Goal: Task Accomplishment & Management: Manage account settings

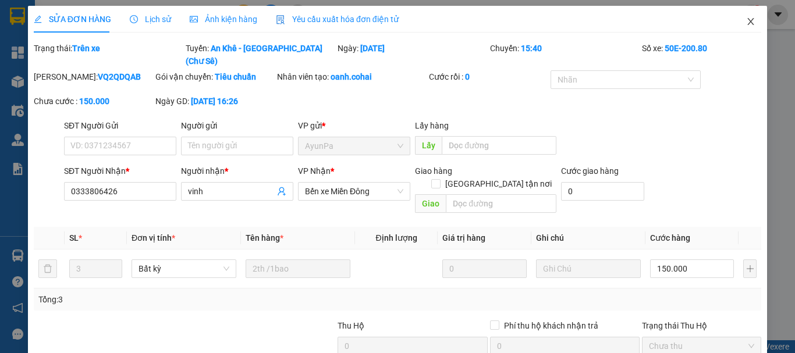
click at [746, 22] on icon "close" at bounding box center [750, 21] width 9 height 9
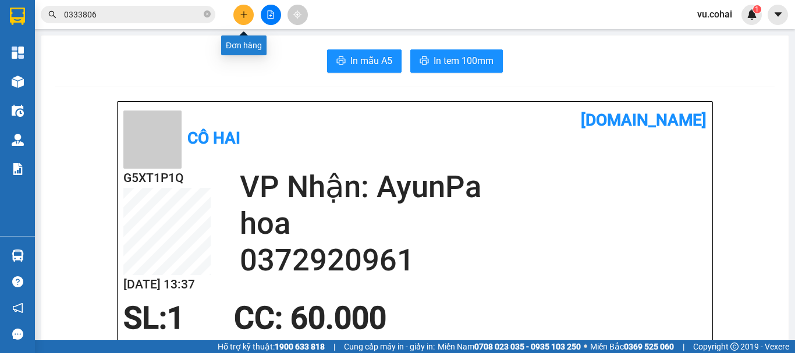
click at [243, 18] on icon "plus" at bounding box center [244, 14] width 8 height 8
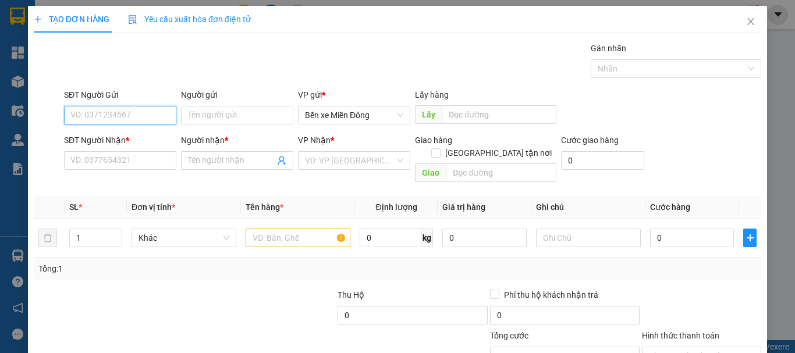
click at [86, 114] on input "SĐT Người Gửi" at bounding box center [120, 115] width 112 height 19
type input "0374109058"
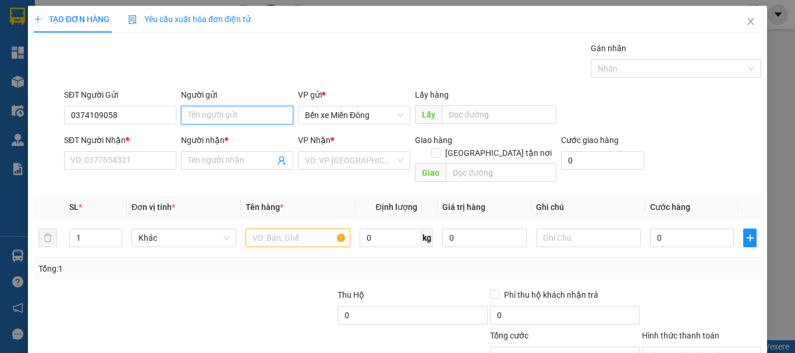
click at [259, 118] on input "Người gửi" at bounding box center [237, 115] width 112 height 19
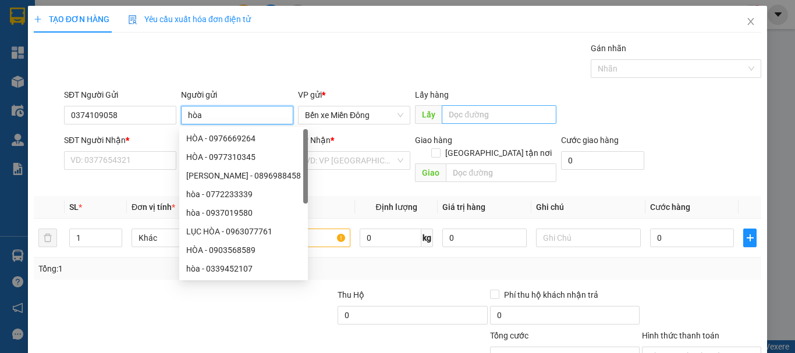
type input "hòa"
click at [501, 109] on input "text" at bounding box center [499, 114] width 115 height 19
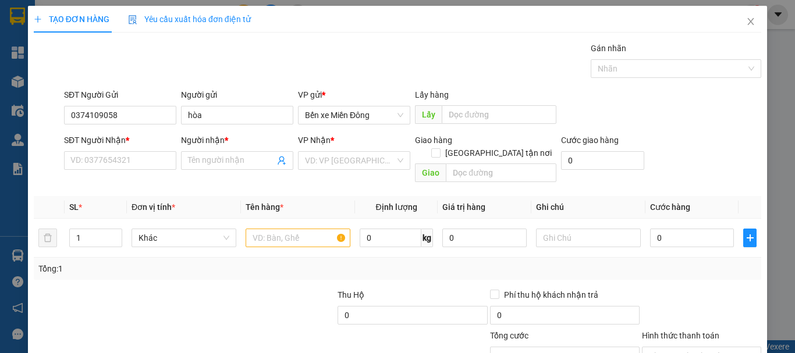
click at [366, 83] on div "Transit Pickup Surcharge Ids Transit Deliver Surcharge Ids Transit Deliver Surc…" at bounding box center [397, 231] width 727 height 379
click at [137, 164] on input "SĐT Người Nhận *" at bounding box center [120, 160] width 112 height 19
type input "9"
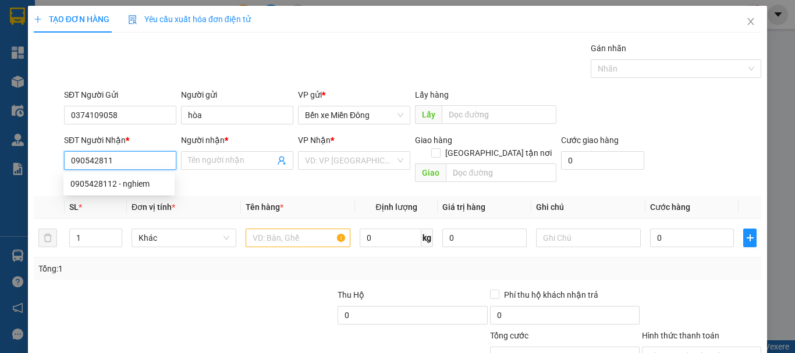
type input "0905428112"
click at [159, 187] on div "0905428112 - nghiem" at bounding box center [118, 183] width 97 height 13
type input "nghiem"
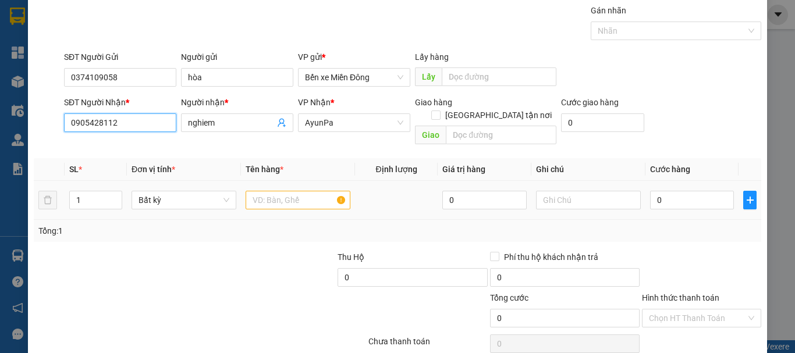
scroll to position [58, 0]
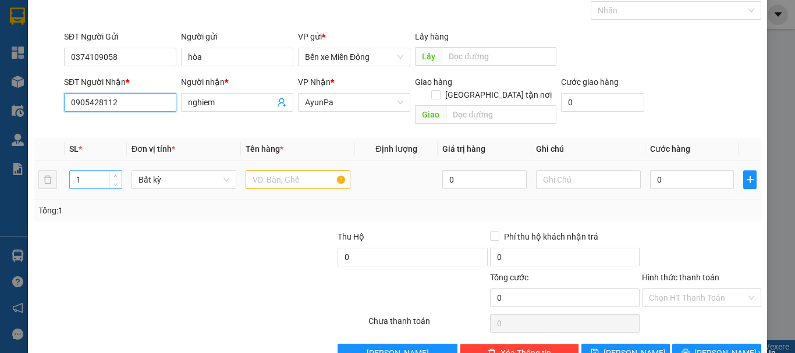
type input "0905428112"
click at [82, 171] on input "1" at bounding box center [96, 179] width 52 height 17
click at [165, 171] on span "Bất kỳ" at bounding box center [183, 179] width 91 height 17
type input "2"
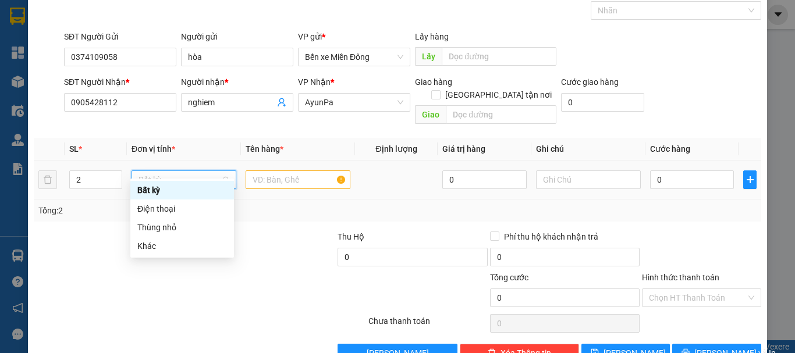
click at [187, 171] on span "Bất kỳ" at bounding box center [183, 179] width 91 height 17
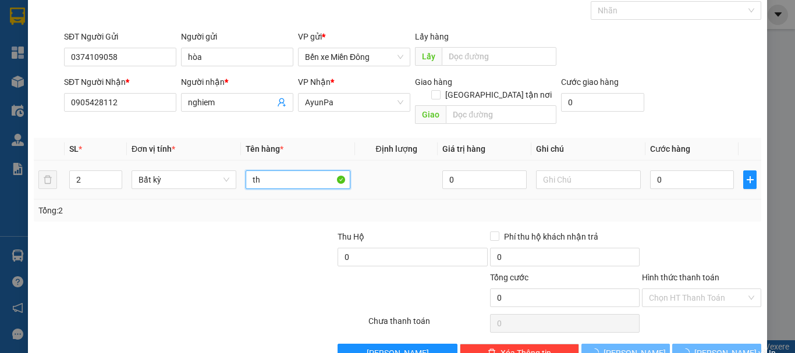
click at [246, 170] on input "th" at bounding box center [298, 179] width 105 height 19
type input "t"
type input "thùng"
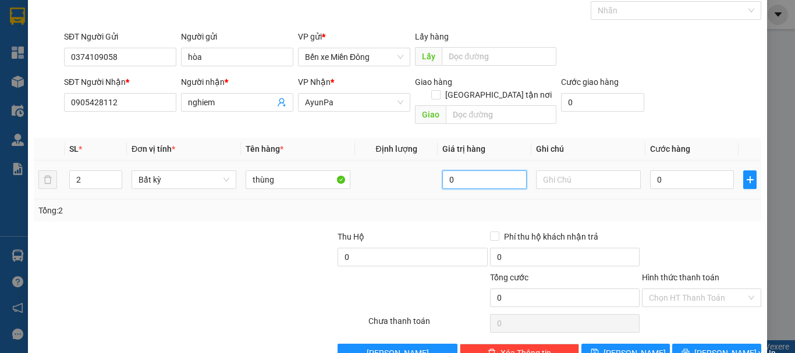
click at [484, 170] on input "0" at bounding box center [484, 179] width 84 height 19
type input "0"
click at [663, 168] on div "0" at bounding box center [692, 179] width 84 height 23
click at [664, 170] on input "0" at bounding box center [692, 179] width 84 height 19
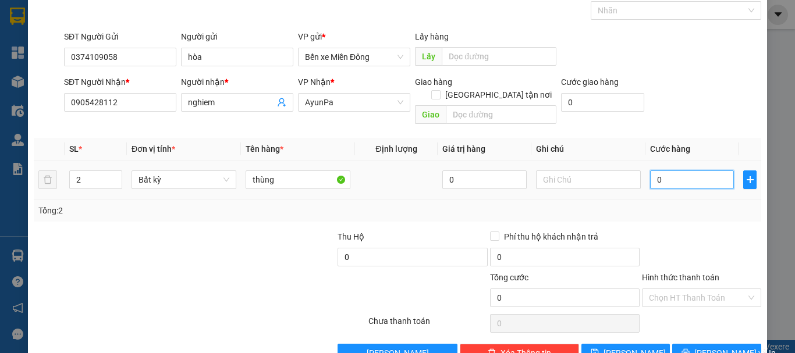
type input "001"
type input "1"
type input "0.016"
type input "16"
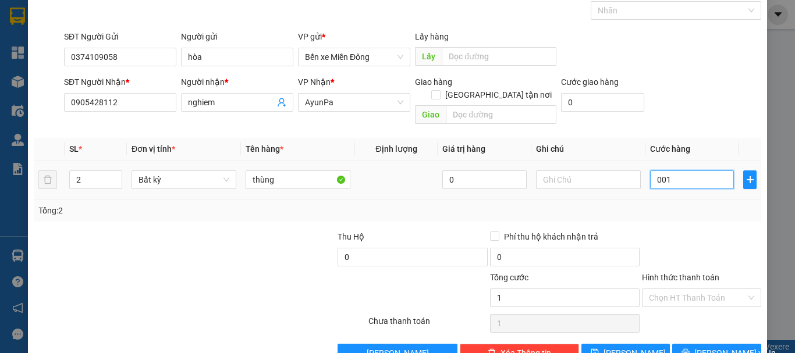
type input "16"
type input "00.160"
type input "160"
type input "0.001.600"
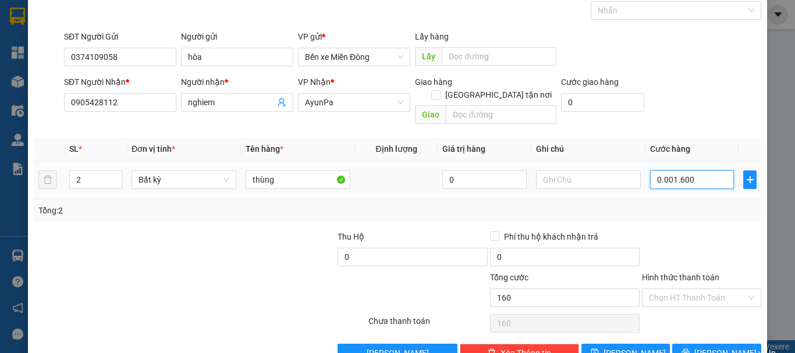
type input "1.600"
type input "000.016.000"
type input "16.000"
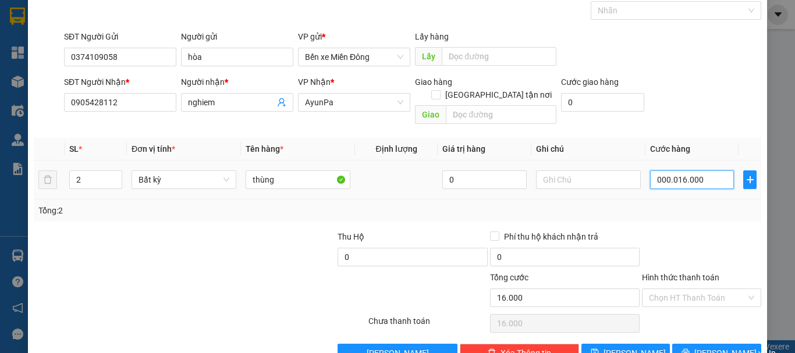
type input "000.001.600"
type input "1.600"
type input "000.000.160"
type input "160"
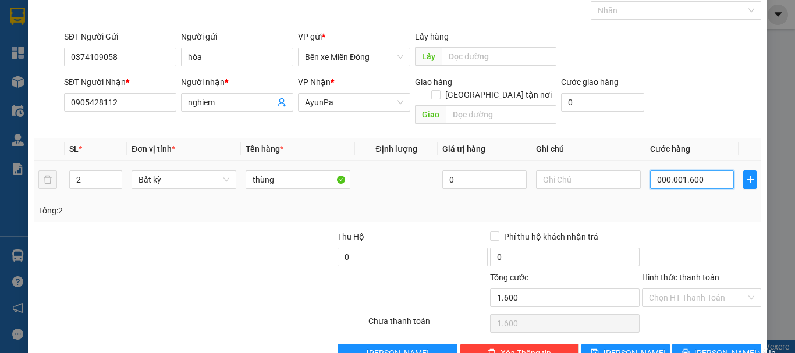
type input "160"
type input "000.000.016"
type input "16"
type input "00.000.001"
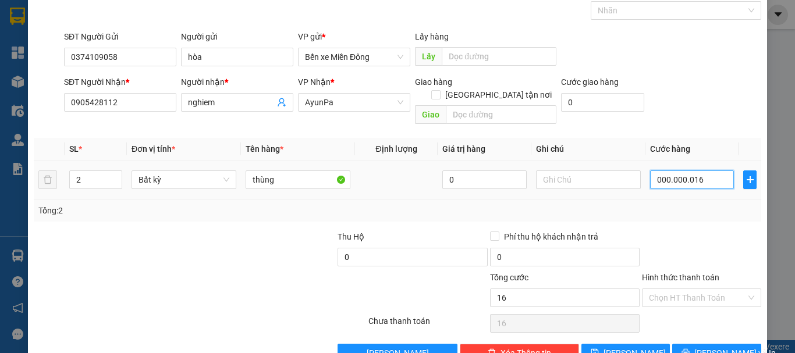
type input "1"
type input "0.000.000"
type input "0"
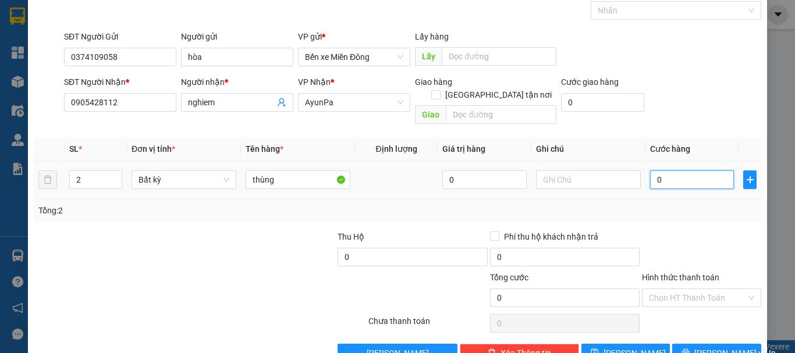
type input "0"
drag, startPoint x: 454, startPoint y: 174, endPoint x: 443, endPoint y: 172, distance: 10.6
click at [443, 172] on input "0" at bounding box center [484, 179] width 84 height 19
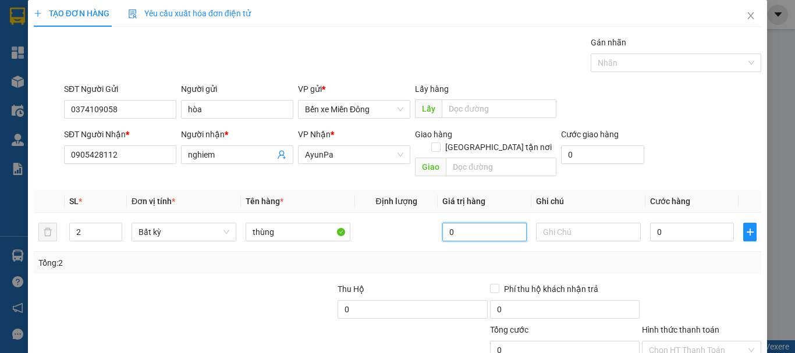
scroll to position [0, 0]
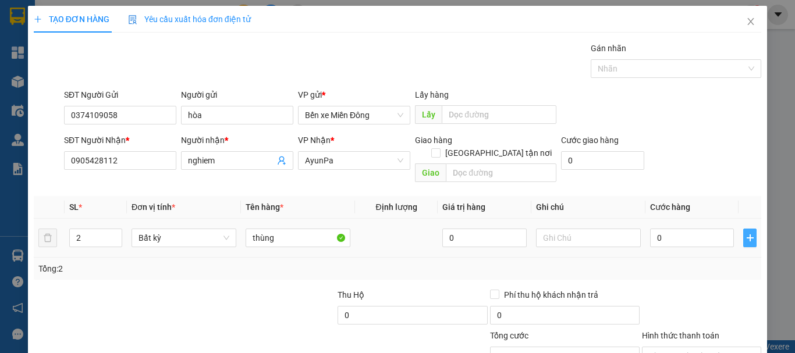
click at [745, 233] on icon "plus" at bounding box center [749, 237] width 9 height 9
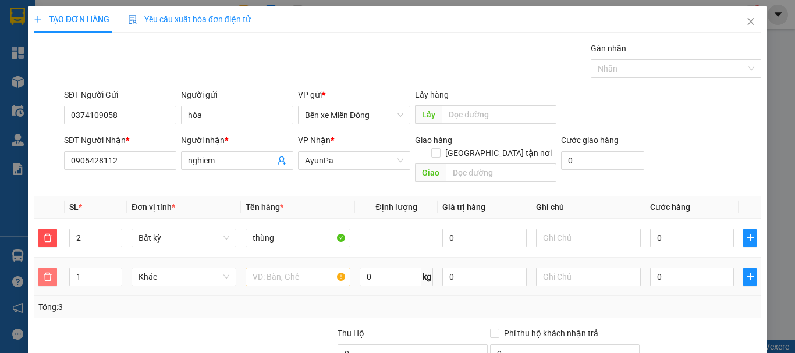
click at [52, 272] on span "delete" at bounding box center [47, 276] width 17 height 9
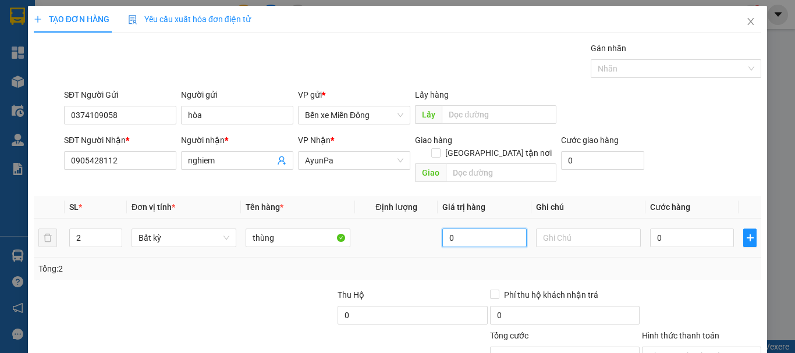
drag, startPoint x: 442, startPoint y: 226, endPoint x: 450, endPoint y: 219, distance: 10.7
click at [446, 229] on input "0" at bounding box center [484, 238] width 84 height 19
drag, startPoint x: 503, startPoint y: 226, endPoint x: 437, endPoint y: 237, distance: 67.2
click at [438, 237] on td "1.111" at bounding box center [484, 238] width 93 height 39
click at [443, 229] on input "0" at bounding box center [484, 238] width 84 height 19
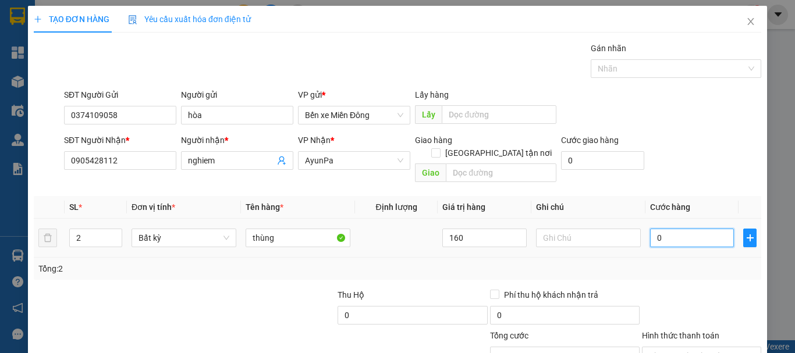
click at [684, 229] on input "0" at bounding box center [692, 238] width 84 height 19
click at [661, 229] on input "0" at bounding box center [692, 238] width 84 height 19
drag, startPoint x: 650, startPoint y: 226, endPoint x: 666, endPoint y: 216, distance: 18.6
click at [652, 229] on input "0" at bounding box center [692, 238] width 84 height 19
click at [668, 239] on td "0" at bounding box center [691, 238] width 93 height 39
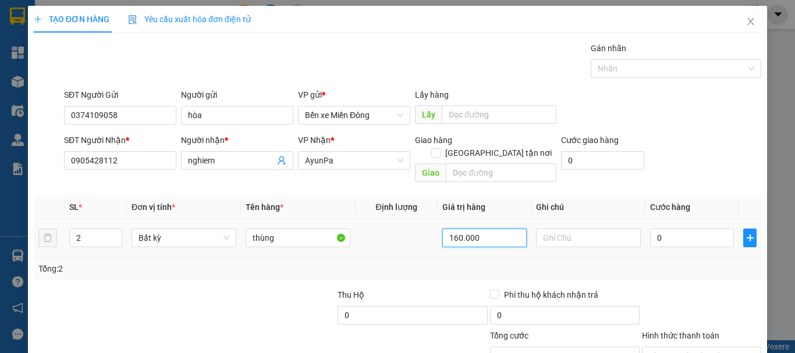
click at [454, 229] on input "160.000" at bounding box center [484, 238] width 84 height 19
click at [461, 229] on input "160.000" at bounding box center [484, 238] width 84 height 19
drag, startPoint x: 647, startPoint y: 221, endPoint x: 691, endPoint y: 140, distance: 91.9
click at [650, 229] on input "0" at bounding box center [692, 238] width 84 height 19
click at [697, 249] on div "SL * Đơn vị tính * Tên hàng * Định lượng Giá trị hàng Ghi chú Cước hàng 2 Bất k…" at bounding box center [397, 238] width 727 height 84
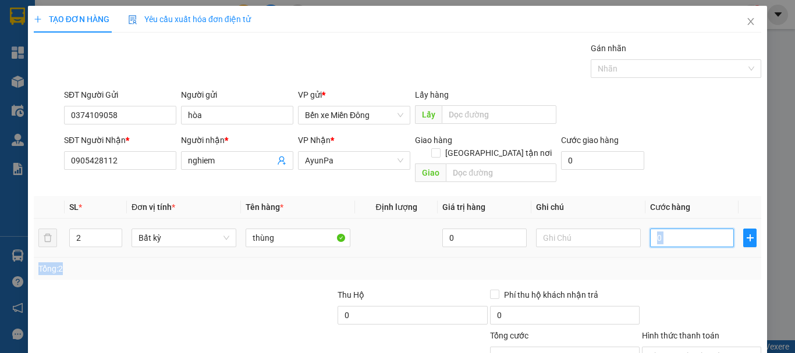
click at [652, 229] on input "0" at bounding box center [692, 238] width 84 height 19
drag, startPoint x: 652, startPoint y: 226, endPoint x: 666, endPoint y: 256, distance: 33.6
click at [666, 262] on div "Tổng: 2" at bounding box center [397, 268] width 718 height 13
drag, startPoint x: 645, startPoint y: 225, endPoint x: 577, endPoint y: 232, distance: 68.4
click at [650, 229] on input "0" at bounding box center [692, 238] width 84 height 19
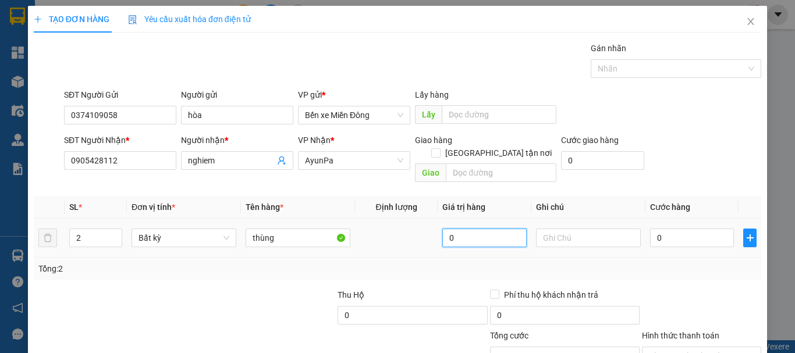
click at [443, 229] on input "0" at bounding box center [484, 238] width 84 height 19
click at [666, 262] on div "Tổng: 2" at bounding box center [397, 268] width 718 height 13
type input "80.000"
click at [650, 229] on input "0" at bounding box center [692, 238] width 84 height 19
click at [675, 270] on div "Transit Pickup Surcharge Ids Transit Deliver Surcharge Ids Transit Deliver Surc…" at bounding box center [397, 231] width 727 height 379
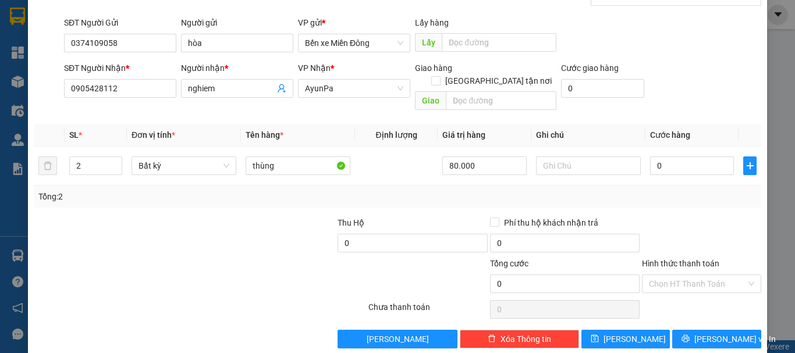
scroll to position [77, 0]
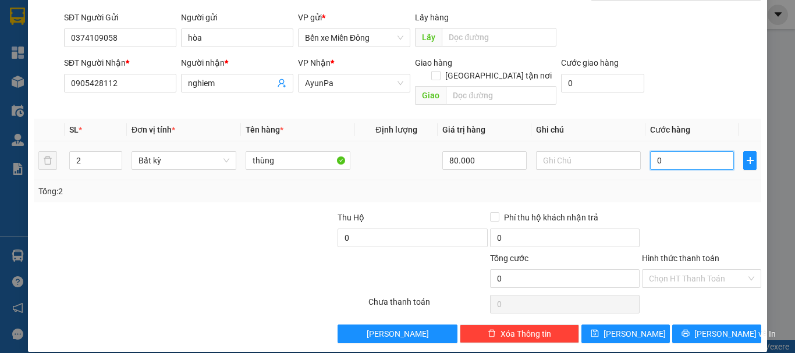
click at [650, 151] on input "0" at bounding box center [692, 160] width 84 height 19
click at [725, 185] on div "Tổng: 2" at bounding box center [397, 191] width 718 height 13
click at [689, 158] on div "0" at bounding box center [692, 160] width 84 height 23
click at [661, 151] on input "0" at bounding box center [692, 160] width 84 height 19
click at [650, 151] on input "0" at bounding box center [692, 160] width 84 height 19
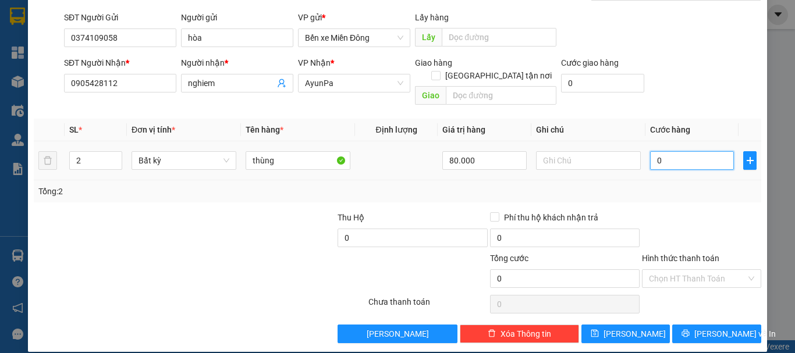
type input "10"
type input "160"
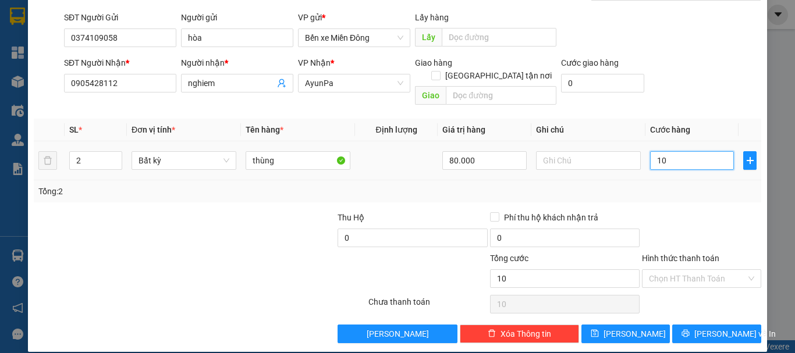
type input "160"
click at [669, 186] on div "Tổng: 2" at bounding box center [397, 191] width 727 height 22
type input "160.000"
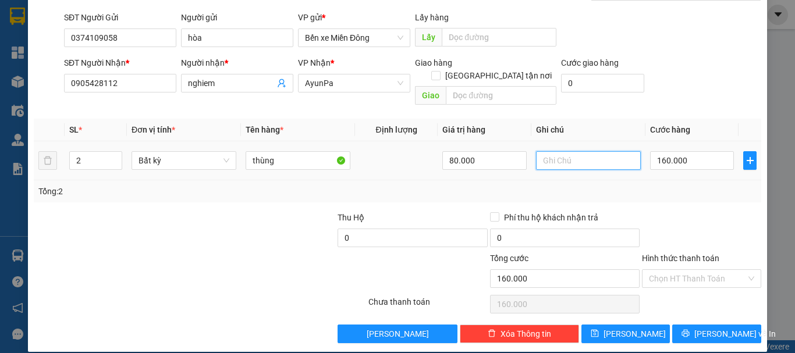
click at [554, 155] on input "text" at bounding box center [588, 160] width 105 height 19
type input "cc"
click at [650, 270] on input "Hình thức thanh toán" at bounding box center [697, 278] width 97 height 17
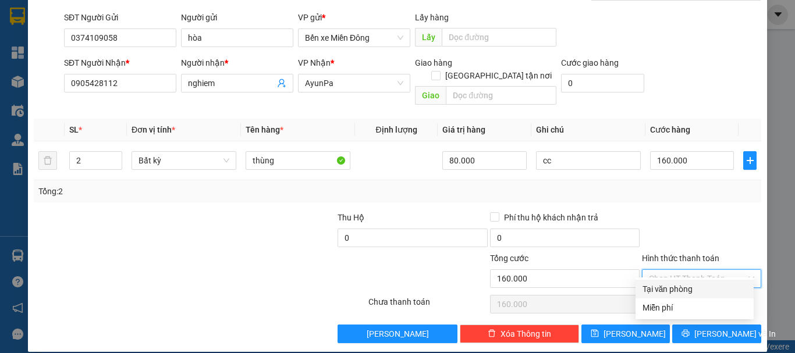
click at [652, 270] on input "Hình thức thanh toán" at bounding box center [697, 278] width 97 height 17
click at [685, 220] on div at bounding box center [702, 231] width 122 height 41
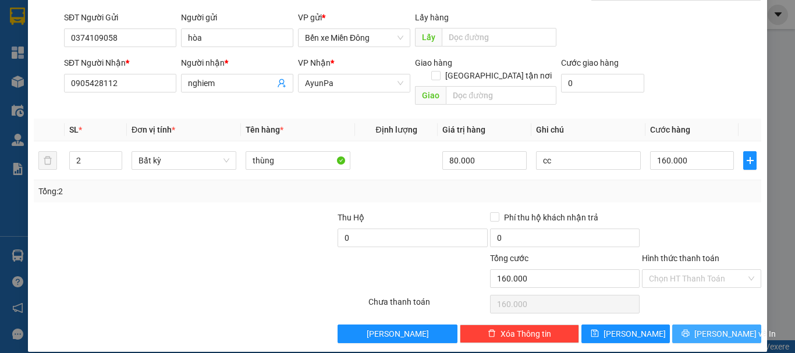
click at [694, 325] on button "[PERSON_NAME] và In" at bounding box center [716, 334] width 89 height 19
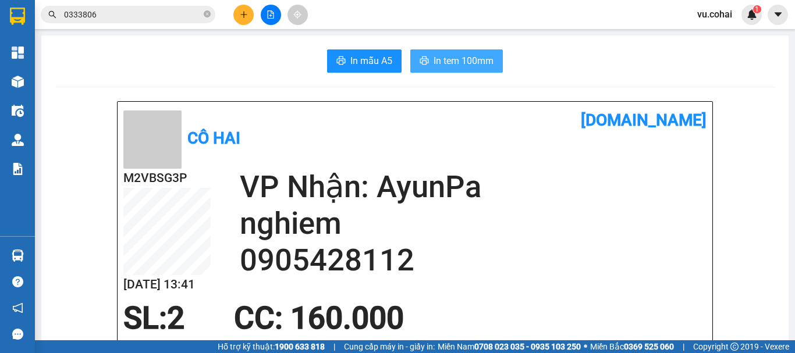
click at [414, 66] on button "In tem 100mm" at bounding box center [456, 60] width 93 height 23
click at [488, 66] on span "In tem 100mm" at bounding box center [463, 61] width 60 height 15
click at [611, 329] on div "Cô Hai vexere.com M2VBSG3P 14/08 13:41 VP Nhận: AyunPa nghiem 0905428112 SL: 2 …" at bounding box center [415, 302] width 595 height 401
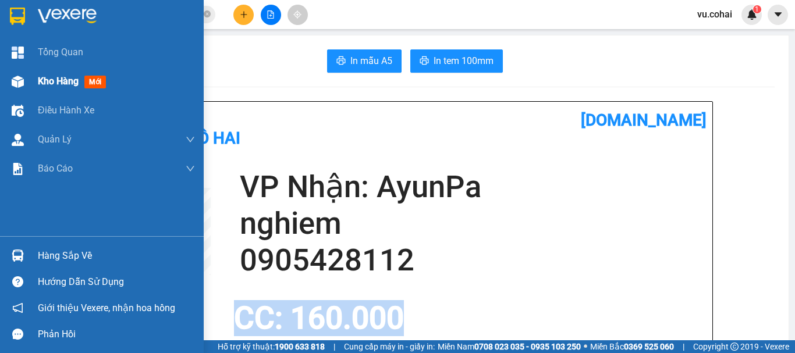
click at [63, 81] on span "Kho hàng" at bounding box center [58, 81] width 41 height 11
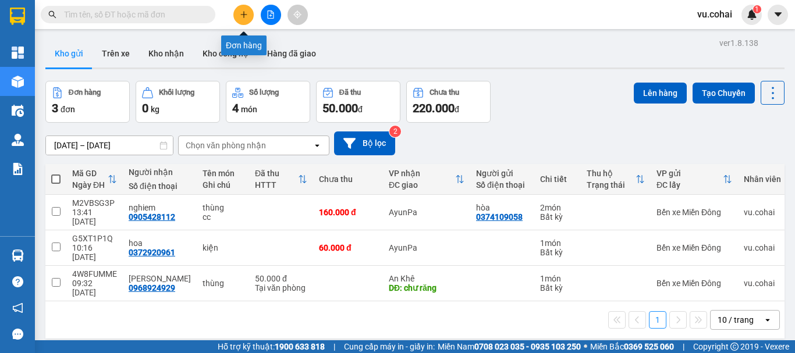
click at [241, 18] on icon "plus" at bounding box center [244, 14] width 8 height 8
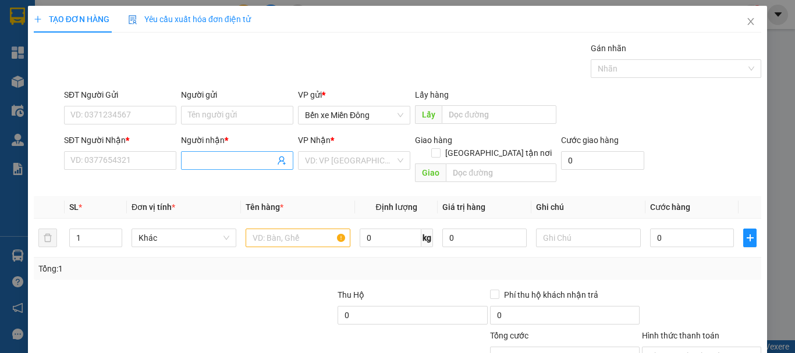
click at [227, 158] on input "Người nhận *" at bounding box center [231, 160] width 87 height 13
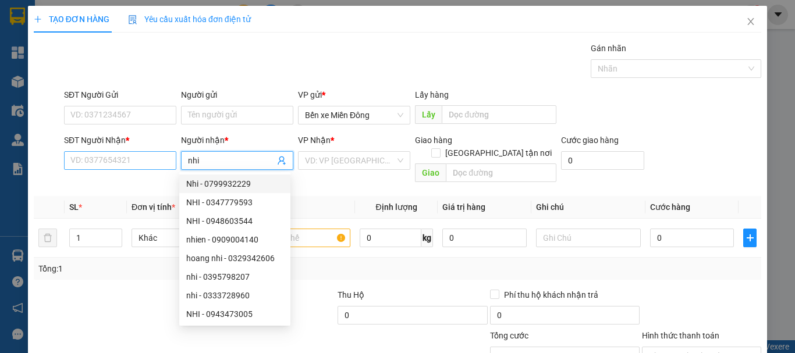
type input "nhi"
click at [108, 158] on input "SĐT Người Nhận *" at bounding box center [120, 160] width 112 height 19
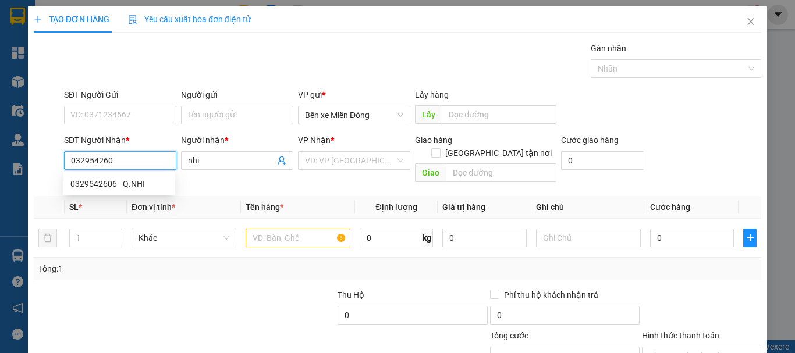
type input "0329542606"
click at [82, 183] on div "0329542606 - Q.NHI" at bounding box center [118, 183] width 97 height 13
type input "Q.NHI"
type input "0329542606"
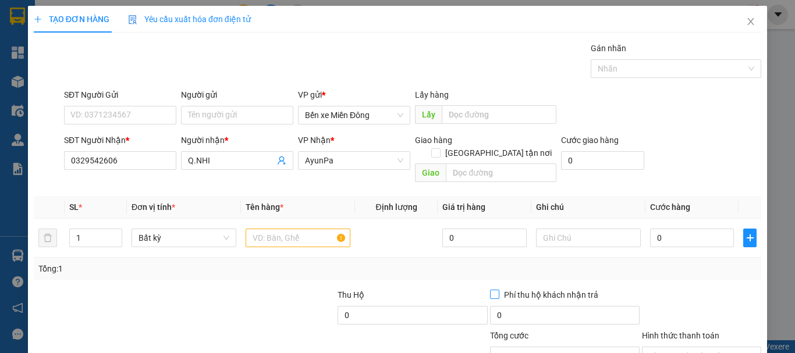
drag, startPoint x: 463, startPoint y: 262, endPoint x: 508, endPoint y: 283, distance: 49.7
click at [501, 276] on div "Transit Pickup Surcharge Ids Transit Deliver Surcharge Ids Transit Deliver Surc…" at bounding box center [397, 231] width 727 height 379
click at [289, 229] on input "text" at bounding box center [298, 238] width 105 height 19
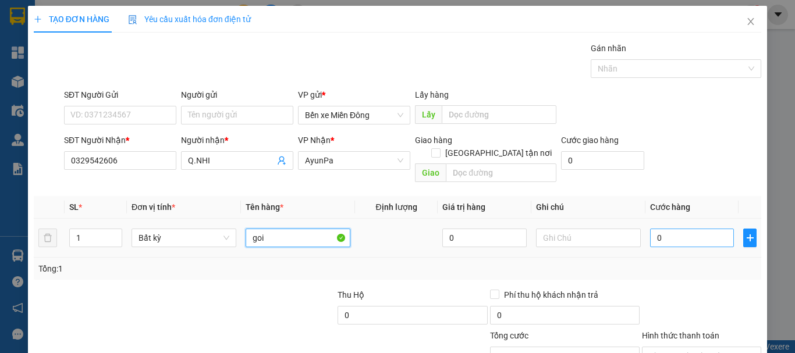
type input "goi"
click at [693, 229] on input "0" at bounding box center [692, 238] width 84 height 19
type input "004"
type input "4"
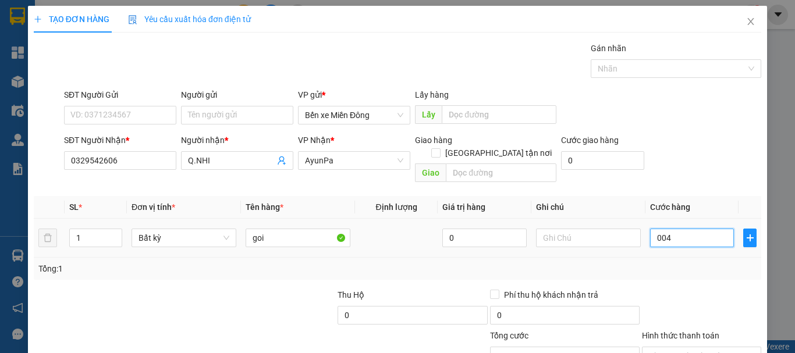
type input "0.040"
type input "40"
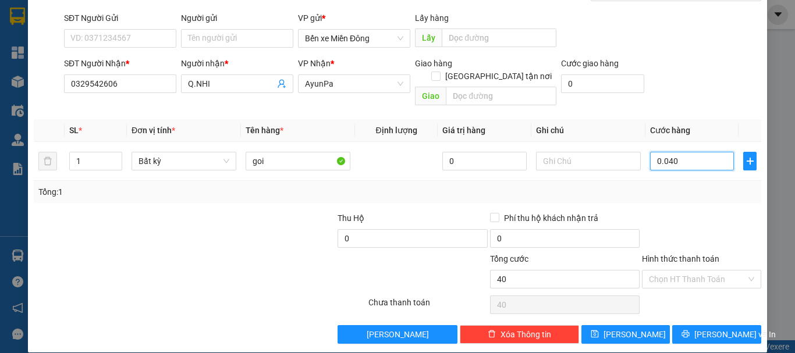
scroll to position [77, 0]
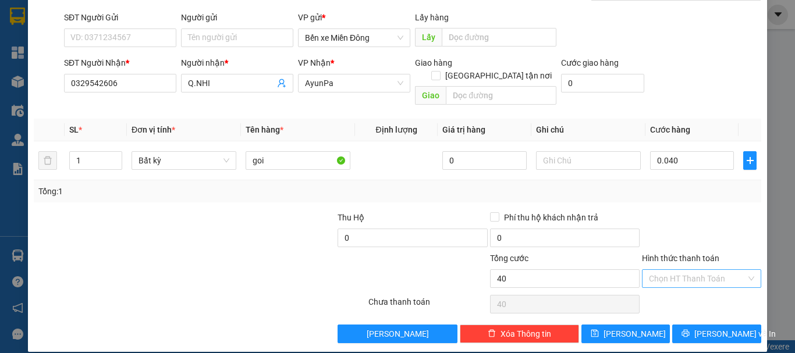
click at [689, 270] on input "Hình thức thanh toán" at bounding box center [697, 278] width 97 height 17
type input "40.000"
click at [671, 290] on div "Tại văn phòng" at bounding box center [694, 289] width 104 height 13
type input "0"
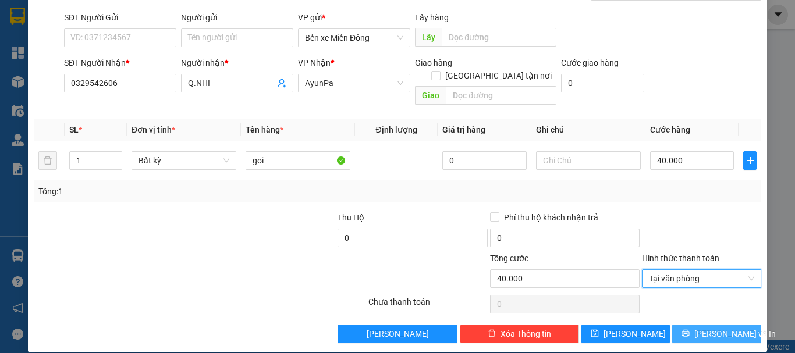
click at [705, 328] on span "[PERSON_NAME] và In" at bounding box center [734, 334] width 81 height 13
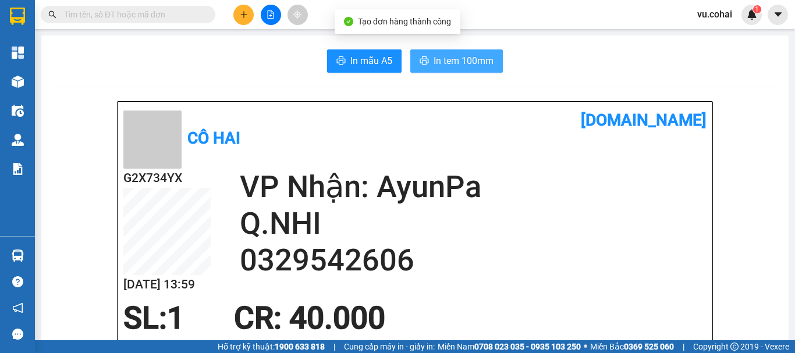
click at [480, 51] on button "In tem 100mm" at bounding box center [456, 60] width 93 height 23
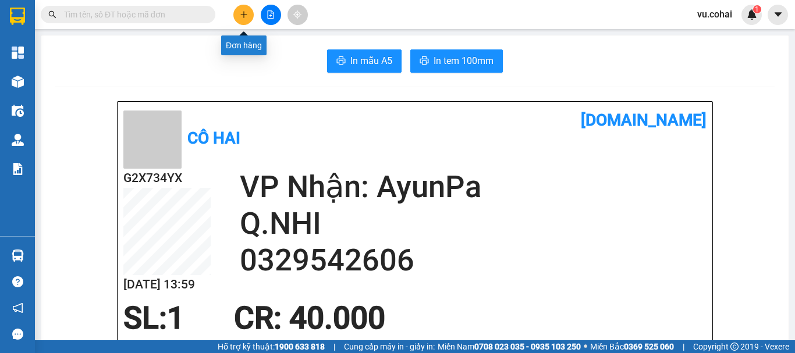
click at [237, 13] on button at bounding box center [243, 15] width 20 height 20
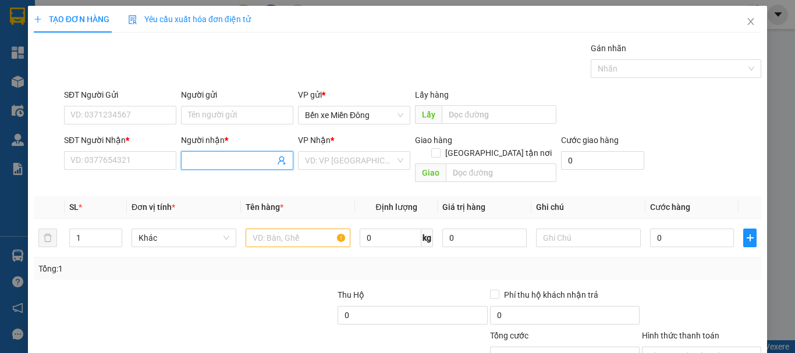
click at [233, 165] on input "Người nhận *" at bounding box center [231, 160] width 87 height 13
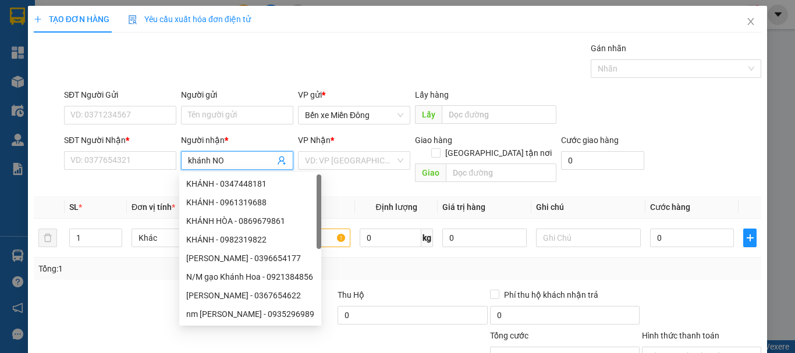
type input "khánh NON"
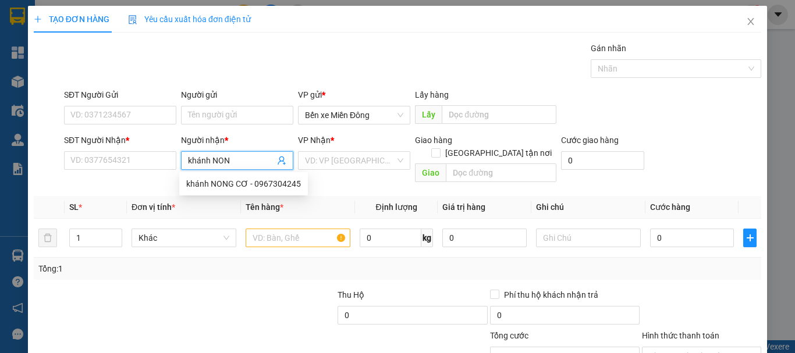
click at [279, 187] on div "khánh NONG CƠ - 0967304245" at bounding box center [243, 183] width 115 height 13
type input "0967304245"
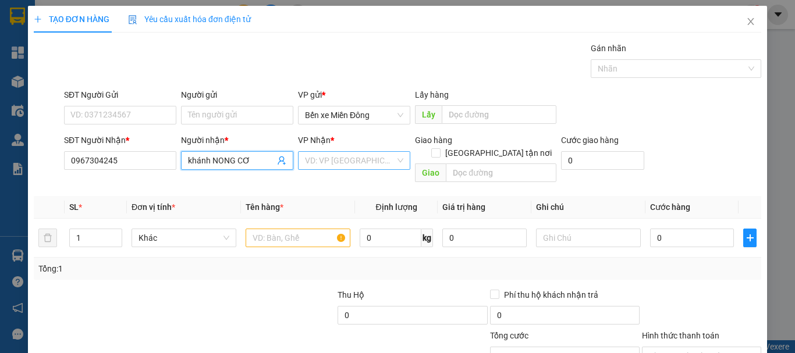
type input "khánh NONG CƠ"
click at [371, 162] on input "search" at bounding box center [350, 160] width 90 height 17
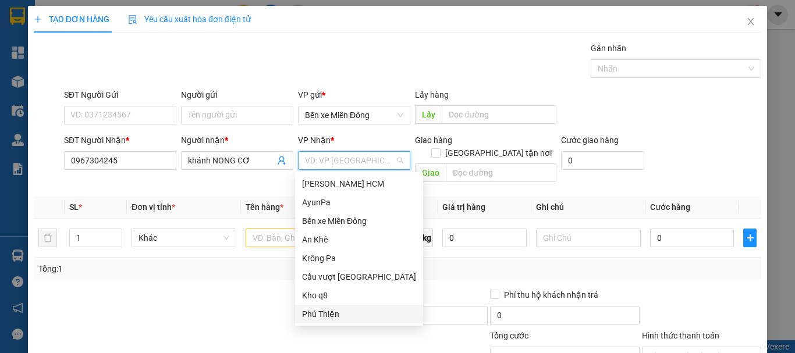
click at [326, 314] on div "Phú Thiện" at bounding box center [359, 314] width 114 height 13
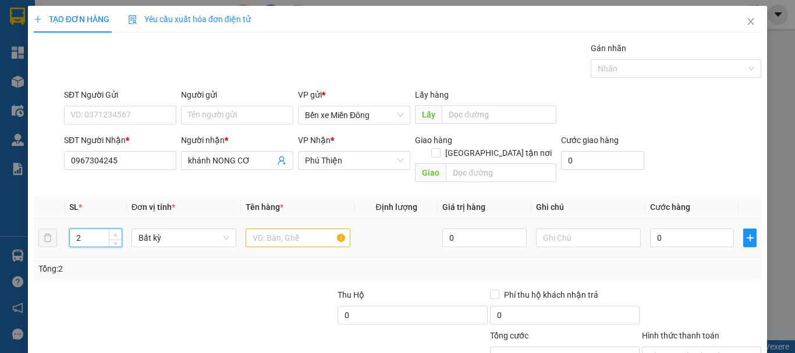
click at [113, 232] on span "up" at bounding box center [115, 235] width 7 height 7
click at [115, 232] on span "up" at bounding box center [115, 235] width 7 height 7
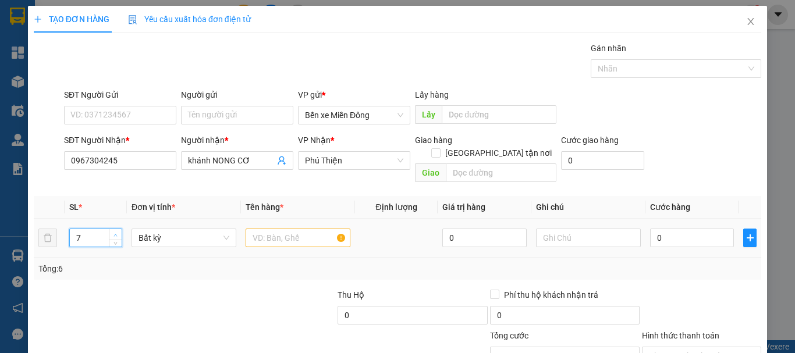
click at [115, 232] on span "up" at bounding box center [115, 235] width 7 height 7
type input "8"
click at [115, 232] on span "up" at bounding box center [115, 235] width 7 height 7
click at [288, 226] on div at bounding box center [298, 237] width 105 height 23
click at [294, 229] on input "text" at bounding box center [298, 238] width 105 height 19
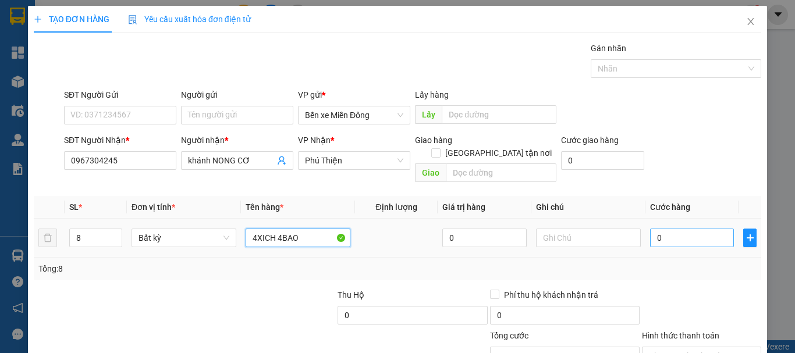
type input "4XICH 4BAO"
click at [676, 229] on input "0" at bounding box center [692, 238] width 84 height 19
type input "001"
type input "1"
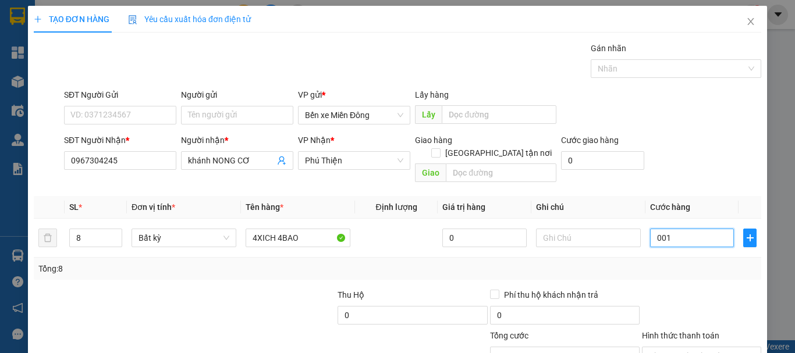
type input "0.015"
type input "15"
type input "00.150"
type input "150"
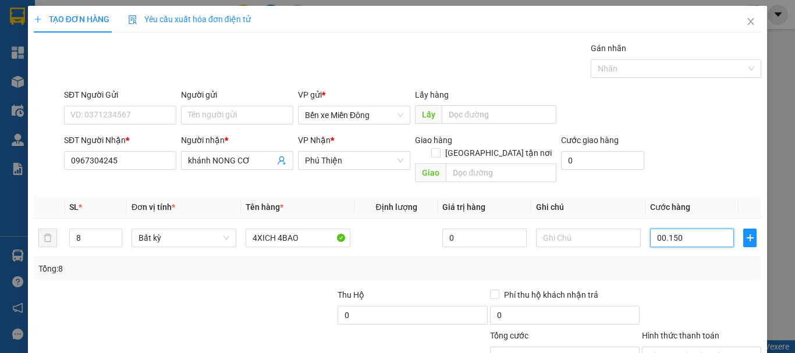
type input "150"
type input "0.001.500"
type input "1.500"
type input "000.015.000"
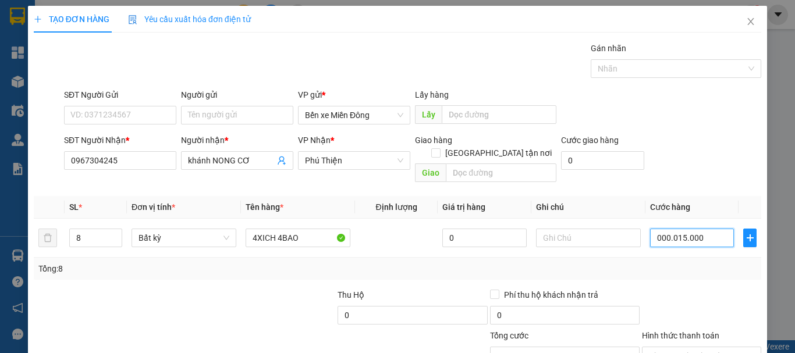
type input "15.000"
type input "00.000.150.000"
type input "150.000"
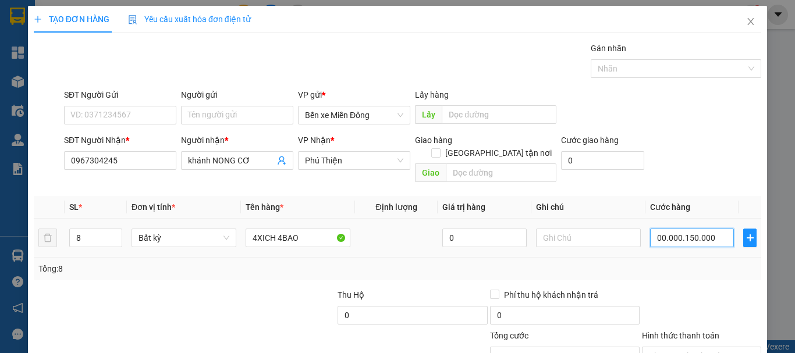
type input "00.150.000"
type input "150.000"
click at [723, 229] on input "00.150.000" at bounding box center [692, 238] width 84 height 19
click at [657, 229] on input "00.150.000" at bounding box center [692, 238] width 84 height 19
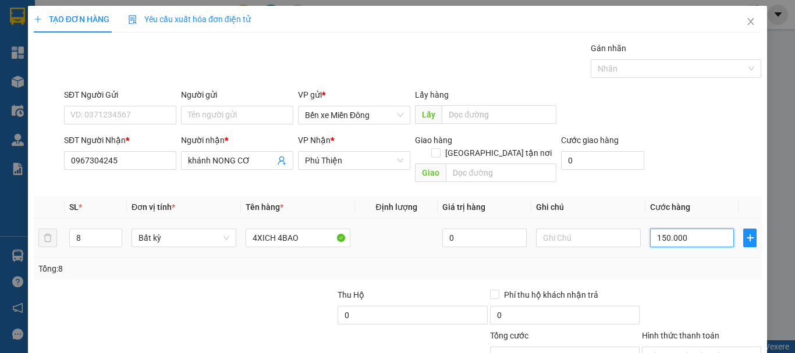
click at [709, 229] on input "150.000" at bounding box center [692, 238] width 84 height 19
type input "1.500.000"
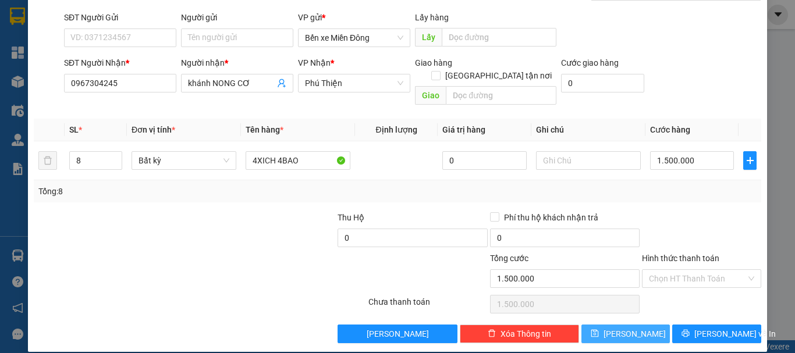
click at [633, 325] on button "[PERSON_NAME]" at bounding box center [625, 334] width 89 height 19
type input "1.500.000"
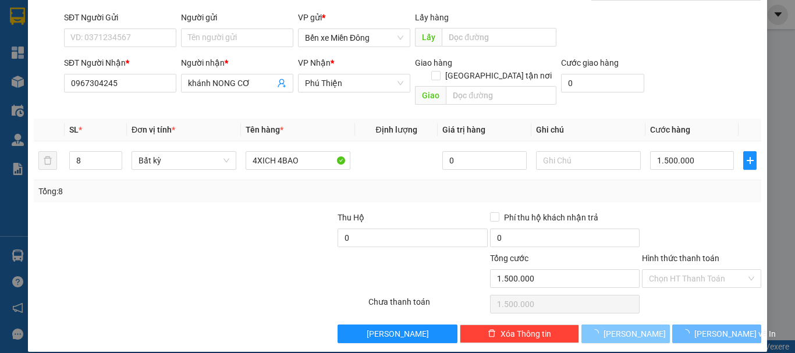
type input "1"
type input "0"
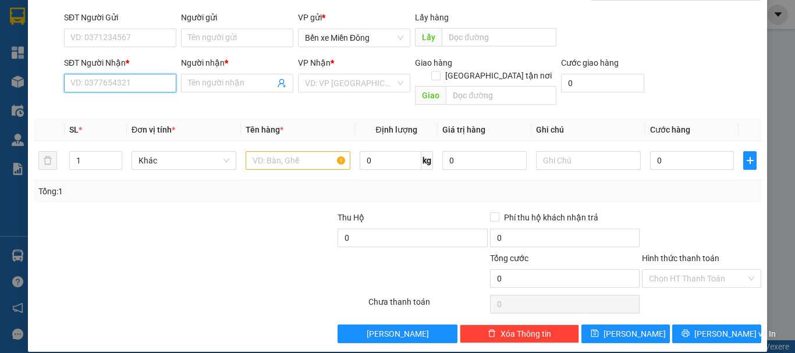
click at [118, 81] on input "SĐT Người Nhận *" at bounding box center [120, 83] width 112 height 19
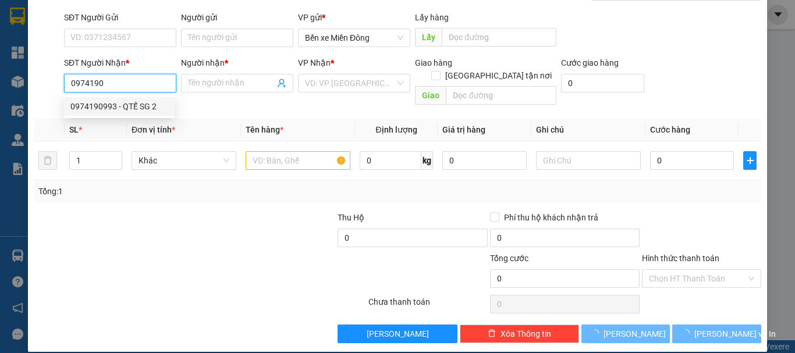
click at [138, 103] on div "0974190993 - QTẾ SG 2" at bounding box center [118, 106] width 97 height 13
type input "0974190993"
type input "QTẾ SG 2"
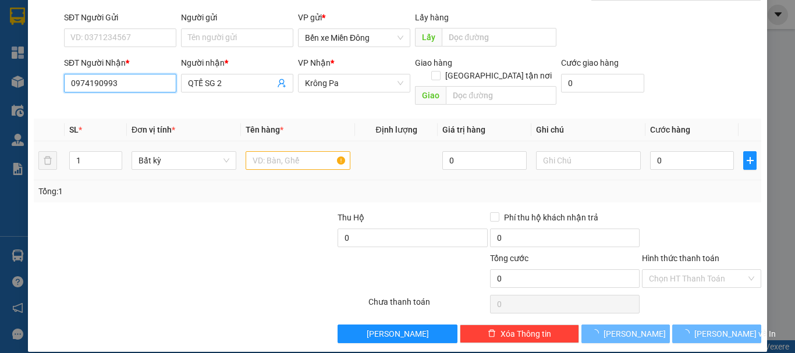
type input "0974190993"
click at [291, 151] on input "text" at bounding box center [298, 160] width 105 height 19
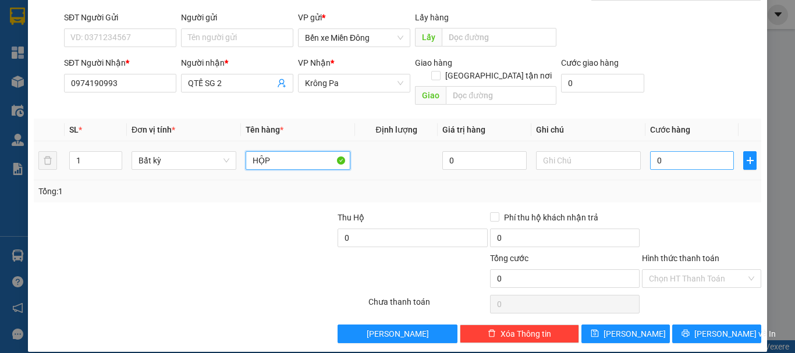
type input "HỘP"
click at [685, 155] on input "0" at bounding box center [692, 160] width 84 height 19
type input "004"
type input "4"
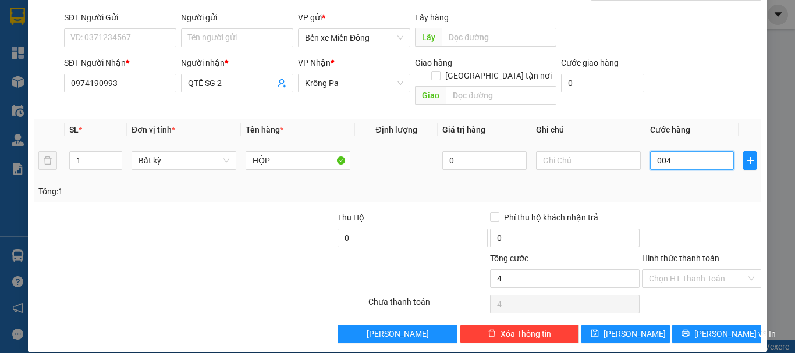
type input "0.040"
type input "40"
click at [621, 328] on span "[PERSON_NAME]" at bounding box center [634, 334] width 62 height 13
type input "40.000"
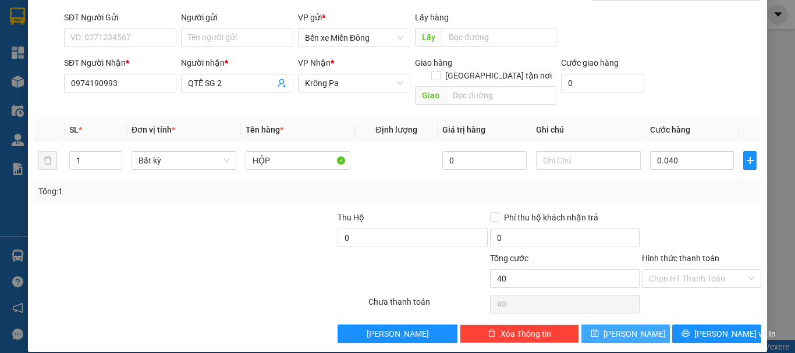
type input "40.000"
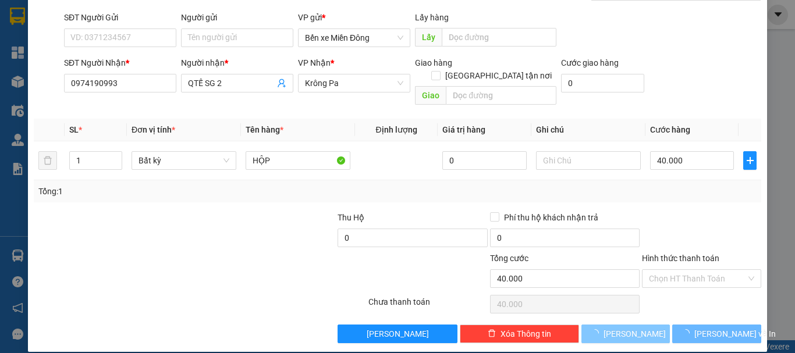
type input "0"
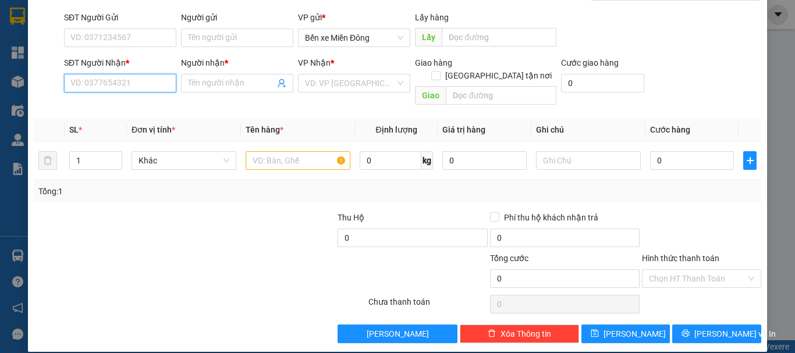
click at [140, 81] on input "SĐT Người Nhận *" at bounding box center [120, 83] width 112 height 19
click at [98, 77] on input "SĐT Người Nhận *" at bounding box center [120, 83] width 112 height 19
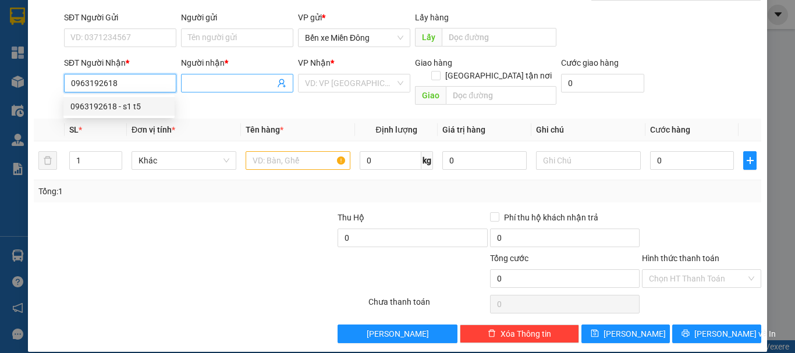
type input "0963192618"
click at [239, 81] on input "Người nhận *" at bounding box center [231, 83] width 87 height 13
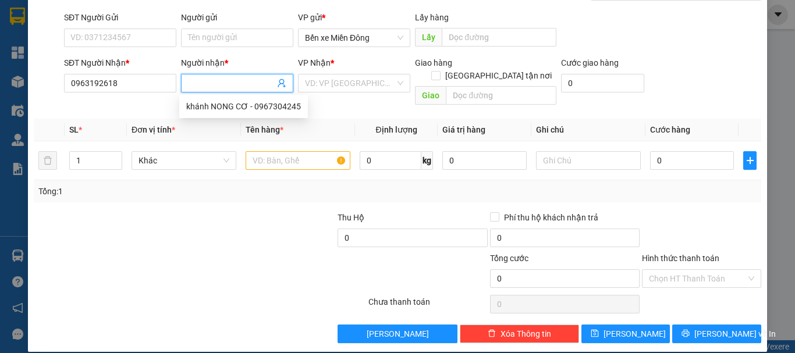
click at [219, 80] on input "Người nhận *" at bounding box center [231, 83] width 87 height 13
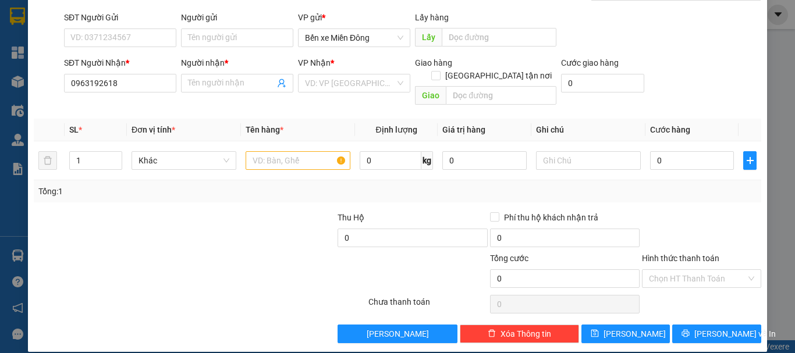
drag, startPoint x: 158, startPoint y: 227, endPoint x: 163, endPoint y: 211, distance: 17.3
click at [159, 219] on div at bounding box center [109, 231] width 152 height 41
click at [223, 88] on input "Người nhận *" at bounding box center [231, 83] width 87 height 13
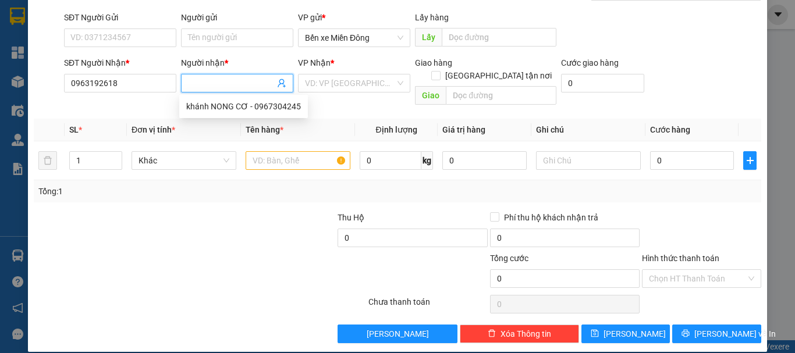
type input "H"
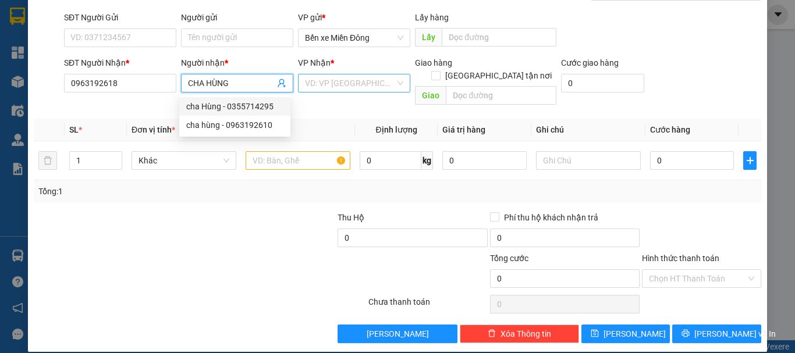
type input "CHA HÙNG"
click at [336, 83] on input "search" at bounding box center [350, 82] width 90 height 17
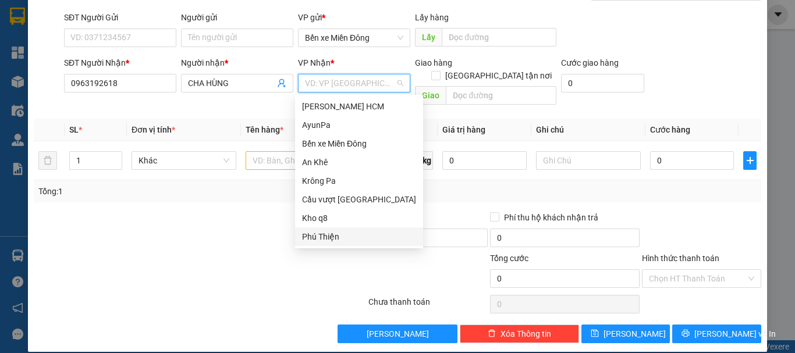
drag, startPoint x: 326, startPoint y: 238, endPoint x: 331, endPoint y: 190, distance: 48.6
click at [326, 236] on div "Phú Thiện" at bounding box center [359, 236] width 114 height 13
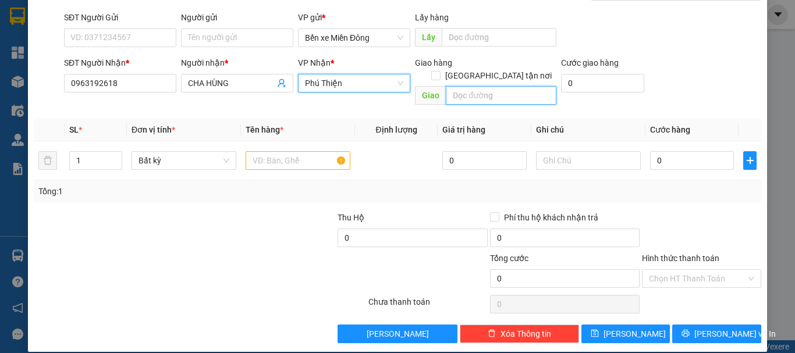
click at [483, 86] on input "text" at bounding box center [501, 95] width 111 height 19
click at [478, 86] on input "text" at bounding box center [501, 95] width 111 height 19
type input "IAHAO"
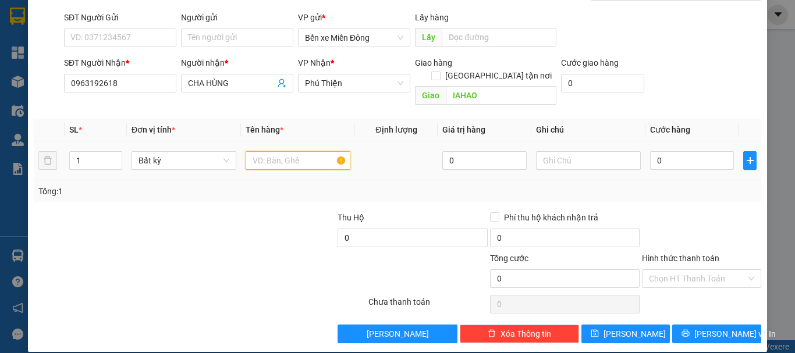
click at [286, 151] on input "text" at bounding box center [298, 160] width 105 height 19
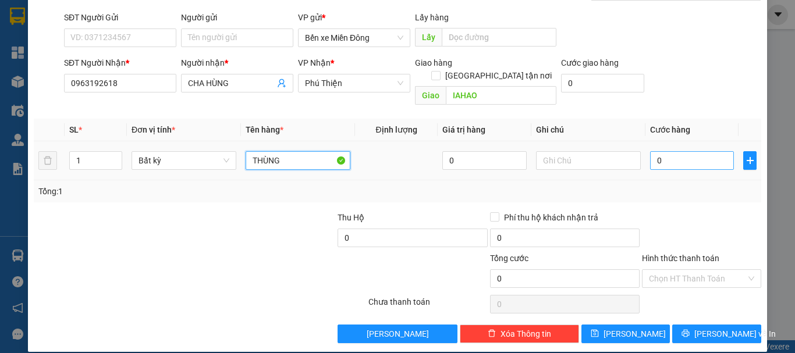
type input "THÙNG"
click at [653, 151] on input "0" at bounding box center [692, 160] width 84 height 19
type input "007"
type input "7"
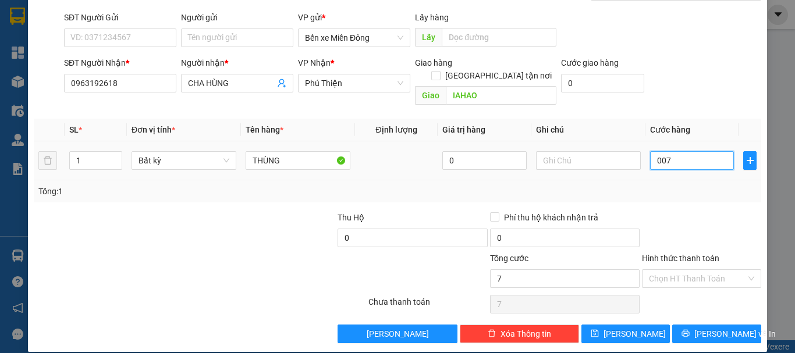
type input "0.070"
type input "70"
click at [719, 332] on div "TẠO ĐƠN HÀNG Yêu cầu xuất hóa đơn điện tử Transit Pickup Surcharge Ids Transit …" at bounding box center [397, 140] width 739 height 424
type input "70.000"
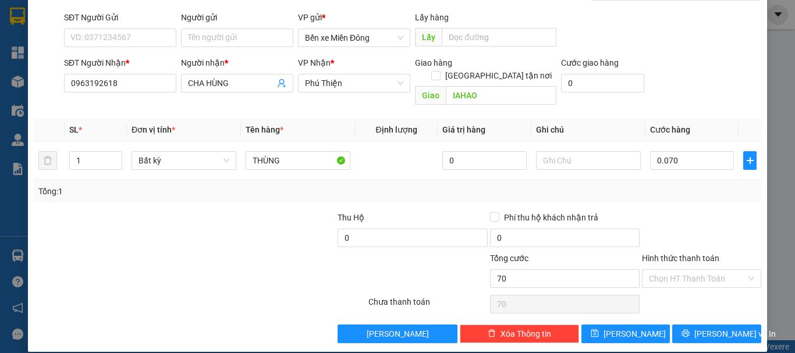
type input "70.000"
drag, startPoint x: 719, startPoint y: 328, endPoint x: 716, endPoint y: 308, distance: 19.4
click at [719, 327] on button "[PERSON_NAME] và In" at bounding box center [716, 334] width 89 height 19
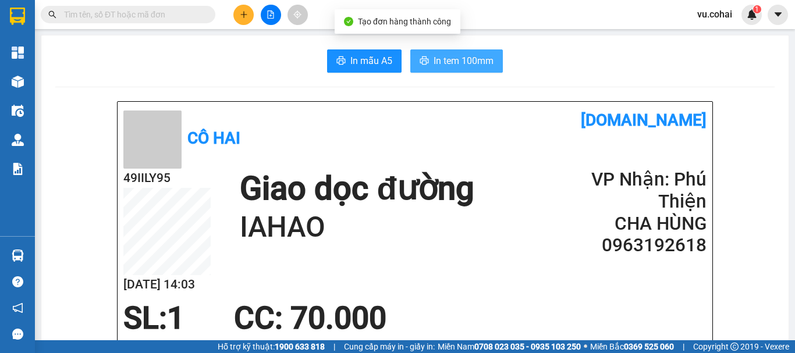
click at [447, 67] on span "In tem 100mm" at bounding box center [463, 61] width 60 height 15
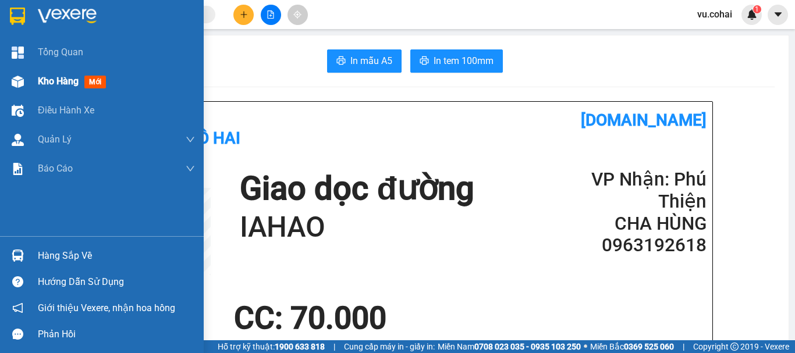
click at [59, 74] on div "Kho hàng mới" at bounding box center [74, 81] width 73 height 15
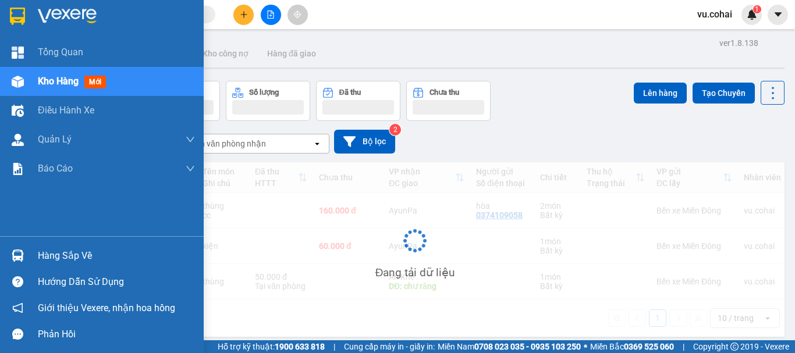
click at [56, 80] on span "Kho hàng" at bounding box center [58, 81] width 41 height 11
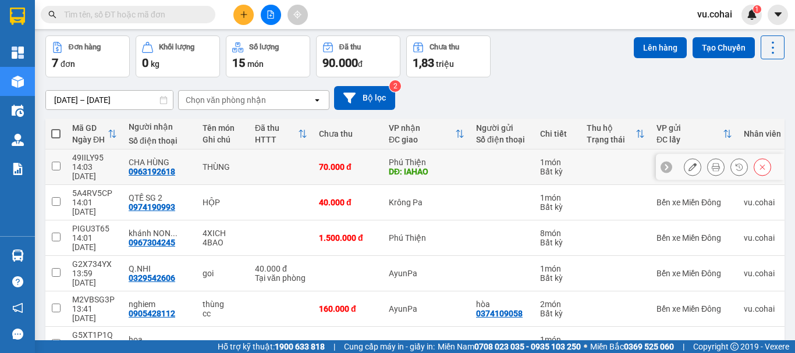
scroll to position [90, 0]
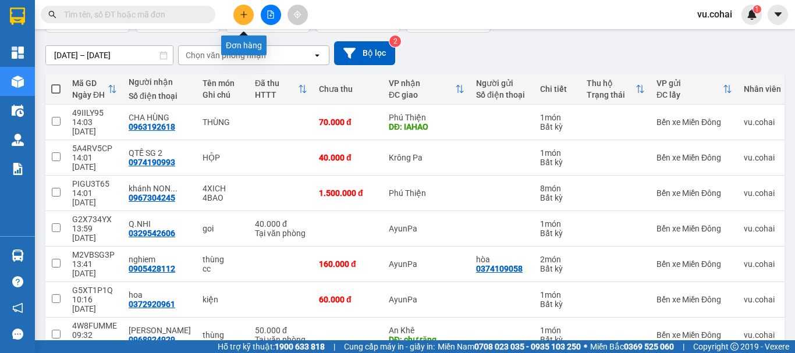
click at [238, 14] on button at bounding box center [243, 15] width 20 height 20
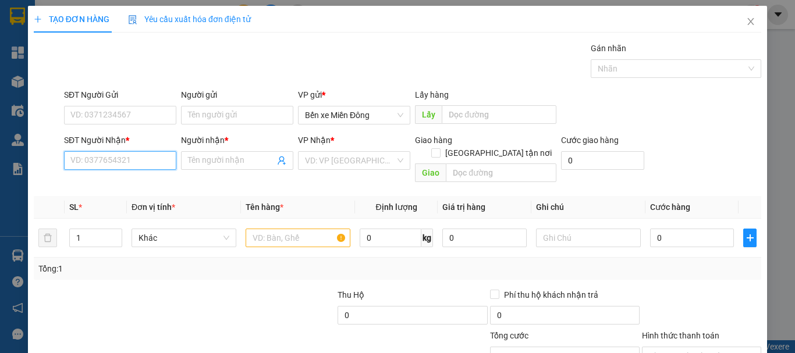
click at [115, 159] on input "SĐT Người Nhận *" at bounding box center [120, 160] width 112 height 19
click at [118, 191] on div "0972058719 - hải" at bounding box center [118, 184] width 111 height 19
type input "0972058719"
type input "hải"
type input "0972058719"
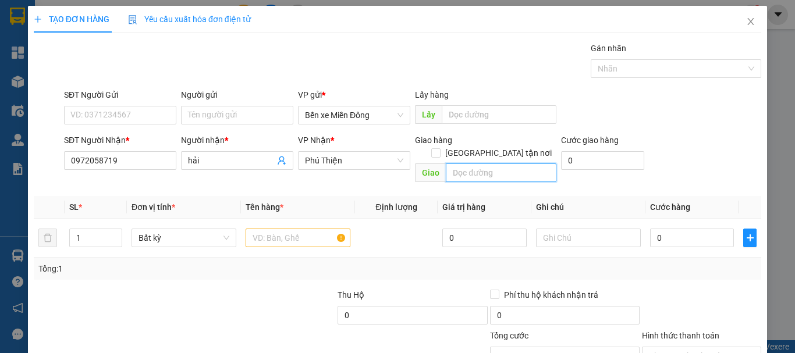
click at [479, 163] on input "text" at bounding box center [501, 172] width 111 height 19
type input "THANH BÌNH"
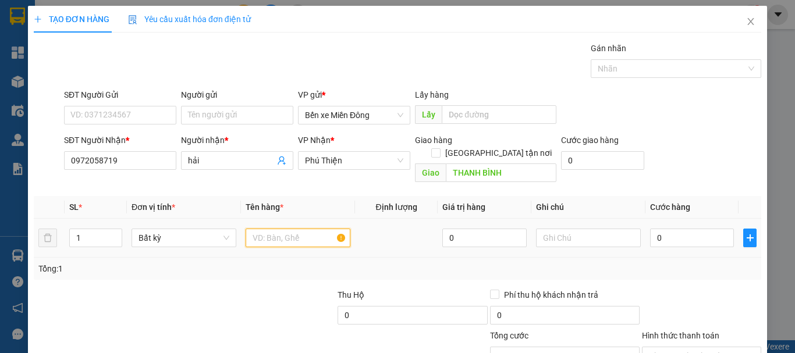
click at [284, 229] on input "text" at bounding box center [298, 238] width 105 height 19
type input "hộp"
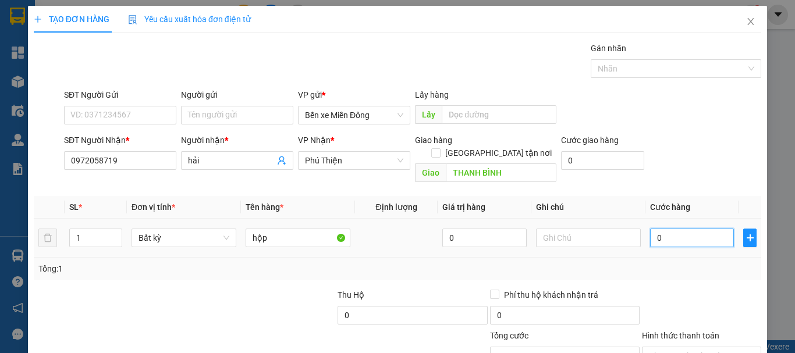
click at [704, 229] on input "0" at bounding box center [692, 238] width 84 height 19
type input "005"
type input "5"
type input "0.050"
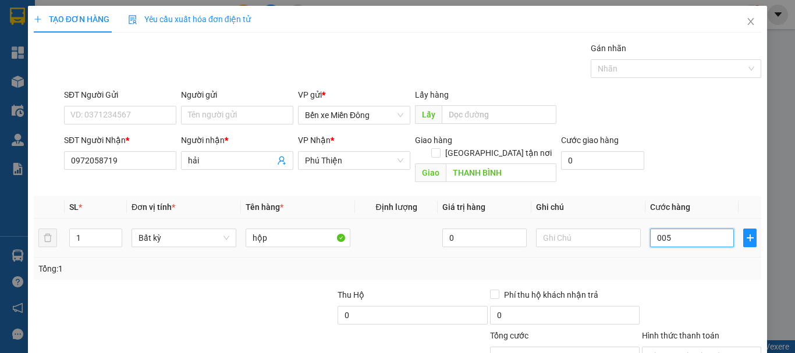
type input "50"
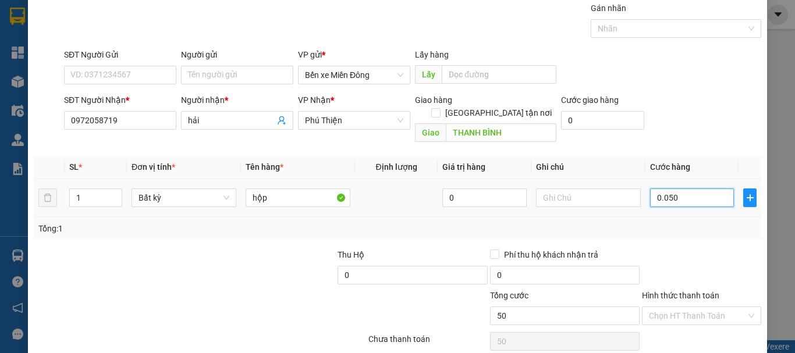
scroll to position [77, 0]
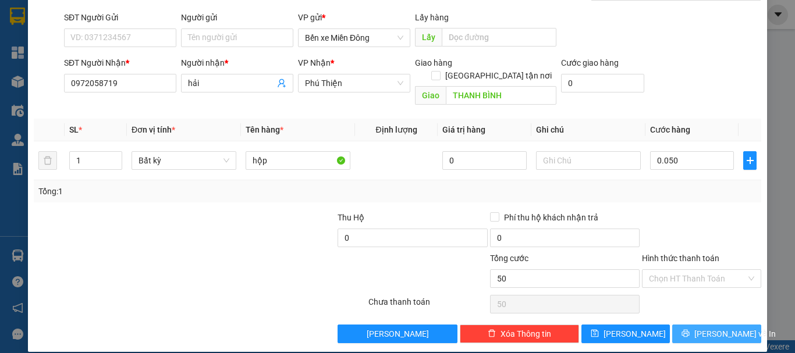
click at [684, 325] on button "[PERSON_NAME] và In" at bounding box center [716, 334] width 89 height 19
type input "50.000"
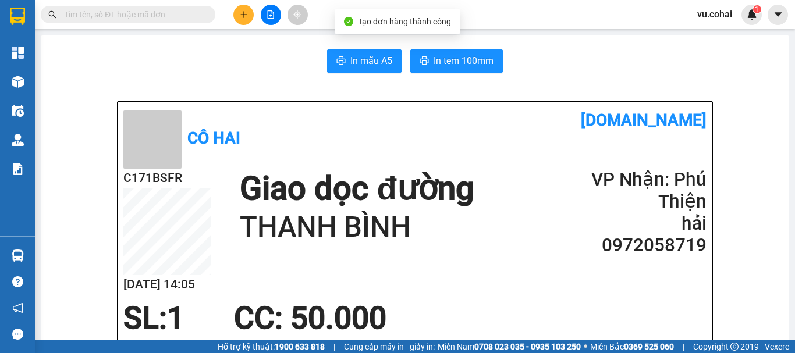
click at [461, 72] on button "In tem 100mm" at bounding box center [456, 60] width 93 height 23
click at [241, 16] on icon "plus" at bounding box center [244, 14] width 8 height 8
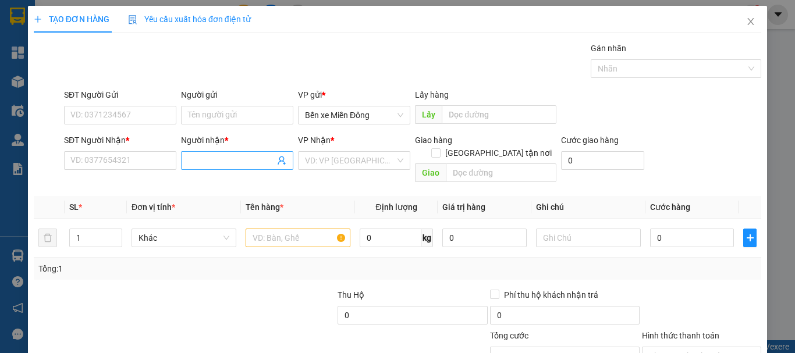
click at [225, 159] on input "Người nhận *" at bounding box center [231, 160] width 87 height 13
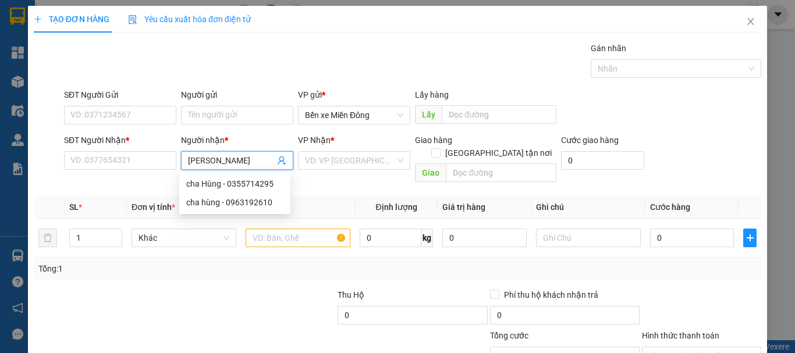
type input "mạnh hủ"
click at [260, 187] on div "MẠNH HỦ TÍU - 0384796649" at bounding box center [237, 183] width 103 height 13
type input "0384796649"
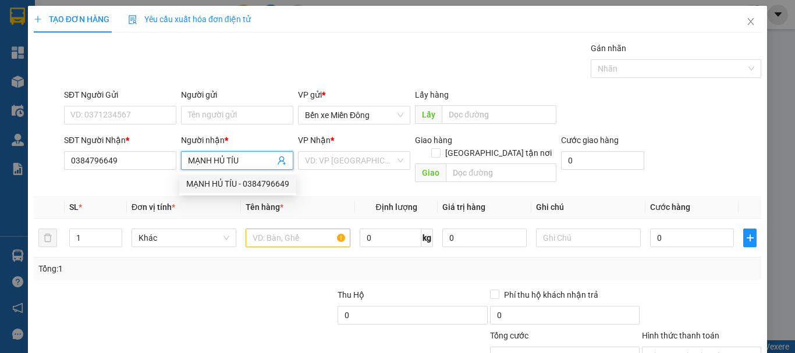
type input "MẠNH HỦ TÍU"
click at [354, 148] on div "VP Nhận *" at bounding box center [354, 142] width 112 height 17
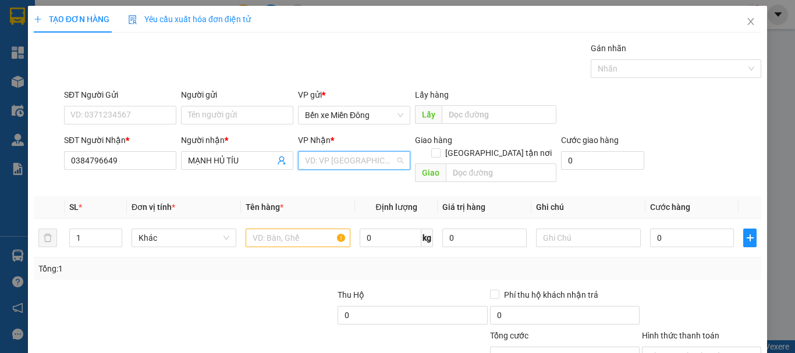
click at [336, 157] on input "search" at bounding box center [350, 160] width 90 height 17
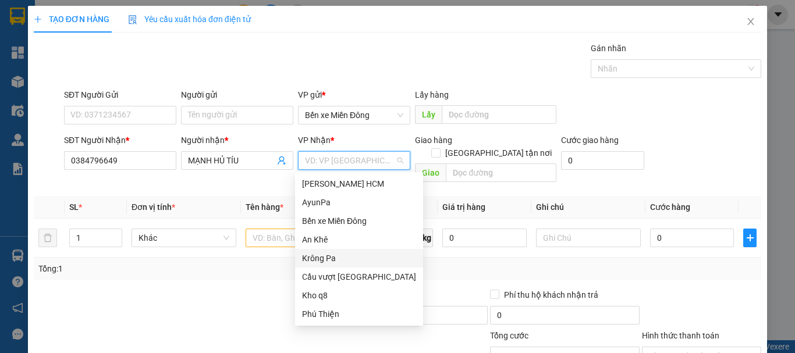
click at [328, 262] on div "Krông Pa" at bounding box center [359, 258] width 114 height 13
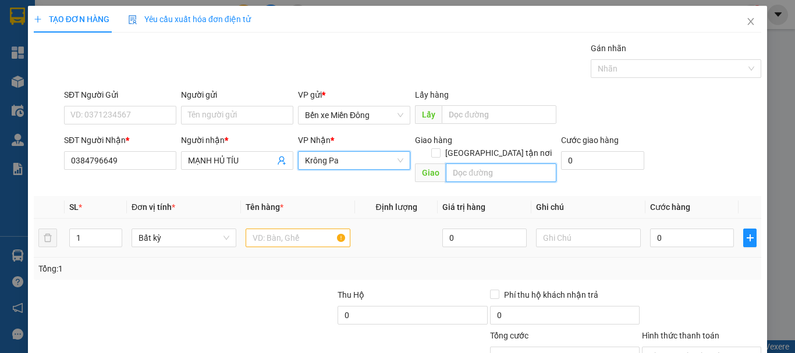
click at [478, 167] on input "text" at bounding box center [501, 172] width 111 height 19
type input "mê linh"
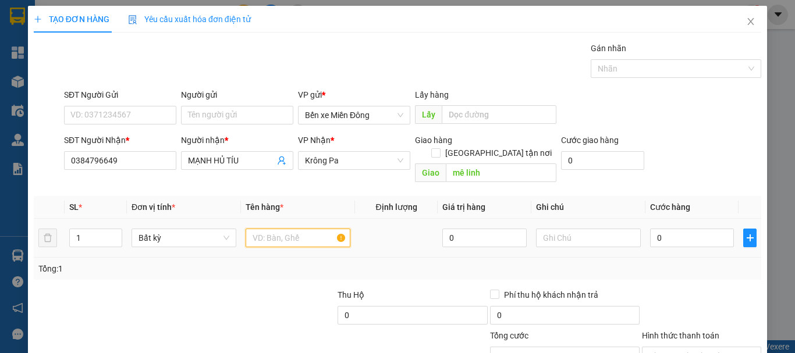
click at [297, 229] on input "text" at bounding box center [298, 238] width 105 height 19
type input "bao"
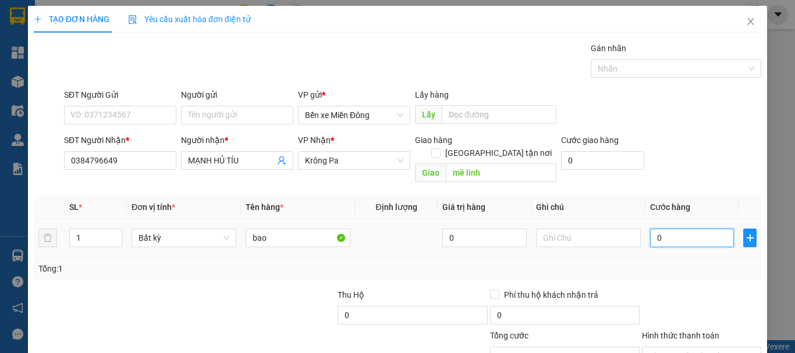
click at [660, 229] on input "0" at bounding box center [692, 238] width 84 height 19
type input "007"
type input "7"
type input "0.070"
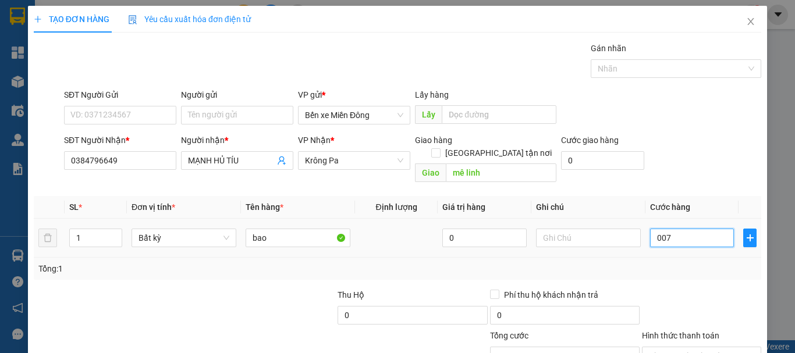
type input "70"
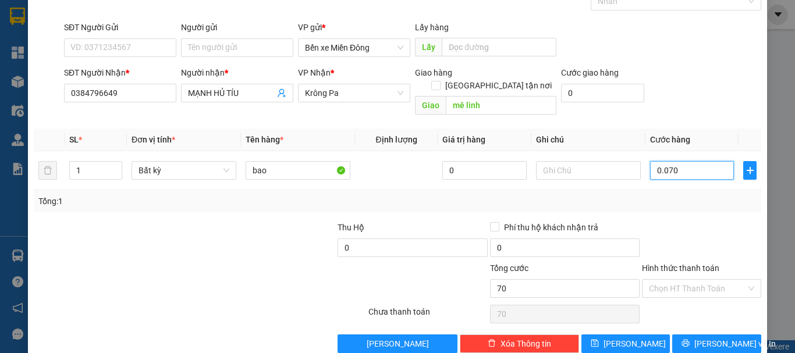
scroll to position [77, 0]
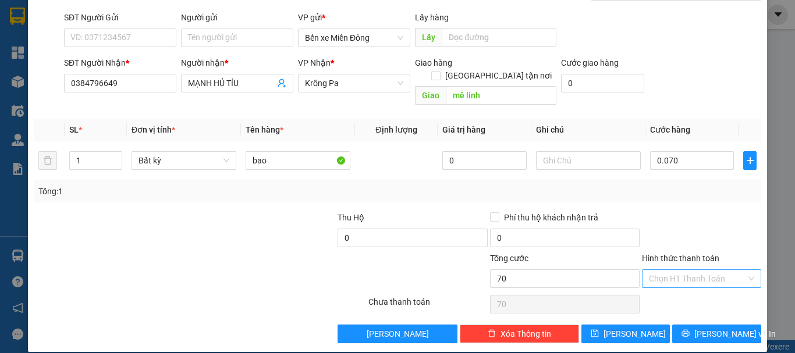
click at [689, 272] on input "Hình thức thanh toán" at bounding box center [697, 278] width 97 height 17
type input "70.000"
click at [675, 296] on div "Tại văn phòng" at bounding box center [694, 289] width 118 height 19
type input "0"
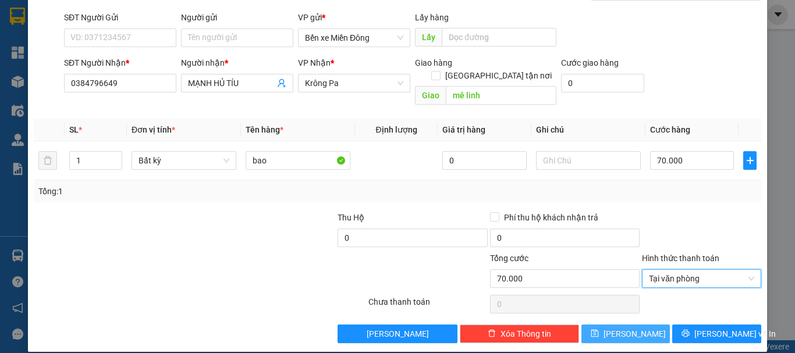
click at [613, 326] on button "[PERSON_NAME]" at bounding box center [625, 334] width 89 height 19
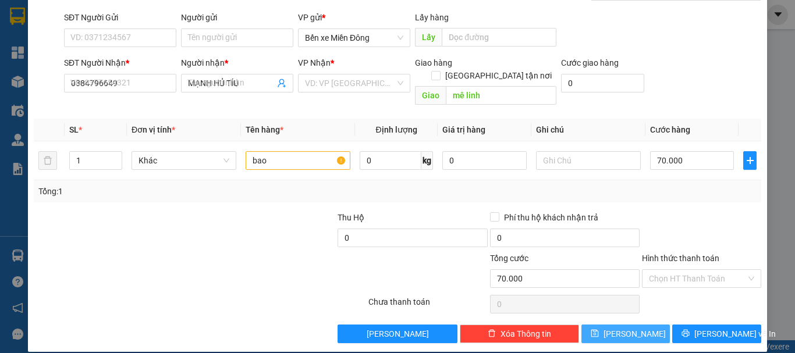
type input "0"
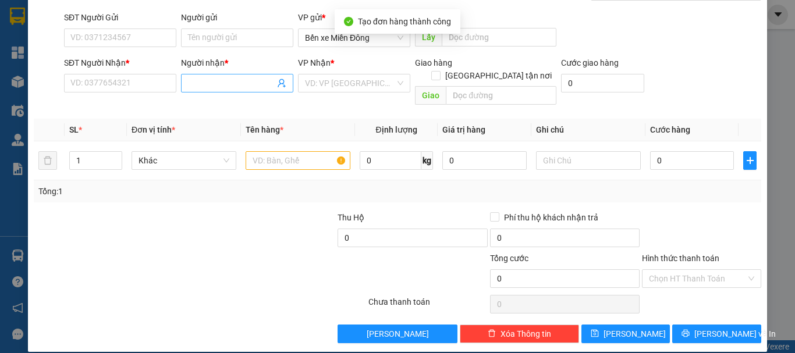
click at [237, 84] on input "Người nhận *" at bounding box center [231, 83] width 87 height 13
type input "xuân hủ"
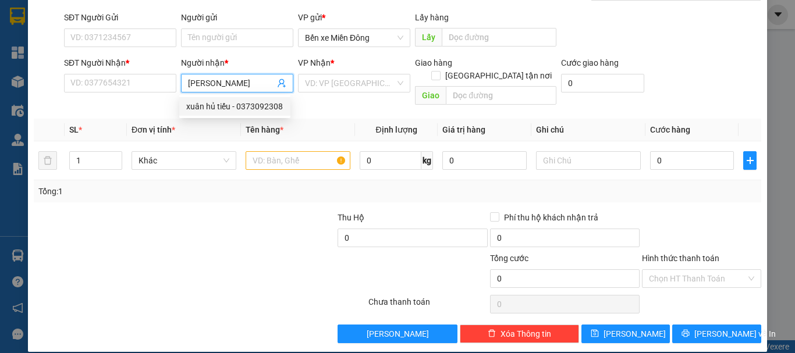
drag, startPoint x: 268, startPoint y: 112, endPoint x: 310, endPoint y: 94, distance: 46.1
click at [269, 112] on div "xuân hủ tiếu - 0373092308" at bounding box center [234, 106] width 97 height 13
type input "0373092308"
type input "xuân hủ tiếu"
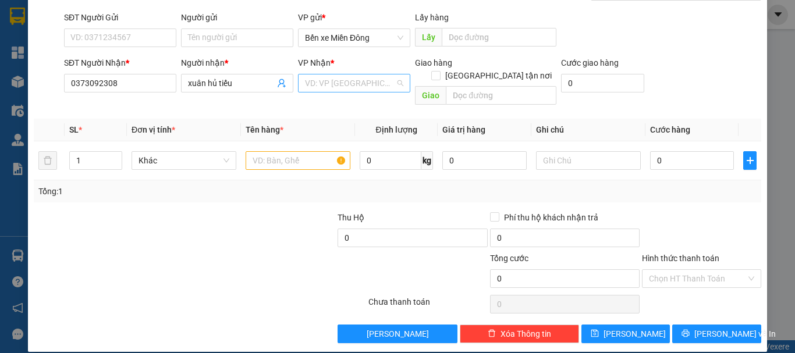
click at [328, 87] on input "search" at bounding box center [350, 82] width 90 height 17
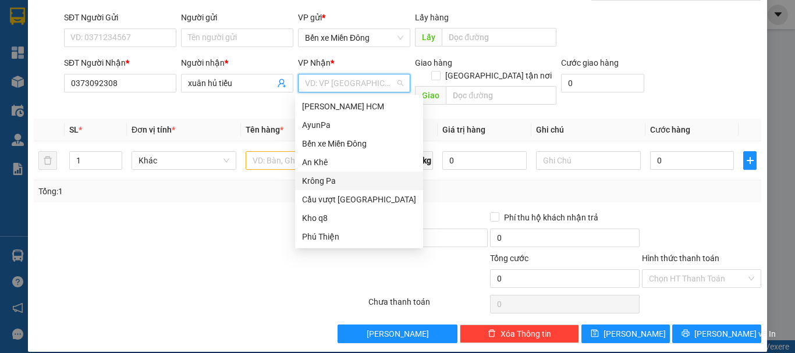
click at [342, 182] on div "Krông Pa" at bounding box center [359, 181] width 114 height 13
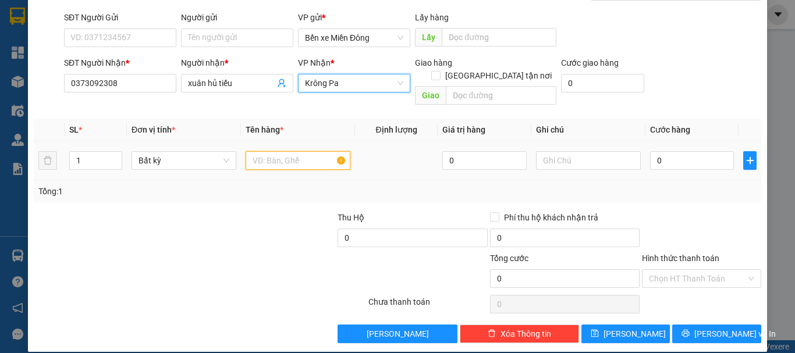
click at [292, 151] on input "text" at bounding box center [298, 160] width 105 height 19
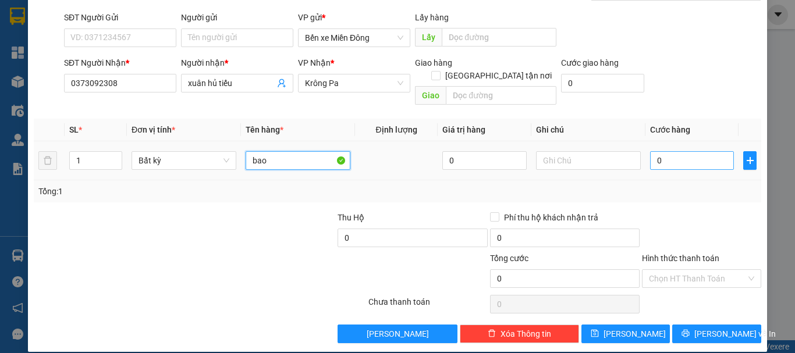
type input "bao"
click at [687, 152] on input "0" at bounding box center [692, 160] width 84 height 19
type input "005"
type input "5"
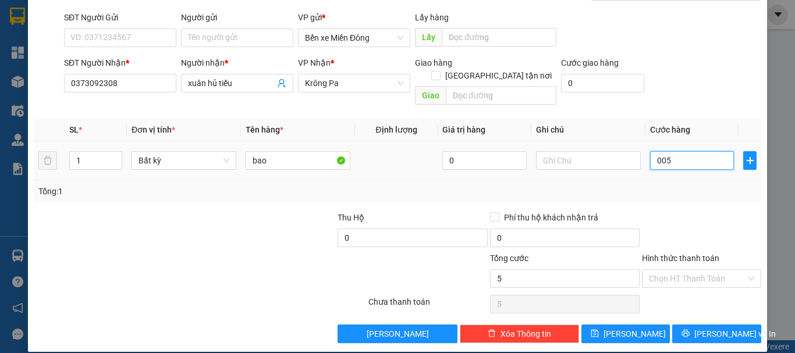
type input "0.050"
type input "50"
click at [712, 270] on input "Hình thức thanh toán" at bounding box center [697, 278] width 97 height 17
type input "50.000"
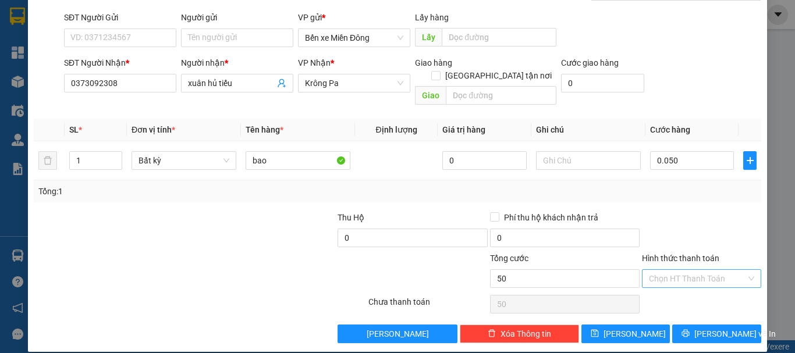
type input "50.000"
click at [685, 287] on div "Tại văn phòng" at bounding box center [694, 289] width 104 height 13
type input "0"
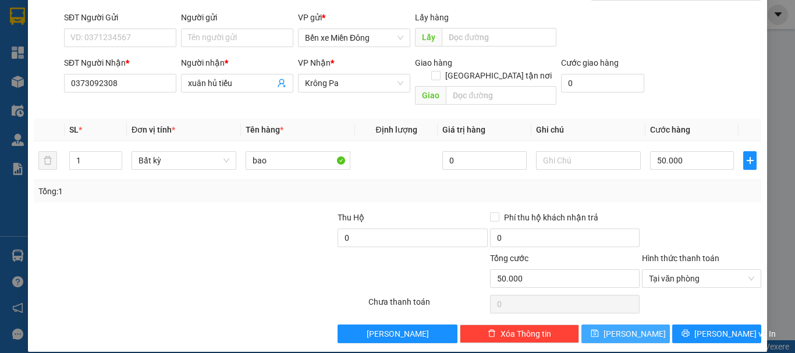
click at [623, 328] on span "[PERSON_NAME]" at bounding box center [634, 334] width 62 height 13
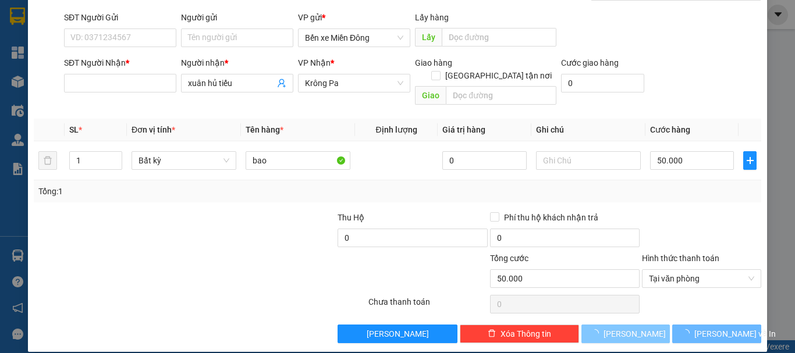
type input "0"
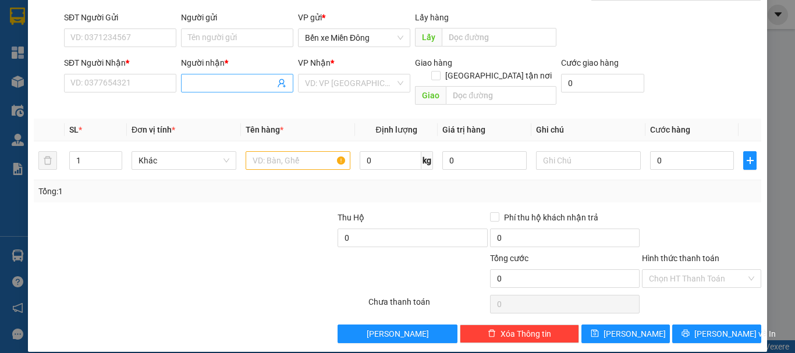
click at [201, 79] on input "Người nhận *" at bounding box center [231, 83] width 87 height 13
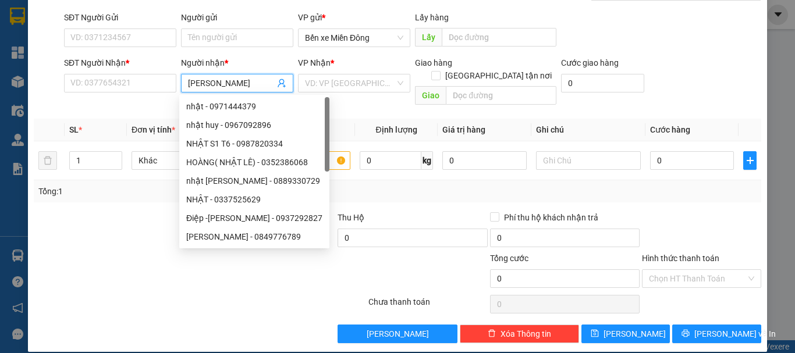
type input "nhật khang"
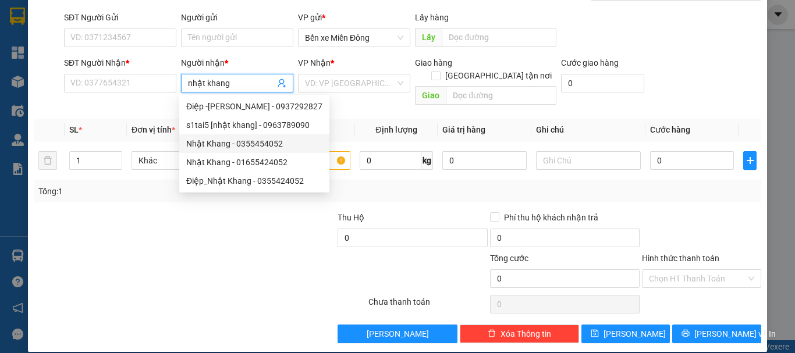
click at [257, 145] on div "Nhật Khang - 0355454052" at bounding box center [254, 143] width 136 height 13
type input "0355454052"
type input "Nhật Khang"
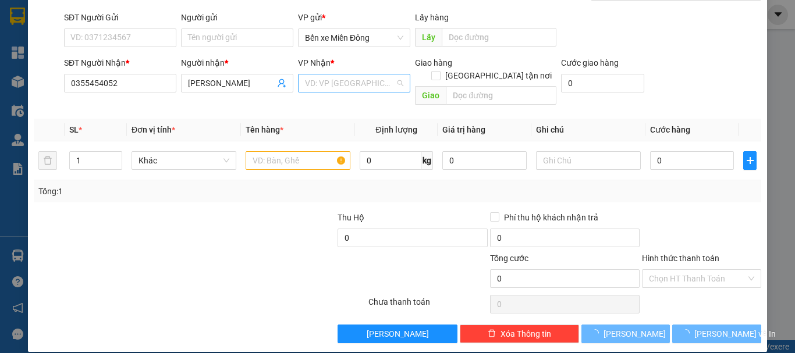
click at [348, 86] on input "search" at bounding box center [350, 82] width 90 height 17
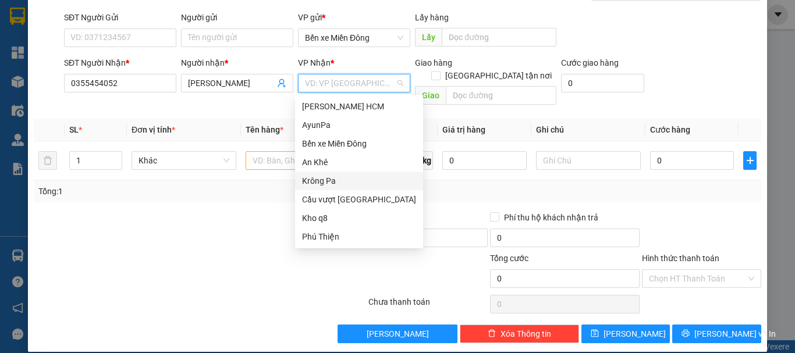
click at [323, 185] on div "Krông Pa" at bounding box center [359, 181] width 114 height 13
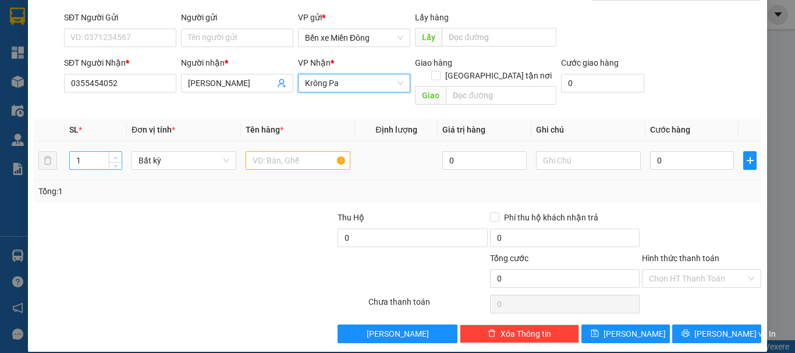
type input "2"
click at [114, 156] on icon "up" at bounding box center [115, 158] width 4 height 4
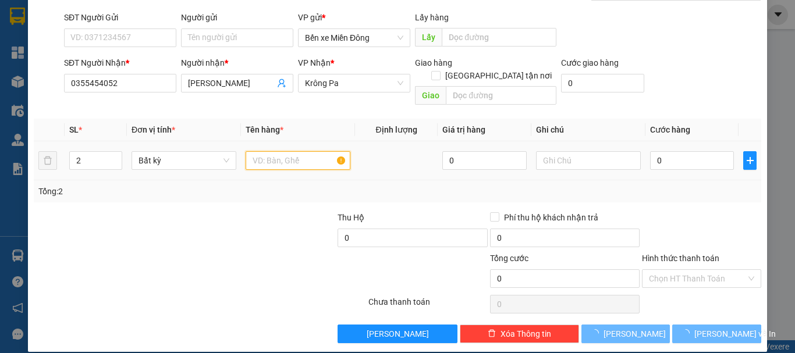
click at [298, 154] on input "text" at bounding box center [298, 160] width 105 height 19
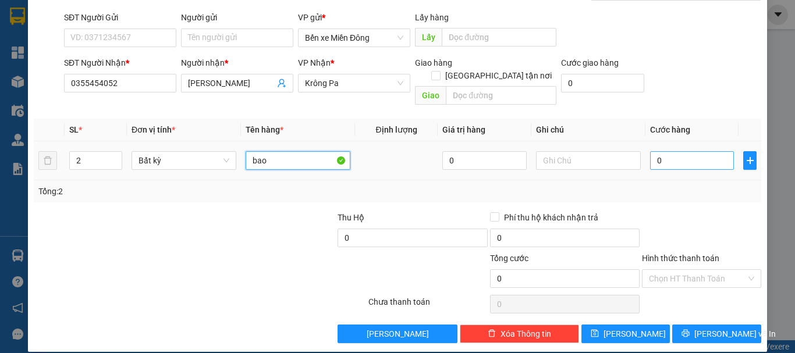
type input "bao"
click at [671, 151] on input "0" at bounding box center [692, 160] width 84 height 19
type input "001"
type input "1"
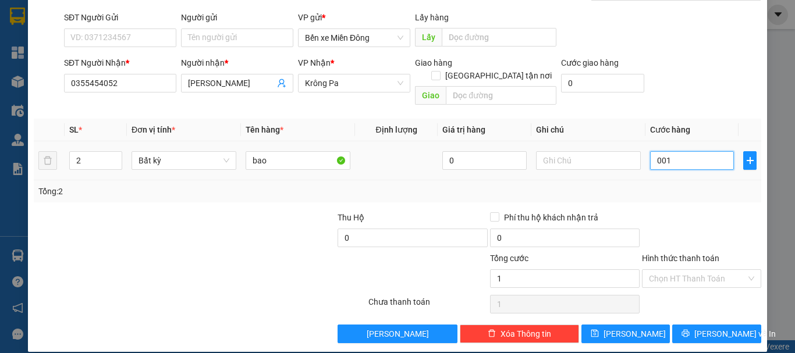
type input "0.014"
type input "14"
type input "00.140"
type input "140"
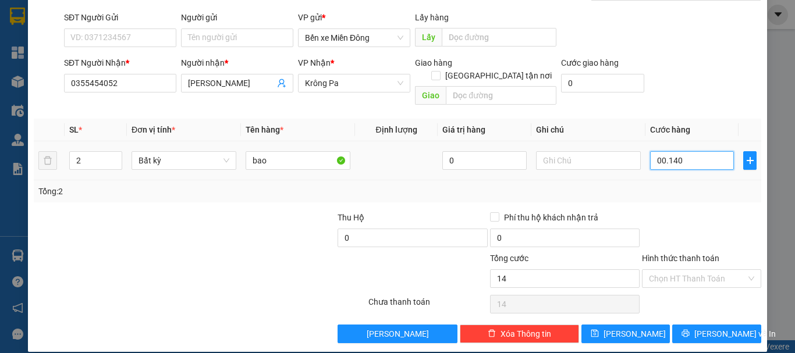
type input "140"
type input "140.000"
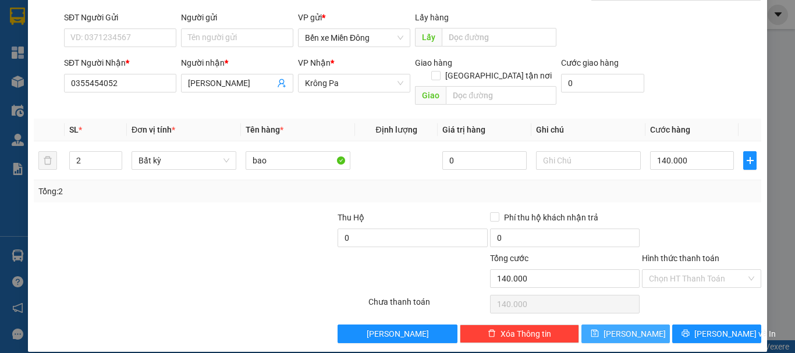
click at [634, 325] on button "[PERSON_NAME]" at bounding box center [625, 334] width 89 height 19
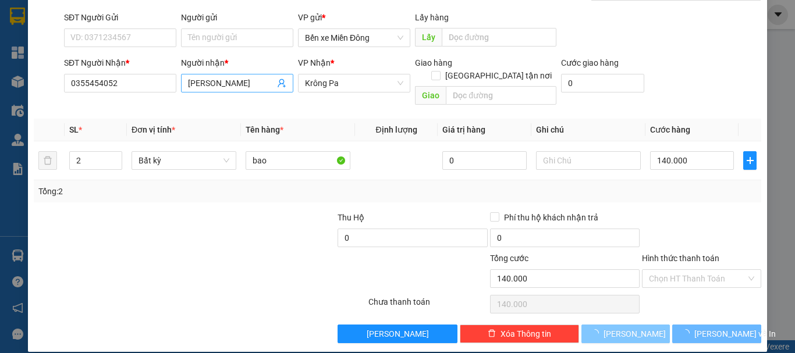
type input "1"
type input "0"
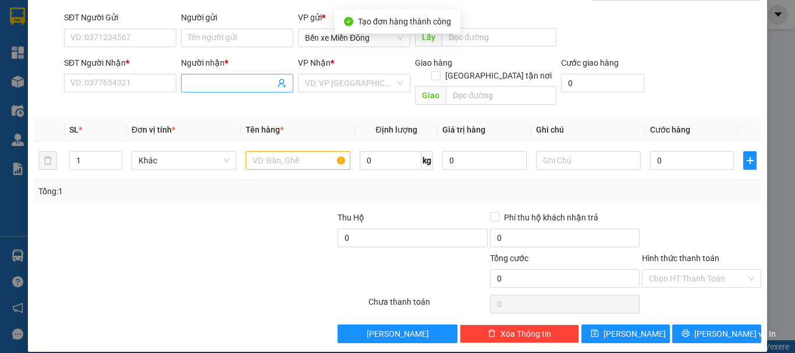
click at [226, 83] on input "Người nhận *" at bounding box center [231, 83] width 87 height 13
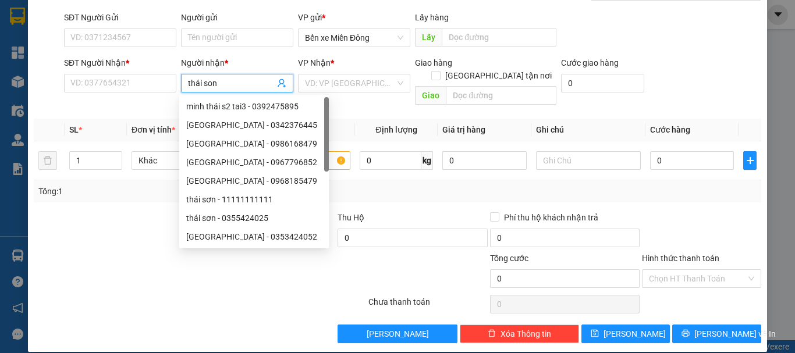
type input "thái sơn"
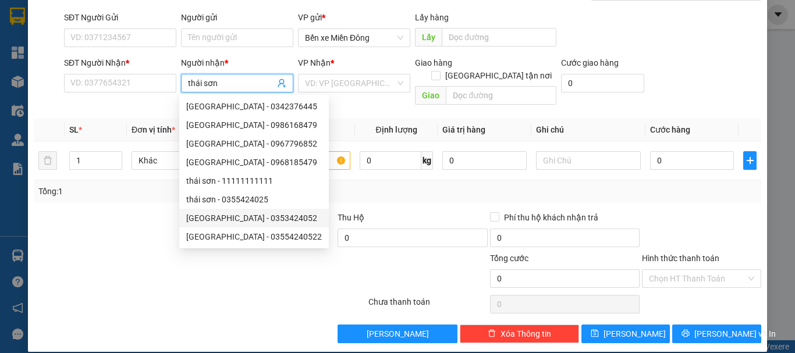
click at [243, 219] on div "thái sơn - 0353424052" at bounding box center [254, 218] width 136 height 13
type input "0353424052"
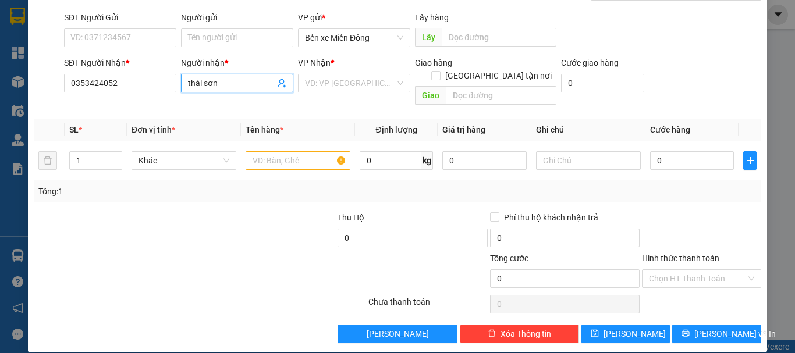
type input "thái sơn"
click at [347, 93] on div "VP Nhận * VD: VP Sài Gòn" at bounding box center [354, 76] width 112 height 41
click at [333, 76] on input "search" at bounding box center [350, 82] width 90 height 17
click at [222, 88] on input "thái sơn" at bounding box center [231, 83] width 87 height 13
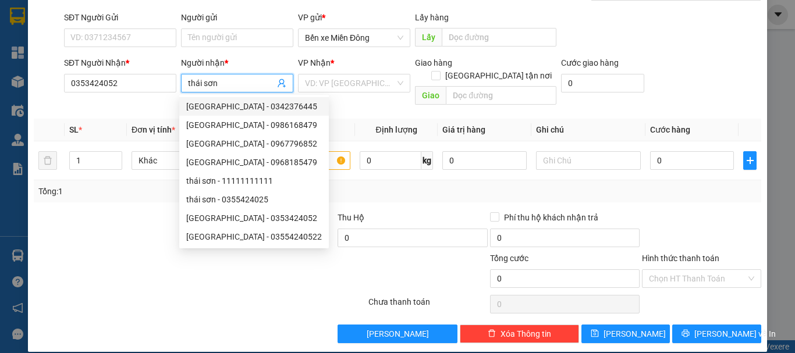
click at [257, 106] on div "THÁI SƠN - 0342376445" at bounding box center [254, 106] width 136 height 13
type input "0342376445"
type input "THÁI SƠN"
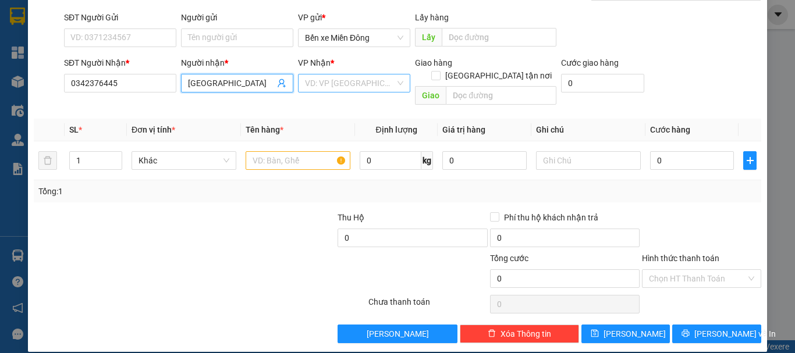
click at [343, 81] on input "search" at bounding box center [350, 82] width 90 height 17
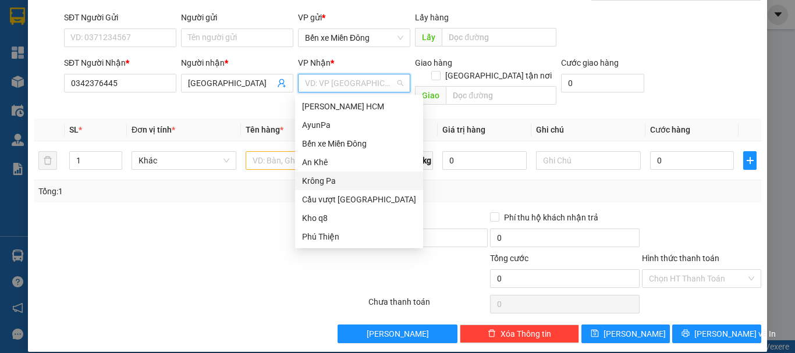
click at [333, 182] on div "Krông Pa" at bounding box center [359, 181] width 114 height 13
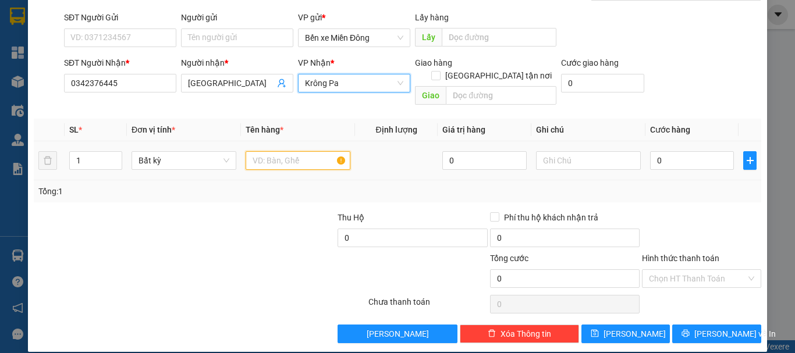
click at [304, 151] on input "text" at bounding box center [298, 160] width 105 height 19
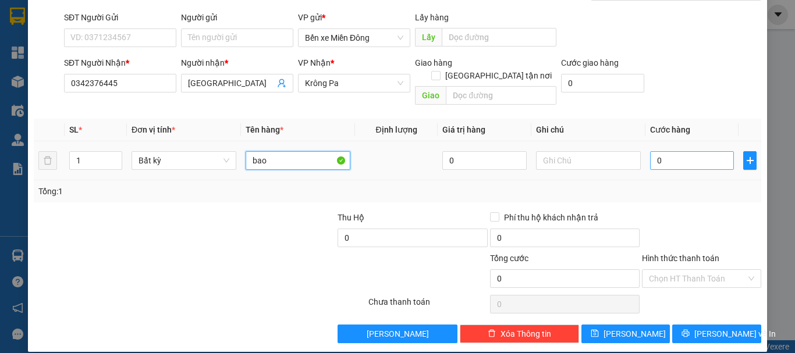
type input "bao"
click at [681, 151] on input "0" at bounding box center [692, 160] width 84 height 19
type input "007"
type input "7"
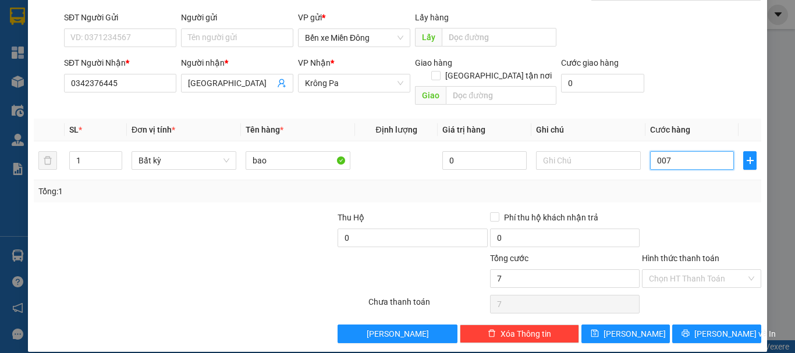
type input "0.070"
type input "70"
type input "70.000"
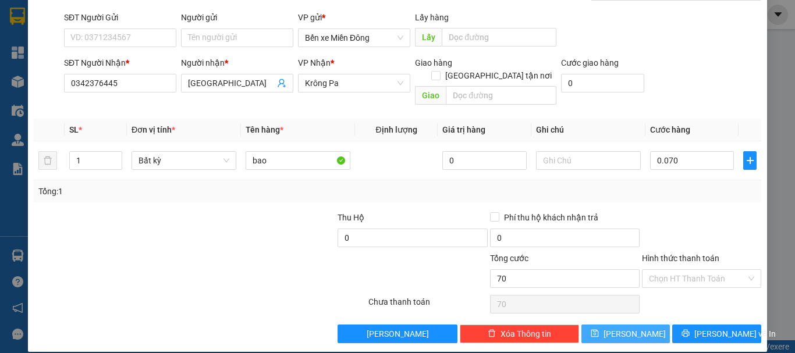
type input "70.000"
click at [636, 325] on button "[PERSON_NAME]" at bounding box center [625, 334] width 89 height 19
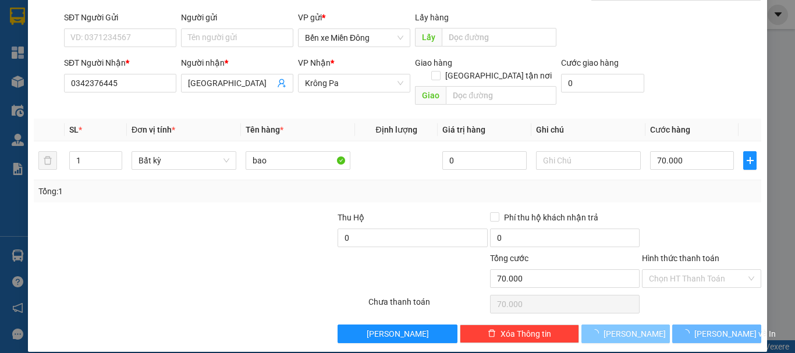
type input "0"
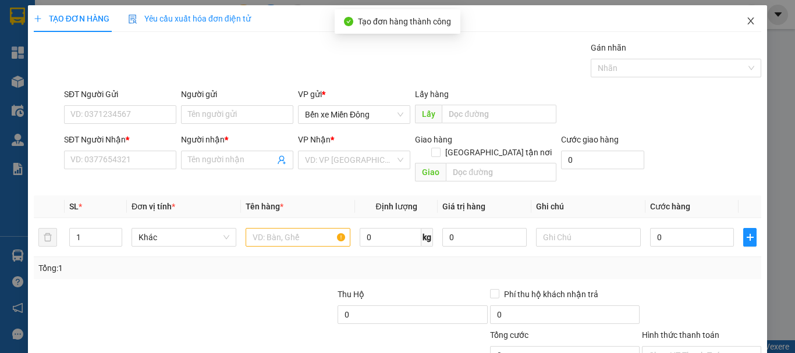
scroll to position [0, 0]
click at [746, 24] on icon "close" at bounding box center [750, 21] width 9 height 9
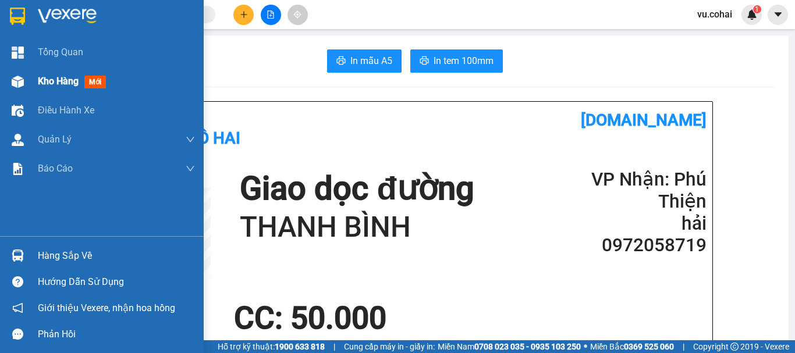
click at [52, 77] on span "Kho hàng" at bounding box center [58, 81] width 41 height 11
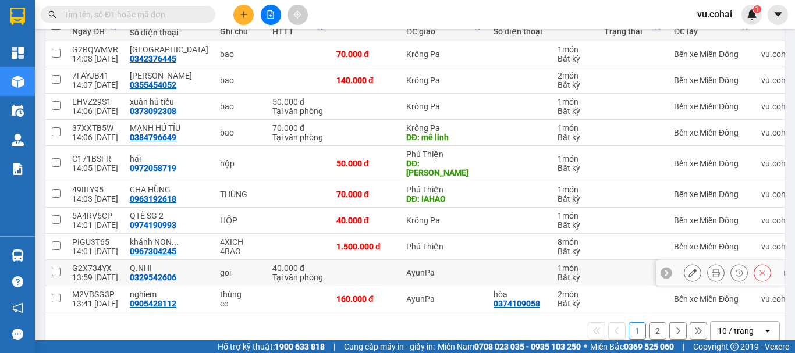
scroll to position [169, 0]
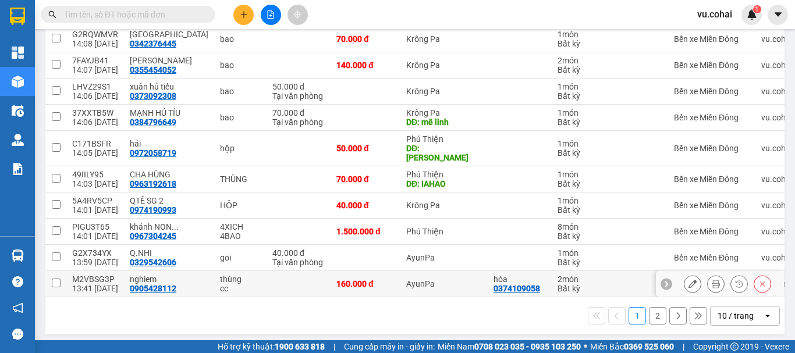
click at [266, 273] on td at bounding box center [298, 284] width 64 height 26
checkbox input "true"
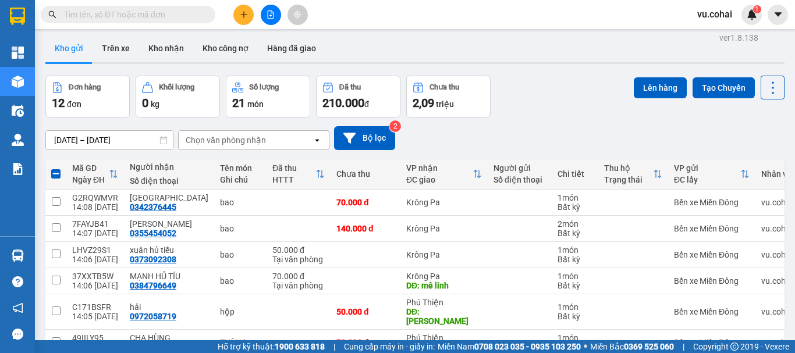
scroll to position [0, 0]
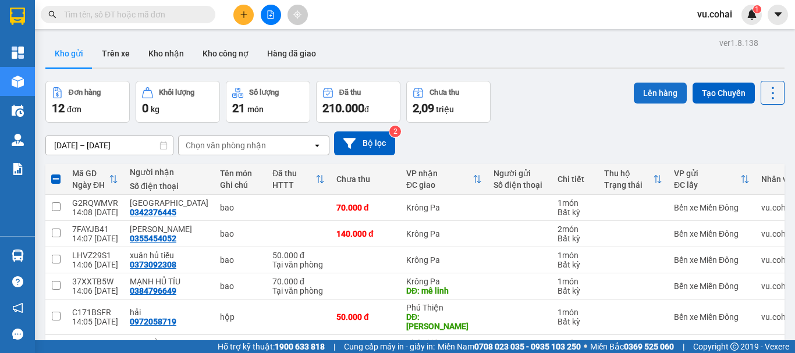
click at [659, 92] on button "Lên hàng" at bounding box center [660, 93] width 53 height 21
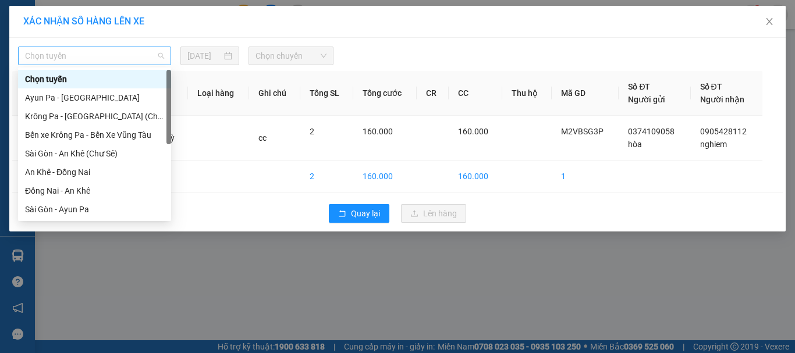
click at [126, 59] on span "Chọn tuyến" at bounding box center [94, 55] width 139 height 17
click at [101, 153] on div "Sài Gòn - An Khê (Chư Sê)" at bounding box center [94, 153] width 139 height 13
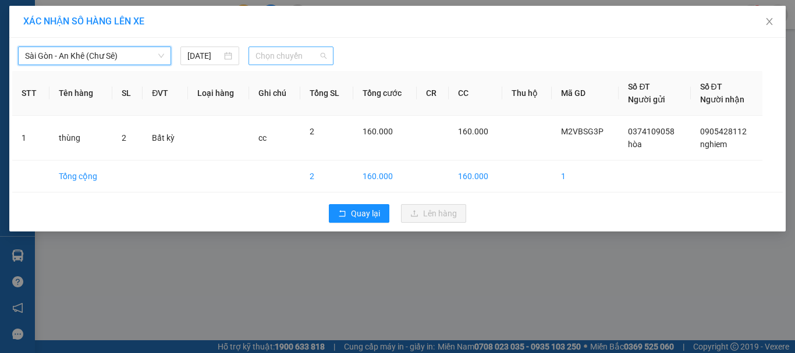
click at [300, 55] on span "Chọn chuyến" at bounding box center [291, 55] width 72 height 17
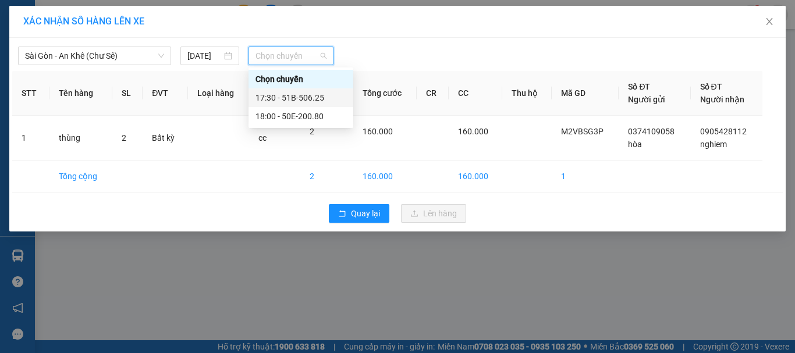
click at [310, 97] on div "17:30 - 51B-506.25" at bounding box center [300, 97] width 91 height 13
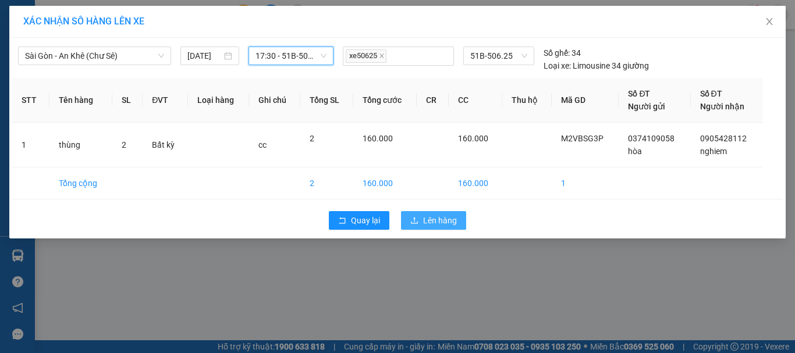
click at [433, 222] on span "Lên hàng" at bounding box center [440, 220] width 34 height 13
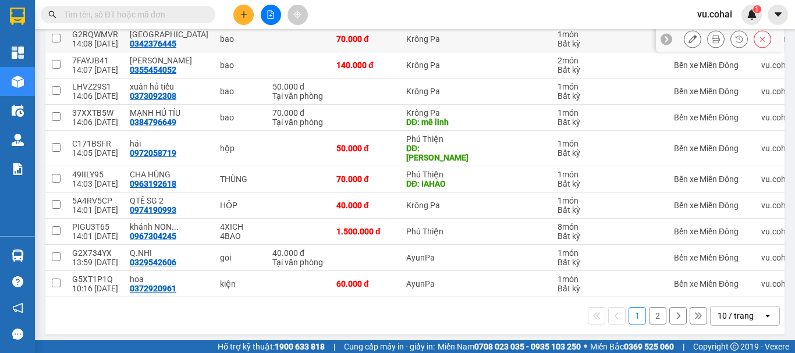
scroll to position [52, 0]
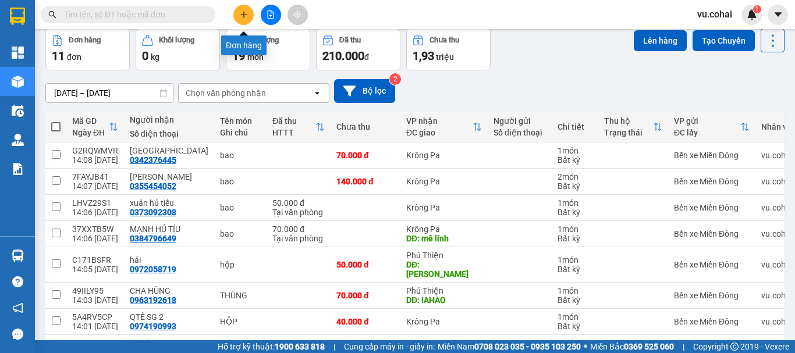
click at [241, 14] on icon "plus" at bounding box center [244, 14] width 8 height 8
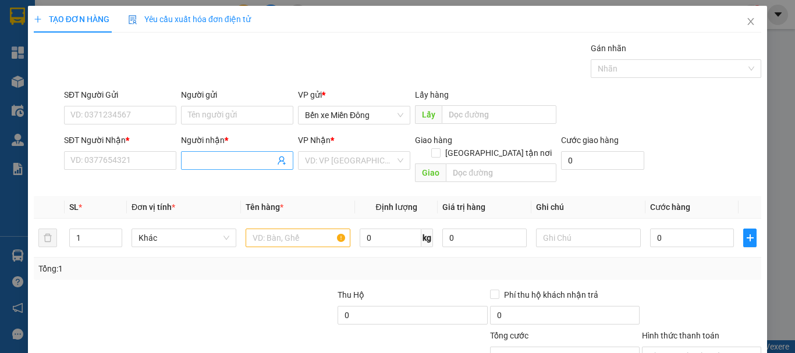
click at [215, 152] on span at bounding box center [237, 160] width 112 height 19
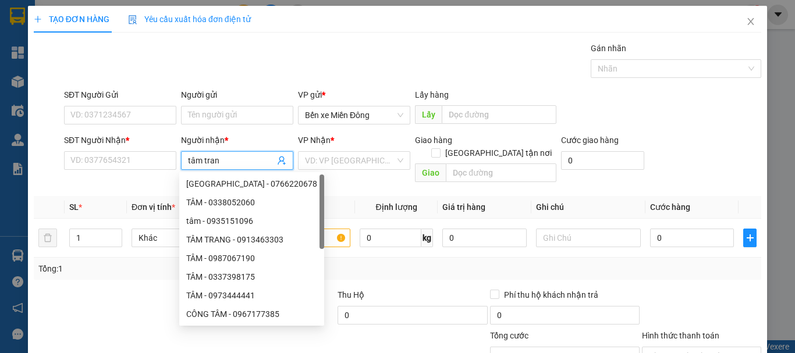
type input "tâm trang"
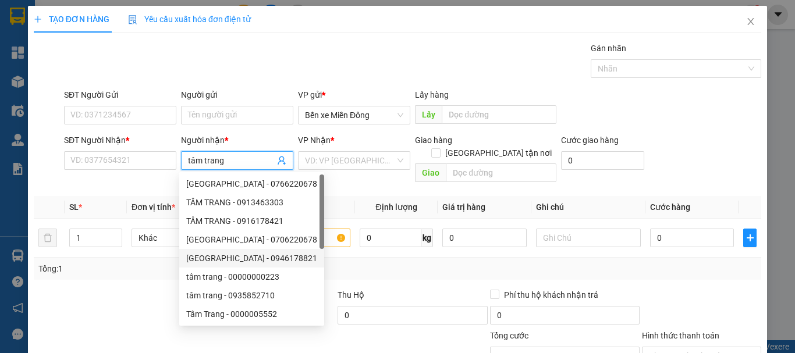
click at [257, 255] on div "Tâm Trang - 0946178821" at bounding box center [251, 258] width 131 height 13
type input "0946178821"
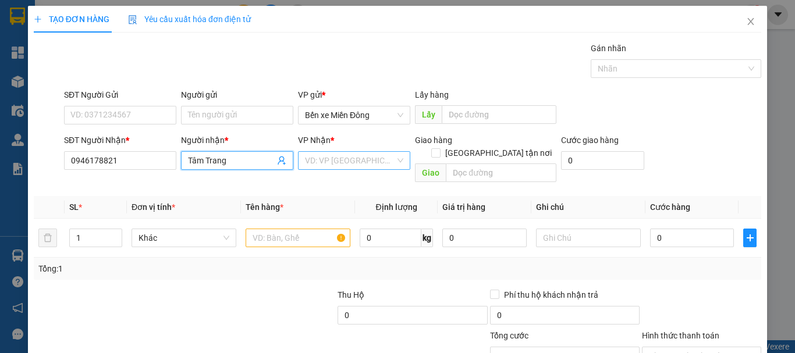
type input "Tâm Trang"
click at [346, 157] on input "search" at bounding box center [350, 160] width 90 height 17
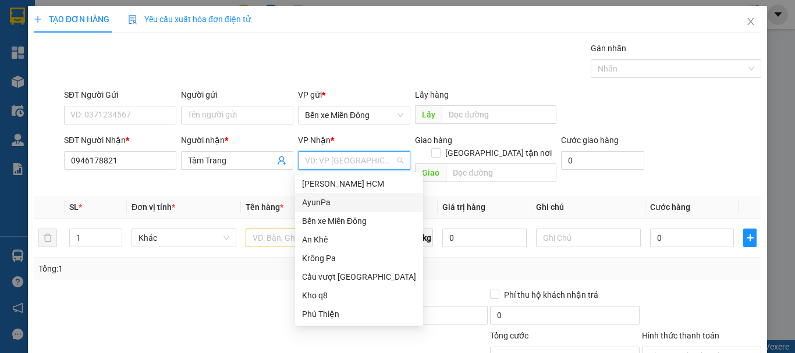
click at [314, 205] on div "AyunPa" at bounding box center [359, 202] width 114 height 13
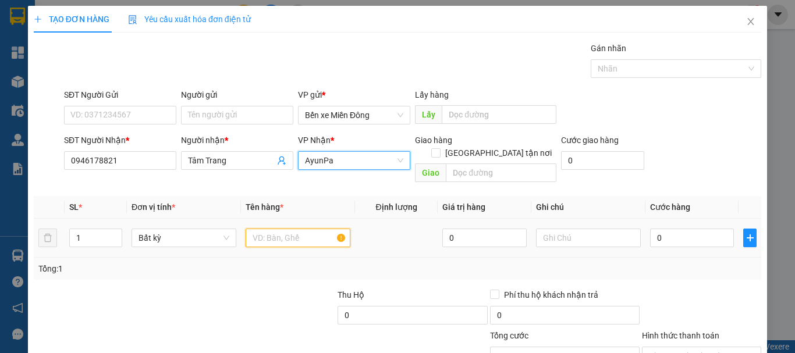
click at [290, 229] on input "text" at bounding box center [298, 238] width 105 height 19
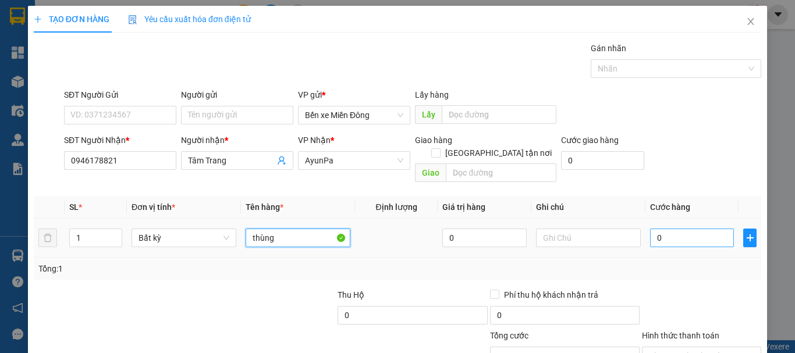
type input "thùng"
click at [659, 230] on input "0" at bounding box center [692, 238] width 84 height 19
type input "001"
type input "1"
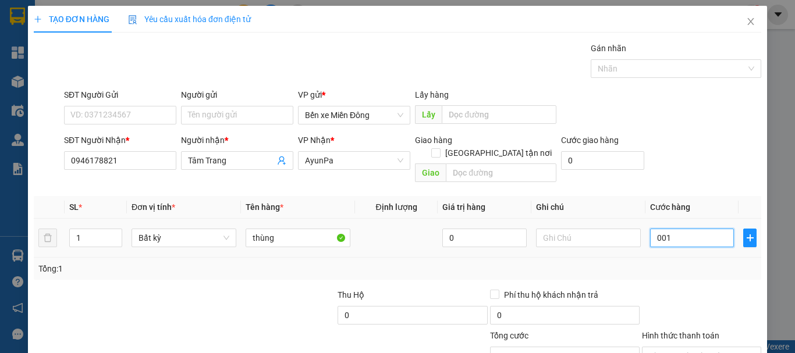
type input "0.010"
type input "10"
type input "00.100"
type input "100"
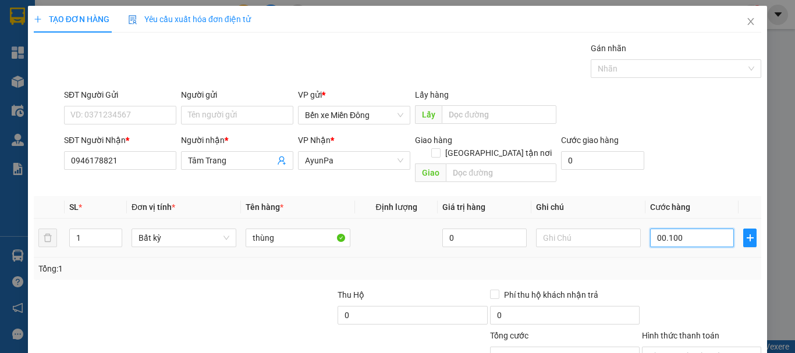
type input "100"
type input "000.100"
type input "100"
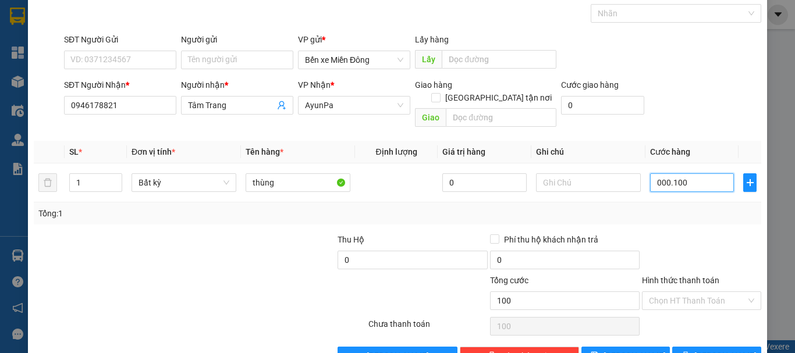
scroll to position [77, 0]
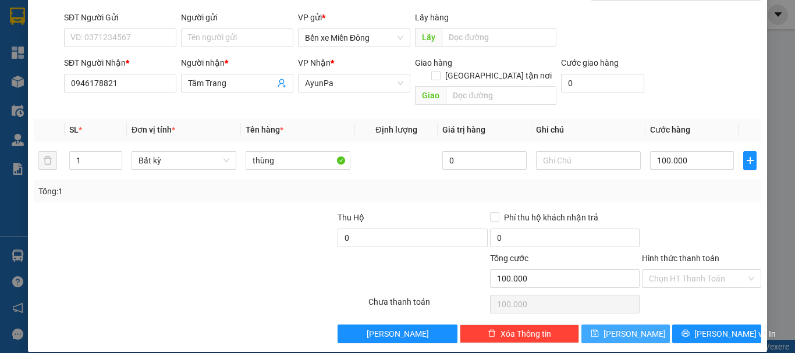
click at [629, 328] on span "[PERSON_NAME]" at bounding box center [634, 334] width 62 height 13
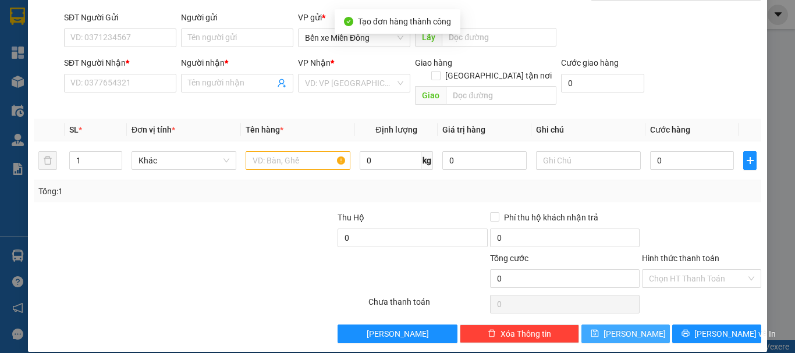
scroll to position [0, 0]
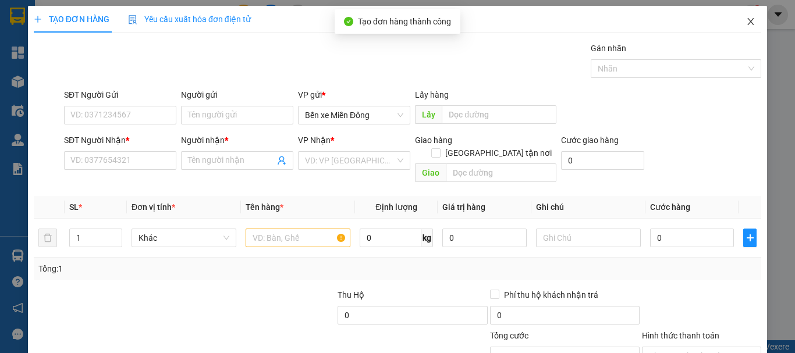
click at [746, 20] on icon "close" at bounding box center [750, 21] width 9 height 9
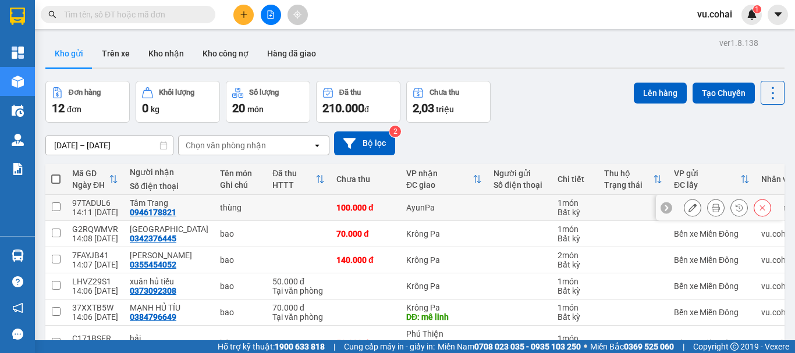
click at [48, 205] on td at bounding box center [55, 208] width 21 height 26
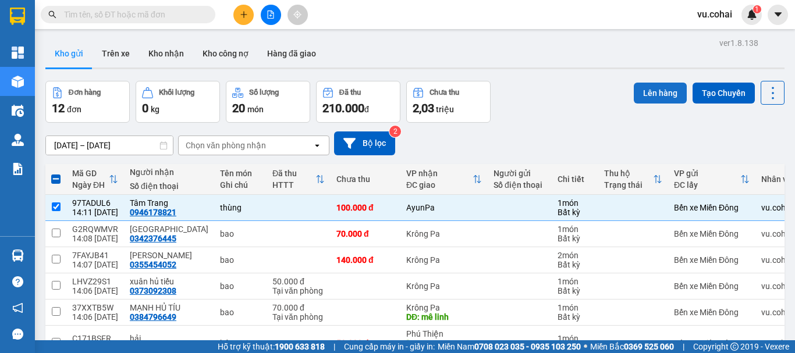
click at [650, 91] on button "Lên hàng" at bounding box center [660, 93] width 53 height 21
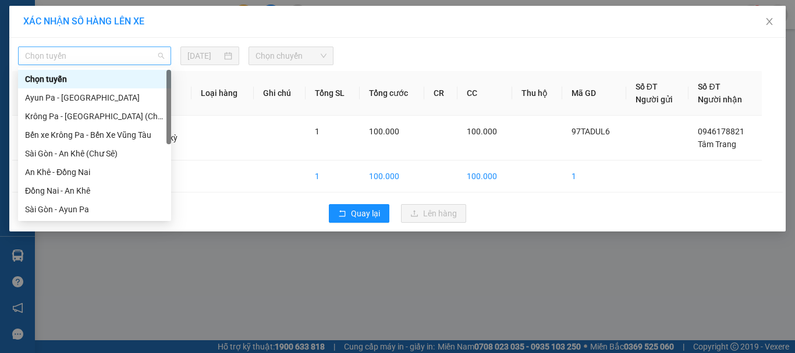
click at [136, 56] on span "Chọn tuyến" at bounding box center [94, 55] width 139 height 17
click at [98, 158] on div "Sài Gòn - An Khê (Chư Sê)" at bounding box center [94, 153] width 139 height 13
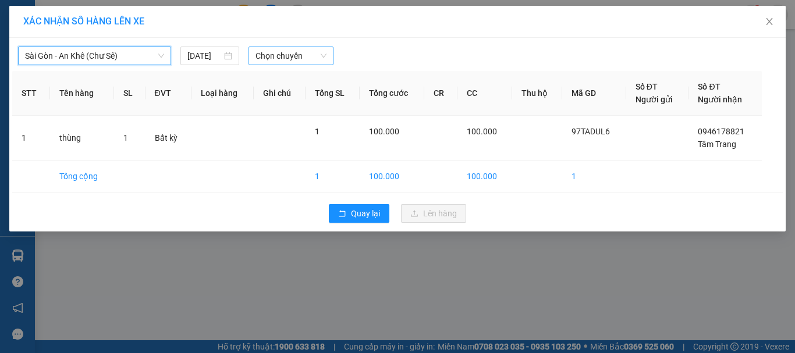
click at [282, 56] on span "Chọn chuyến" at bounding box center [291, 55] width 72 height 17
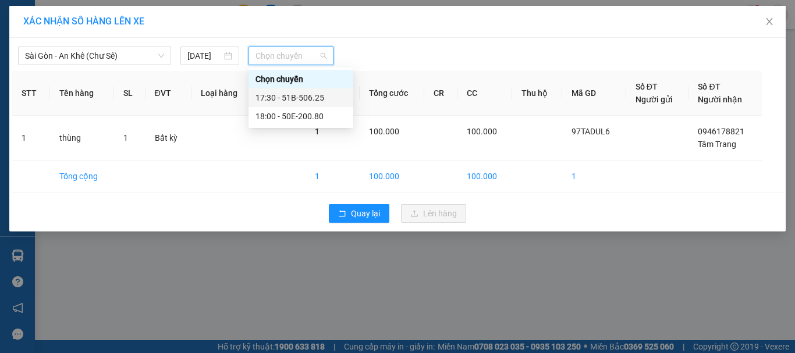
click at [297, 104] on div "17:30 - 51B-506.25" at bounding box center [300, 97] width 91 height 13
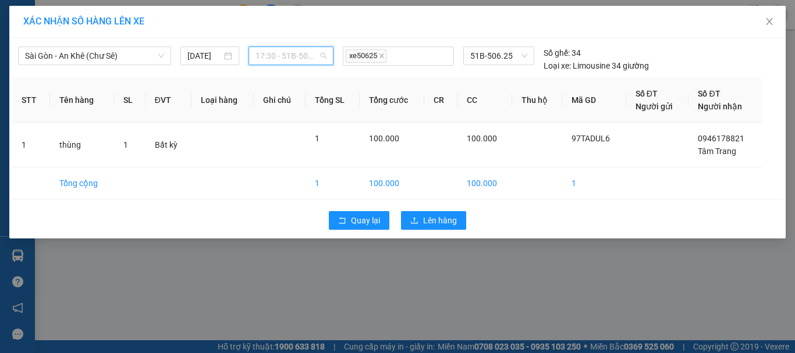
click at [301, 48] on span "17:30 - 51B-506.25" at bounding box center [291, 55] width 72 height 17
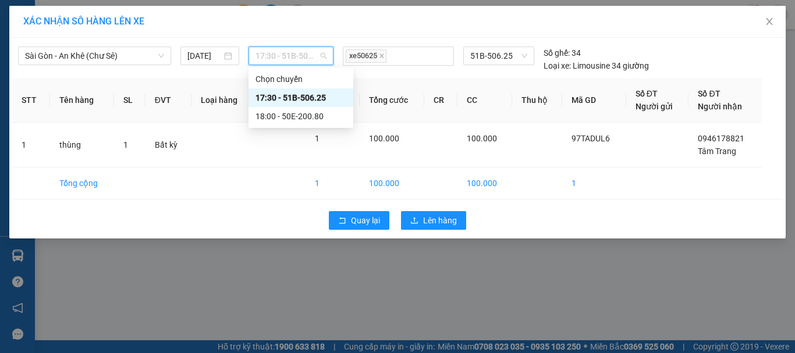
click at [322, 94] on div "17:30 - 51B-506.25" at bounding box center [300, 97] width 91 height 13
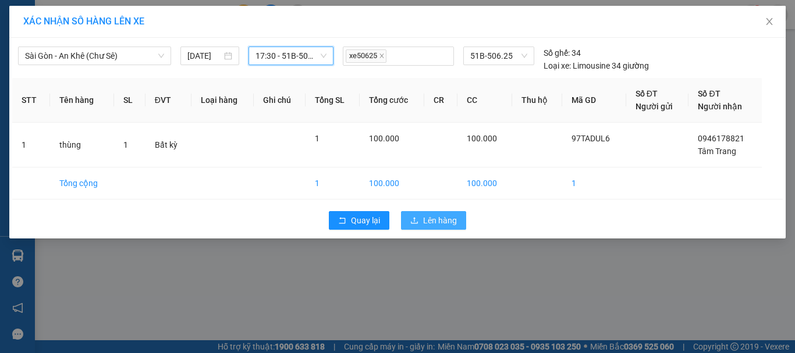
click at [447, 219] on span "Lên hàng" at bounding box center [440, 220] width 34 height 13
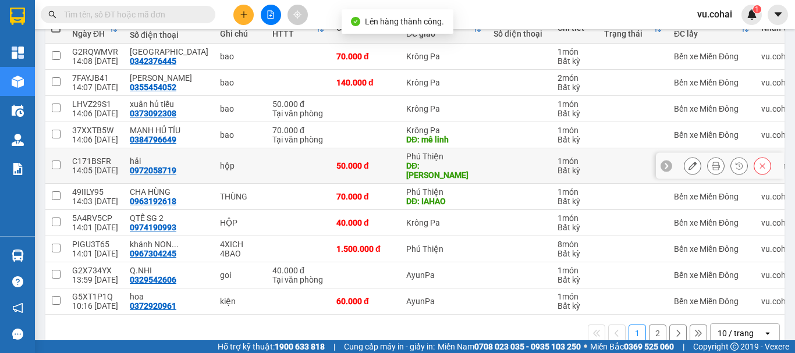
scroll to position [169, 0]
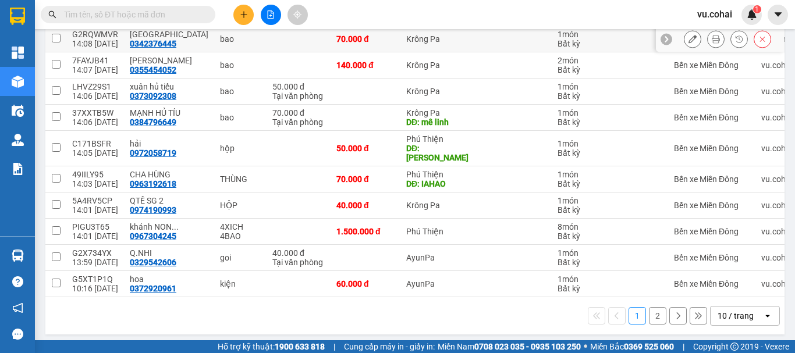
drag, startPoint x: 56, startPoint y: 36, endPoint x: 50, endPoint y: 50, distance: 15.4
click at [56, 38] on input "checkbox" at bounding box center [56, 38] width 9 height 9
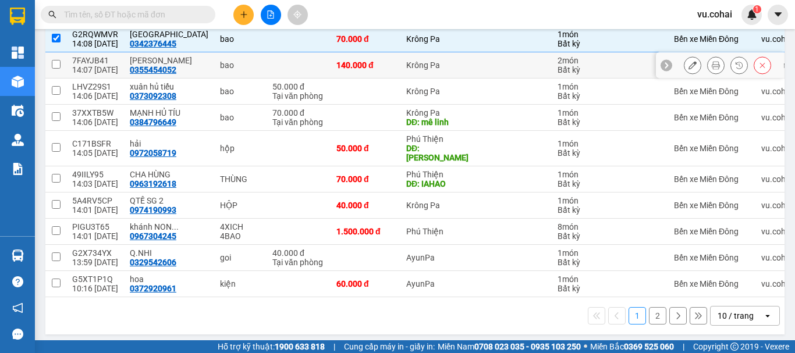
click at [49, 54] on td at bounding box center [55, 65] width 21 height 26
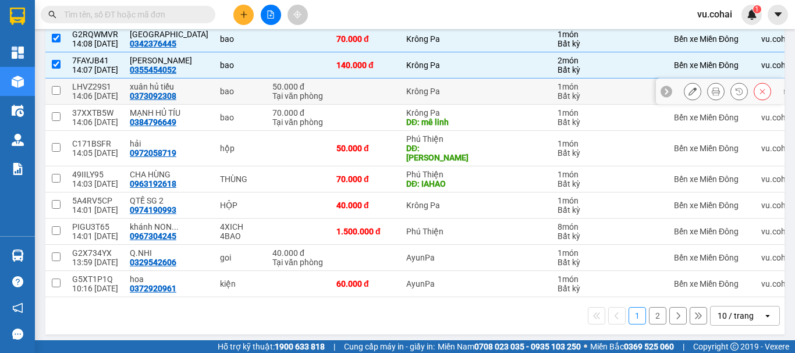
click at [58, 90] on input "checkbox" at bounding box center [56, 90] width 9 height 9
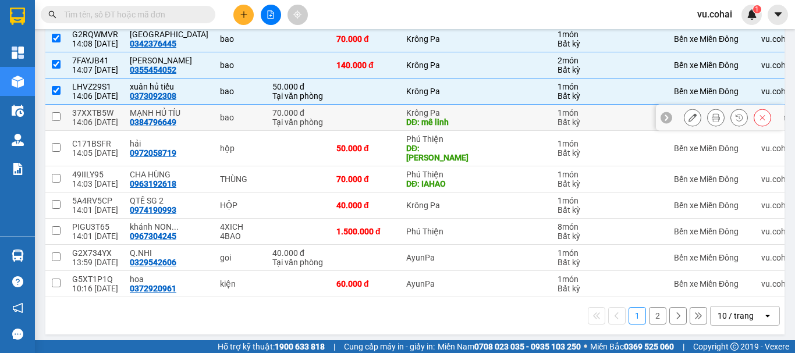
click at [65, 115] on td at bounding box center [55, 118] width 21 height 26
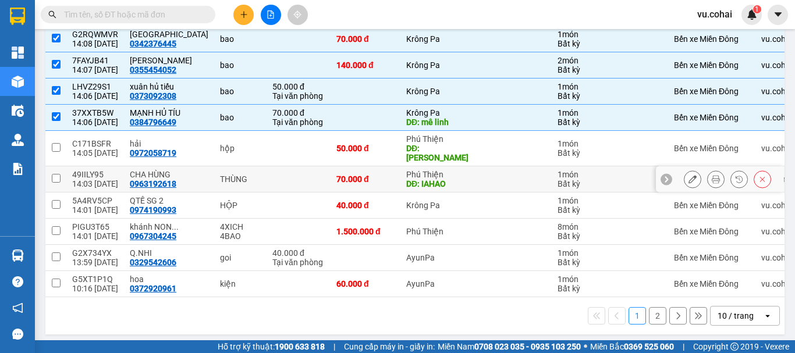
scroll to position [111, 0]
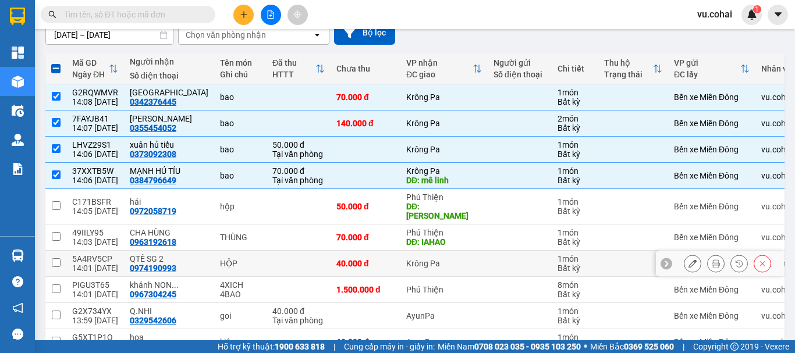
click at [59, 258] on input "checkbox" at bounding box center [56, 262] width 9 height 9
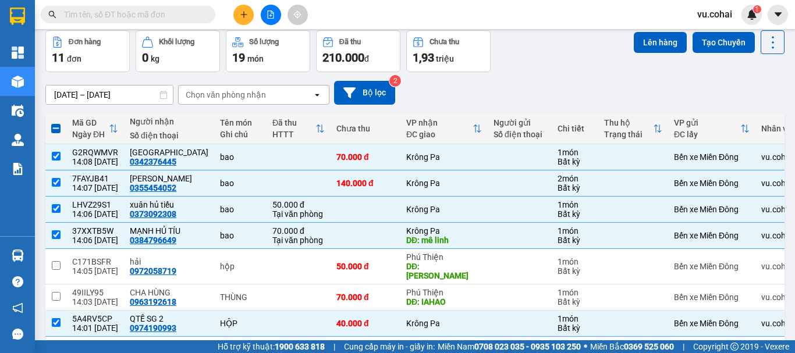
scroll to position [0, 0]
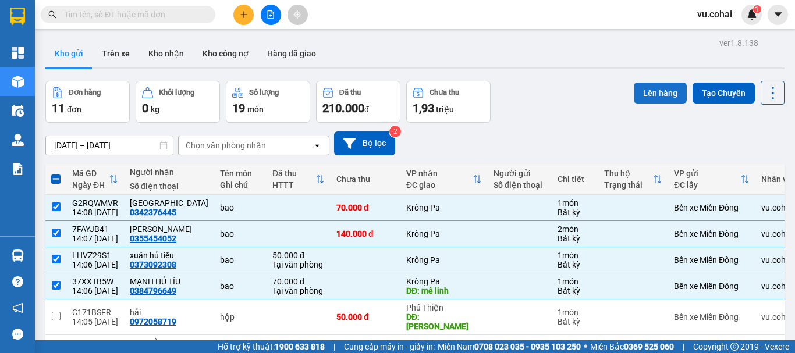
click at [653, 99] on button "Lên hàng" at bounding box center [660, 93] width 53 height 21
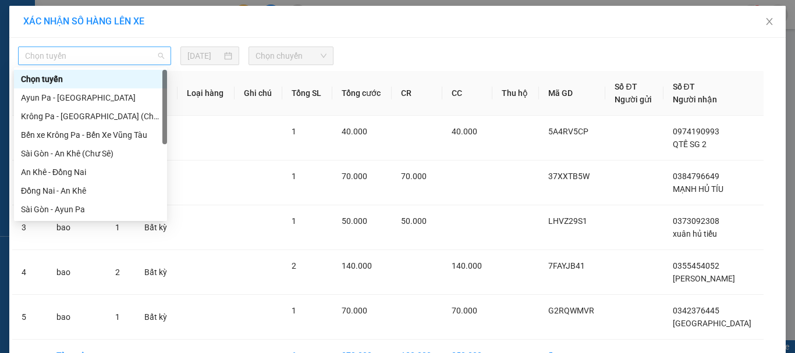
click at [133, 55] on span "Chọn tuyến" at bounding box center [94, 55] width 139 height 17
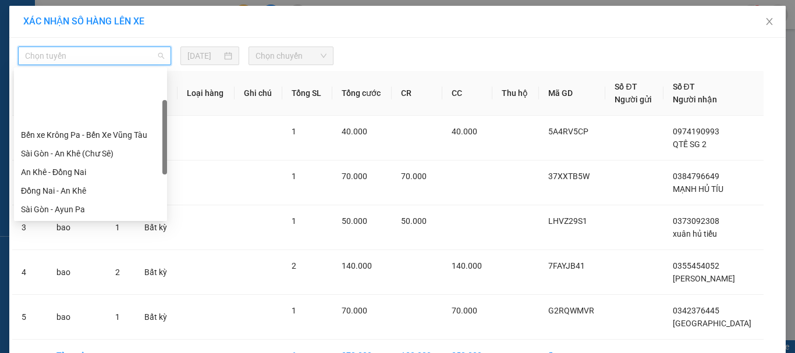
scroll to position [168, 0]
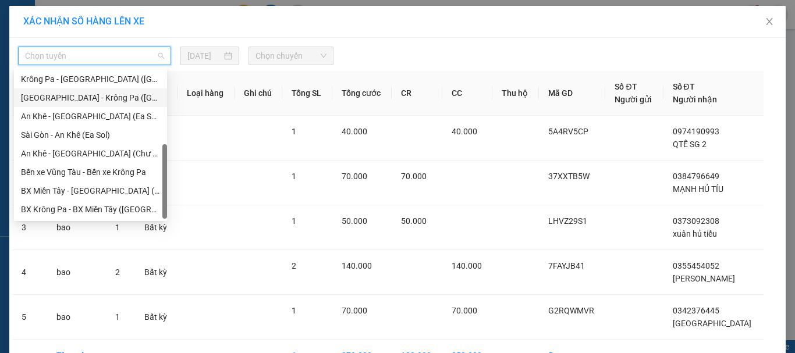
click at [89, 97] on div "[GEOGRAPHIC_DATA] - Krông Pa ([GEOGRAPHIC_DATA])" at bounding box center [90, 97] width 139 height 13
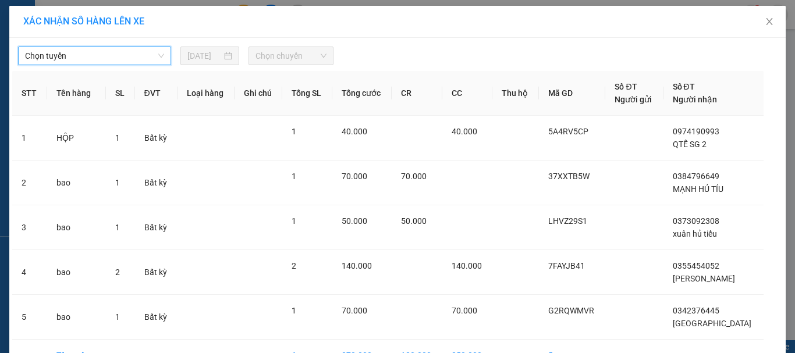
click at [318, 54] on span "Chọn chuyến" at bounding box center [291, 55] width 72 height 17
click at [291, 58] on span "Chọn chuyến" at bounding box center [291, 55] width 72 height 17
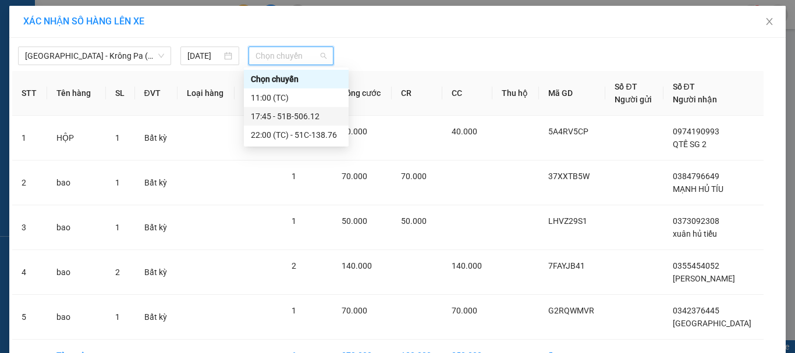
drag, startPoint x: 300, startPoint y: 113, endPoint x: 311, endPoint y: 120, distance: 12.6
click at [301, 113] on div "17:45 - 51B-506.12" at bounding box center [296, 116] width 91 height 13
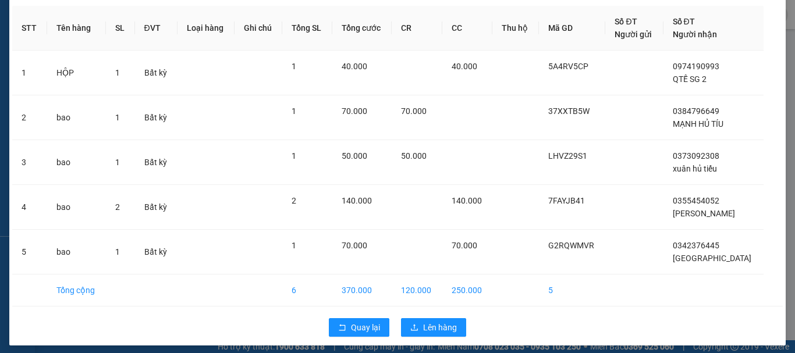
scroll to position [79, 0]
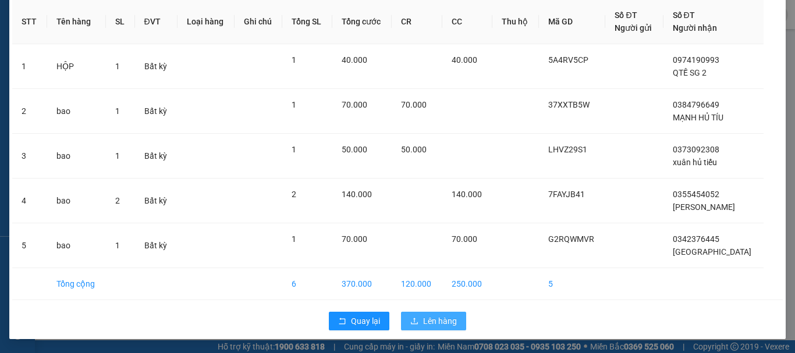
drag, startPoint x: 435, startPoint y: 307, endPoint x: 434, endPoint y: 315, distance: 8.2
click at [435, 309] on div "Quay lại Lên hàng" at bounding box center [397, 321] width 770 height 30
click at [434, 318] on span "Lên hàng" at bounding box center [440, 321] width 34 height 13
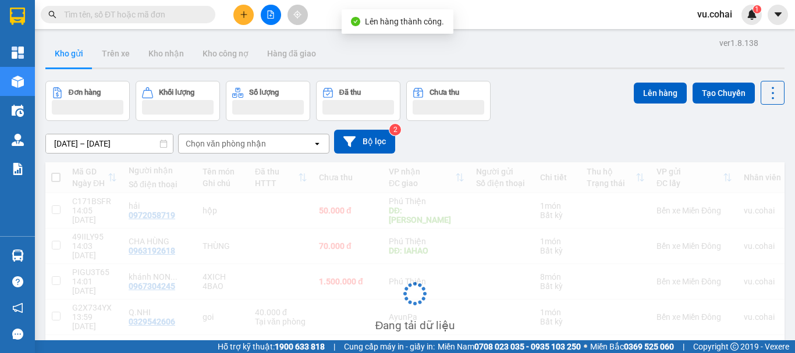
scroll to position [62, 0]
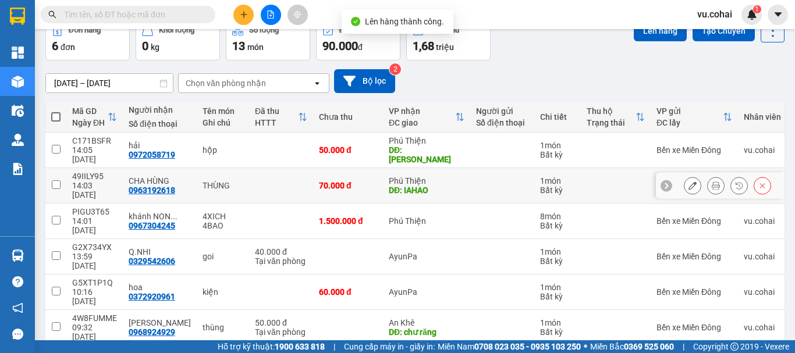
click at [56, 180] on input "checkbox" at bounding box center [56, 184] width 9 height 9
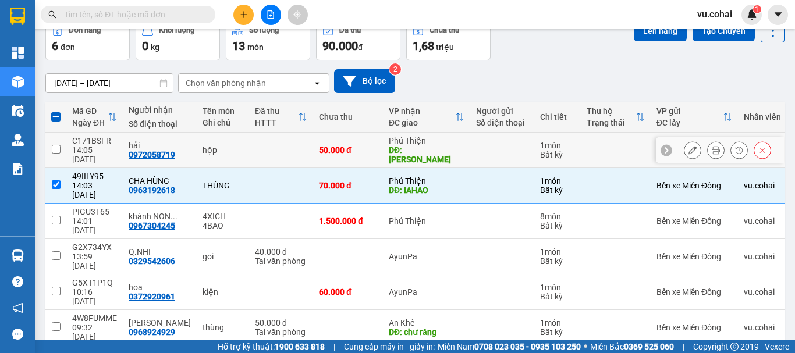
click at [50, 149] on td at bounding box center [55, 150] width 21 height 35
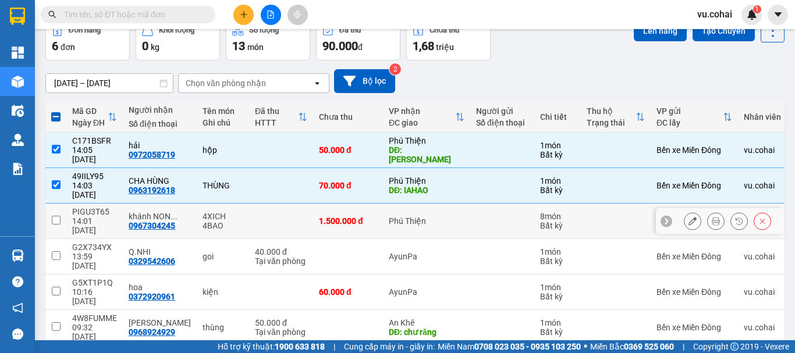
click at [52, 216] on input "checkbox" at bounding box center [56, 220] width 9 height 9
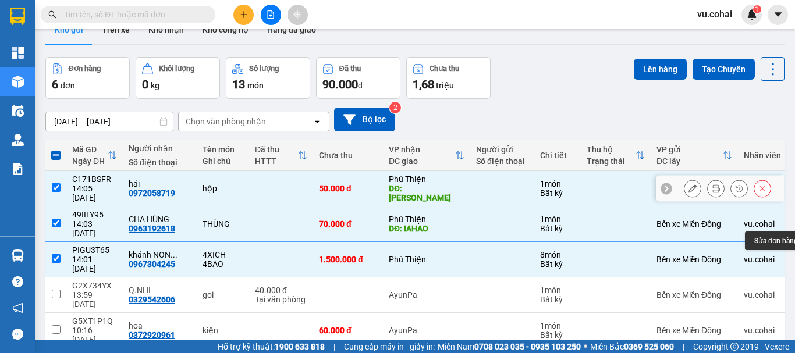
scroll to position [4, 0]
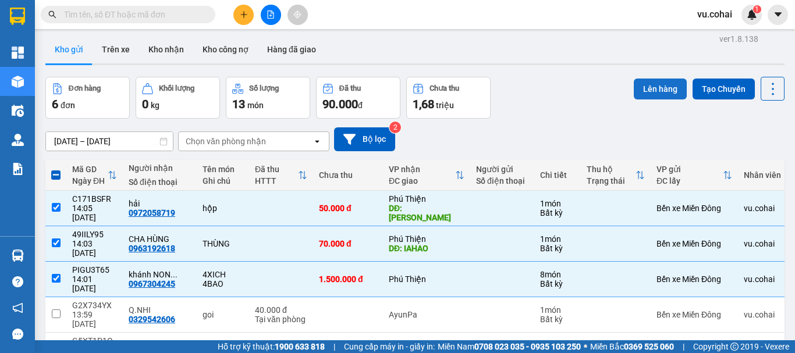
click at [643, 86] on button "Lên hàng" at bounding box center [660, 89] width 53 height 21
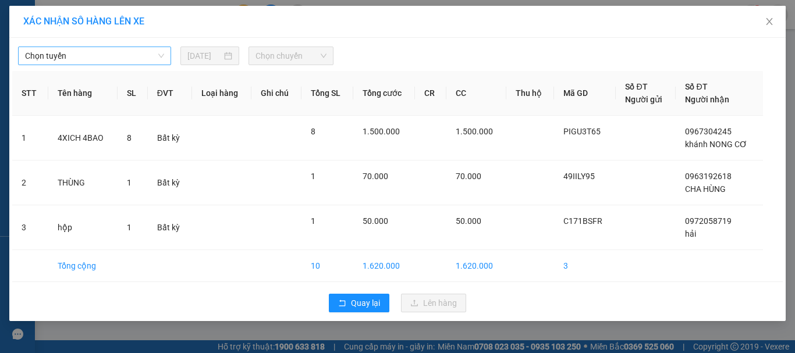
click at [133, 54] on span "Chọn tuyến" at bounding box center [94, 55] width 139 height 17
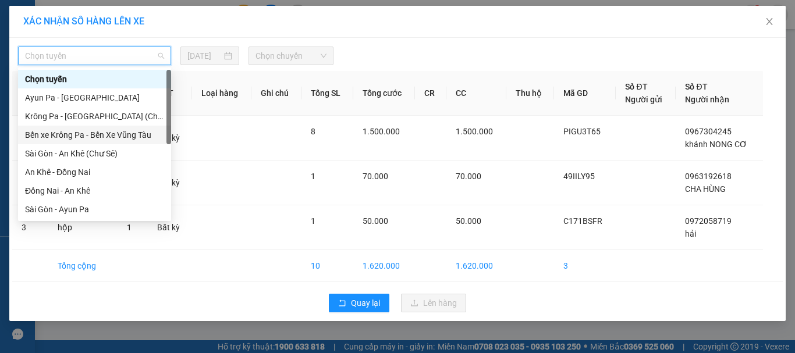
scroll to position [58, 0]
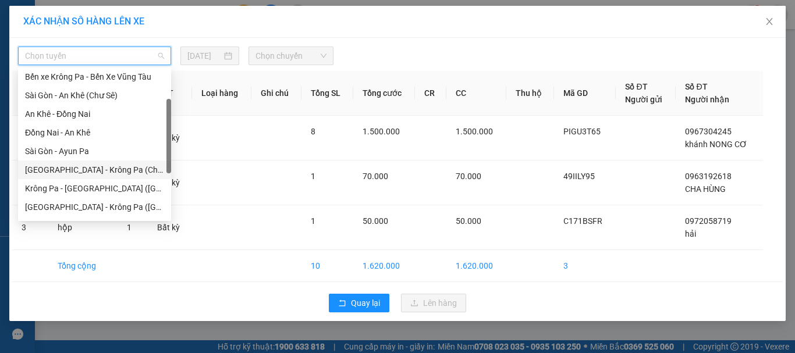
click at [106, 168] on div "[GEOGRAPHIC_DATA] - Krông Pa (Chư RCăm)" at bounding box center [94, 169] width 139 height 13
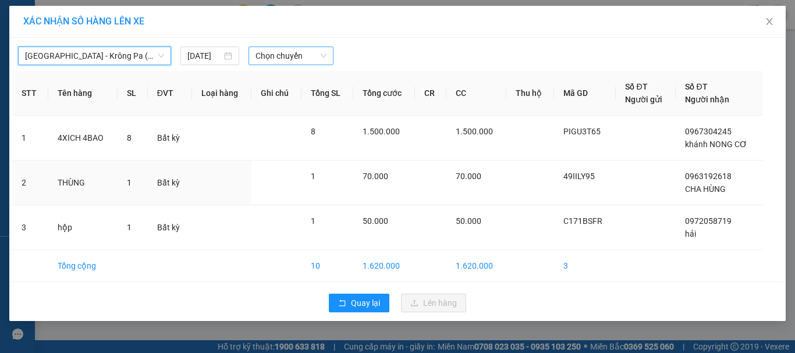
click at [284, 52] on span "Chọn chuyến" at bounding box center [291, 55] width 72 height 17
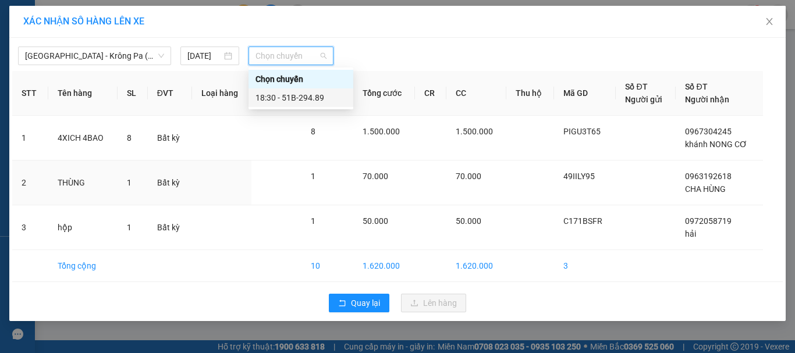
click at [320, 101] on div "18:30 - 51B-294.89" at bounding box center [300, 97] width 91 height 13
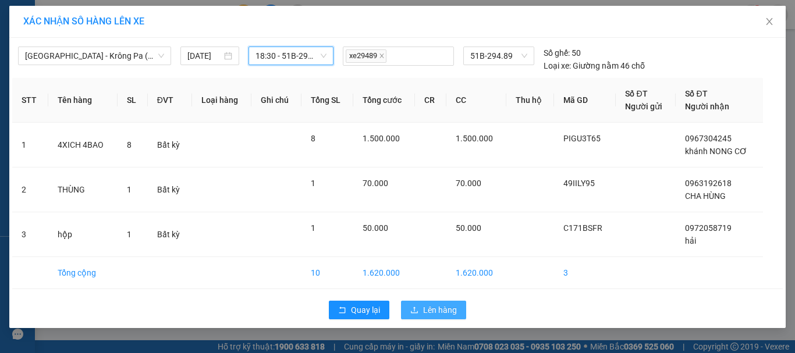
click at [441, 314] on span "Lên hàng" at bounding box center [440, 310] width 34 height 13
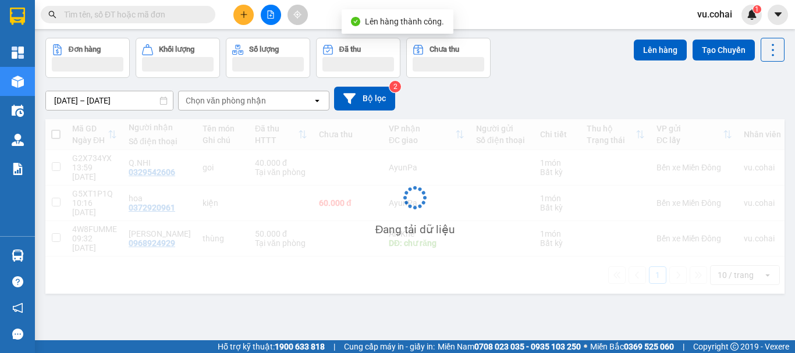
scroll to position [54, 0]
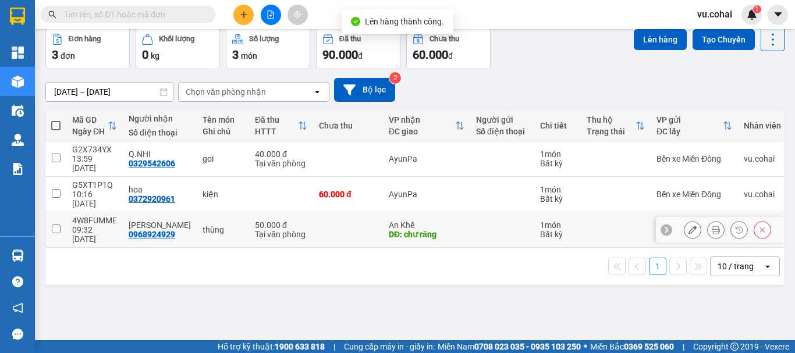
click at [57, 225] on input "checkbox" at bounding box center [56, 229] width 9 height 9
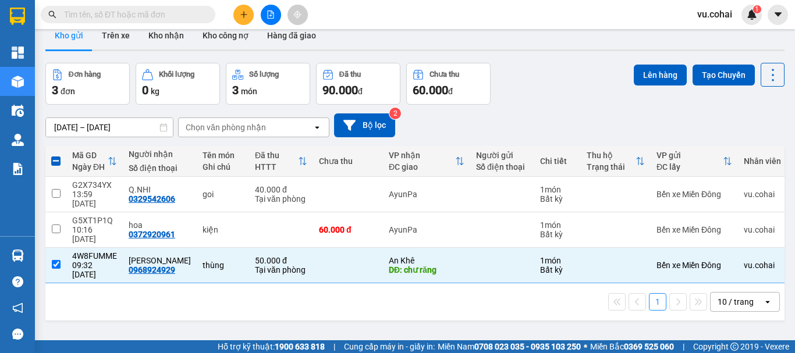
scroll to position [0, 0]
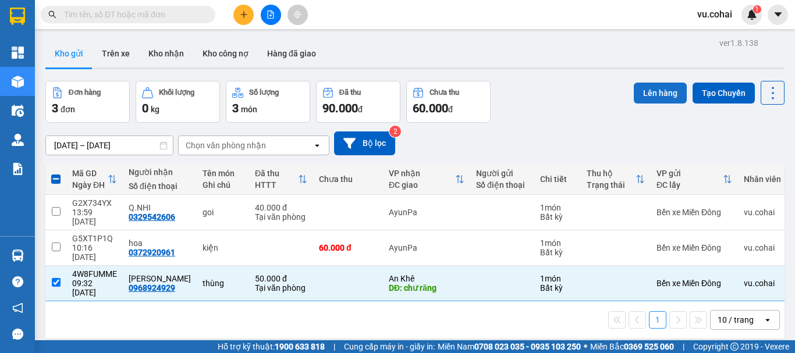
click at [660, 92] on button "Lên hàng" at bounding box center [660, 93] width 53 height 21
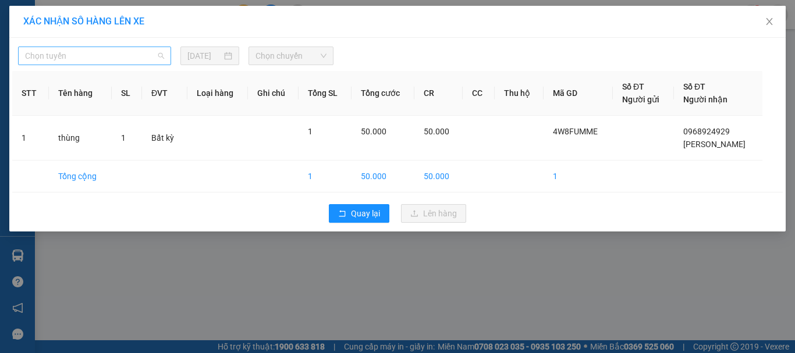
click at [105, 55] on span "Chọn tuyến" at bounding box center [94, 55] width 139 height 17
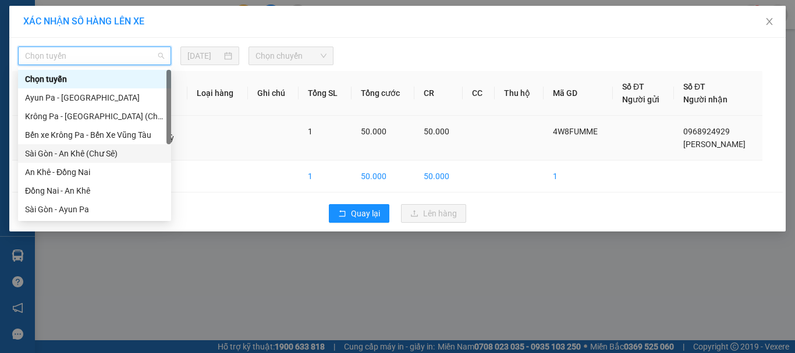
drag, startPoint x: 105, startPoint y: 151, endPoint x: 119, endPoint y: 143, distance: 16.2
click at [105, 150] on div "Sài Gòn - An Khê (Chư Sê)" at bounding box center [94, 153] width 139 height 13
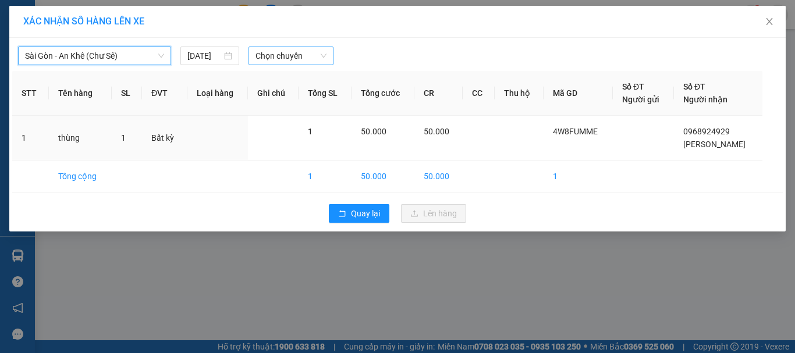
click at [293, 51] on span "Chọn chuyến" at bounding box center [291, 55] width 72 height 17
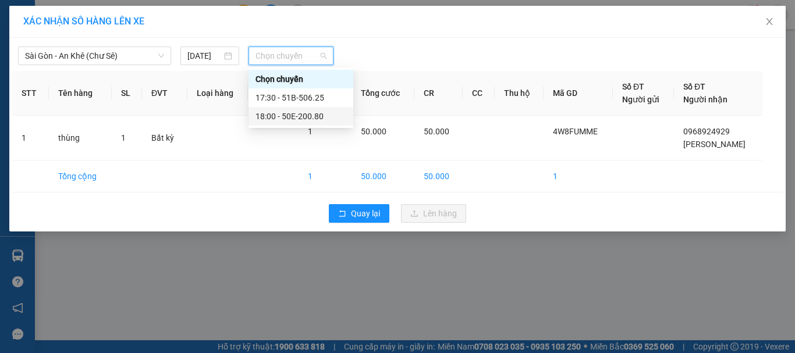
click at [315, 119] on div "18:00 - 50E-200.80" at bounding box center [300, 116] width 91 height 13
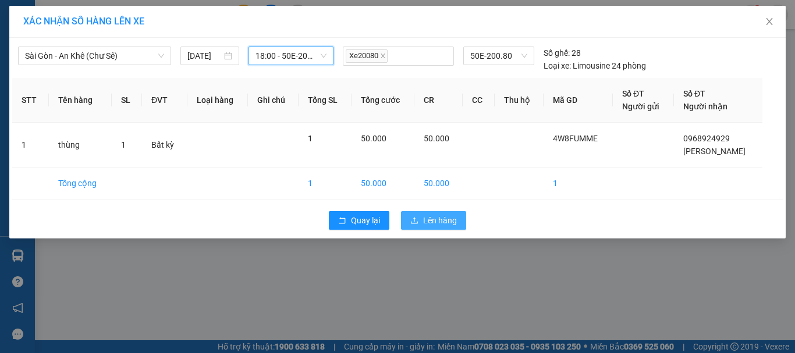
click at [439, 227] on button "Lên hàng" at bounding box center [433, 220] width 65 height 19
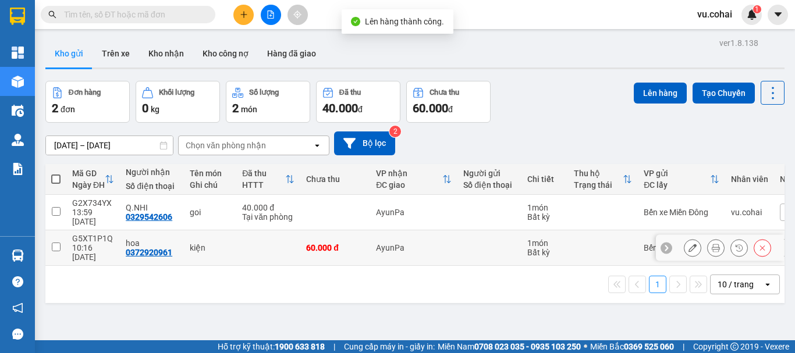
click at [56, 243] on input "checkbox" at bounding box center [56, 247] width 9 height 9
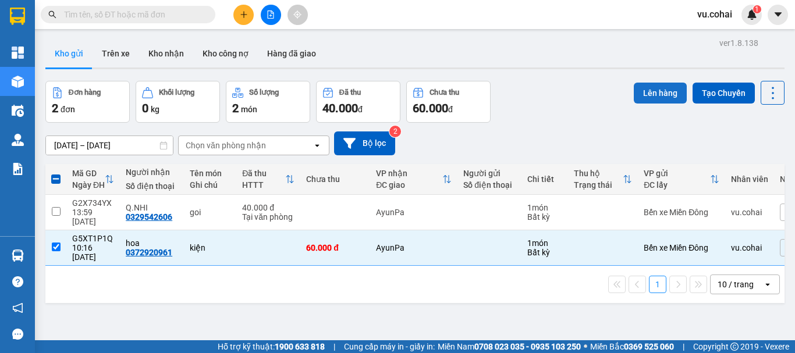
click at [634, 86] on button "Lên hàng" at bounding box center [660, 93] width 53 height 21
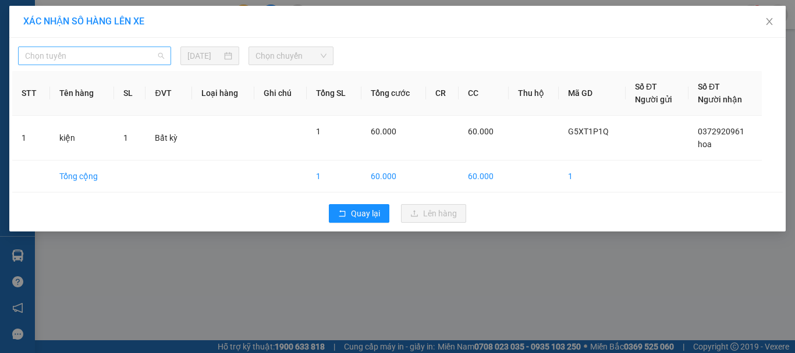
click at [139, 51] on span "Chọn tuyến" at bounding box center [94, 55] width 139 height 17
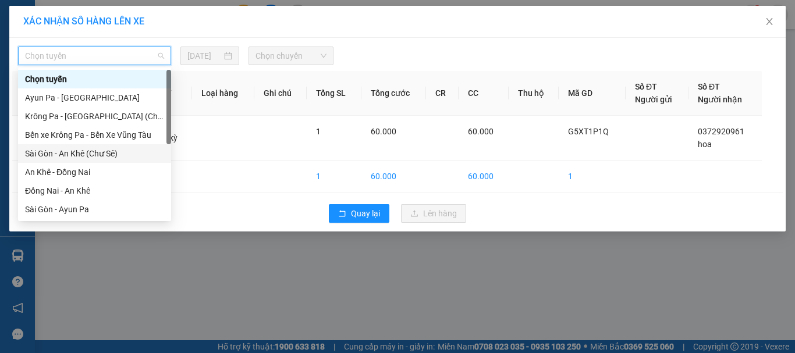
click at [95, 158] on div "Sài Gòn - An Khê (Chư Sê)" at bounding box center [94, 153] width 139 height 13
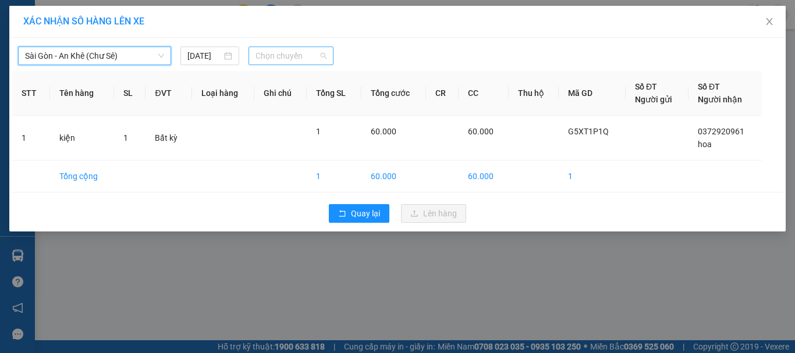
click at [302, 56] on span "Chọn chuyến" at bounding box center [291, 55] width 72 height 17
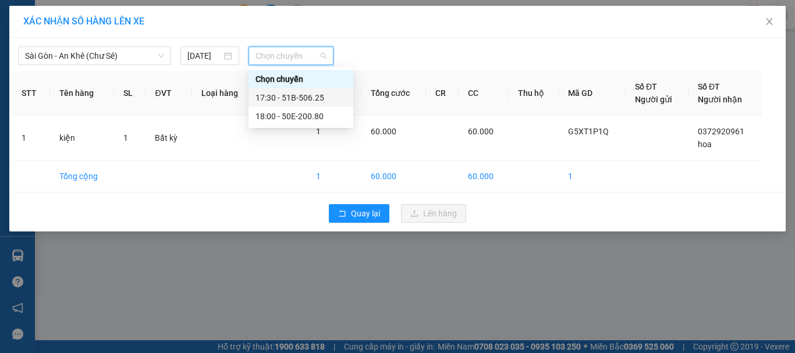
click at [310, 97] on div "17:30 - 51B-506.25" at bounding box center [300, 97] width 91 height 13
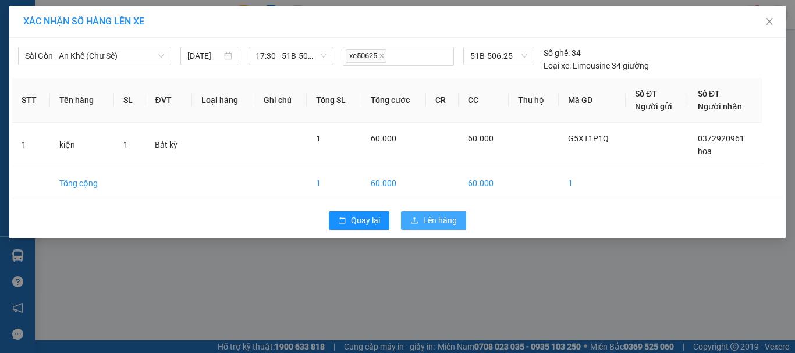
click at [437, 222] on span "Lên hàng" at bounding box center [440, 220] width 34 height 13
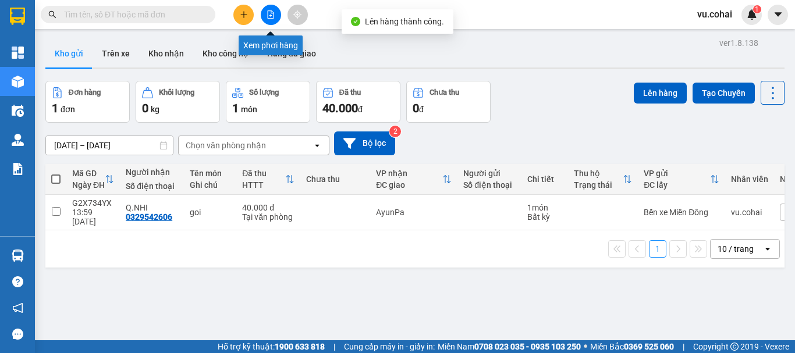
click at [276, 14] on button at bounding box center [271, 15] width 20 height 20
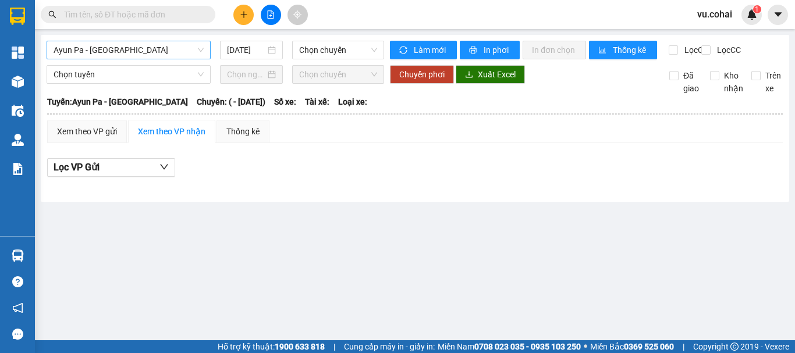
click at [155, 45] on span "Ayun Pa - [GEOGRAPHIC_DATA]" at bounding box center [129, 49] width 150 height 17
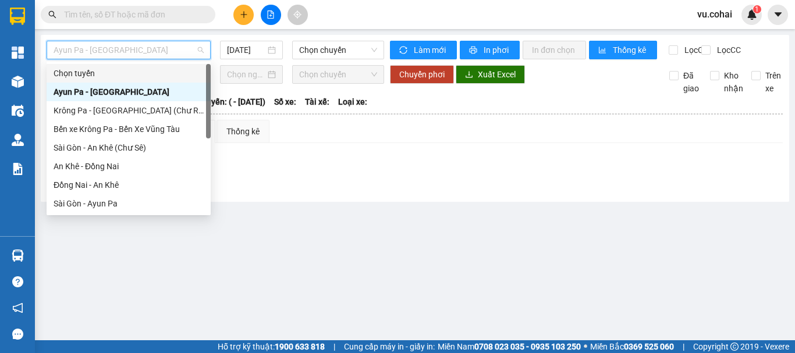
scroll to position [163, 0]
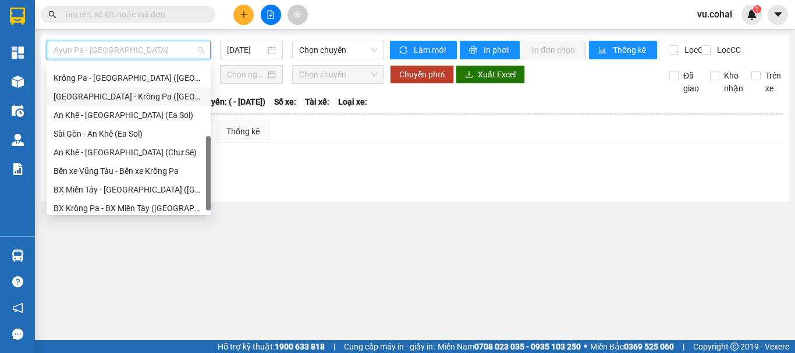
click at [141, 97] on div "[GEOGRAPHIC_DATA] - Krông Pa ([GEOGRAPHIC_DATA])" at bounding box center [129, 96] width 150 height 13
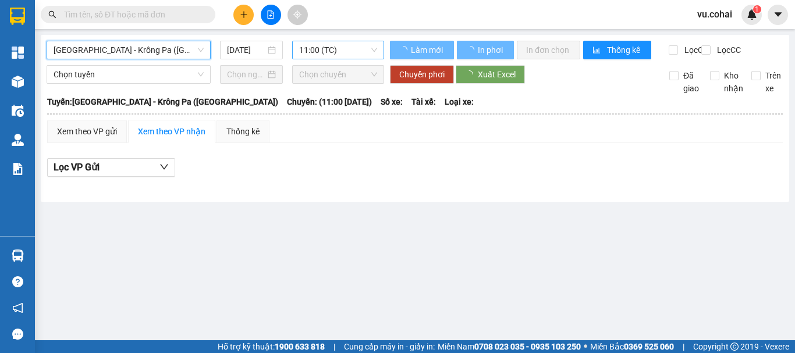
click at [325, 44] on span "11:00 (TC)" at bounding box center [338, 49] width 78 height 17
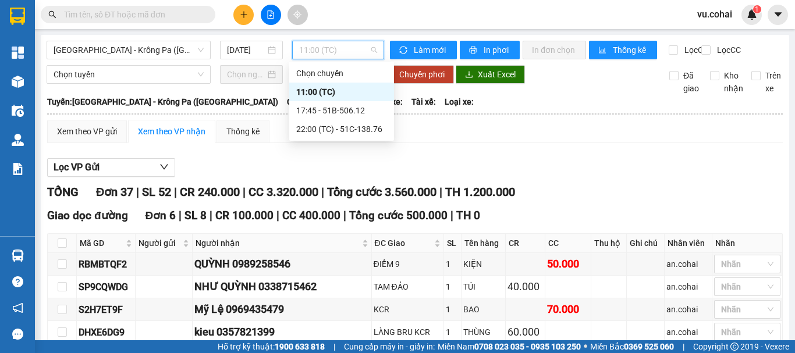
click at [329, 87] on div "11:00 (TC)" at bounding box center [341, 92] width 91 height 13
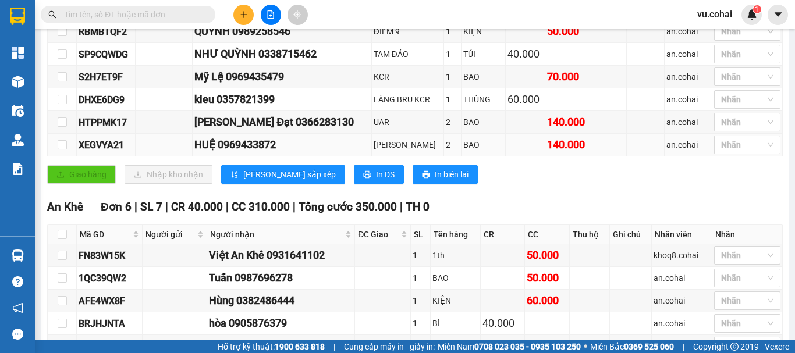
scroll to position [175, 0]
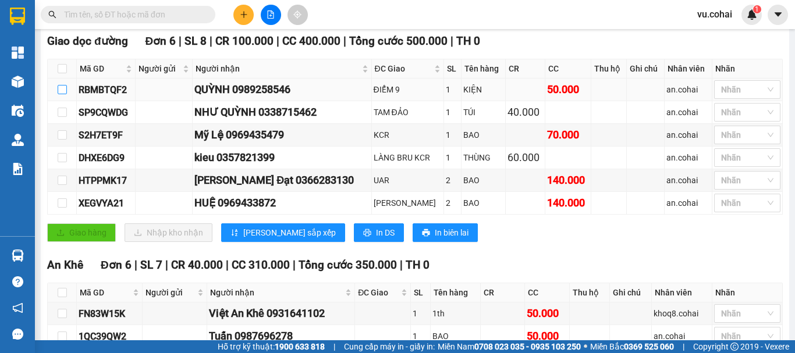
click at [61, 94] on input "checkbox" at bounding box center [62, 89] width 9 height 9
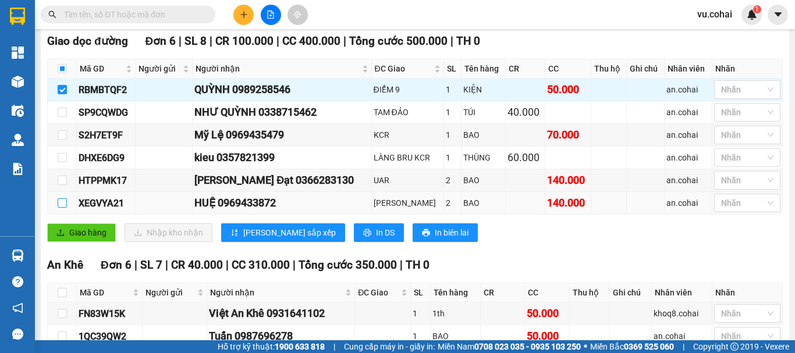
click at [61, 208] on input "checkbox" at bounding box center [62, 202] width 9 height 9
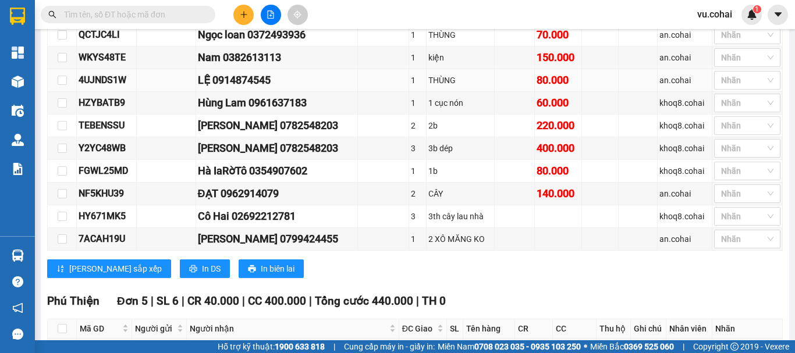
scroll to position [931, 0]
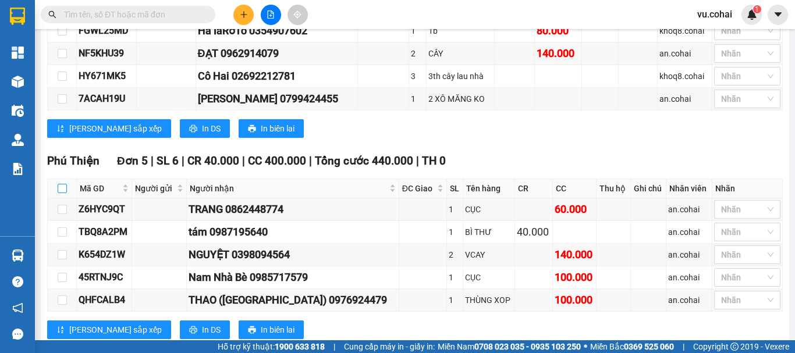
click at [62, 193] on input "checkbox" at bounding box center [62, 188] width 9 height 9
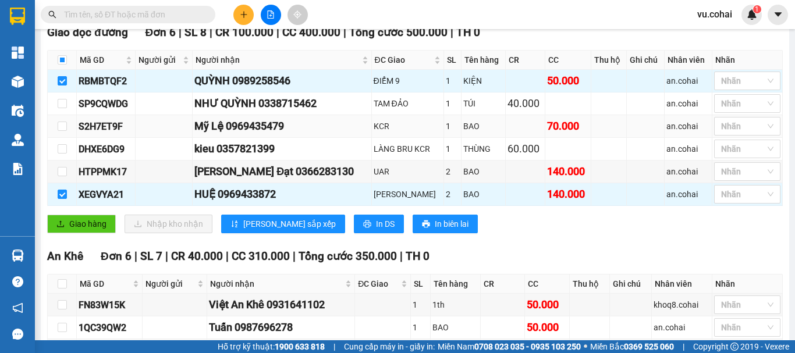
scroll to position [0, 0]
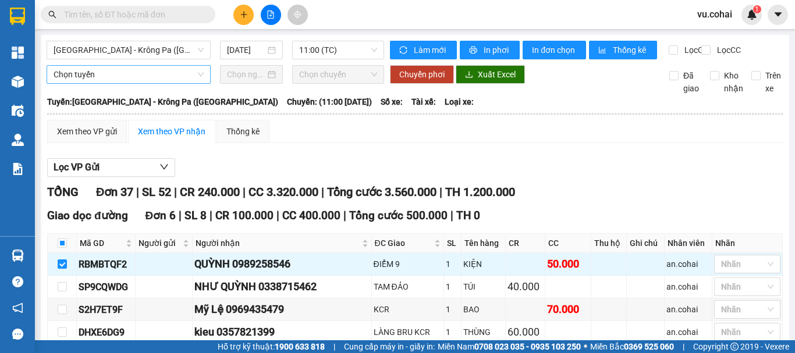
click at [142, 83] on span "Chọn tuyến" at bounding box center [129, 74] width 150 height 17
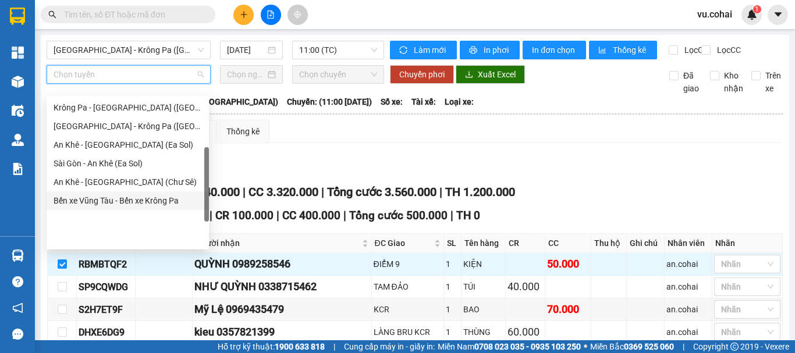
scroll to position [109, 0]
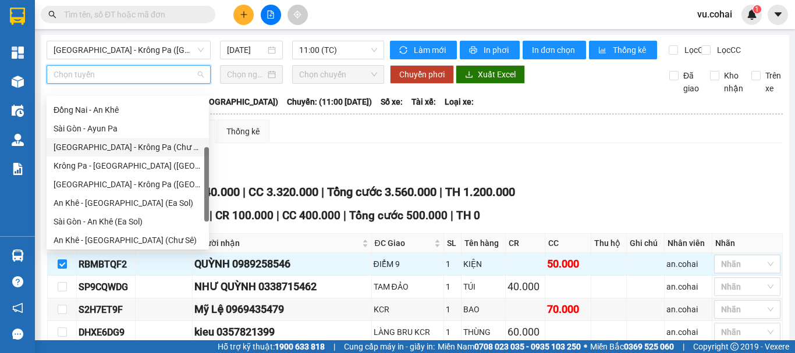
drag, startPoint x: 152, startPoint y: 148, endPoint x: 231, endPoint y: 96, distance: 94.6
click at [152, 148] on div "[GEOGRAPHIC_DATA] - Krông Pa (Chư RCăm)" at bounding box center [128, 147] width 148 height 13
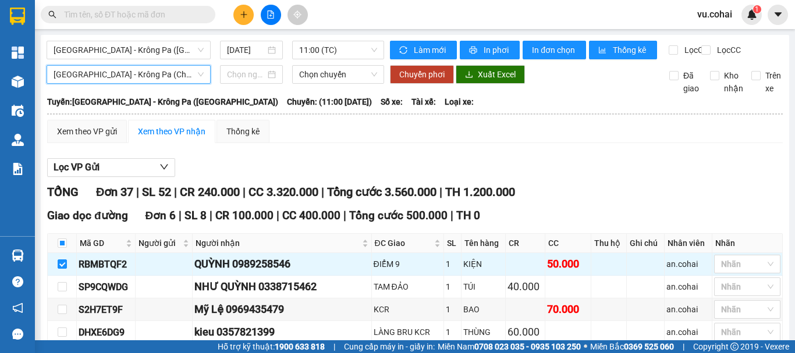
click at [249, 81] on input at bounding box center [246, 74] width 38 height 13
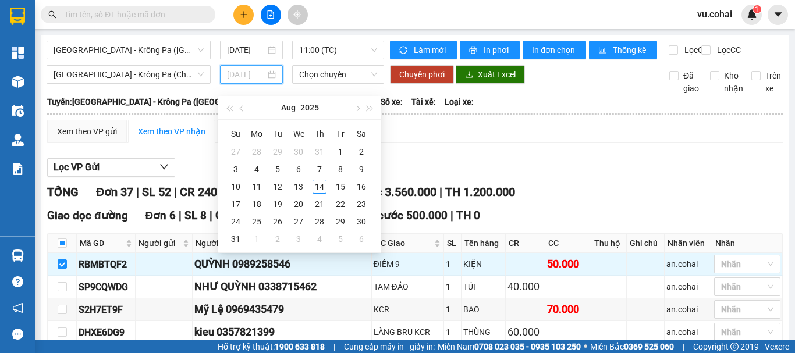
drag, startPoint x: 320, startPoint y: 187, endPoint x: 319, endPoint y: 180, distance: 7.0
click at [321, 187] on div "14" at bounding box center [319, 187] width 14 height 14
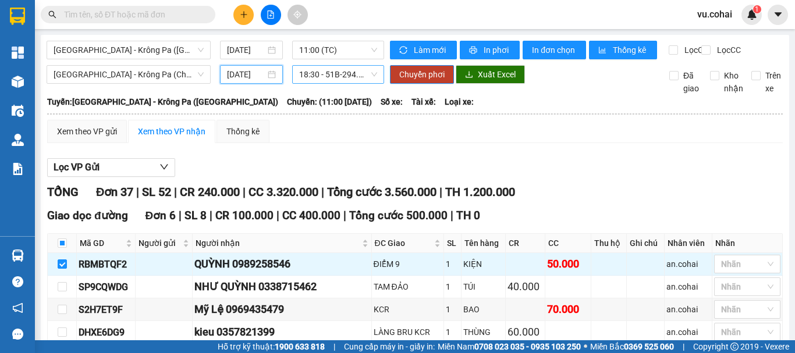
click at [339, 84] on div "18:30 - 51B-294.89" at bounding box center [338, 74] width 92 height 19
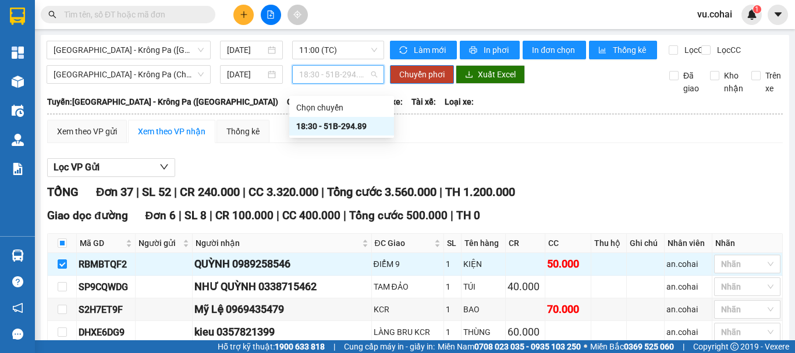
click at [341, 130] on div "18:30 - 51B-294.89" at bounding box center [341, 126] width 91 height 13
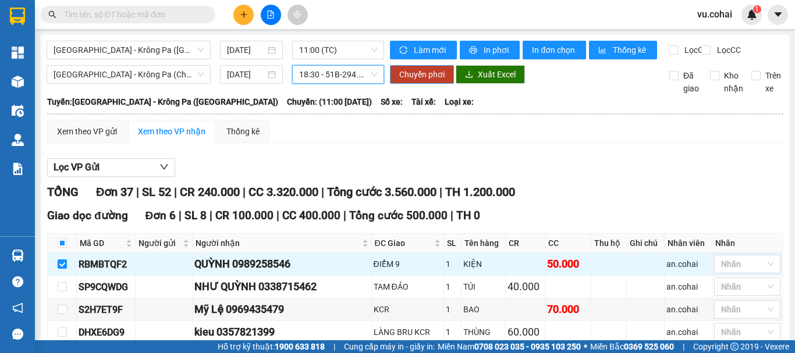
click at [417, 80] on span "Chuyển phơi" at bounding box center [421, 74] width 45 height 13
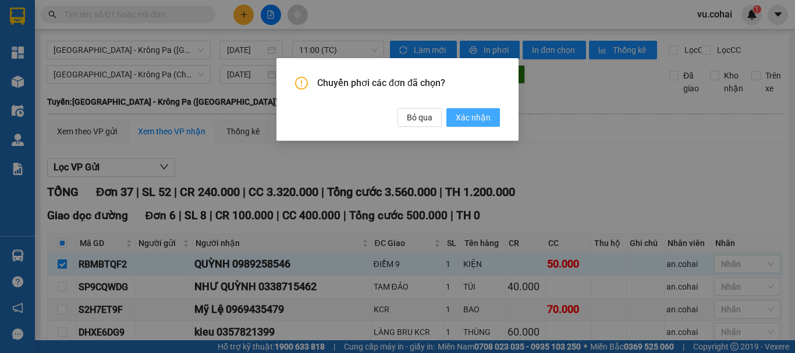
click at [464, 113] on span "Xác nhận" at bounding box center [473, 117] width 35 height 13
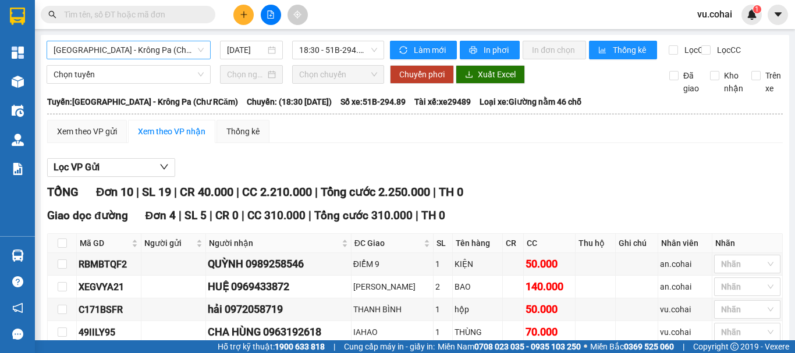
click at [150, 51] on span "[GEOGRAPHIC_DATA] - Krông Pa (Chư RCăm)" at bounding box center [129, 49] width 150 height 17
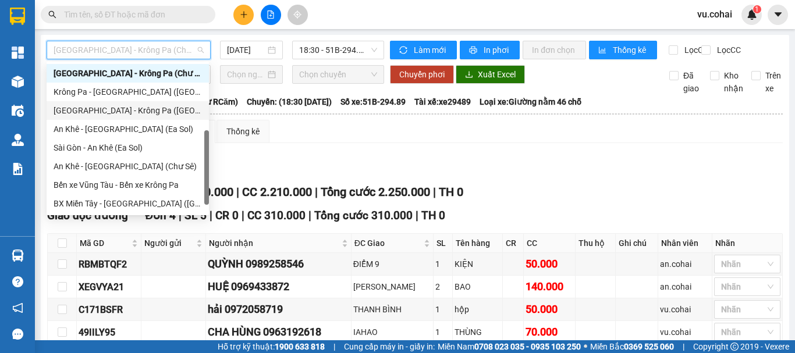
drag, startPoint x: 135, startPoint y: 111, endPoint x: 216, endPoint y: 95, distance: 83.1
click at [136, 111] on div "[GEOGRAPHIC_DATA] - Krông Pa ([GEOGRAPHIC_DATA])" at bounding box center [128, 110] width 148 height 13
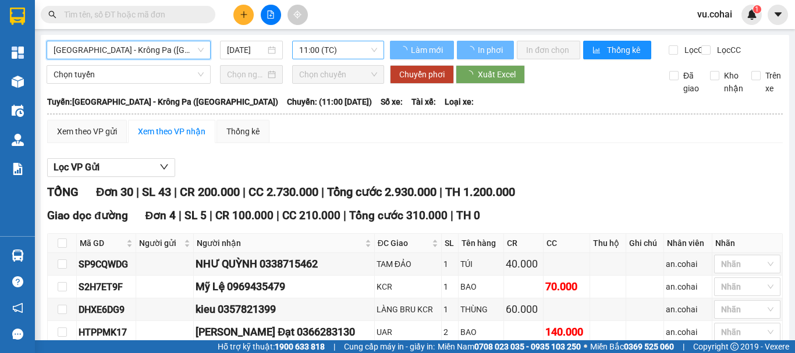
click at [327, 46] on span "11:00 (TC)" at bounding box center [338, 49] width 78 height 17
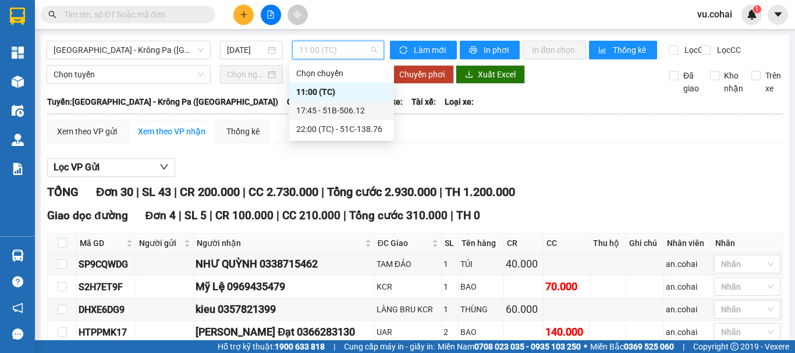
click at [325, 93] on div "11:00 (TC)" at bounding box center [341, 92] width 91 height 13
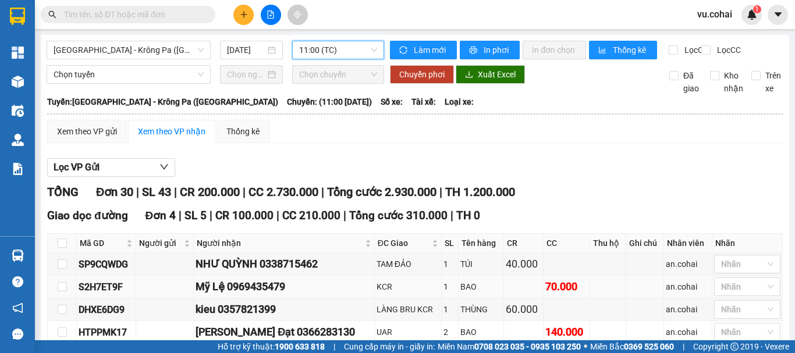
scroll to position [175, 0]
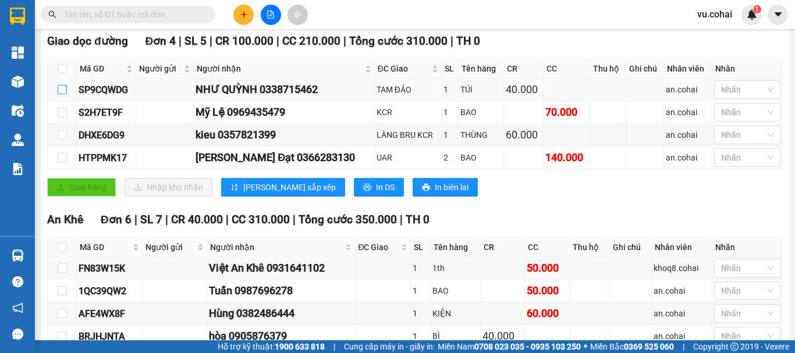
click at [59, 94] on input "checkbox" at bounding box center [62, 89] width 9 height 9
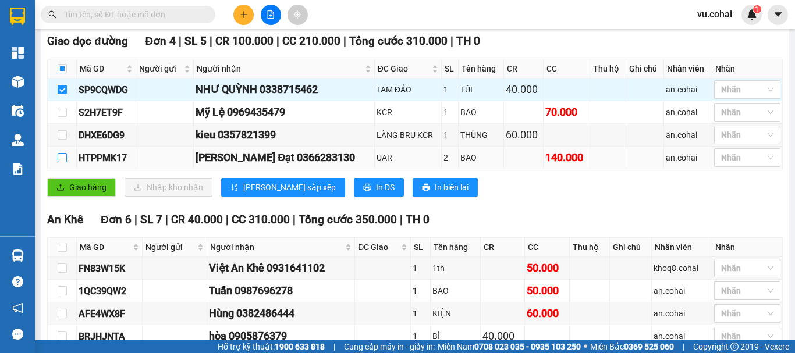
click at [61, 162] on input "checkbox" at bounding box center [62, 157] width 9 height 9
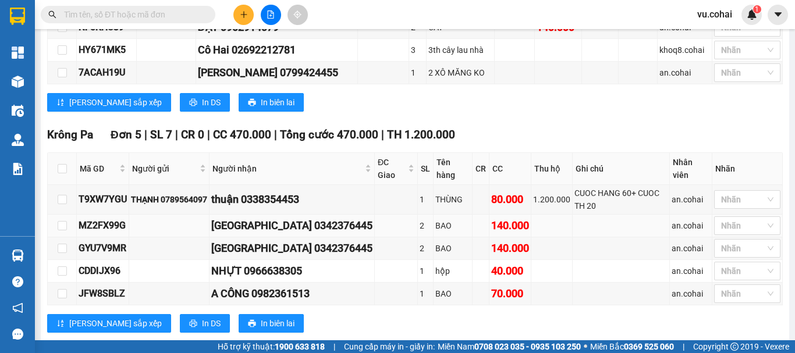
scroll to position [927, 0]
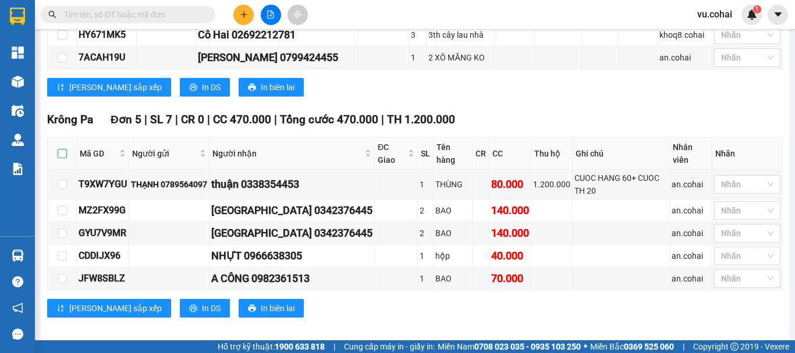
click at [61, 157] on input "checkbox" at bounding box center [62, 153] width 9 height 9
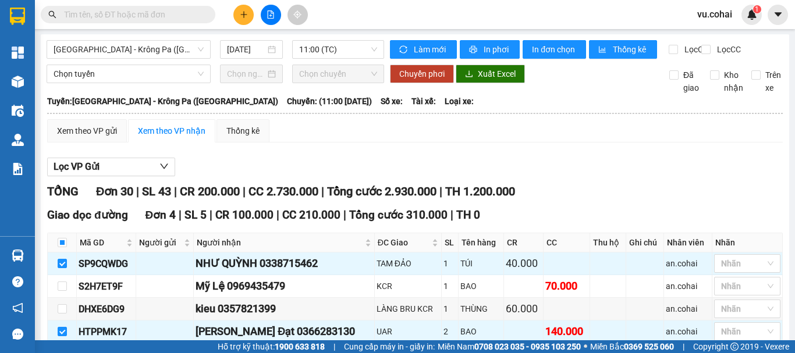
scroll to position [0, 0]
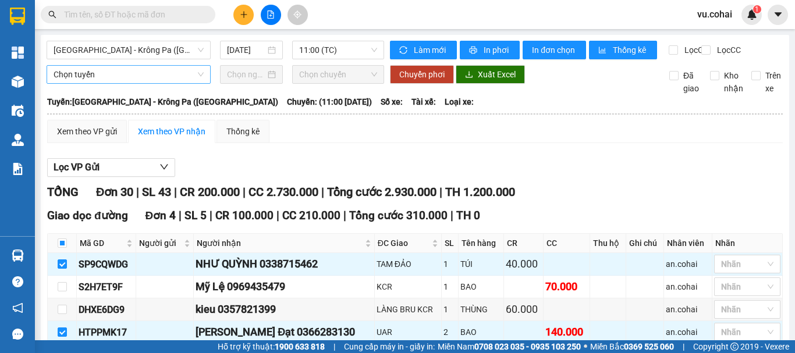
click at [166, 82] on span "Chọn tuyến" at bounding box center [129, 74] width 150 height 17
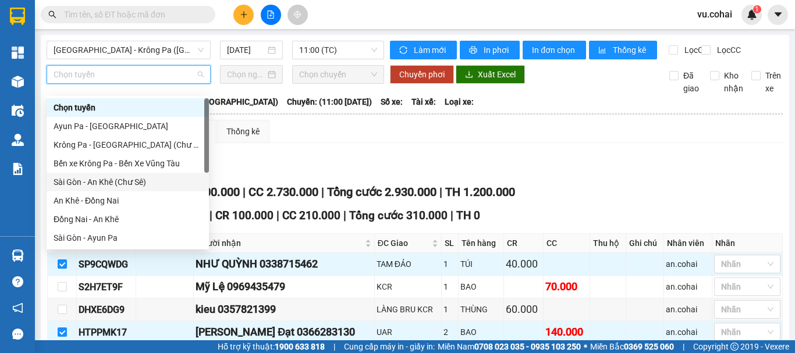
scroll to position [168, 0]
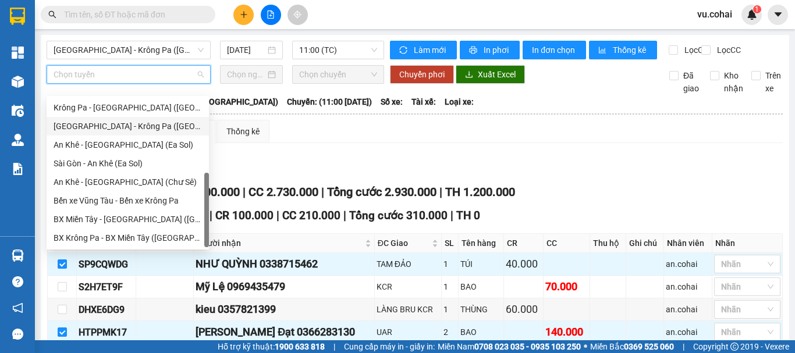
click at [138, 127] on div "[GEOGRAPHIC_DATA] - Krông Pa ([GEOGRAPHIC_DATA])" at bounding box center [128, 126] width 148 height 13
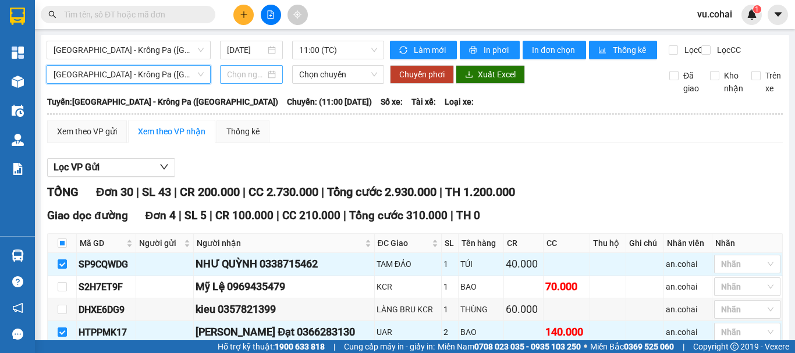
click at [244, 81] on input at bounding box center [246, 74] width 38 height 13
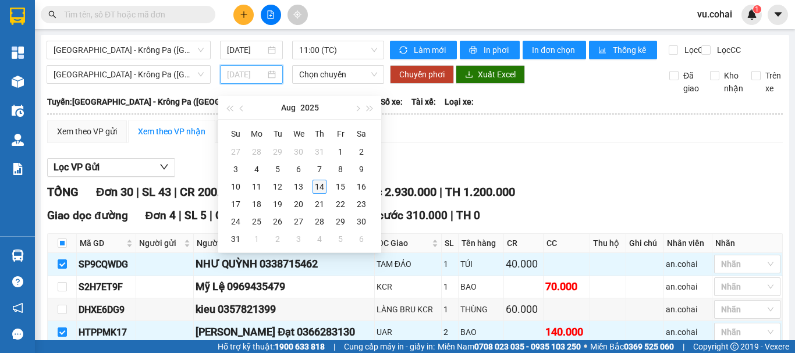
click at [319, 186] on div "14" at bounding box center [319, 187] width 14 height 14
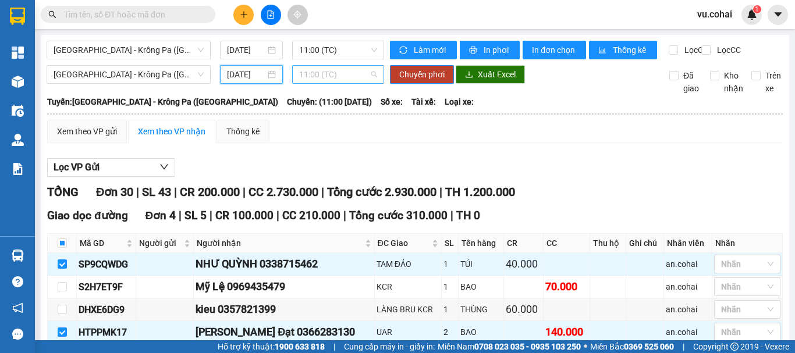
click at [328, 83] on span "11:00 (TC)" at bounding box center [338, 74] width 78 height 17
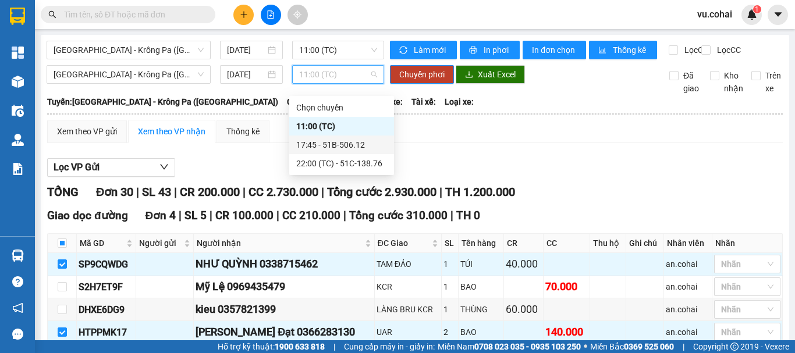
click at [347, 143] on div "17:45 - 51B-506.12" at bounding box center [341, 144] width 91 height 13
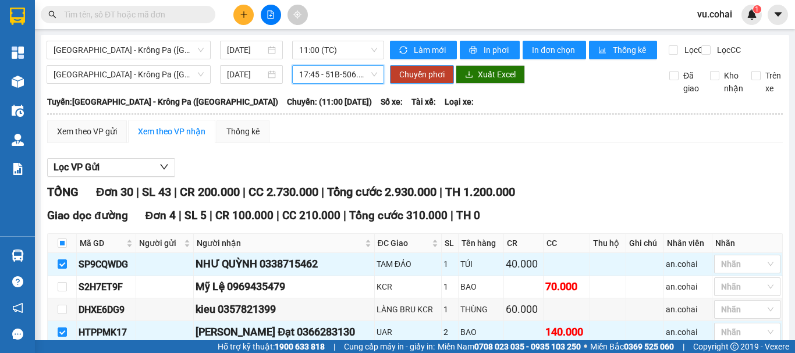
click at [422, 84] on button "Chuyển phơi" at bounding box center [422, 74] width 64 height 19
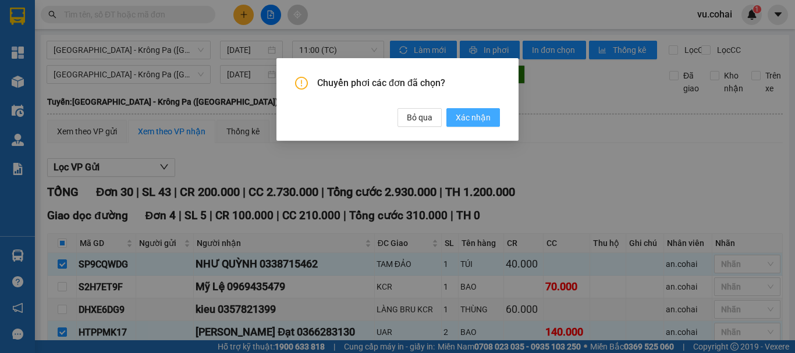
click at [471, 113] on span "Xác nhận" at bounding box center [473, 117] width 35 height 13
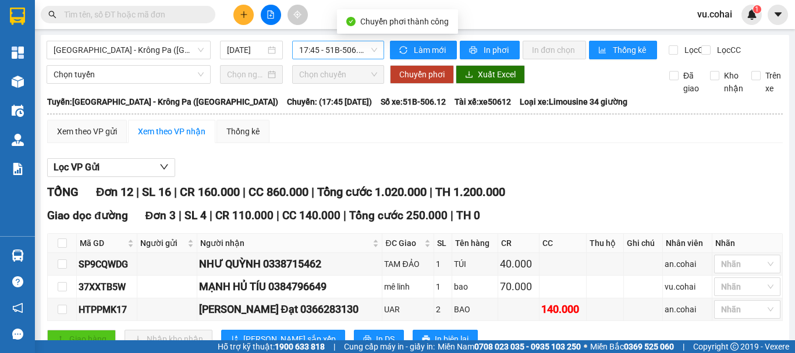
click at [342, 56] on span "17:45 - 51B-506.12" at bounding box center [338, 49] width 78 height 17
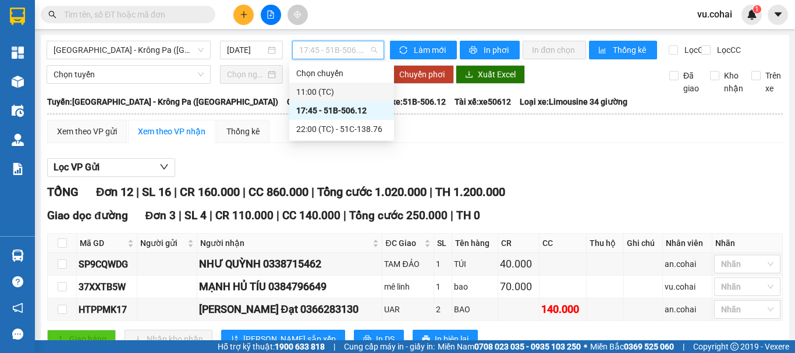
click at [324, 86] on div "11:00 (TC)" at bounding box center [341, 92] width 91 height 13
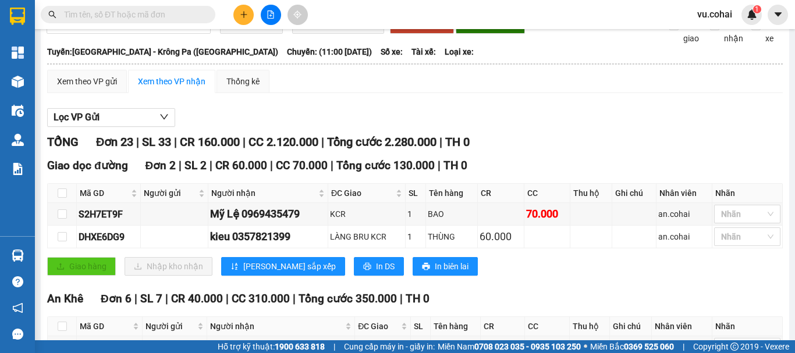
scroll to position [58, 0]
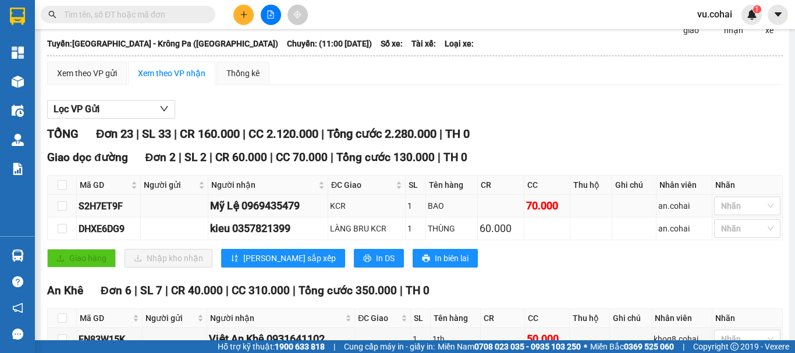
click at [56, 216] on td at bounding box center [62, 206] width 29 height 23
click at [56, 238] on td at bounding box center [62, 229] width 29 height 23
click at [63, 233] on input "checkbox" at bounding box center [62, 228] width 9 height 9
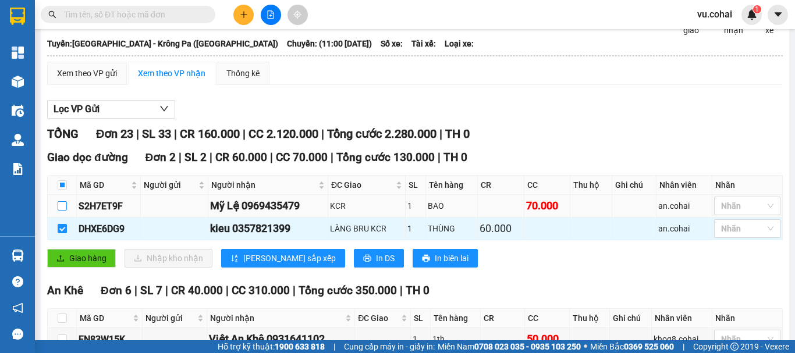
click at [63, 211] on input "checkbox" at bounding box center [62, 205] width 9 height 9
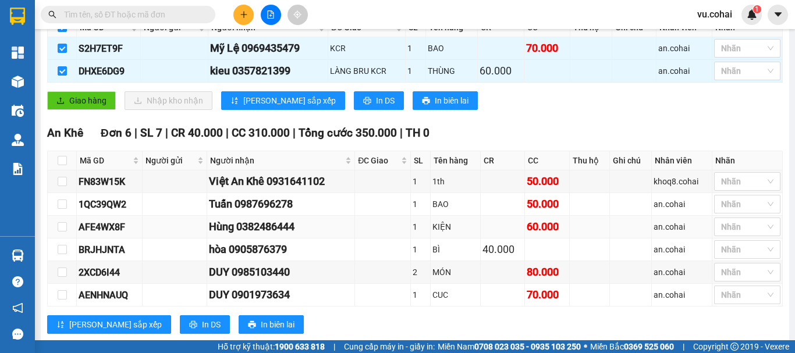
scroll to position [233, 0]
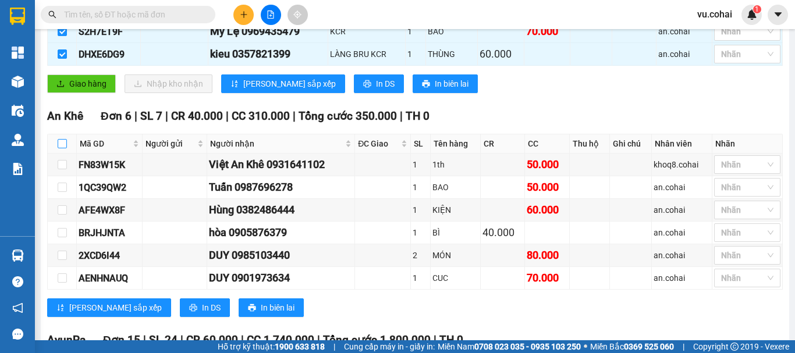
click at [62, 148] on input "checkbox" at bounding box center [62, 143] width 9 height 9
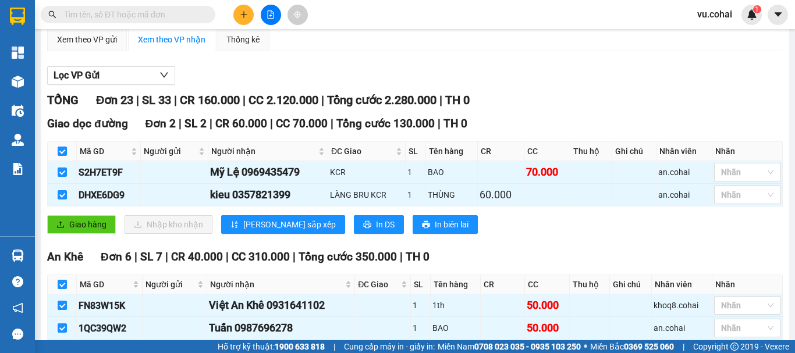
scroll to position [0, 0]
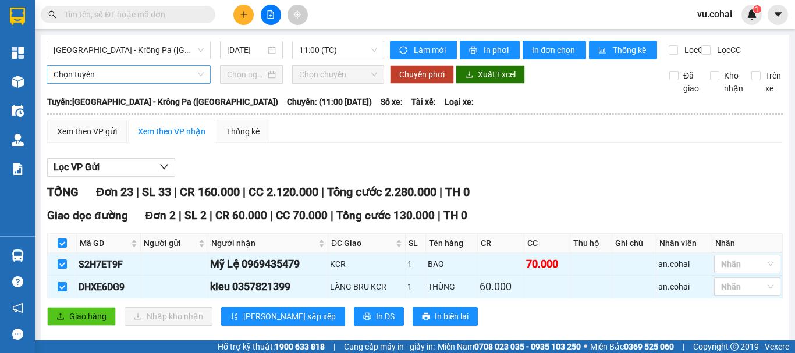
click at [114, 81] on span "Chọn tuyến" at bounding box center [129, 74] width 150 height 17
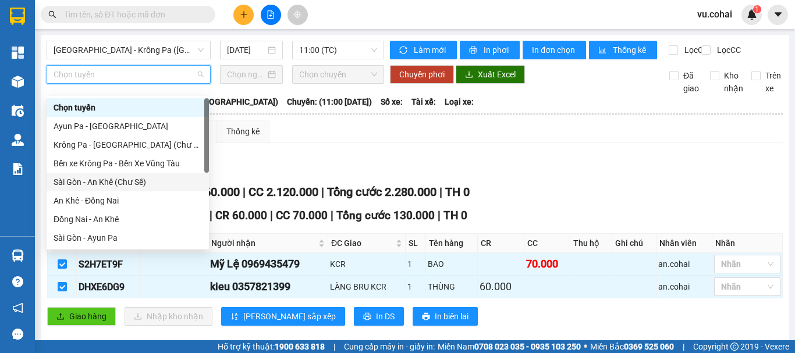
click at [133, 184] on div "Sài Gòn - An Khê (Chư Sê)" at bounding box center [128, 182] width 148 height 13
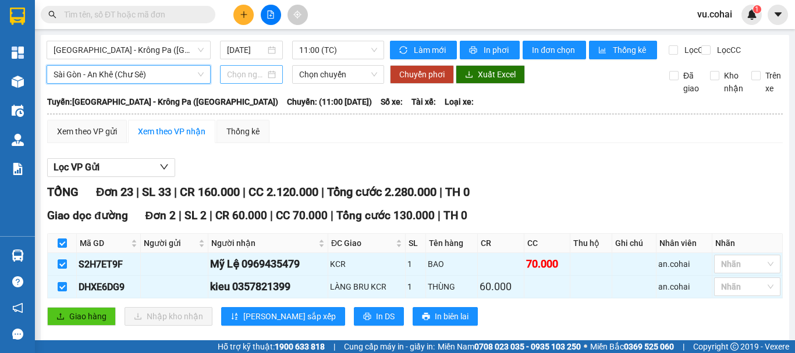
click at [255, 81] on input at bounding box center [246, 74] width 38 height 13
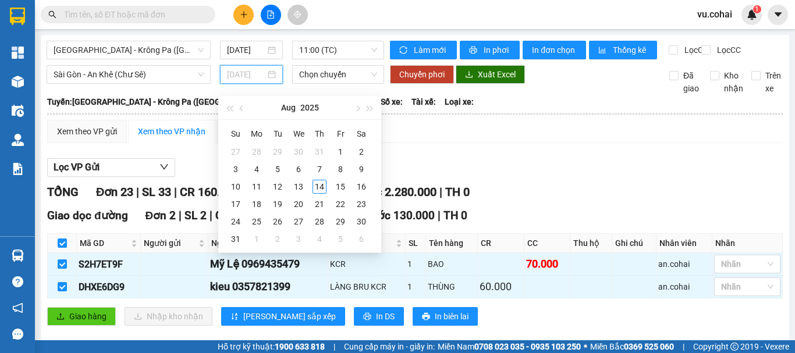
drag, startPoint x: 318, startPoint y: 185, endPoint x: 325, endPoint y: 105, distance: 80.5
click at [318, 184] on div "14" at bounding box center [319, 187] width 14 height 14
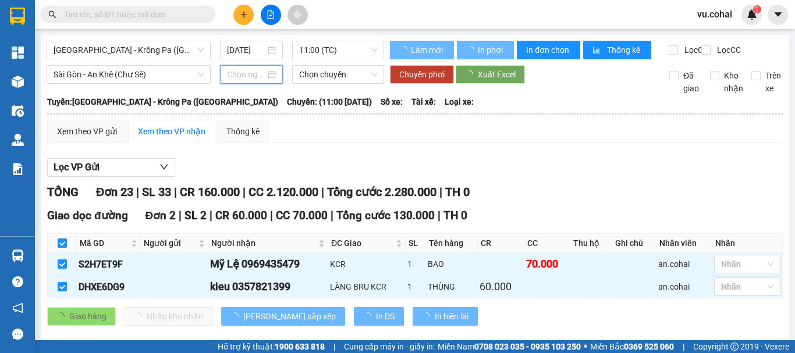
click at [328, 77] on span "Chọn chuyến" at bounding box center [338, 74] width 78 height 17
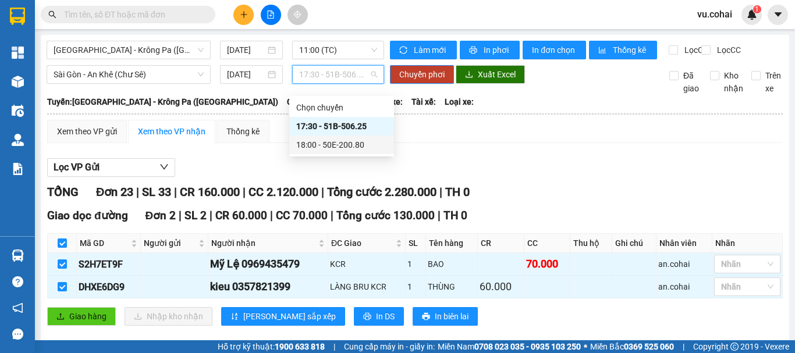
click at [351, 148] on div "18:00 - 50E-200.80" at bounding box center [341, 144] width 91 height 13
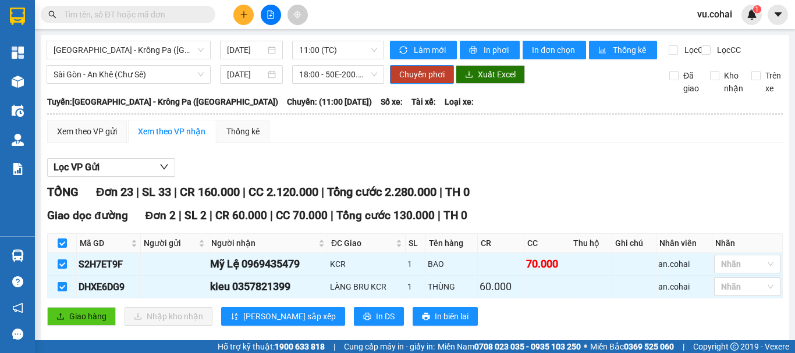
click at [409, 94] on div "Sài Gòn - An Khê (Chư Sê) 14/08/2025 18:00 - 50E-200.80 Chuyển phơi Xuất Excel …" at bounding box center [415, 80] width 737 height 30
click at [422, 81] on span "Chuyển phơi" at bounding box center [421, 74] width 45 height 13
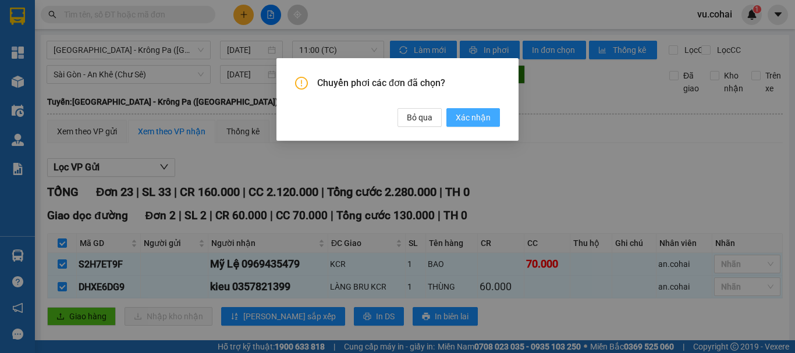
click at [474, 118] on span "Xác nhận" at bounding box center [473, 117] width 35 height 13
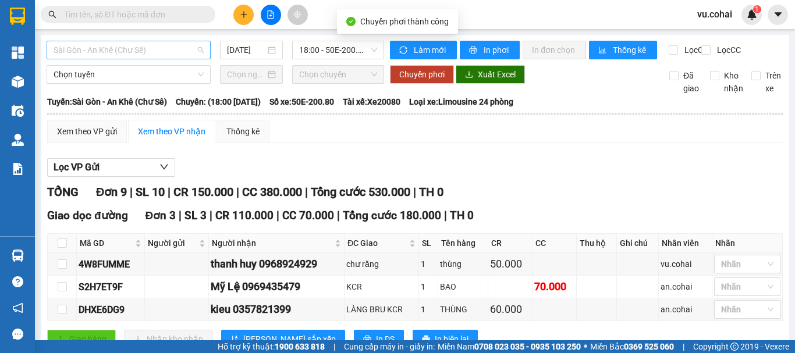
scroll to position [74, 0]
drag, startPoint x: 166, startPoint y: 50, endPoint x: 152, endPoint y: 56, distance: 15.1
click at [165, 50] on span "Sài Gòn - An Khê (Chư Sê)" at bounding box center [129, 49] width 150 height 17
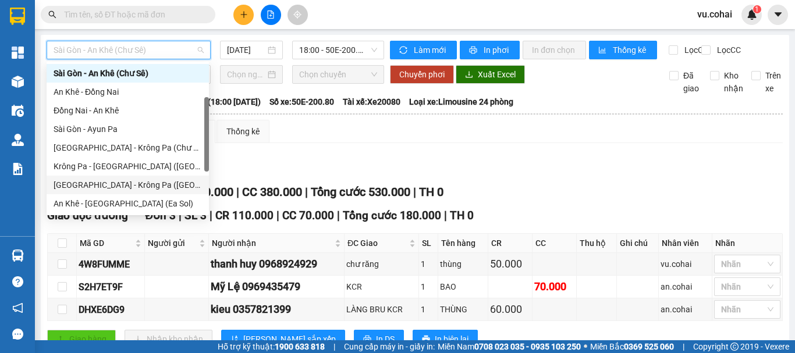
click at [134, 182] on div "[GEOGRAPHIC_DATA] - Krông Pa ([GEOGRAPHIC_DATA])" at bounding box center [128, 185] width 148 height 13
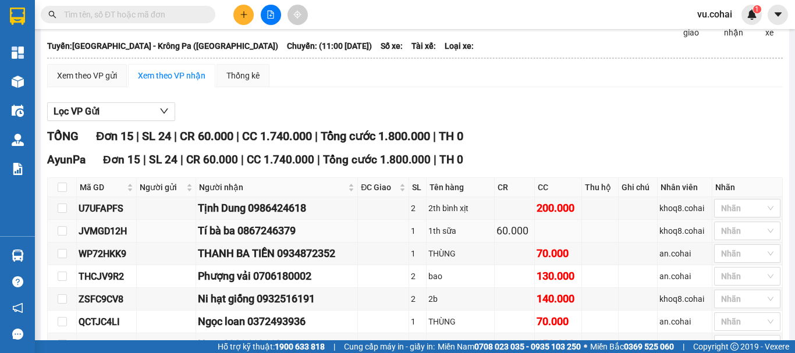
scroll to position [116, 0]
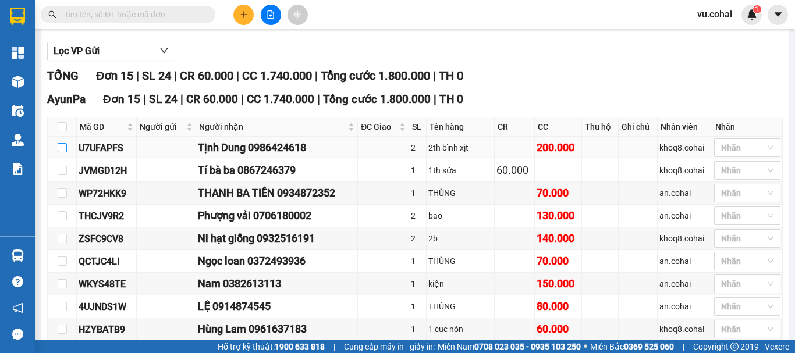
click at [58, 152] on input "checkbox" at bounding box center [62, 147] width 9 height 9
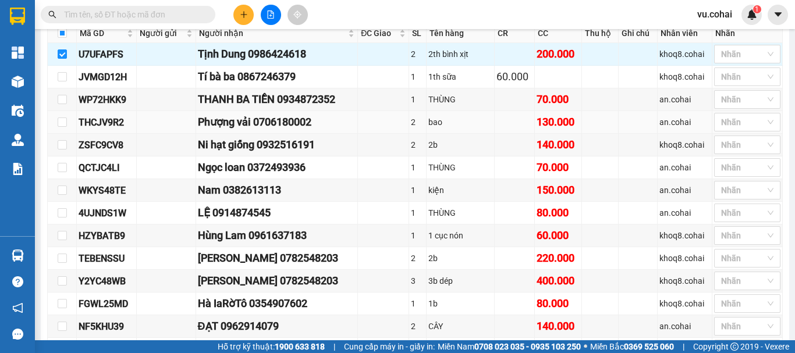
scroll to position [233, 0]
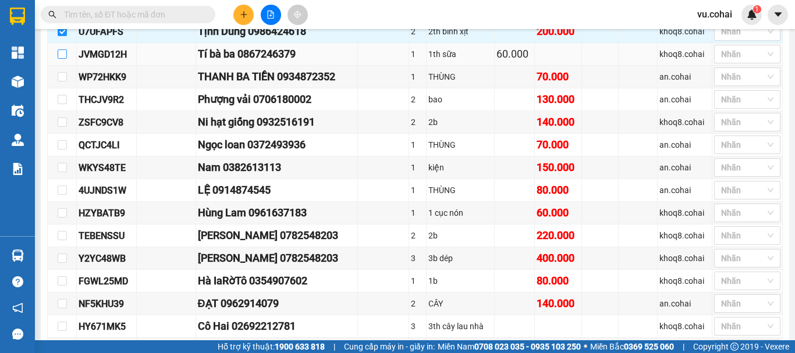
click at [60, 59] on input "checkbox" at bounding box center [62, 53] width 9 height 9
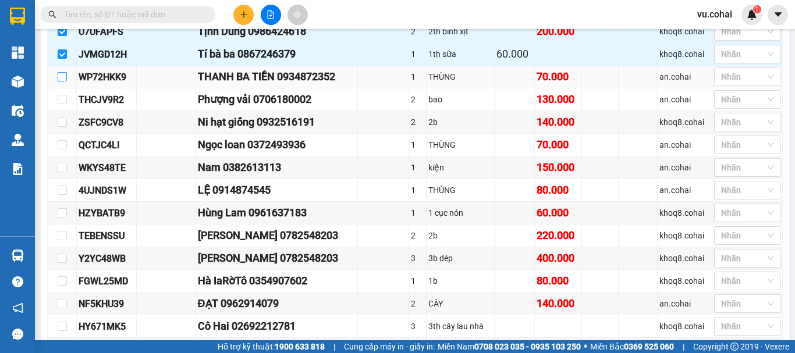
click at [63, 81] on input "checkbox" at bounding box center [62, 76] width 9 height 9
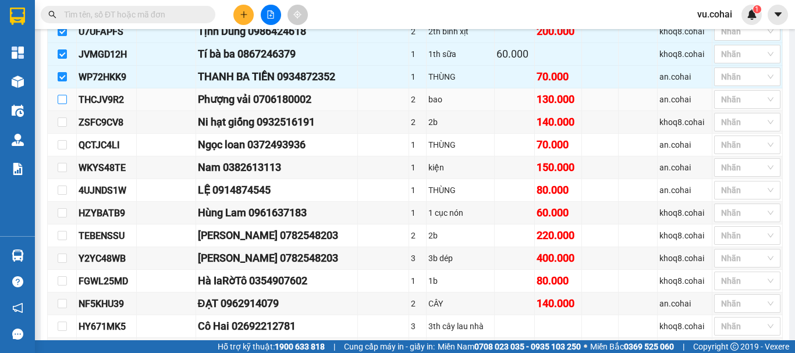
click at [65, 104] on input "checkbox" at bounding box center [62, 99] width 9 height 9
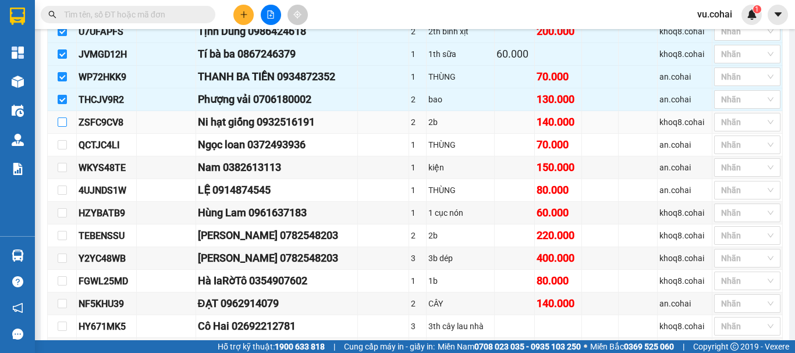
click at [65, 127] on input "checkbox" at bounding box center [62, 122] width 9 height 9
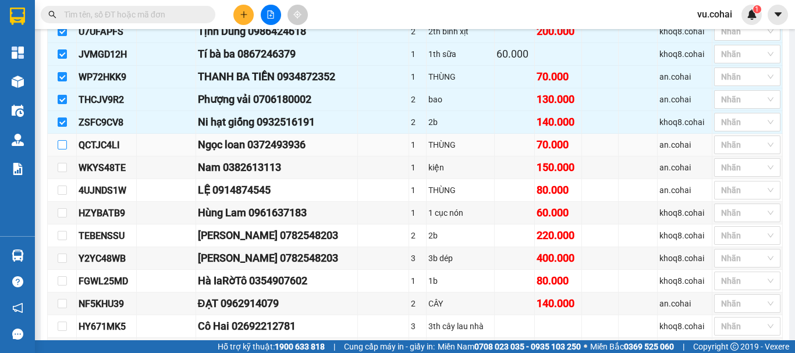
click at [63, 150] on input "checkbox" at bounding box center [62, 144] width 9 height 9
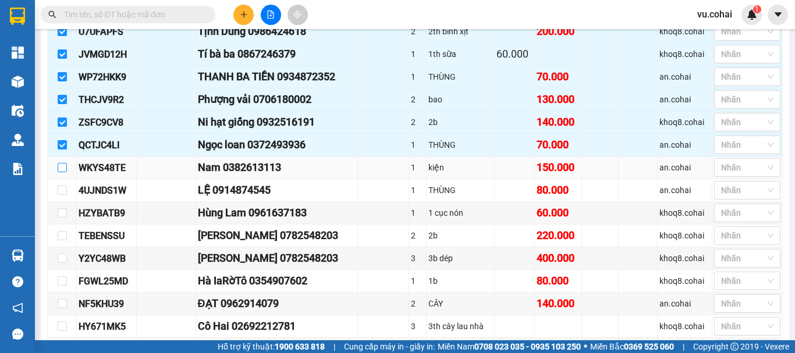
click at [60, 172] on label at bounding box center [62, 167] width 9 height 13
click at [60, 172] on input "checkbox" at bounding box center [62, 167] width 9 height 9
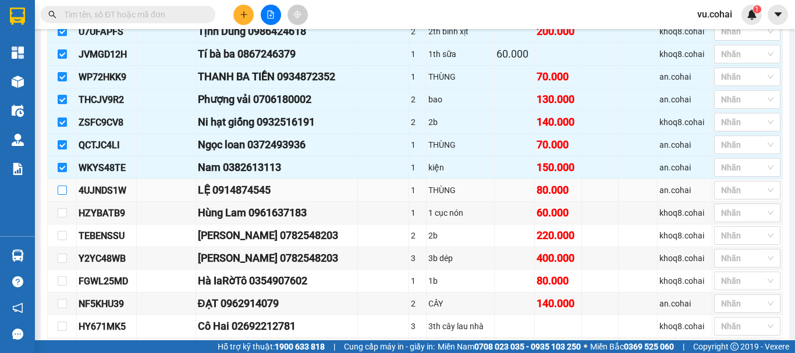
click at [62, 195] on input "checkbox" at bounding box center [62, 190] width 9 height 9
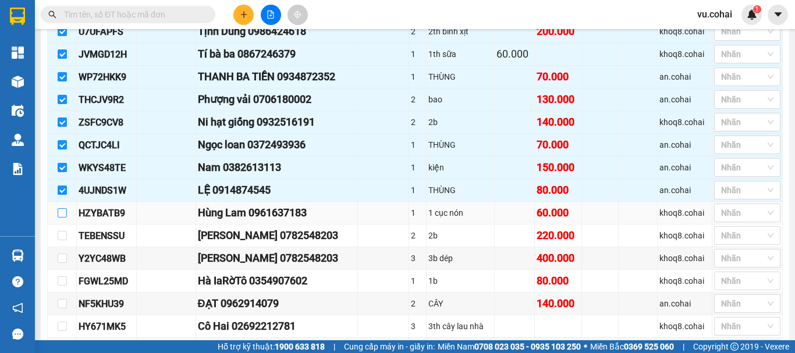
click at [65, 218] on input "checkbox" at bounding box center [62, 212] width 9 height 9
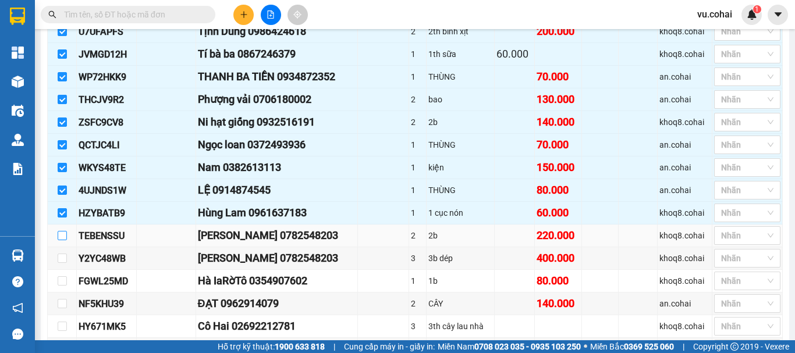
click at [61, 240] on input "checkbox" at bounding box center [62, 235] width 9 height 9
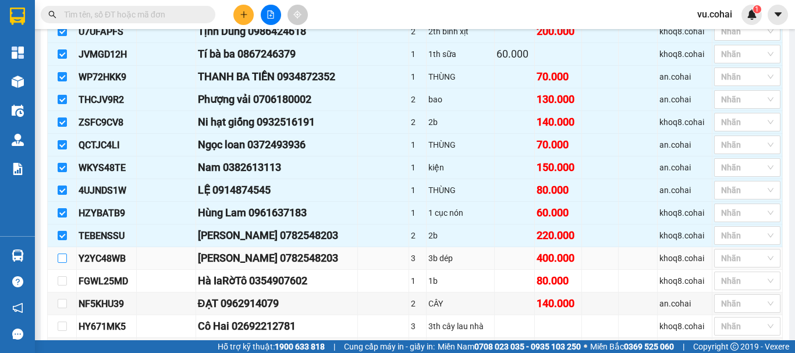
click at [59, 263] on input "checkbox" at bounding box center [62, 258] width 9 height 9
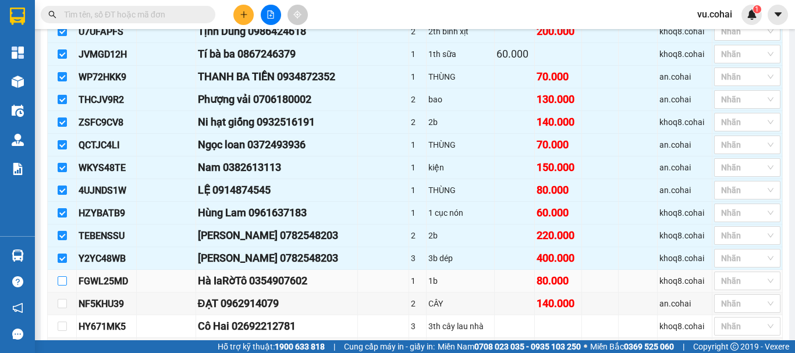
click at [62, 286] on input "checkbox" at bounding box center [62, 280] width 9 height 9
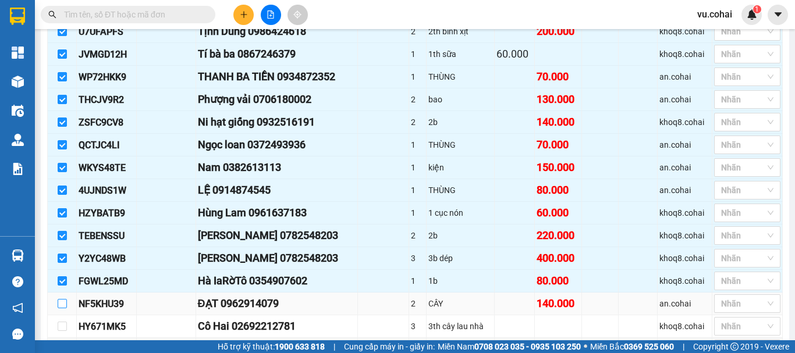
click at [62, 308] on input "checkbox" at bounding box center [62, 303] width 9 height 9
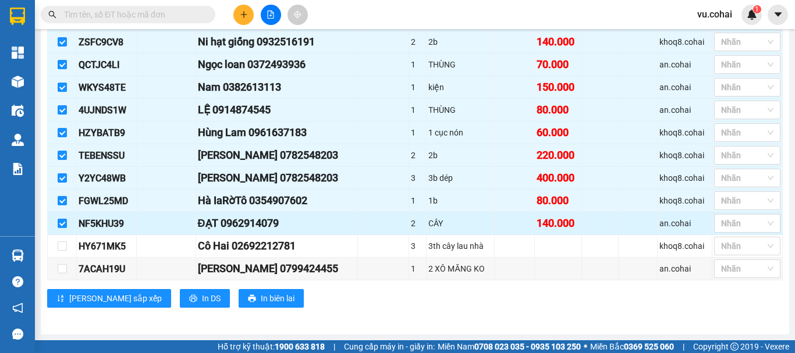
scroll to position [323, 0]
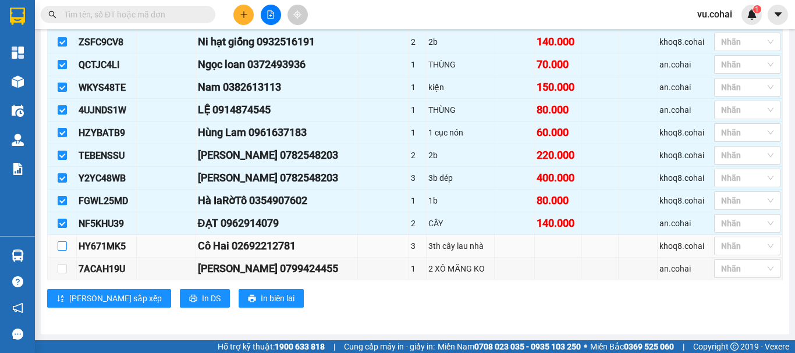
click at [63, 248] on input "checkbox" at bounding box center [62, 245] width 9 height 9
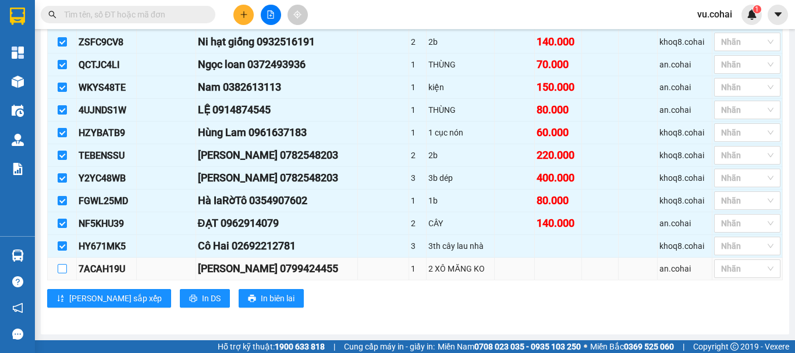
click at [64, 271] on input "checkbox" at bounding box center [62, 268] width 9 height 9
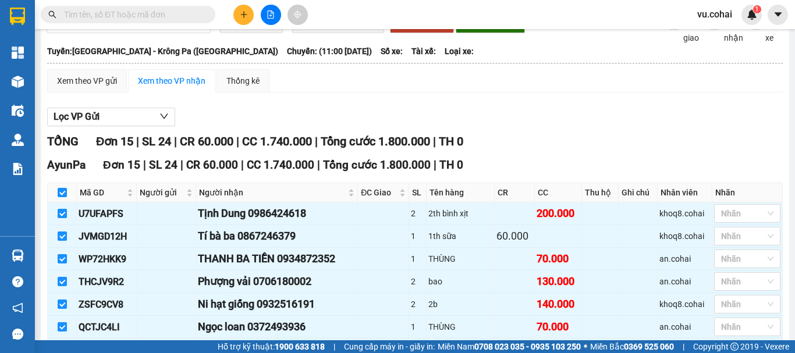
scroll to position [0, 0]
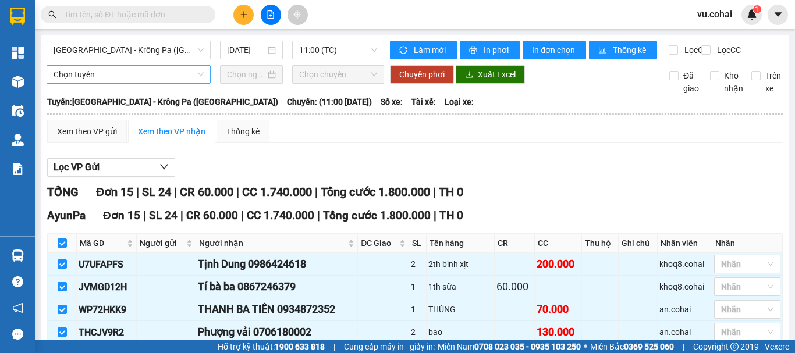
click at [113, 83] on span "Chọn tuyến" at bounding box center [129, 74] width 150 height 17
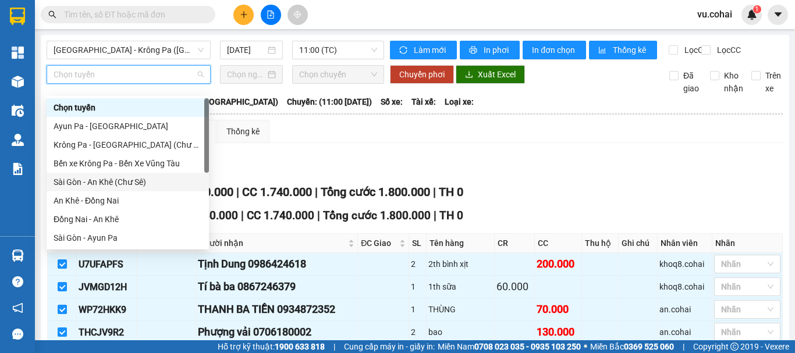
click at [112, 186] on div "Sài Gòn - An Khê (Chư Sê)" at bounding box center [128, 182] width 148 height 13
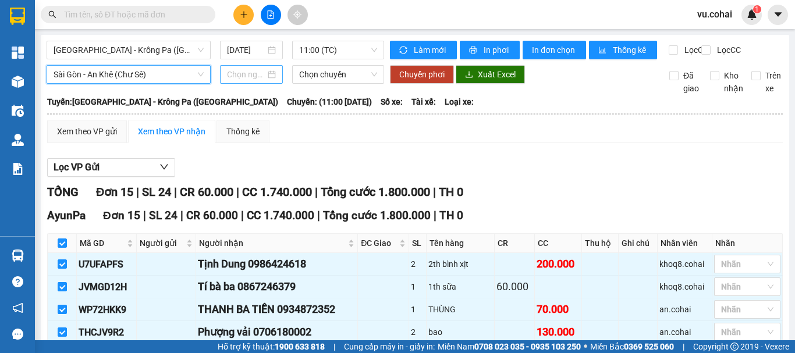
click at [251, 81] on input at bounding box center [246, 74] width 38 height 13
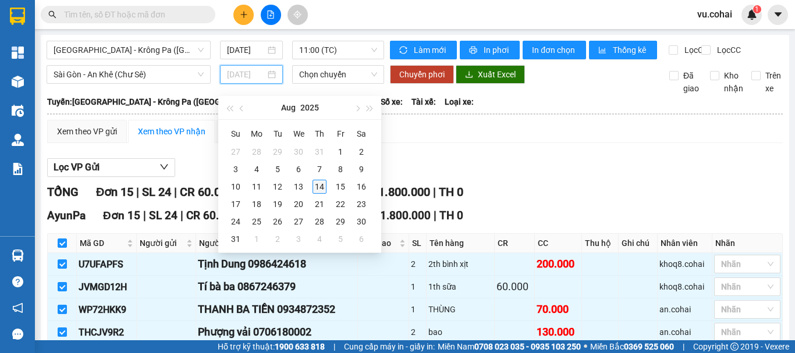
drag, startPoint x: 320, startPoint y: 188, endPoint x: 316, endPoint y: 122, distance: 66.4
click at [320, 188] on div "14" at bounding box center [319, 187] width 14 height 14
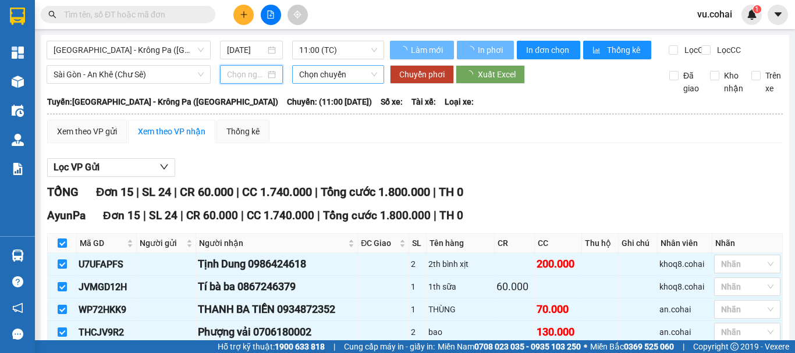
click at [332, 81] on span "Chọn chuyến" at bounding box center [338, 74] width 78 height 17
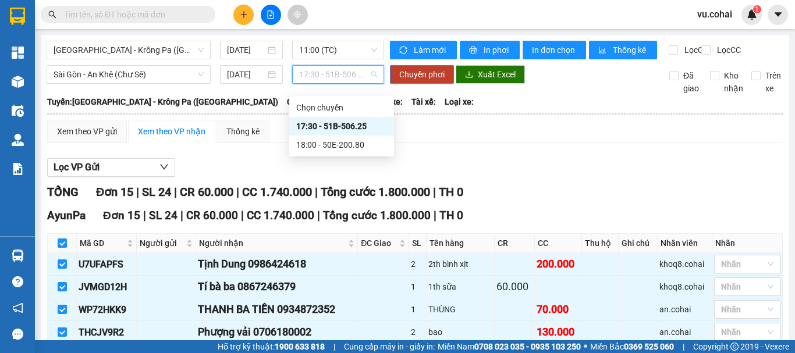
click at [343, 128] on div "17:30 - 51B-506.25" at bounding box center [341, 126] width 91 height 13
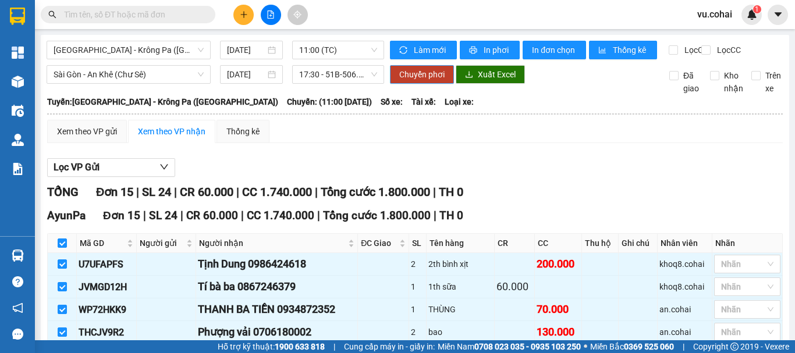
click at [390, 84] on button "Chuyển phơi" at bounding box center [422, 74] width 64 height 19
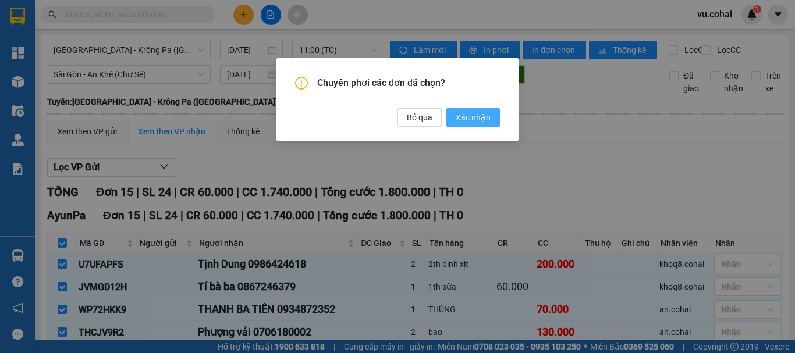
click at [461, 119] on span "Xác nhận" at bounding box center [473, 117] width 35 height 13
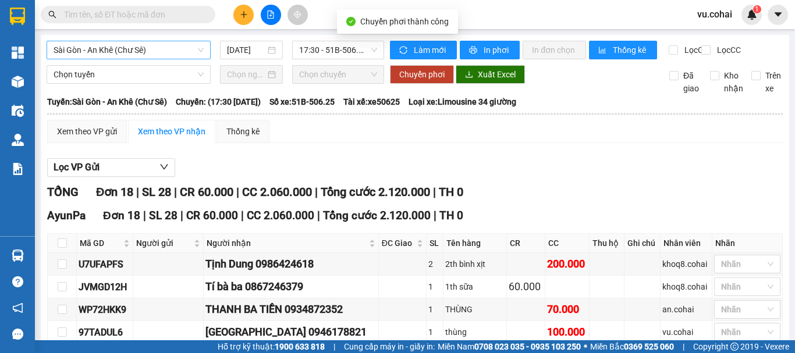
click at [134, 55] on span "Sài Gòn - An Khê (Chư Sê)" at bounding box center [129, 49] width 150 height 17
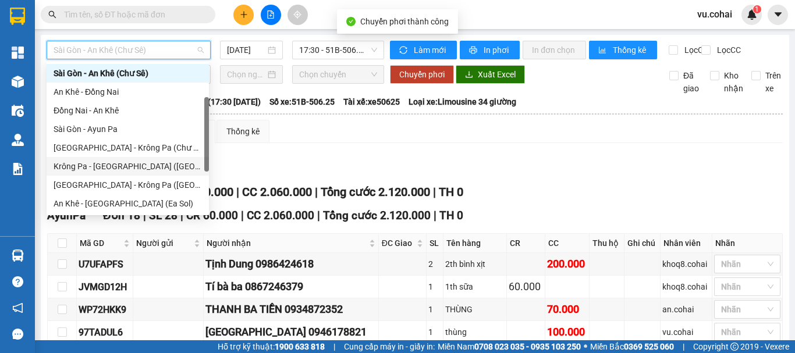
scroll to position [168, 0]
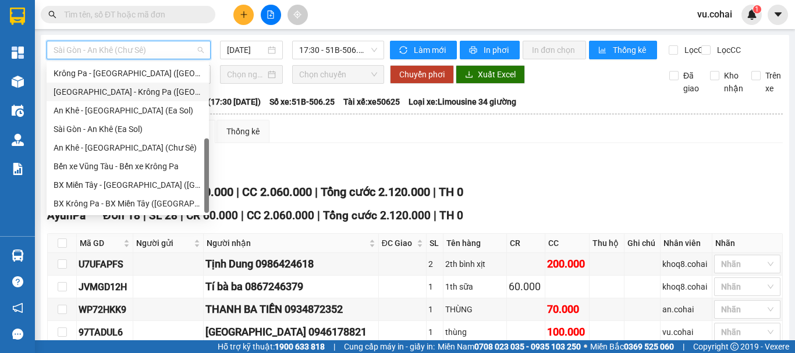
drag, startPoint x: 135, startPoint y: 86, endPoint x: 145, endPoint y: 91, distance: 11.2
click at [135, 87] on div "[GEOGRAPHIC_DATA] - Krông Pa ([GEOGRAPHIC_DATA])" at bounding box center [128, 92] width 148 height 13
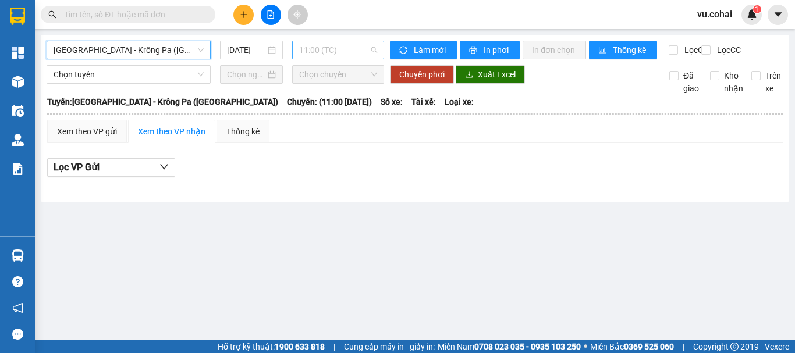
click at [342, 49] on span "11:00 (TC)" at bounding box center [338, 49] width 78 height 17
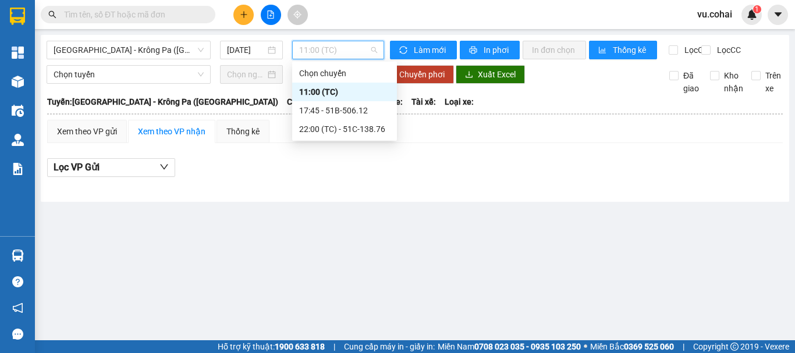
click at [338, 95] on div "11:00 (TC)" at bounding box center [344, 92] width 91 height 13
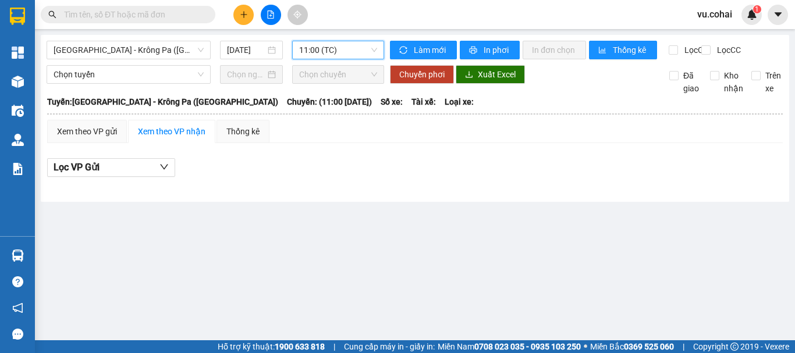
click at [341, 52] on span "11:00 (TC)" at bounding box center [338, 49] width 78 height 17
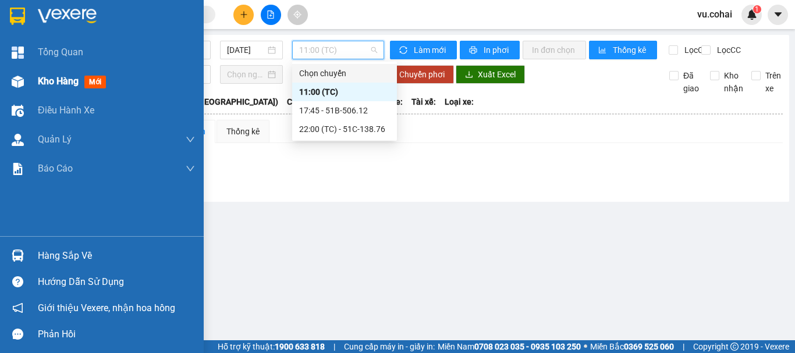
click at [56, 83] on span "Kho hàng" at bounding box center [58, 81] width 41 height 11
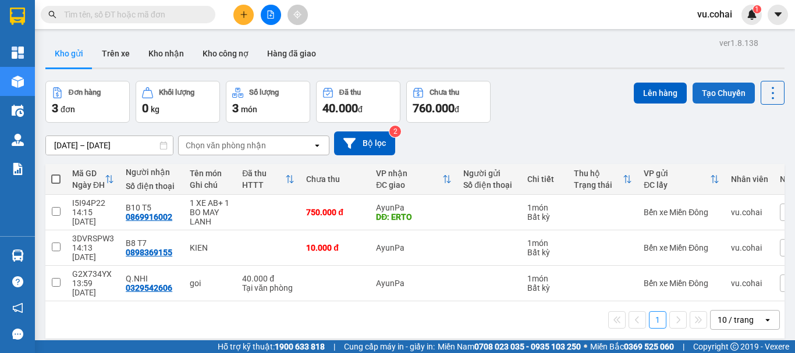
click at [721, 86] on button "Tạo Chuyến" at bounding box center [723, 93] width 62 height 21
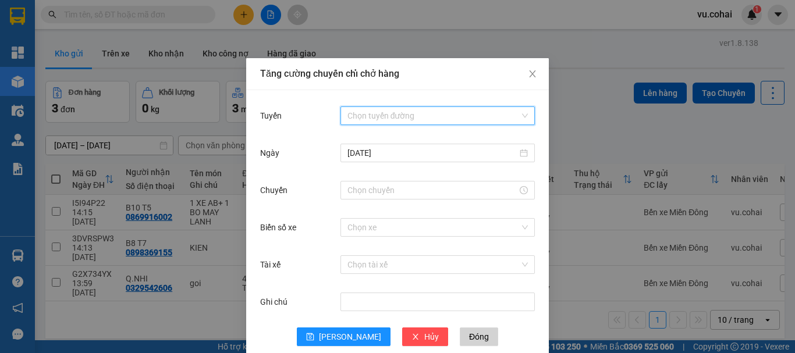
drag, startPoint x: 357, startPoint y: 112, endPoint x: 372, endPoint y: 117, distance: 16.4
click at [357, 109] on input "Tuyến" at bounding box center [433, 115] width 172 height 17
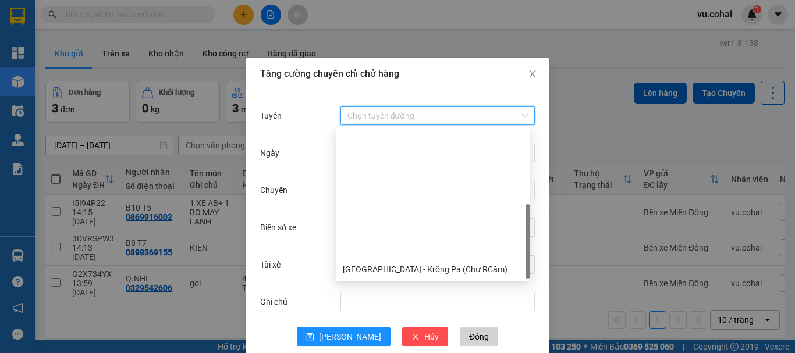
scroll to position [149, 0]
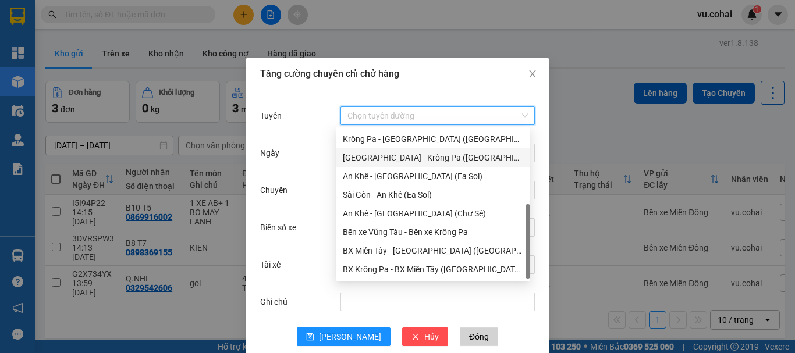
click at [403, 162] on div "[GEOGRAPHIC_DATA] - Krông Pa ([GEOGRAPHIC_DATA])" at bounding box center [433, 157] width 180 height 13
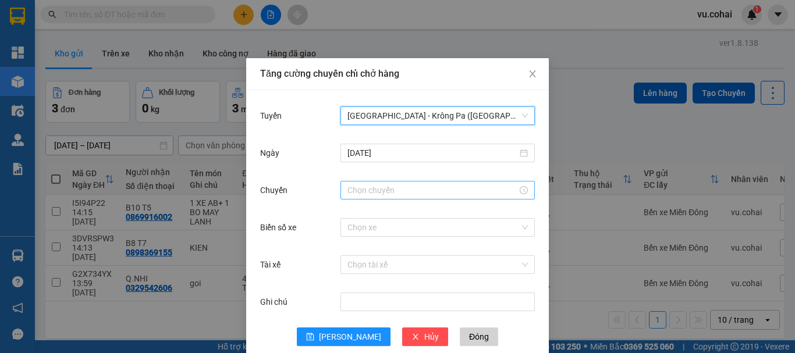
click at [364, 193] on input "Chuyến" at bounding box center [432, 190] width 170 height 13
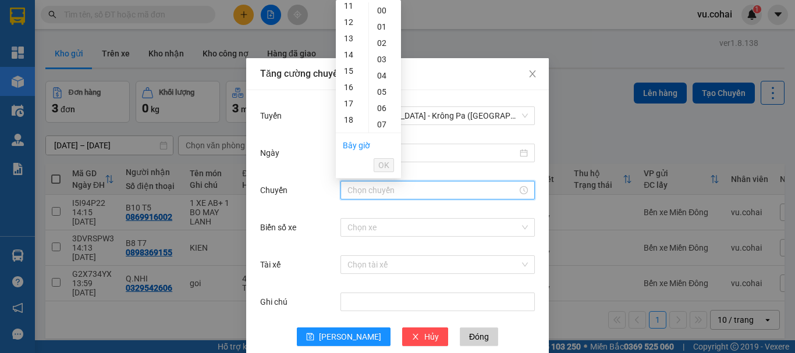
scroll to position [233, 0]
click at [346, 69] on div "18" at bounding box center [352, 71] width 33 height 16
drag, startPoint x: 379, startPoint y: 163, endPoint x: 393, endPoint y: 195, distance: 34.1
click at [380, 163] on span "OK" at bounding box center [383, 165] width 11 height 13
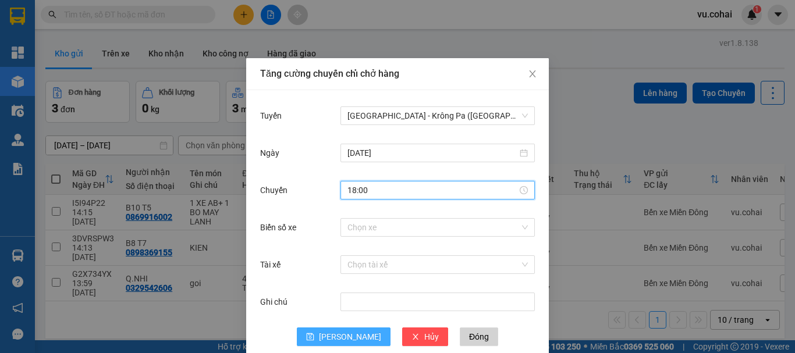
click at [342, 334] on span "[PERSON_NAME]" at bounding box center [350, 336] width 62 height 13
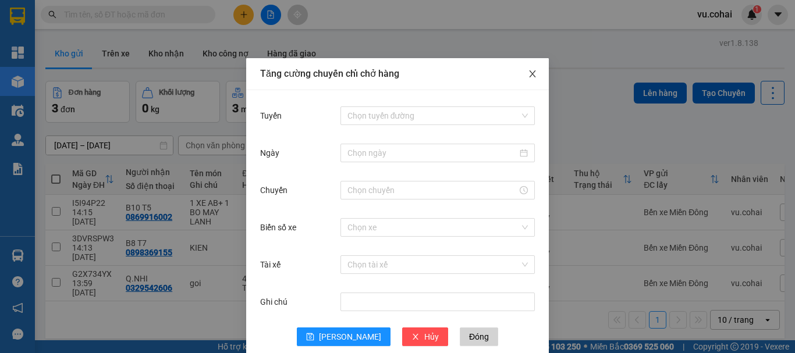
click at [528, 70] on icon "close" at bounding box center [532, 73] width 9 height 9
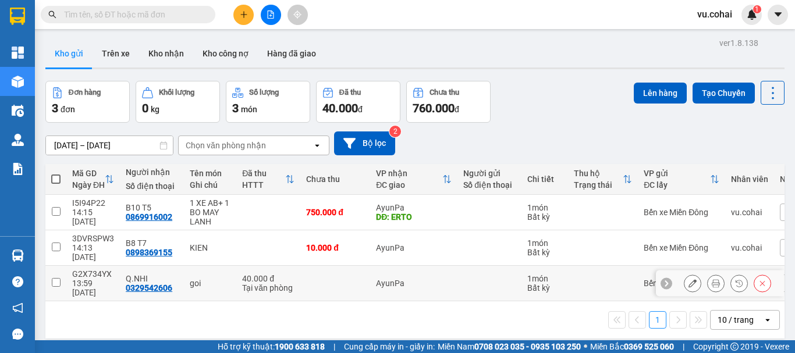
drag, startPoint x: 55, startPoint y: 267, endPoint x: 286, endPoint y: 188, distance: 244.0
click at [56, 278] on input "checkbox" at bounding box center [56, 282] width 9 height 9
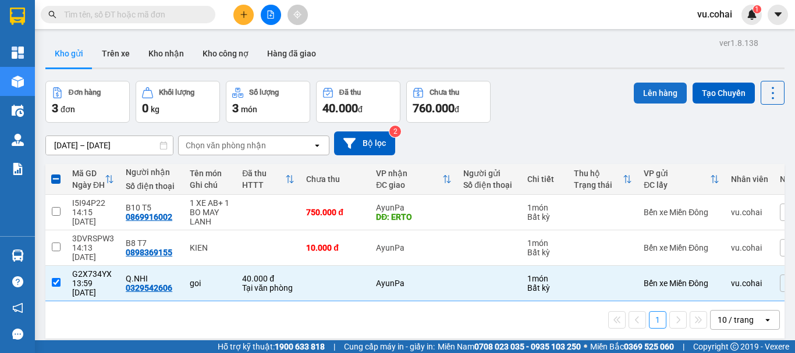
click at [656, 93] on button "Lên hàng" at bounding box center [660, 93] width 53 height 21
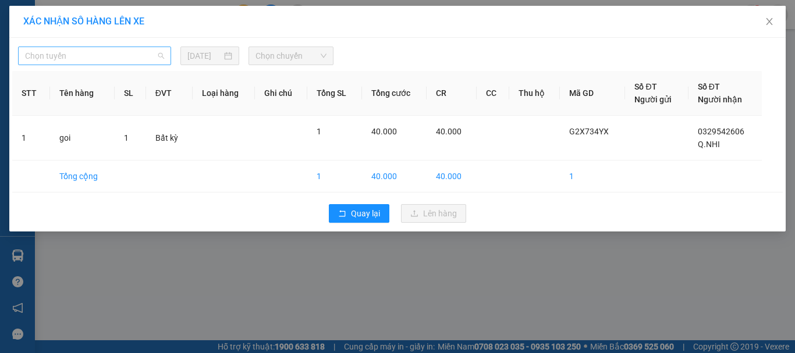
click at [123, 51] on span "Chọn tuyến" at bounding box center [94, 55] width 139 height 17
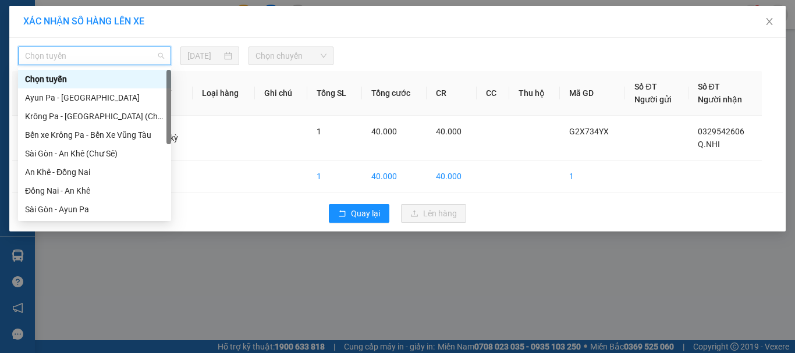
scroll to position [168, 0]
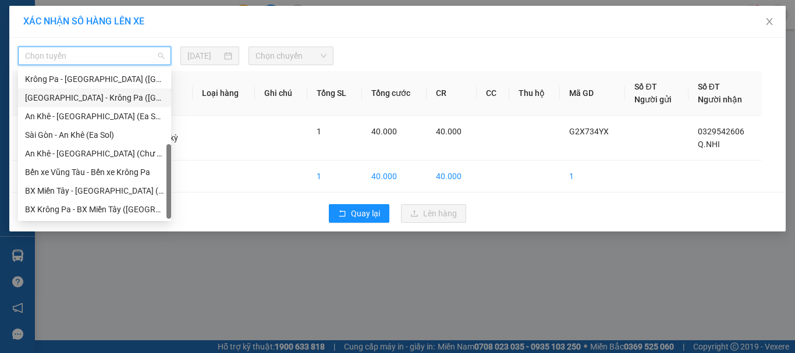
click at [105, 98] on div "[GEOGRAPHIC_DATA] - Krông Pa ([GEOGRAPHIC_DATA])" at bounding box center [94, 97] width 139 height 13
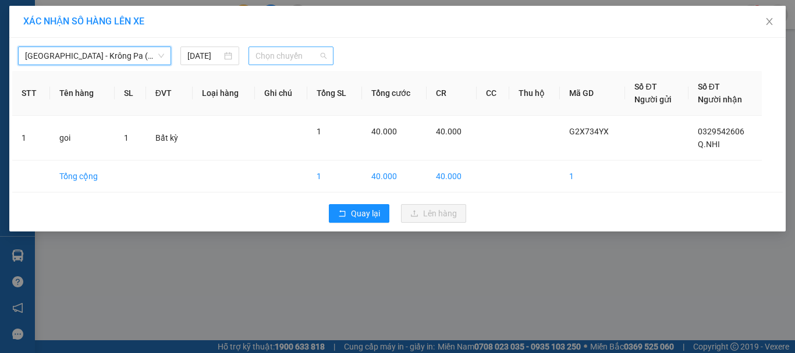
click at [275, 54] on span "Chọn chuyến" at bounding box center [291, 55] width 72 height 17
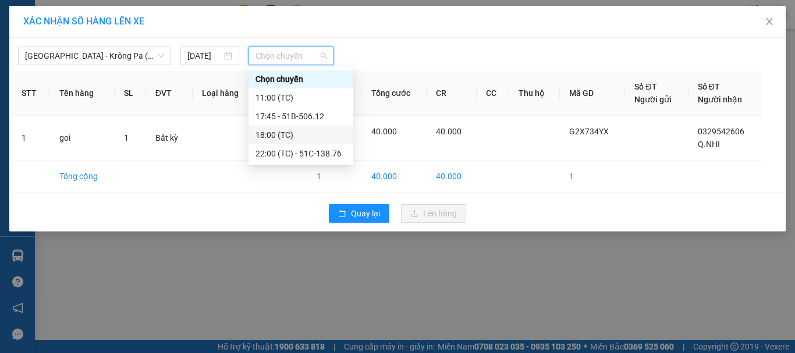
click at [278, 138] on div "18:00 (TC)" at bounding box center [300, 135] width 91 height 13
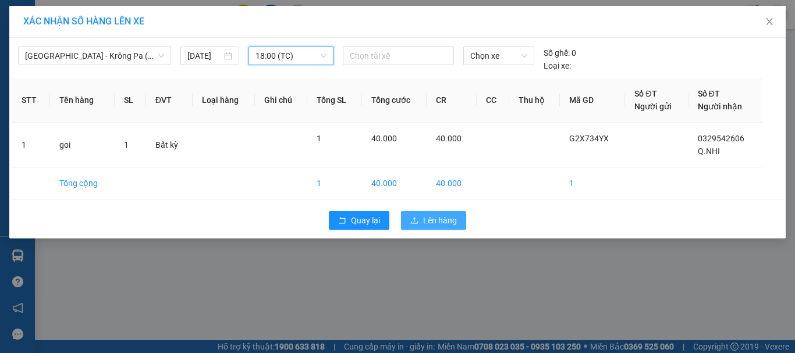
click at [439, 220] on span "Lên hàng" at bounding box center [440, 220] width 34 height 13
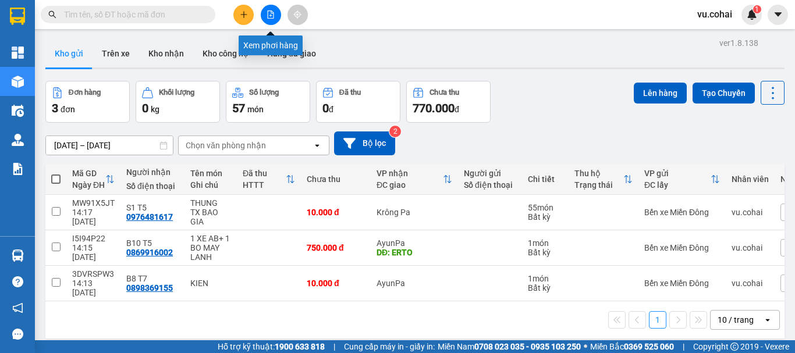
click at [272, 10] on icon "file-add" at bounding box center [270, 14] width 8 height 8
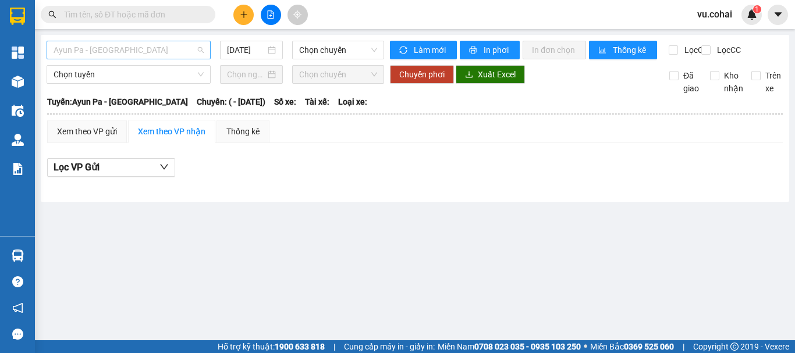
click at [130, 47] on span "Ayun Pa - [GEOGRAPHIC_DATA]" at bounding box center [129, 49] width 150 height 17
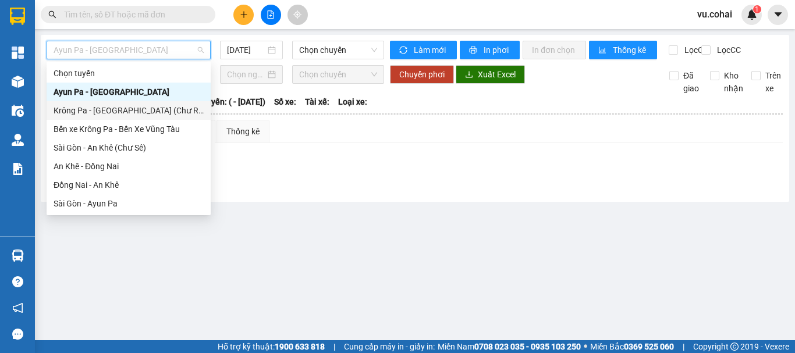
click at [119, 115] on div "Krông Pa - [GEOGRAPHIC_DATA] (Chư RCăm)" at bounding box center [129, 110] width 150 height 13
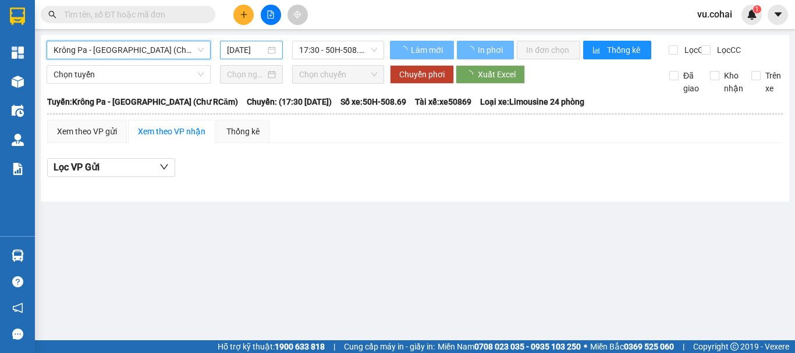
click at [230, 46] on input "[DATE]" at bounding box center [246, 50] width 38 height 13
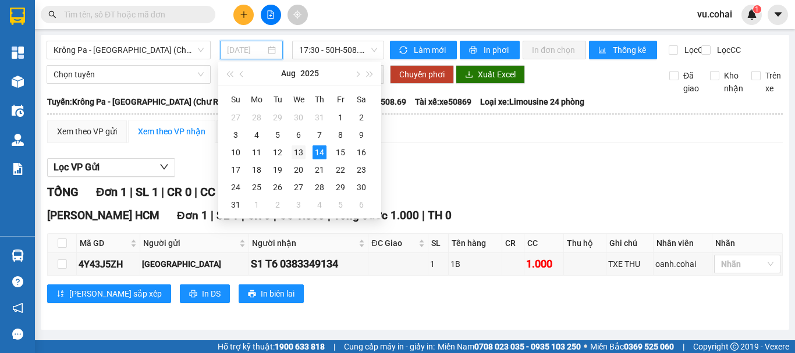
click at [297, 152] on div "13" at bounding box center [298, 152] width 14 height 14
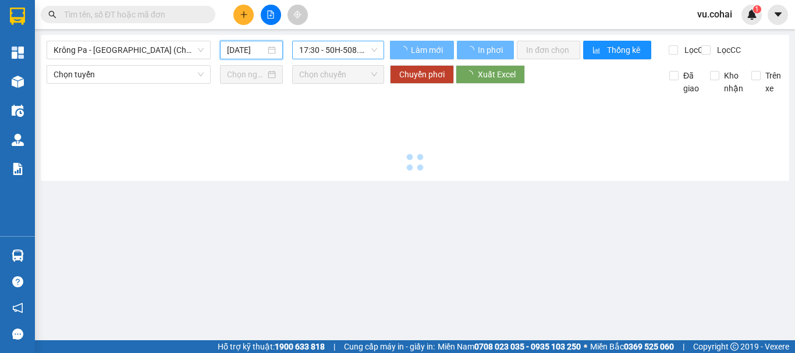
click at [335, 45] on span "17:30 - 50H-508.69" at bounding box center [338, 49] width 78 height 17
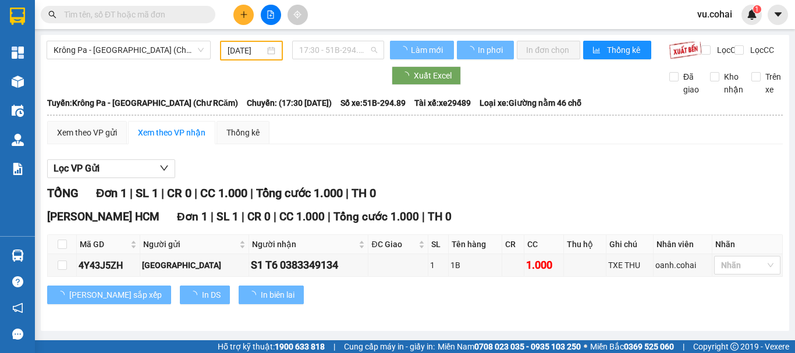
click at [344, 89] on div "17:30 - 51B-294.89" at bounding box center [341, 92] width 91 height 13
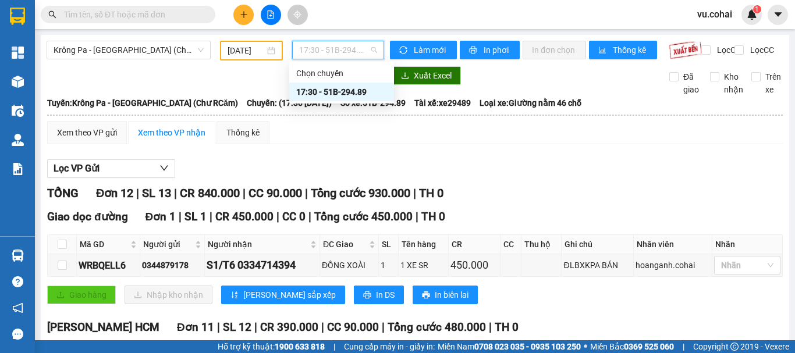
click at [326, 44] on span "17:30 - 51B-294.89" at bounding box center [338, 49] width 78 height 17
click at [114, 45] on span "Krông Pa - [GEOGRAPHIC_DATA] (Chư RCăm)" at bounding box center [129, 49] width 150 height 17
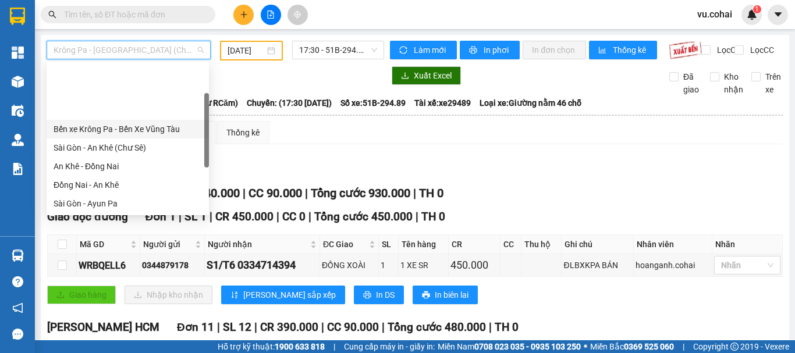
scroll to position [116, 0]
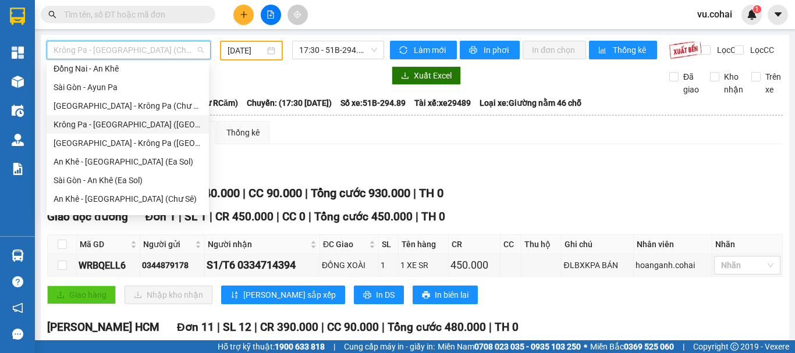
click at [130, 121] on div "Krông Pa - [GEOGRAPHIC_DATA] ([GEOGRAPHIC_DATA])" at bounding box center [128, 124] width 148 height 13
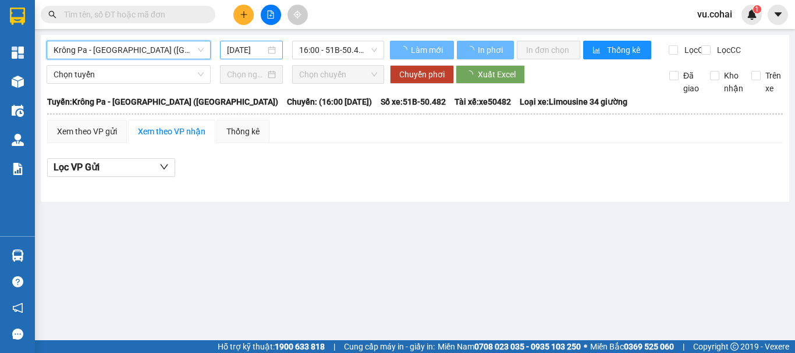
click at [246, 50] on input "[DATE]" at bounding box center [246, 50] width 38 height 13
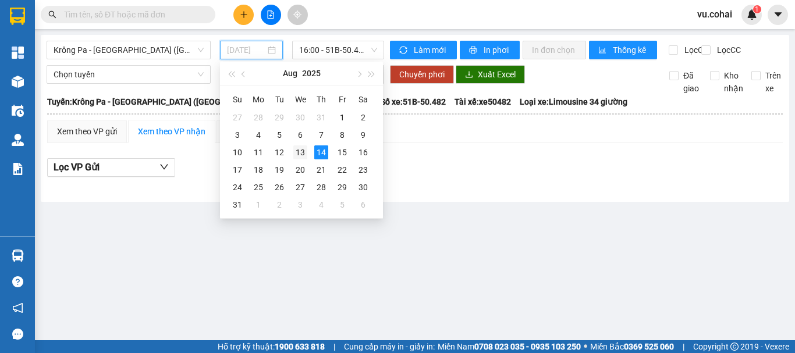
click at [298, 150] on div "13" at bounding box center [300, 152] width 14 height 14
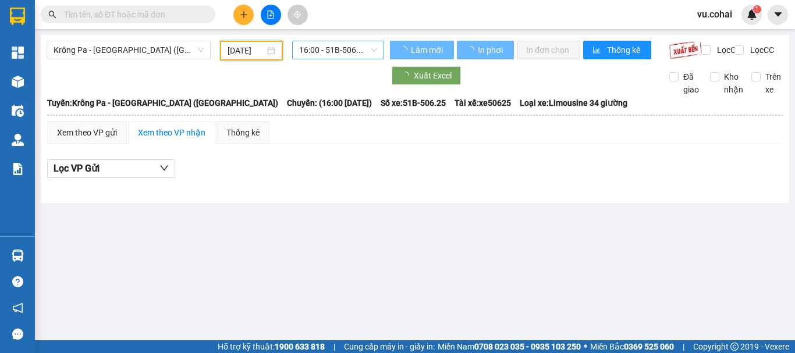
click at [334, 48] on span "16:00 - 51B-506.25" at bounding box center [338, 49] width 78 height 17
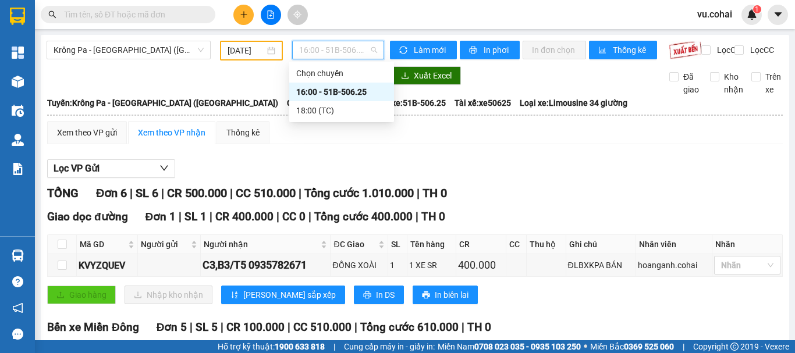
click at [343, 96] on div "16:00 - 51B-506.25" at bounding box center [341, 92] width 91 height 13
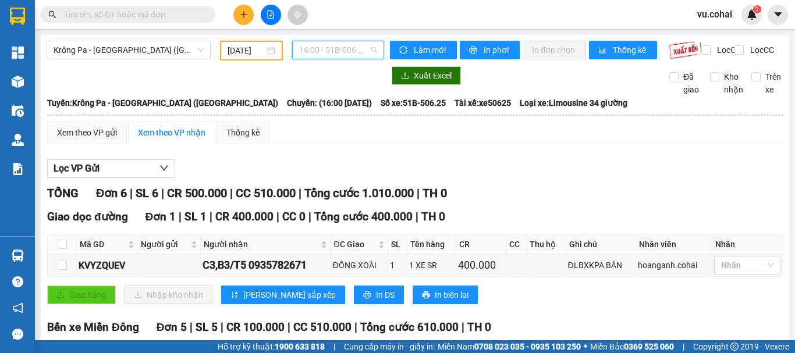
click at [341, 45] on span "16:00 - 51B-506.25" at bounding box center [338, 49] width 78 height 17
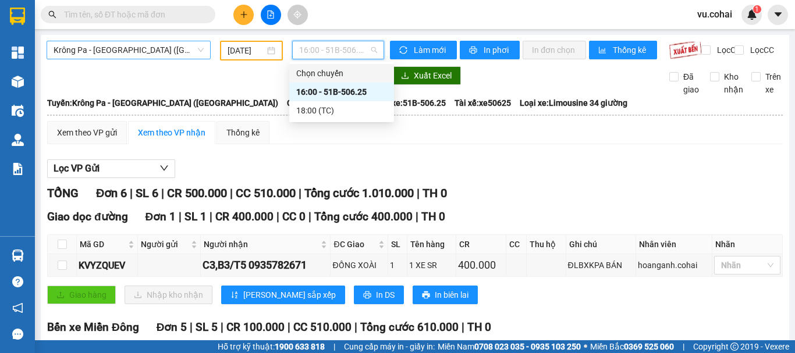
click at [122, 44] on span "Krông Pa - [GEOGRAPHIC_DATA] ([GEOGRAPHIC_DATA])" at bounding box center [129, 49] width 150 height 17
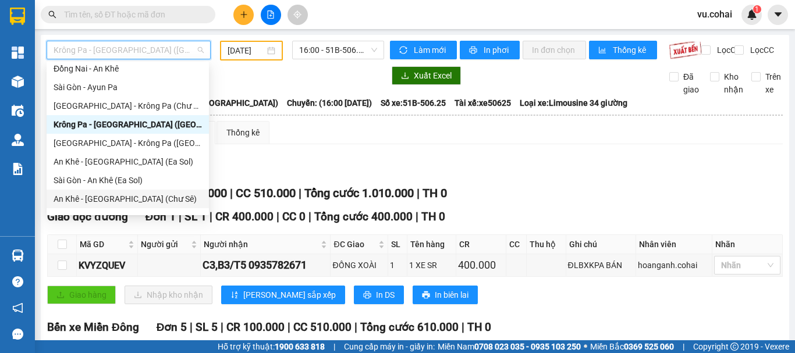
click at [131, 197] on div "An Khê - [GEOGRAPHIC_DATA] (Chư Sê)" at bounding box center [128, 199] width 148 height 13
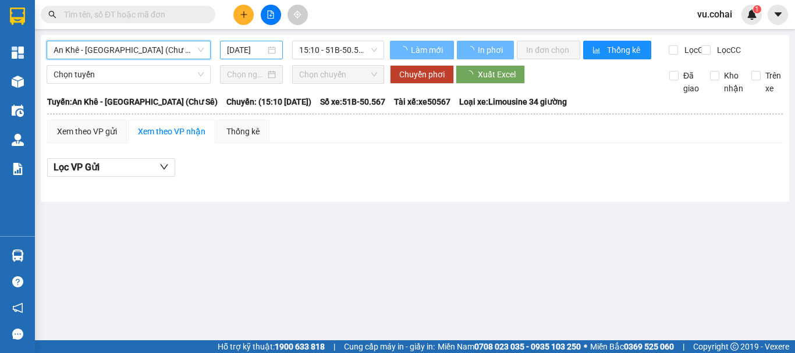
click at [253, 49] on input "[DATE]" at bounding box center [246, 50] width 38 height 13
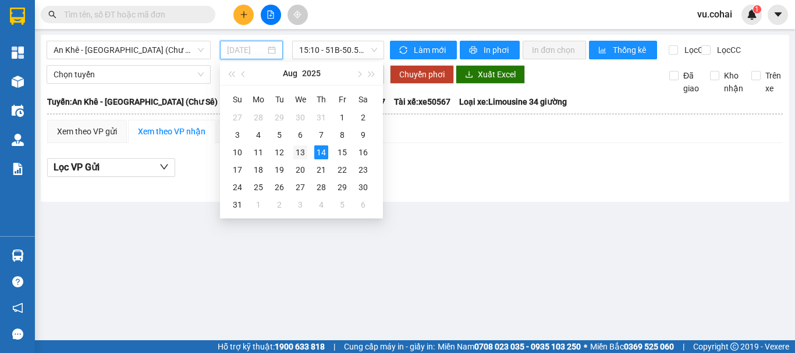
click at [302, 159] on div "13" at bounding box center [300, 152] width 14 height 14
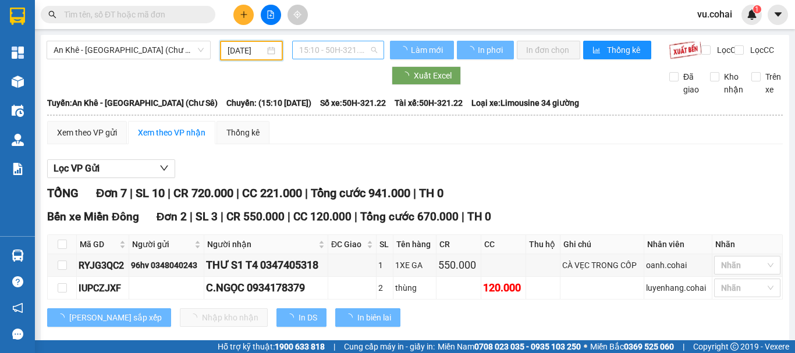
click at [332, 45] on span "15:10 - 50H-321.22" at bounding box center [338, 49] width 78 height 17
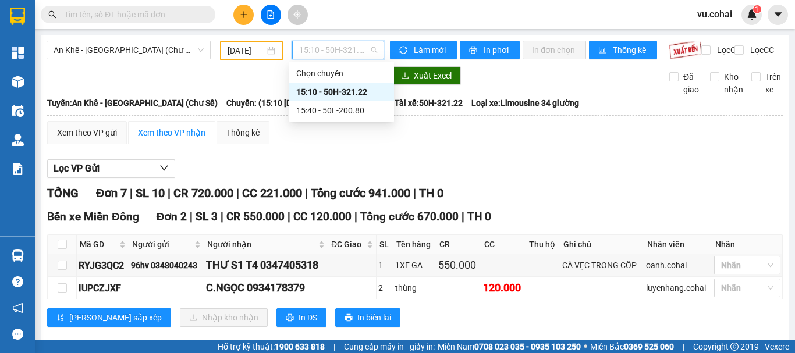
click at [351, 93] on div "15:10 - 50H-321.22" at bounding box center [341, 92] width 91 height 13
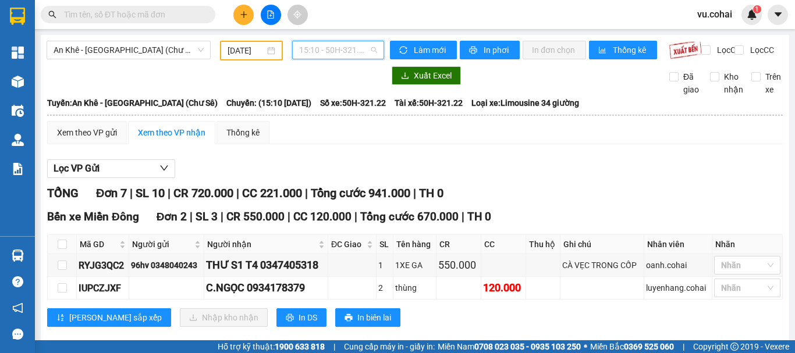
click at [338, 42] on span "15:10 - 50H-321.22" at bounding box center [338, 49] width 78 height 17
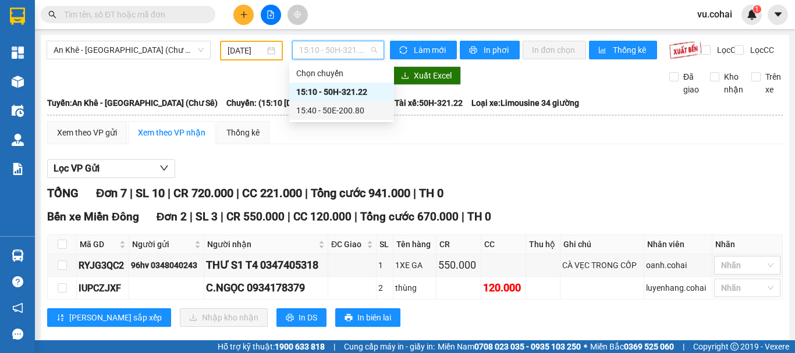
click at [351, 109] on div "15:40 - 50E-200.80" at bounding box center [341, 110] width 91 height 13
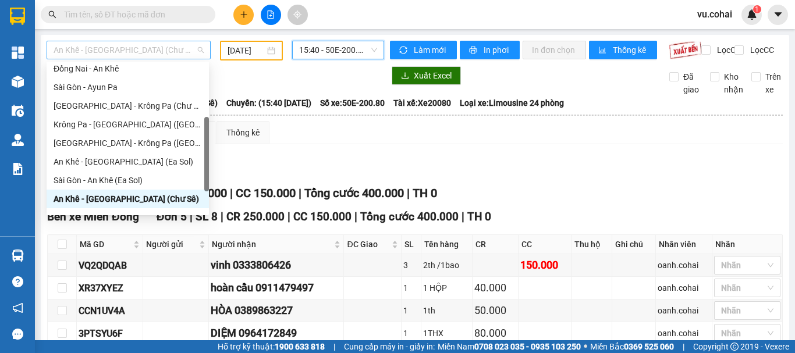
click at [172, 52] on span "An Khê - [GEOGRAPHIC_DATA] (Chư Sê)" at bounding box center [129, 49] width 150 height 17
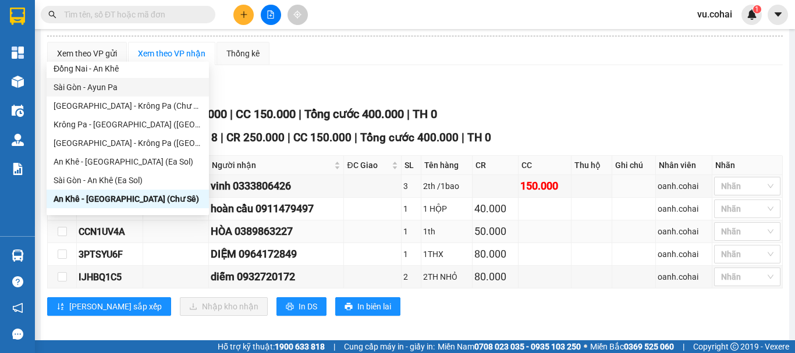
scroll to position [96, 0]
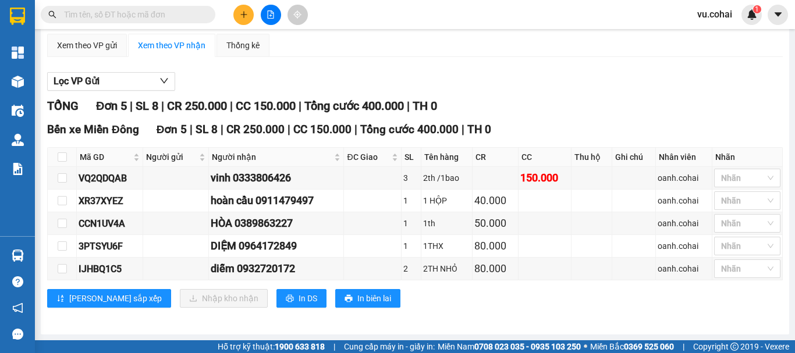
click at [561, 78] on div "Lọc VP Gửi" at bounding box center [414, 81] width 735 height 19
click at [65, 175] on input "checkbox" at bounding box center [62, 177] width 9 height 9
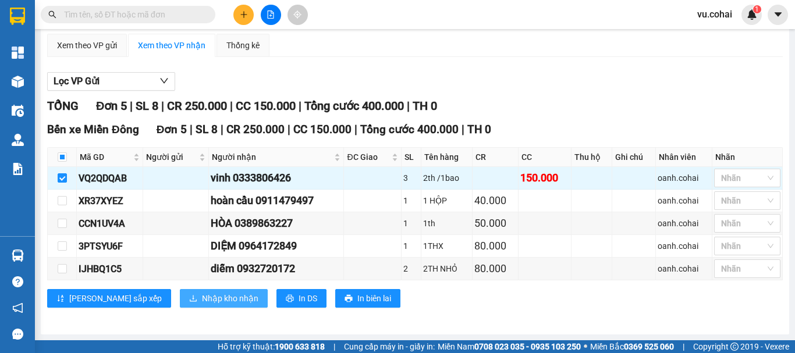
click at [202, 305] on span "Nhập kho nhận" at bounding box center [230, 298] width 56 height 13
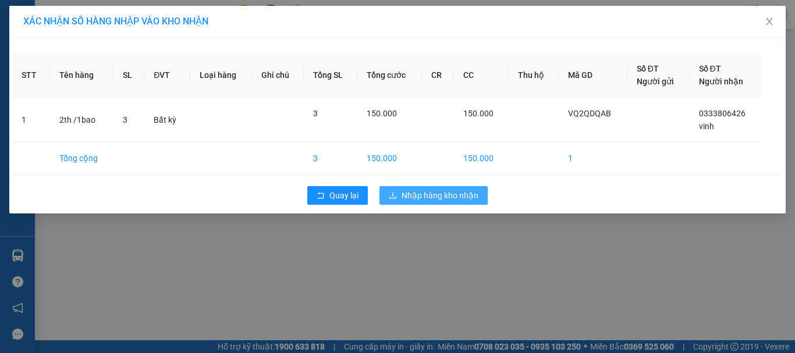
click at [444, 202] on button "Nhập hàng kho nhận" at bounding box center [433, 195] width 108 height 19
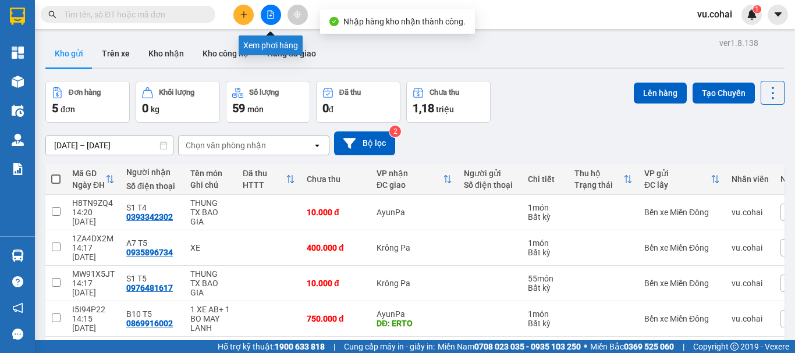
click at [274, 16] on icon "file-add" at bounding box center [270, 14] width 8 height 8
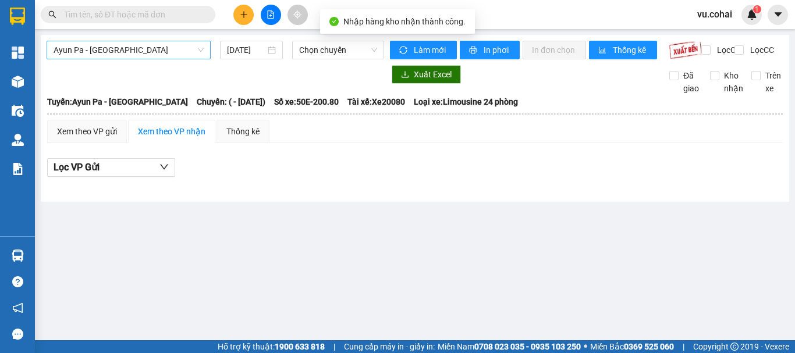
click at [153, 48] on span "Ayun Pa - [GEOGRAPHIC_DATA]" at bounding box center [129, 49] width 150 height 17
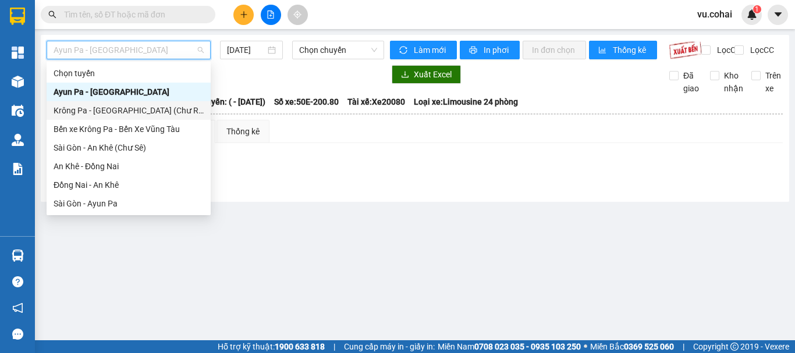
click at [129, 112] on div "Krông Pa - [GEOGRAPHIC_DATA] (Chư RCăm)" at bounding box center [129, 110] width 150 height 13
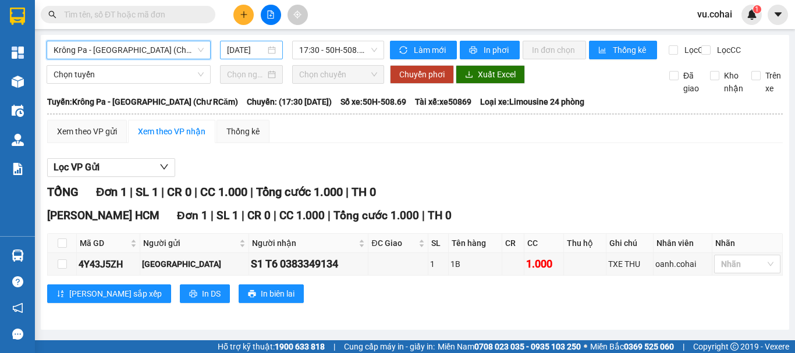
click at [262, 47] on input "[DATE]" at bounding box center [246, 50] width 38 height 13
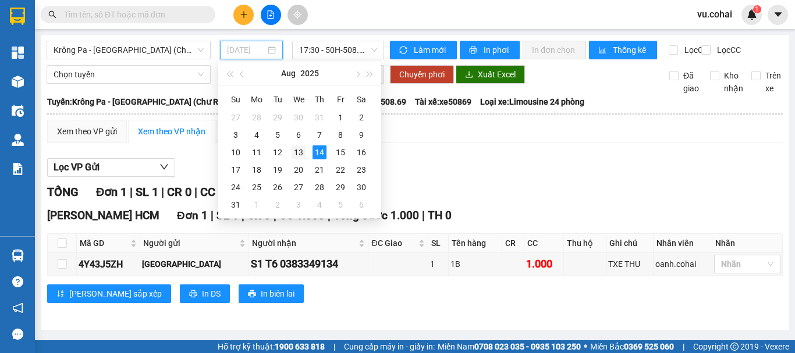
click at [299, 150] on div "13" at bounding box center [298, 152] width 14 height 14
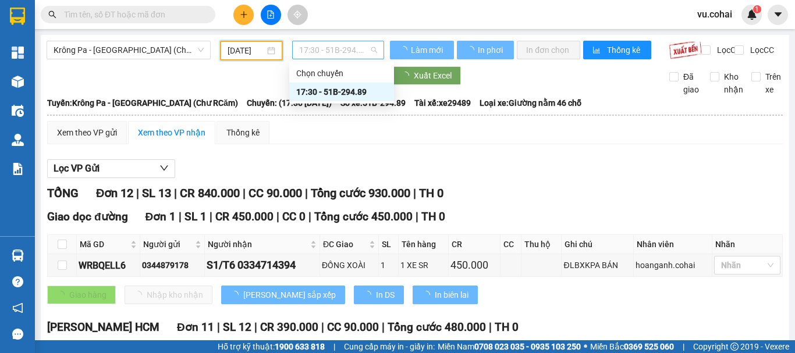
click at [330, 43] on span "17:30 - 51B-294.89" at bounding box center [338, 49] width 78 height 17
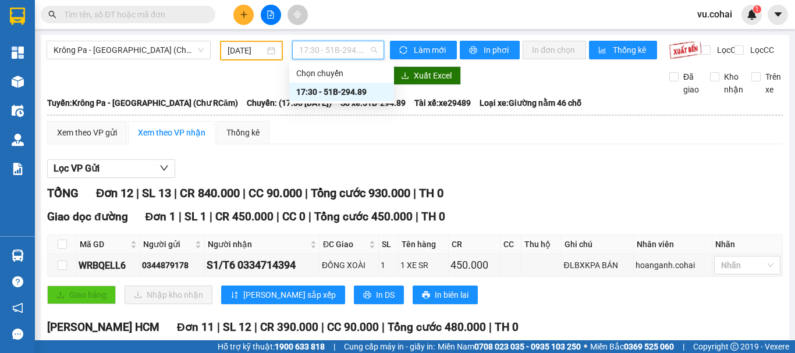
click at [350, 92] on div "17:30 - 51B-294.89" at bounding box center [341, 92] width 91 height 13
click at [335, 50] on span "17:30 - 51B-294.89" at bounding box center [338, 49] width 78 height 17
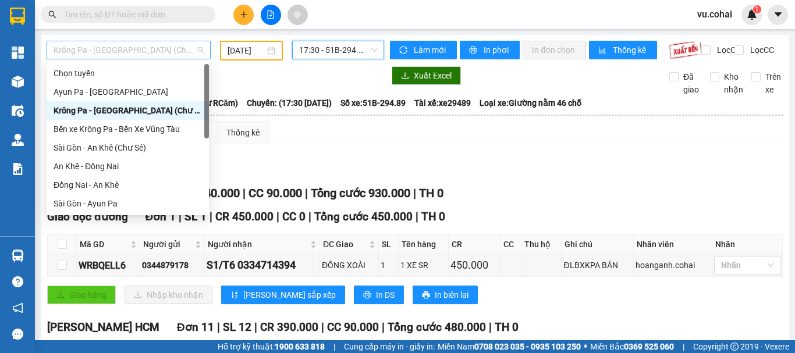
click at [138, 42] on span "Krông Pa - [GEOGRAPHIC_DATA] (Chư RCăm)" at bounding box center [129, 49] width 150 height 17
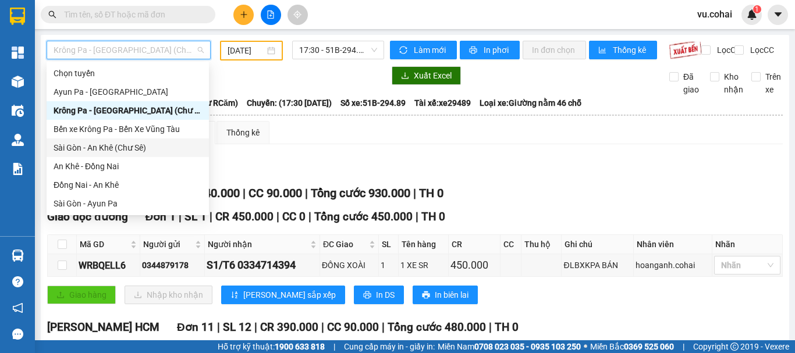
scroll to position [116, 0]
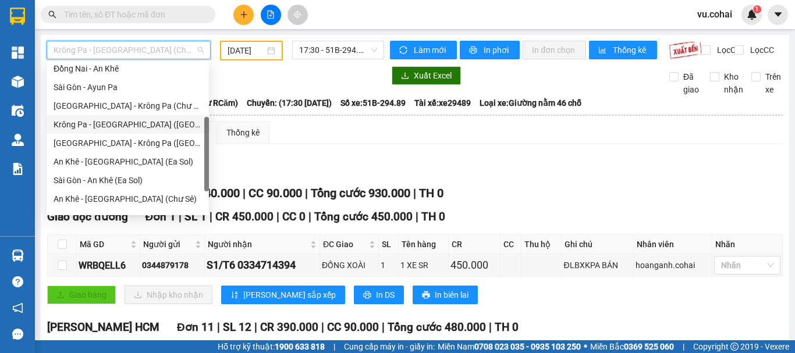
click at [113, 124] on div "Krông Pa - [GEOGRAPHIC_DATA] ([GEOGRAPHIC_DATA])" at bounding box center [128, 124] width 148 height 13
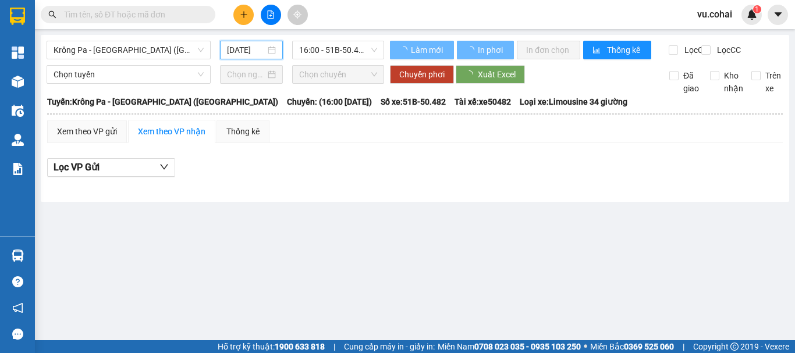
click at [241, 51] on input "[DATE]" at bounding box center [246, 50] width 38 height 13
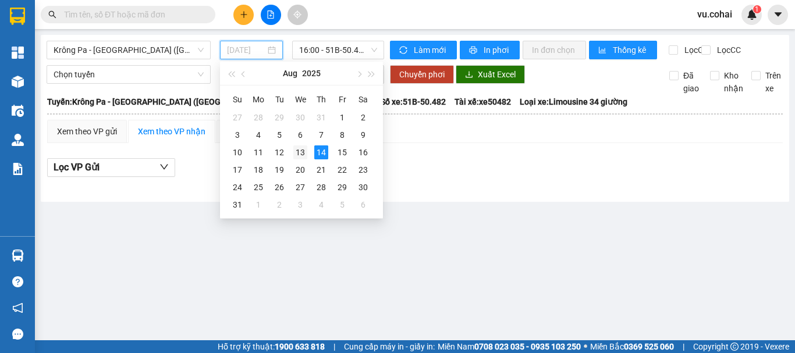
click at [300, 153] on div "13" at bounding box center [300, 152] width 14 height 14
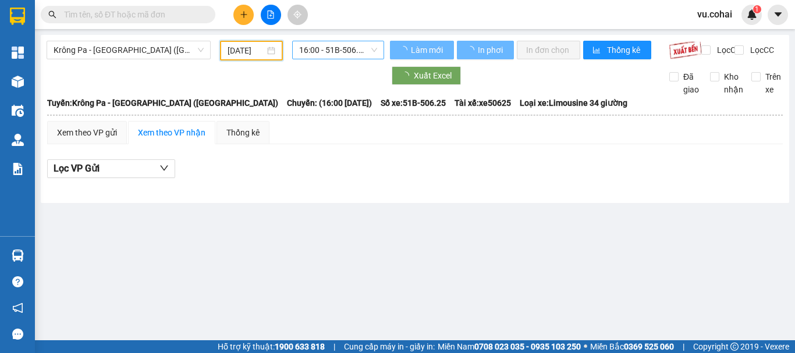
click at [321, 46] on span "16:00 - 51B-506.25" at bounding box center [338, 49] width 78 height 17
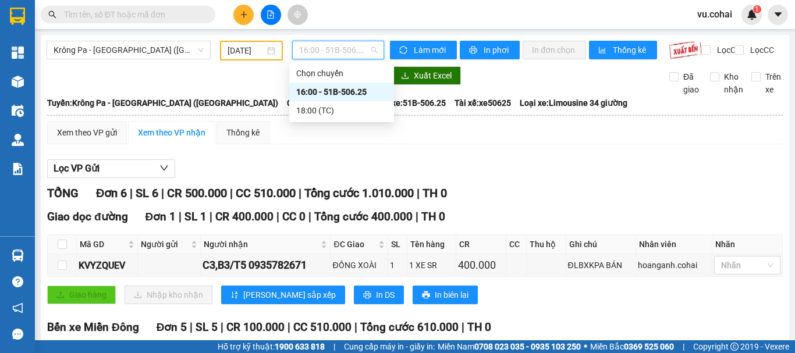
click at [340, 88] on div "16:00 - 51B-506.25" at bounding box center [341, 92] width 91 height 13
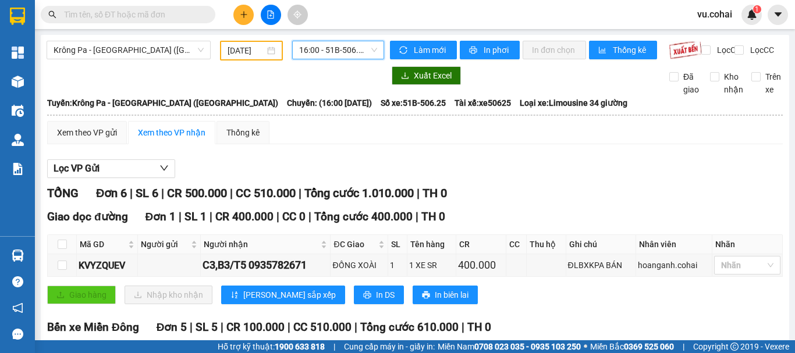
click at [327, 44] on span "16:00 - 51B-506.25" at bounding box center [338, 49] width 78 height 17
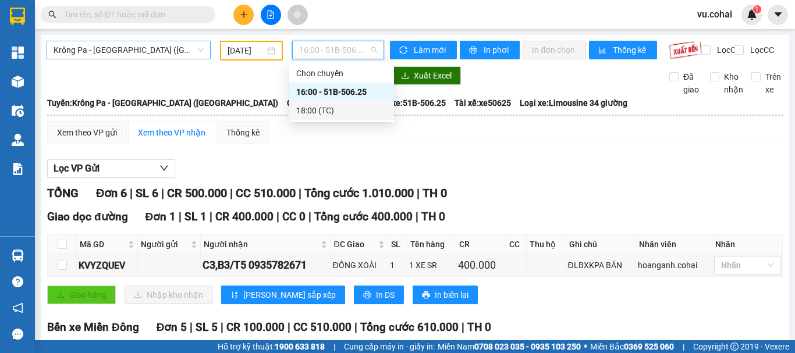
click at [138, 49] on span "Krông Pa - [GEOGRAPHIC_DATA] ([GEOGRAPHIC_DATA])" at bounding box center [129, 49] width 150 height 17
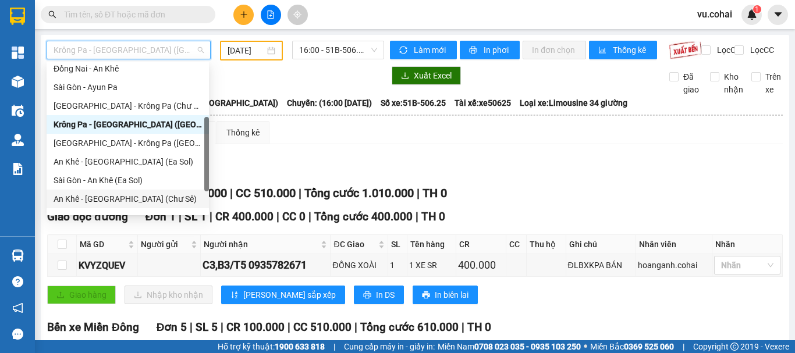
drag, startPoint x: 103, startPoint y: 164, endPoint x: 108, endPoint y: 198, distance: 34.6
click at [108, 198] on div "Đồng Nai - An Khê Sài Gòn - Ayun Pa Sài Gòn - Krông Pa (Chư RCăm) Krông Pa - Sà…" at bounding box center [128, 152] width 162 height 186
click at [108, 198] on div "An Khê - [GEOGRAPHIC_DATA] (Chư Sê)" at bounding box center [128, 199] width 148 height 13
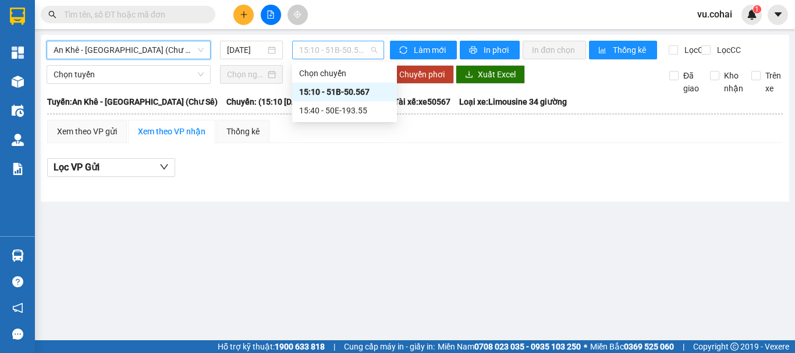
click at [312, 51] on span "15:10 - 51B-50.567" at bounding box center [338, 49] width 78 height 17
click at [343, 96] on div "15:10 - 51B-50.567" at bounding box center [344, 92] width 91 height 13
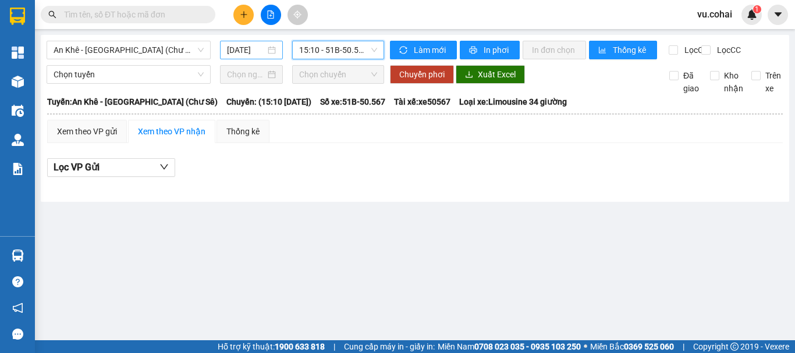
click at [239, 49] on input "[DATE]" at bounding box center [246, 50] width 38 height 13
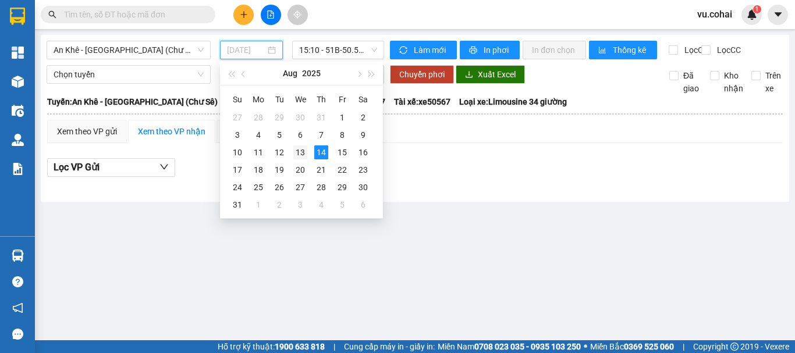
click at [299, 153] on div "13" at bounding box center [300, 152] width 14 height 14
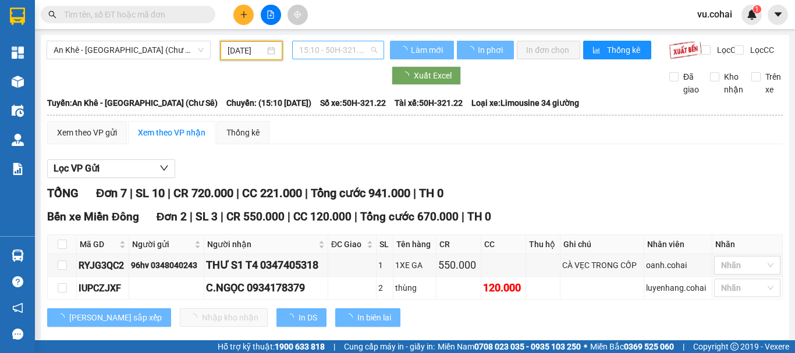
click at [336, 43] on span "15:10 - 50H-321.22" at bounding box center [338, 49] width 78 height 17
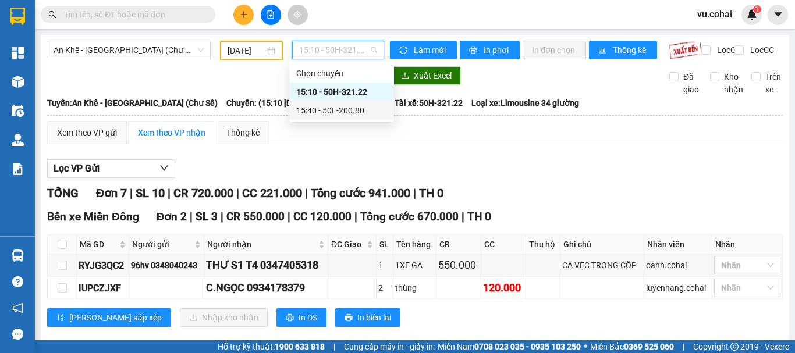
click at [356, 98] on div "15:10 - 50H-321.22" at bounding box center [341, 92] width 91 height 13
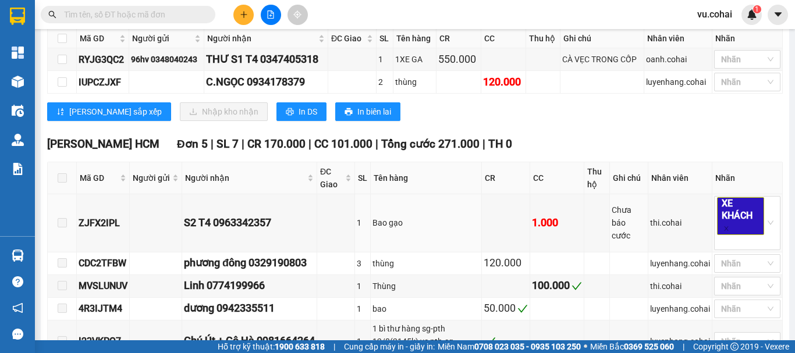
scroll to position [65, 0]
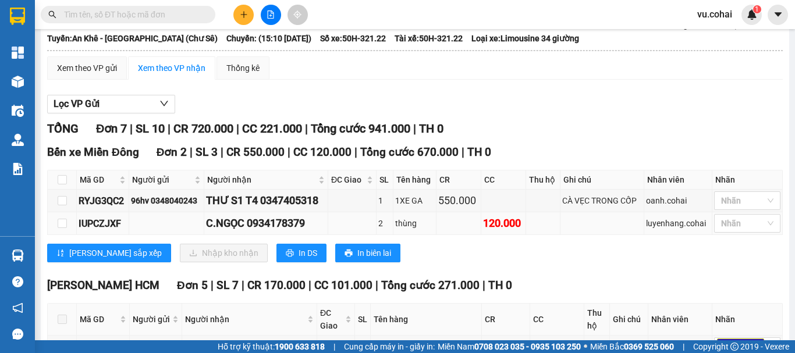
click at [54, 229] on td at bounding box center [62, 223] width 29 height 23
click at [61, 228] on input "checkbox" at bounding box center [62, 223] width 9 height 9
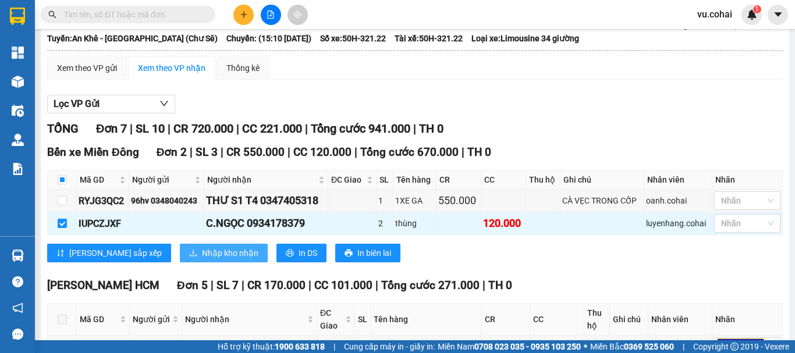
click at [202, 259] on span "Nhập kho nhận" at bounding box center [230, 253] width 56 height 13
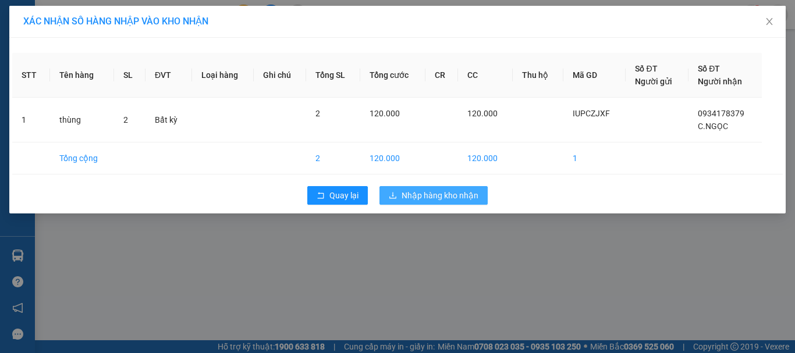
click at [442, 204] on button "Nhập hàng kho nhận" at bounding box center [433, 195] width 108 height 19
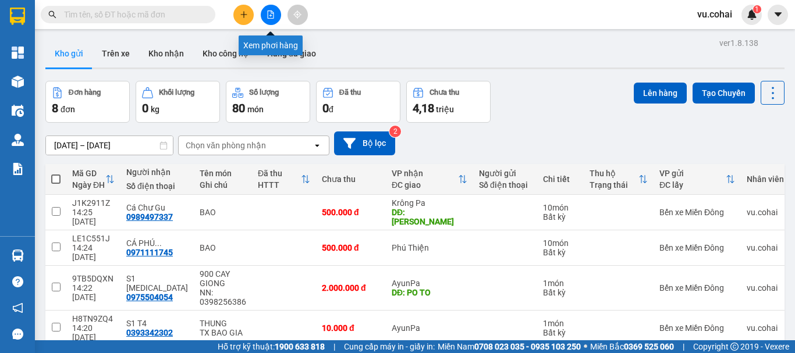
click at [269, 15] on icon "file-add" at bounding box center [270, 14] width 8 height 8
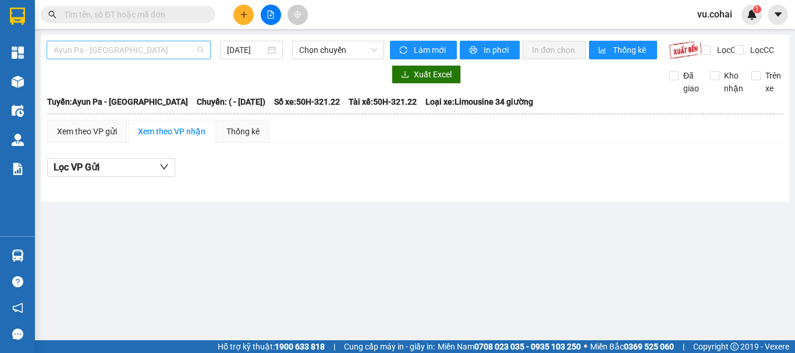
click at [134, 53] on span "Ayun Pa - [GEOGRAPHIC_DATA]" at bounding box center [129, 49] width 150 height 17
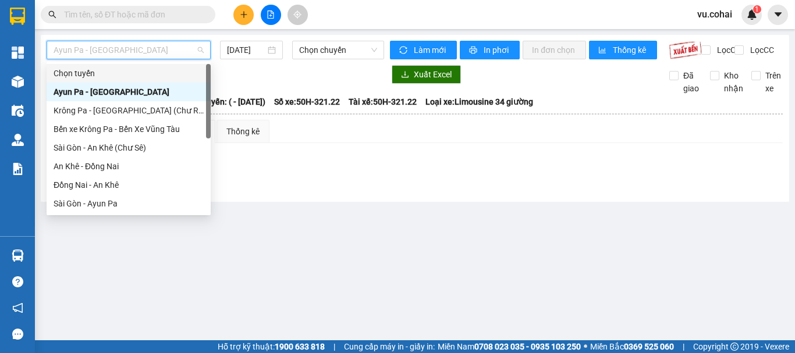
scroll to position [168, 0]
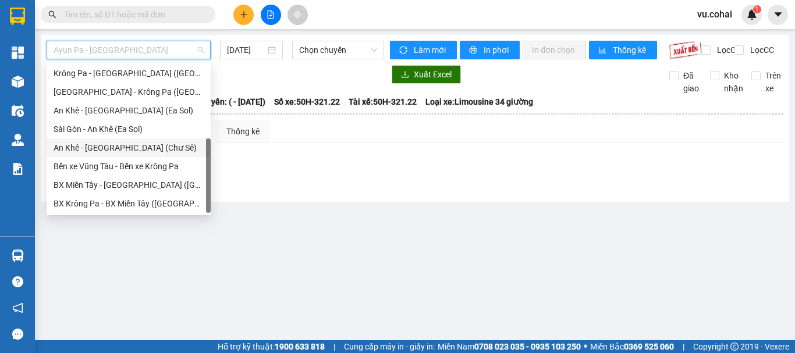
click at [132, 149] on div "An Khê - [GEOGRAPHIC_DATA] (Chư Sê)" at bounding box center [129, 147] width 150 height 13
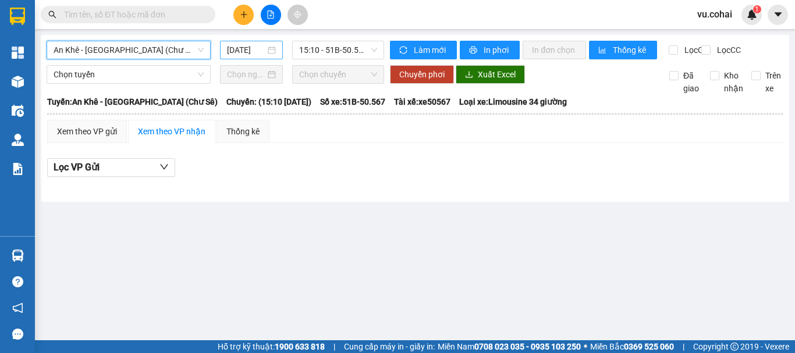
click at [254, 51] on input "[DATE]" at bounding box center [246, 50] width 38 height 13
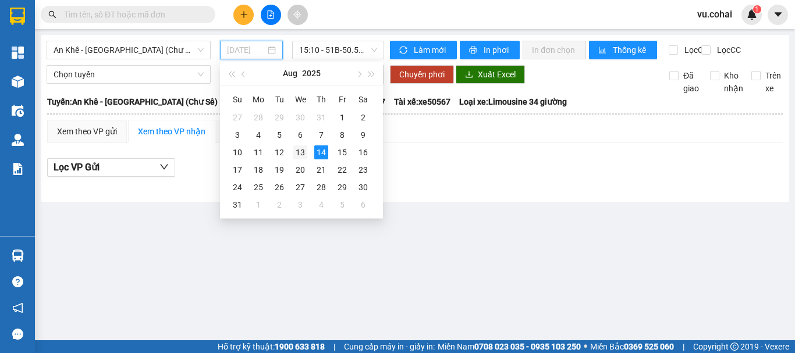
click at [303, 154] on div "13" at bounding box center [300, 152] width 14 height 14
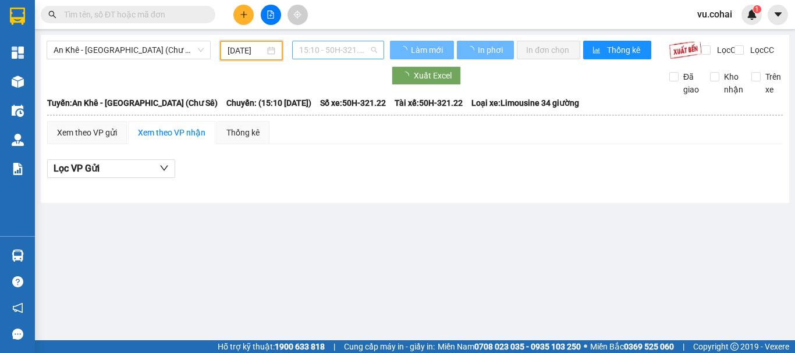
click at [319, 48] on span "15:10 - 50H-321.22" at bounding box center [338, 49] width 78 height 17
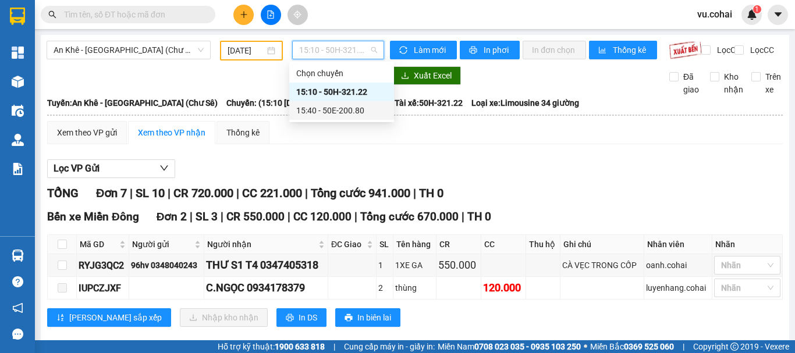
click at [342, 108] on div "15:40 - 50E-200.80" at bounding box center [341, 110] width 91 height 13
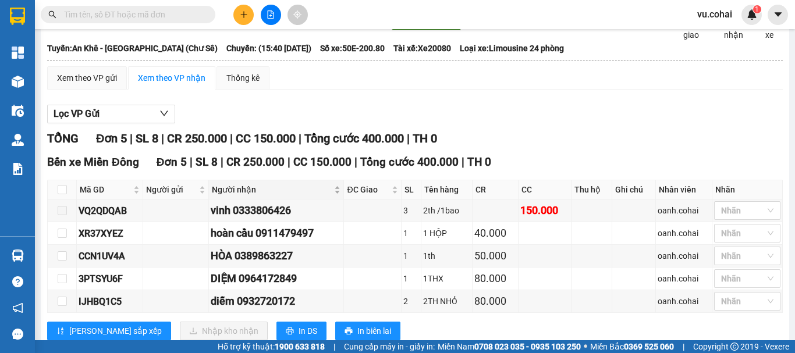
scroll to position [96, 0]
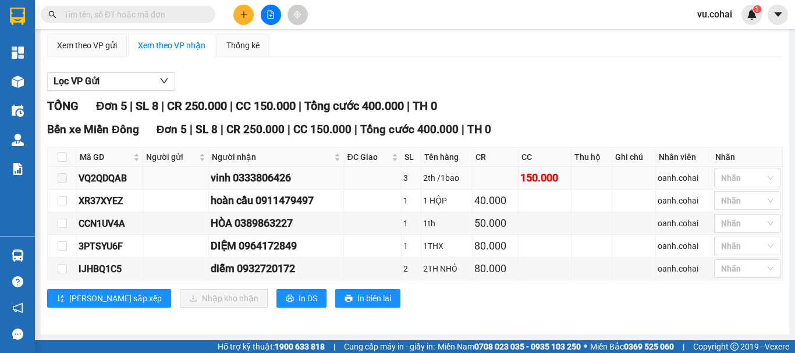
drag, startPoint x: 58, startPoint y: 182, endPoint x: 136, endPoint y: 166, distance: 79.5
click at [61, 182] on span at bounding box center [62, 177] width 9 height 9
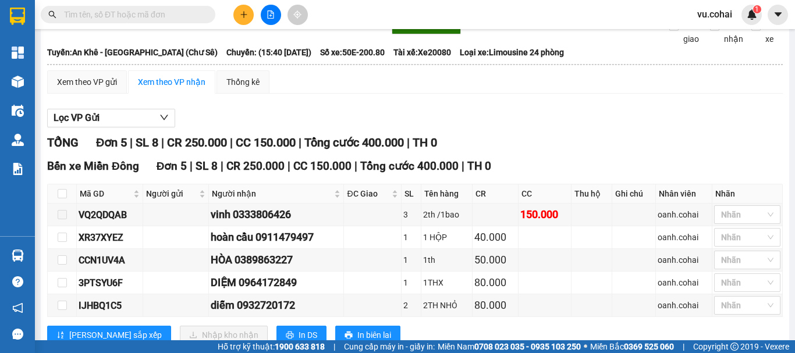
scroll to position [0, 0]
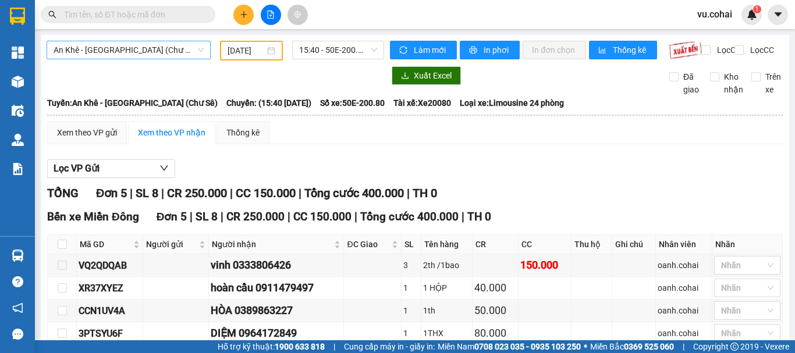
click at [137, 49] on span "An Khê - [GEOGRAPHIC_DATA] (Chư Sê)" at bounding box center [129, 49] width 150 height 17
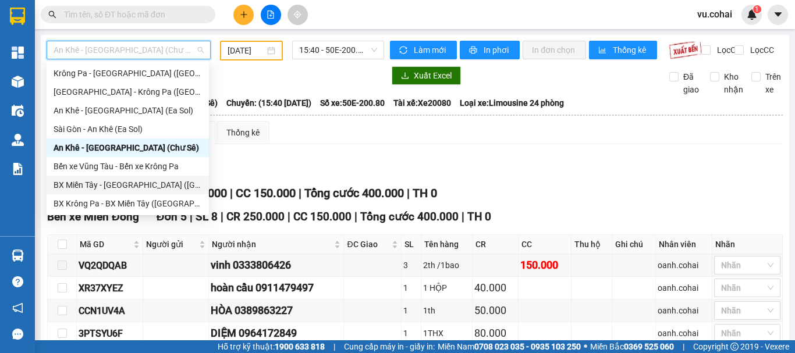
click at [141, 184] on div "BX Miền Tây - [GEOGRAPHIC_DATA] ([GEOGRAPHIC_DATA] - [GEOGRAPHIC_DATA])" at bounding box center [128, 185] width 148 height 13
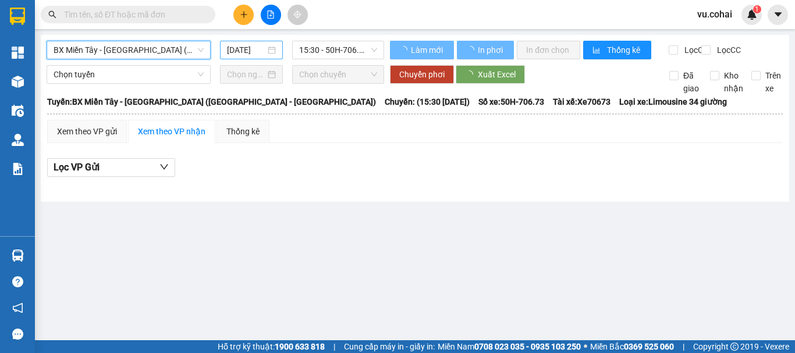
click at [252, 50] on input "[DATE]" at bounding box center [246, 50] width 38 height 13
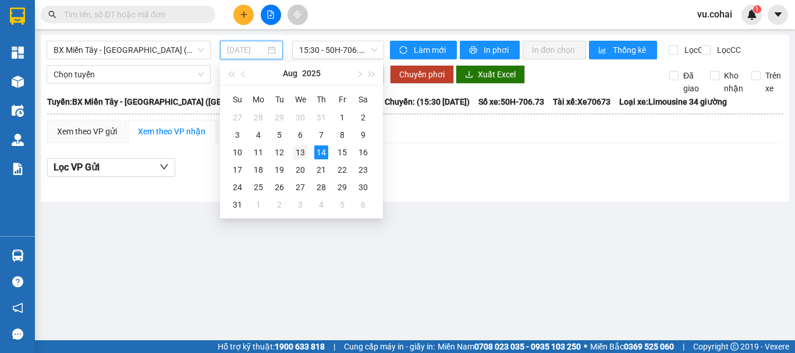
click at [299, 153] on div "13" at bounding box center [300, 152] width 14 height 14
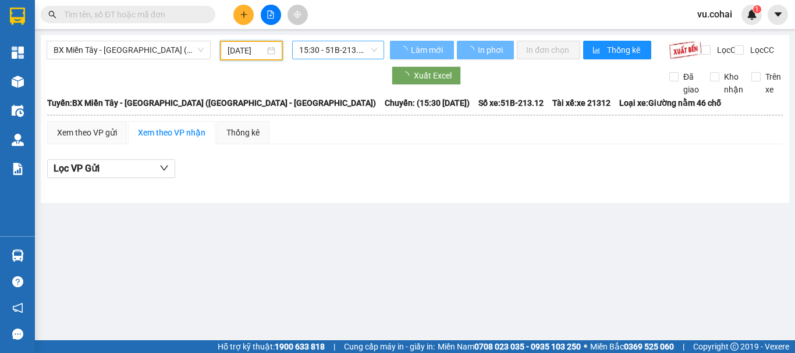
click at [330, 44] on span "15:30 - 51B-213.12" at bounding box center [338, 49] width 78 height 17
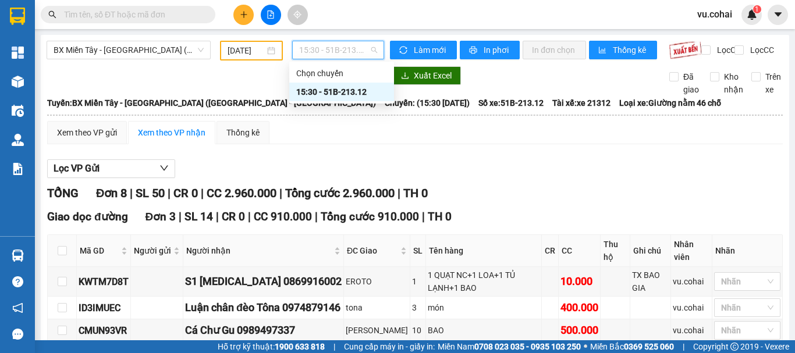
click at [351, 90] on div "15:30 - 51B-213.12" at bounding box center [341, 92] width 91 height 13
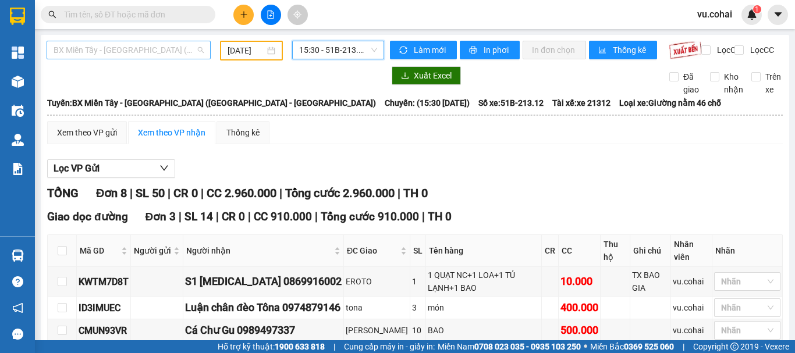
click at [118, 44] on span "BX Miền Tây - [GEOGRAPHIC_DATA] ([GEOGRAPHIC_DATA] - [GEOGRAPHIC_DATA])" at bounding box center [129, 49] width 150 height 17
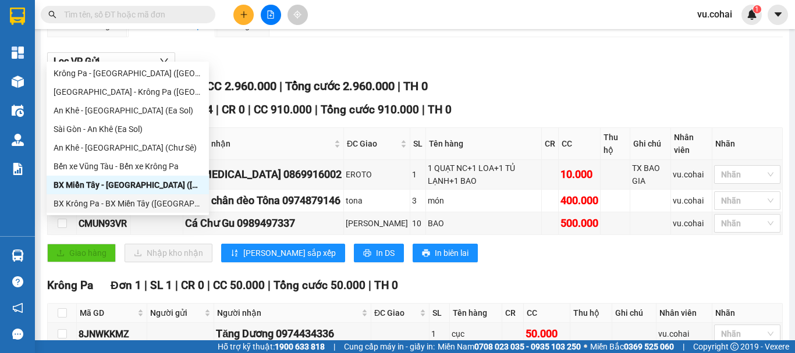
scroll to position [98, 0]
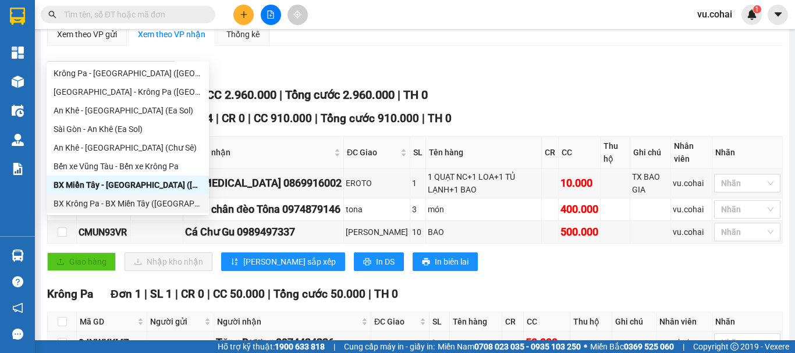
click at [111, 202] on div "BX Krông Pa - BX Miền Tây ([GEOGRAPHIC_DATA] - [GEOGRAPHIC_DATA])" at bounding box center [128, 203] width 148 height 13
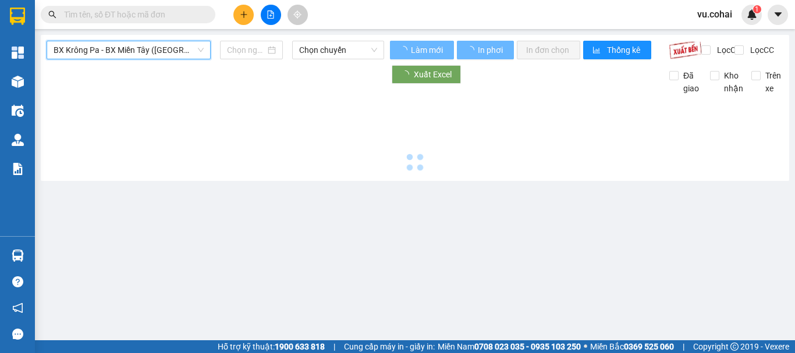
scroll to position [0, 0]
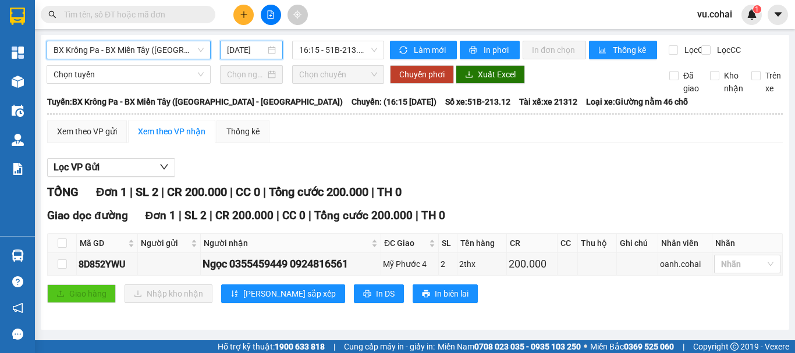
click at [247, 47] on input "[DATE]" at bounding box center [246, 50] width 38 height 13
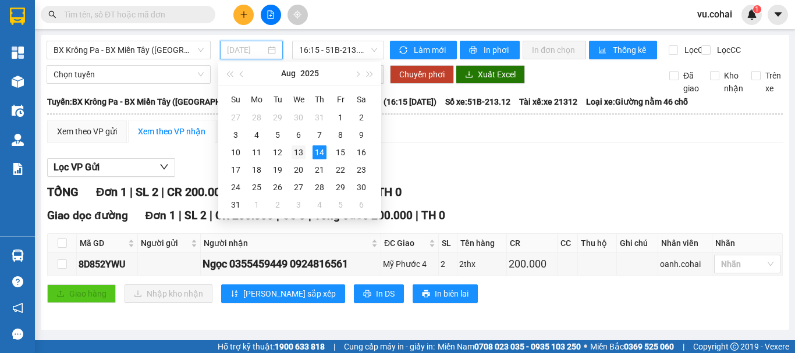
click at [293, 153] on div "13" at bounding box center [298, 152] width 14 height 14
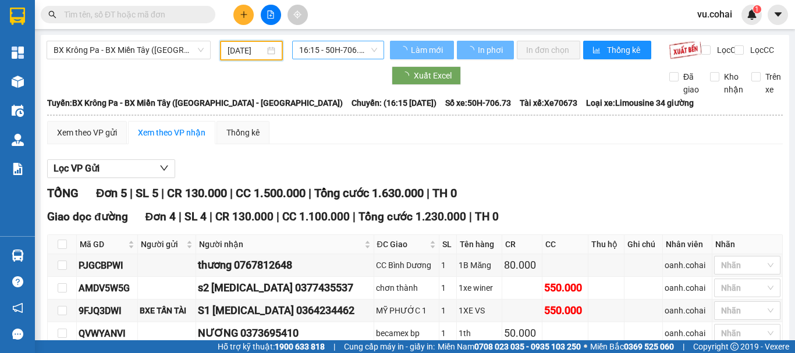
click at [326, 48] on span "16:15 - 50H-706.73" at bounding box center [338, 49] width 78 height 17
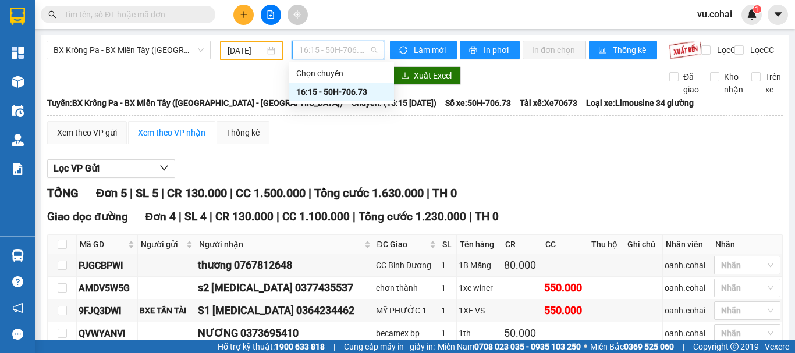
click at [342, 90] on div "16:15 - 50H-706.73" at bounding box center [341, 92] width 91 height 13
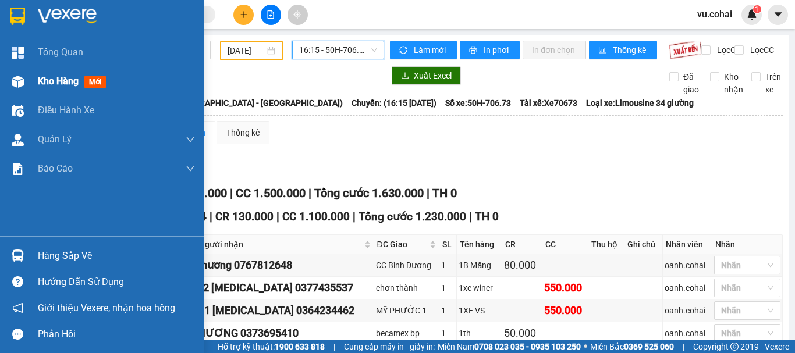
click at [57, 77] on span "Kho hàng" at bounding box center [58, 81] width 41 height 11
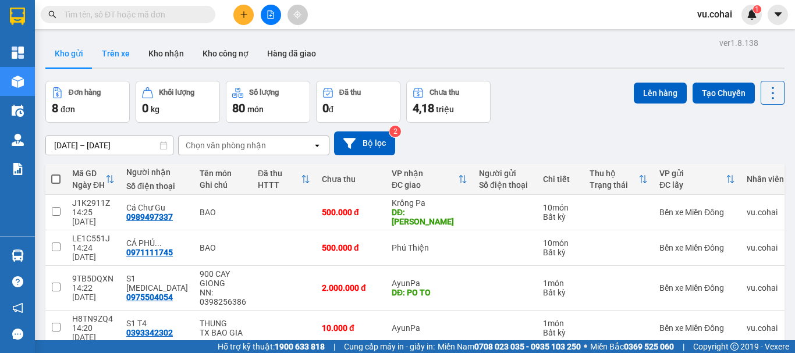
click at [117, 53] on button "Trên xe" at bounding box center [116, 54] width 47 height 28
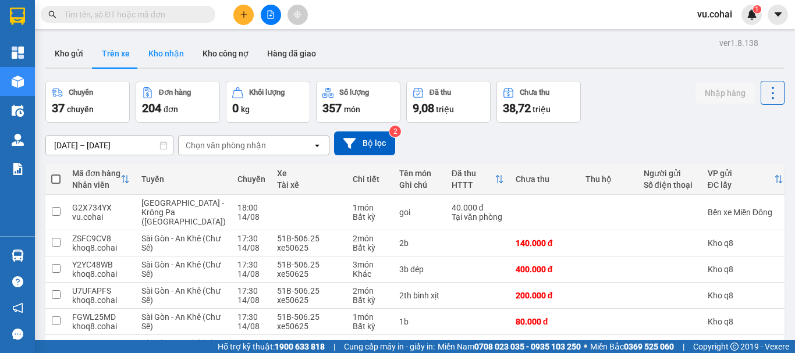
click at [168, 54] on button "Kho nhận" at bounding box center [166, 54] width 54 height 28
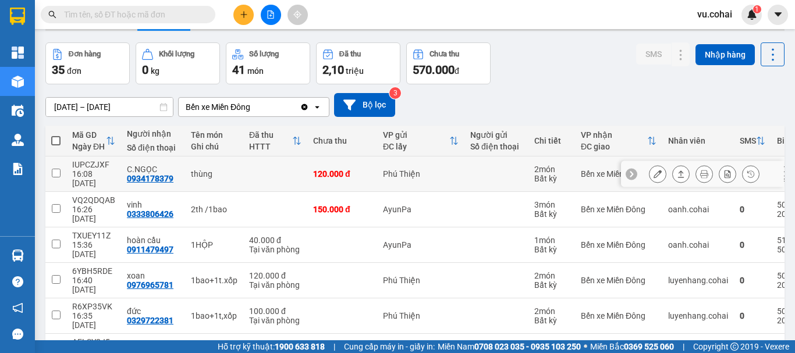
scroll to position [58, 0]
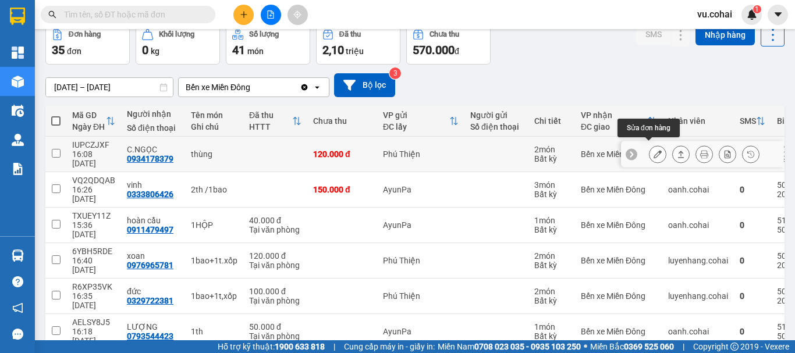
click at [653, 151] on icon at bounding box center [657, 154] width 8 height 8
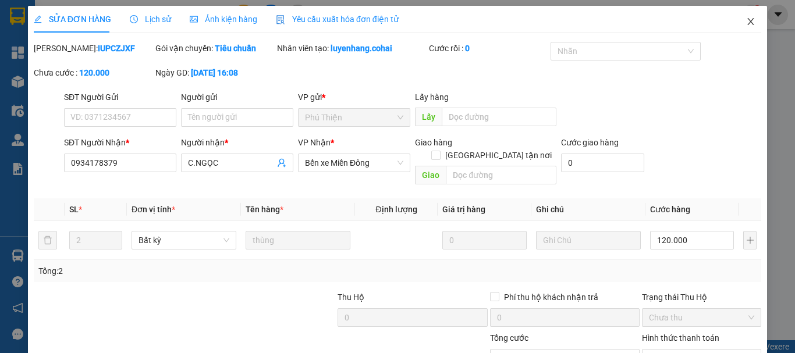
click at [745, 16] on span "Close" at bounding box center [750, 22] width 33 height 33
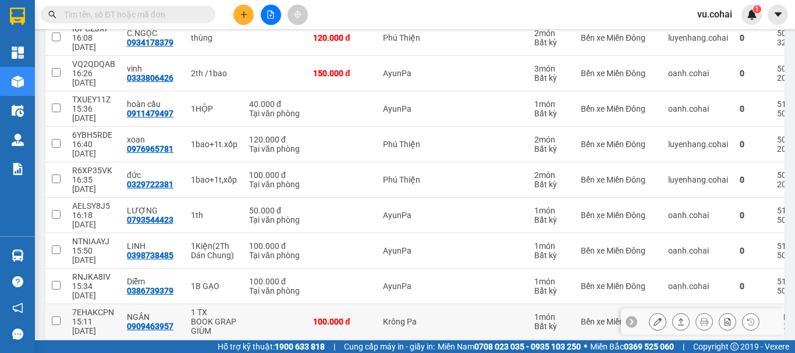
scroll to position [176, 0]
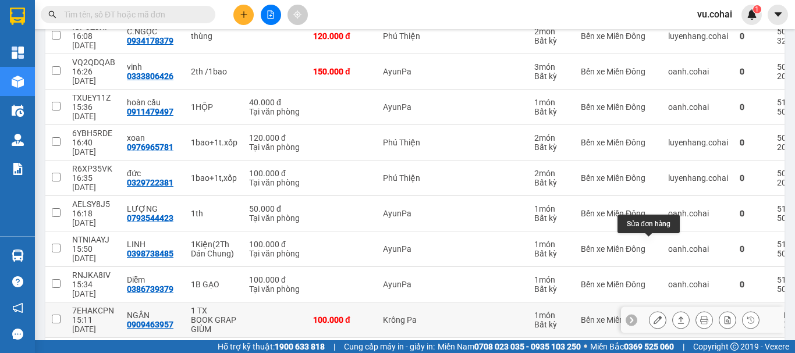
click at [649, 310] on button at bounding box center [657, 320] width 16 height 20
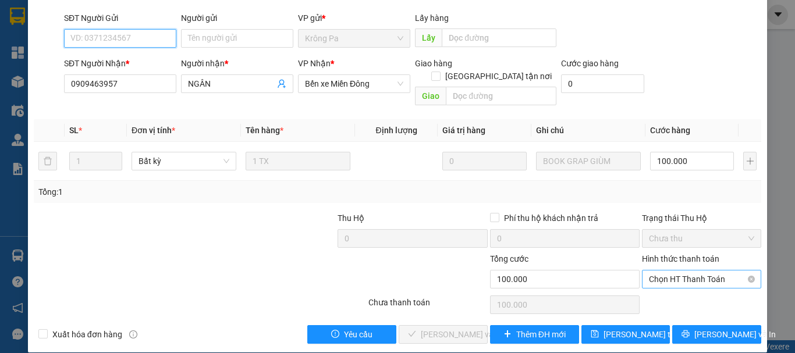
scroll to position [80, 0]
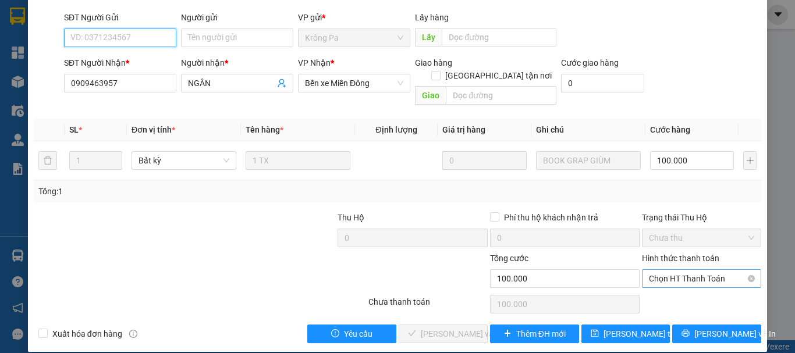
click at [691, 271] on span "Chọn HT Thanh Toán" at bounding box center [701, 278] width 105 height 17
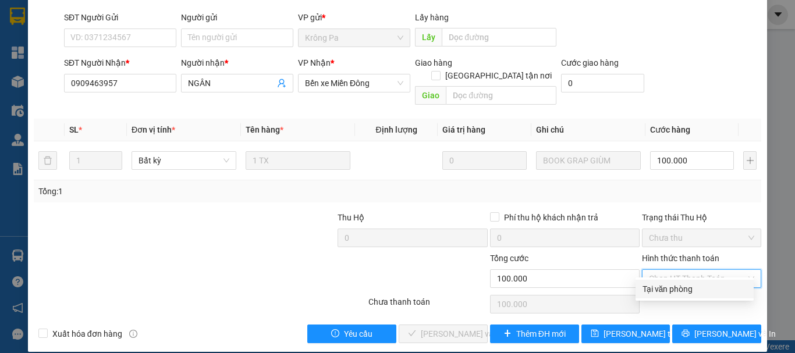
click at [678, 290] on div "Tại văn phòng" at bounding box center [694, 289] width 104 height 13
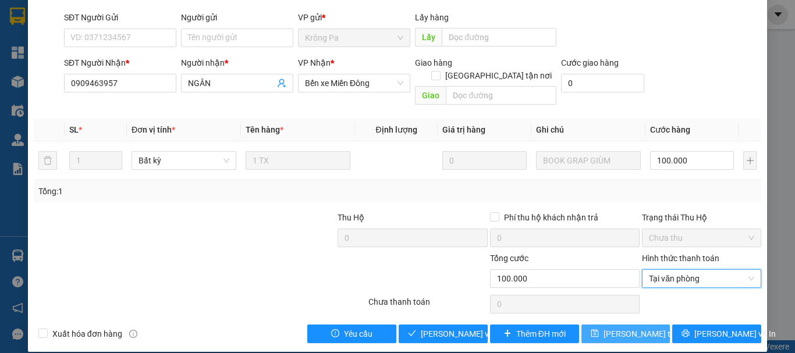
click at [635, 328] on span "Lưu thay đổi" at bounding box center [649, 334] width 93 height 13
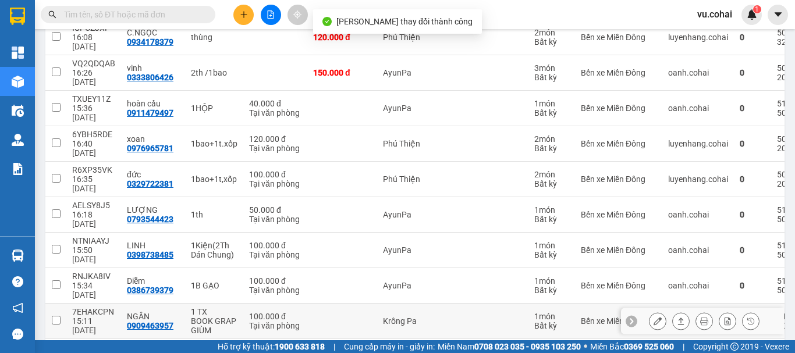
scroll to position [178, 0]
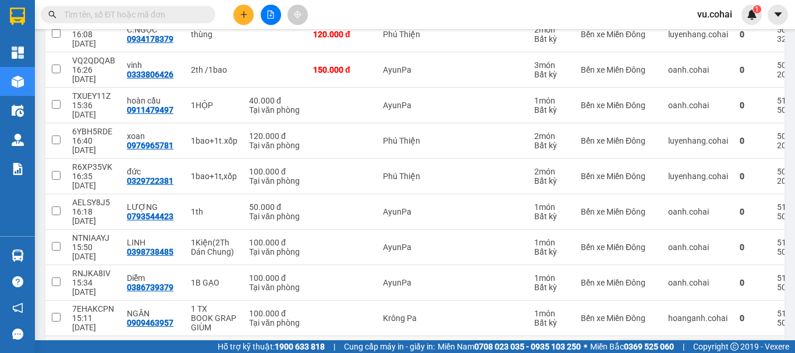
click at [653, 350] on icon at bounding box center [657, 354] width 8 height 8
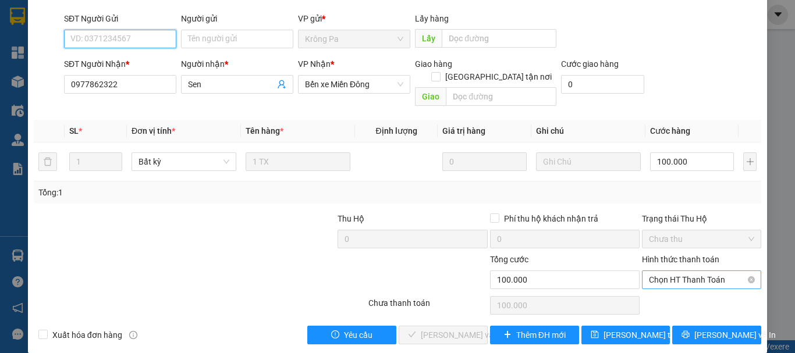
scroll to position [80, 0]
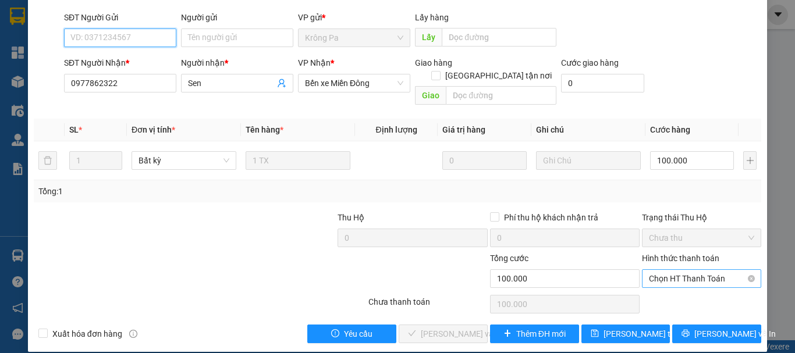
click at [691, 270] on span "Chọn HT Thanh Toán" at bounding box center [701, 278] width 105 height 17
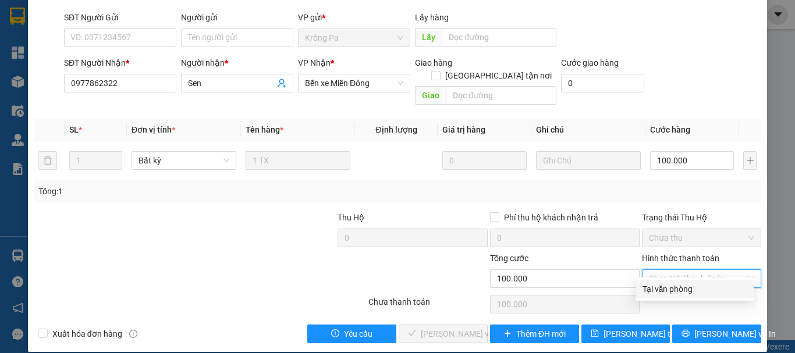
click at [675, 289] on div "Tại văn phòng" at bounding box center [694, 289] width 104 height 13
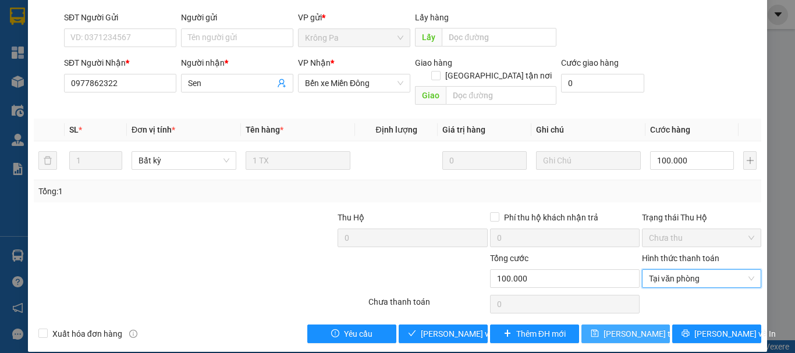
drag, startPoint x: 606, startPoint y: 324, endPoint x: 602, endPoint y: 314, distance: 11.5
click at [606, 328] on span "Lưu thay đổi" at bounding box center [649, 334] width 93 height 13
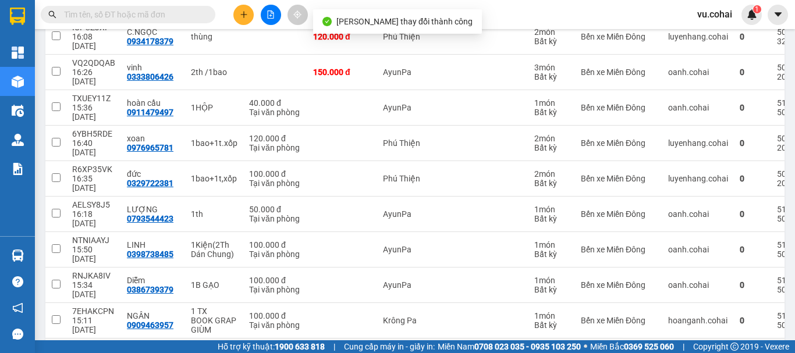
scroll to position [178, 0]
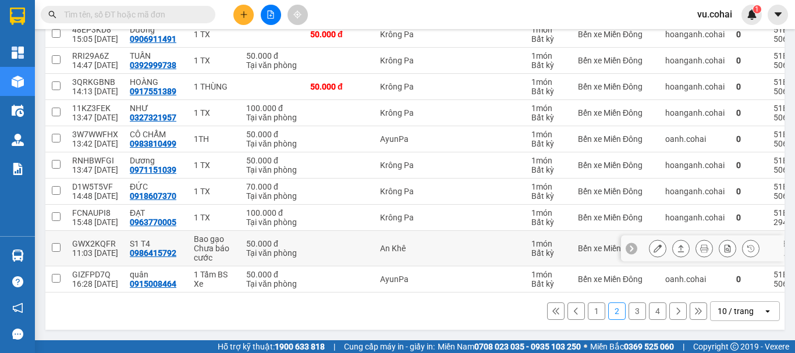
scroll to position [120, 0]
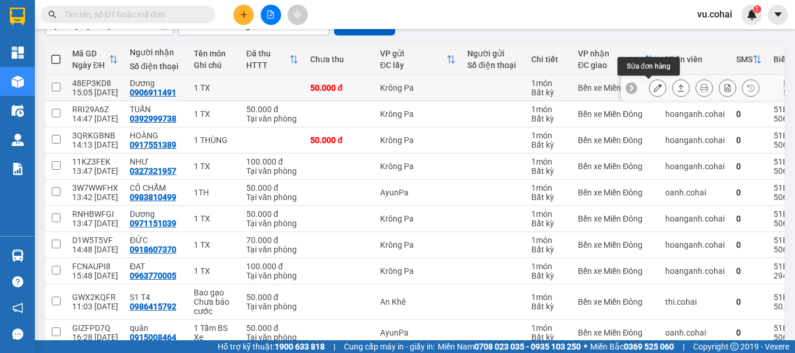
click at [653, 84] on icon at bounding box center [657, 88] width 8 height 8
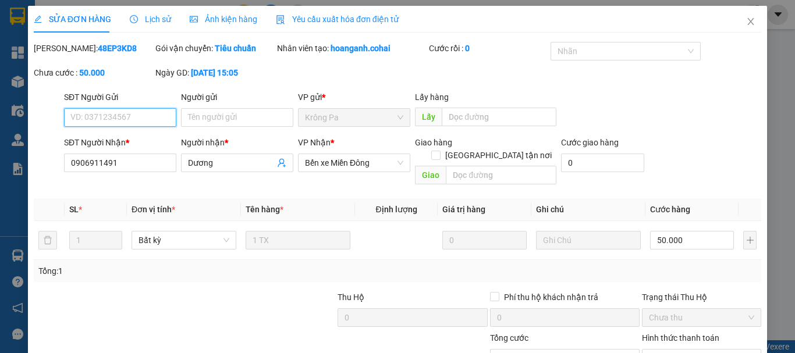
scroll to position [80, 0]
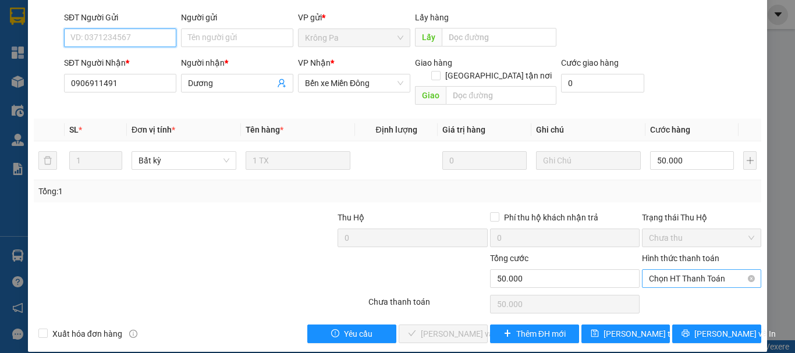
click at [696, 270] on span "Chọn HT Thanh Toán" at bounding box center [701, 278] width 105 height 17
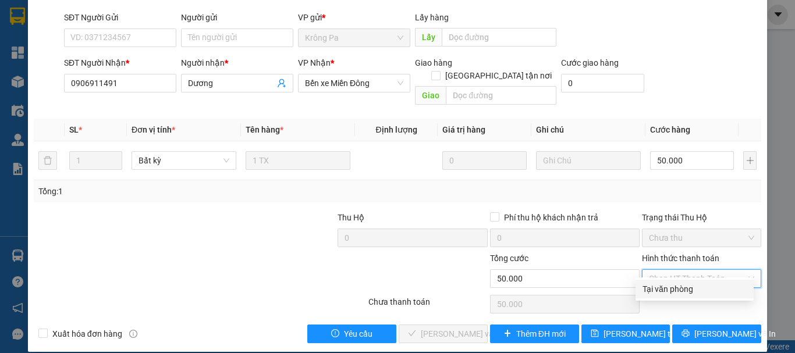
click at [680, 286] on div "Tại văn phòng" at bounding box center [694, 289] width 104 height 13
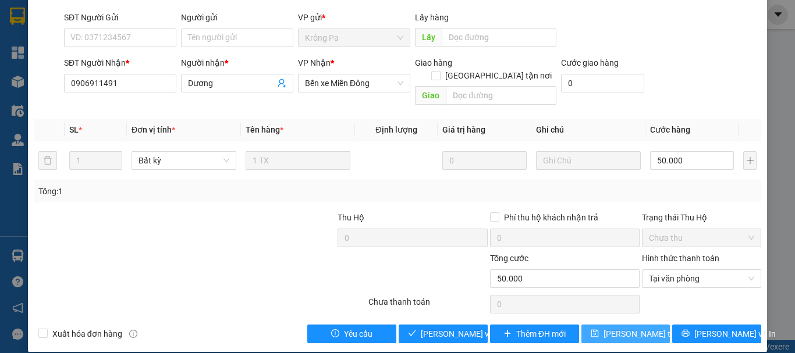
click at [643, 328] on span "Lưu thay đổi" at bounding box center [649, 334] width 93 height 13
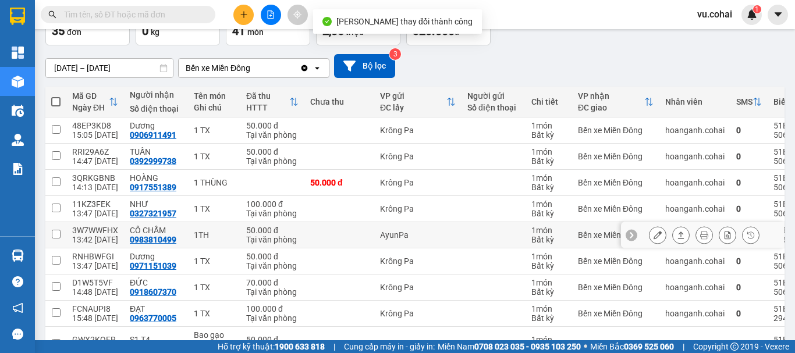
scroll to position [116, 0]
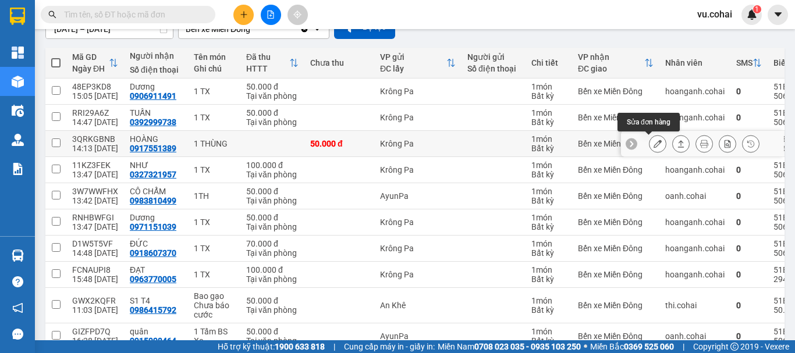
click at [653, 145] on icon at bounding box center [657, 144] width 8 height 8
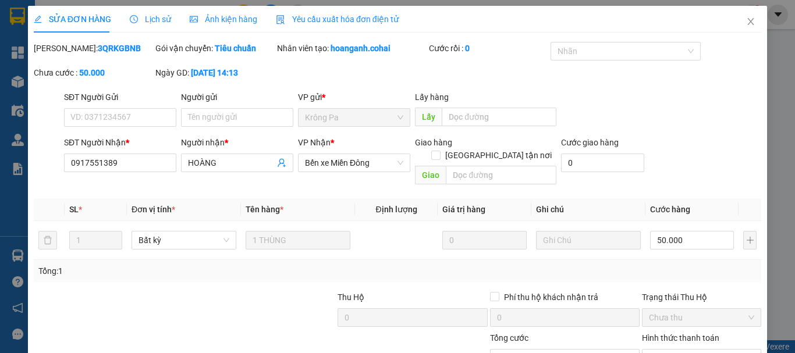
click at [157, 20] on span "Lịch sử" at bounding box center [150, 19] width 41 height 9
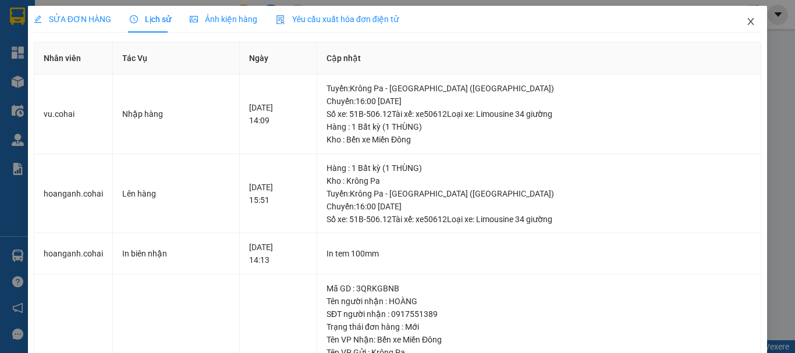
click at [746, 23] on icon "close" at bounding box center [750, 21] width 9 height 9
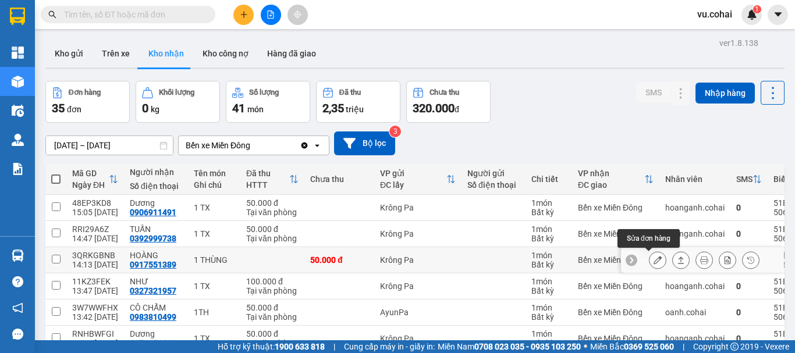
click at [653, 261] on icon at bounding box center [657, 260] width 8 height 8
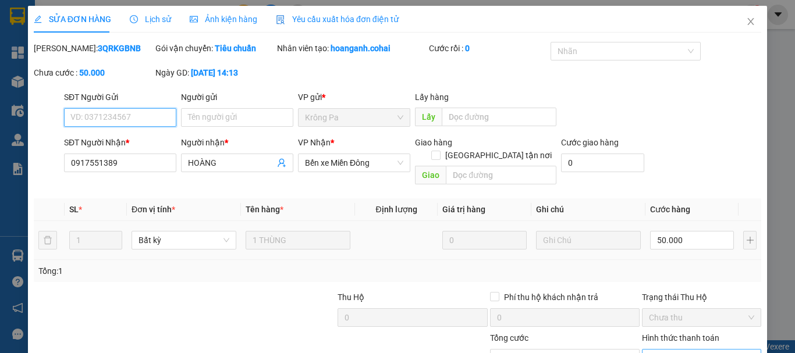
scroll to position [74, 0]
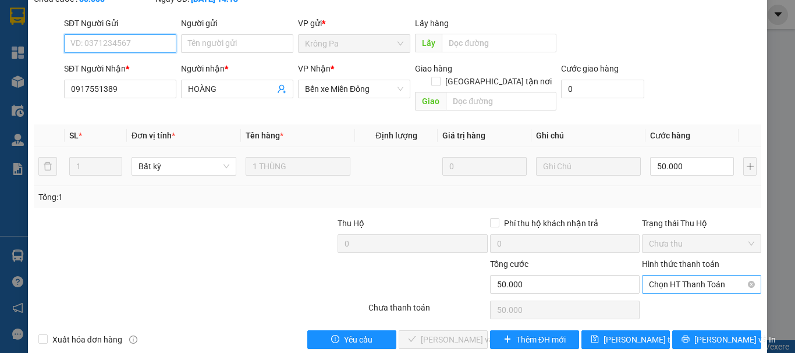
click at [677, 277] on span "Chọn HT Thanh Toán" at bounding box center [701, 284] width 105 height 17
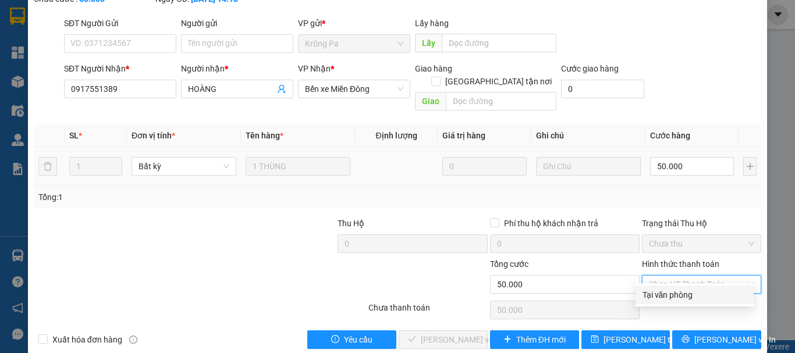
click at [664, 289] on div "Tại văn phòng" at bounding box center [694, 295] width 104 height 13
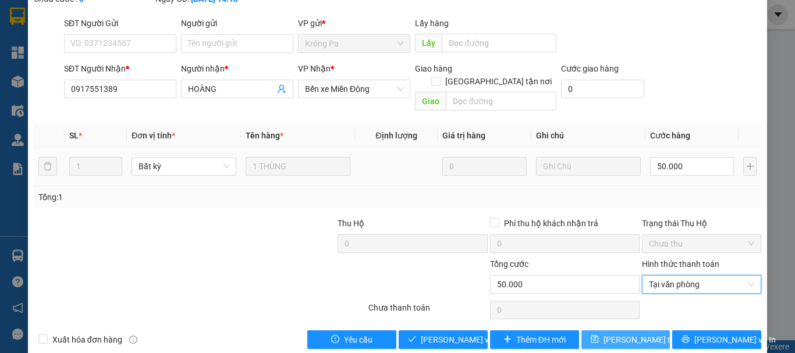
click at [632, 333] on span "Lưu thay đổi" at bounding box center [649, 339] width 93 height 13
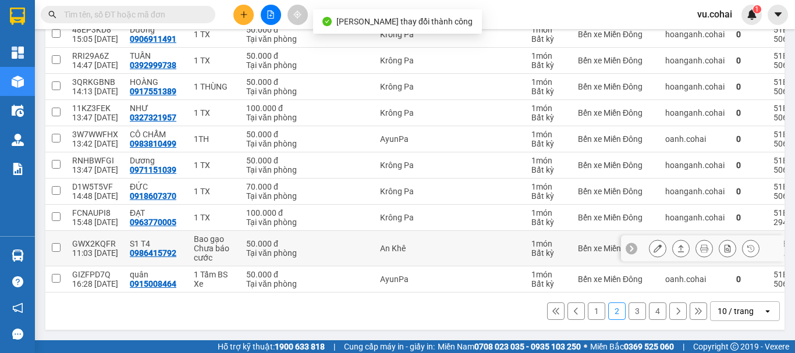
scroll to position [178, 0]
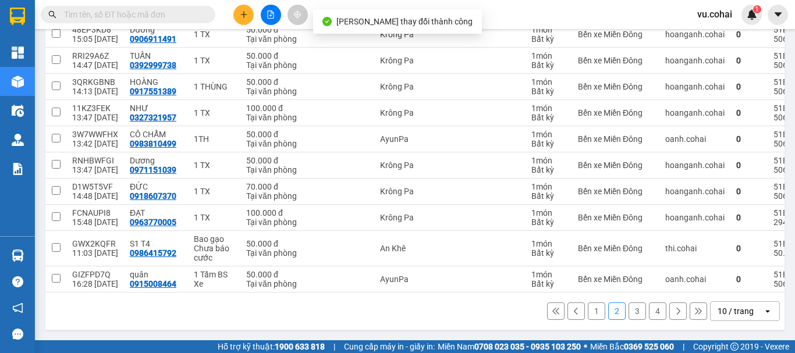
click at [628, 312] on button "3" at bounding box center [636, 311] width 17 height 17
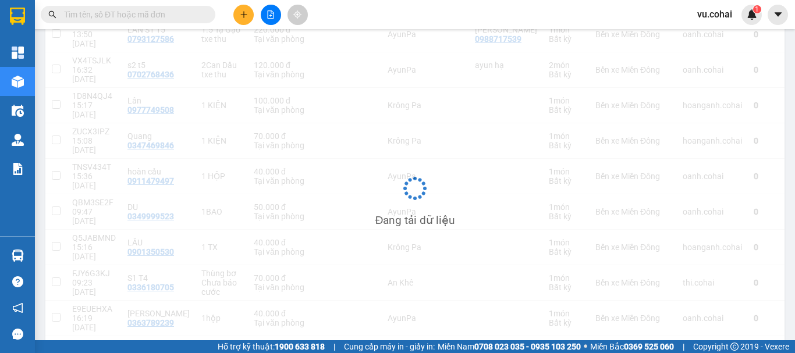
scroll to position [54, 0]
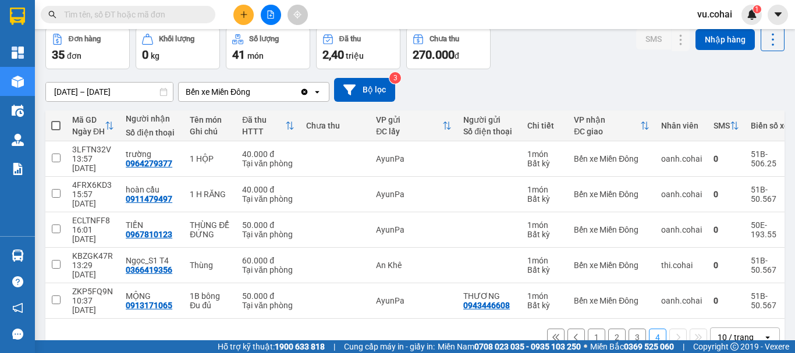
click at [589, 329] on button "1" at bounding box center [596, 337] width 17 height 17
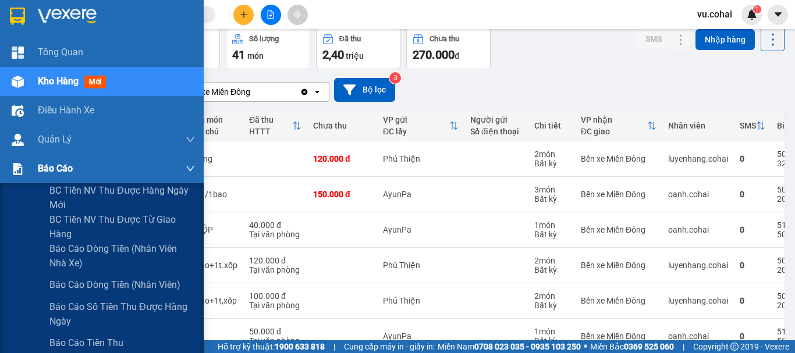
drag, startPoint x: 59, startPoint y: 173, endPoint x: 63, endPoint y: 161, distance: 12.3
click at [59, 169] on span "Báo cáo" at bounding box center [55, 168] width 35 height 15
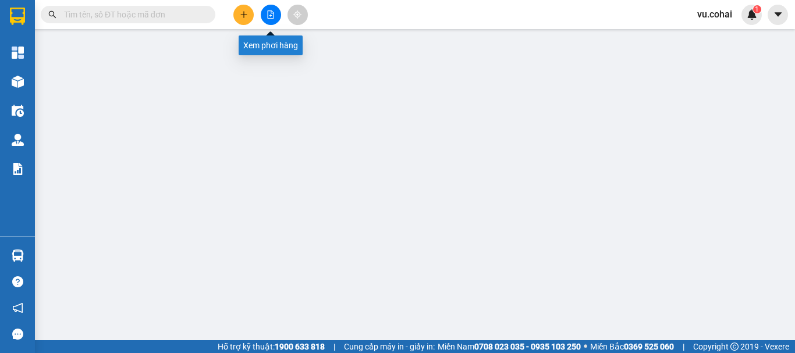
click at [272, 16] on icon "file-add" at bounding box center [271, 14] width 6 height 8
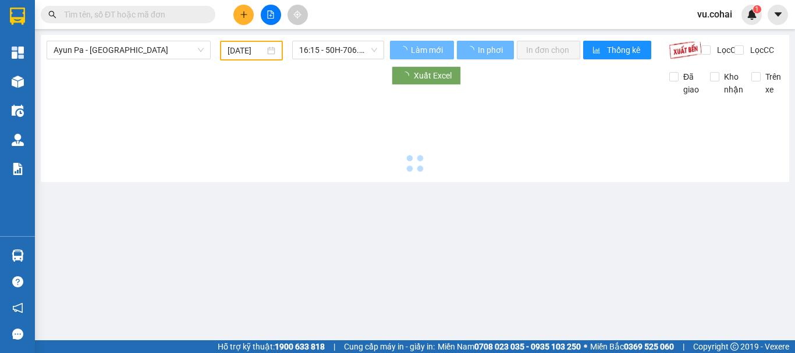
type input "[DATE]"
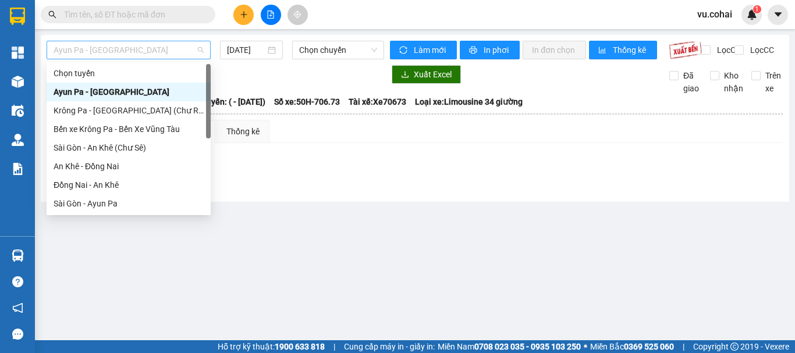
click at [161, 49] on span "Ayun Pa - [GEOGRAPHIC_DATA]" at bounding box center [129, 49] width 150 height 17
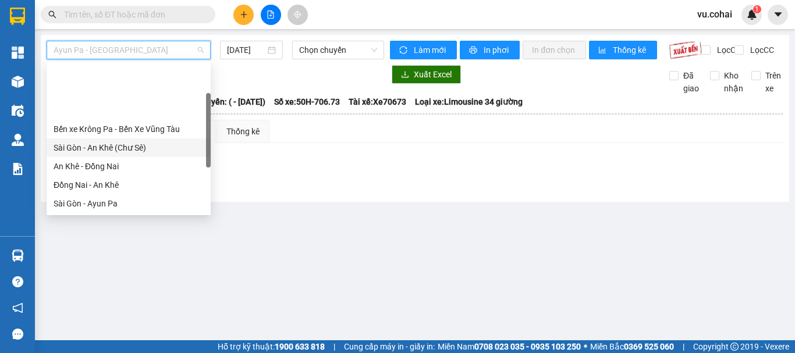
scroll to position [163, 0]
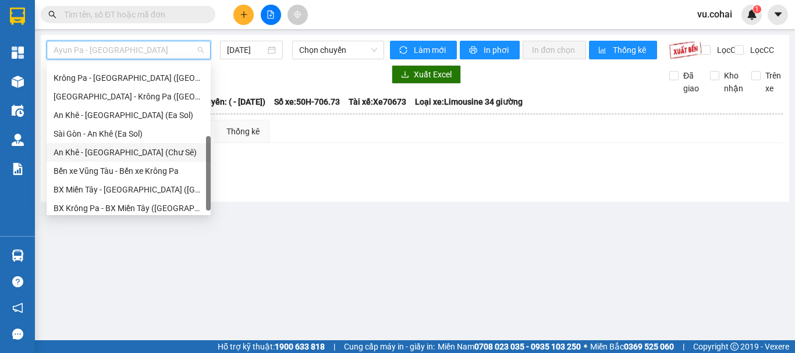
click at [119, 153] on div "An Khê - [GEOGRAPHIC_DATA] (Chư Sê)" at bounding box center [129, 152] width 150 height 13
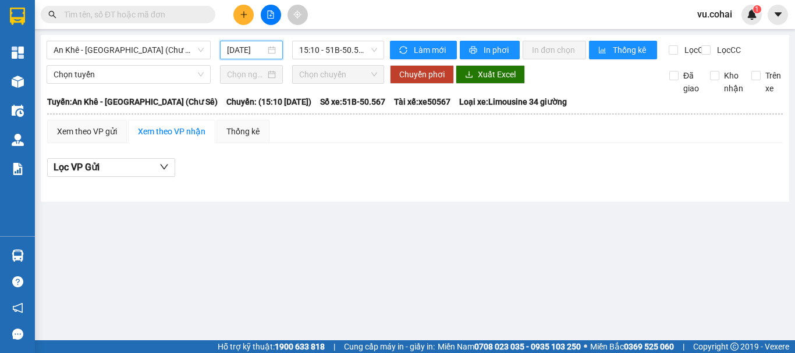
drag, startPoint x: 239, startPoint y: 46, endPoint x: 288, endPoint y: 101, distance: 73.7
click at [239, 46] on input "[DATE]" at bounding box center [246, 50] width 38 height 13
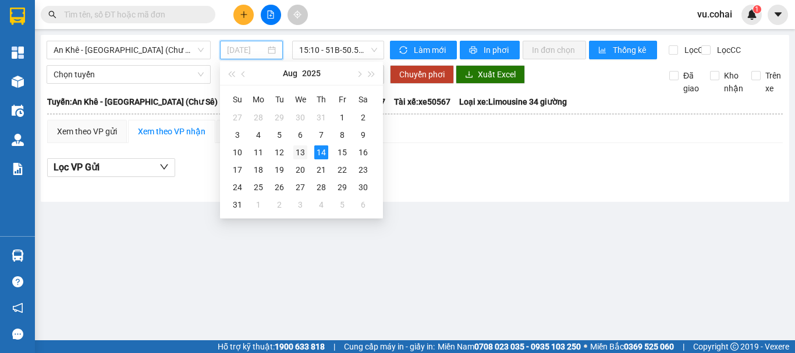
click at [295, 155] on div "13" at bounding box center [300, 152] width 14 height 14
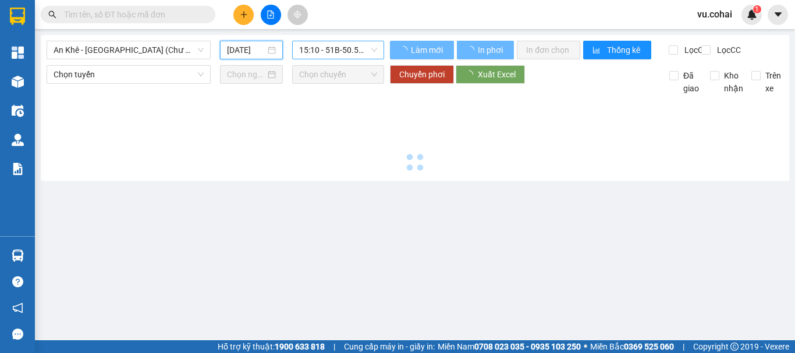
type input "[DATE]"
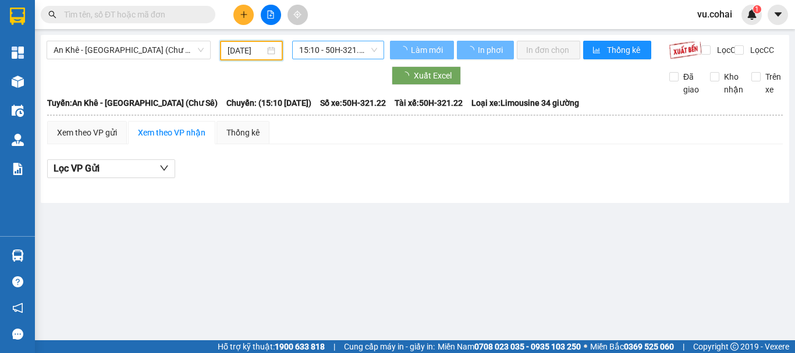
click at [327, 54] on span "15:10 - 50H-321.22" at bounding box center [338, 49] width 78 height 17
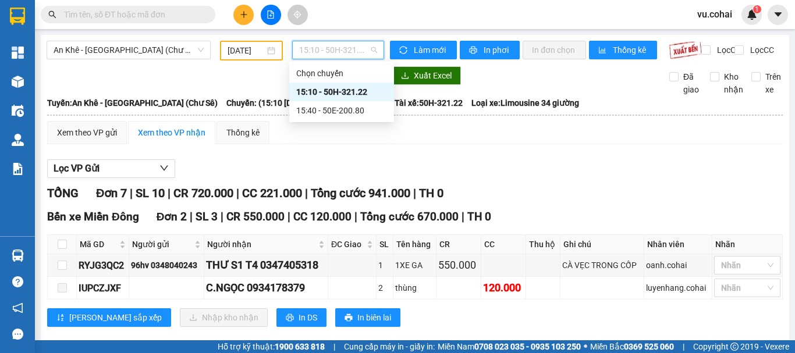
click at [353, 92] on div "15:10 - 50H-321.22" at bounding box center [341, 92] width 91 height 13
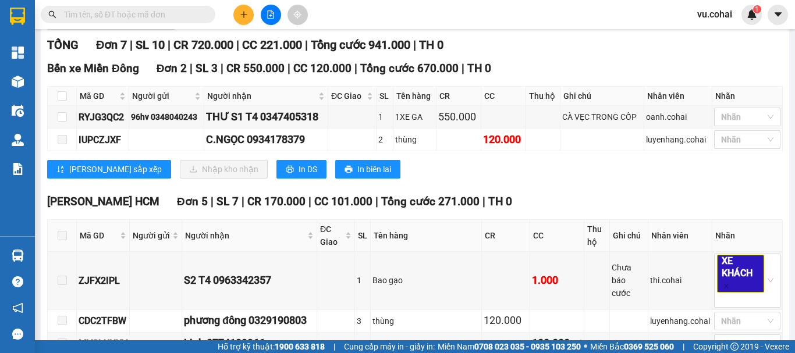
scroll to position [175, 0]
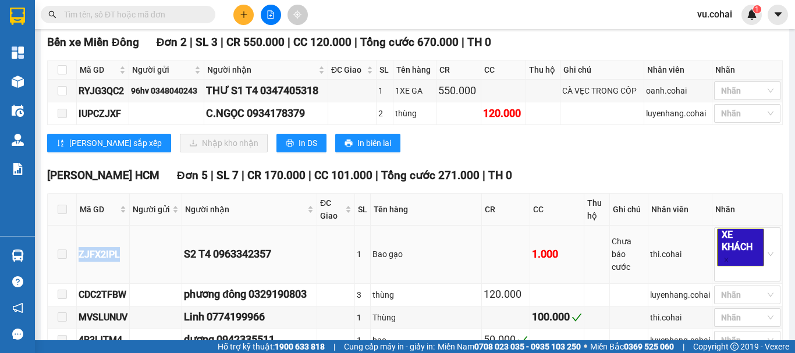
drag, startPoint x: 126, startPoint y: 261, endPoint x: 73, endPoint y: 265, distance: 52.5
click at [73, 265] on tr "ZJFX2IPL S2 T4 0963342357 1 Bao gạo 1.000 Chưa báo cước thi.cohai XE KHÁCH" at bounding box center [415, 255] width 735 height 58
copy tr "ZJFX2IPL"
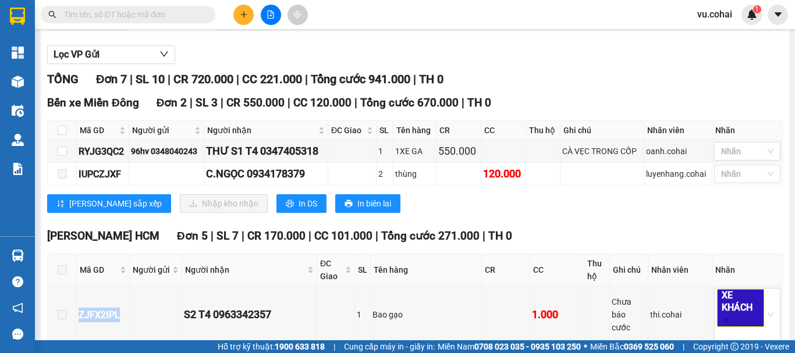
scroll to position [58, 0]
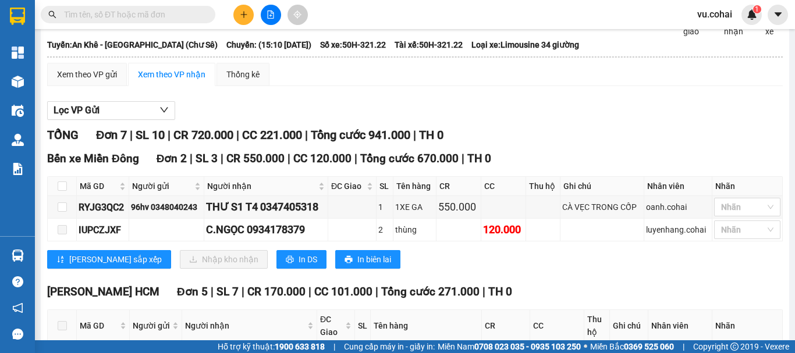
click at [151, 15] on input "text" at bounding box center [132, 14] width 137 height 13
paste input "ZJFX2IPL"
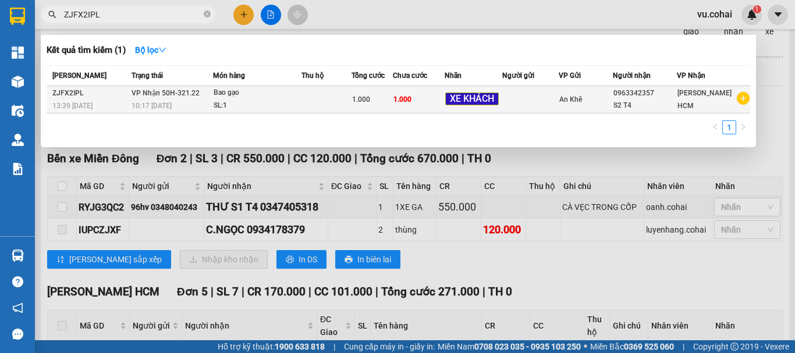
type input "ZJFX2IPL"
click at [554, 105] on td at bounding box center [530, 99] width 56 height 27
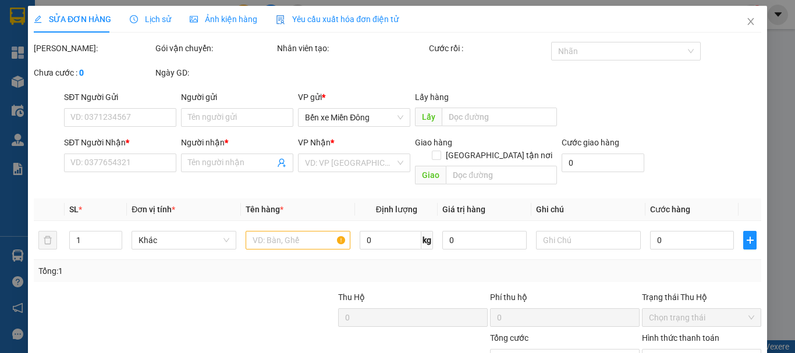
type input "0963342357"
type input "S2 T4"
type input "1.000"
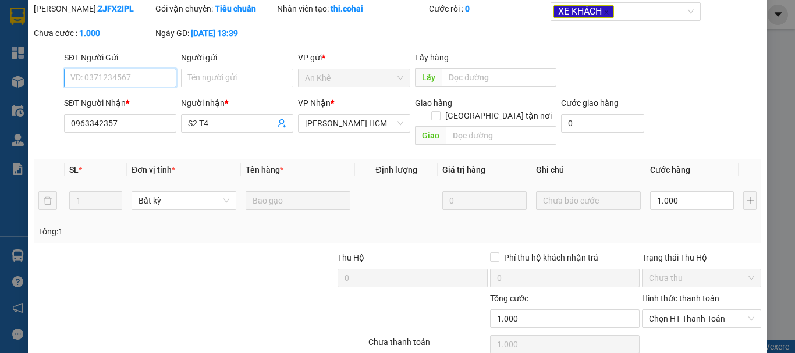
scroll to position [80, 0]
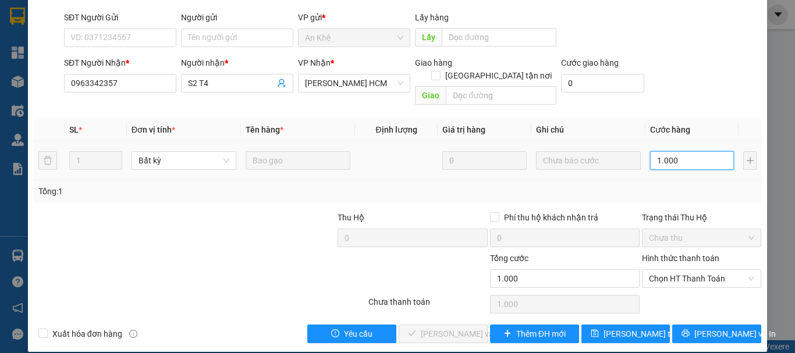
click at [693, 151] on input "1.000" at bounding box center [692, 160] width 84 height 19
type input "0"
type input "001"
type input "1"
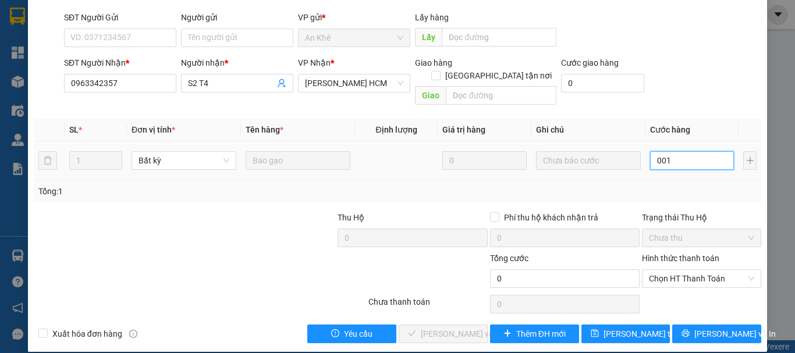
type input "1"
type input "0.010"
type input "10"
type input "00.100"
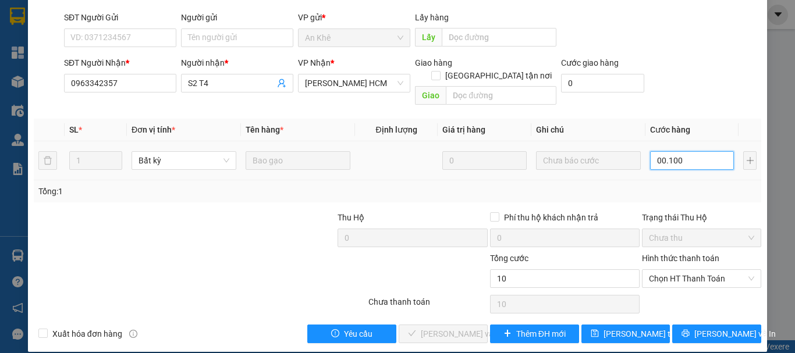
type input "100"
click at [701, 270] on span "Chọn HT Thanh Toán" at bounding box center [701, 278] width 105 height 17
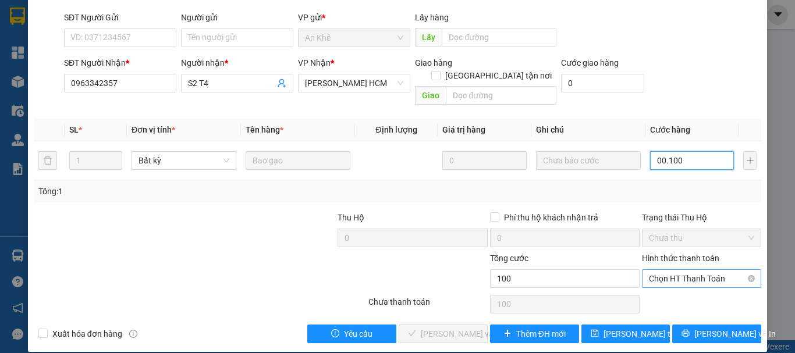
type input "00.100"
type input "100.000"
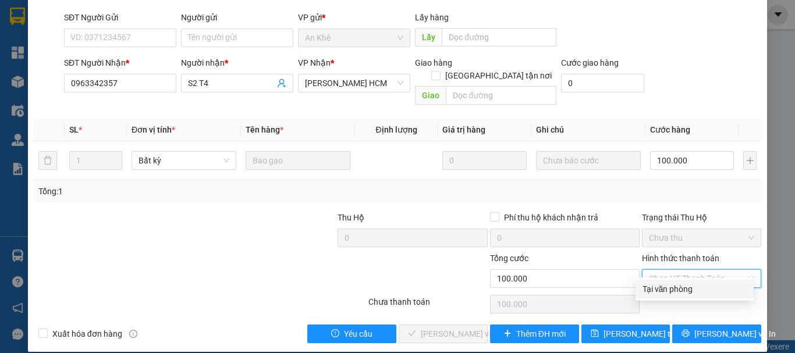
click at [680, 289] on div "Tại văn phòng" at bounding box center [694, 289] width 104 height 13
type input "0"
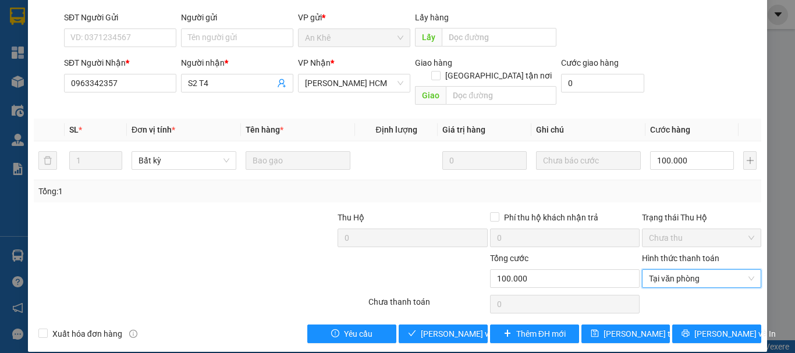
scroll to position [0, 0]
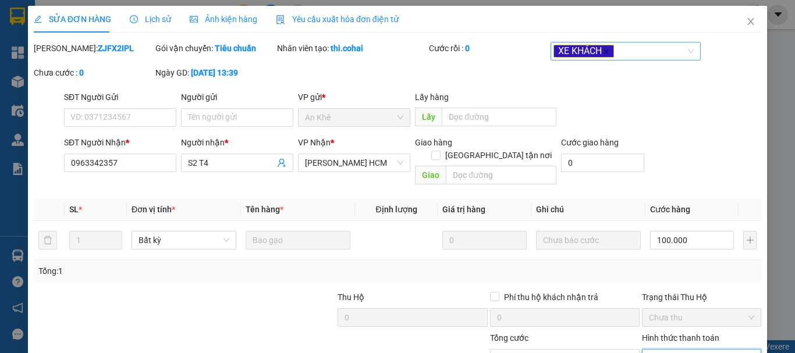
click at [603, 54] on icon "close" at bounding box center [606, 52] width 6 height 6
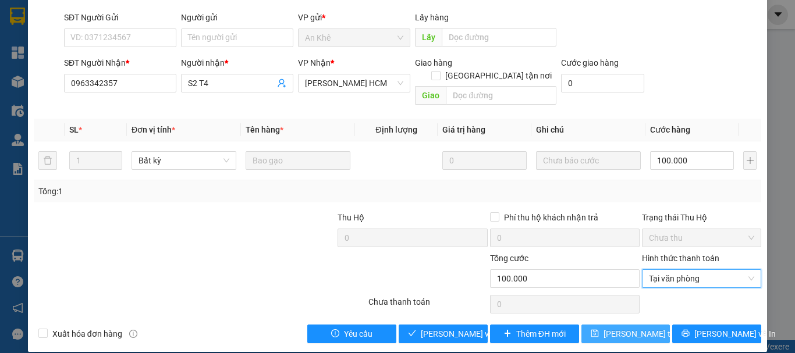
click at [629, 328] on span "[PERSON_NAME] thay đổi" at bounding box center [649, 334] width 93 height 13
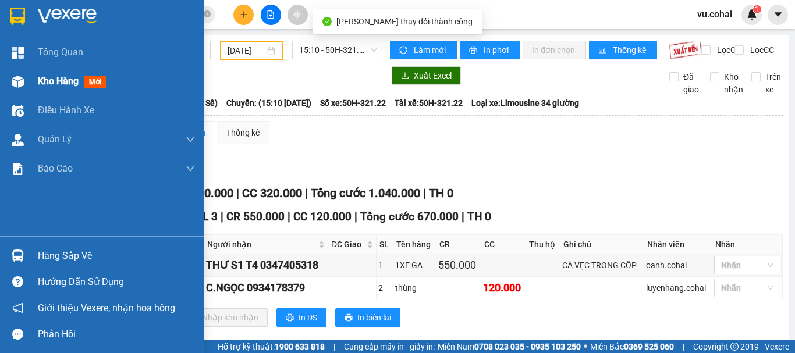
click at [55, 83] on span "Kho hàng" at bounding box center [58, 81] width 41 height 11
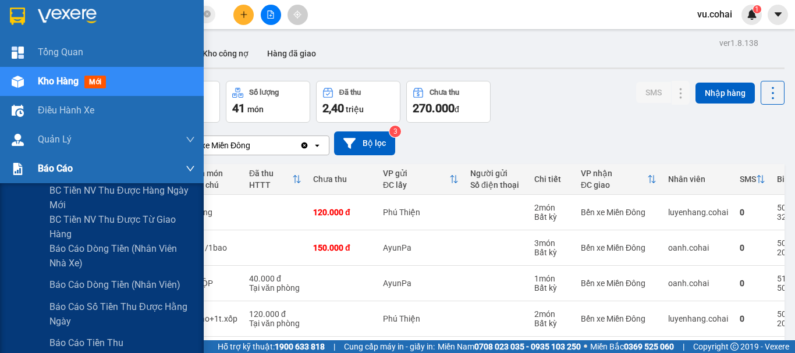
click at [44, 168] on span "Báo cáo" at bounding box center [55, 168] width 35 height 15
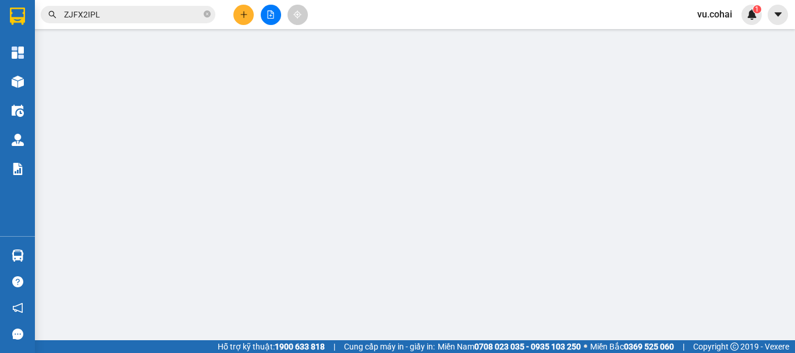
scroll to position [58, 0]
click at [249, 16] on button at bounding box center [243, 15] width 20 height 20
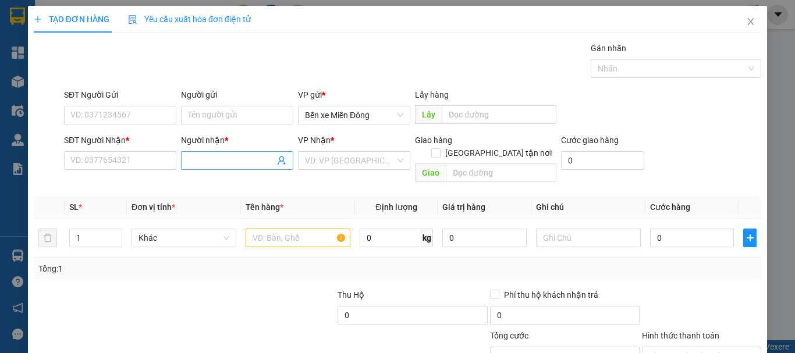
click at [206, 163] on input "Người nhận *" at bounding box center [231, 160] width 87 height 13
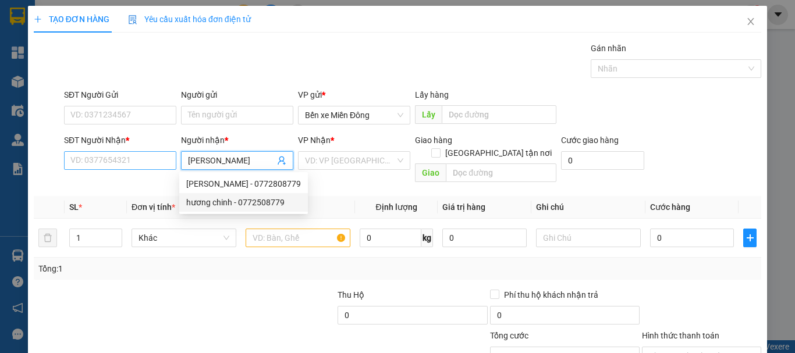
type input "hương chinh"
click at [102, 162] on input "SĐT Người Nhận *" at bounding box center [120, 160] width 112 height 19
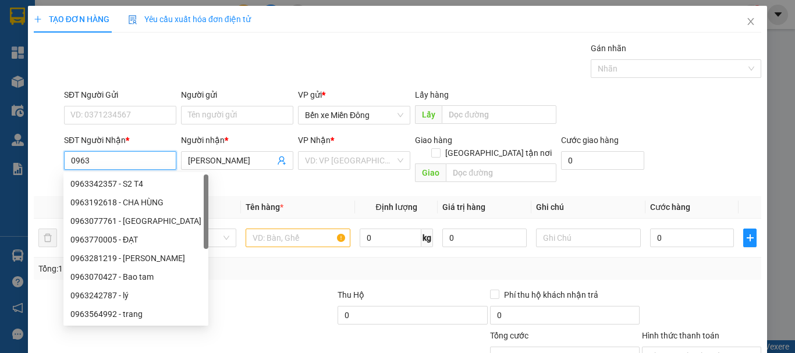
click at [117, 261] on div "0963281219 - huong chinh" at bounding box center [135, 258] width 131 height 13
type input "0963281219"
type input "huong chinh"
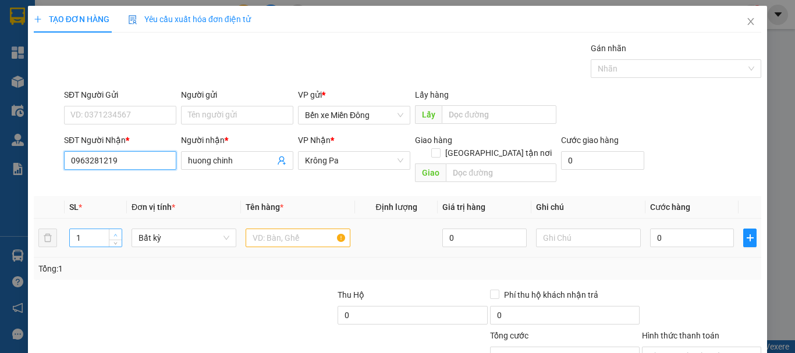
type input "0963281219"
type input "2"
click at [113, 233] on icon "up" at bounding box center [115, 235] width 4 height 4
click at [317, 230] on input "text" at bounding box center [298, 238] width 105 height 19
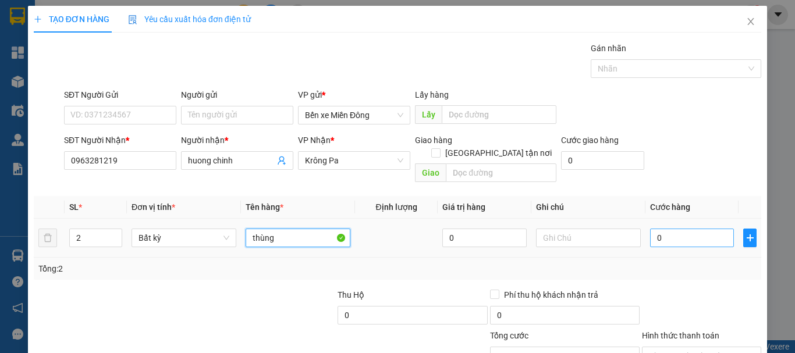
type input "thùng"
click at [697, 230] on input "0" at bounding box center [692, 238] width 84 height 19
type input "001"
type input "1"
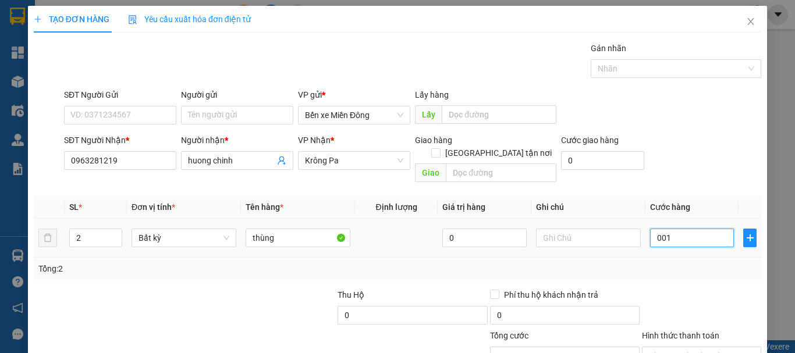
type input "0.012"
type input "12"
type input "000.120"
type input "120"
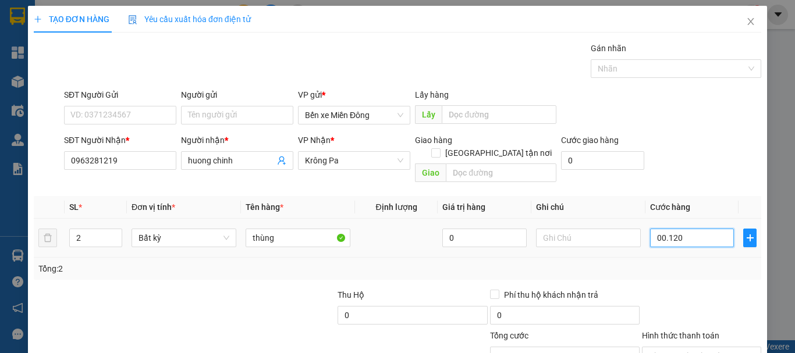
type input "120"
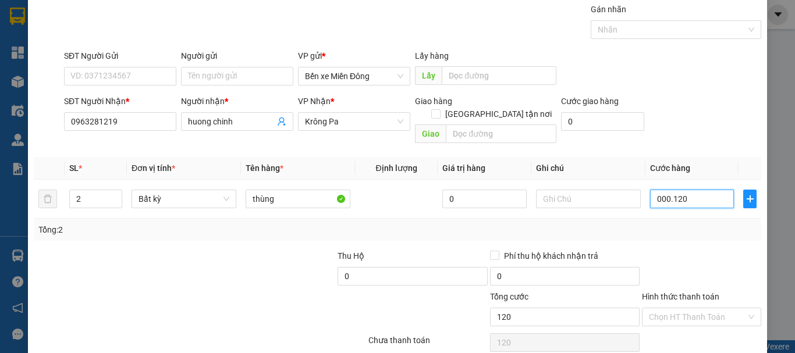
scroll to position [77, 0]
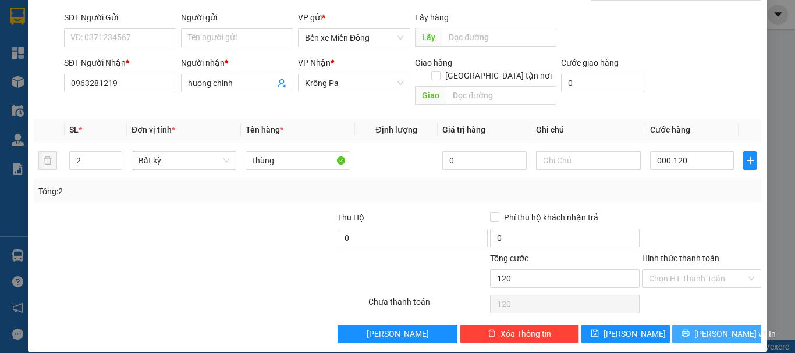
type input "120.000"
drag, startPoint x: 731, startPoint y: 321, endPoint x: 724, endPoint y: 305, distance: 17.4
click at [731, 328] on span "[PERSON_NAME] và In" at bounding box center [734, 334] width 81 height 13
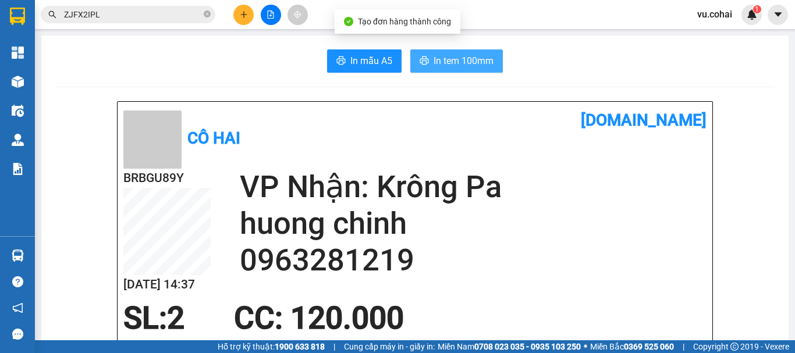
click at [458, 69] on button "In tem 100mm" at bounding box center [456, 60] width 93 height 23
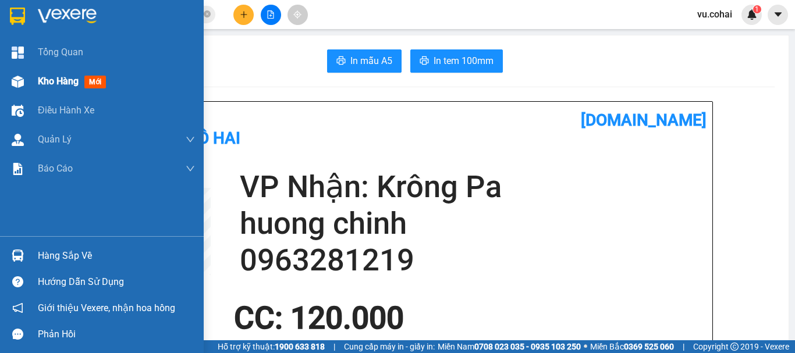
click at [54, 77] on span "Kho hàng" at bounding box center [58, 81] width 41 height 11
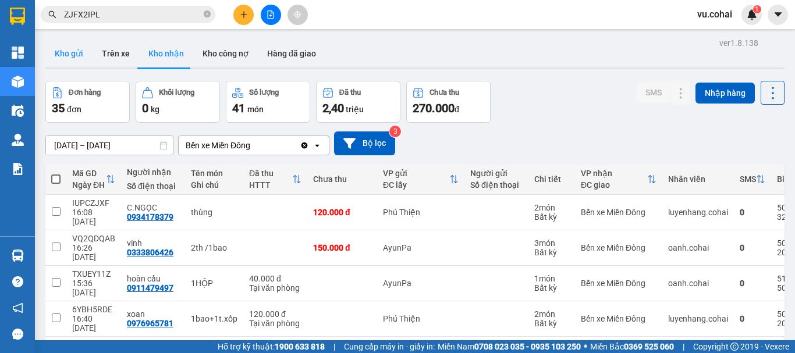
click at [73, 54] on button "Kho gửi" at bounding box center [68, 54] width 47 height 28
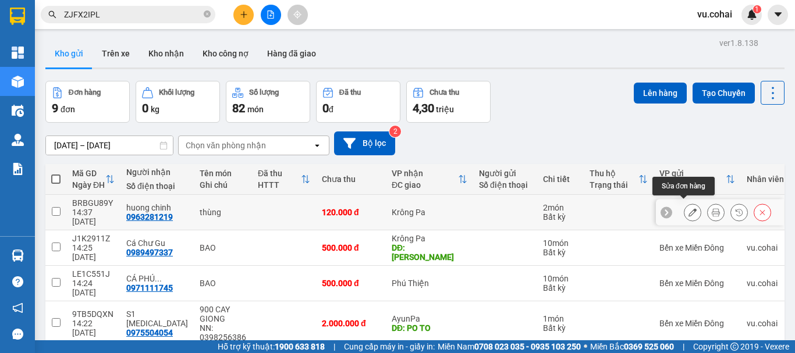
click at [688, 208] on icon at bounding box center [692, 212] width 8 height 8
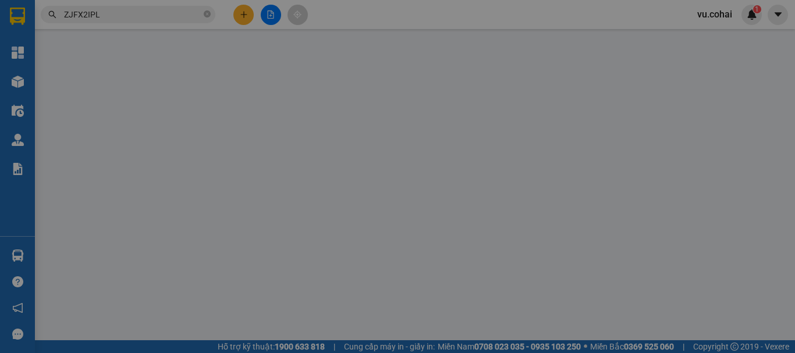
type input "0963281219"
type input "huong chinh"
type input "120.000"
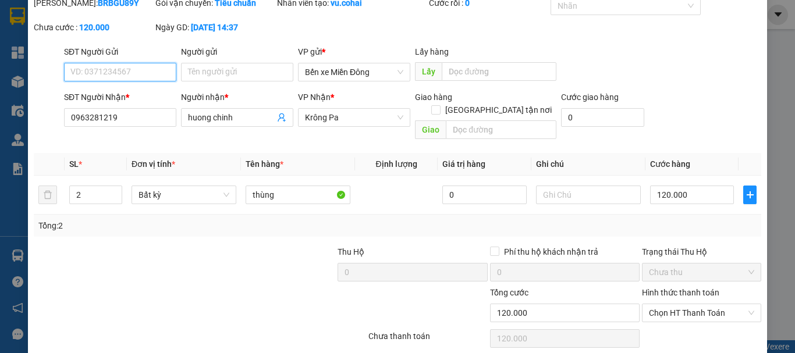
scroll to position [80, 0]
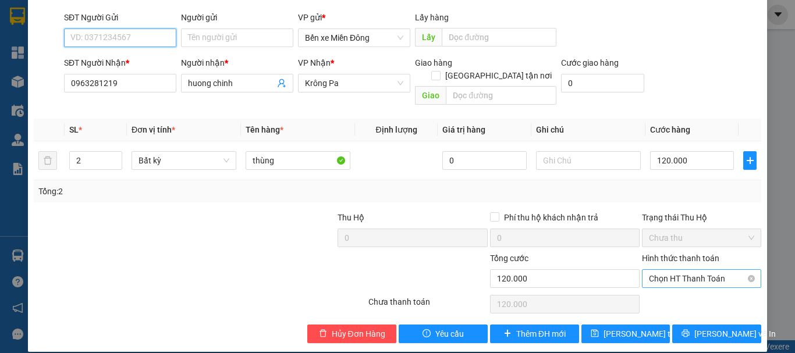
click at [680, 270] on span "Chọn HT Thanh Toán" at bounding box center [701, 278] width 105 height 17
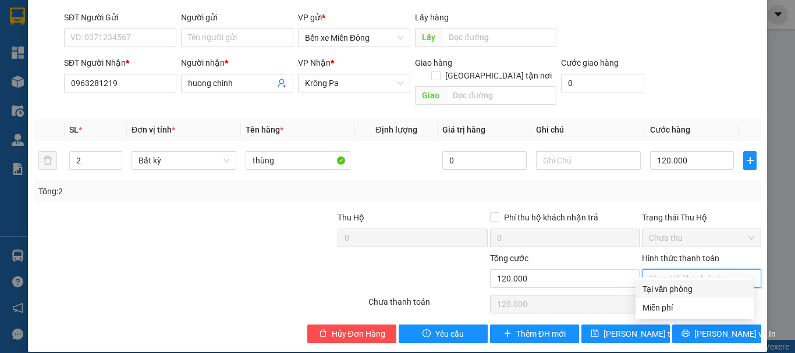
drag, startPoint x: 673, startPoint y: 289, endPoint x: 682, endPoint y: 296, distance: 11.6
click at [674, 289] on div "Tại văn phòng" at bounding box center [694, 289] width 104 height 13
type input "0"
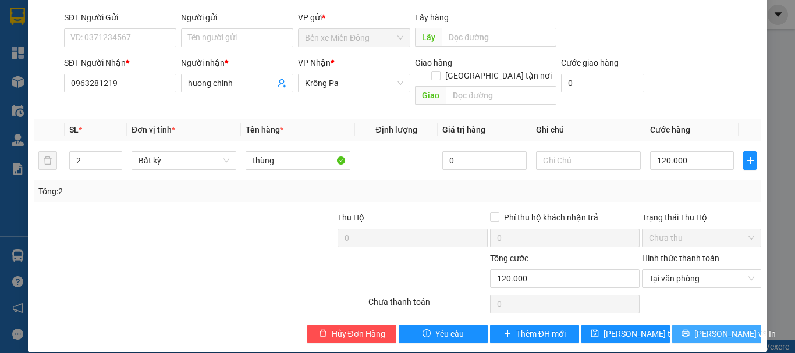
click at [701, 328] on span "[PERSON_NAME] và In" at bounding box center [734, 334] width 81 height 13
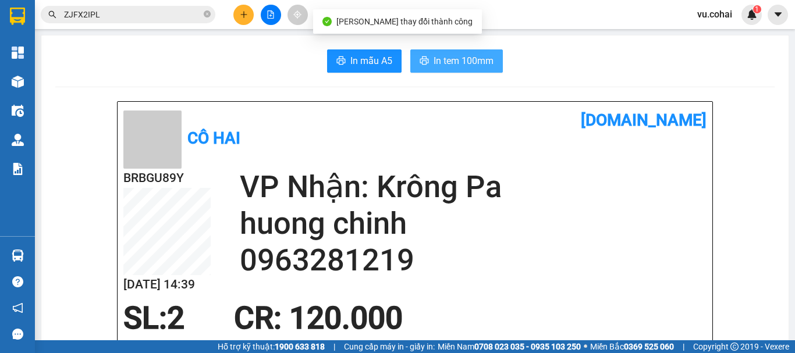
click at [456, 63] on span "In tem 100mm" at bounding box center [463, 61] width 60 height 15
click at [444, 70] on button "In tem 100mm" at bounding box center [456, 60] width 93 height 23
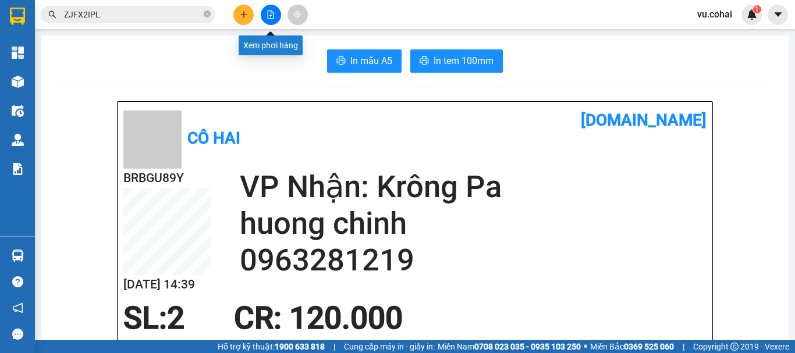
click at [266, 22] on button at bounding box center [271, 15] width 20 height 20
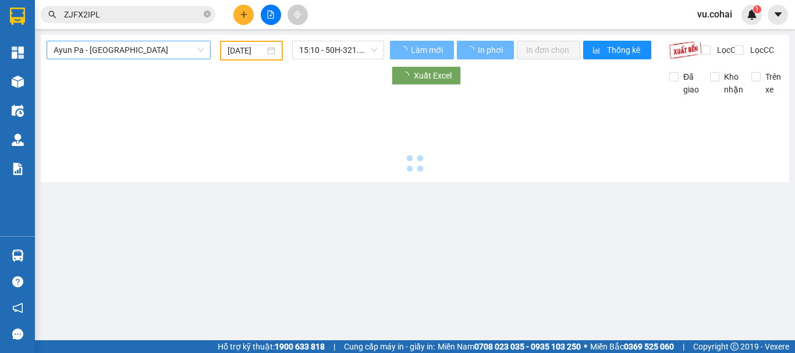
type input "[DATE]"
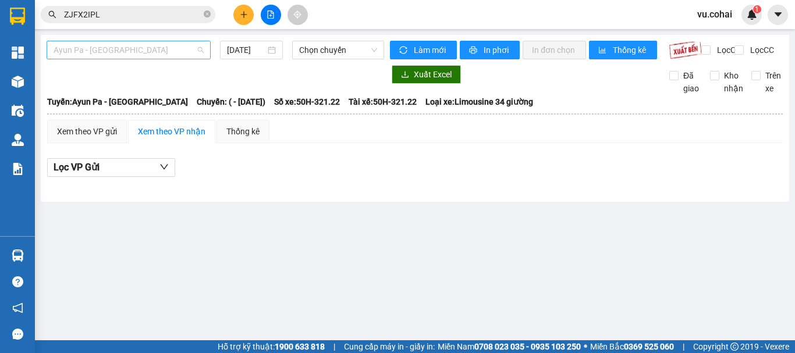
click at [143, 49] on span "Ayun Pa - [GEOGRAPHIC_DATA]" at bounding box center [129, 49] width 150 height 17
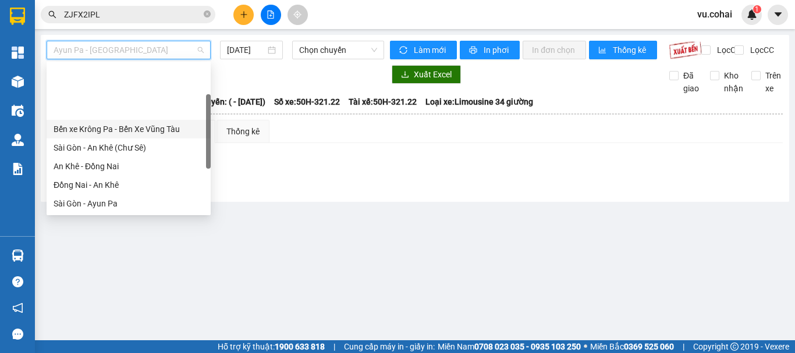
scroll to position [168, 0]
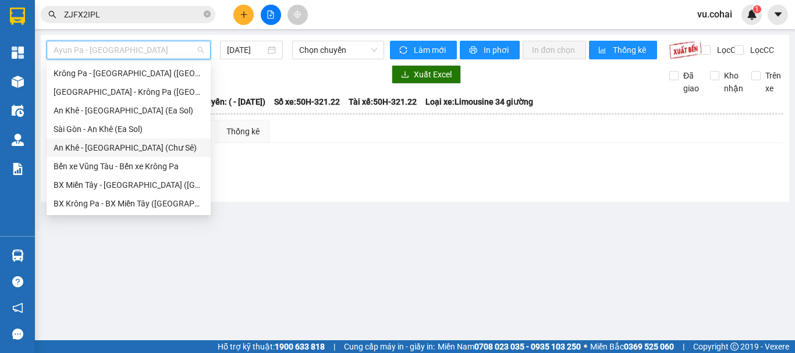
click at [125, 148] on div "An Khê - [GEOGRAPHIC_DATA] (Chư Sê)" at bounding box center [129, 147] width 150 height 13
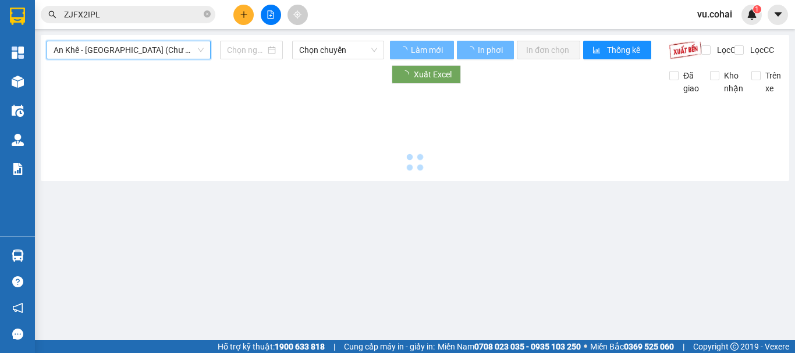
type input "[DATE]"
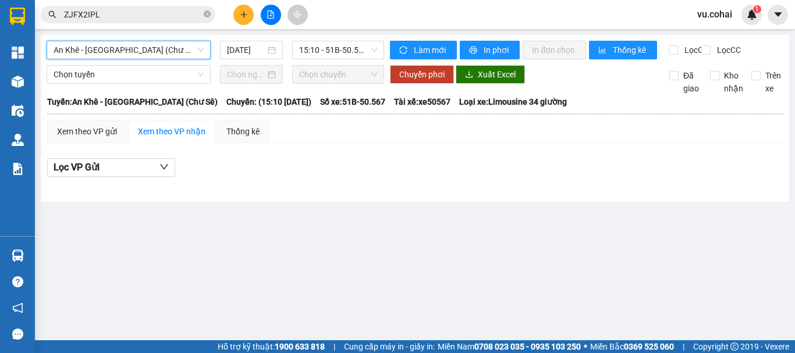
click at [243, 8] on button at bounding box center [243, 15] width 20 height 20
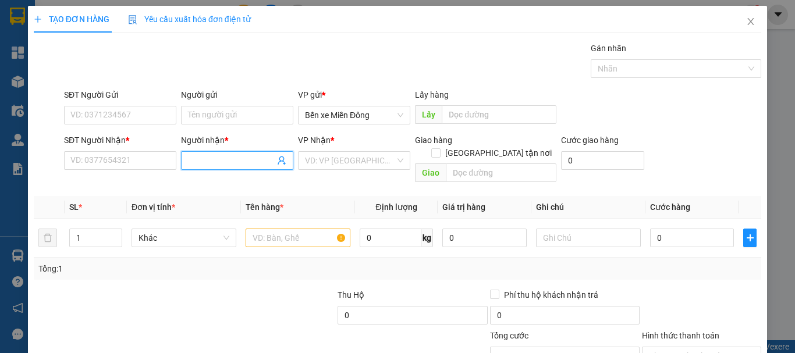
drag, startPoint x: 202, startPoint y: 157, endPoint x: 205, endPoint y: 141, distance: 15.9
click at [205, 147] on div "Người nhận * Tên người nhận" at bounding box center [237, 154] width 112 height 41
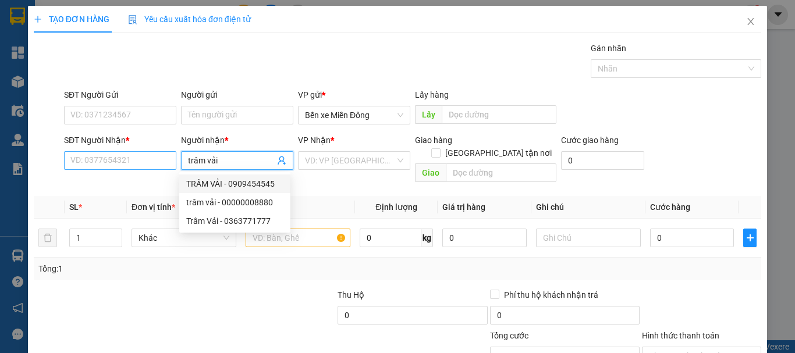
type input "trâm vải"
click at [125, 157] on input "SĐT Người Nhận *" at bounding box center [120, 160] width 112 height 19
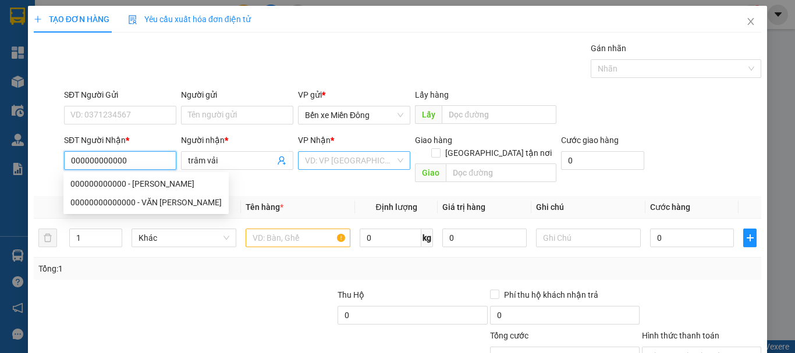
type input "000000000000"
click at [364, 152] on input "search" at bounding box center [350, 160] width 90 height 17
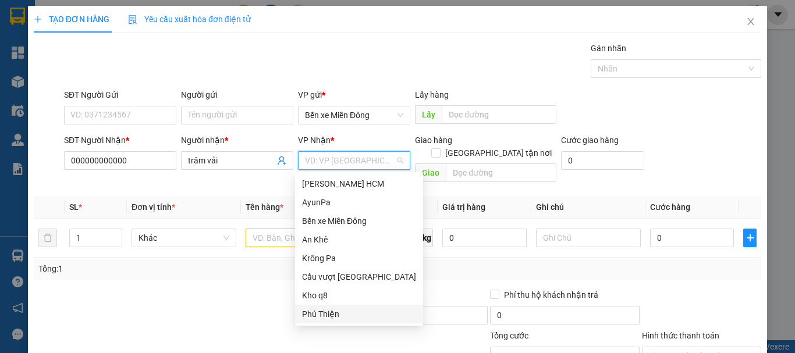
click at [322, 314] on div "Phú Thiện" at bounding box center [359, 314] width 114 height 13
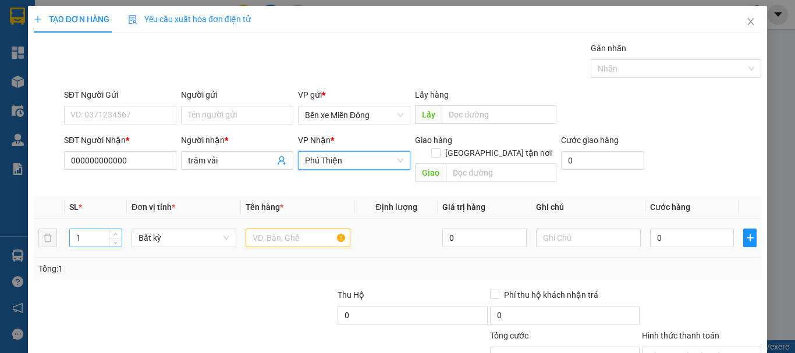
click at [86, 233] on input "1" at bounding box center [96, 237] width 52 height 17
type input "12"
click at [279, 229] on input "text" at bounding box center [298, 238] width 105 height 19
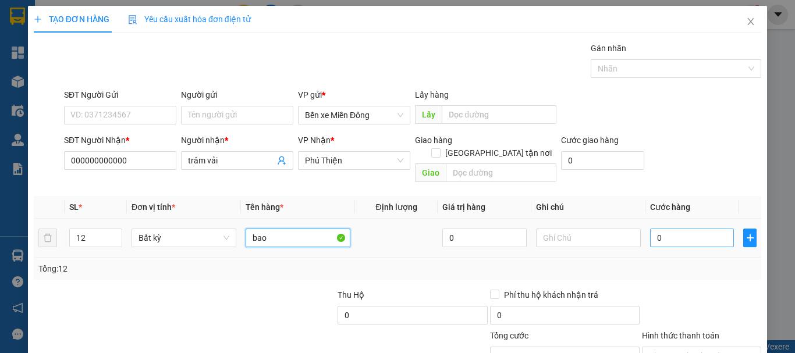
type input "bao"
click at [692, 229] on input "0" at bounding box center [692, 238] width 84 height 19
type input "001"
type input "1"
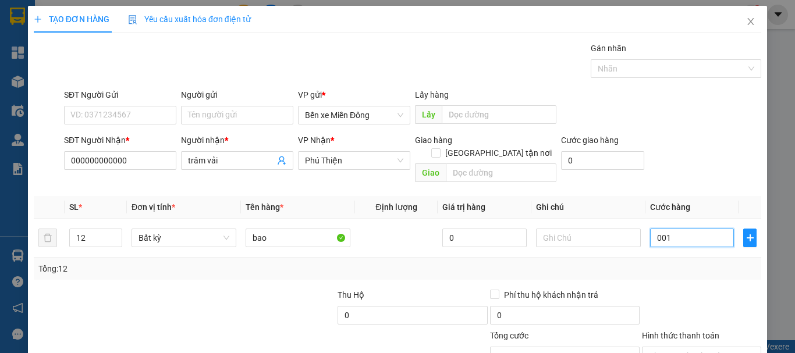
type input "0.015"
type input "15"
type input "00.156"
type input "156"
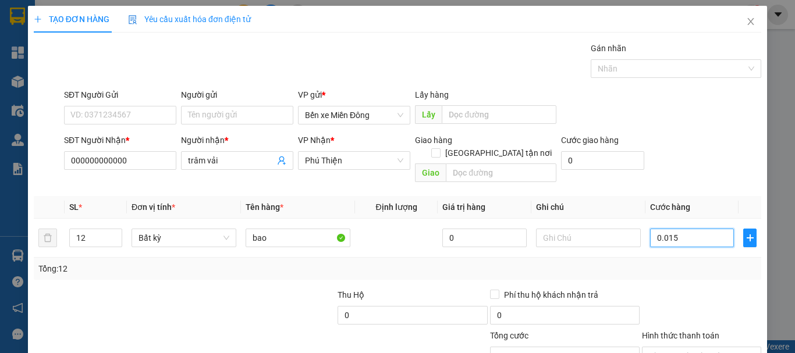
type input "156"
type input "0.001.560"
type input "1.560"
type input "000.015.600"
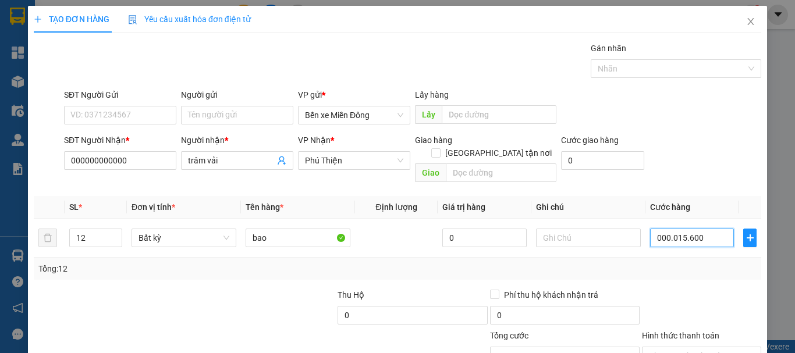
type input "15.600"
type input "00.000.156.000"
type input "156.000"
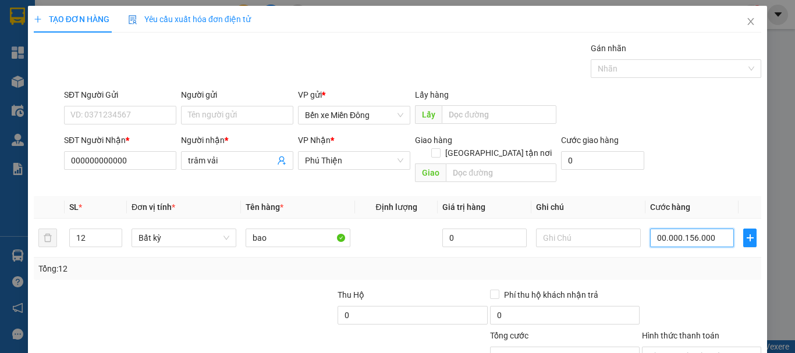
type input "0.000.001.560.000"
type input "1.560.000"
type input "001.560.000"
type input "1.560.000"
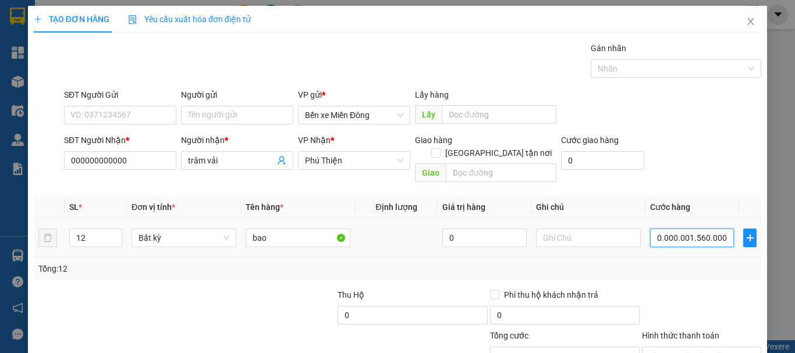
type input "1.560.000"
click at [713, 229] on input "001.560.000" at bounding box center [692, 238] width 84 height 19
click at [712, 229] on input "001.560.000" at bounding box center [692, 238] width 84 height 19
click at [657, 229] on input "001.560.000" at bounding box center [692, 238] width 84 height 19
click at [705, 229] on input "1.560.000" at bounding box center [692, 238] width 84 height 19
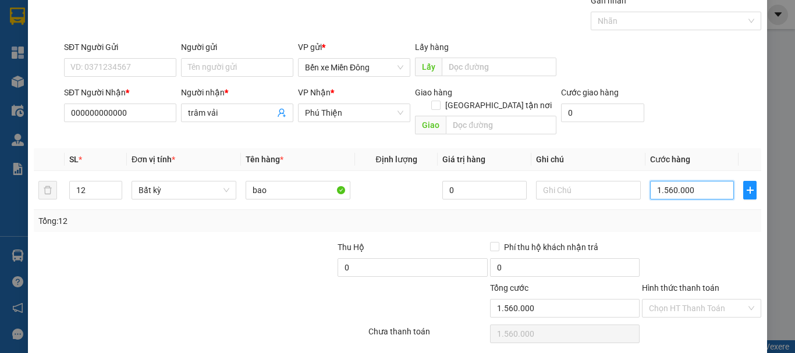
scroll to position [77, 0]
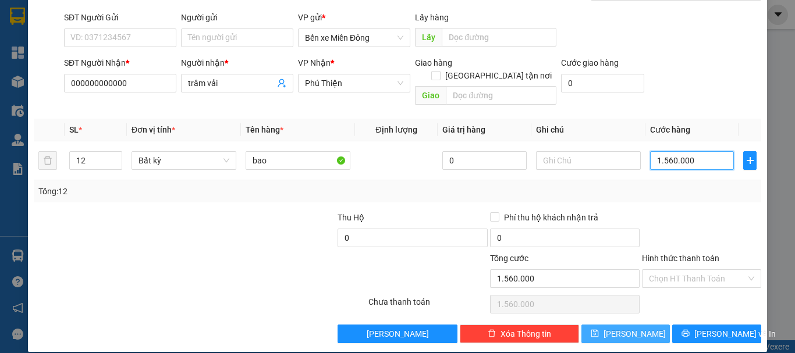
type input "1.560.000"
click at [644, 325] on button "[PERSON_NAME]" at bounding box center [625, 334] width 89 height 19
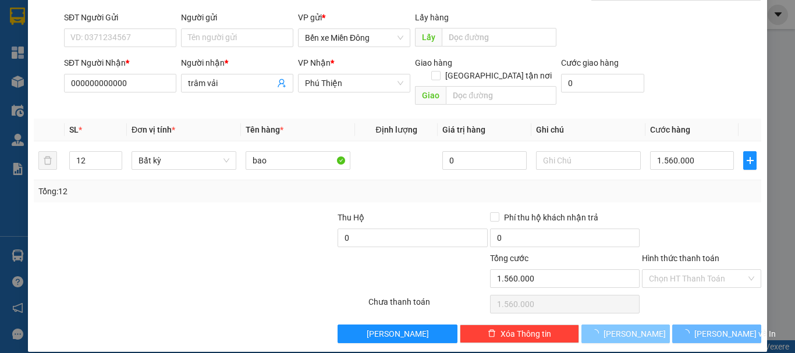
type input "1"
type input "0"
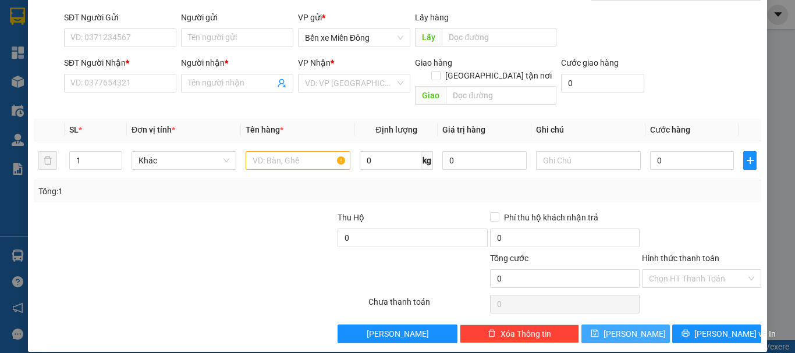
scroll to position [0, 0]
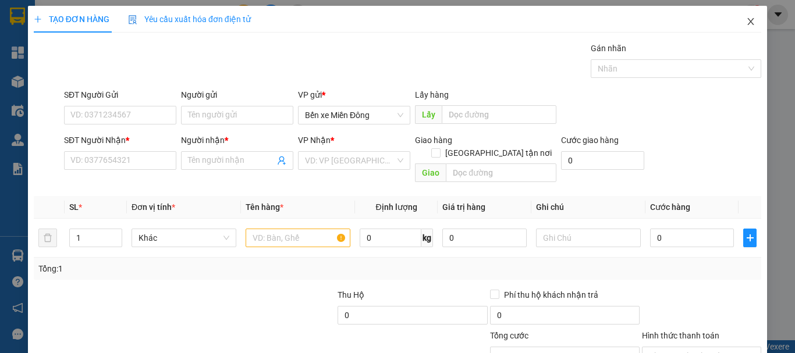
click at [746, 23] on icon "close" at bounding box center [750, 21] width 9 height 9
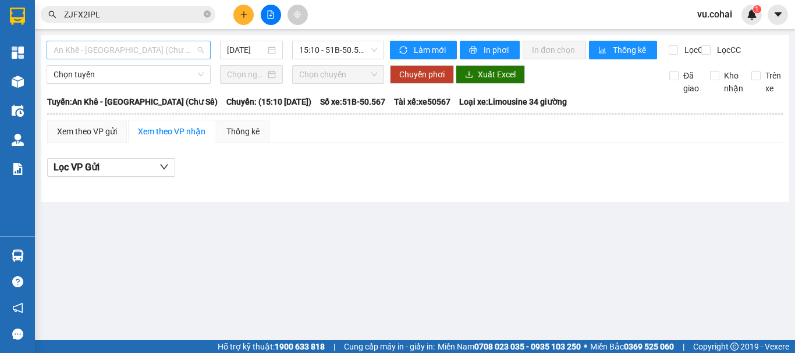
click at [138, 47] on span "An Khê - [GEOGRAPHIC_DATA] (Chư Sê)" at bounding box center [129, 49] width 150 height 17
click at [264, 54] on input "[DATE]" at bounding box center [246, 50] width 38 height 13
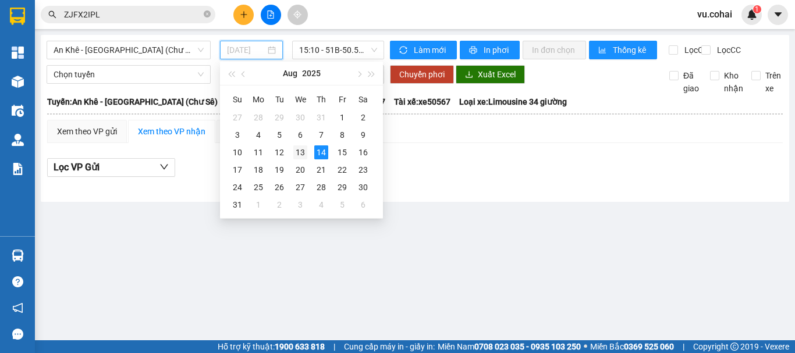
click at [300, 150] on div "13" at bounding box center [300, 152] width 14 height 14
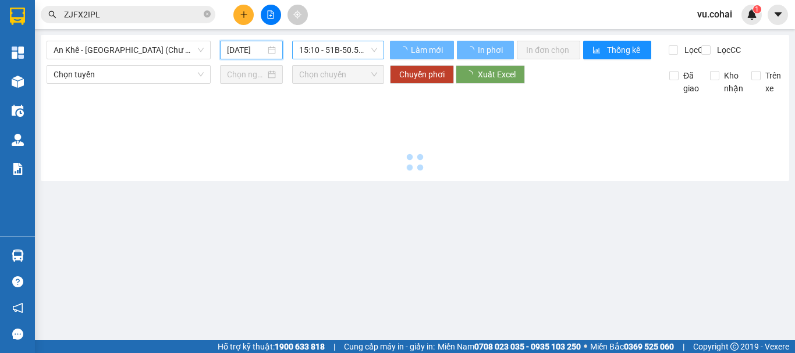
type input "[DATE]"
click at [339, 45] on span "15:10 - 51B-50.567" at bounding box center [338, 49] width 78 height 17
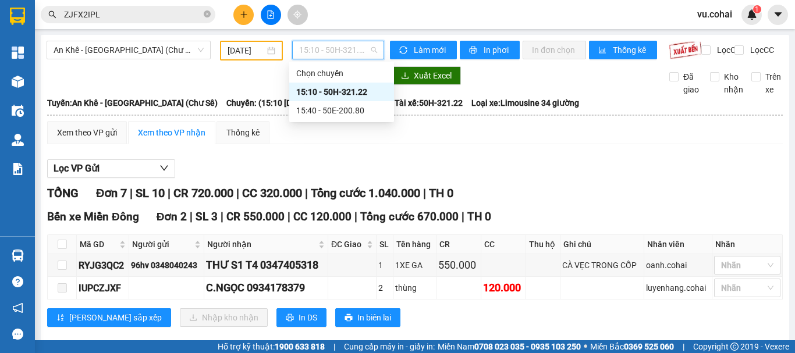
click at [357, 95] on div "15:10 - 50H-321.22" at bounding box center [341, 92] width 91 height 13
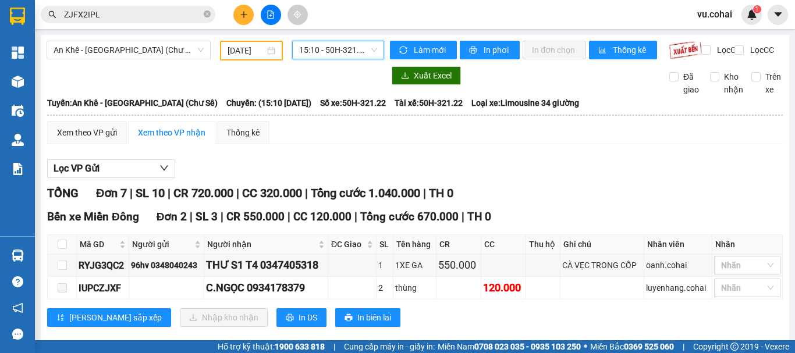
click at [331, 49] on span "15:10 - 50H-321.22" at bounding box center [338, 49] width 78 height 17
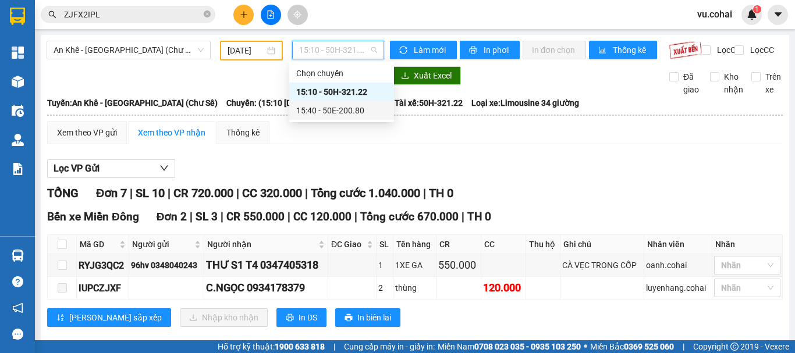
click at [339, 109] on div "15:40 - 50E-200.80" at bounding box center [341, 110] width 91 height 13
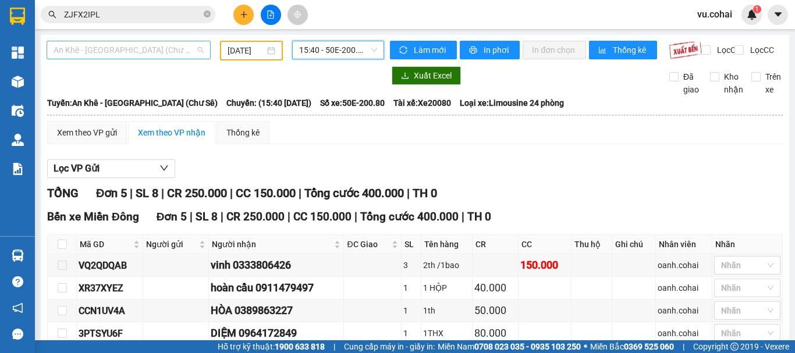
click at [139, 47] on span "An Khê - [GEOGRAPHIC_DATA] (Chư Sê)" at bounding box center [129, 49] width 150 height 17
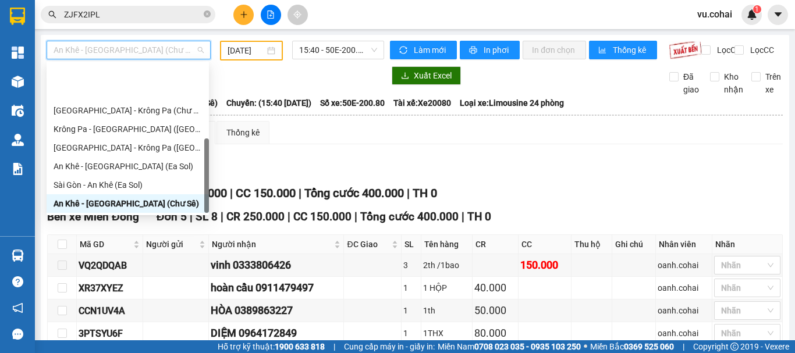
scroll to position [168, 0]
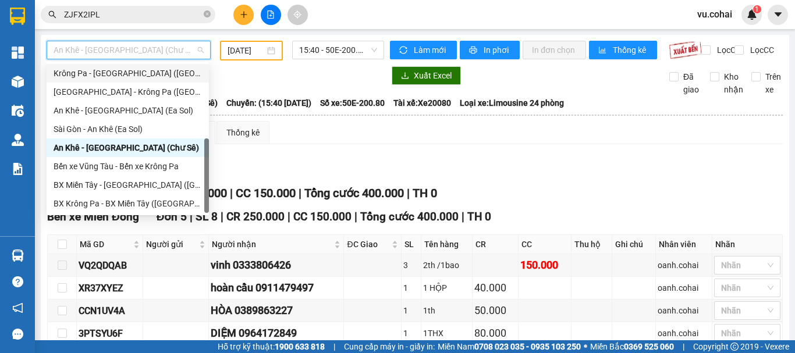
click at [132, 73] on div "Krông Pa - [GEOGRAPHIC_DATA] ([GEOGRAPHIC_DATA])" at bounding box center [128, 73] width 148 height 13
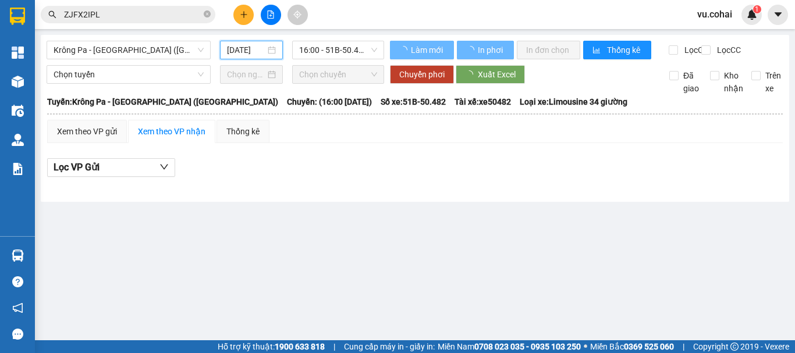
click at [240, 51] on input "[DATE]" at bounding box center [246, 50] width 38 height 13
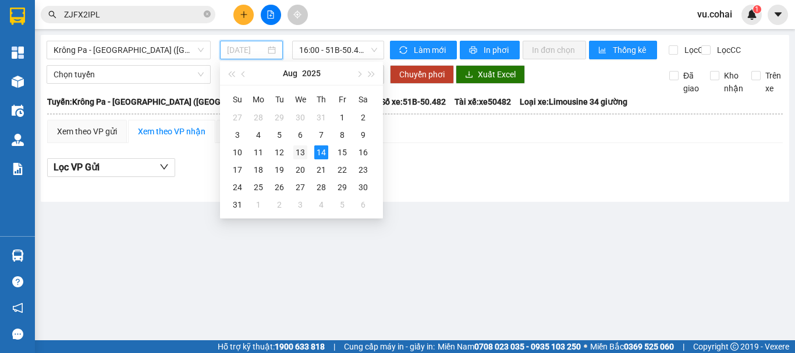
click at [297, 150] on div "13" at bounding box center [300, 152] width 14 height 14
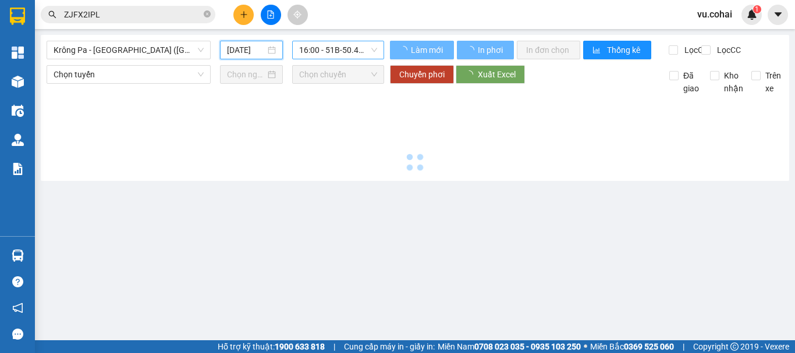
type input "[DATE]"
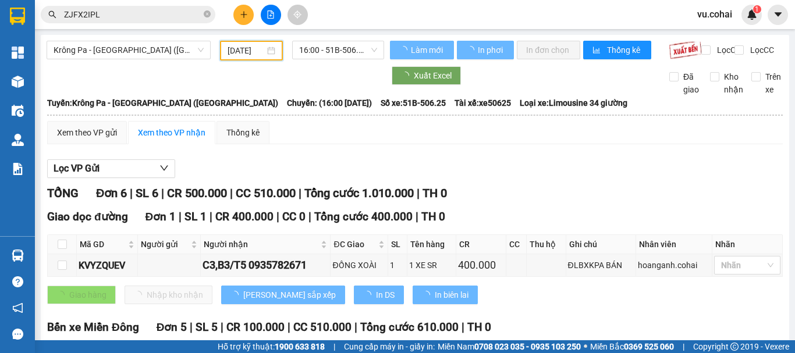
click at [350, 45] on span "16:00 - 51B-506.25" at bounding box center [338, 49] width 78 height 17
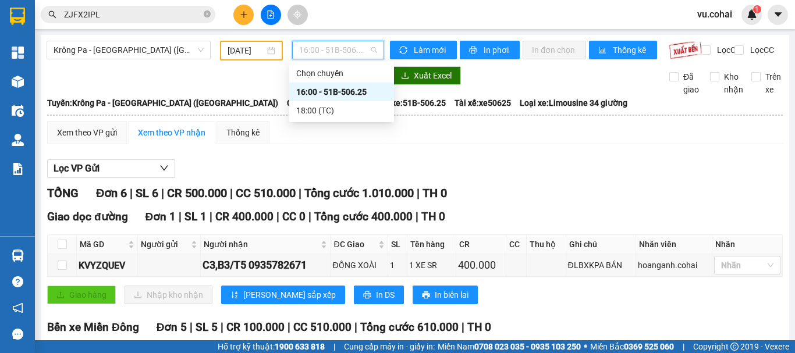
drag, startPoint x: 342, startPoint y: 92, endPoint x: 355, endPoint y: 96, distance: 14.0
click at [342, 92] on div "16:00 - 51B-506.25" at bounding box center [341, 92] width 91 height 13
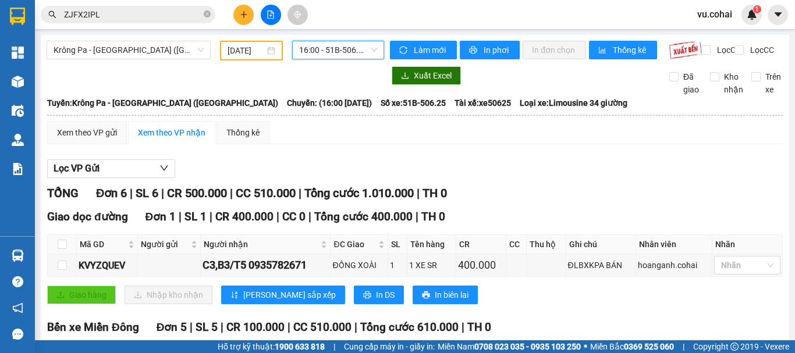
click at [335, 47] on span "16:00 - 51B-506.25" at bounding box center [338, 49] width 78 height 17
click at [104, 41] on span "Krông Pa - [GEOGRAPHIC_DATA] ([GEOGRAPHIC_DATA])" at bounding box center [129, 49] width 150 height 17
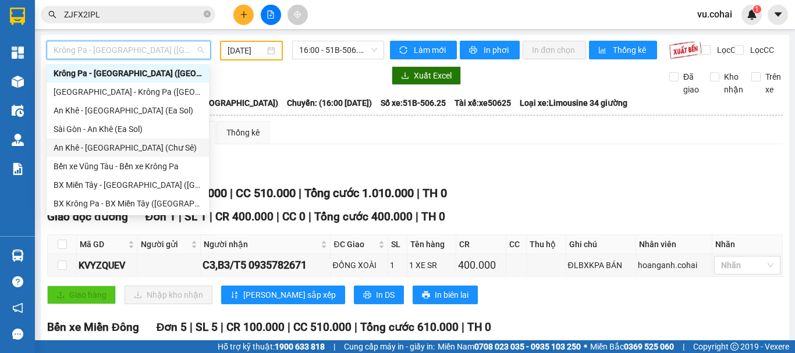
click at [133, 147] on div "An Khê - [GEOGRAPHIC_DATA] (Chư Sê)" at bounding box center [128, 147] width 148 height 13
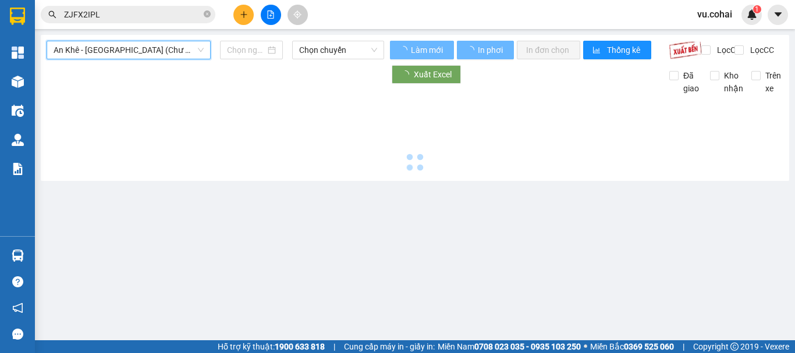
click at [245, 48] on input at bounding box center [246, 50] width 38 height 13
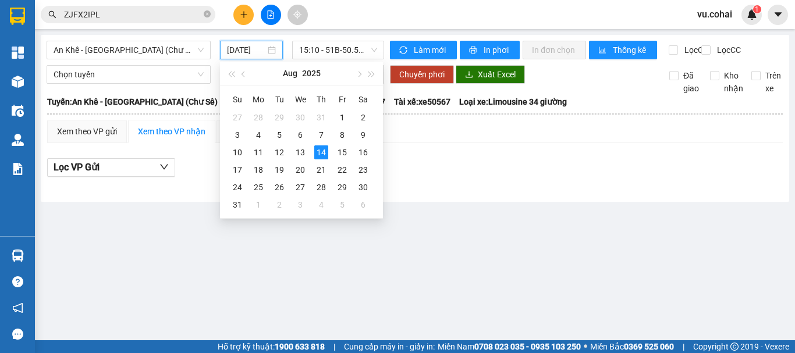
type input "[DATE]"
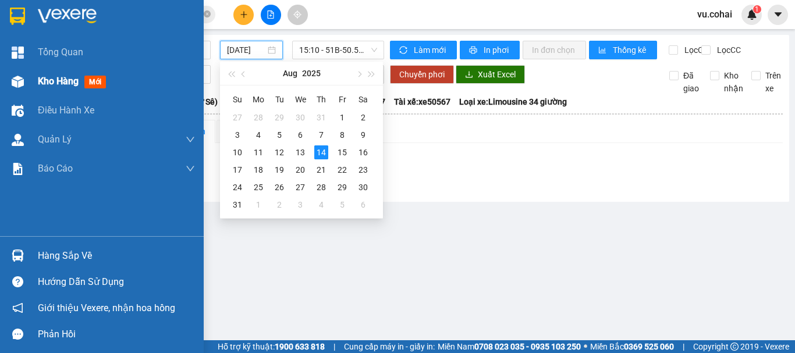
click at [52, 86] on span "Kho hàng" at bounding box center [58, 81] width 41 height 11
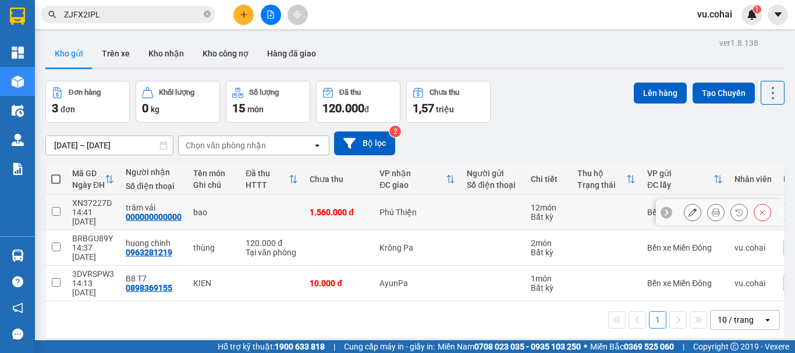
click at [712, 207] on button at bounding box center [715, 212] width 16 height 20
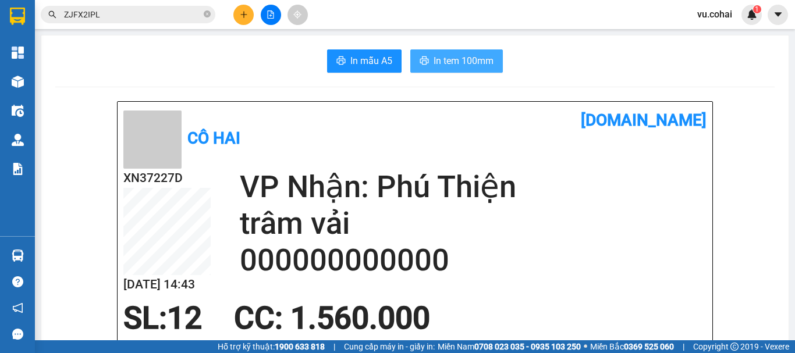
click at [468, 58] on span "In tem 100mm" at bounding box center [463, 61] width 60 height 15
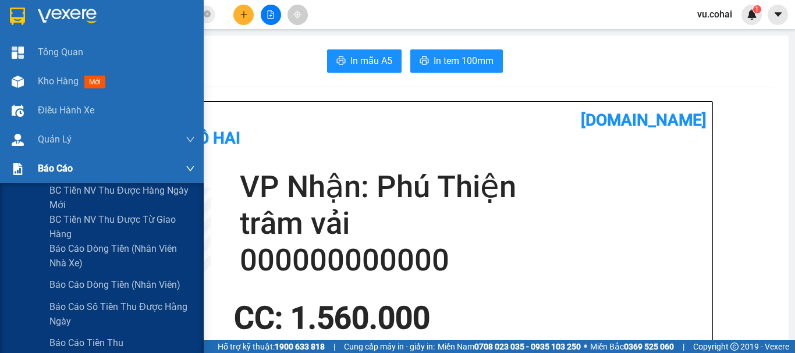
click at [62, 170] on span "Báo cáo" at bounding box center [55, 168] width 35 height 15
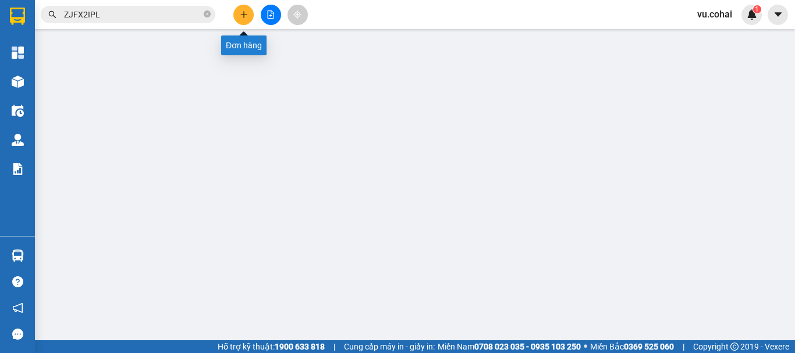
click at [241, 16] on icon "plus" at bounding box center [244, 14] width 8 height 8
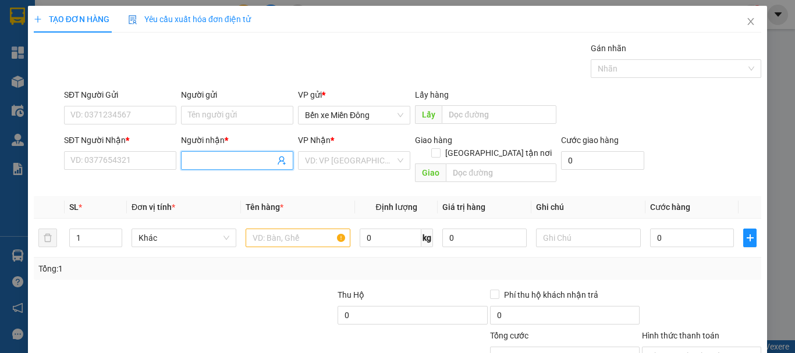
click at [212, 163] on input "Người nhận *" at bounding box center [231, 160] width 87 height 13
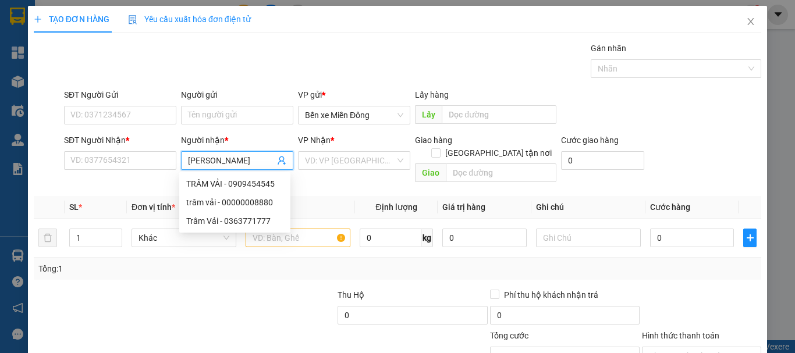
type input "minh trung"
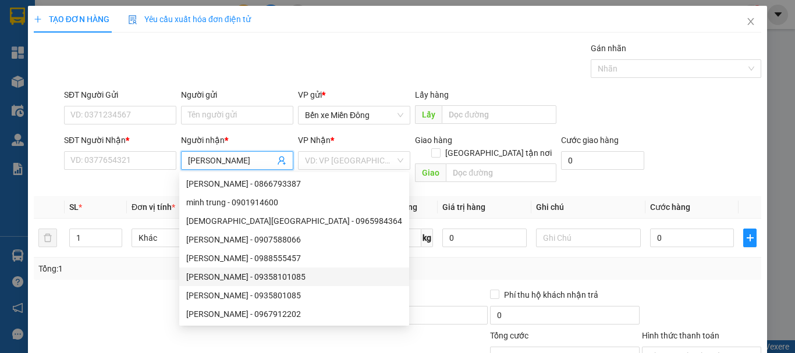
click at [261, 280] on div "minh trung - 09358101085" at bounding box center [294, 277] width 216 height 13
type input "09358101085"
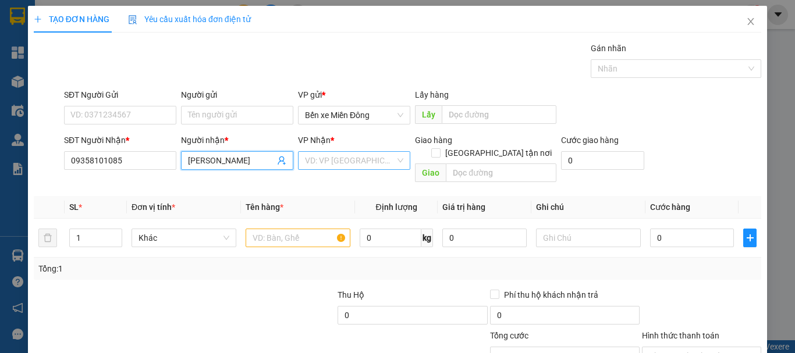
type input "minh trung"
click at [366, 147] on div "VP Nhận *" at bounding box center [354, 142] width 112 height 17
drag, startPoint x: 362, startPoint y: 168, endPoint x: 357, endPoint y: 162, distance: 7.8
click at [362, 168] on input "search" at bounding box center [350, 160] width 90 height 17
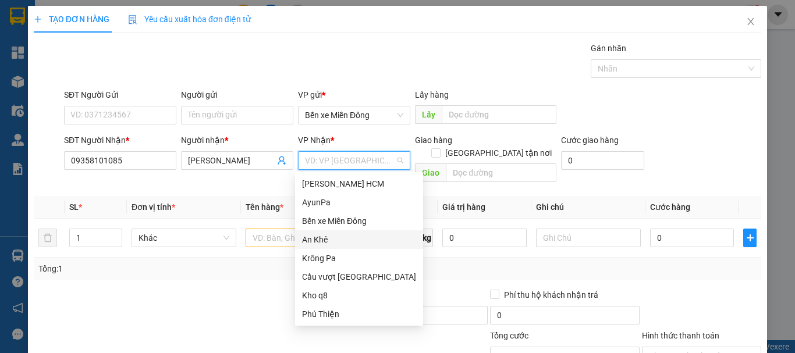
click at [324, 236] on div "An Khê" at bounding box center [359, 239] width 114 height 13
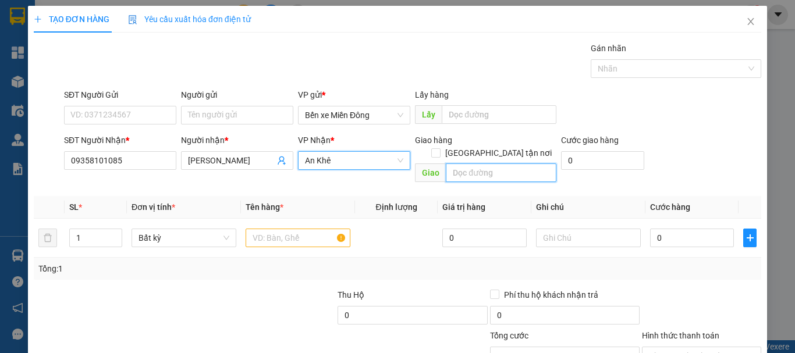
click at [506, 166] on input "text" at bounding box center [501, 172] width 111 height 19
type input "iapa"
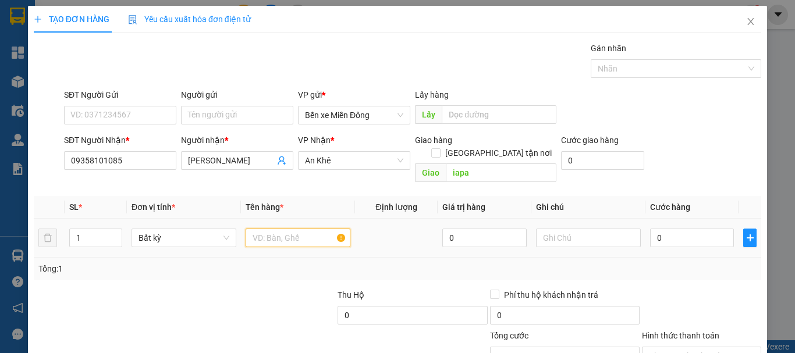
click at [298, 232] on input "text" at bounding box center [298, 238] width 105 height 19
type input "thùng"
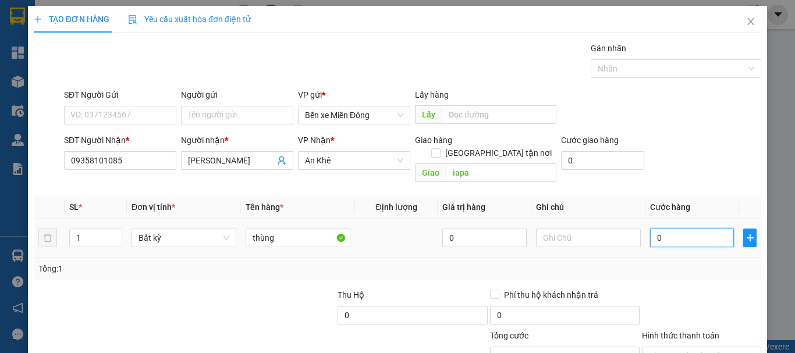
click at [682, 229] on input "0" at bounding box center [692, 238] width 84 height 19
type input "008"
type input "8"
type input "0.080"
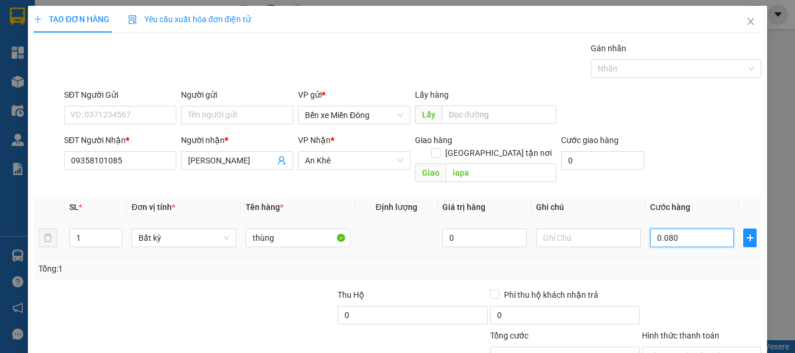
type input "80"
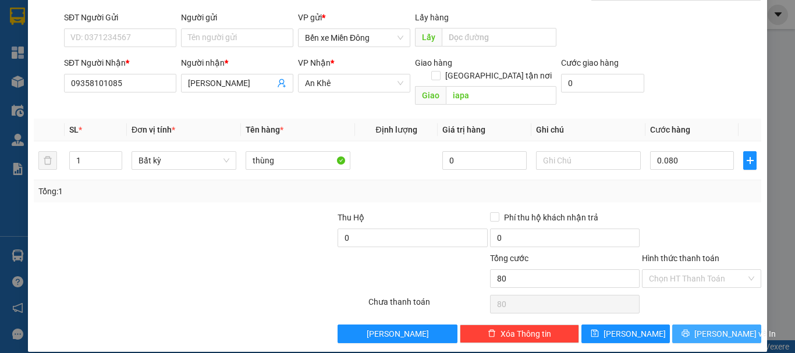
type input "80.000"
click at [695, 325] on button "[PERSON_NAME] và In" at bounding box center [716, 334] width 89 height 19
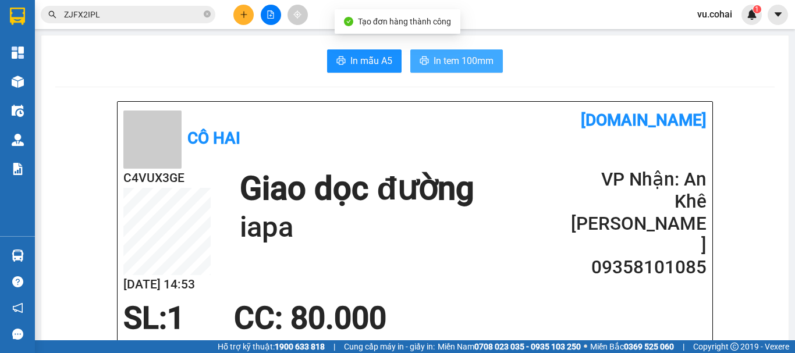
click at [450, 59] on span "In tem 100mm" at bounding box center [463, 61] width 60 height 15
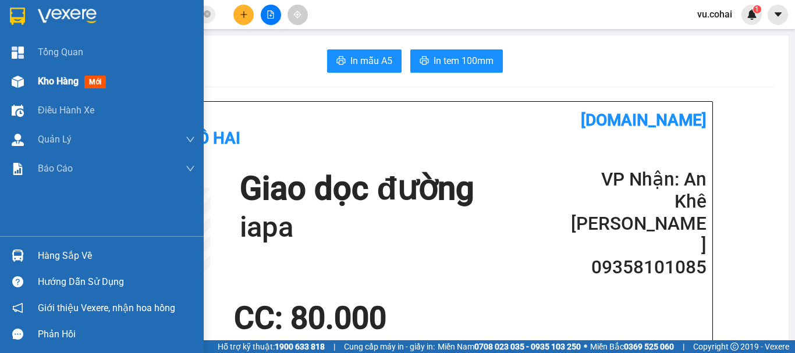
click at [64, 81] on span "Kho hàng" at bounding box center [58, 81] width 41 height 11
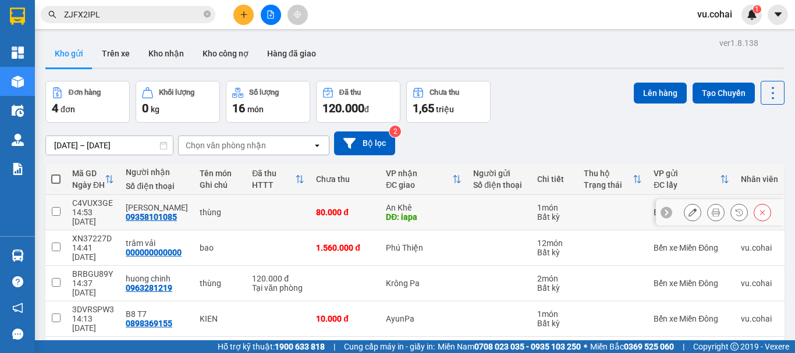
click at [688, 208] on icon at bounding box center [692, 212] width 8 height 8
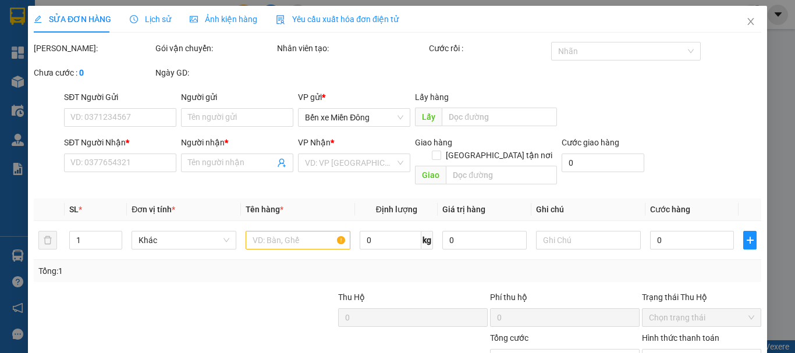
type input "09358101085"
type input "minh trung"
type input "iapa"
type input "80.000"
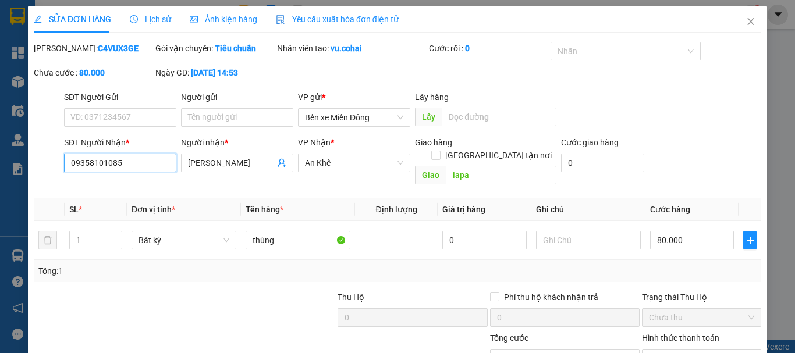
drag, startPoint x: 126, startPoint y: 162, endPoint x: 126, endPoint y: 154, distance: 8.1
click at [126, 161] on input "09358101085" at bounding box center [120, 163] width 112 height 19
click at [129, 166] on input "09358" at bounding box center [120, 163] width 112 height 19
click at [147, 163] on input "09358" at bounding box center [120, 163] width 112 height 19
type input "0"
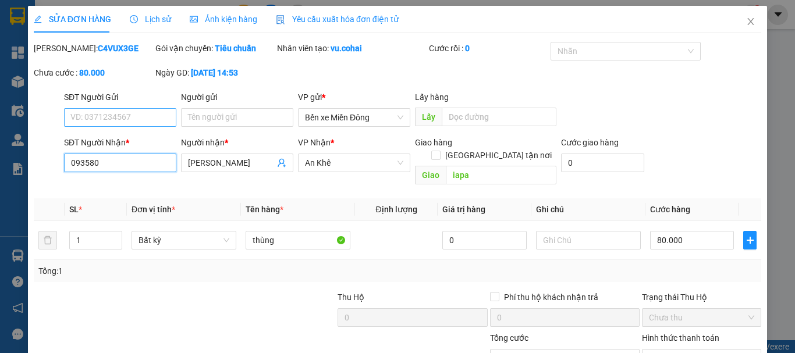
type input "0935801"
click at [746, 22] on icon "close" at bounding box center [750, 21] width 9 height 9
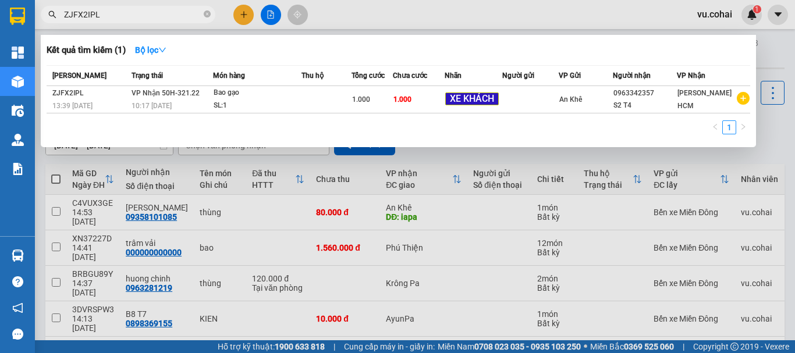
drag, startPoint x: 207, startPoint y: 11, endPoint x: 191, endPoint y: 14, distance: 15.4
click at [207, 11] on icon "close-circle" at bounding box center [207, 13] width 7 height 7
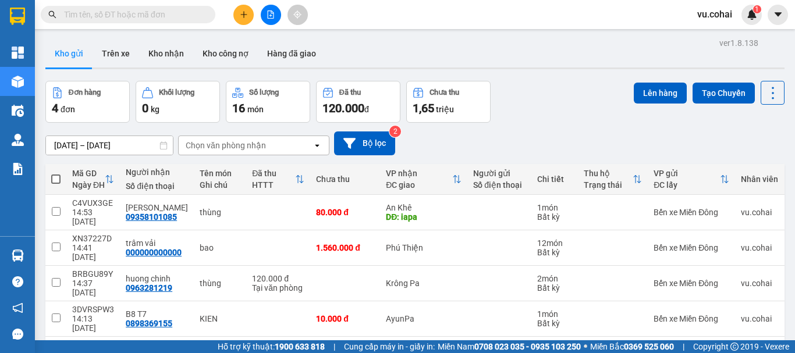
click at [162, 15] on input "text" at bounding box center [132, 14] width 137 height 13
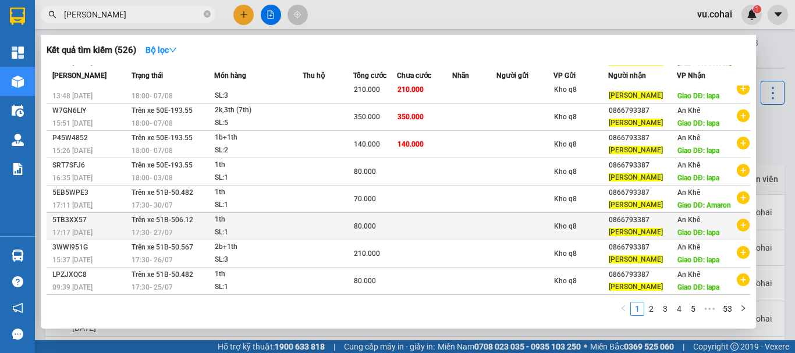
scroll to position [103, 0]
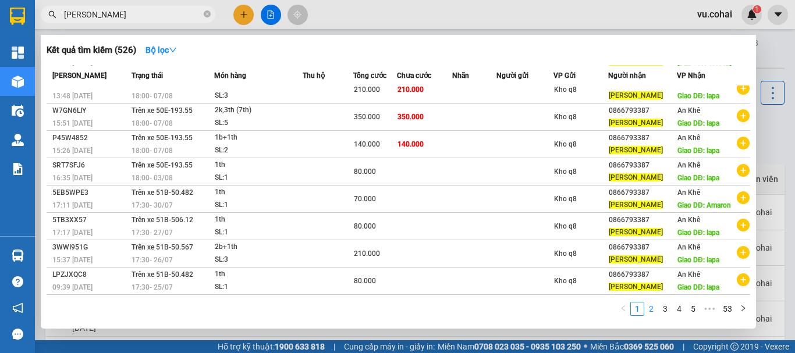
type input "minh trung"
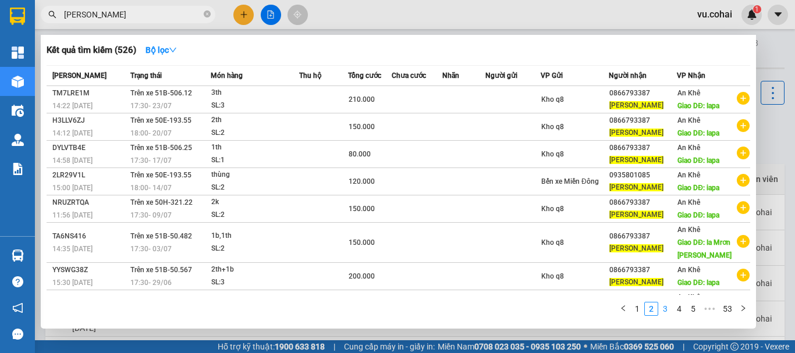
click at [664, 310] on link "3" at bounding box center [665, 309] width 13 height 13
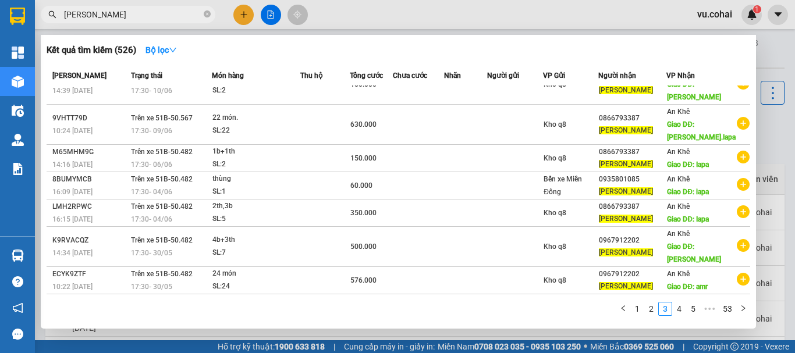
scroll to position [116, 0]
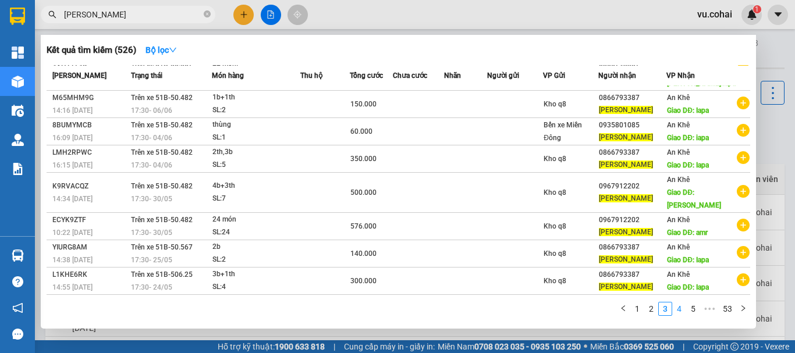
click at [680, 311] on link "4" at bounding box center [679, 309] width 13 height 13
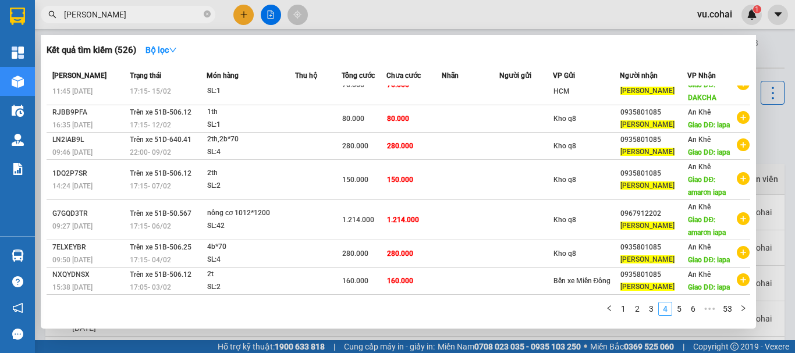
scroll to position [103, 0]
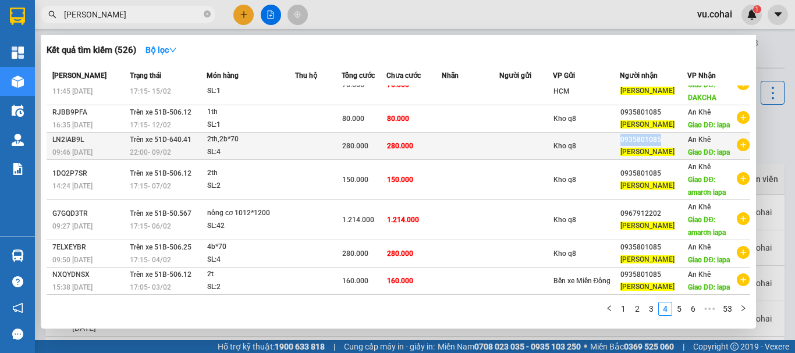
drag, startPoint x: 660, startPoint y: 138, endPoint x: 617, endPoint y: 141, distance: 43.8
click at [620, 141] on div "0935801085" at bounding box center [653, 140] width 66 height 12
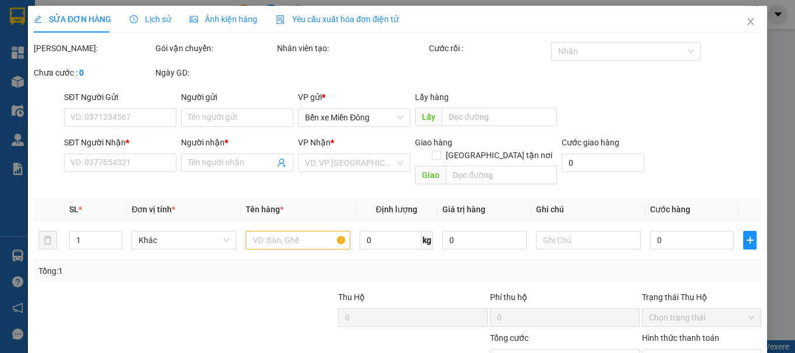
type input "0935801085"
type input "Minh Trung"
type input "iapa"
type input "280.000"
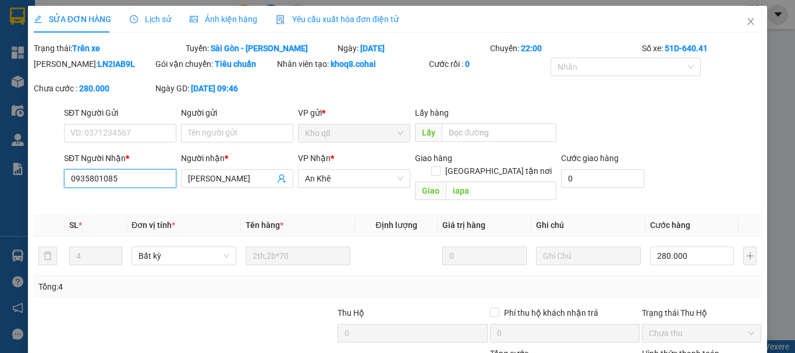
drag, startPoint x: 119, startPoint y: 178, endPoint x: 68, endPoint y: 181, distance: 50.7
click at [68, 181] on input "0935801085" at bounding box center [120, 178] width 112 height 19
click at [746, 23] on span "Close" at bounding box center [750, 22] width 33 height 33
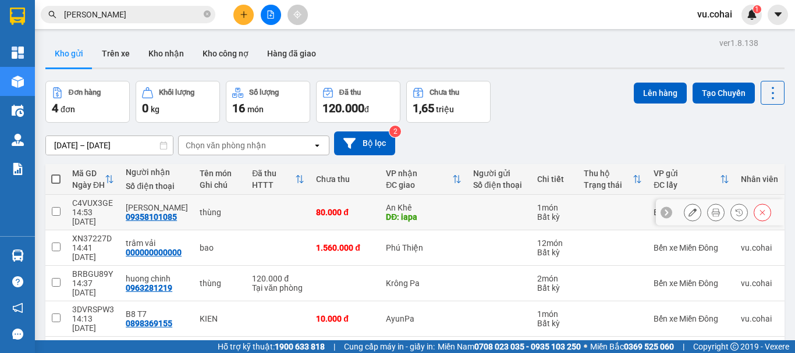
click at [688, 209] on icon at bounding box center [692, 212] width 8 height 8
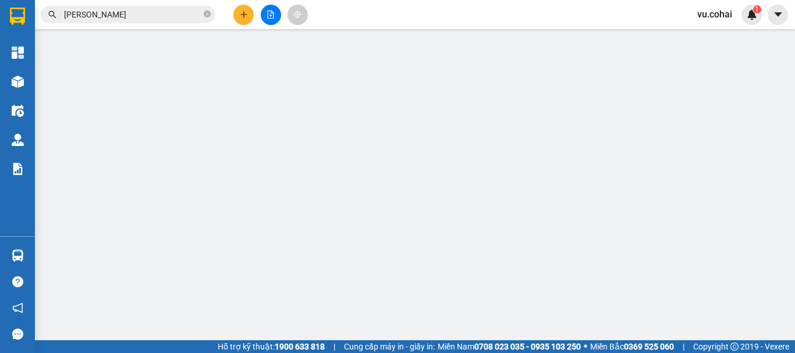
type input "09358101085"
type input "minh trung"
type input "iapa"
type input "80.000"
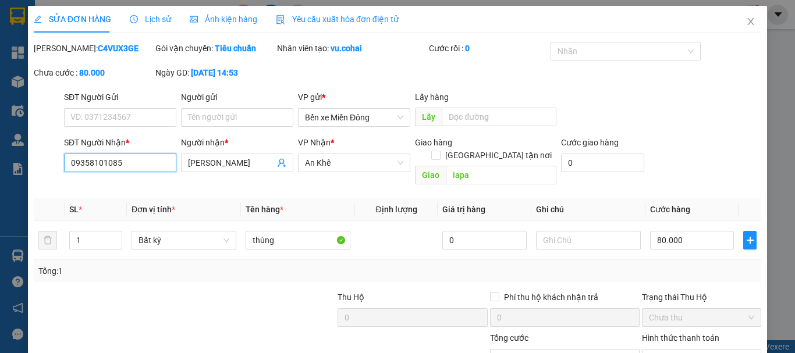
click at [122, 162] on input "09358101085" at bounding box center [120, 163] width 112 height 19
type input "0"
click at [88, 165] on input "SĐT Người Nhận *" at bounding box center [120, 163] width 112 height 19
paste input "0935801085"
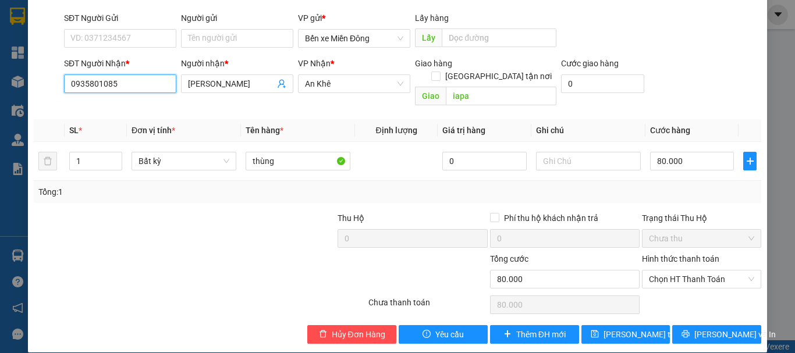
scroll to position [80, 0]
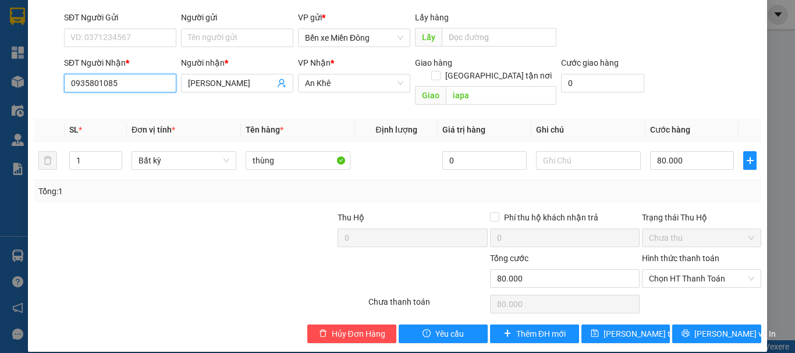
click at [141, 77] on input "0935801085" at bounding box center [120, 83] width 112 height 19
type input "0935801085"
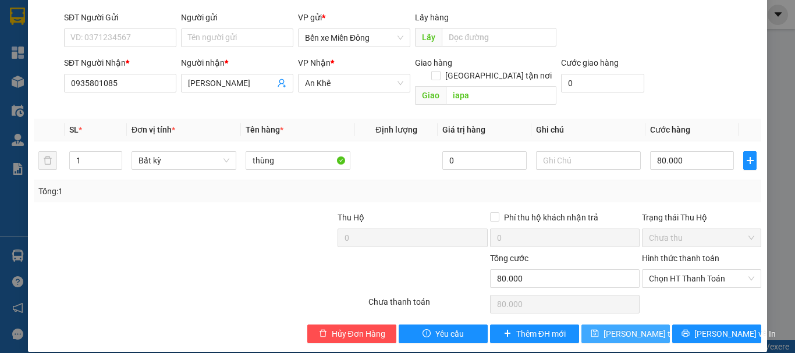
click at [629, 329] on button "Lưu thay đổi" at bounding box center [625, 334] width 89 height 19
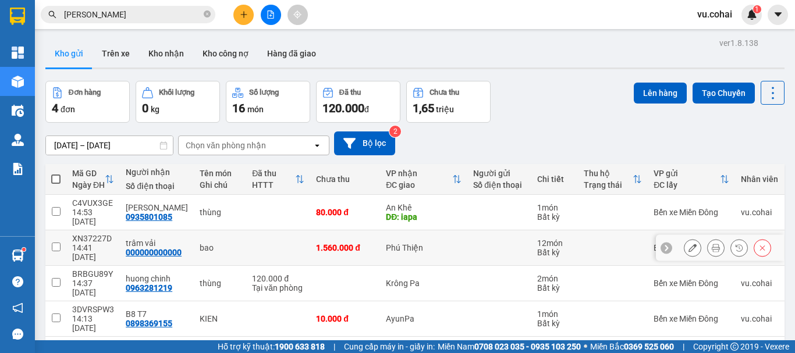
click at [56, 243] on input "checkbox" at bounding box center [56, 247] width 9 height 9
checkbox input "true"
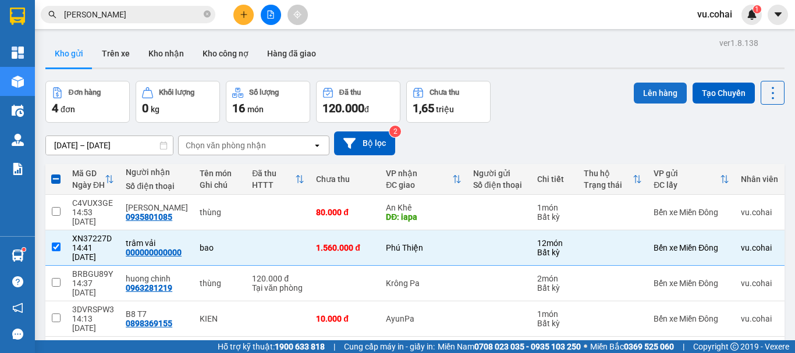
click at [639, 88] on button "Lên hàng" at bounding box center [660, 93] width 53 height 21
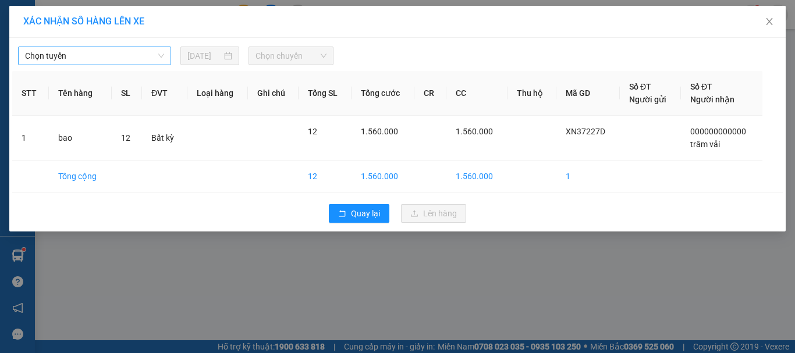
click at [74, 48] on span "Chọn tuyến" at bounding box center [94, 55] width 139 height 17
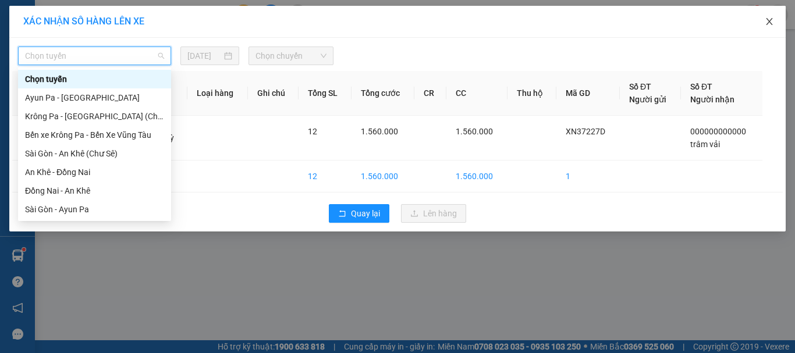
click at [769, 19] on icon "close" at bounding box center [768, 21] width 9 height 9
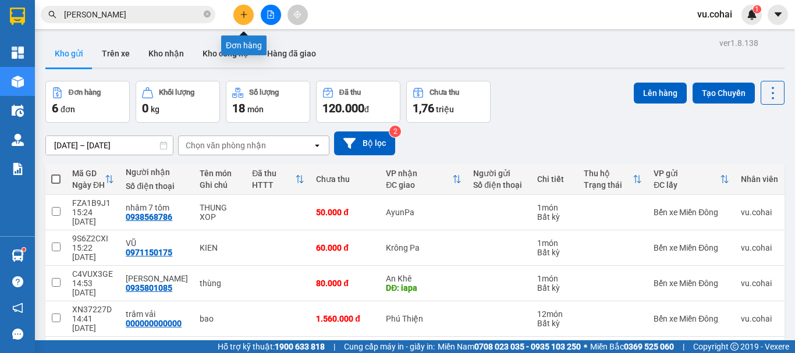
click at [241, 19] on button at bounding box center [243, 15] width 20 height 20
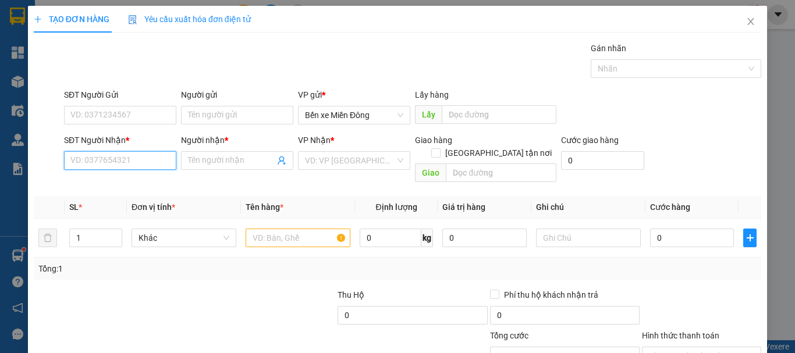
click at [143, 159] on input "SĐT Người Nhận *" at bounding box center [120, 160] width 112 height 19
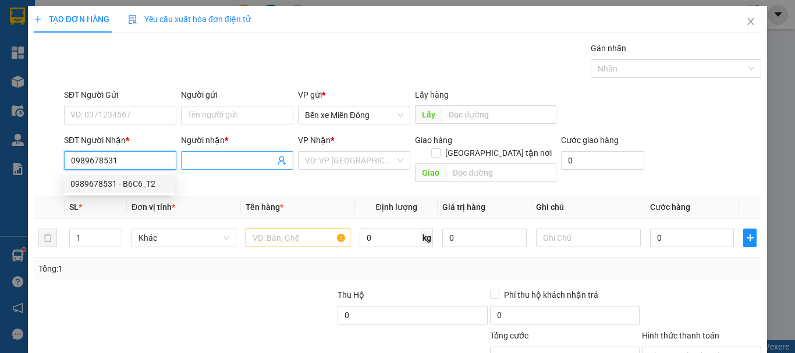
type input "0989678531"
click at [245, 159] on input "Người nhận *" at bounding box center [231, 160] width 87 height 13
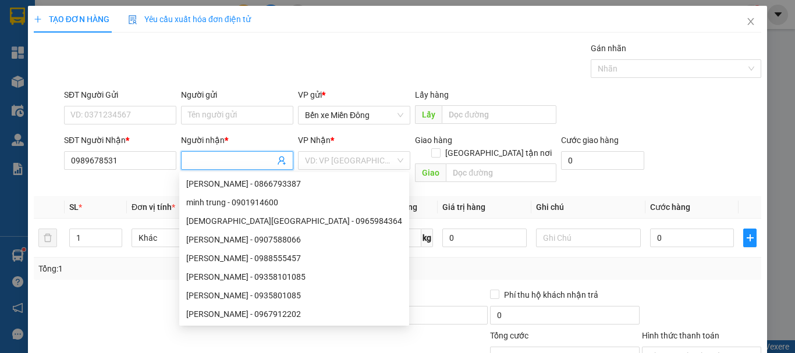
click at [212, 161] on input "Người nhận *" at bounding box center [231, 160] width 87 height 13
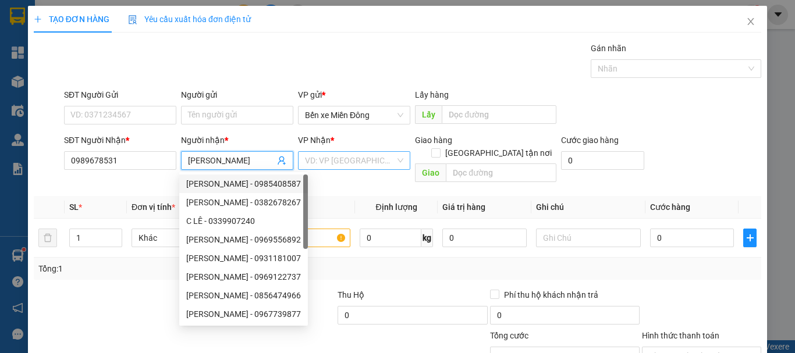
type input "lê tám"
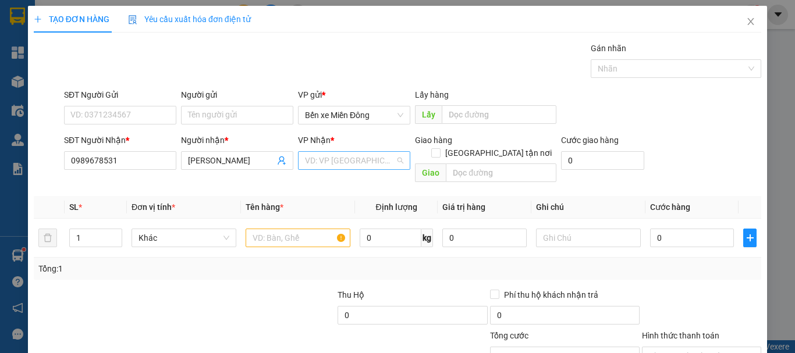
click at [372, 158] on input "search" at bounding box center [350, 160] width 90 height 17
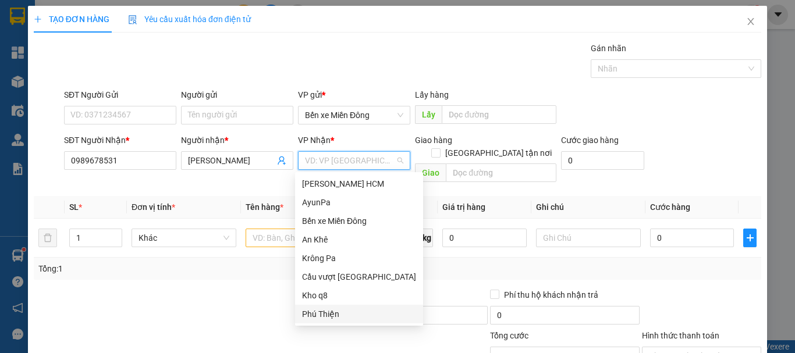
click at [322, 315] on div "Phú Thiện" at bounding box center [359, 314] width 114 height 13
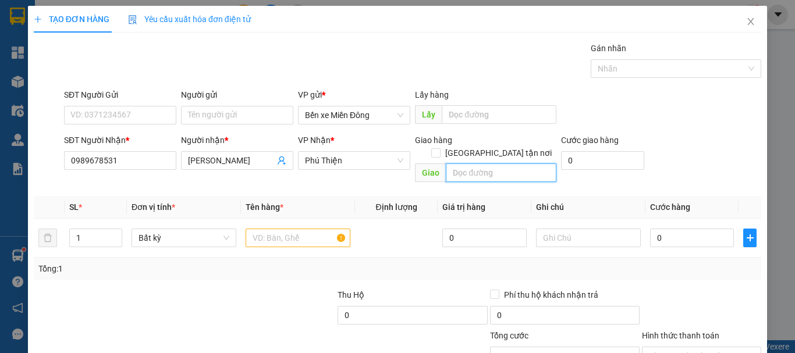
click at [483, 163] on input "text" at bounding box center [501, 172] width 111 height 19
type input "ayunha"
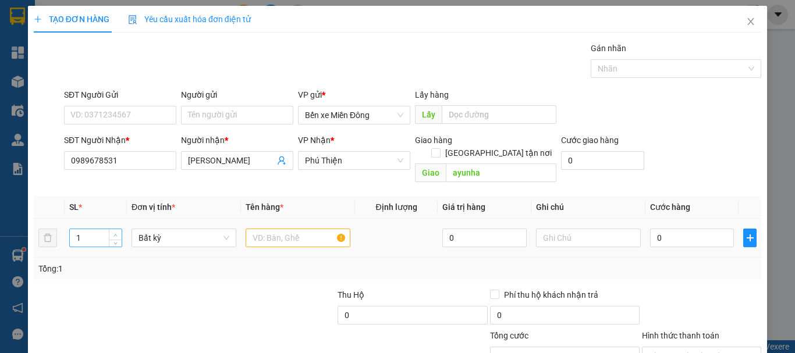
type input "2"
click at [117, 232] on span "up" at bounding box center [115, 235] width 7 height 7
click at [264, 229] on input "text" at bounding box center [298, 238] width 105 height 19
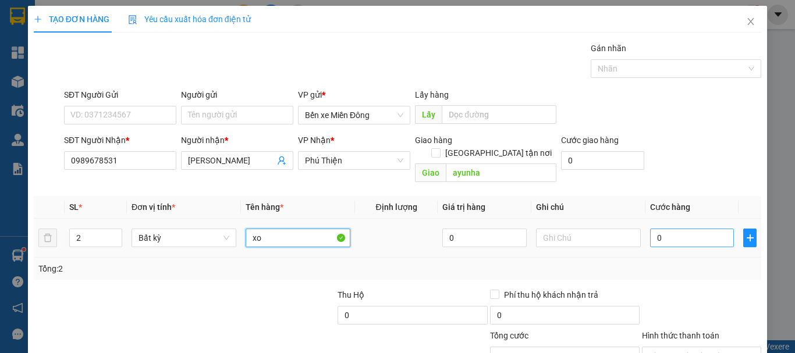
type input "xo"
click at [660, 229] on input "0" at bounding box center [692, 238] width 84 height 19
type input "001"
type input "1"
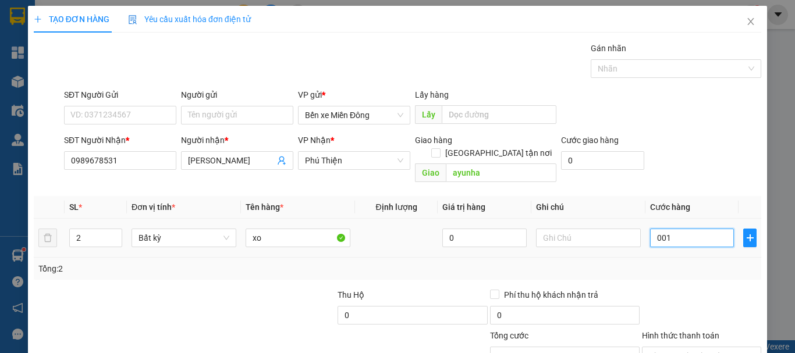
type input "0.010"
type input "10"
type input "00.100"
type input "100"
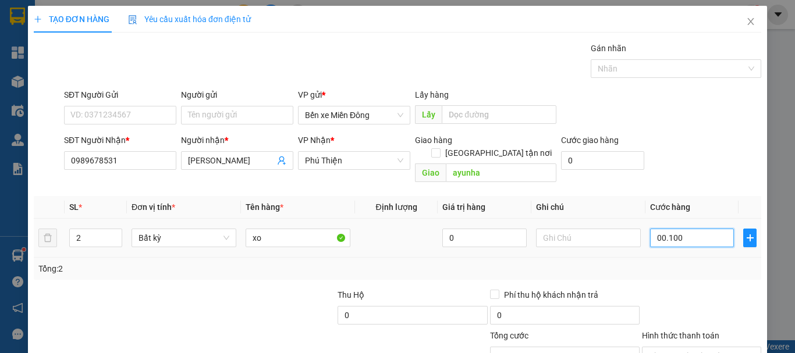
type input "100"
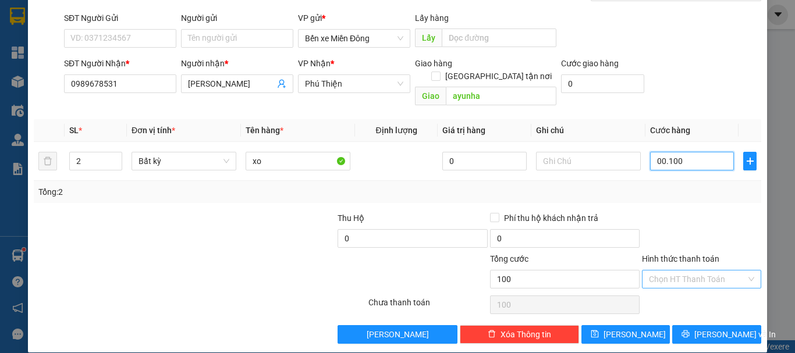
scroll to position [77, 0]
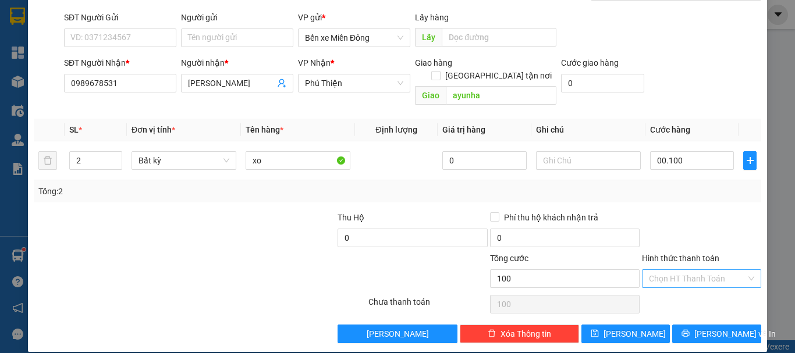
click at [673, 270] on input "Hình thức thanh toán" at bounding box center [697, 278] width 97 height 17
type input "100.000"
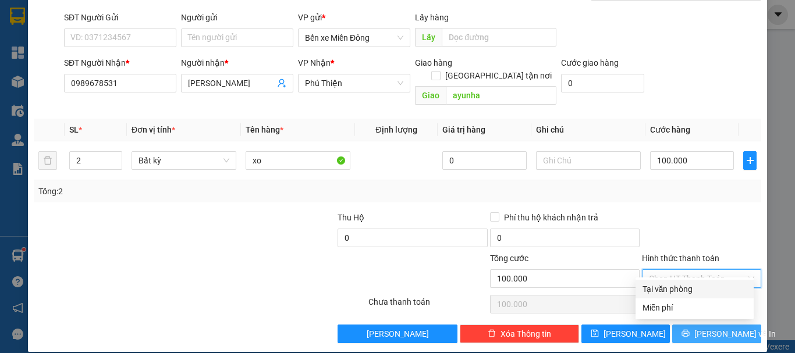
drag, startPoint x: 675, startPoint y: 287, endPoint x: 751, endPoint y: 318, distance: 81.5
click at [677, 287] on div "Tại văn phòng" at bounding box center [694, 289] width 104 height 13
type input "0"
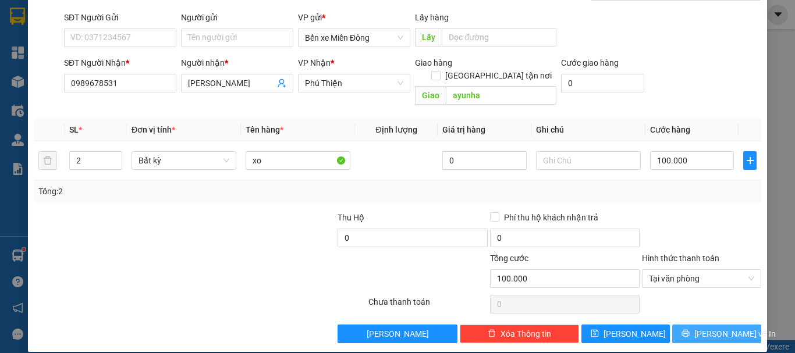
click at [714, 328] on button "[PERSON_NAME] và In" at bounding box center [716, 334] width 89 height 19
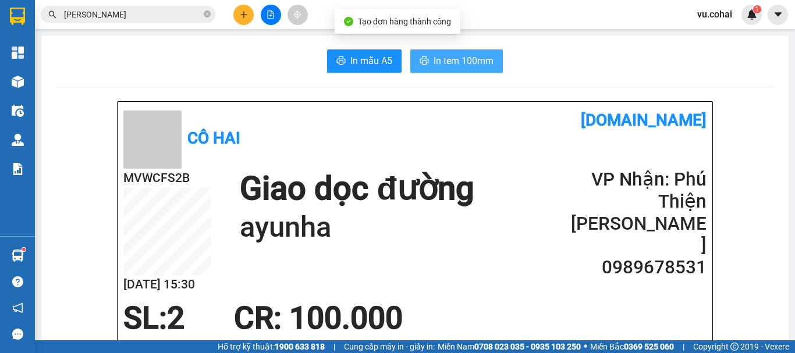
click at [470, 57] on span "In tem 100mm" at bounding box center [463, 61] width 60 height 15
click at [449, 66] on span "In tem 100mm" at bounding box center [463, 61] width 60 height 15
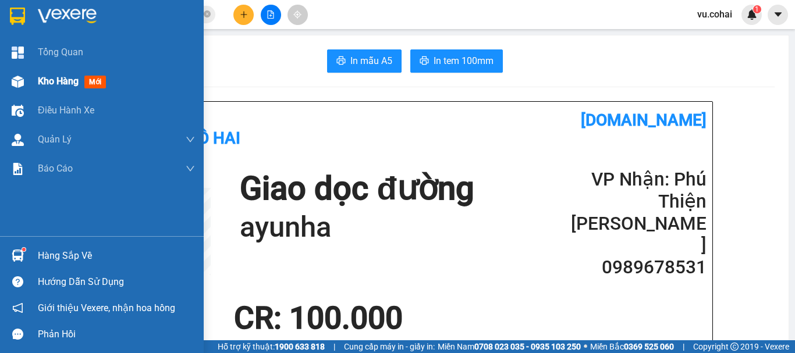
click at [61, 88] on div "Kho hàng mới" at bounding box center [74, 81] width 73 height 15
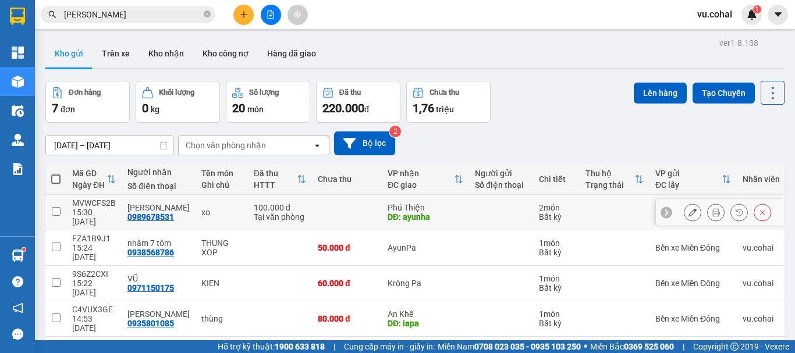
click at [58, 207] on input "checkbox" at bounding box center [56, 211] width 9 height 9
checkbox input "true"
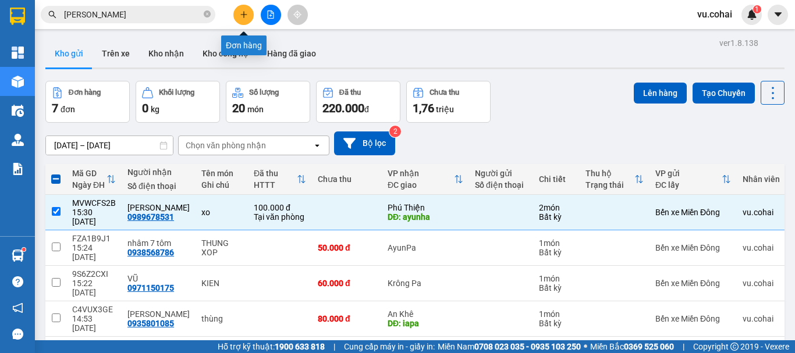
click at [239, 17] on button at bounding box center [243, 15] width 20 height 20
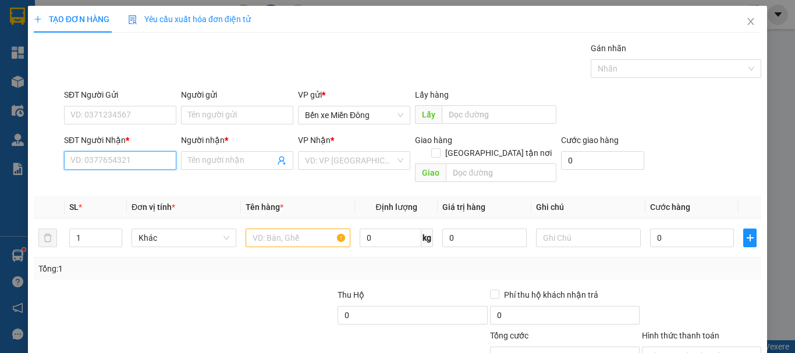
click at [125, 168] on input "SĐT Người Nhận *" at bounding box center [120, 160] width 112 height 19
click at [140, 172] on div "SĐT Người Nhận * VD: 0377654321" at bounding box center [120, 154] width 112 height 41
click at [129, 163] on input "SĐT Người Nhận *" at bounding box center [120, 160] width 112 height 19
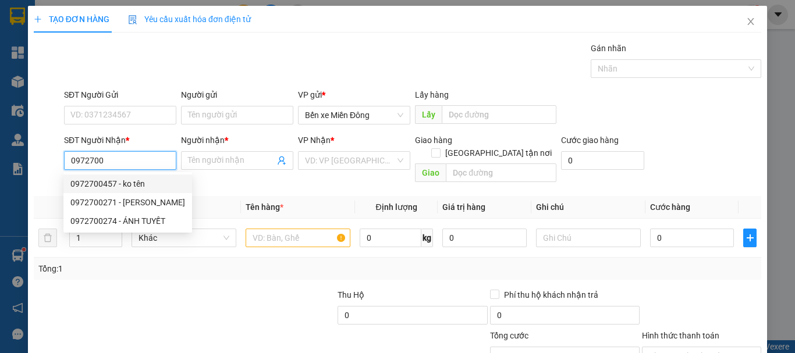
click at [109, 189] on div "0972700457 - ko tên" at bounding box center [127, 183] width 115 height 13
type input "0972700457"
type input "ko tên"
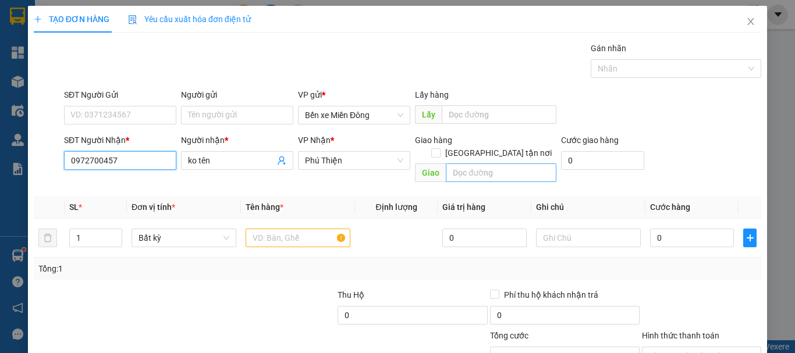
type input "0972700457"
click at [481, 163] on input "text" at bounding box center [501, 172] width 111 height 19
type input "[PERSON_NAME]"
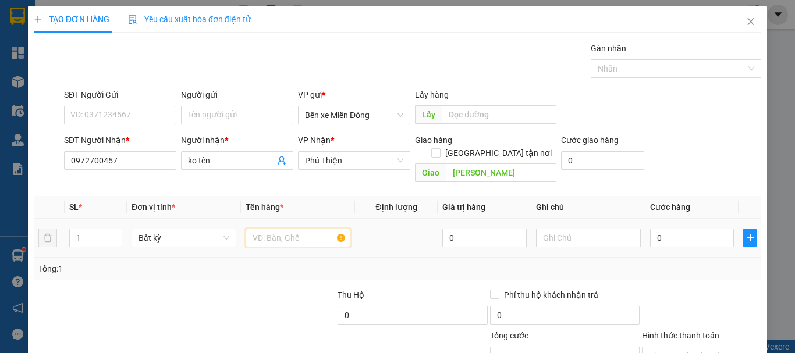
click at [301, 229] on input "text" at bounding box center [298, 238] width 105 height 19
type input "thung xốp"
type input "001"
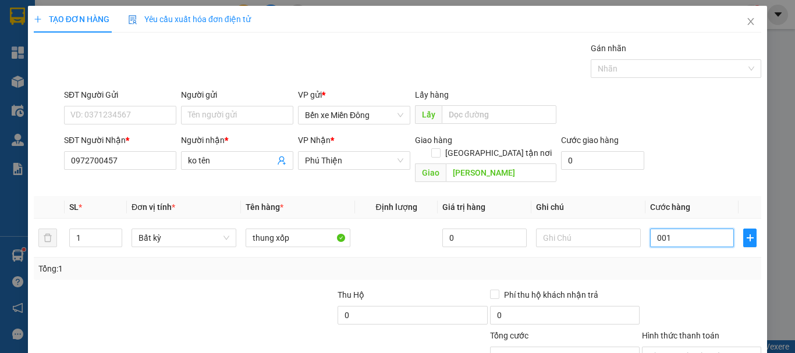
type input "1"
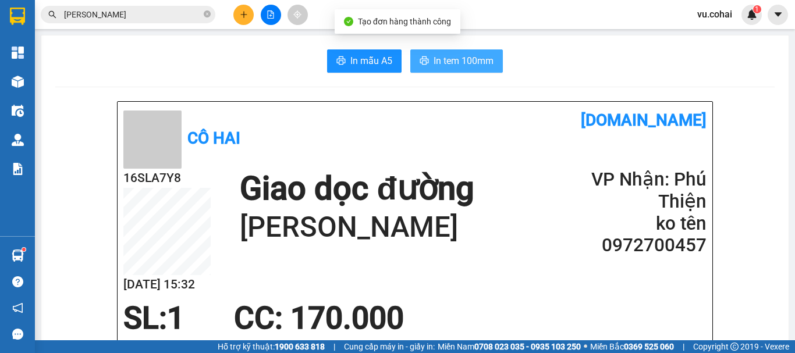
click at [453, 61] on span "In tem 100mm" at bounding box center [463, 61] width 60 height 15
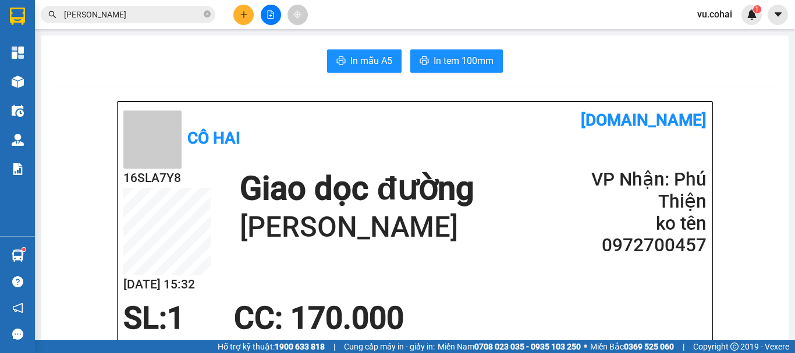
drag, startPoint x: 601, startPoint y: 130, endPoint x: 702, endPoint y: 132, distance: 100.7
click at [702, 234] on h2 "0972700457" at bounding box center [637, 245] width 140 height 22
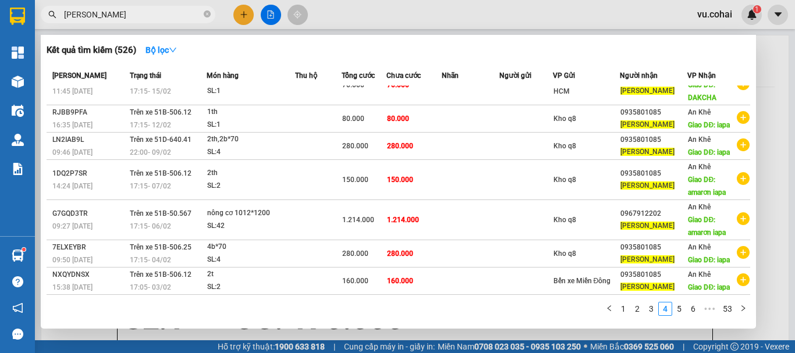
click at [203, 13] on span "minh trung" at bounding box center [128, 14] width 175 height 17
drag, startPoint x: 172, startPoint y: 6, endPoint x: 170, endPoint y: 16, distance: 10.0
click at [170, 8] on span "minh trung" at bounding box center [128, 14] width 175 height 17
click at [208, 17] on icon "close-circle" at bounding box center [207, 13] width 7 height 7
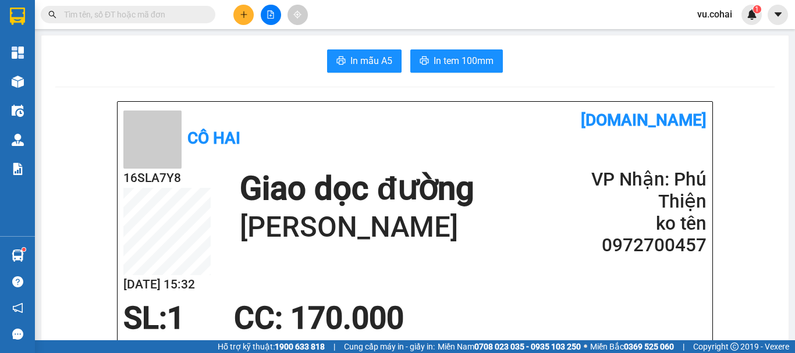
click at [178, 13] on input "text" at bounding box center [132, 14] width 137 height 13
paste input "0972700457"
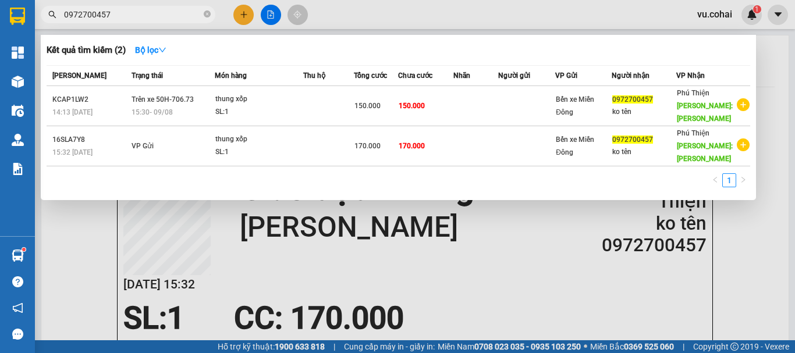
type input "0972700457"
click at [766, 220] on div at bounding box center [397, 176] width 795 height 353
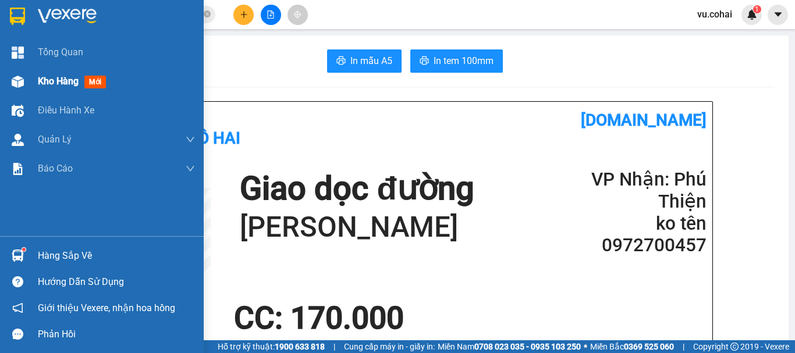
click at [52, 80] on span "Kho hàng" at bounding box center [58, 81] width 41 height 11
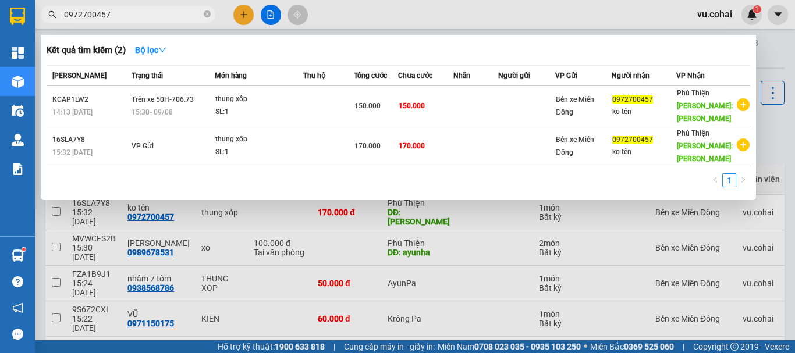
click at [169, 13] on input "0972700457" at bounding box center [132, 14] width 137 height 13
click at [205, 15] on icon "close-circle" at bounding box center [207, 13] width 7 height 7
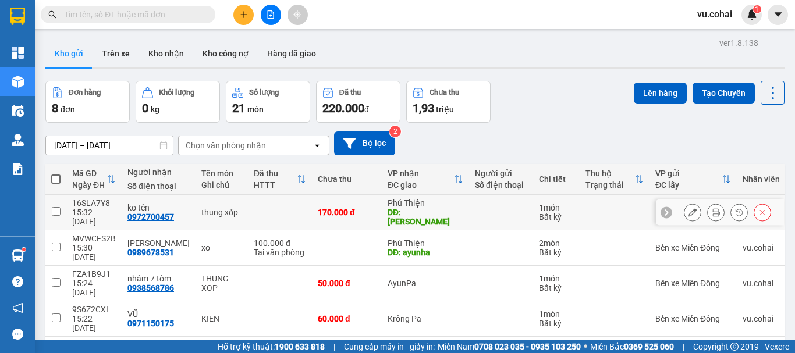
click at [688, 208] on icon at bounding box center [692, 212] width 8 height 8
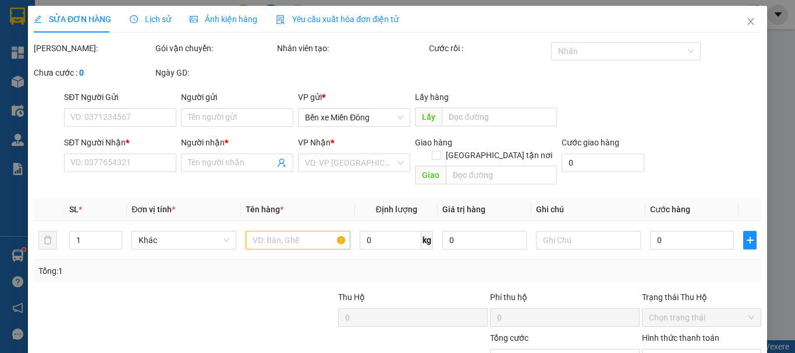
type input "0972700457"
type input "ko tên"
type input "[PERSON_NAME]"
type input "170.000"
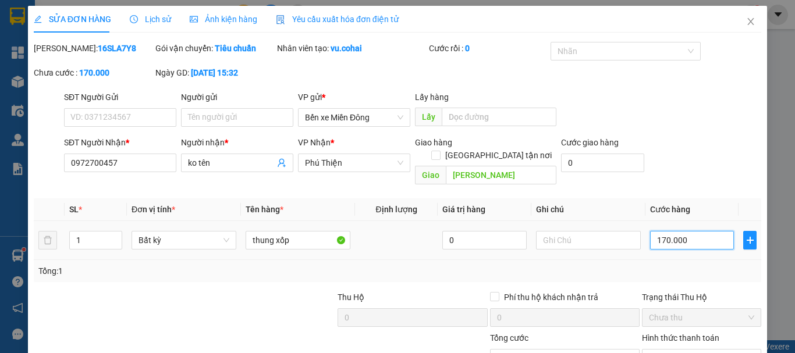
click at [701, 231] on input "170.000" at bounding box center [692, 240] width 84 height 19
type input "0"
type input "001"
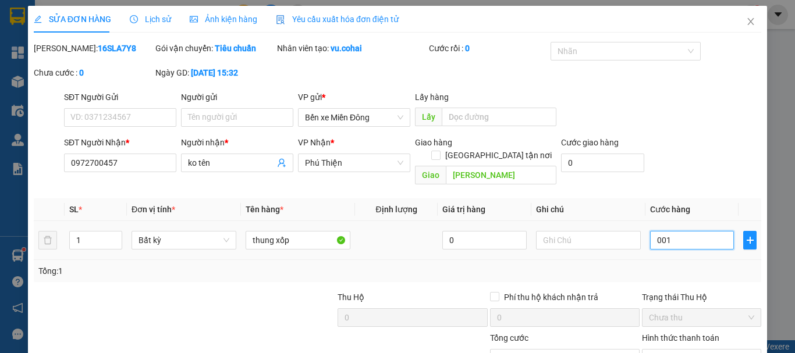
type input "1"
type input "15"
type input "00.150"
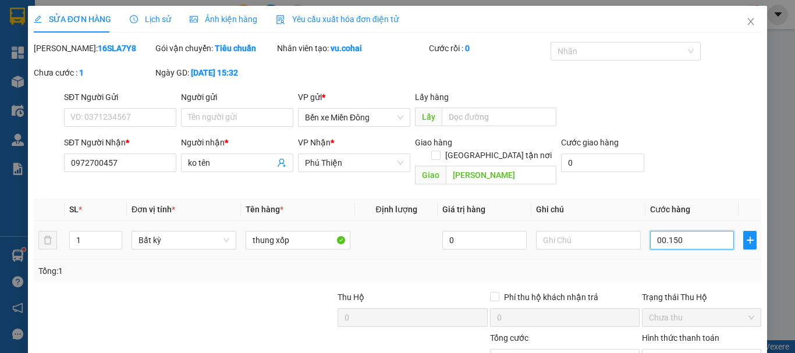
type input "150"
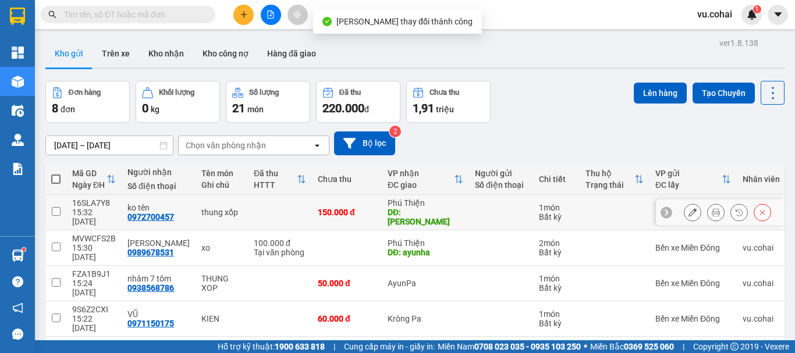
click at [56, 207] on input "checkbox" at bounding box center [56, 211] width 9 height 9
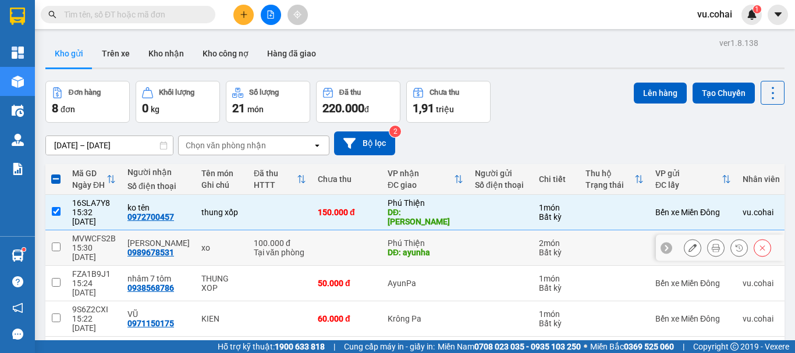
drag, startPoint x: 52, startPoint y: 234, endPoint x: 168, endPoint y: 232, distance: 115.8
click at [54, 243] on input "checkbox" at bounding box center [56, 247] width 9 height 9
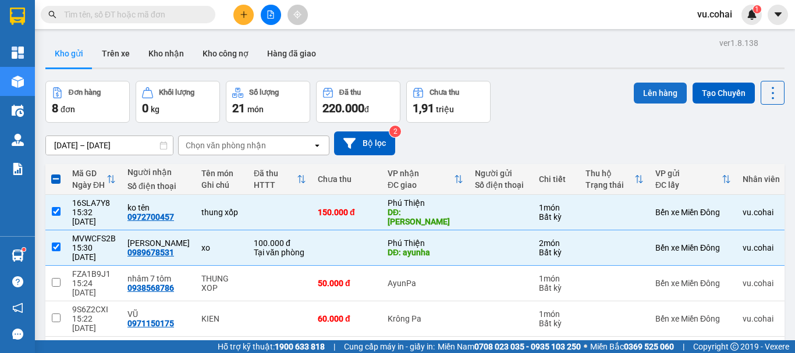
click at [643, 95] on button "Lên hàng" at bounding box center [660, 93] width 53 height 21
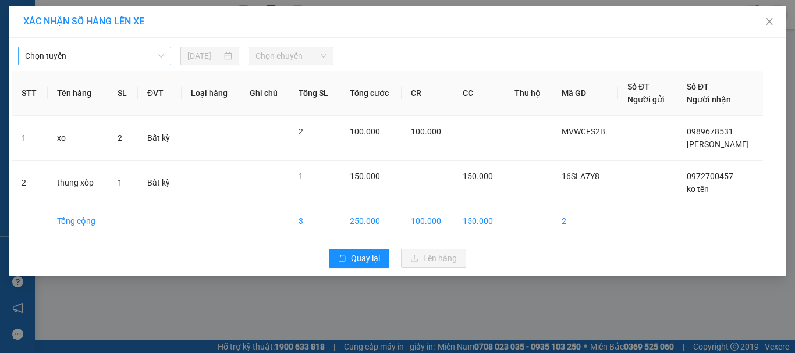
click at [108, 59] on span "Chọn tuyến" at bounding box center [94, 55] width 139 height 17
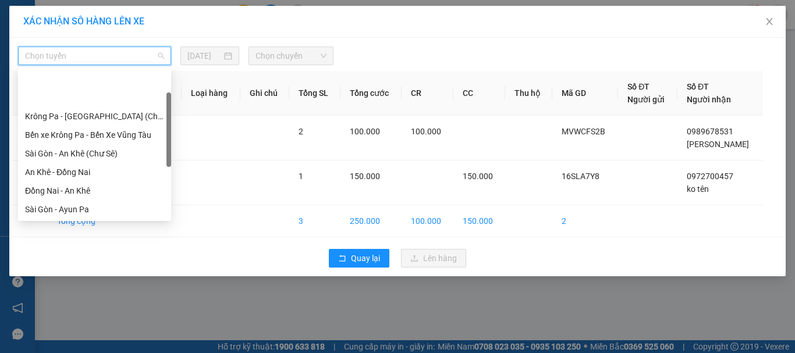
click at [118, 222] on div "[GEOGRAPHIC_DATA] - Krông Pa (Chư RCăm)" at bounding box center [94, 228] width 139 height 13
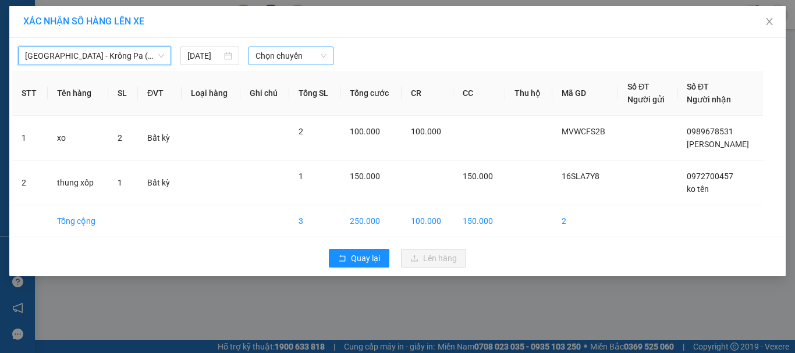
click at [298, 58] on span "Chọn chuyến" at bounding box center [291, 55] width 72 height 17
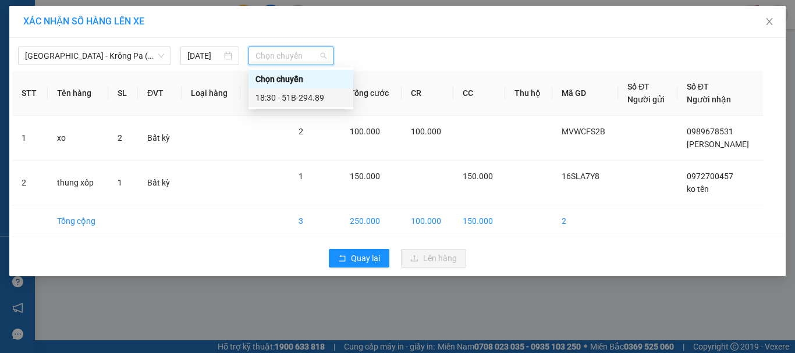
click at [305, 97] on div "18:30 - 51B-294.89" at bounding box center [300, 97] width 91 height 13
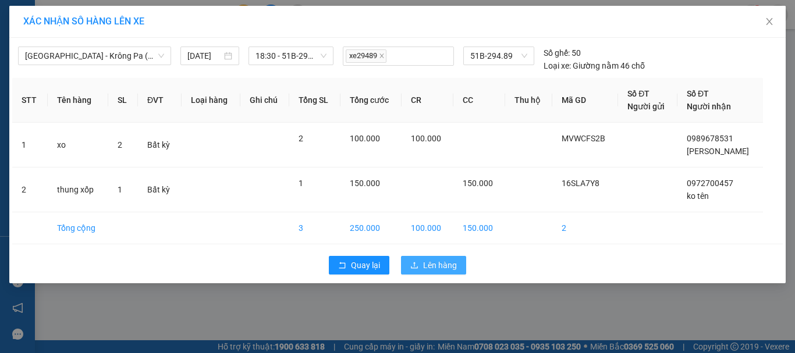
click at [451, 266] on span "Lên hàng" at bounding box center [440, 265] width 34 height 13
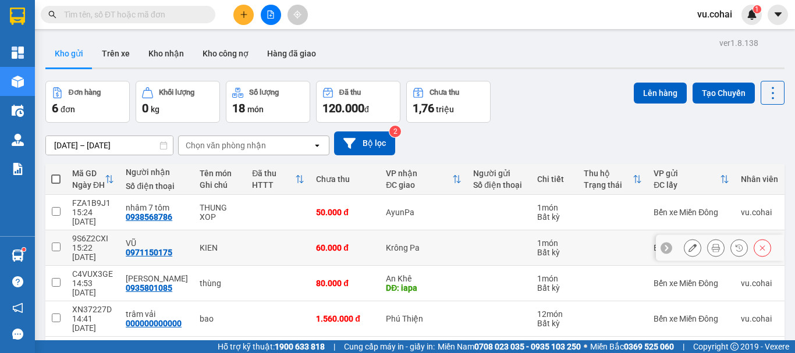
click at [54, 243] on input "checkbox" at bounding box center [56, 247] width 9 height 9
checkbox input "true"
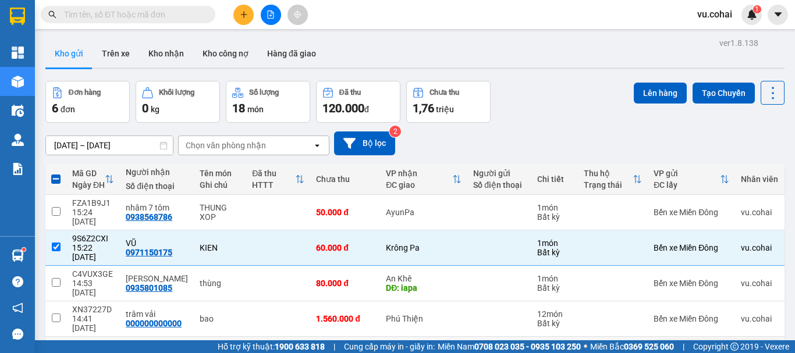
click at [58, 349] on input "checkbox" at bounding box center [56, 353] width 9 height 9
click at [660, 83] on button "Lên hàng" at bounding box center [660, 93] width 53 height 21
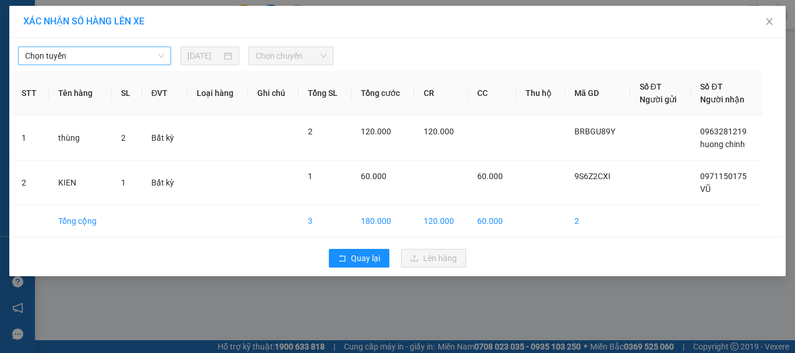
click at [118, 61] on span "Chọn tuyến" at bounding box center [94, 55] width 139 height 17
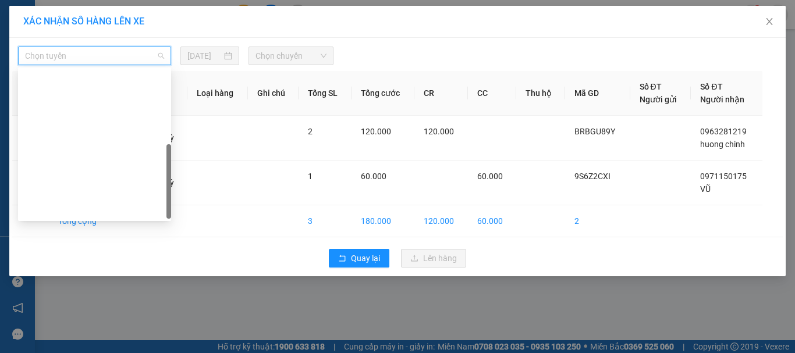
drag, startPoint x: 97, startPoint y: 101, endPoint x: 123, endPoint y: 95, distance: 26.4
click at [98, 259] on div "[GEOGRAPHIC_DATA] - Krông Pa ([GEOGRAPHIC_DATA])" at bounding box center [94, 265] width 139 height 13
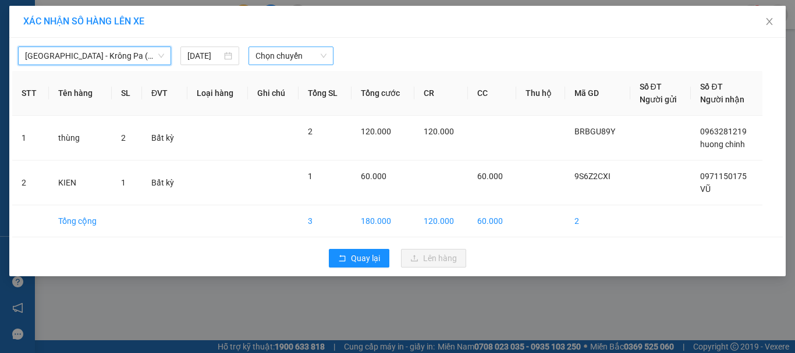
click at [293, 54] on span "Chọn chuyến" at bounding box center [291, 55] width 72 height 17
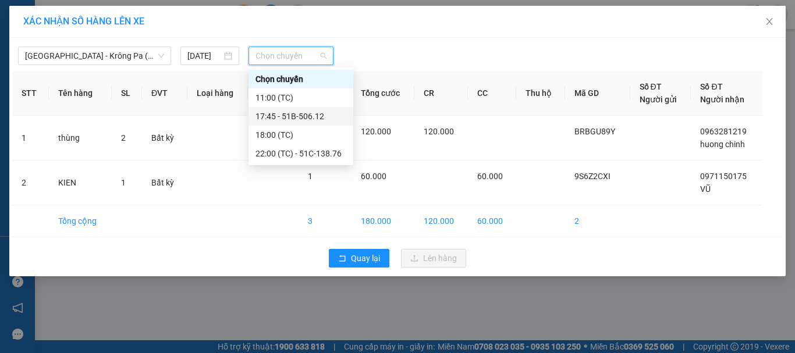
click at [304, 116] on div "17:45 - 51B-506.12" at bounding box center [300, 116] width 91 height 13
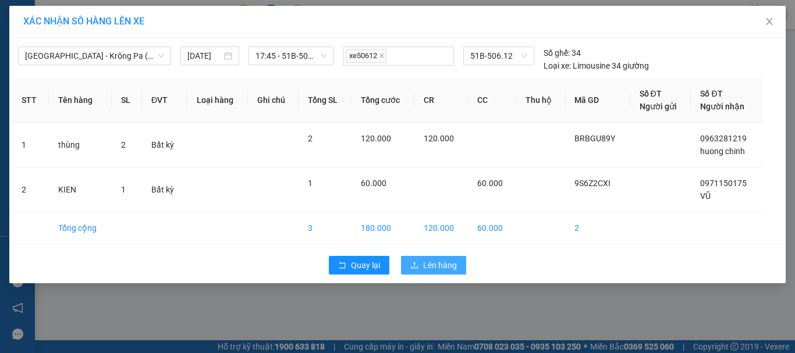
click at [442, 265] on span "Lên hàng" at bounding box center [440, 265] width 34 height 13
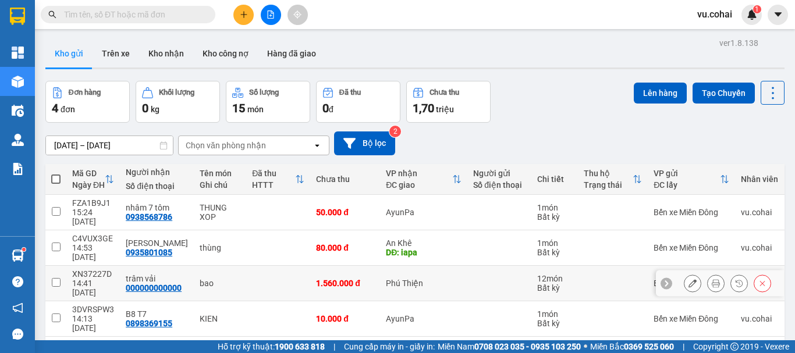
click at [55, 278] on input "checkbox" at bounding box center [56, 282] width 9 height 9
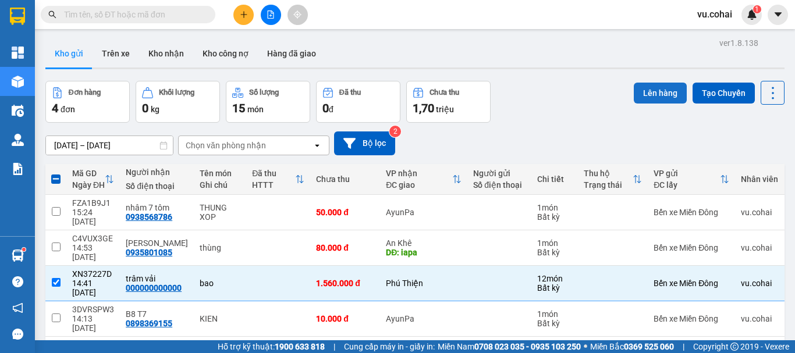
click at [644, 92] on button "Lên hàng" at bounding box center [660, 93] width 53 height 21
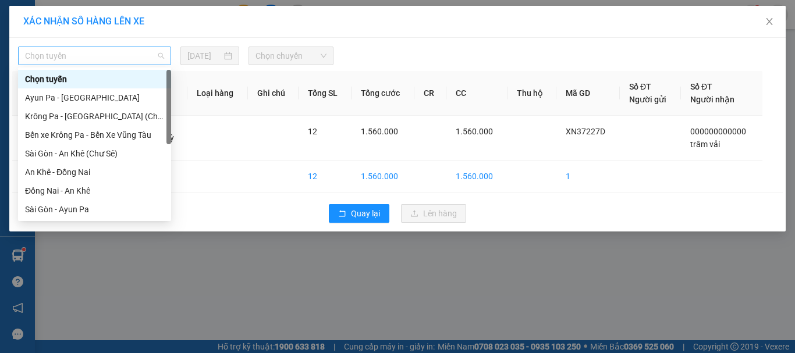
click at [125, 62] on span "Chọn tuyến" at bounding box center [94, 55] width 139 height 17
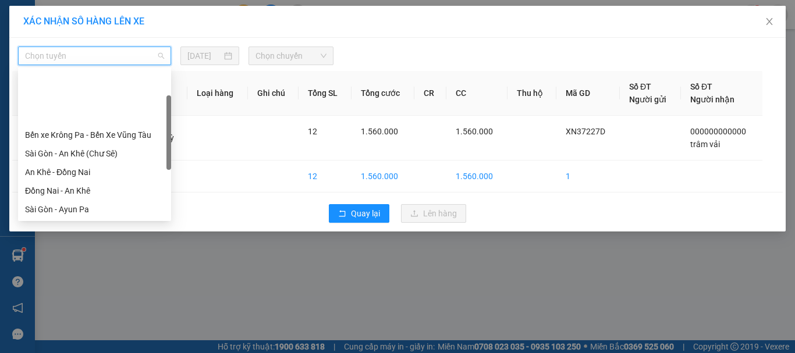
click at [122, 222] on div "[GEOGRAPHIC_DATA] - Krông Pa (Chư RCăm)" at bounding box center [94, 228] width 139 height 13
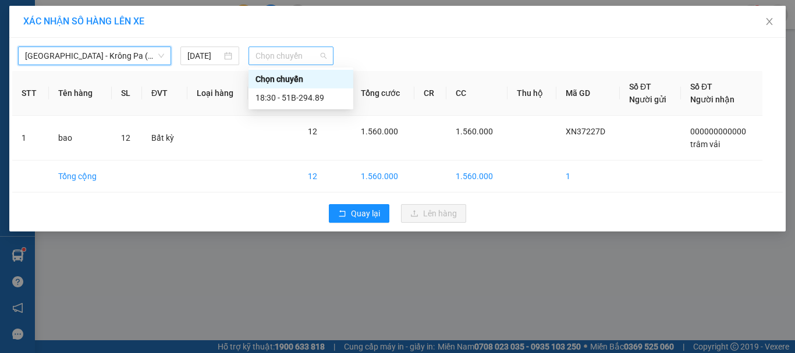
click at [283, 55] on span "Chọn chuyến" at bounding box center [291, 55] width 72 height 17
click at [310, 93] on div "18:30 - 51B-294.89" at bounding box center [300, 97] width 91 height 13
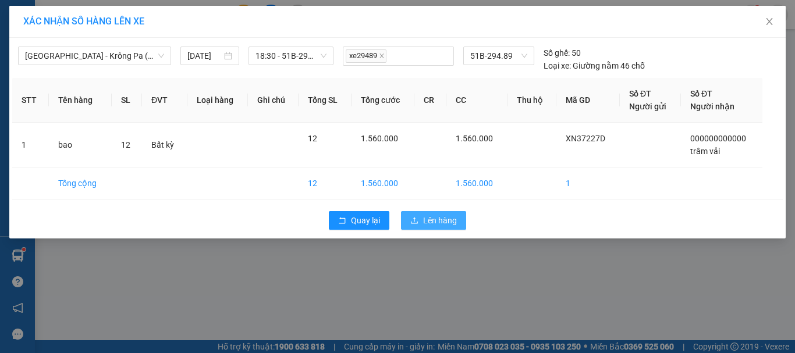
click at [439, 226] on span "Lên hàng" at bounding box center [440, 220] width 34 height 13
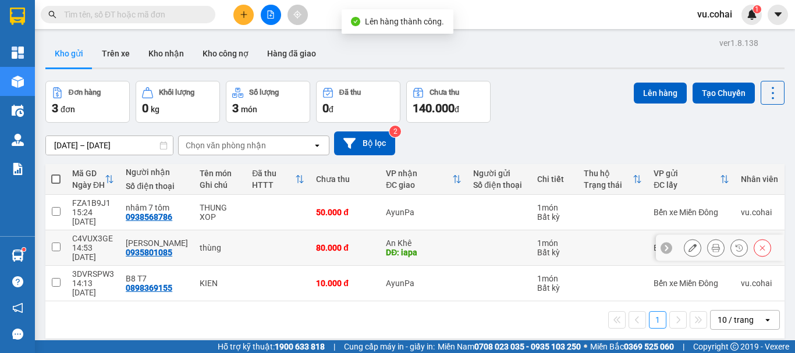
drag, startPoint x: 52, startPoint y: 235, endPoint x: 205, endPoint y: 201, distance: 156.7
click at [54, 243] on input "checkbox" at bounding box center [56, 247] width 9 height 9
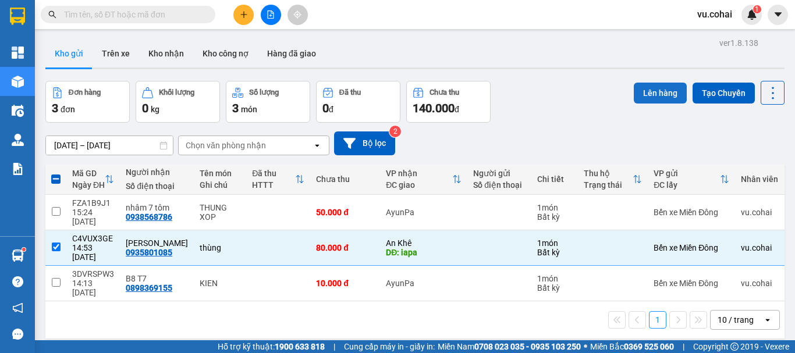
click at [647, 88] on button "Lên hàng" at bounding box center [660, 93] width 53 height 21
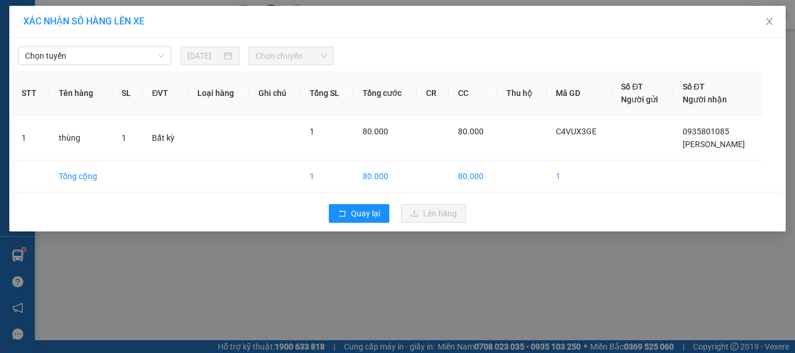
drag, startPoint x: 100, startPoint y: 60, endPoint x: 101, endPoint y: 66, distance: 6.4
click at [101, 60] on span "Chọn tuyến" at bounding box center [94, 55] width 139 height 17
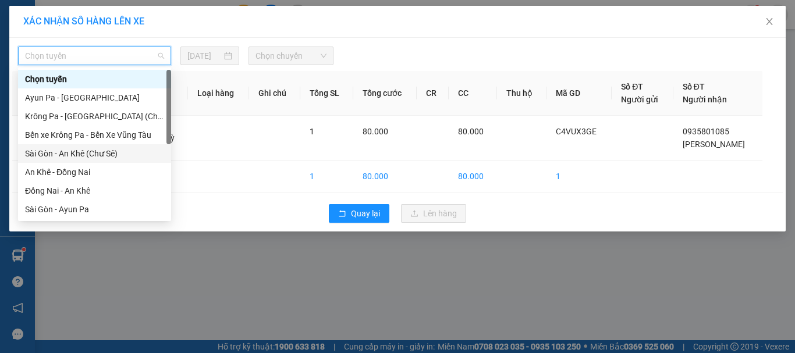
click at [107, 157] on div "Sài Gòn - An Khê (Chư Sê)" at bounding box center [94, 153] width 139 height 13
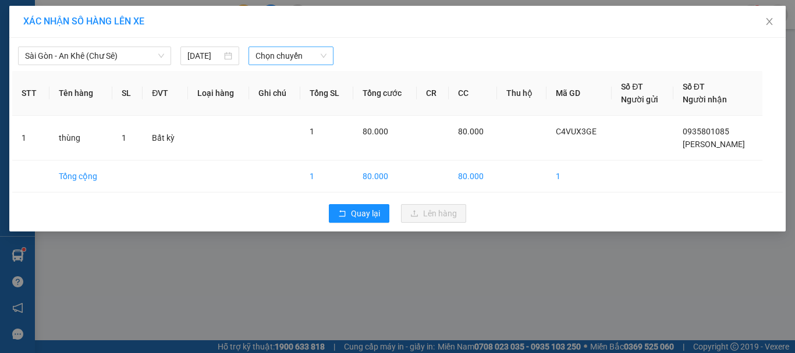
click at [268, 65] on div "Sài Gòn - An Khê (Chư Sê) 14/08/2025 Chọn chuyến STT Tên hàng SL ĐVT Loại hàng …" at bounding box center [397, 135] width 776 height 194
click at [284, 59] on span "Chọn chuyến" at bounding box center [291, 55] width 72 height 17
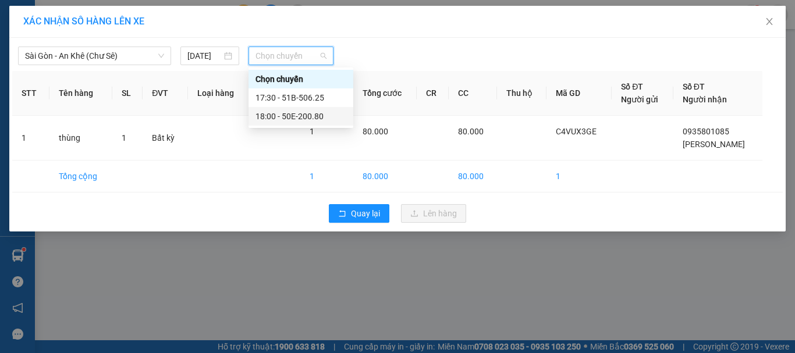
click at [313, 115] on div "18:00 - 50E-200.80" at bounding box center [300, 116] width 91 height 13
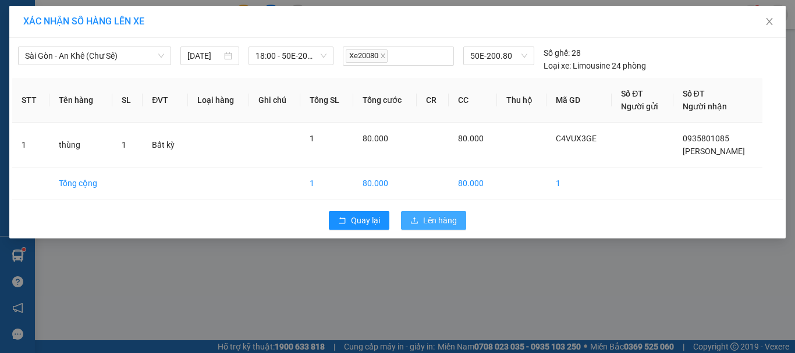
click at [446, 222] on span "Lên hàng" at bounding box center [440, 220] width 34 height 13
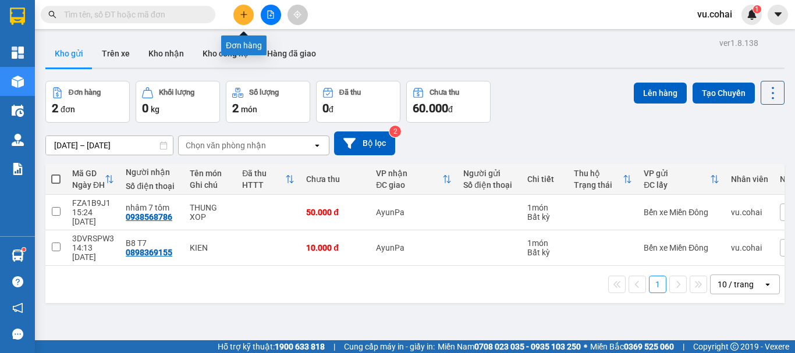
click at [245, 12] on icon "plus" at bounding box center [244, 14] width 8 height 8
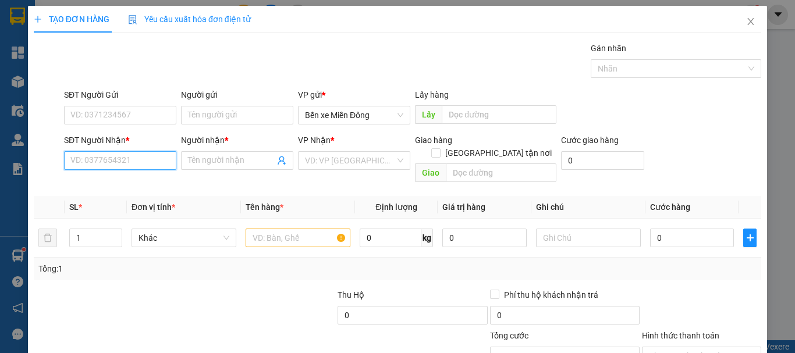
click at [112, 156] on input "SĐT Người Nhận *" at bounding box center [120, 160] width 112 height 19
click at [102, 187] on div "0961486516" at bounding box center [118, 183] width 97 height 13
click at [131, 159] on input "0961486516" at bounding box center [120, 160] width 112 height 19
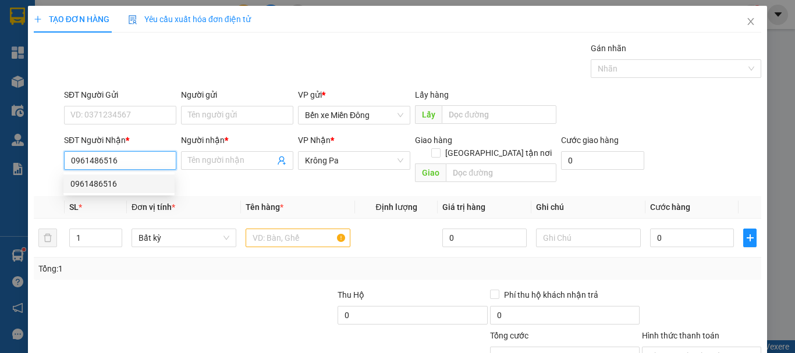
click at [158, 162] on input "0961486516" at bounding box center [120, 160] width 112 height 19
type input "0961486516"
click at [238, 164] on input "Người nhận *" at bounding box center [231, 160] width 87 height 13
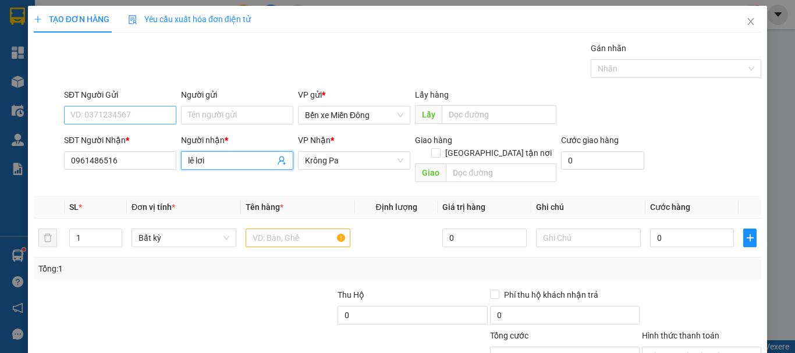
type input "lê lơi"
click at [83, 111] on input "SĐT Người Gửi" at bounding box center [120, 115] width 112 height 19
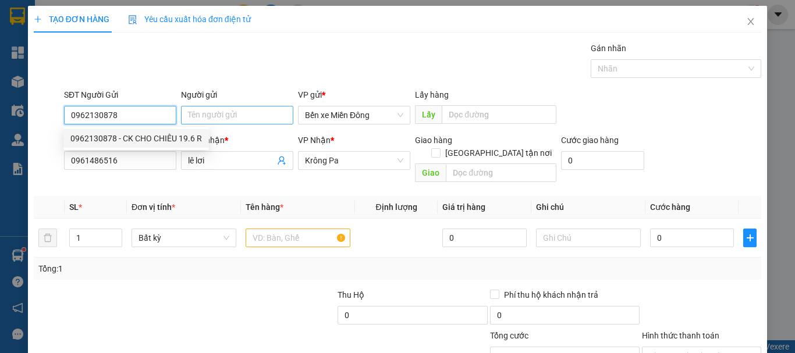
type input "0962130878"
click at [244, 119] on input "Người gửi" at bounding box center [237, 115] width 112 height 19
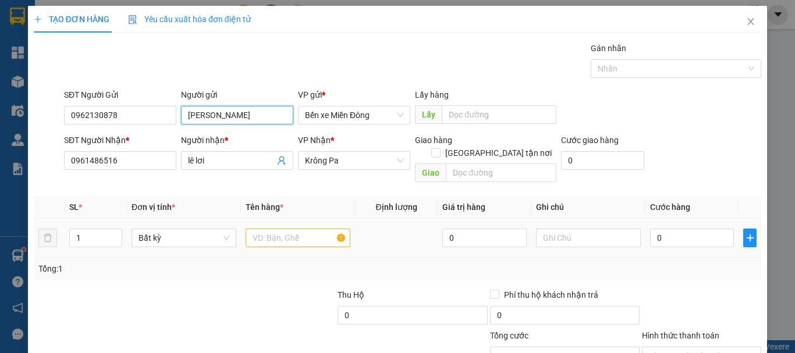
type input "lê thanh hưởng"
click at [299, 229] on input "text" at bounding box center [298, 238] width 105 height 19
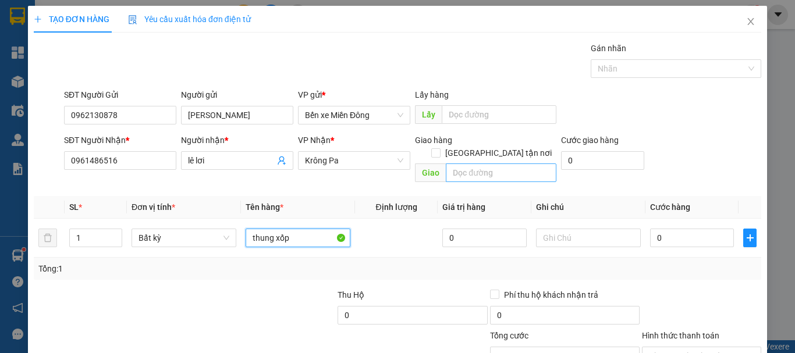
type input "thung xốp"
click at [508, 163] on input "text" at bounding box center [501, 172] width 111 height 19
click at [462, 163] on input "text" at bounding box center [501, 172] width 111 height 19
type input "phú cần"
click at [675, 229] on input "0" at bounding box center [692, 238] width 84 height 19
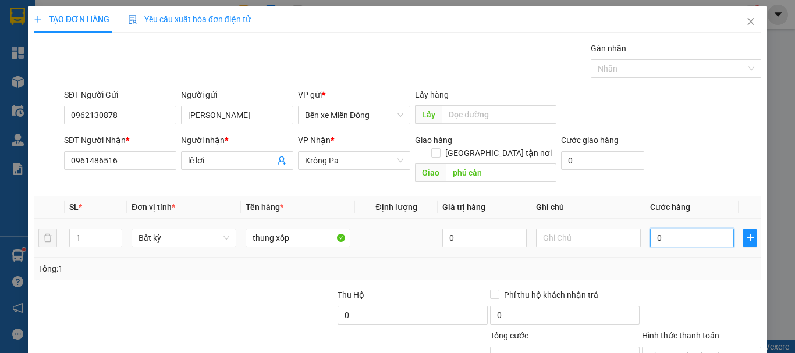
type input "0"
click at [650, 229] on input "0" at bounding box center [692, 238] width 84 height 19
click at [580, 229] on input "text" at bounding box center [588, 238] width 105 height 19
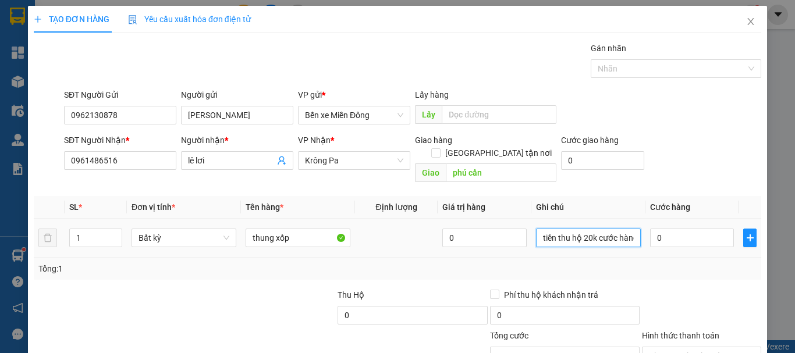
type input "tiền thu hộ 20k cước hàng 5"
click at [685, 229] on input "0" at bounding box center [692, 238] width 84 height 19
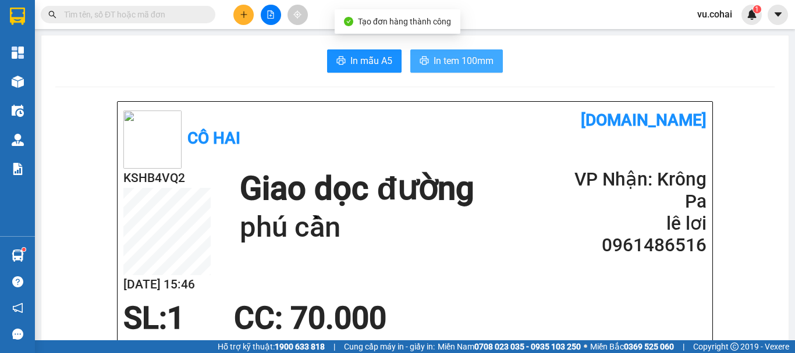
click at [474, 61] on span "In tem 100mm" at bounding box center [463, 61] width 60 height 15
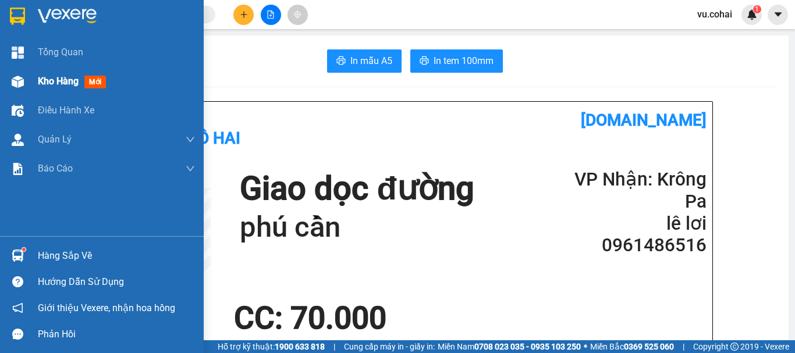
click at [62, 74] on div "Kho hàng mới" at bounding box center [74, 81] width 73 height 15
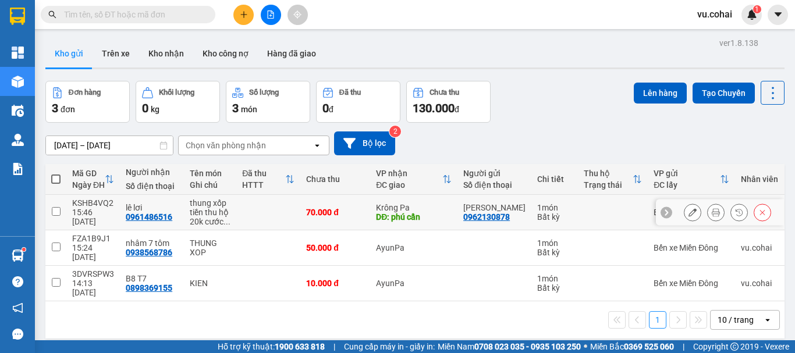
click at [688, 208] on icon at bounding box center [692, 212] width 8 height 8
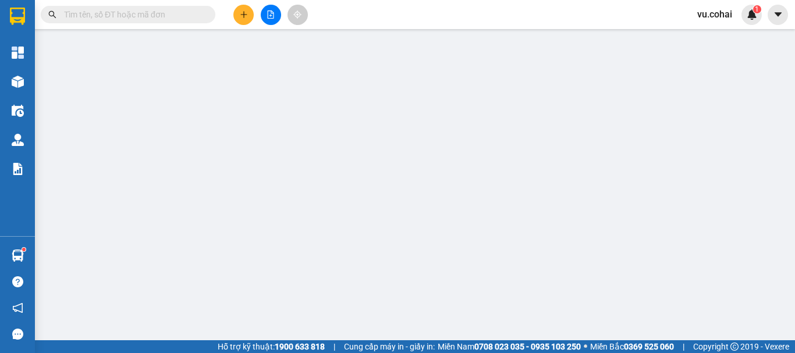
type input "0962130878"
type input "lê thanh hưởng"
type input "0961486516"
type input "lê lơi"
type input "phú cần"
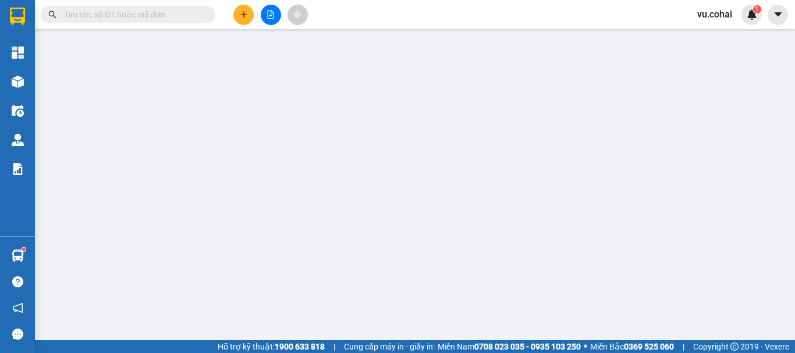
type input "70.000"
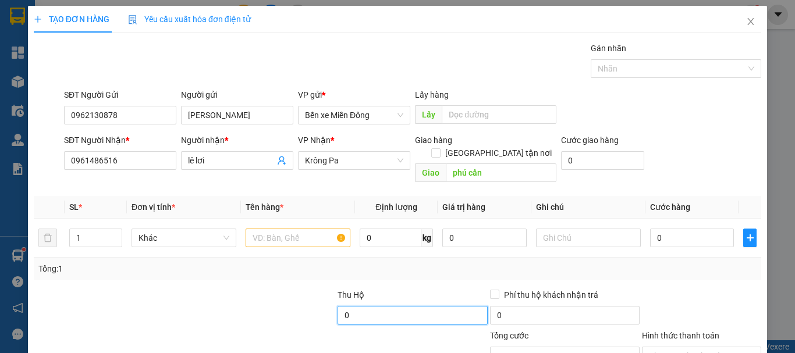
click at [360, 306] on input "0" at bounding box center [412, 315] width 150 height 19
click at [395, 306] on div "200.000.000" at bounding box center [412, 317] width 150 height 23
click at [404, 306] on input "0" at bounding box center [412, 315] width 150 height 19
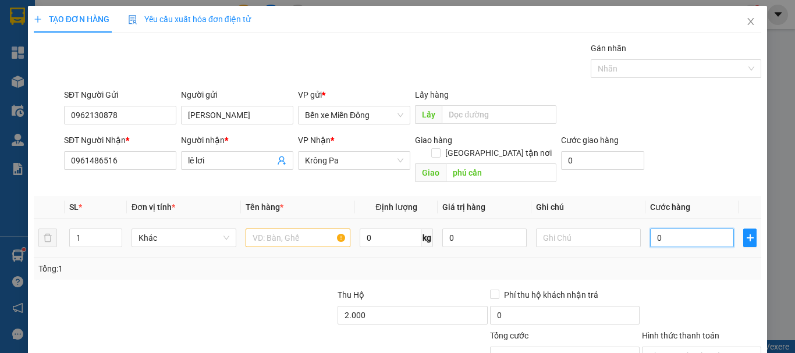
click at [671, 229] on input "0" at bounding box center [692, 238] width 84 height 19
type input "2.000.000"
type input "007"
type input "7"
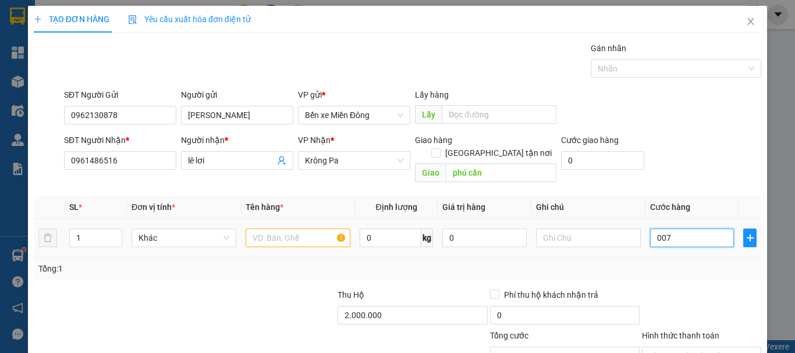
type input "0.070"
type input "70"
type input "70.000"
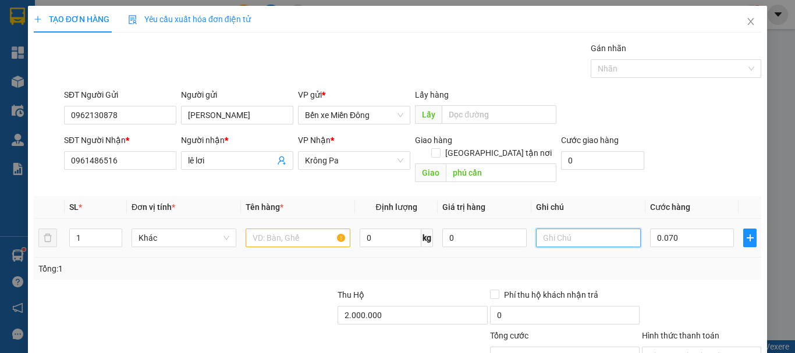
type input "70.000"
click at [575, 229] on input "text" at bounding box center [588, 238] width 105 height 19
type input "cước thu hộ 20k cước hàng 50k"
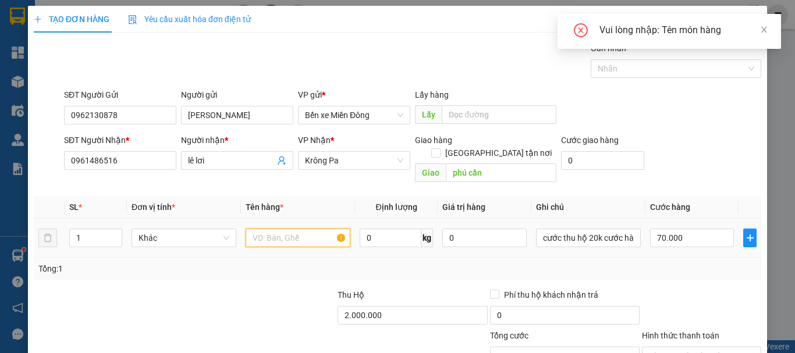
click at [293, 229] on input "text" at bounding box center [298, 238] width 105 height 19
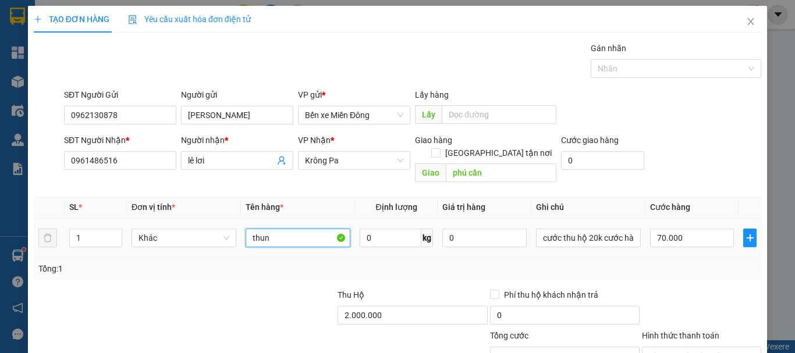
type input "thung"
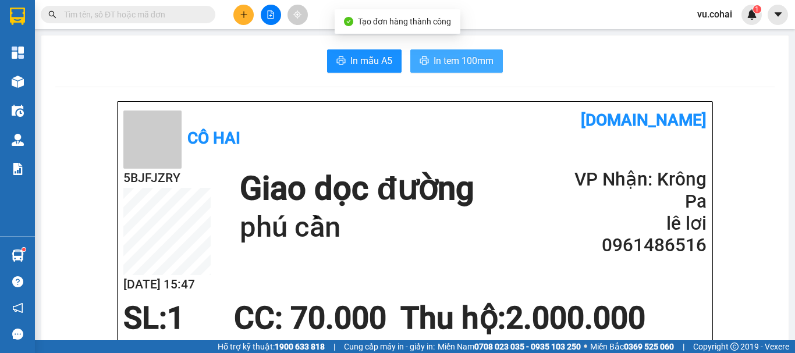
click at [482, 67] on span "In tem 100mm" at bounding box center [463, 61] width 60 height 15
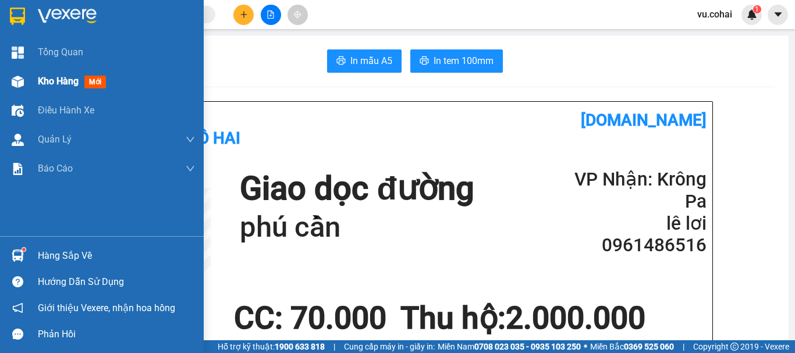
click at [59, 87] on span "Kho hàng" at bounding box center [58, 81] width 41 height 11
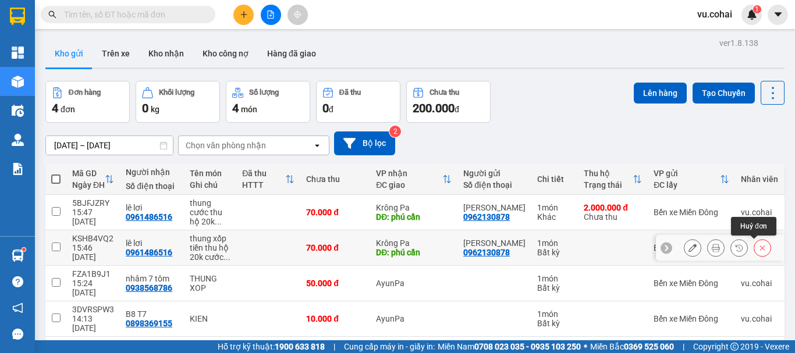
click at [758, 250] on icon at bounding box center [762, 248] width 8 height 8
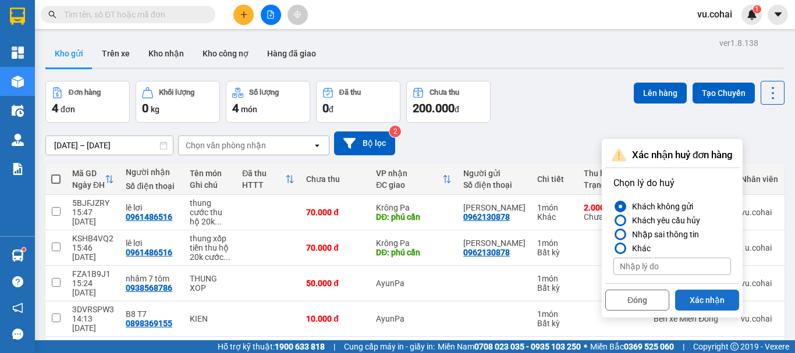
click at [705, 303] on button "Xác nhận" at bounding box center [707, 300] width 64 height 21
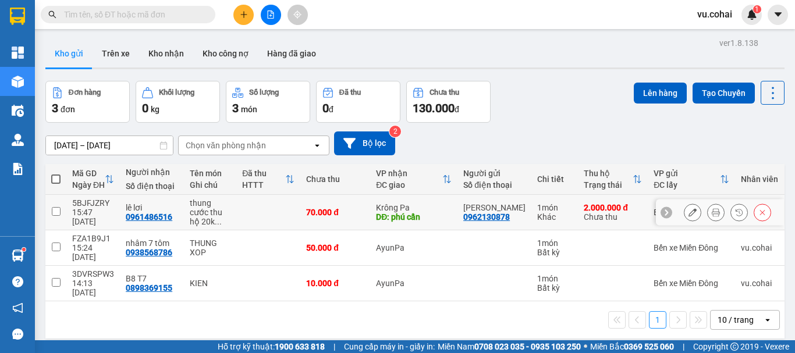
click at [64, 219] on td at bounding box center [55, 212] width 21 height 35
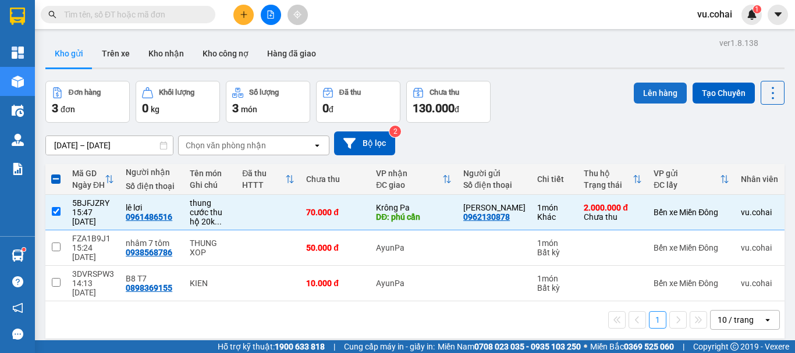
click at [642, 93] on button "Lên hàng" at bounding box center [660, 93] width 53 height 21
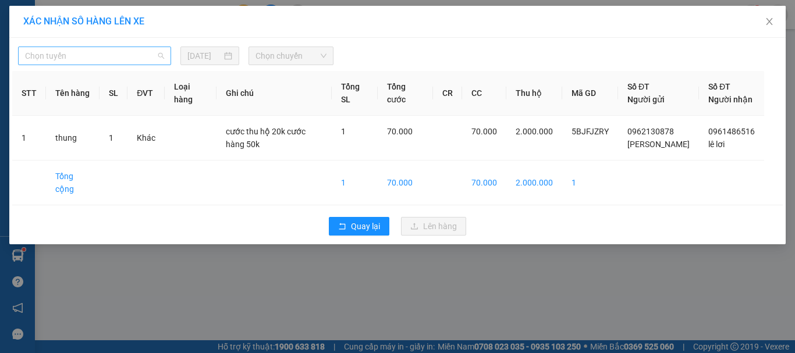
click at [122, 47] on span "Chọn tuyến" at bounding box center [94, 55] width 139 height 17
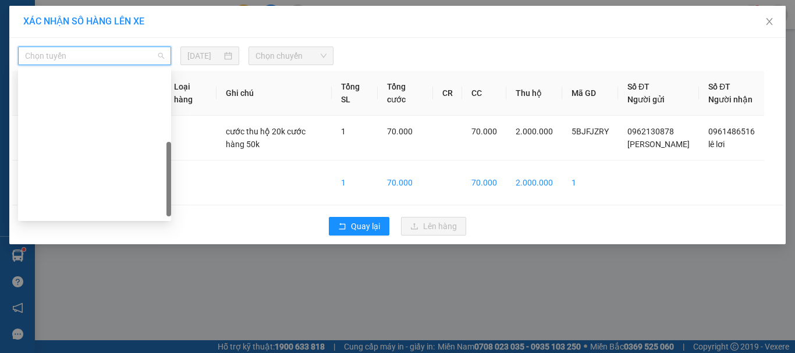
click at [97, 259] on div "[GEOGRAPHIC_DATA] - Krông Pa ([GEOGRAPHIC_DATA])" at bounding box center [94, 265] width 139 height 13
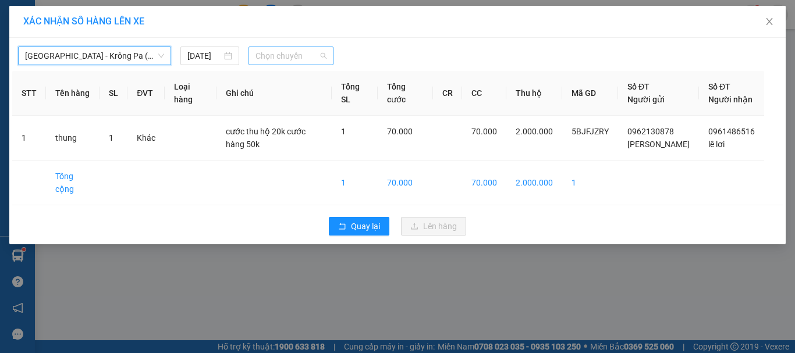
click at [297, 48] on span "Chọn chuyến" at bounding box center [291, 55] width 72 height 17
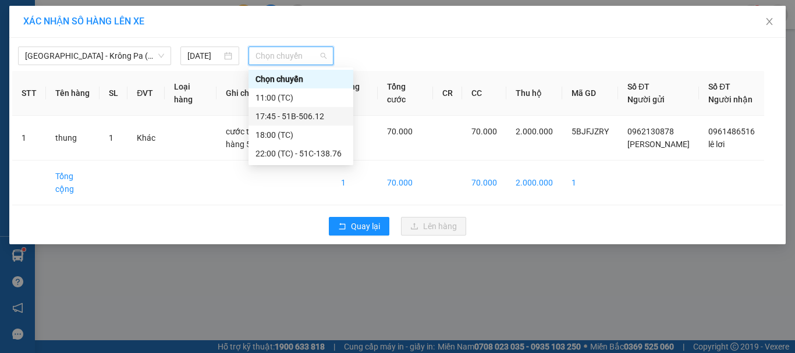
click at [307, 115] on div "17:45 - 51B-506.12" at bounding box center [300, 116] width 91 height 13
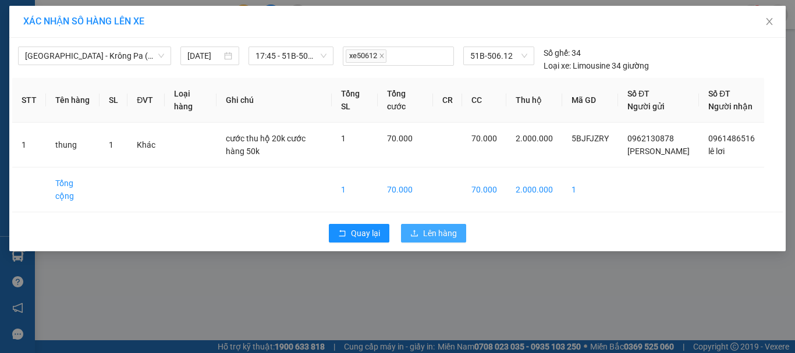
click at [450, 240] on span "Lên hàng" at bounding box center [440, 233] width 34 height 13
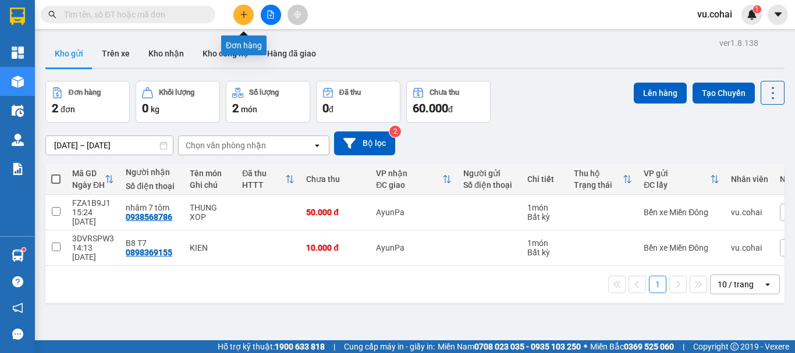
click at [249, 14] on button at bounding box center [243, 15] width 20 height 20
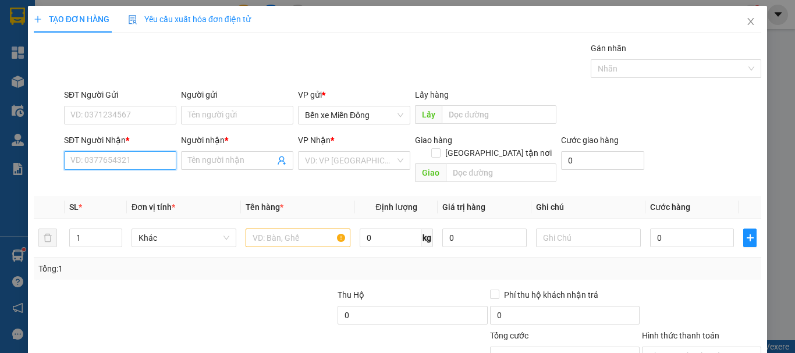
click at [135, 155] on input "SĐT Người Nhận *" at bounding box center [120, 160] width 112 height 19
click at [127, 157] on input "SĐT Người Nhận *" at bounding box center [120, 160] width 112 height 19
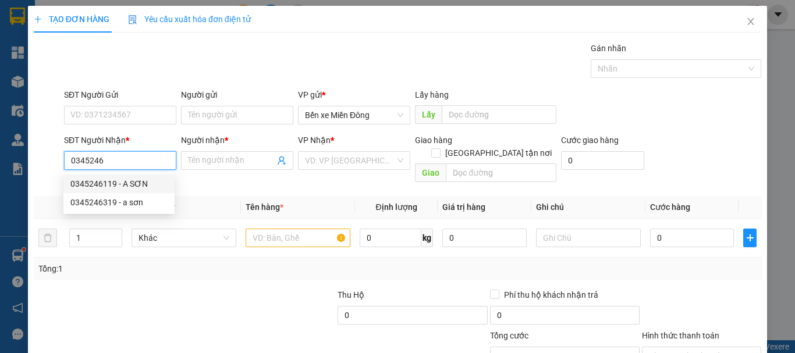
click at [116, 184] on div "0345246119 - A SƠN" at bounding box center [118, 183] width 97 height 13
type input "0345246119"
type input "A SƠN"
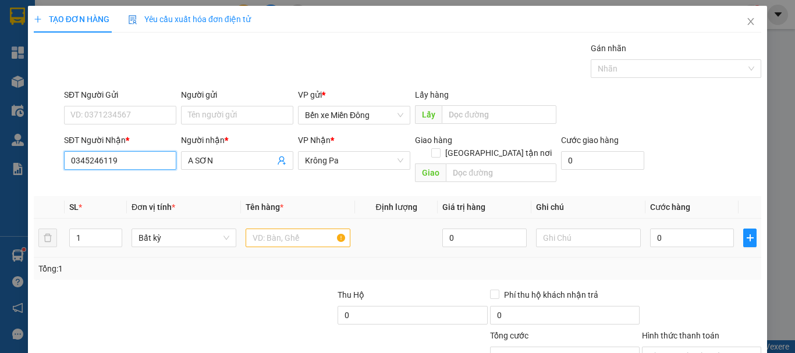
type input "0345246119"
click at [301, 229] on input "text" at bounding box center [298, 238] width 105 height 19
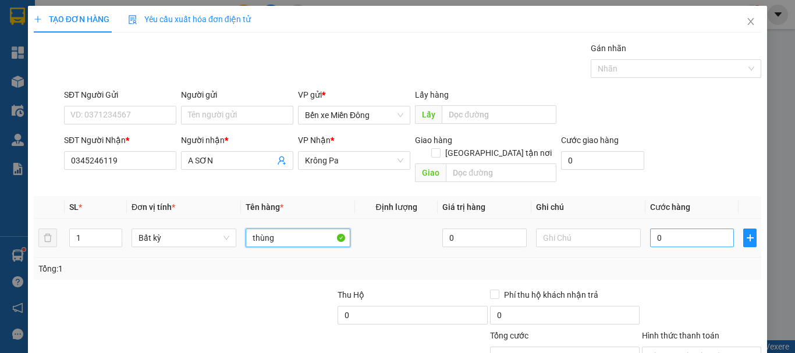
type input "thùng"
click at [678, 229] on input "0" at bounding box center [692, 238] width 84 height 19
click at [650, 229] on input "0" at bounding box center [692, 238] width 84 height 19
type input "10"
click at [114, 232] on span "up" at bounding box center [115, 235] width 7 height 7
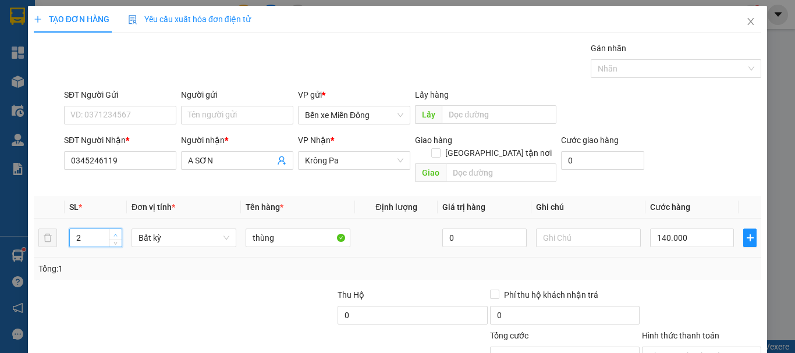
click at [118, 232] on span "up" at bounding box center [115, 235] width 7 height 7
click at [117, 232] on span "up" at bounding box center [115, 235] width 7 height 7
click at [113, 240] on icon "down" at bounding box center [115, 242] width 4 height 4
click at [671, 229] on input "0" at bounding box center [692, 238] width 84 height 19
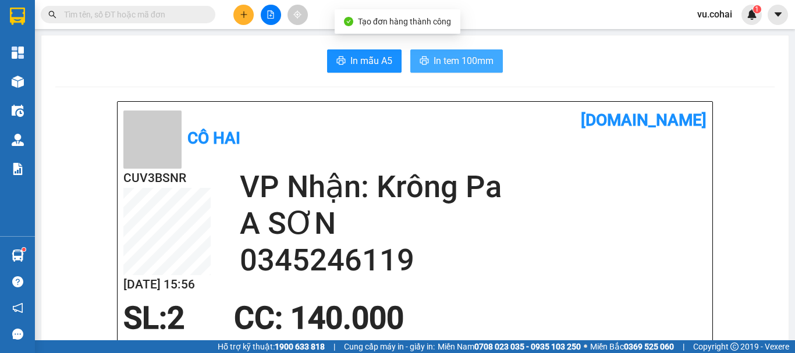
click at [482, 56] on span "In tem 100mm" at bounding box center [463, 61] width 60 height 15
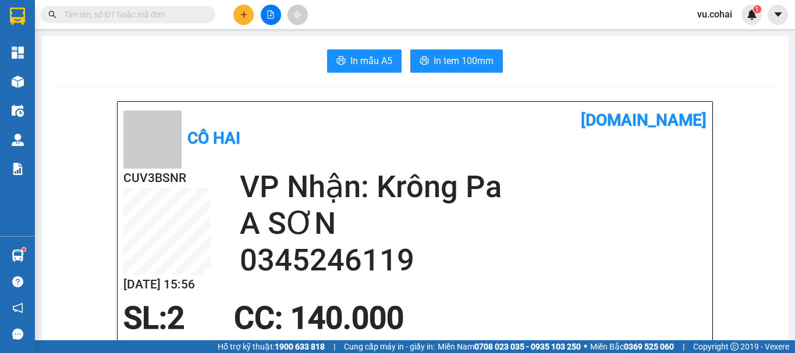
click at [263, 23] on div at bounding box center [270, 15] width 87 height 20
click at [242, 20] on button at bounding box center [243, 15] width 20 height 20
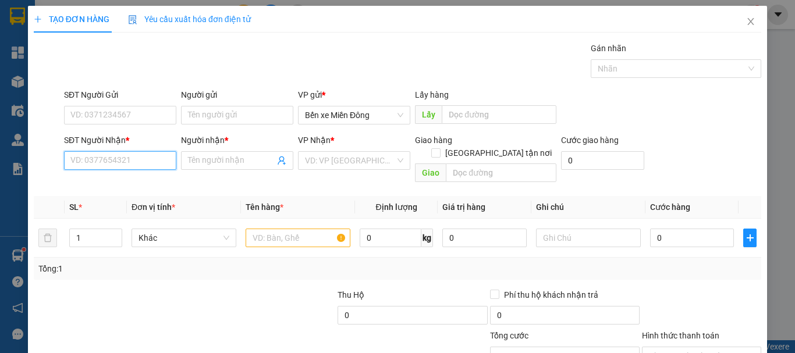
click at [91, 165] on input "SĐT Người Nhận *" at bounding box center [120, 160] width 112 height 19
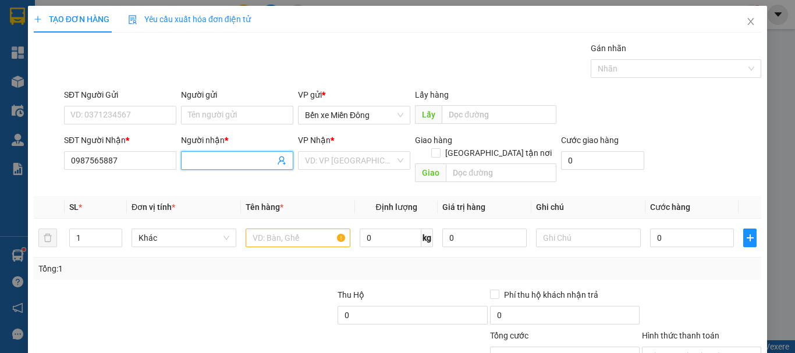
click at [246, 161] on input "Người nhận *" at bounding box center [231, 160] width 87 height 13
click at [369, 161] on input "search" at bounding box center [350, 160] width 90 height 17
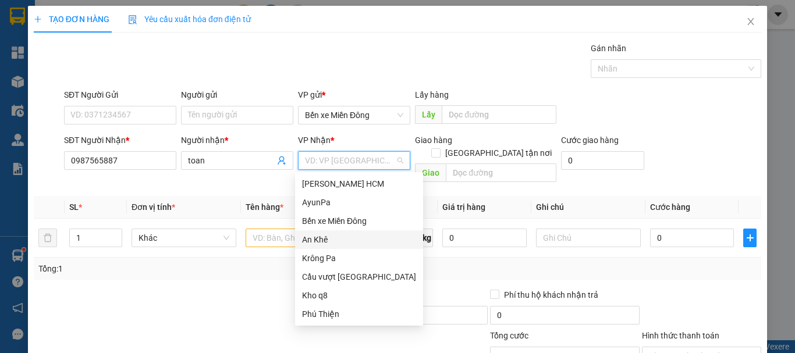
click at [325, 240] on div "An Khê" at bounding box center [359, 239] width 114 height 13
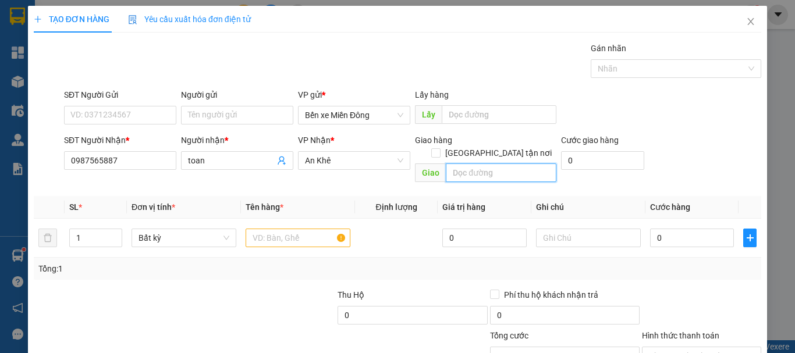
click at [511, 163] on input "text" at bounding box center [501, 172] width 111 height 19
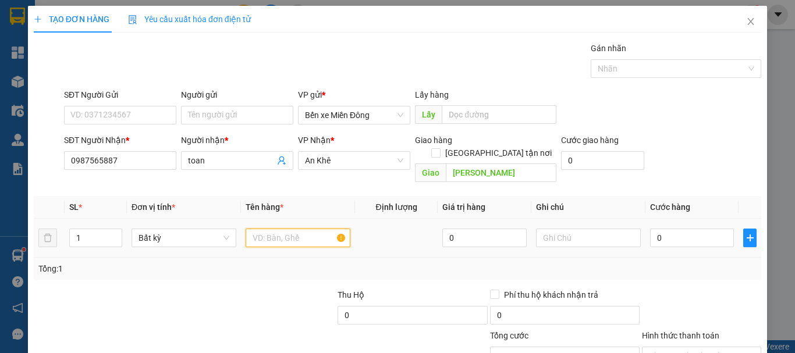
click at [314, 231] on input "text" at bounding box center [298, 238] width 105 height 19
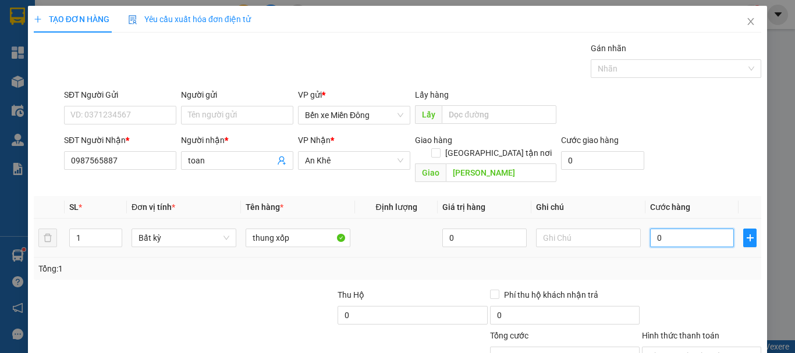
click at [684, 229] on input "0" at bounding box center [692, 238] width 84 height 19
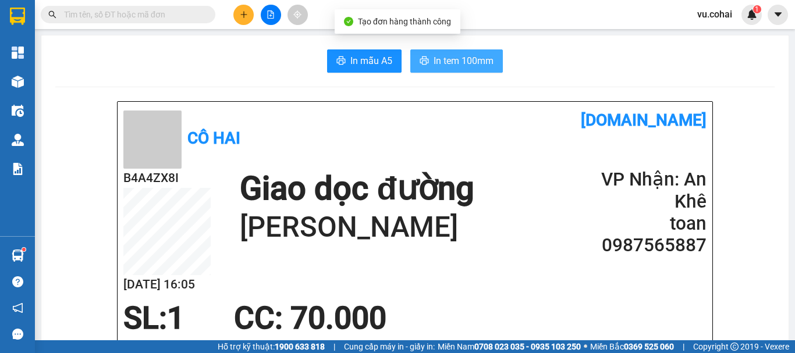
click at [472, 72] on button "In tem 100mm" at bounding box center [456, 60] width 93 height 23
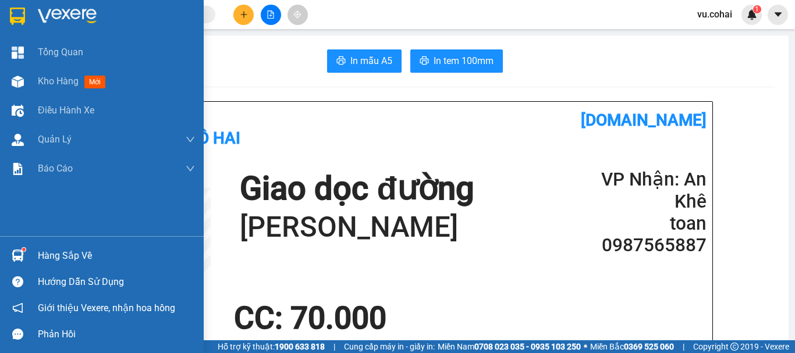
drag, startPoint x: 66, startPoint y: 84, endPoint x: 63, endPoint y: 23, distance: 61.7
click at [63, 81] on span "Kho hàng" at bounding box center [58, 81] width 41 height 11
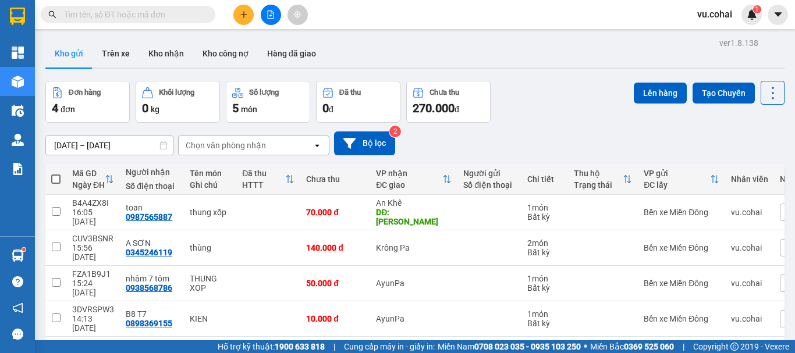
click at [246, 12] on icon "plus" at bounding box center [244, 14] width 8 height 8
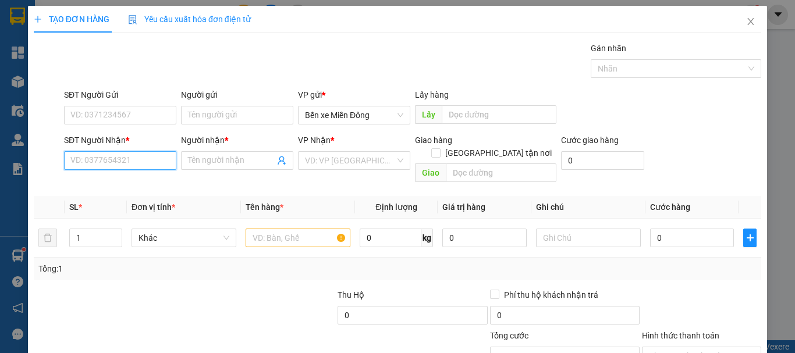
click at [116, 153] on input "SĐT Người Nhận *" at bounding box center [120, 160] width 112 height 19
click at [104, 163] on input "SĐT Người Nhận *" at bounding box center [120, 160] width 112 height 19
click at [458, 42] on div "Gói vận chuyển * Tiêu chuẩn Gán nhãn Nhãn" at bounding box center [413, 62] width 702 height 41
click at [130, 151] on div "SĐT Người Nhận *" at bounding box center [120, 142] width 112 height 17
click at [125, 158] on input "SĐT Người Nhận *" at bounding box center [120, 160] width 112 height 19
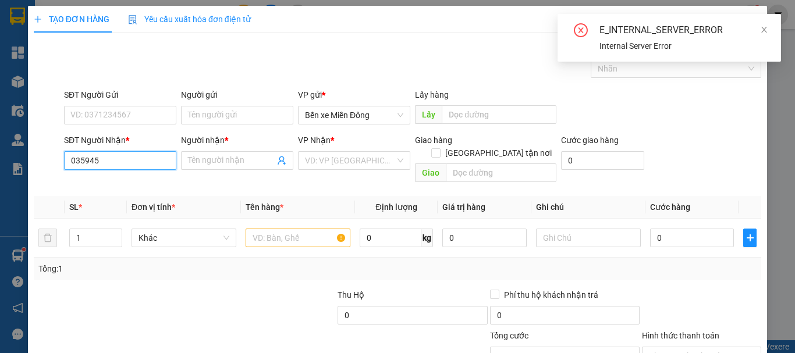
click at [115, 154] on input "035945" at bounding box center [120, 160] width 112 height 19
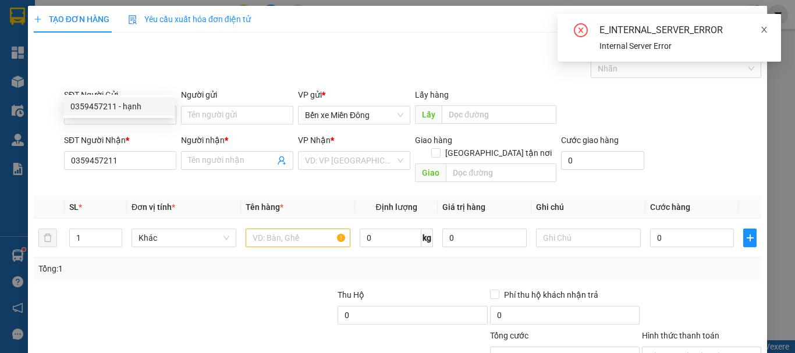
click at [763, 27] on icon "close" at bounding box center [764, 30] width 8 height 8
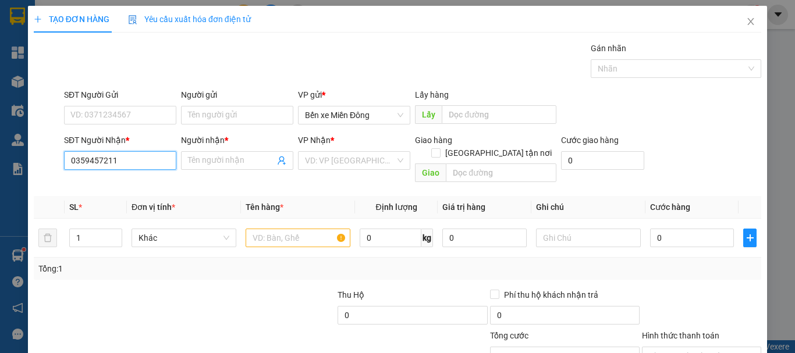
click at [122, 151] on input "0359457211" at bounding box center [120, 160] width 112 height 19
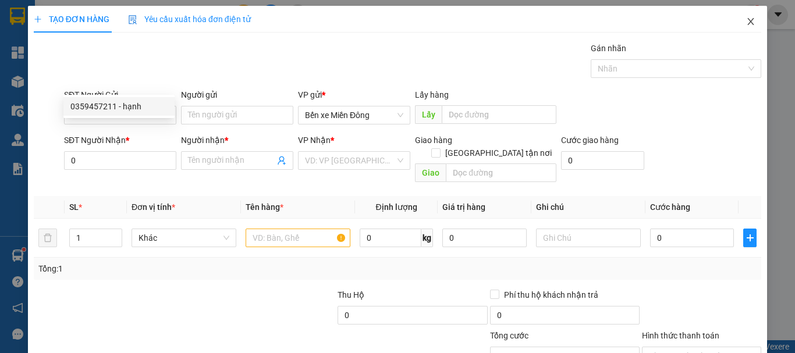
click at [749, 21] on span "Close" at bounding box center [750, 22] width 33 height 33
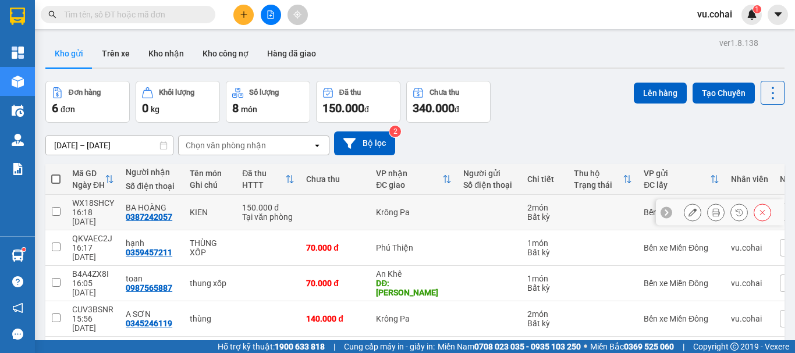
click at [54, 207] on input "checkbox" at bounding box center [56, 211] width 9 height 9
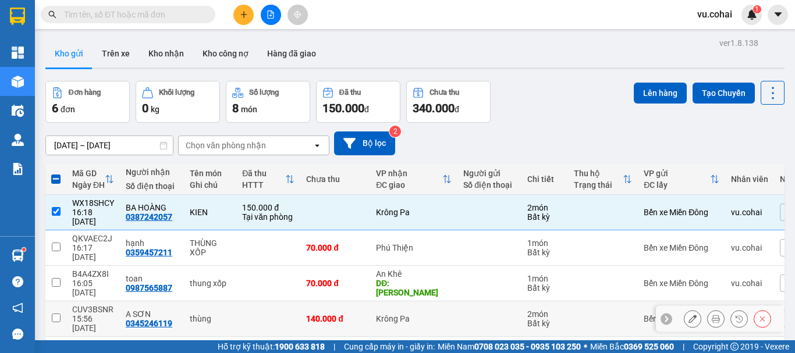
drag, startPoint x: 52, startPoint y: 224, endPoint x: 62, endPoint y: 218, distance: 11.0
click at [52, 314] on input "checkbox" at bounding box center [56, 318] width 9 height 9
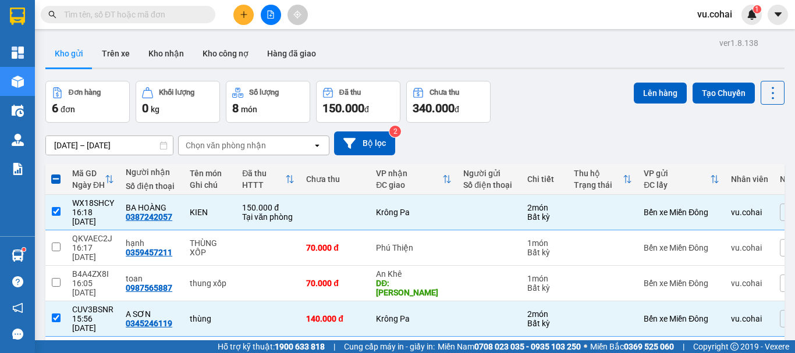
click at [653, 28] on div "Kết quả tìm kiếm ( 2 ) Bộ lọc Mã ĐH Trạng thái Món hàng Thu hộ Tổng cước Chưa c…" at bounding box center [397, 14] width 795 height 29
click at [657, 83] on button "Lên hàng" at bounding box center [660, 93] width 53 height 21
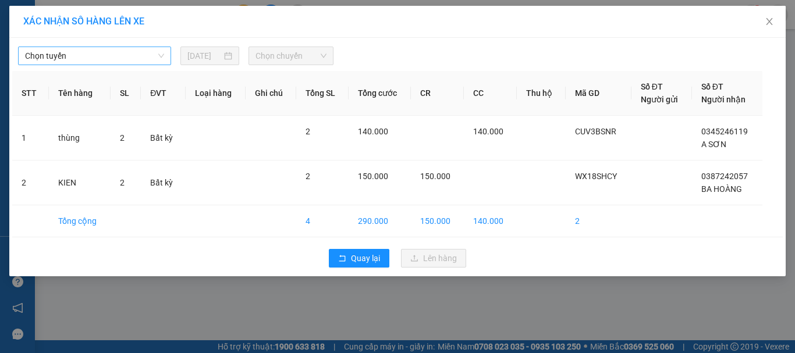
click at [127, 62] on span "Chọn tuyến" at bounding box center [94, 55] width 139 height 17
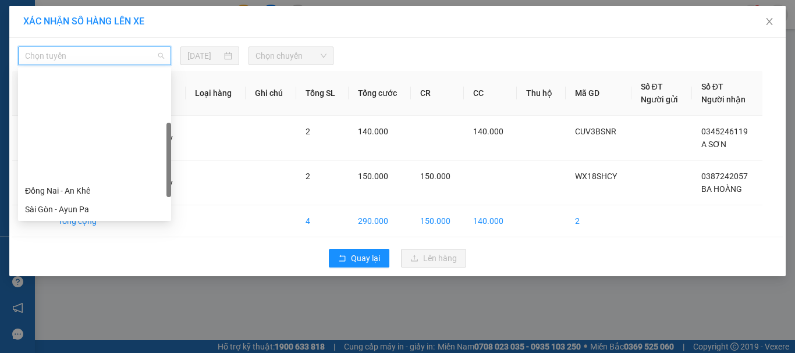
click at [86, 259] on div "[GEOGRAPHIC_DATA] - Krông Pa ([GEOGRAPHIC_DATA])" at bounding box center [94, 265] width 139 height 13
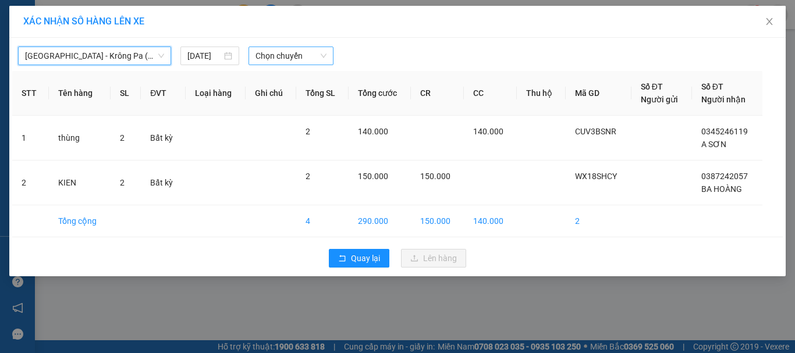
click at [282, 55] on span "Chọn chuyến" at bounding box center [291, 55] width 72 height 17
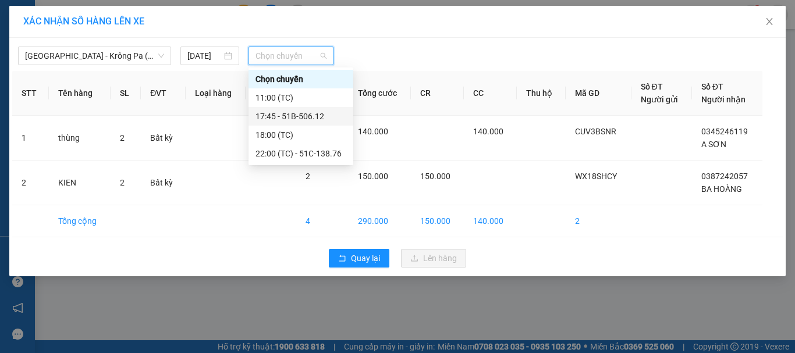
click at [312, 113] on div "17:45 - 51B-506.12" at bounding box center [300, 116] width 91 height 13
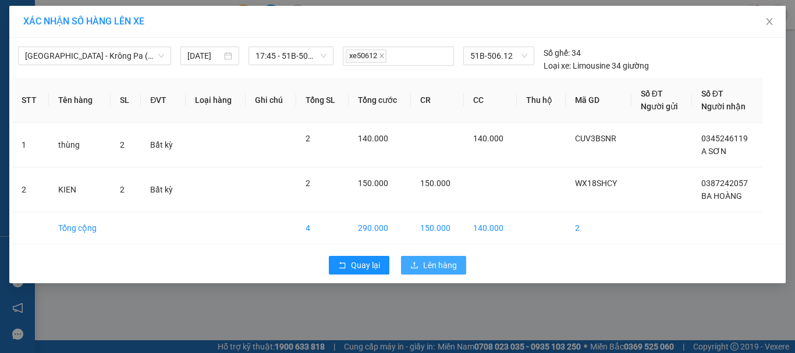
click at [442, 268] on span "Lên hàng" at bounding box center [440, 265] width 34 height 13
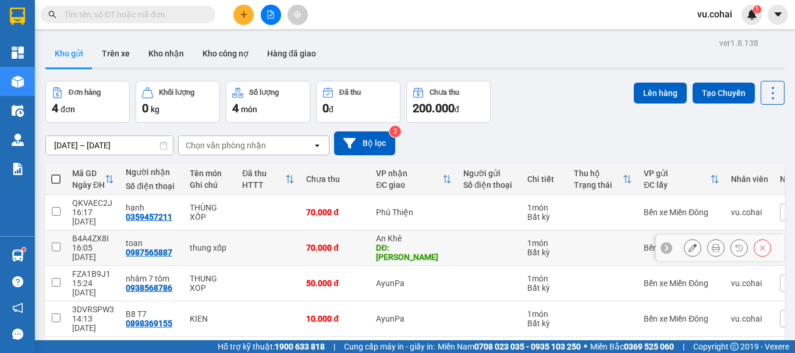
click at [55, 237] on td at bounding box center [55, 247] width 21 height 35
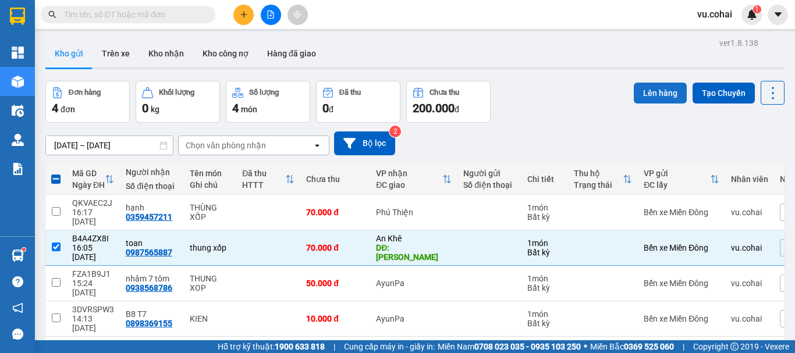
click at [665, 96] on button "Lên hàng" at bounding box center [660, 93] width 53 height 21
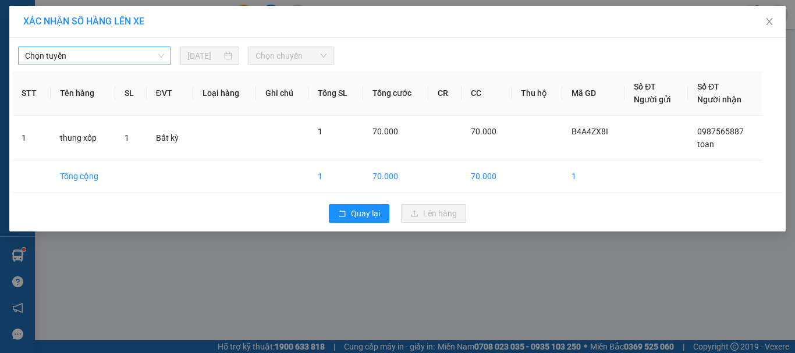
click at [120, 58] on span "Chọn tuyến" at bounding box center [94, 55] width 139 height 17
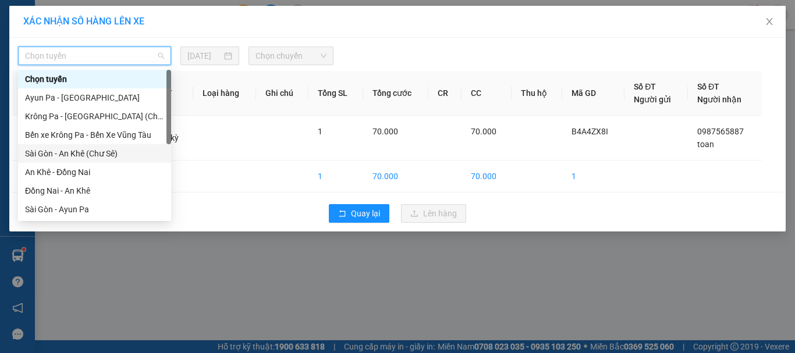
click at [82, 152] on div "Sài Gòn - An Khê (Chư Sê)" at bounding box center [94, 153] width 139 height 13
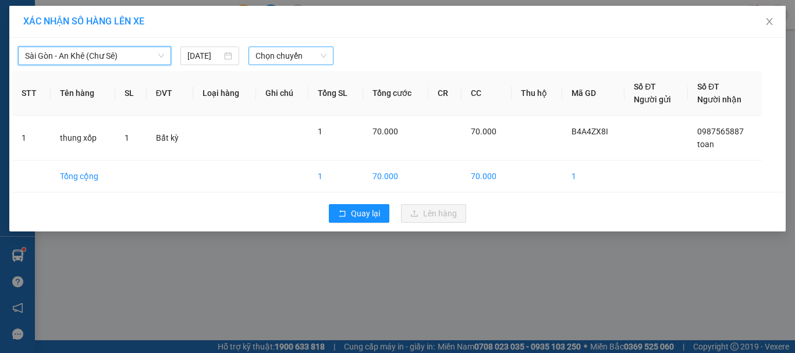
click at [277, 47] on span "Chọn chuyến" at bounding box center [291, 55] width 72 height 17
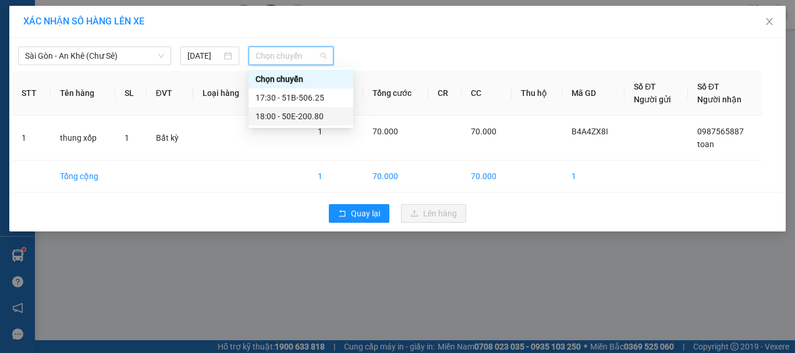
click at [307, 112] on div "18:00 - 50E-200.80" at bounding box center [300, 116] width 91 height 13
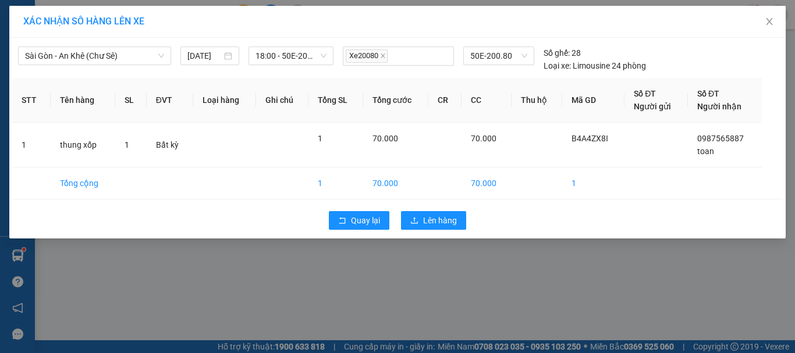
click at [451, 209] on div "Quay lại Lên hàng" at bounding box center [397, 220] width 770 height 30
click at [436, 223] on span "Lên hàng" at bounding box center [440, 220] width 34 height 13
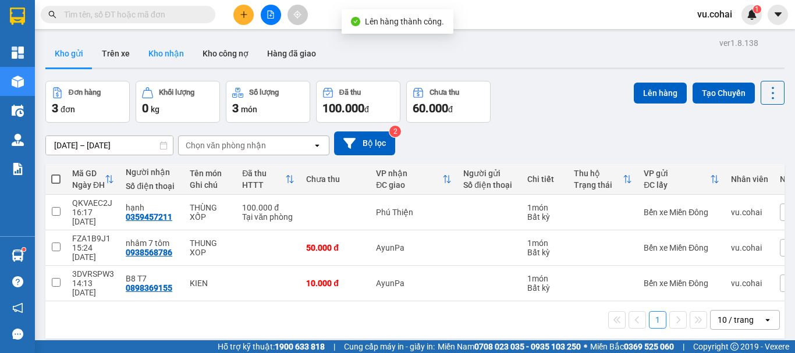
click at [179, 56] on button "Kho nhận" at bounding box center [166, 54] width 54 height 28
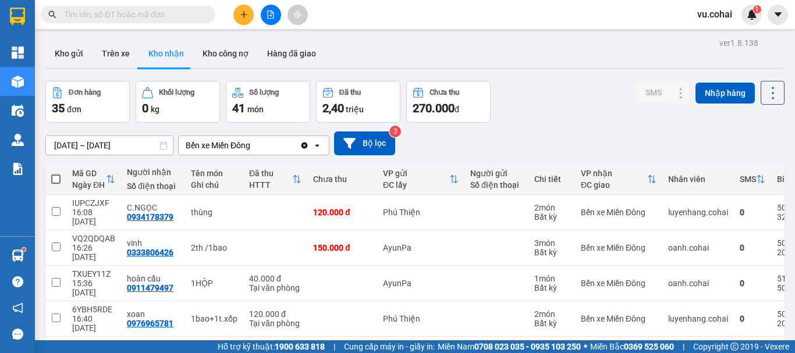
scroll to position [3, 0]
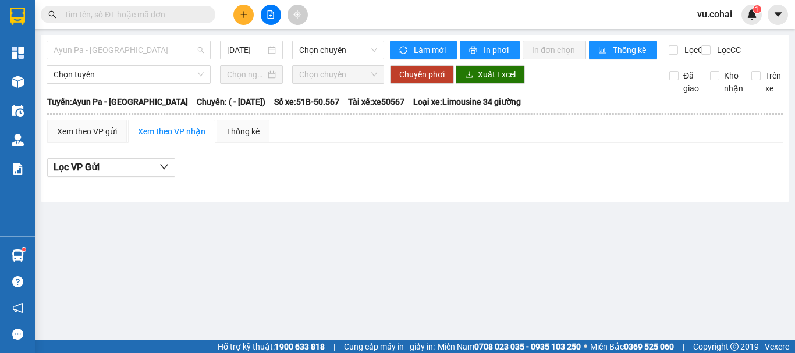
click at [154, 49] on span "Ayun Pa - [GEOGRAPHIC_DATA]" at bounding box center [129, 49] width 150 height 17
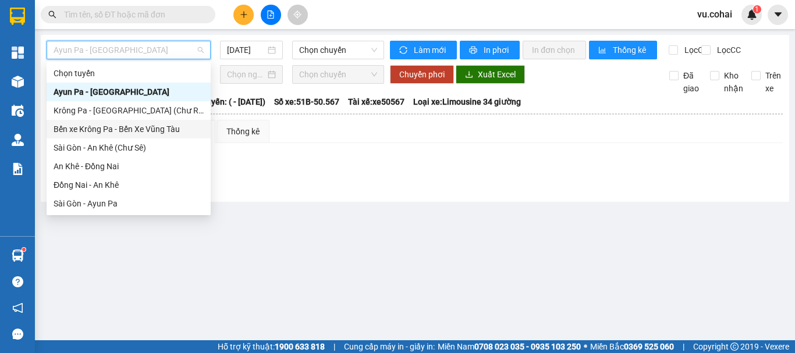
scroll to position [168, 0]
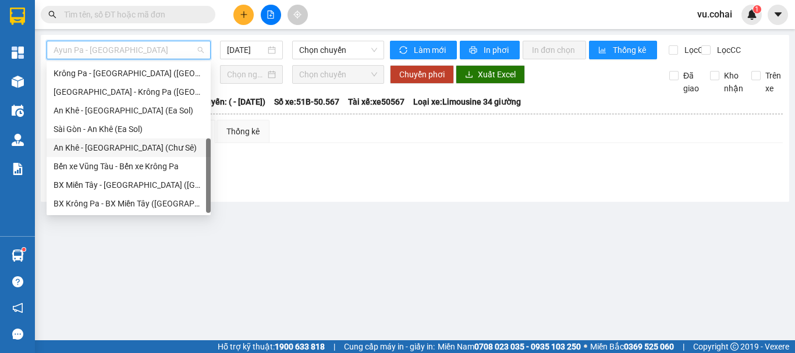
click at [136, 148] on div "An Khê - [GEOGRAPHIC_DATA] (Chư Sê)" at bounding box center [129, 147] width 150 height 13
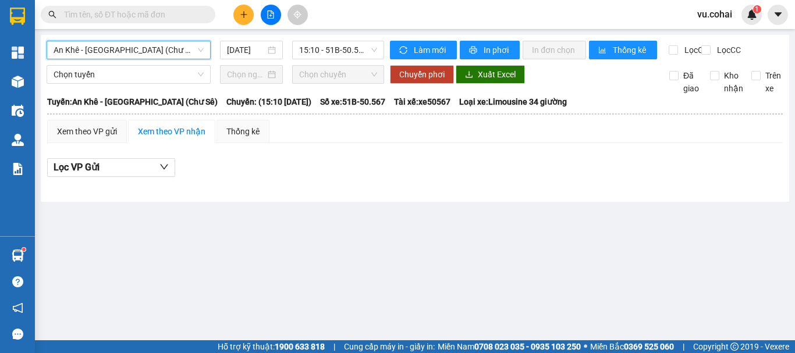
click at [249, 51] on input "[DATE]" at bounding box center [246, 50] width 38 height 13
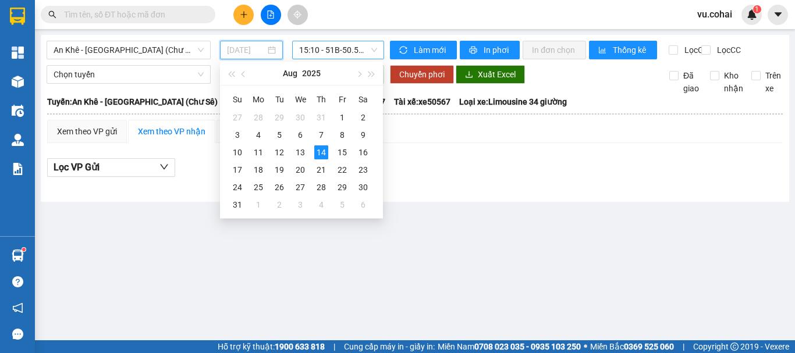
drag, startPoint x: 300, startPoint y: 155, endPoint x: 306, endPoint y: 53, distance: 102.6
click at [300, 154] on div "13" at bounding box center [300, 152] width 14 height 14
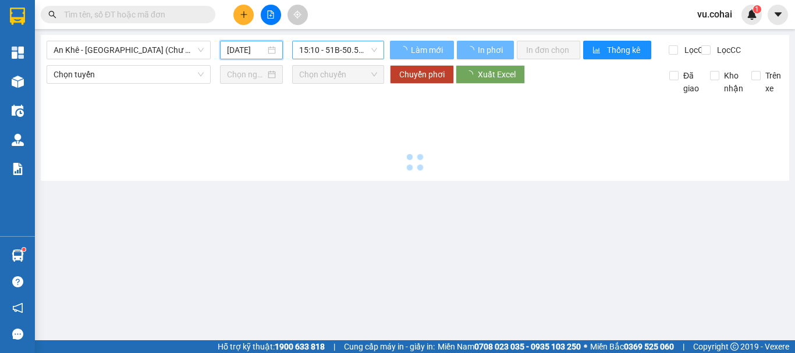
type input "[DATE]"
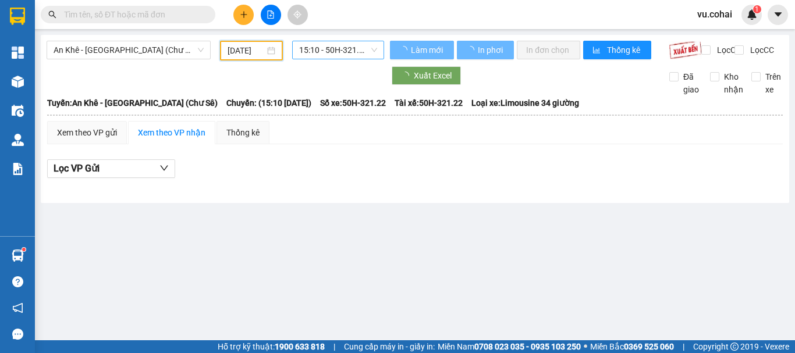
click at [341, 47] on span "15:10 - 50H-321.22" at bounding box center [338, 49] width 78 height 17
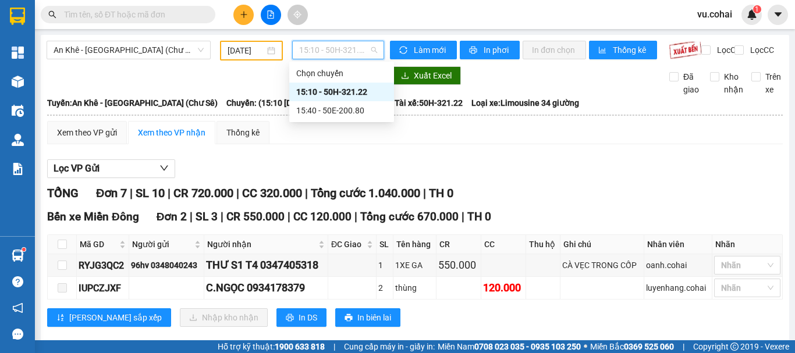
click at [354, 88] on div "15:10 - 50H-321.22" at bounding box center [341, 92] width 91 height 13
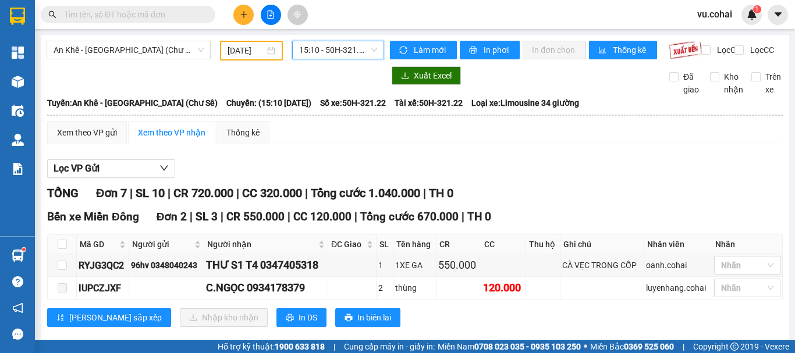
click at [345, 51] on span "15:10 - 50H-321.22" at bounding box center [338, 49] width 78 height 17
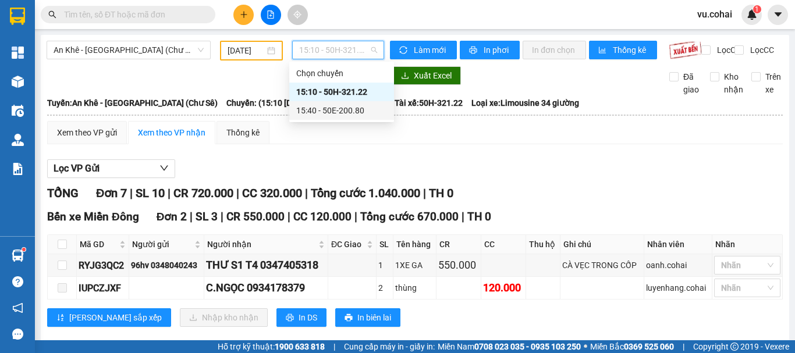
click at [362, 111] on div "15:40 - 50E-200.80" at bounding box center [341, 110] width 91 height 13
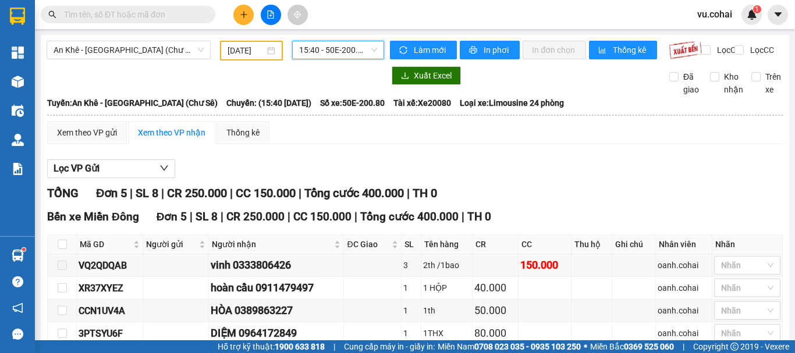
click at [145, 38] on div "An Khê - Sài Gòn (Chư Sê) 13/08/2025 15:40 15:40 - 50E-200.80 Làm mới In phơi I…" at bounding box center [415, 228] width 748 height 387
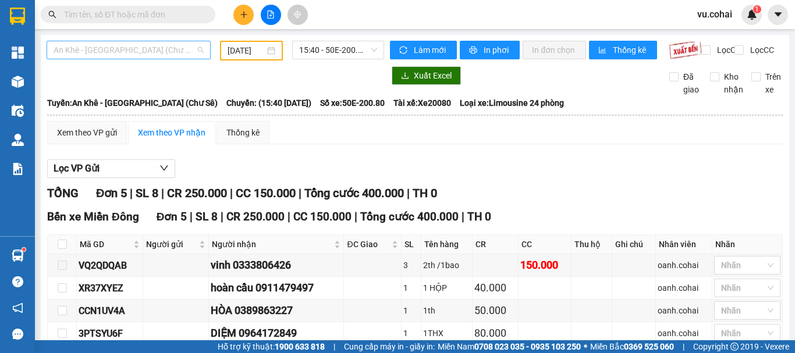
click at [140, 48] on span "An Khê - [GEOGRAPHIC_DATA] (Chư Sê)" at bounding box center [129, 49] width 150 height 17
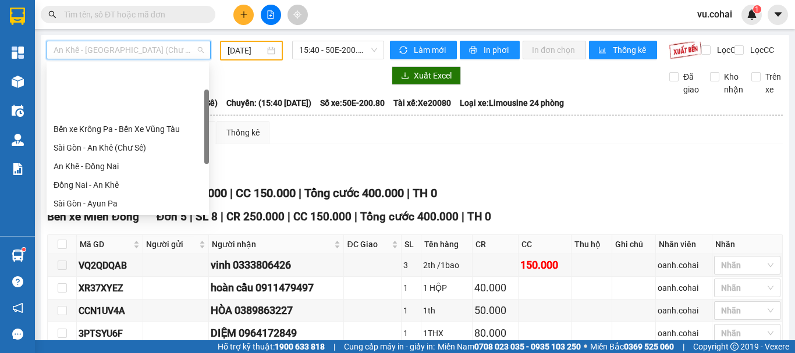
scroll to position [116, 0]
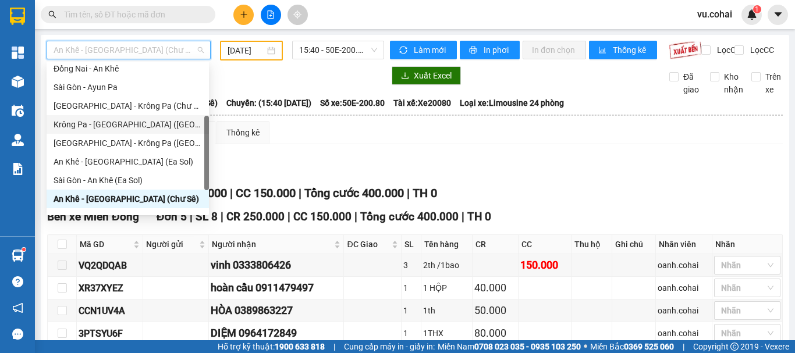
click at [135, 127] on div "Krông Pa - [GEOGRAPHIC_DATA] ([GEOGRAPHIC_DATA])" at bounding box center [128, 124] width 148 height 13
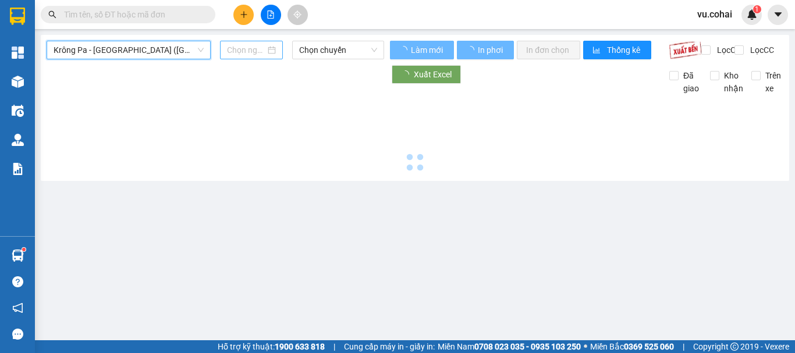
click at [240, 49] on input at bounding box center [246, 50] width 38 height 13
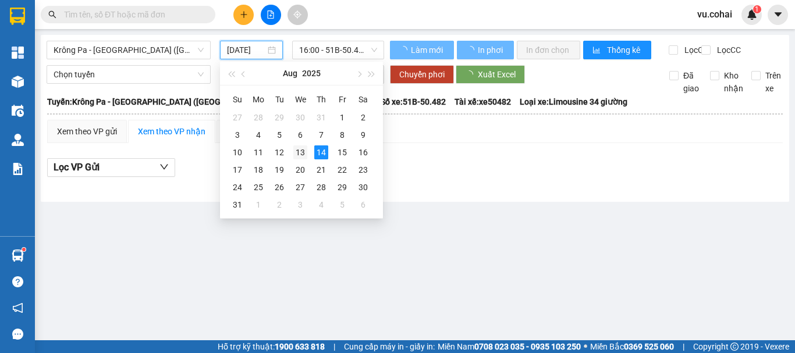
click at [304, 152] on div "13" at bounding box center [300, 152] width 14 height 14
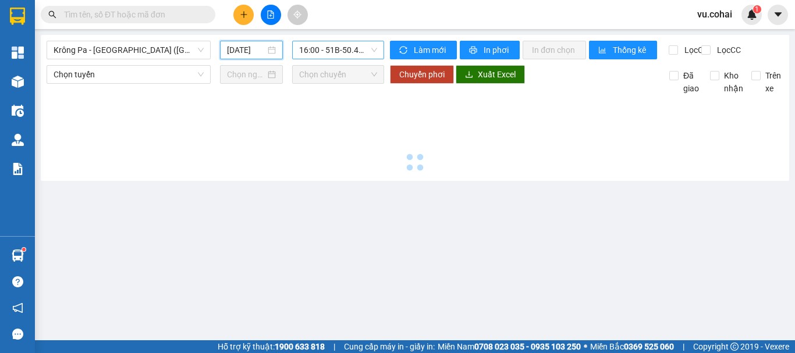
type input "[DATE]"
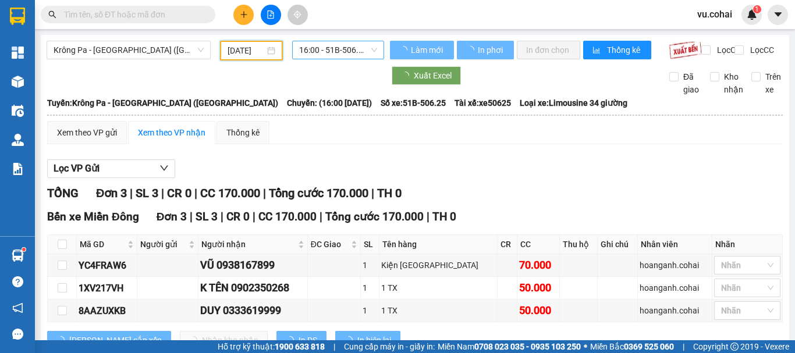
click at [335, 45] on span "16:00 - 51B-506.25" at bounding box center [338, 49] width 78 height 17
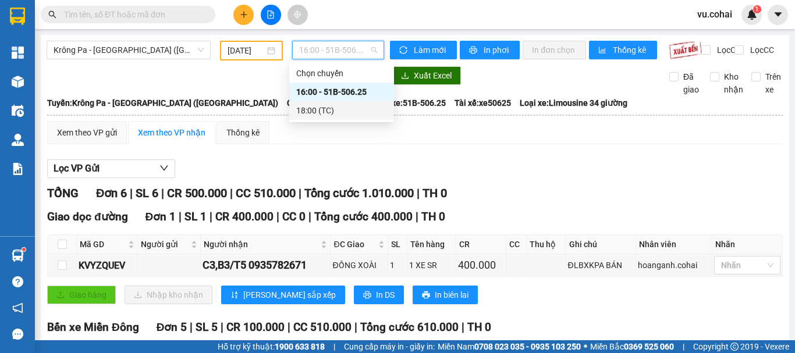
click at [354, 95] on div "16:00 - 51B-506.25" at bounding box center [341, 92] width 91 height 13
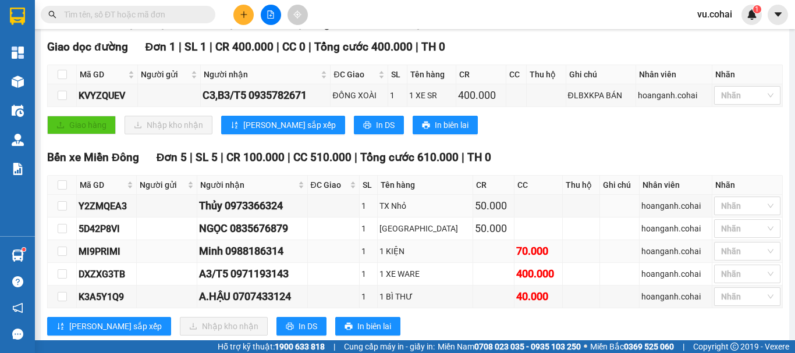
scroll to position [207, 0]
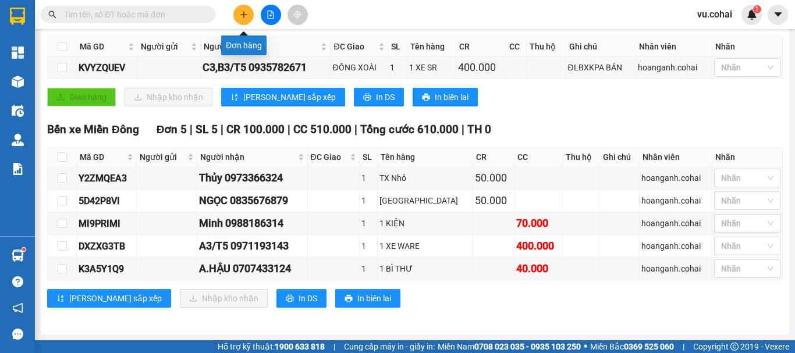
click at [243, 9] on button at bounding box center [243, 15] width 20 height 20
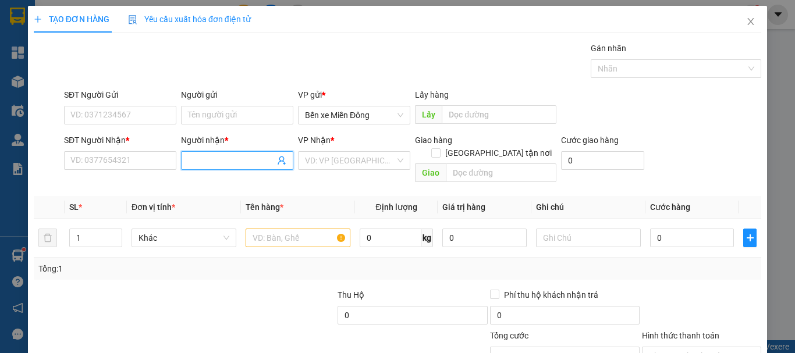
click at [242, 165] on input "Người nhận *" at bounding box center [231, 160] width 87 height 13
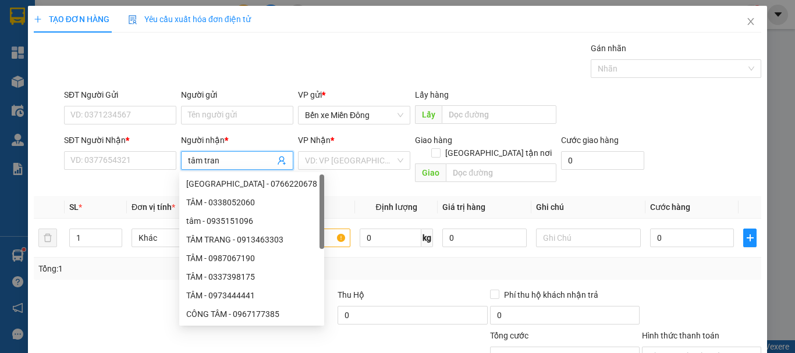
type input "tâm trang"
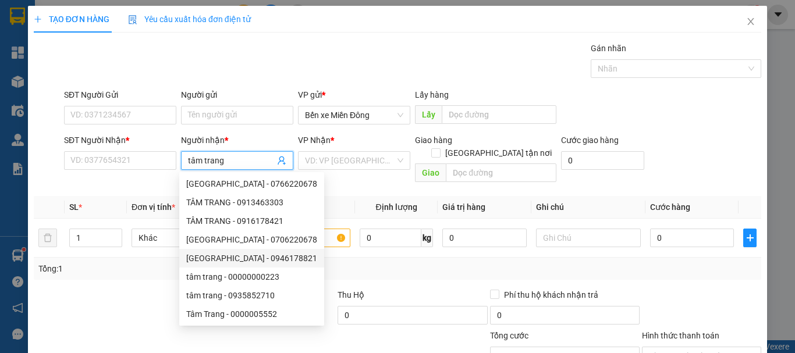
click at [246, 262] on div "[GEOGRAPHIC_DATA] - 0946178821" at bounding box center [251, 258] width 131 height 13
type input "0946178821"
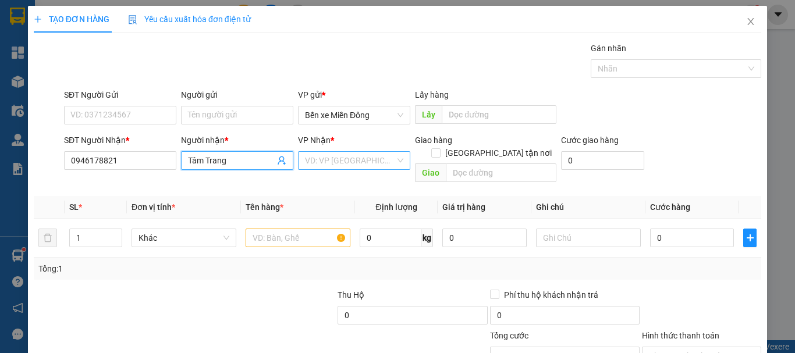
type input "Tâm Trang"
click at [332, 163] on input "search" at bounding box center [350, 160] width 90 height 17
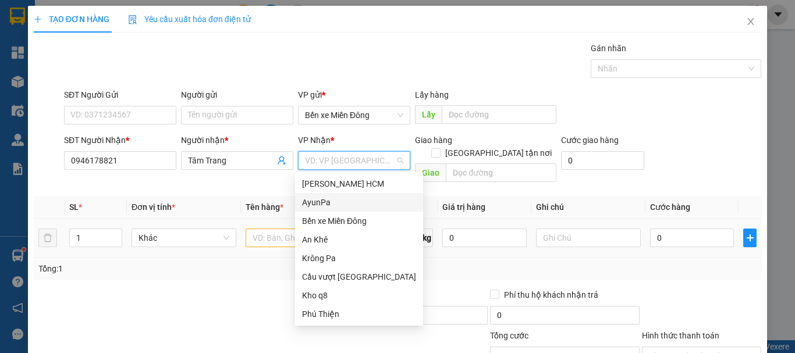
click at [328, 205] on div "AyunPa" at bounding box center [359, 202] width 114 height 13
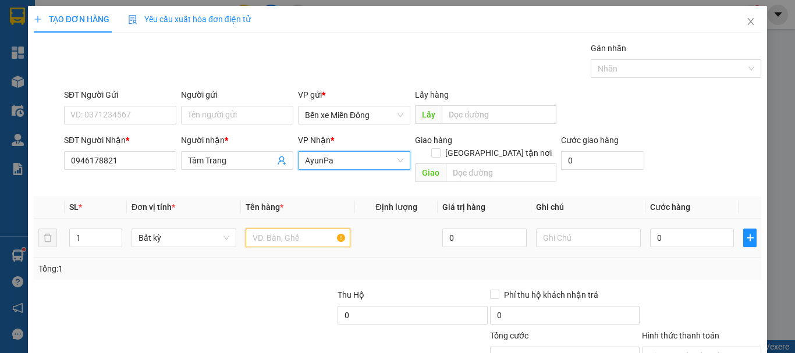
click at [294, 229] on input "text" at bounding box center [298, 238] width 105 height 19
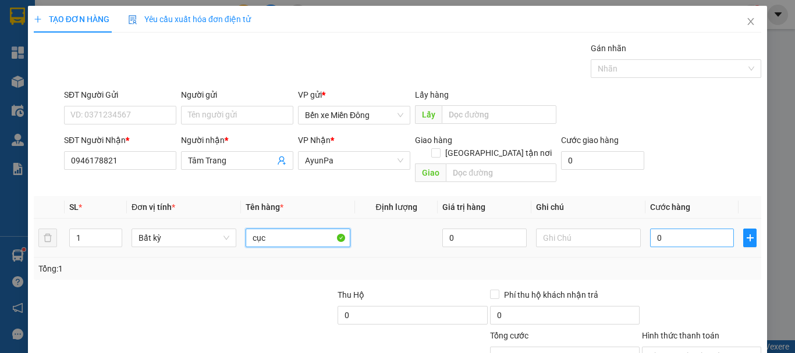
type input "cục"
click at [663, 229] on input "0" at bounding box center [692, 238] width 84 height 19
type input "007"
type input "7"
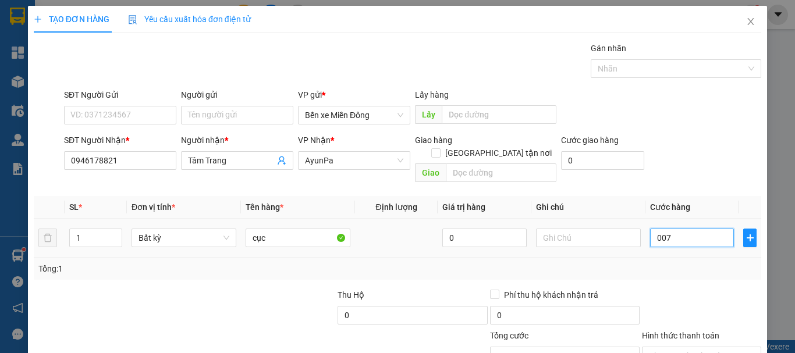
type input "00"
type input "0"
type input "008"
type input "8"
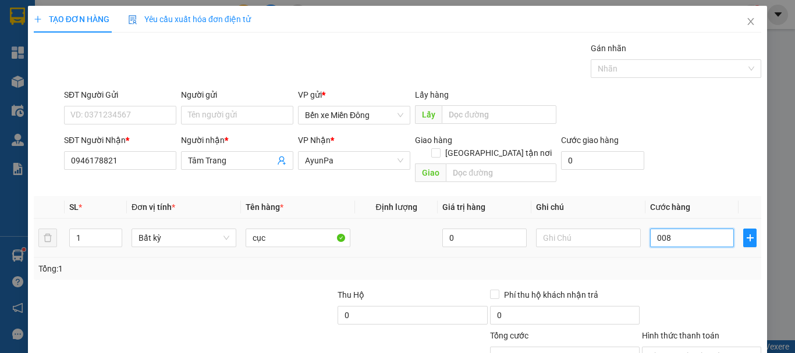
type input "8"
type input "0.080"
type input "80"
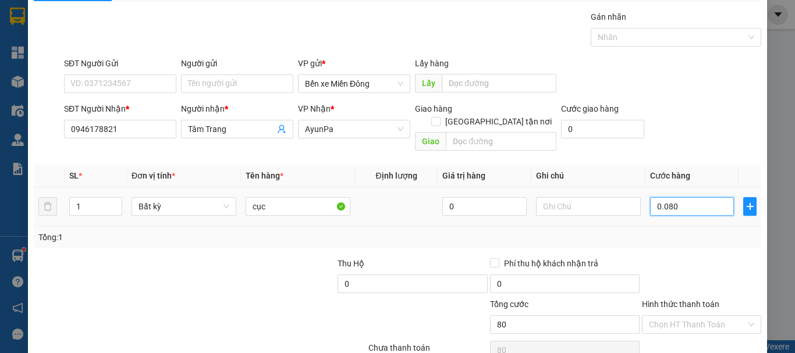
scroll to position [58, 0]
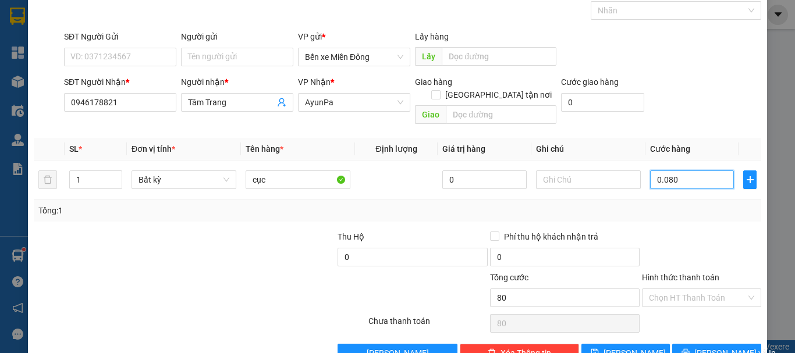
type input "008"
type input "8"
type input "00"
type input "0"
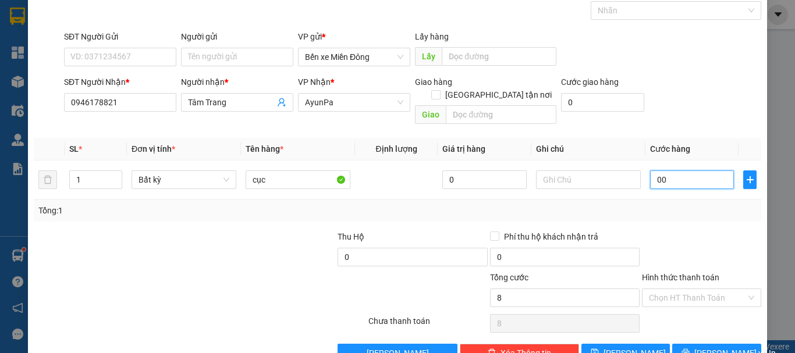
type input "0"
type input "007"
type input "7"
type input "0.070"
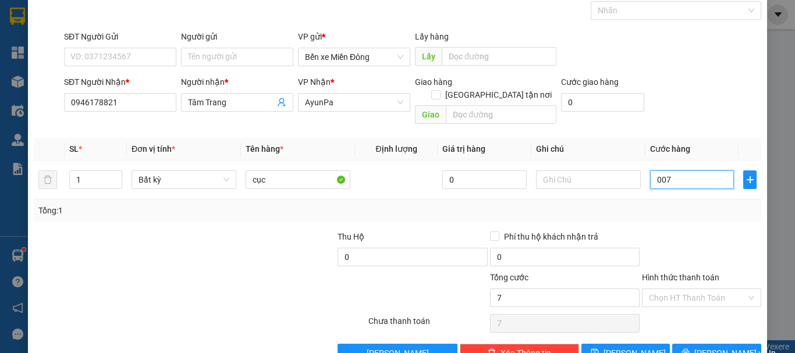
type input "70"
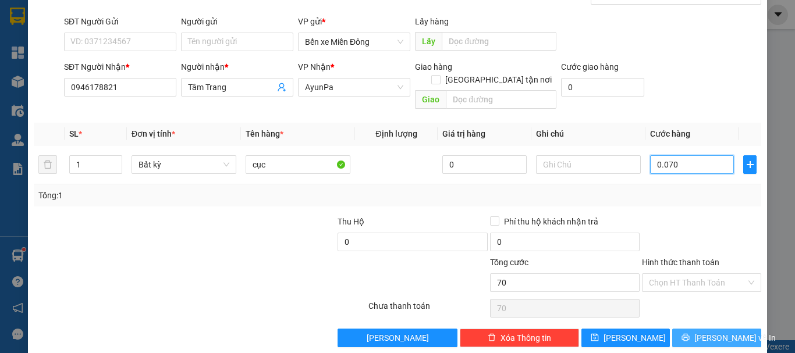
scroll to position [77, 0]
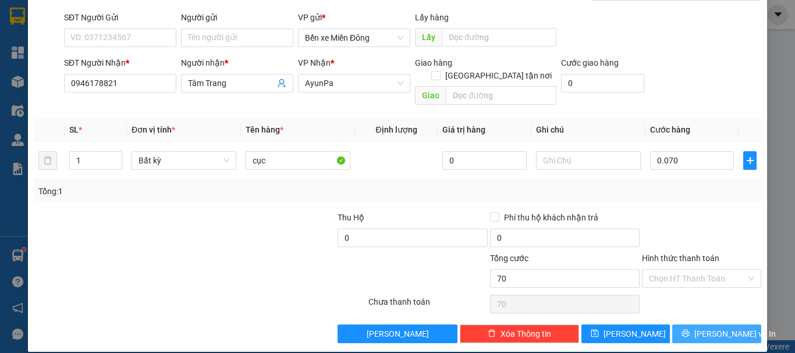
type input "70.000"
click at [714, 328] on span "[PERSON_NAME] và In" at bounding box center [734, 334] width 81 height 13
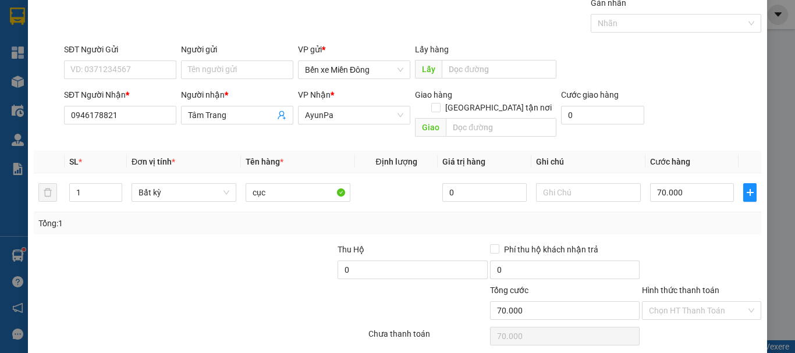
scroll to position [0, 0]
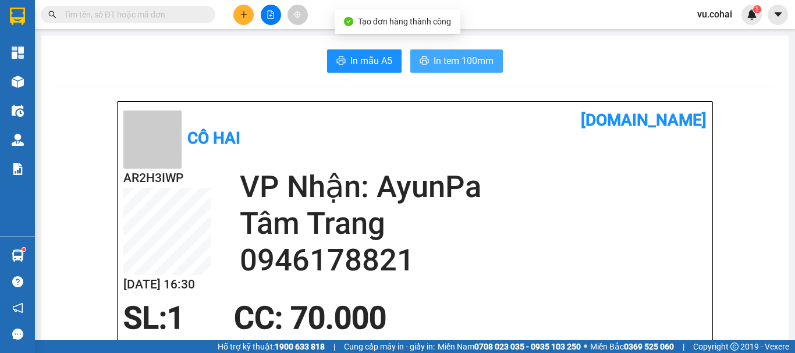
drag, startPoint x: 467, startPoint y: 59, endPoint x: 464, endPoint y: 49, distance: 10.9
click at [466, 57] on span "In tem 100mm" at bounding box center [463, 61] width 60 height 15
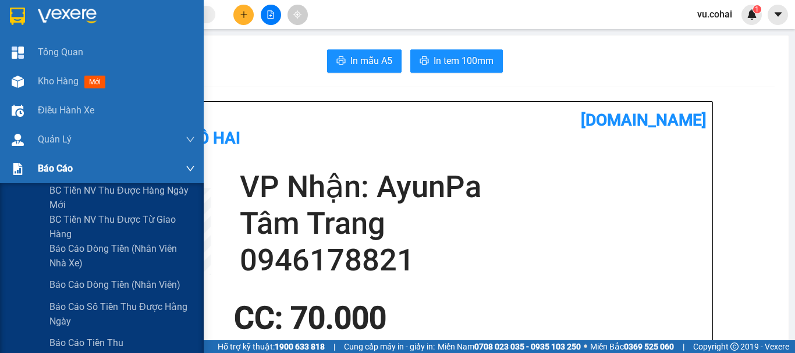
click at [54, 168] on span "Báo cáo" at bounding box center [55, 168] width 35 height 15
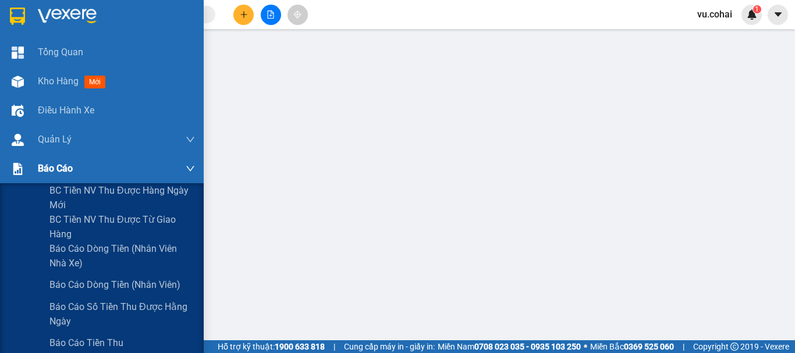
click at [51, 169] on span "Báo cáo" at bounding box center [55, 168] width 35 height 15
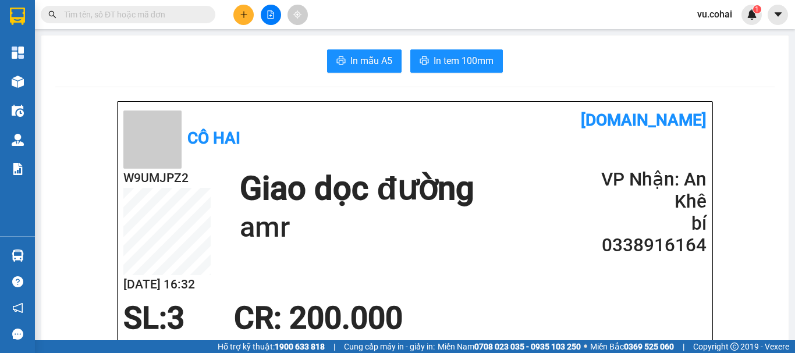
click at [318, 252] on div "W9UMJPZ2 [DATE] 16:32 Giao dọc đường amr VP Nhận: An Khê bí 0338916164" at bounding box center [414, 235] width 583 height 132
click at [241, 16] on icon "plus" at bounding box center [244, 14] width 8 height 8
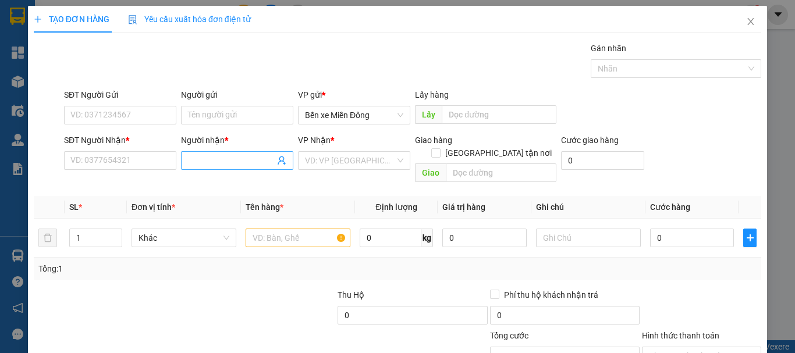
click at [214, 161] on input "Người nhận *" at bounding box center [231, 160] width 87 height 13
type input "thu hắng"
click at [105, 159] on input "SĐT Người Nhận *" at bounding box center [120, 160] width 112 height 19
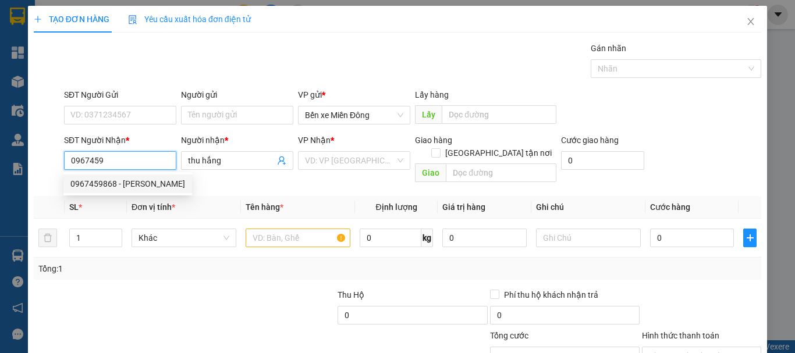
click at [115, 182] on div "0967459868 - [PERSON_NAME]" at bounding box center [127, 183] width 115 height 13
type input "0967459868"
type input "Thu Hằng"
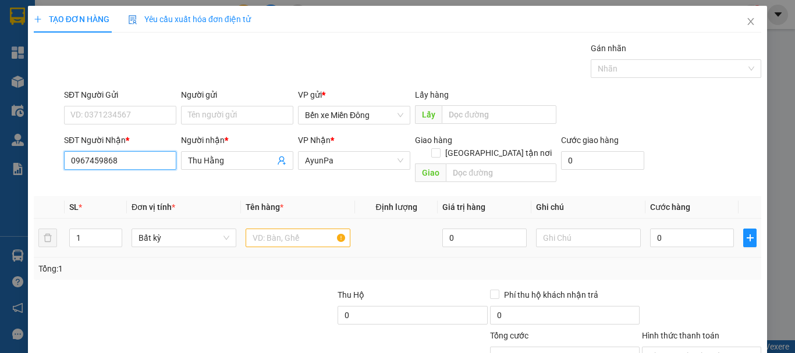
type input "0967459868"
click at [273, 229] on input "text" at bounding box center [298, 238] width 105 height 19
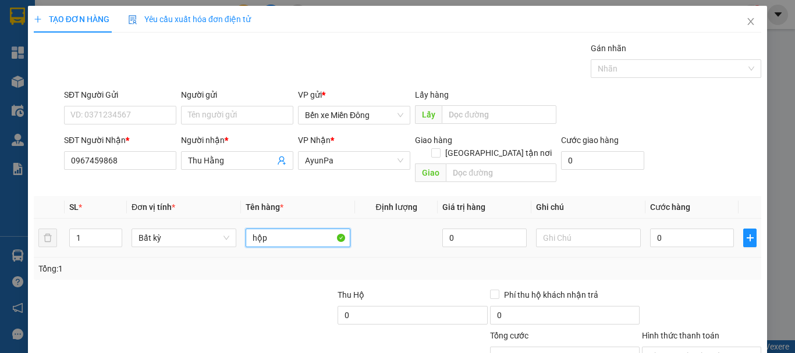
type input "hộp"
click at [710, 226] on div "0" at bounding box center [692, 237] width 84 height 23
click at [678, 229] on input "0" at bounding box center [692, 238] width 84 height 19
type input "005"
type input "5"
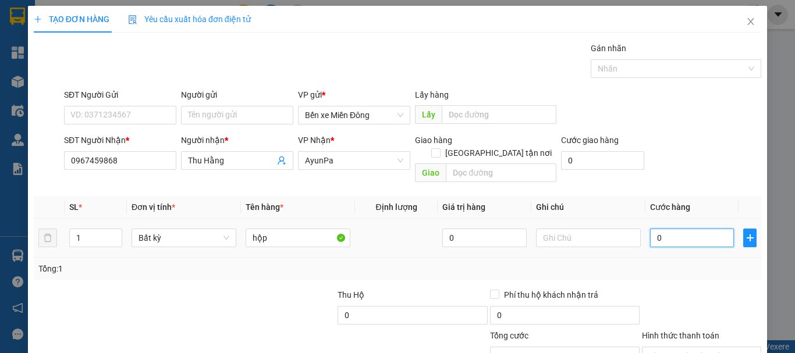
type input "5"
type input "0.050"
type input "50"
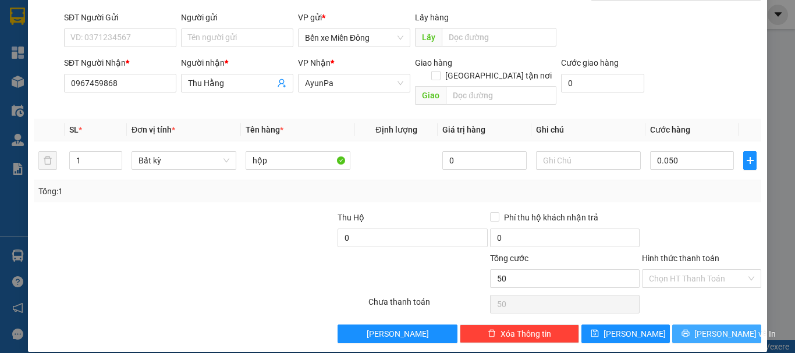
click at [696, 325] on button "[PERSON_NAME] và In" at bounding box center [716, 334] width 89 height 19
type input "50.000"
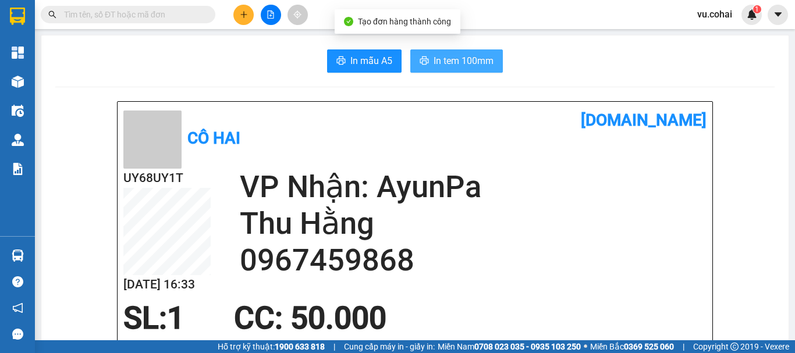
click at [445, 58] on span "In tem 100mm" at bounding box center [463, 61] width 60 height 15
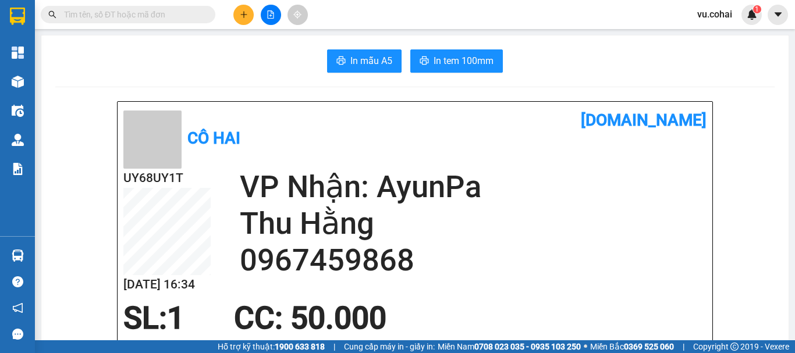
click at [528, 342] on span "Miền Nam 0708 023 035 - 0935 103 250" at bounding box center [509, 346] width 143 height 13
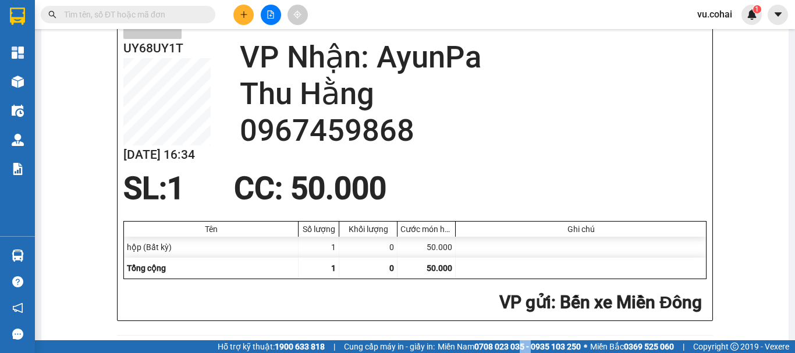
scroll to position [291, 0]
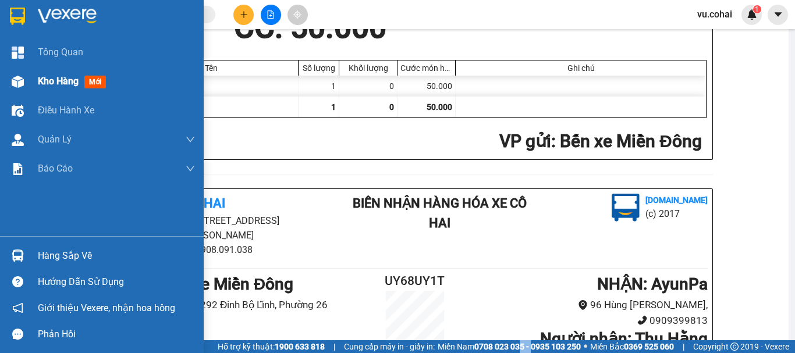
drag, startPoint x: 48, startPoint y: 80, endPoint x: 59, endPoint y: 75, distance: 12.8
click at [50, 80] on span "Kho hàng" at bounding box center [58, 81] width 41 height 11
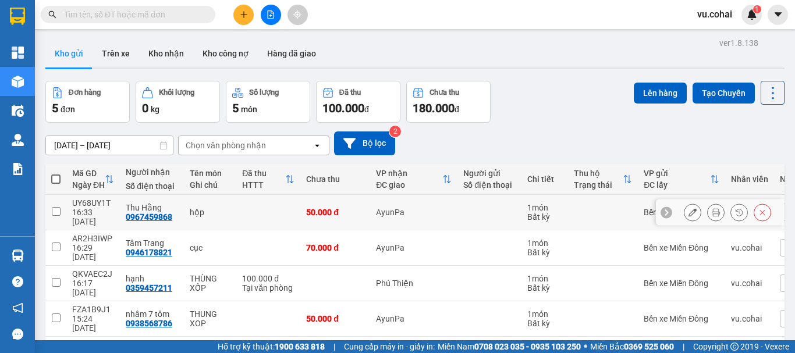
drag, startPoint x: 49, startPoint y: 203, endPoint x: 54, endPoint y: 208, distance: 6.2
click at [53, 208] on td at bounding box center [55, 212] width 21 height 35
checkbox input "true"
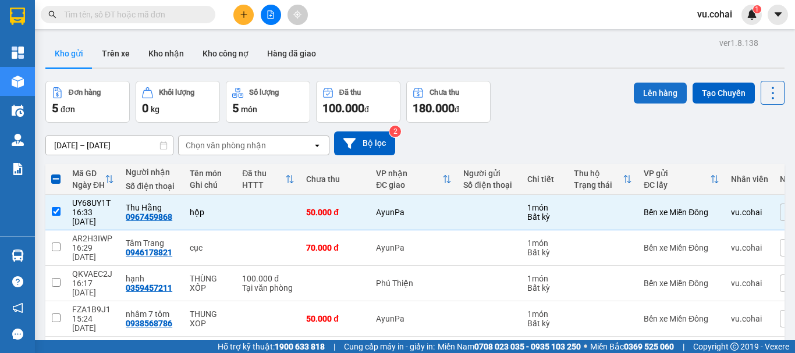
click at [657, 95] on button "Lên hàng" at bounding box center [660, 93] width 53 height 21
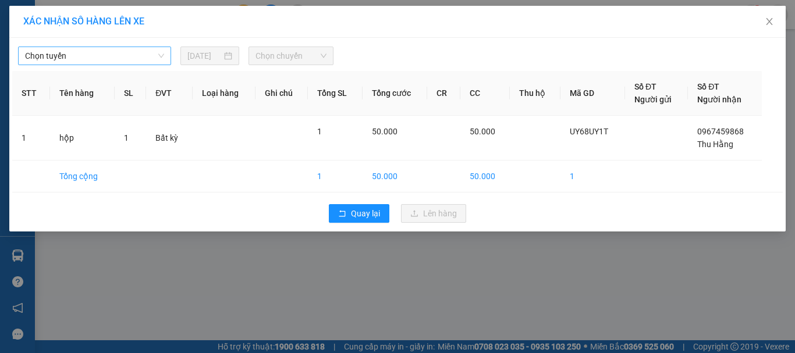
click at [134, 61] on span "Chọn tuyến" at bounding box center [94, 55] width 139 height 17
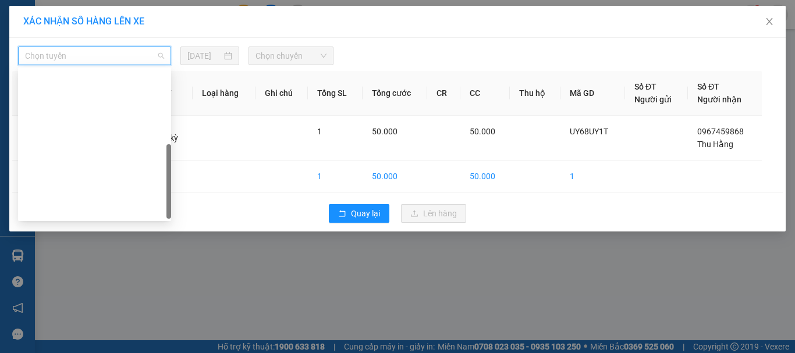
scroll to position [168, 0]
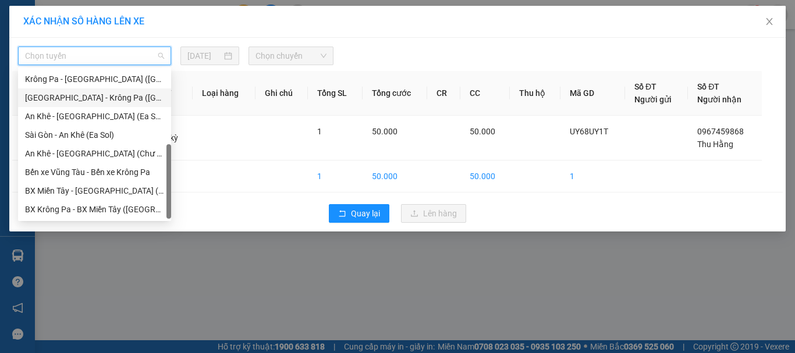
click at [109, 99] on div "[GEOGRAPHIC_DATA] - Krông Pa ([GEOGRAPHIC_DATA])" at bounding box center [94, 97] width 139 height 13
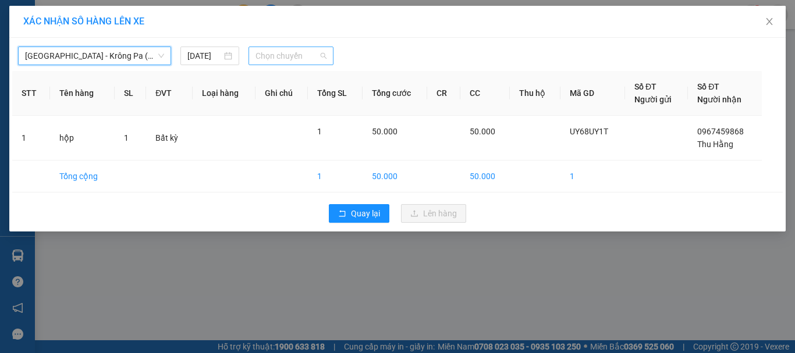
click at [295, 53] on span "Chọn chuyến" at bounding box center [291, 55] width 72 height 17
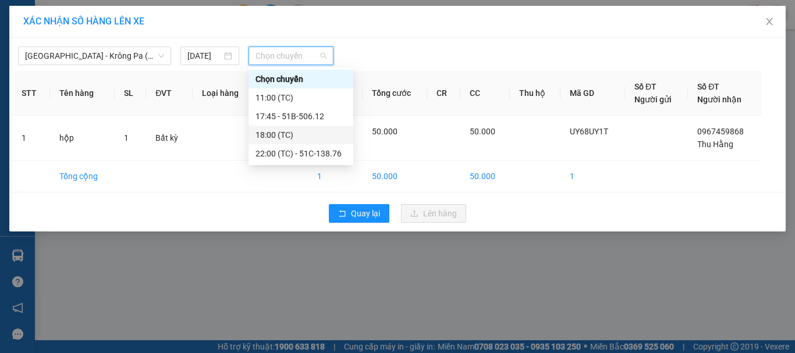
click at [283, 133] on div "18:00 (TC)" at bounding box center [300, 135] width 91 height 13
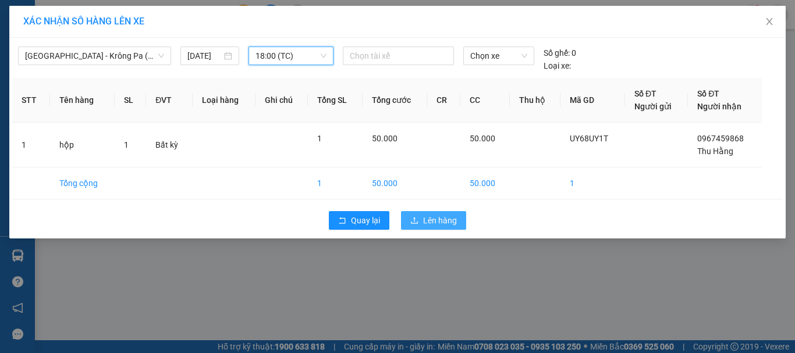
click at [452, 222] on span "Lên hàng" at bounding box center [440, 220] width 34 height 13
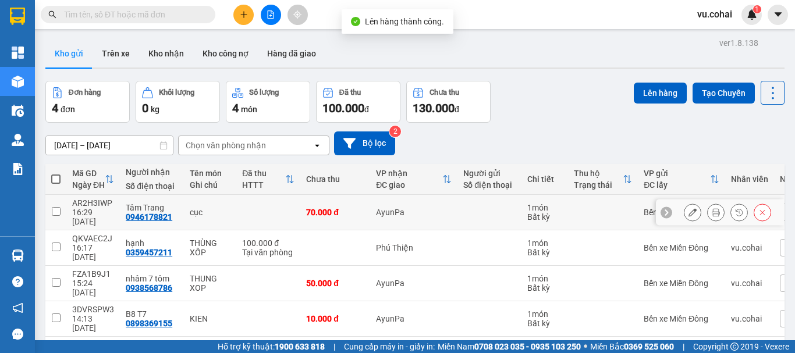
drag, startPoint x: 56, startPoint y: 206, endPoint x: 247, endPoint y: 200, distance: 190.4
click at [58, 207] on input "checkbox" at bounding box center [56, 211] width 9 height 9
checkbox input "true"
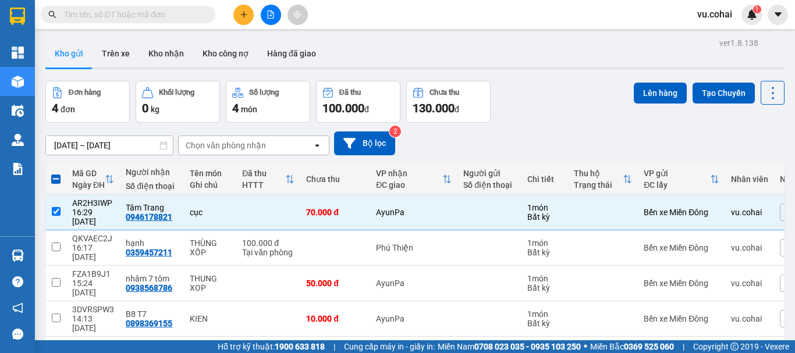
drag, startPoint x: 637, startPoint y: 90, endPoint x: 624, endPoint y: 94, distance: 13.8
click at [634, 94] on button "Lên hàng" at bounding box center [660, 93] width 53 height 21
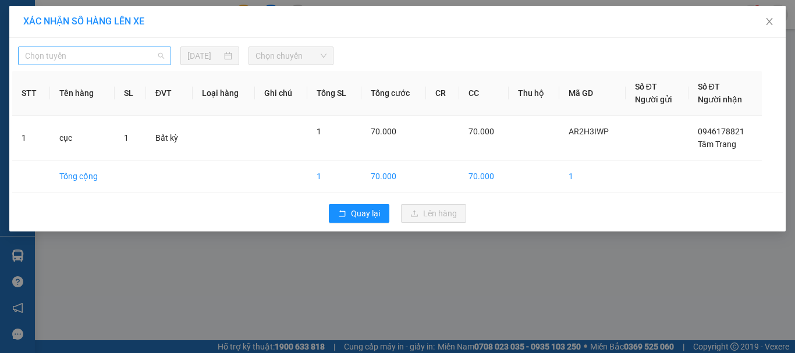
click at [113, 55] on span "Chọn tuyến" at bounding box center [94, 55] width 139 height 17
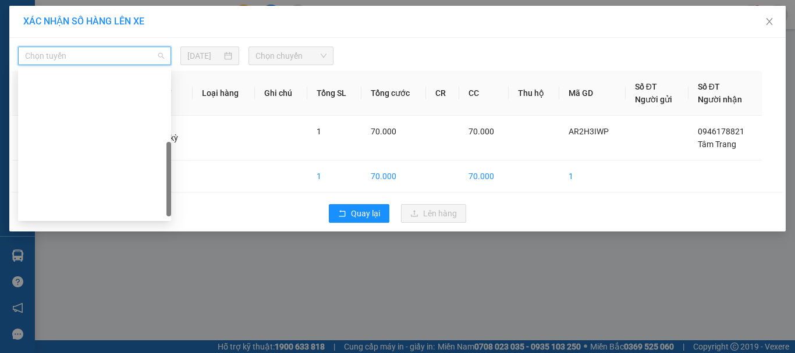
scroll to position [163, 0]
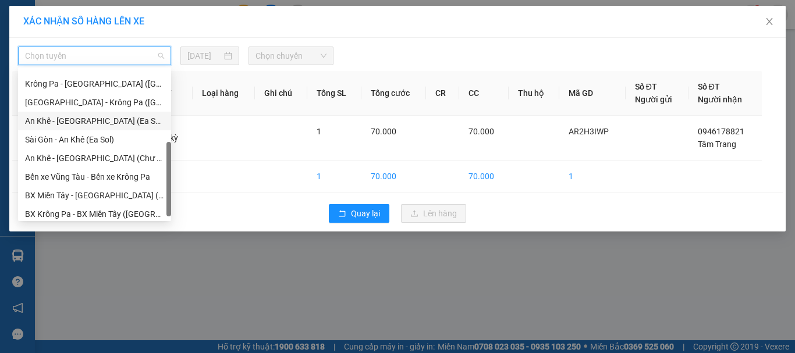
drag, startPoint x: 108, startPoint y: 159, endPoint x: 111, endPoint y: 125, distance: 34.5
click at [111, 125] on div "[GEOGRAPHIC_DATA] - [GEOGRAPHIC_DATA] ([GEOGRAPHIC_DATA]) [GEOGRAPHIC_DATA] - […" at bounding box center [94, 140] width 153 height 168
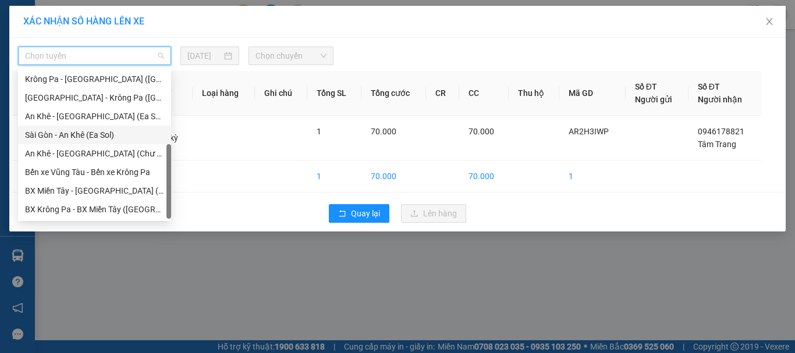
scroll to position [0, 0]
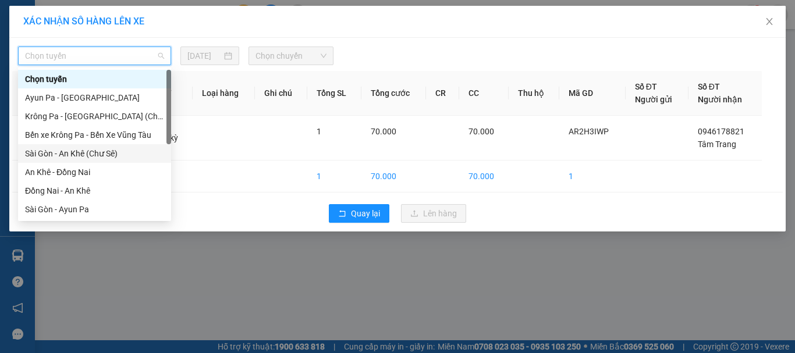
click at [109, 158] on div "Sài Gòn - An Khê (Chư Sê)" at bounding box center [94, 153] width 139 height 13
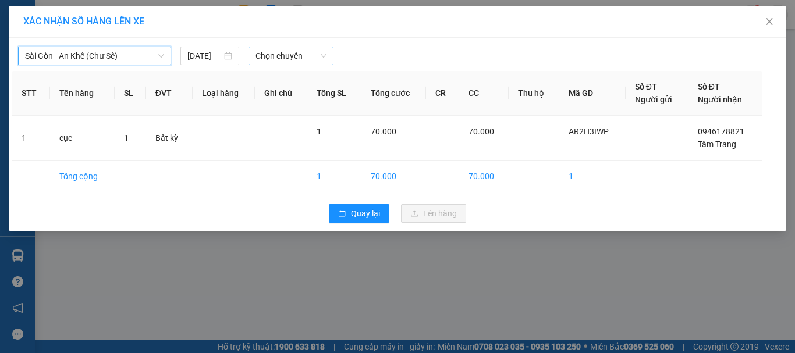
click at [287, 51] on span "Chọn chuyến" at bounding box center [291, 55] width 72 height 17
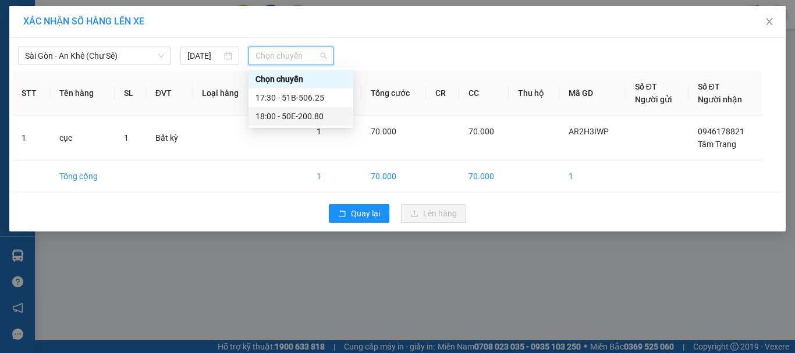
click at [286, 119] on div "18:00 - 50E-200.80" at bounding box center [300, 116] width 91 height 13
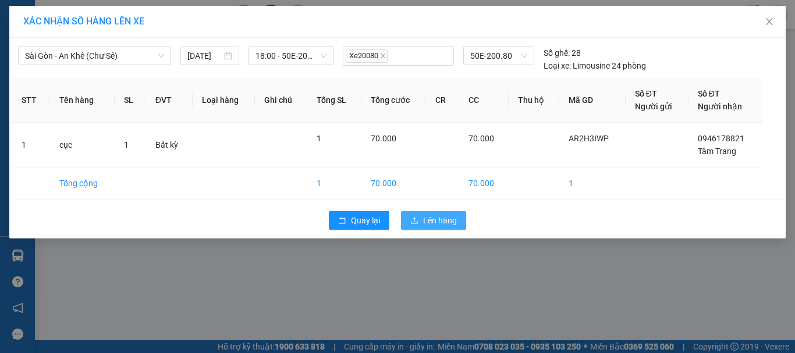
click at [426, 216] on span "Lên hàng" at bounding box center [440, 220] width 34 height 13
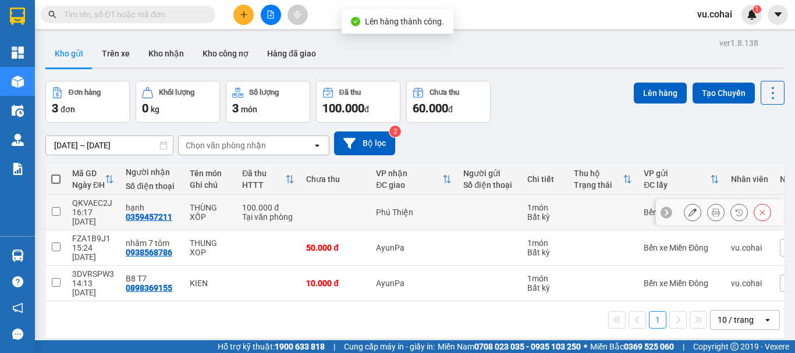
click at [52, 207] on input "checkbox" at bounding box center [56, 211] width 9 height 9
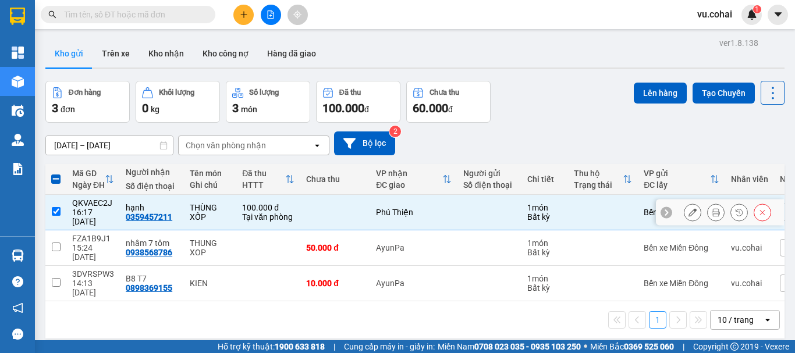
click at [55, 207] on input "checkbox" at bounding box center [56, 211] width 9 height 9
checkbox input "false"
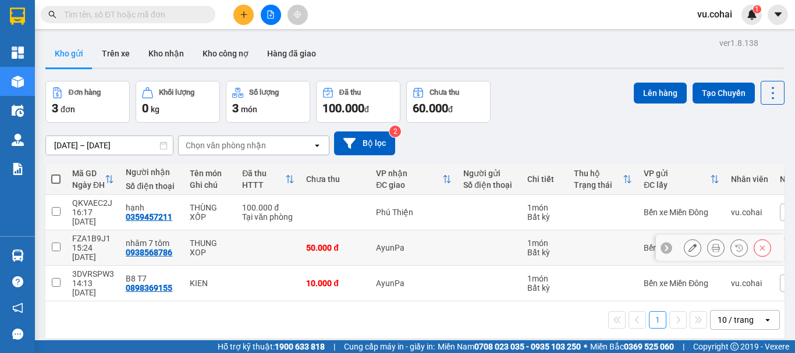
drag, startPoint x: 54, startPoint y: 234, endPoint x: 70, endPoint y: 229, distance: 16.9
click at [59, 243] on input "checkbox" at bounding box center [56, 247] width 9 height 9
checkbox input "true"
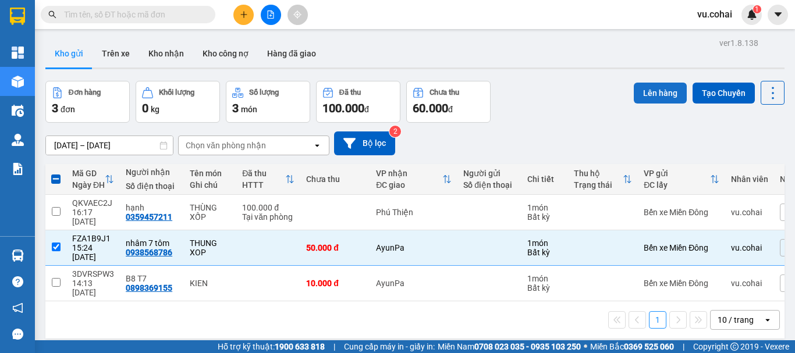
click at [649, 94] on button "Lên hàng" at bounding box center [660, 93] width 53 height 21
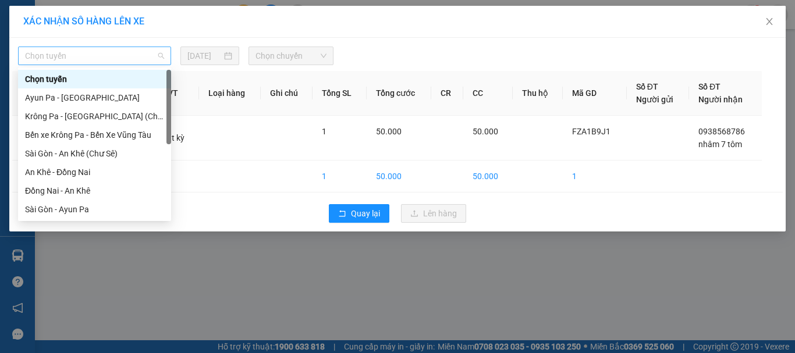
click at [95, 47] on span "Chọn tuyến" at bounding box center [94, 55] width 139 height 17
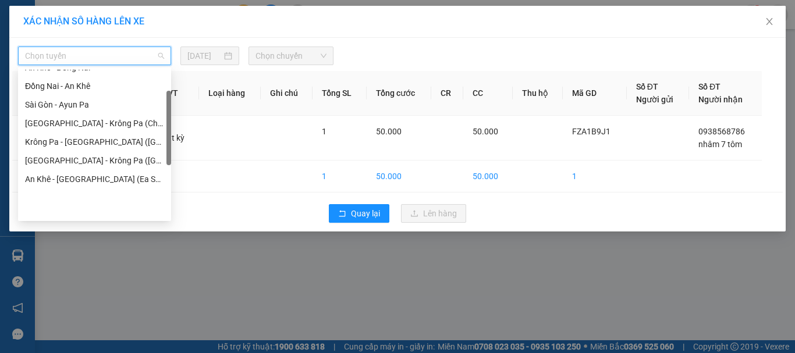
scroll to position [47, 0]
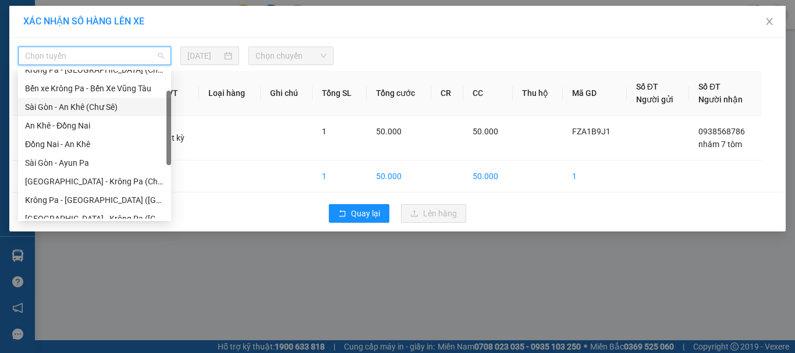
click at [99, 109] on div "Sài Gòn - An Khê (Chư Sê)" at bounding box center [94, 107] width 139 height 13
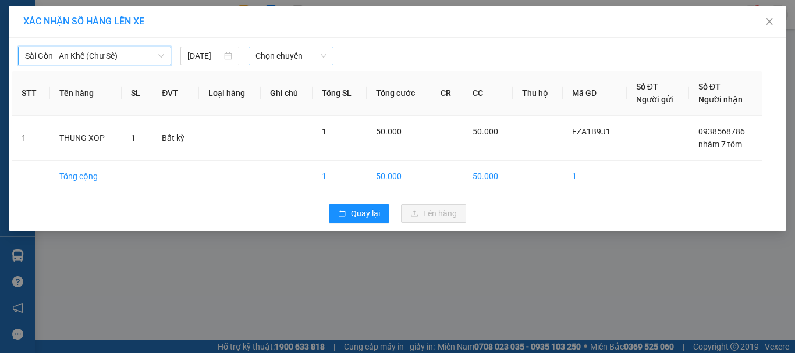
click at [300, 54] on span "Chọn chuyến" at bounding box center [291, 55] width 72 height 17
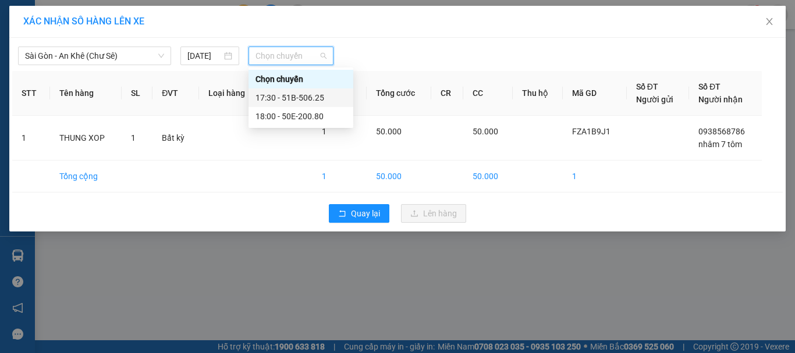
click at [310, 98] on div "17:30 - 51B-506.25" at bounding box center [300, 97] width 91 height 13
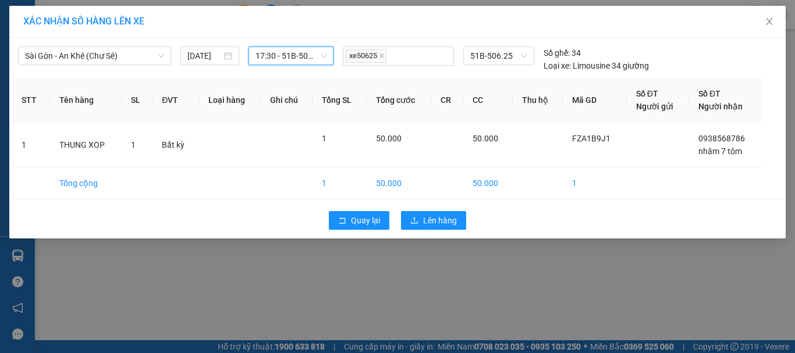
click at [440, 238] on div "[GEOGRAPHIC_DATA] - An Khê (Chư Sê) [DATE] 17:30 17:30 - 51B-506.25 xe50625 51B…" at bounding box center [397, 138] width 776 height 201
drag, startPoint x: 444, startPoint y: 226, endPoint x: 433, endPoint y: 221, distance: 12.2
click at [442, 226] on button "Lên hàng" at bounding box center [433, 220] width 65 height 19
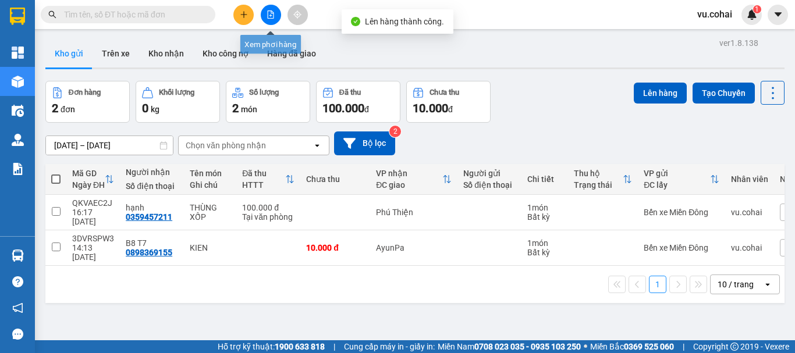
click at [273, 12] on icon "file-add" at bounding box center [270, 14] width 8 height 8
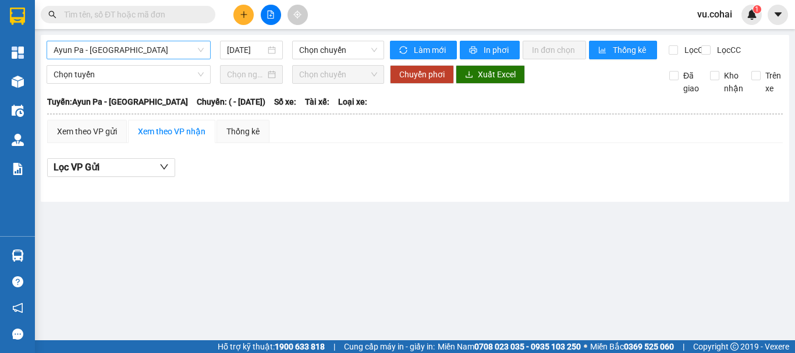
click at [145, 51] on span "Ayun Pa - [GEOGRAPHIC_DATA]" at bounding box center [129, 49] width 150 height 17
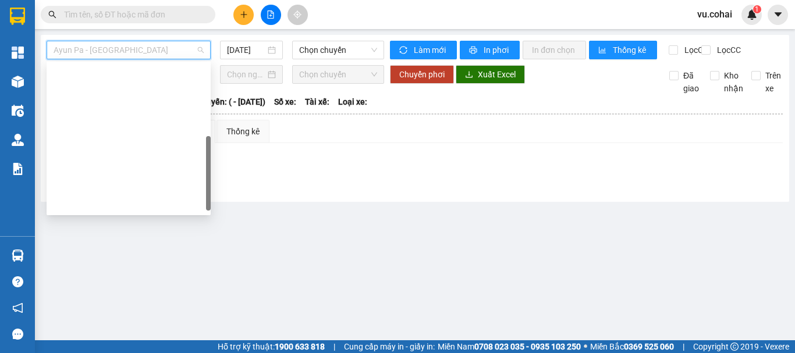
scroll to position [168, 0]
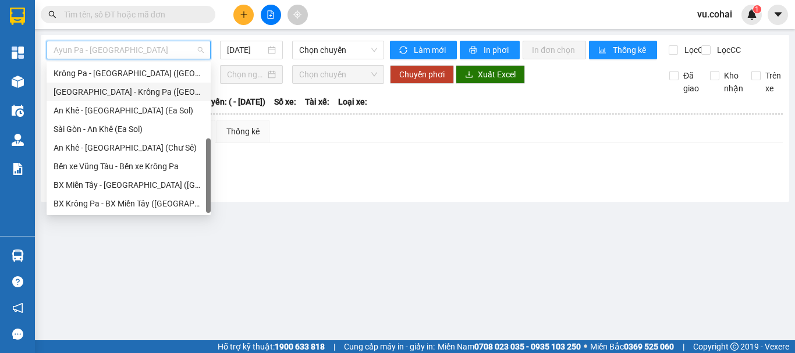
click at [128, 94] on div "[GEOGRAPHIC_DATA] - Krông Pa ([GEOGRAPHIC_DATA])" at bounding box center [129, 92] width 150 height 13
type input "[DATE]"
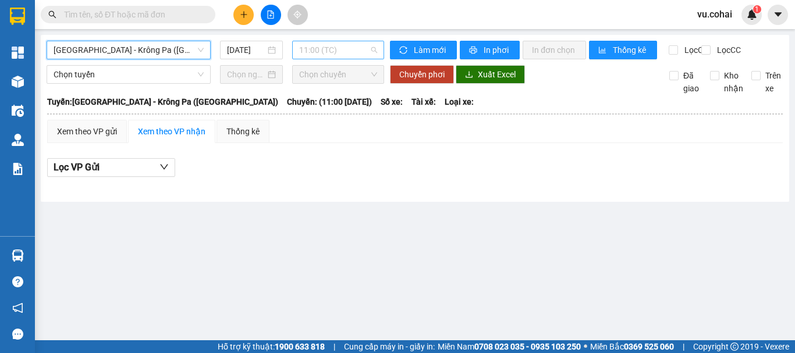
drag, startPoint x: 321, startPoint y: 47, endPoint x: 329, endPoint y: 54, distance: 11.1
click at [322, 46] on span "11:00 (TC)" at bounding box center [338, 49] width 78 height 17
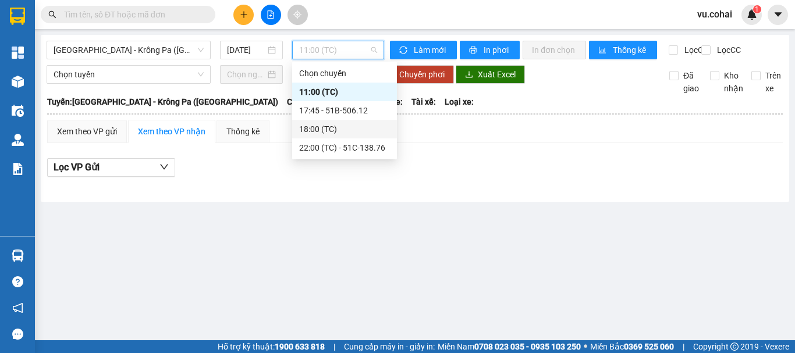
click at [325, 133] on div "18:00 (TC)" at bounding box center [344, 129] width 91 height 13
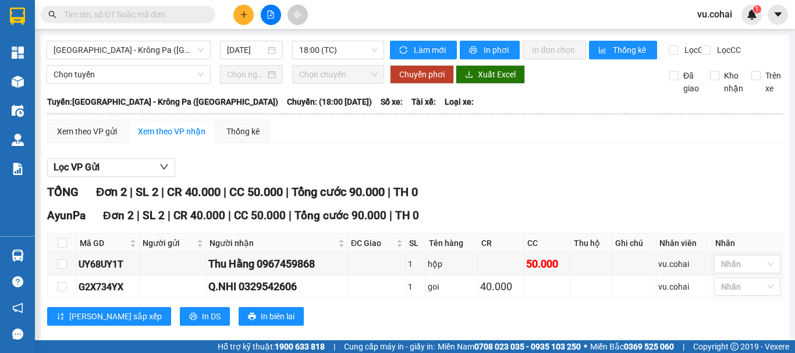
click at [329, 37] on div "[GEOGRAPHIC_DATA] - [GEOGRAPHIC_DATA] ([GEOGRAPHIC_DATA]) [DATE] 18:00 (TC) Làm…" at bounding box center [415, 194] width 748 height 318
click at [346, 42] on span "18:00 (TC)" at bounding box center [338, 49] width 78 height 17
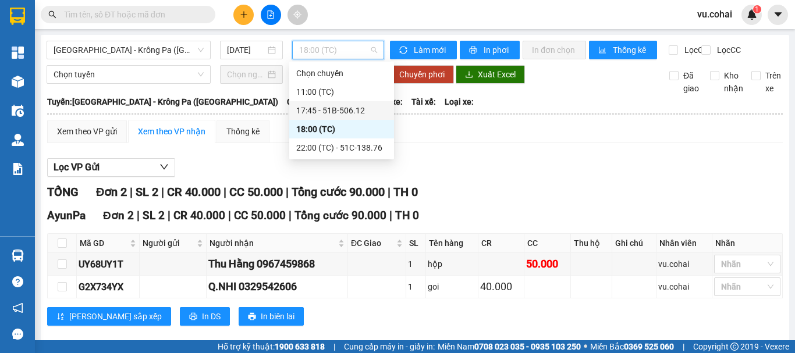
click at [344, 108] on div "17:45 - 51B-506.12" at bounding box center [341, 110] width 91 height 13
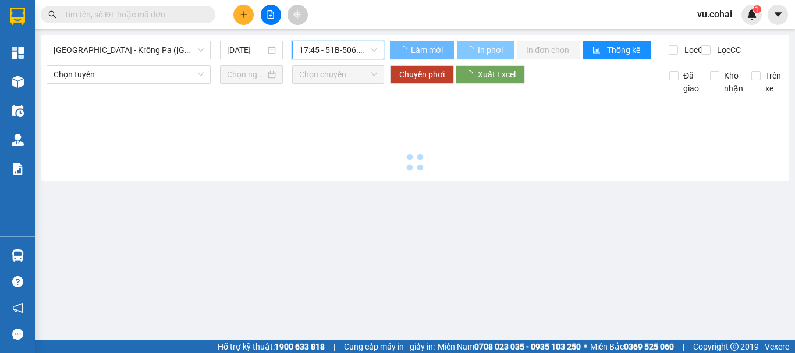
click at [478, 48] on span "In phơi" at bounding box center [491, 50] width 27 height 13
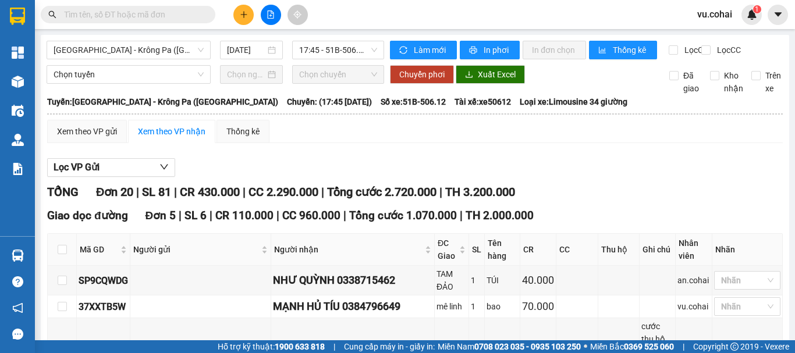
drag, startPoint x: 658, startPoint y: 178, endPoint x: 241, endPoint y: 16, distance: 447.6
click at [241, 16] on icon "plus" at bounding box center [244, 14] width 8 height 8
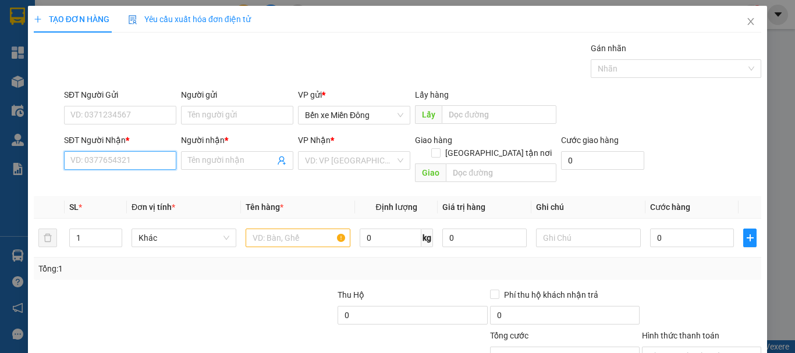
click at [124, 155] on input "SĐT Người Nhận *" at bounding box center [120, 160] width 112 height 19
type input "0357708547"
click at [102, 188] on div "0357708547 - phát" at bounding box center [118, 183] width 97 height 13
type input "phát"
type input "0357708547"
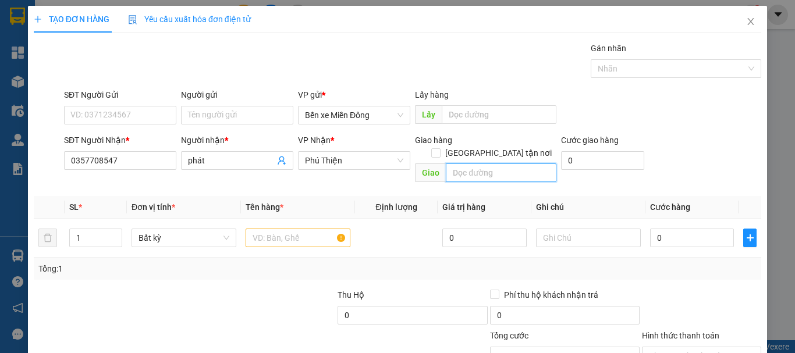
click at [487, 164] on input "text" at bounding box center [501, 172] width 111 height 19
type input "hbong"
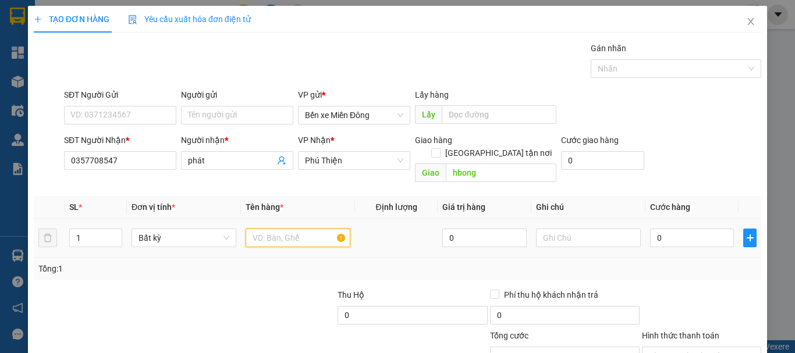
click at [285, 229] on input "text" at bounding box center [298, 238] width 105 height 19
type input "cuộn"
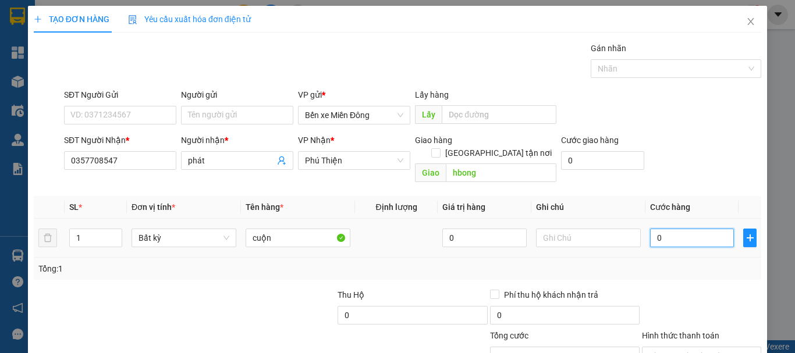
click at [664, 229] on input "0" at bounding box center [692, 238] width 84 height 19
type input "005"
type input "5"
type input "0.050"
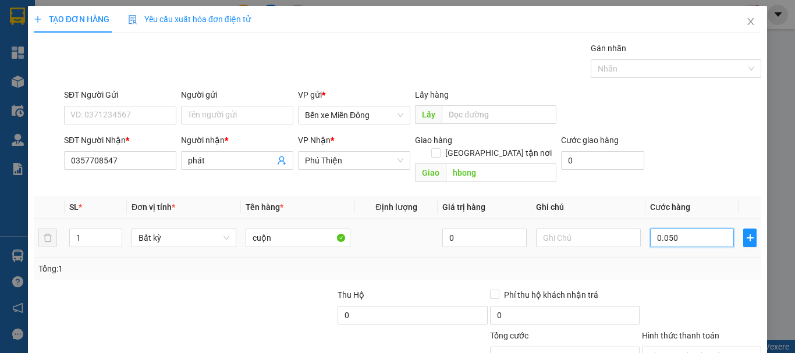
type input "50"
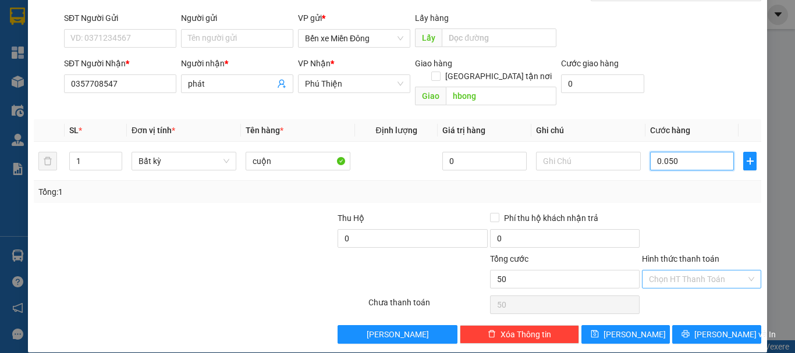
scroll to position [77, 0]
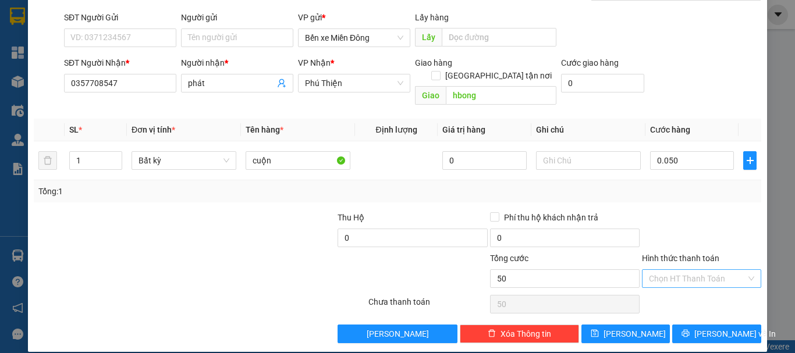
click at [673, 270] on input "Hình thức thanh toán" at bounding box center [697, 278] width 97 height 17
type input "50.000"
click at [673, 287] on div "Tại văn phòng" at bounding box center [694, 289] width 104 height 13
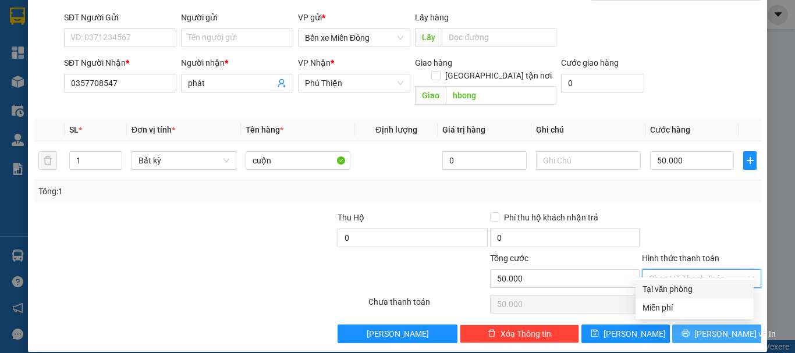
type input "0"
click at [707, 328] on span "[PERSON_NAME] và In" at bounding box center [734, 334] width 81 height 13
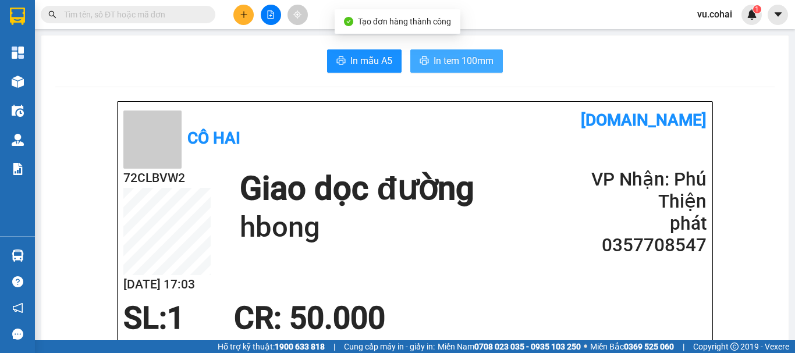
click at [458, 51] on button "In tem 100mm" at bounding box center [456, 60] width 93 height 23
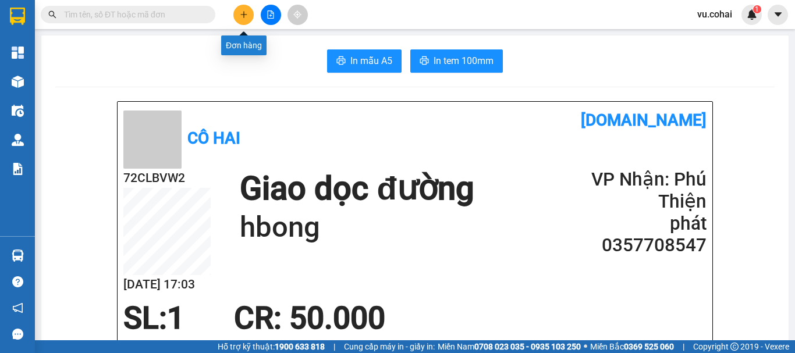
click at [250, 17] on button at bounding box center [243, 15] width 20 height 20
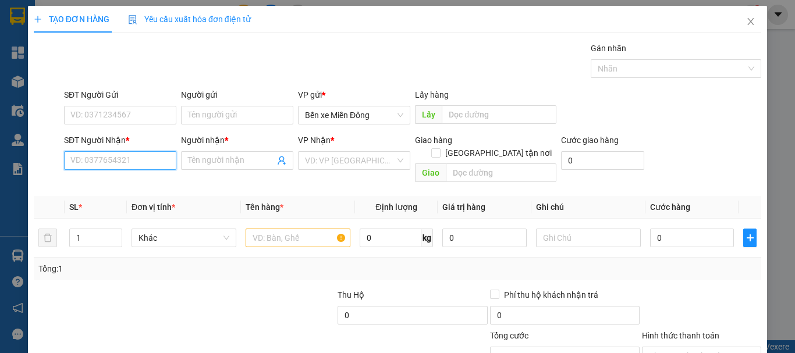
click at [127, 165] on input "SĐT Người Nhận *" at bounding box center [120, 160] width 112 height 19
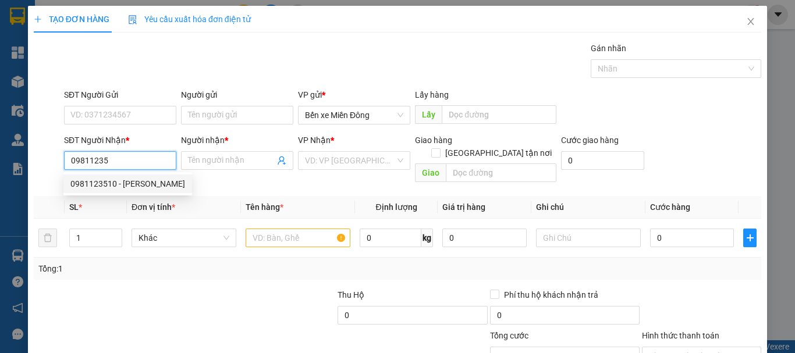
drag, startPoint x: 118, startPoint y: 187, endPoint x: 127, endPoint y: 184, distance: 9.9
click at [119, 186] on div "0981123510 - [PERSON_NAME]" at bounding box center [127, 183] width 115 height 13
type input "0981123510"
type input "[PERSON_NAME]"
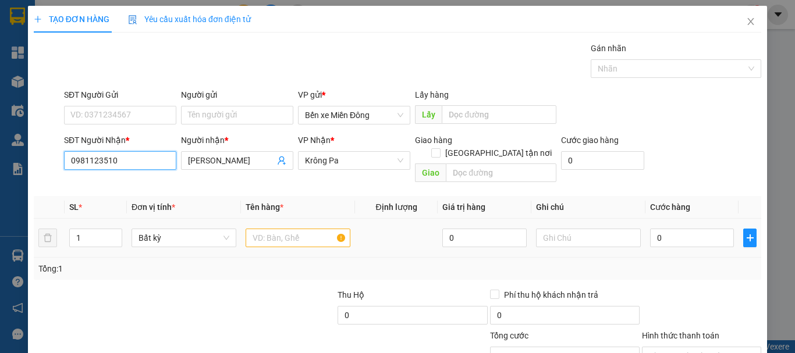
type input "0981123510"
click at [303, 229] on input "text" at bounding box center [298, 238] width 105 height 19
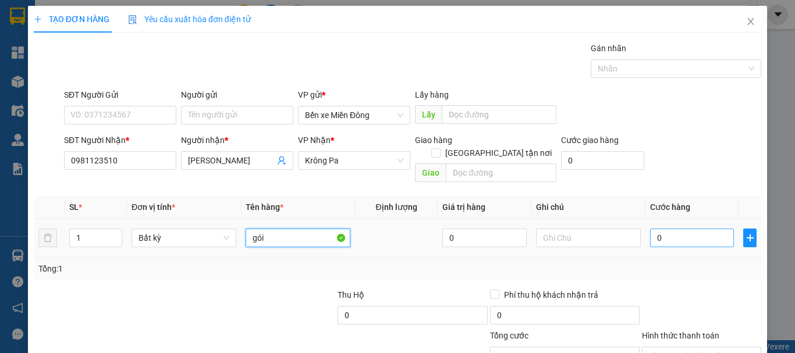
type input "gói"
click at [666, 229] on input "0" at bounding box center [692, 238] width 84 height 19
type input "004"
type input "4"
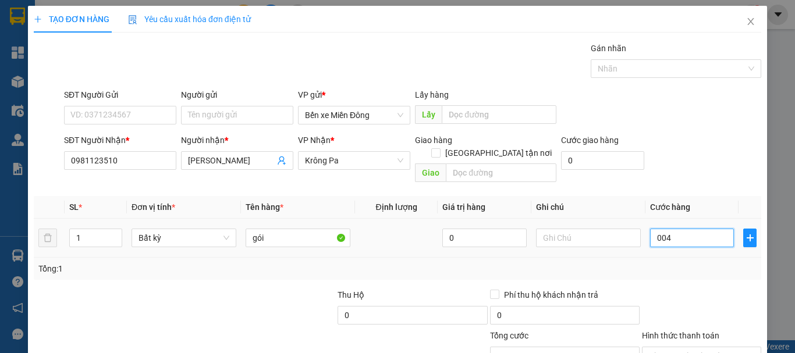
type input "0.040"
type input "40"
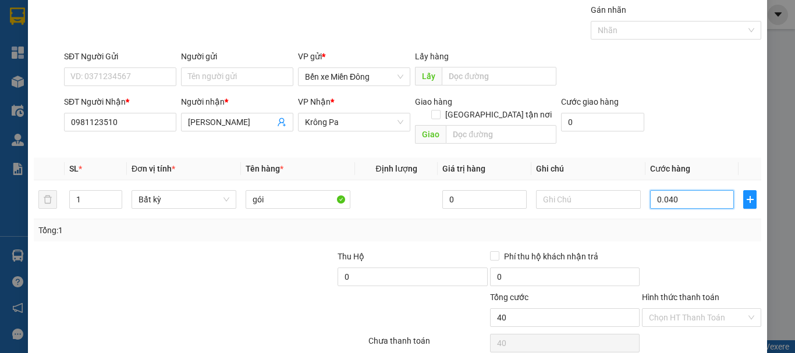
scroll to position [77, 0]
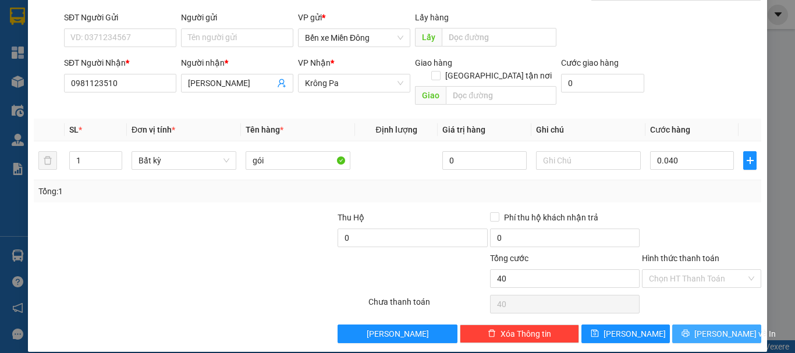
type input "40.000"
click at [707, 328] on span "[PERSON_NAME] và In" at bounding box center [734, 334] width 81 height 13
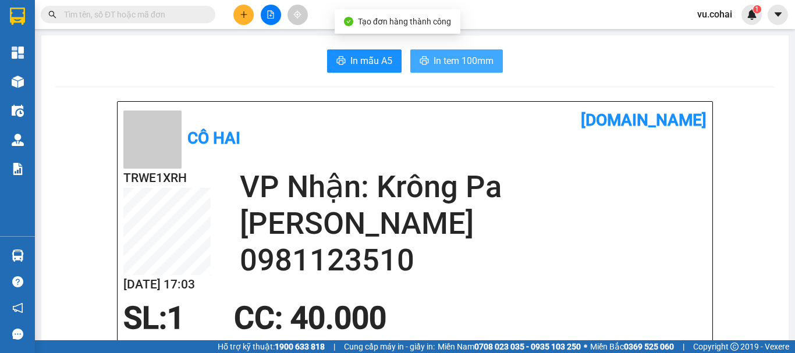
click at [476, 62] on span "In tem 100mm" at bounding box center [463, 61] width 60 height 15
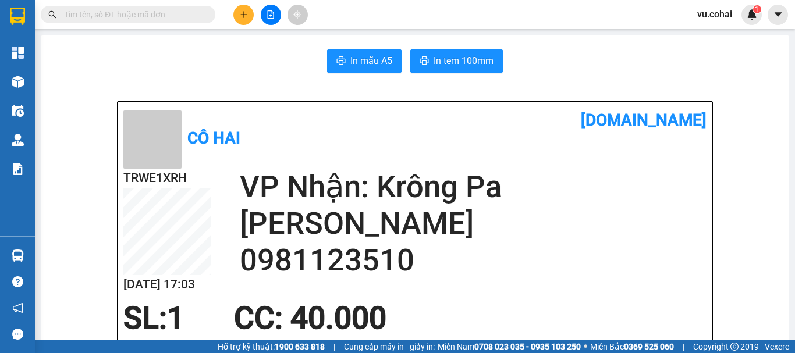
click at [283, 16] on div at bounding box center [270, 15] width 87 height 20
click at [268, 17] on icon "file-add" at bounding box center [270, 14] width 8 height 8
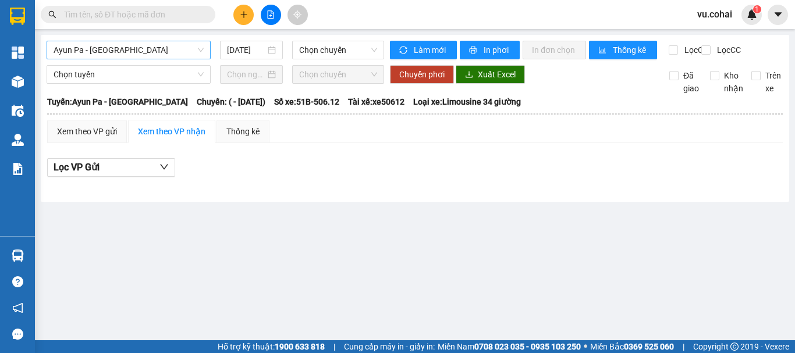
click at [156, 52] on span "Ayun Pa - [GEOGRAPHIC_DATA]" at bounding box center [129, 49] width 150 height 17
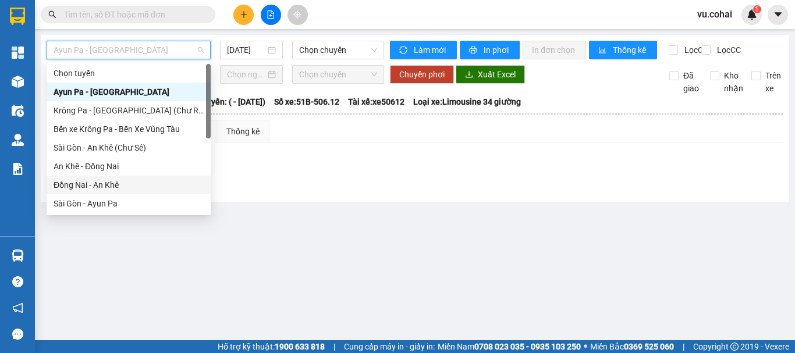
click at [104, 182] on div "Đồng Nai - An Khê" at bounding box center [129, 185] width 150 height 13
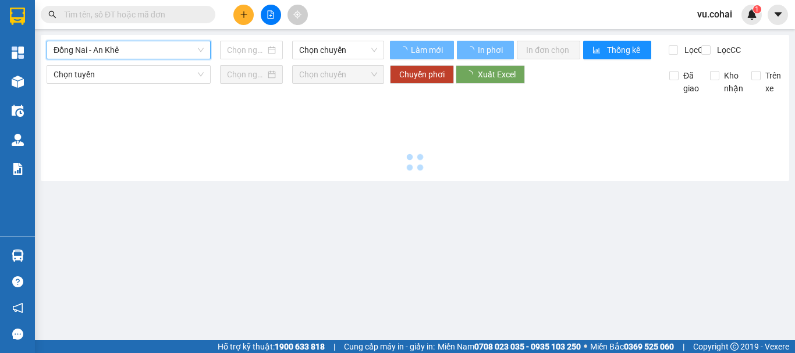
type input "[DATE]"
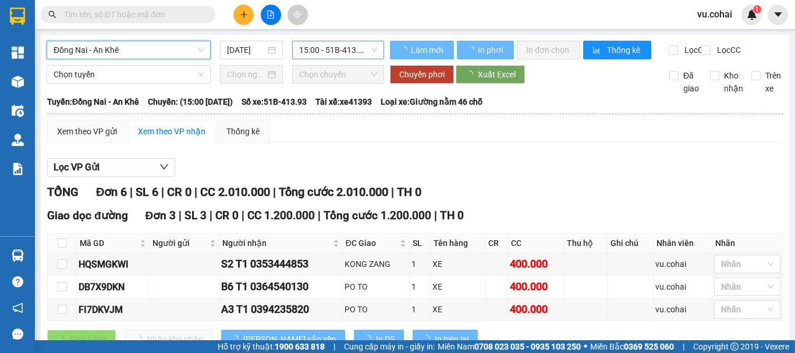
click at [348, 48] on span "15:00 - 51B-413.93" at bounding box center [338, 49] width 78 height 17
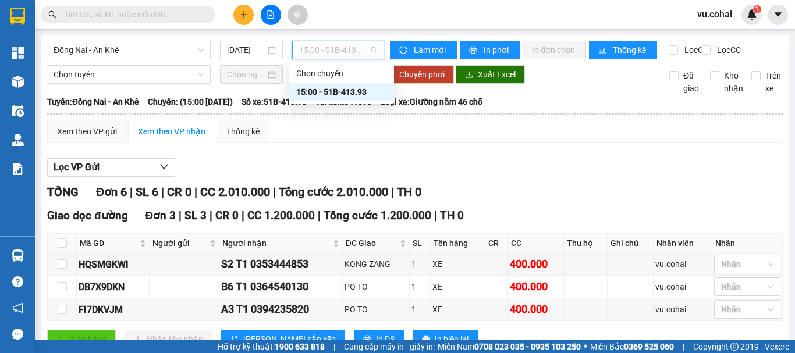
drag, startPoint x: 343, startPoint y: 93, endPoint x: 440, endPoint y: 82, distance: 97.7
click at [344, 93] on div "15:00 - 51B-413.93" at bounding box center [341, 92] width 91 height 13
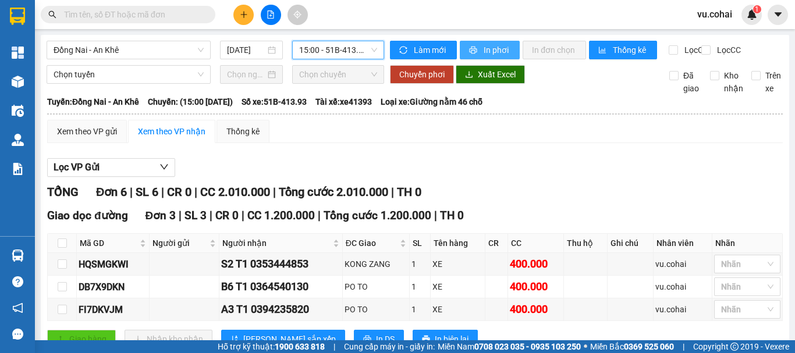
click at [498, 53] on span "In phơi" at bounding box center [496, 50] width 27 height 13
click at [168, 45] on span "Đồng Nai - An Khê" at bounding box center [129, 49] width 150 height 17
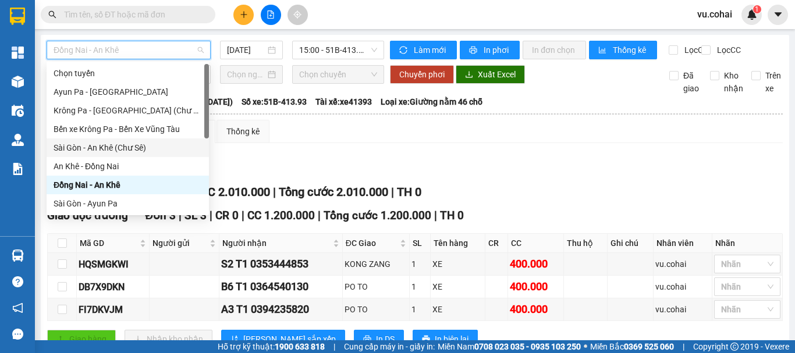
click at [137, 153] on div "Sài Gòn - An Khê (Chư Sê)" at bounding box center [128, 147] width 148 height 13
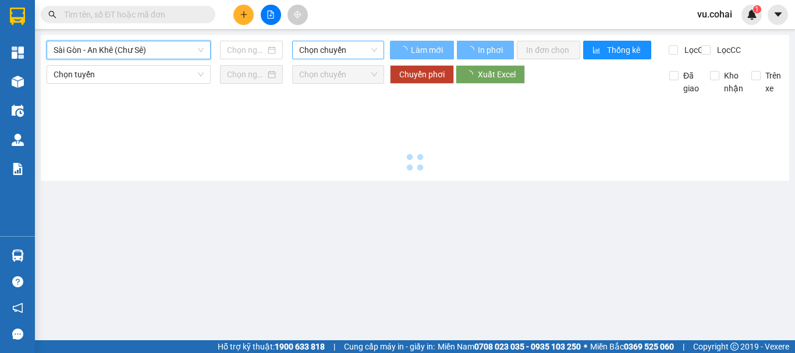
type input "[DATE]"
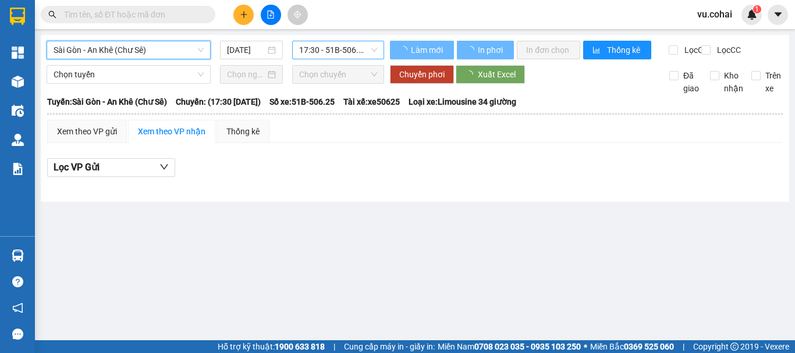
click at [331, 49] on span "17:30 - 51B-506.25" at bounding box center [338, 49] width 78 height 17
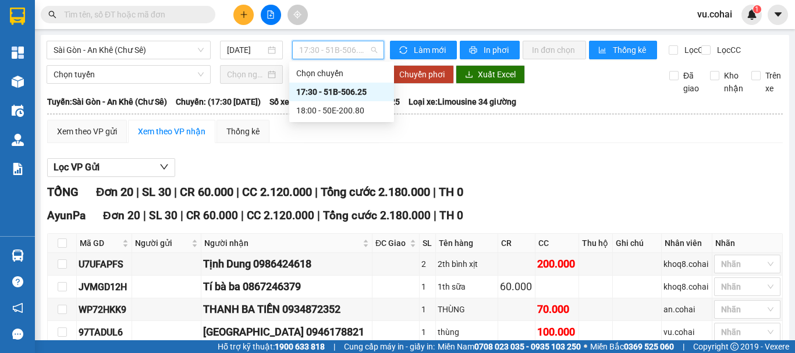
click at [351, 93] on div "17:30 - 51B-506.25" at bounding box center [341, 92] width 91 height 13
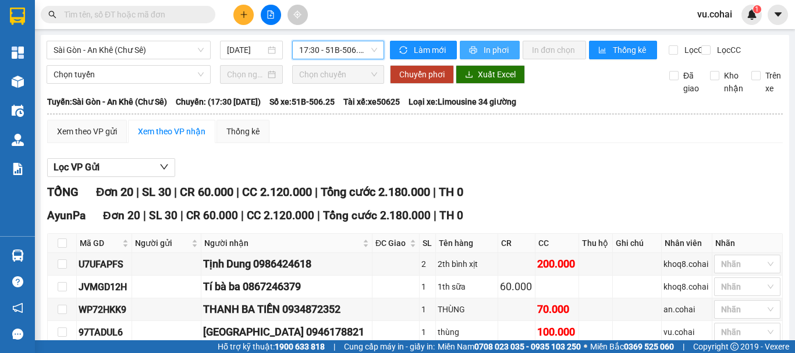
click at [483, 55] on span "In phơi" at bounding box center [496, 50] width 27 height 13
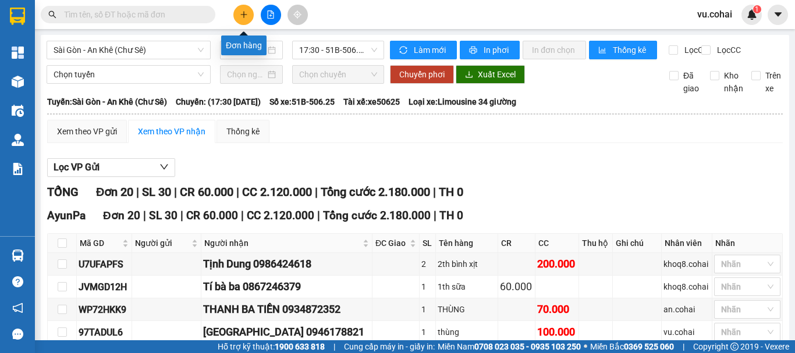
click at [246, 19] on button at bounding box center [243, 15] width 20 height 20
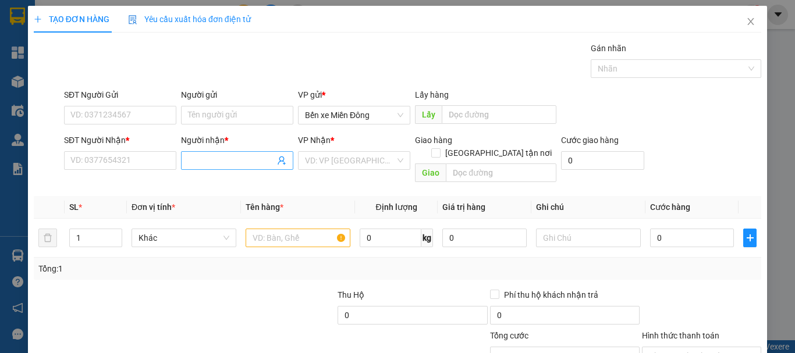
click at [225, 161] on input "Người nhận *" at bounding box center [231, 160] width 87 height 13
type input "gia ninh"
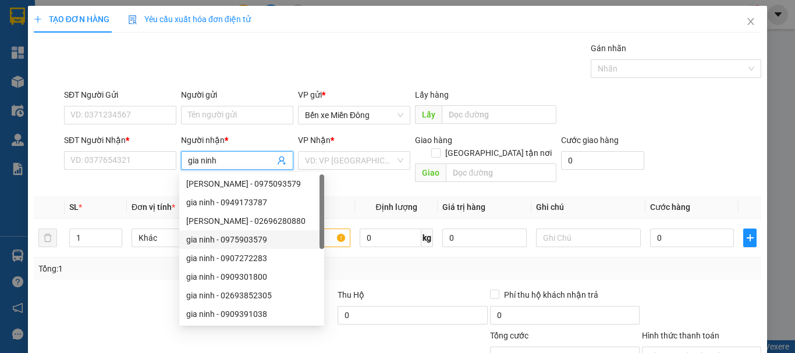
click at [257, 238] on div "gia ninh - 0975903579" at bounding box center [251, 239] width 131 height 13
type input "0975903579"
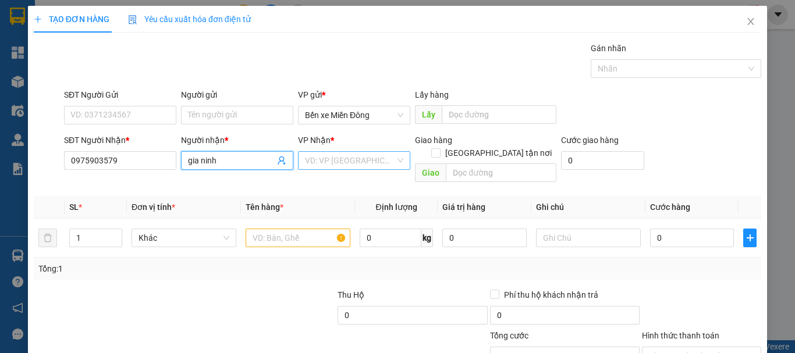
type input "gia ninh"
click at [346, 166] on input "search" at bounding box center [350, 160] width 90 height 17
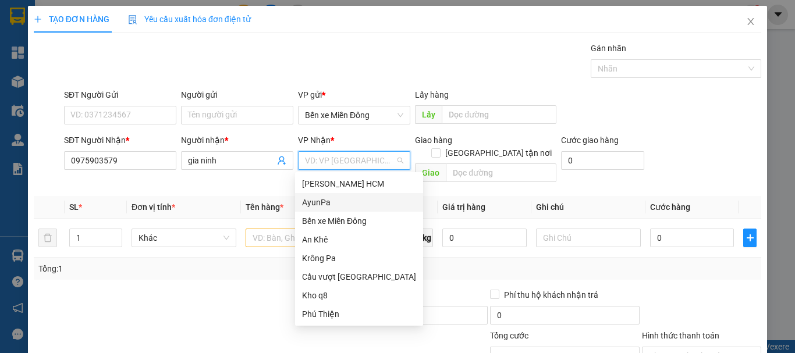
click at [325, 198] on div "AyunPa" at bounding box center [359, 202] width 114 height 13
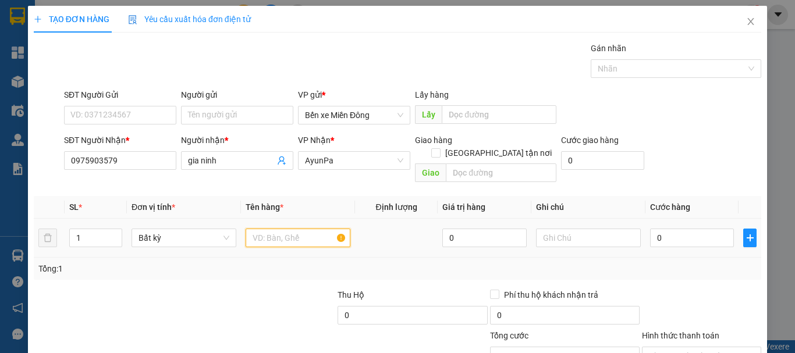
click at [275, 229] on input "text" at bounding box center [298, 238] width 105 height 19
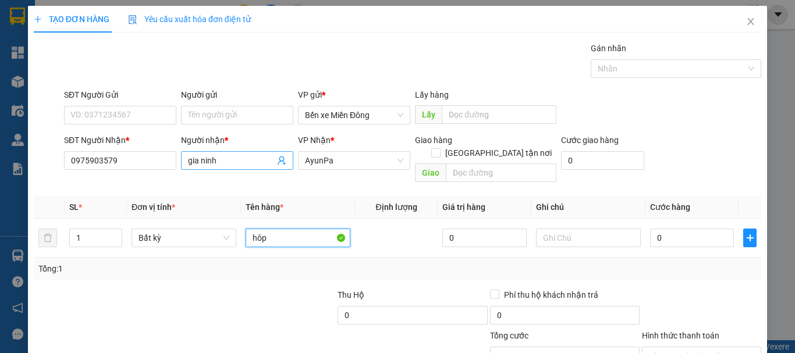
type input "hôp"
click at [249, 160] on input "gia ninh" at bounding box center [231, 160] width 87 height 13
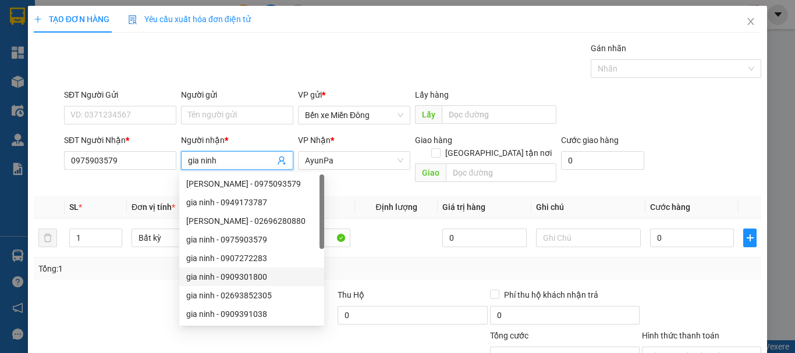
click at [261, 273] on div "gia ninh - 0909301800" at bounding box center [251, 277] width 131 height 13
type input "0909301800"
type input "gia ninh"
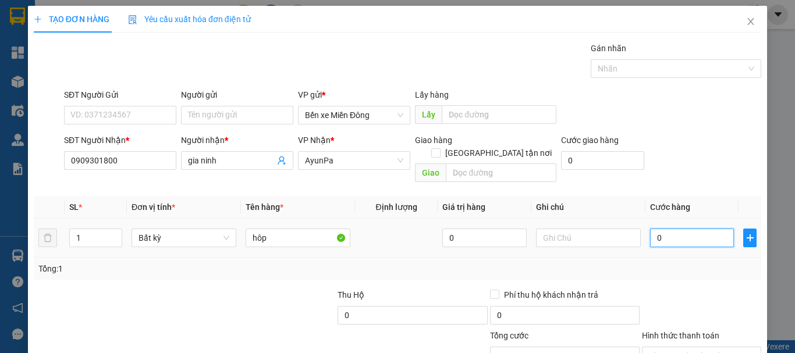
click at [688, 229] on input "0" at bounding box center [692, 238] width 84 height 19
type input "005"
type input "5"
type input "0.050"
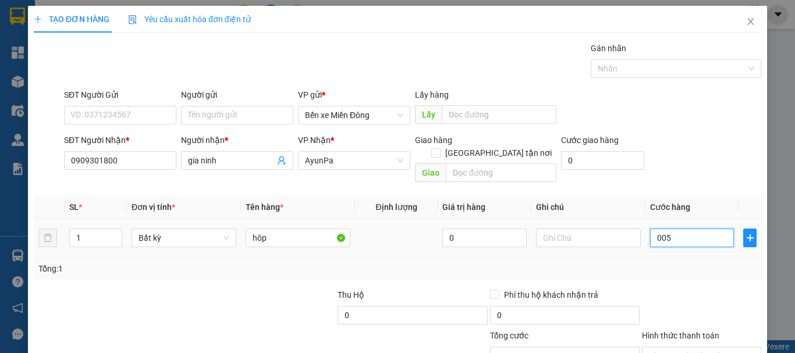
type input "50"
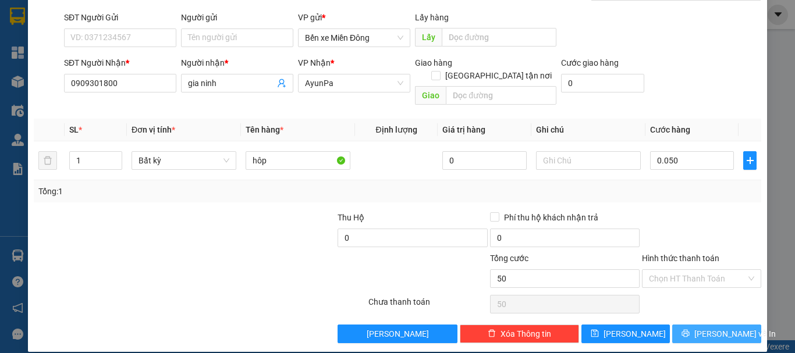
click at [710, 328] on span "[PERSON_NAME] và In" at bounding box center [734, 334] width 81 height 13
type input "50.000"
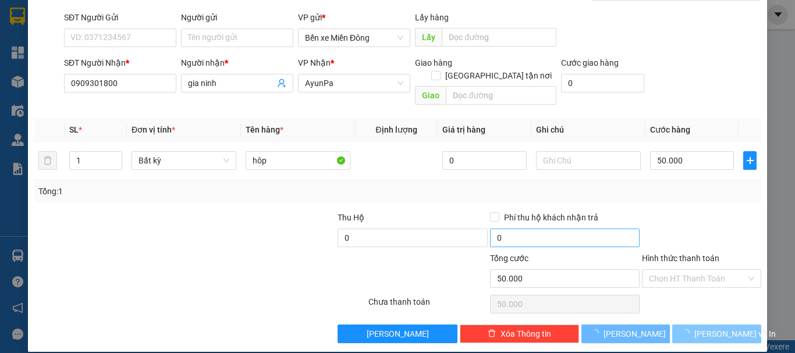
scroll to position [46, 0]
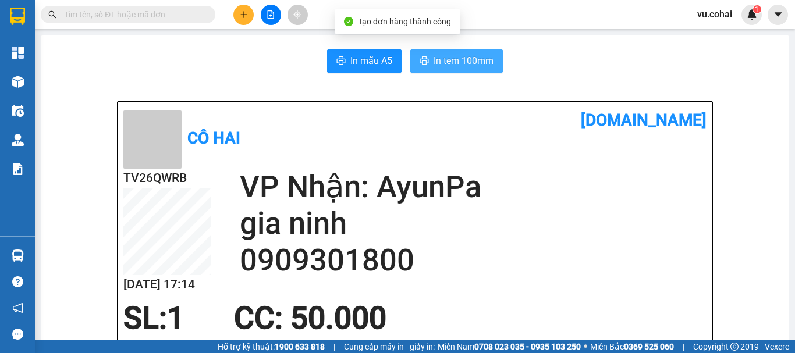
click at [449, 56] on span "In tem 100mm" at bounding box center [463, 61] width 60 height 15
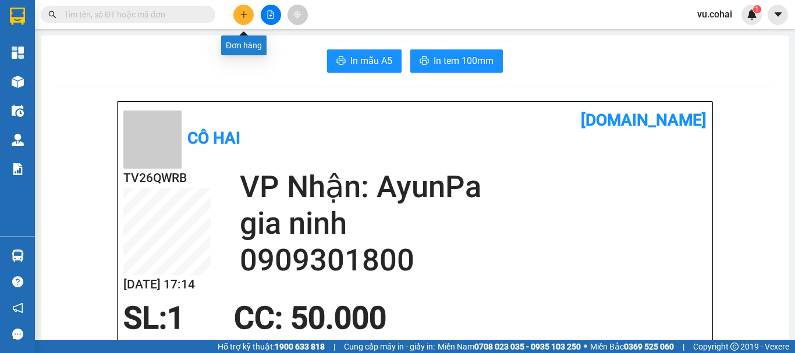
click at [237, 8] on button at bounding box center [243, 15] width 20 height 20
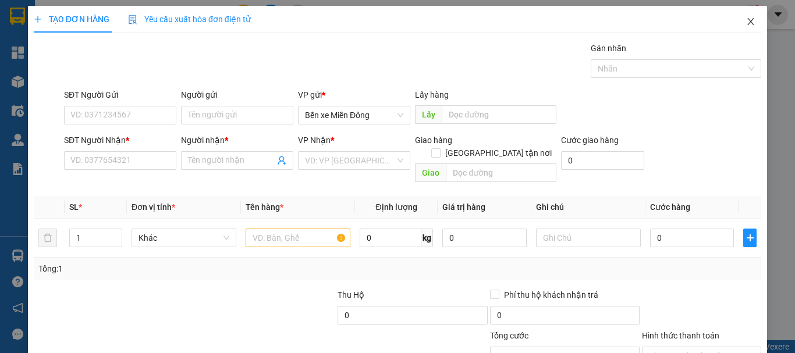
click at [746, 20] on icon "close" at bounding box center [750, 21] width 9 height 9
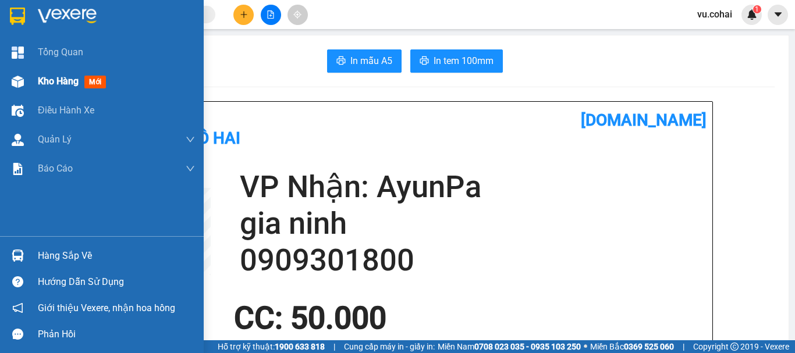
click at [51, 79] on span "Kho hàng" at bounding box center [58, 81] width 41 height 11
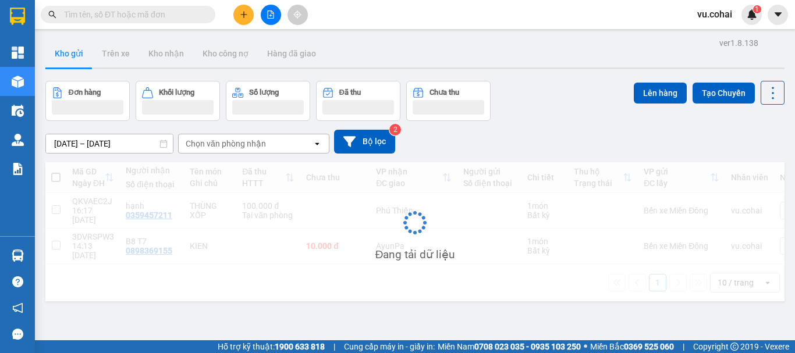
scroll to position [54, 0]
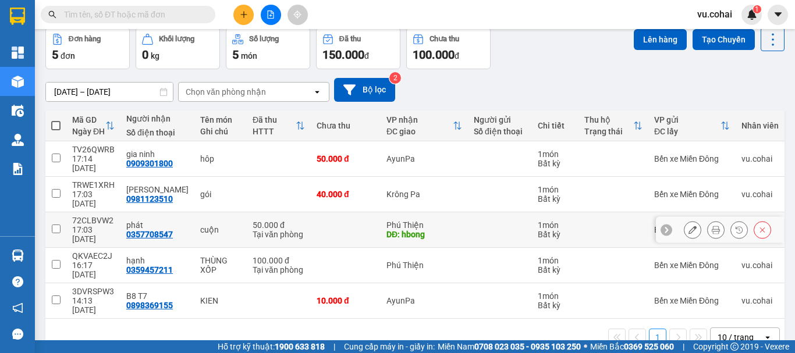
click at [52, 225] on input "checkbox" at bounding box center [56, 229] width 9 height 9
checkbox input "true"
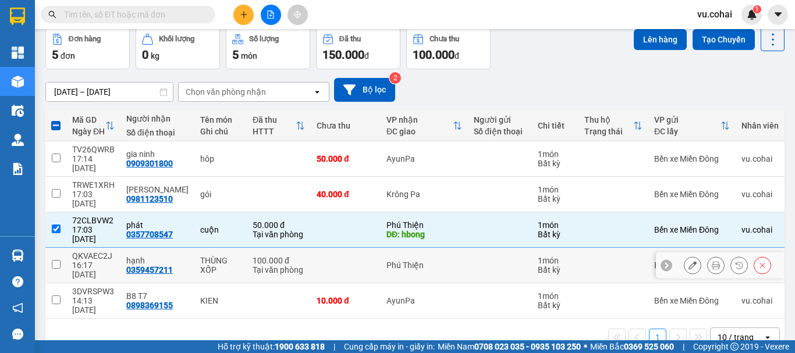
click at [52, 260] on input "checkbox" at bounding box center [56, 264] width 9 height 9
checkbox input "true"
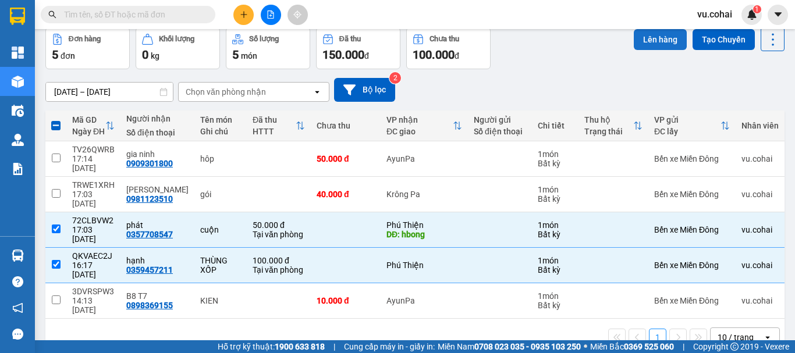
click at [658, 38] on button "Lên hàng" at bounding box center [660, 39] width 53 height 21
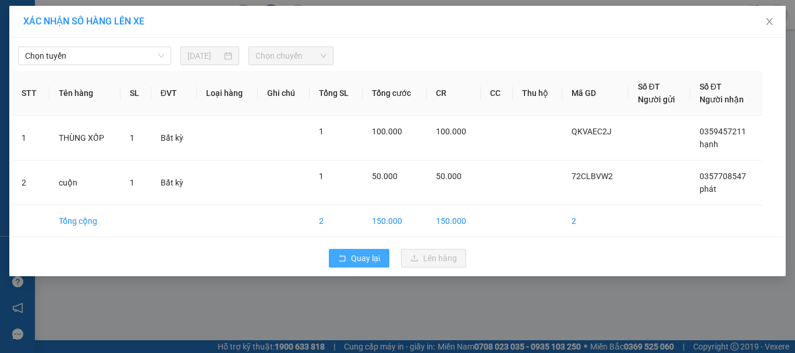
click at [353, 254] on span "Quay lại" at bounding box center [365, 258] width 29 height 13
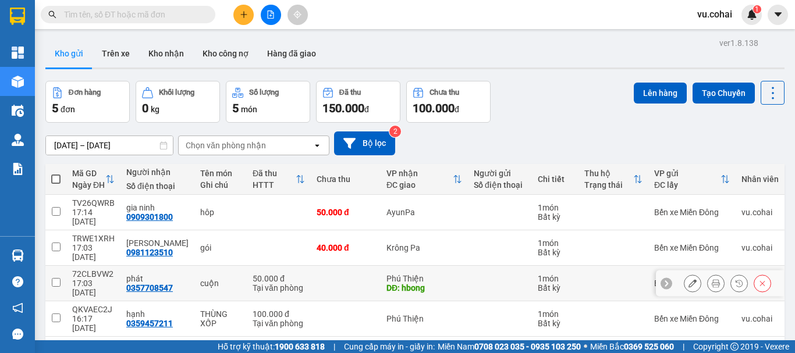
drag, startPoint x: 58, startPoint y: 257, endPoint x: 55, endPoint y: 266, distance: 9.9
click at [58, 278] on input "checkbox" at bounding box center [56, 282] width 9 height 9
checkbox input "true"
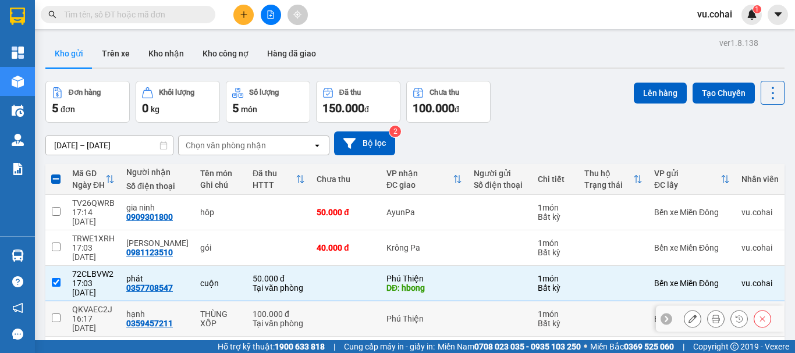
drag, startPoint x: 56, startPoint y: 288, endPoint x: 110, endPoint y: 272, distance: 56.5
click at [58, 314] on input "checkbox" at bounding box center [56, 318] width 9 height 9
checkbox input "true"
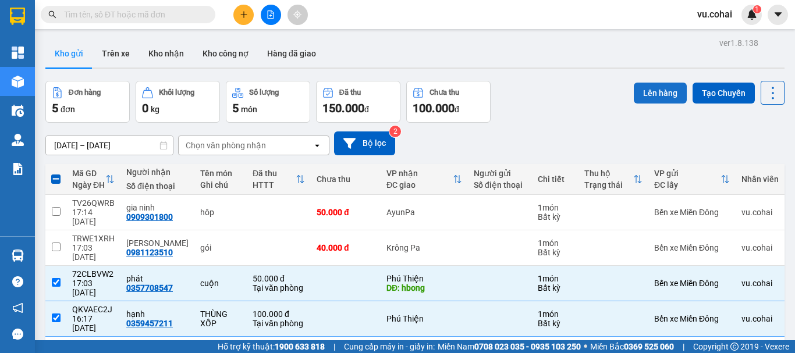
click at [644, 97] on button "Lên hàng" at bounding box center [660, 93] width 53 height 21
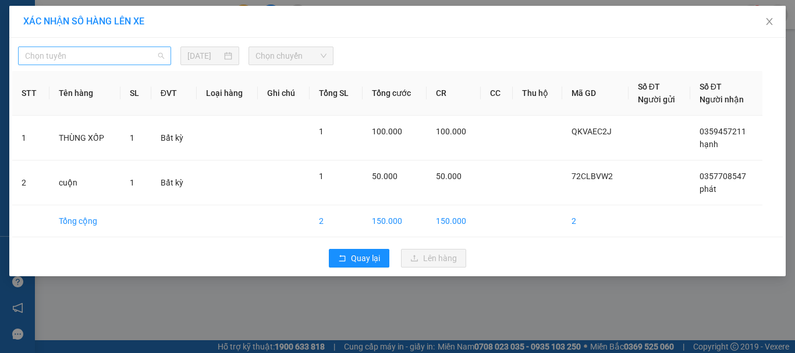
click at [119, 58] on span "Chọn tuyến" at bounding box center [94, 55] width 139 height 17
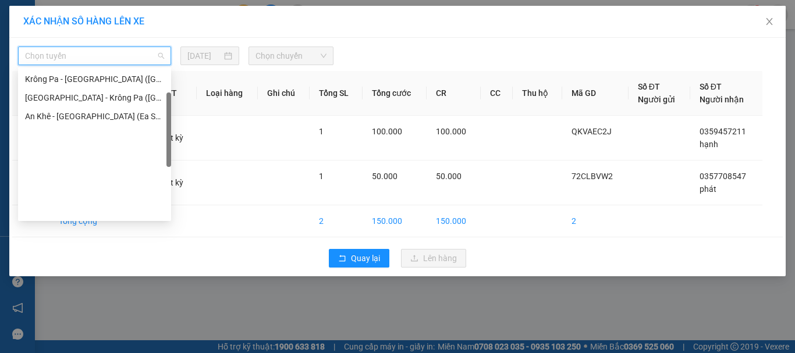
scroll to position [51, 0]
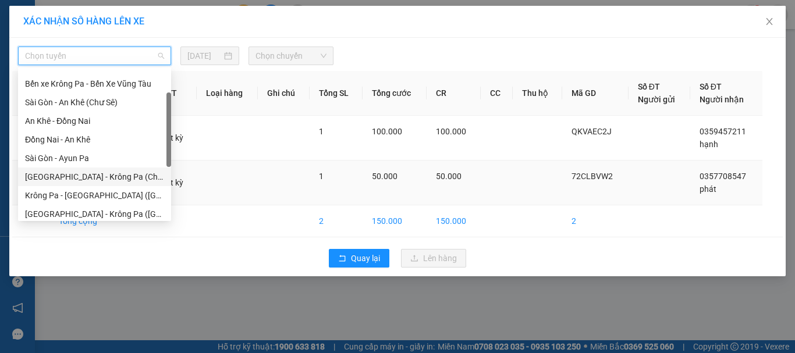
drag, startPoint x: 106, startPoint y: 179, endPoint x: 126, endPoint y: 172, distance: 20.8
click at [107, 179] on div "[GEOGRAPHIC_DATA] - Krông Pa (Chư RCăm)" at bounding box center [94, 176] width 139 height 13
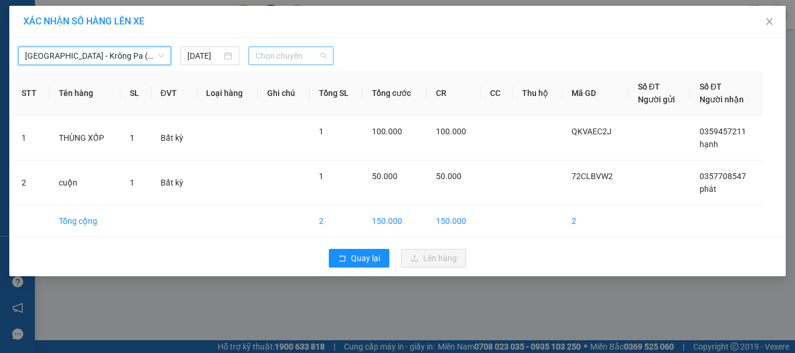
click at [304, 56] on span "Chọn chuyến" at bounding box center [291, 55] width 72 height 17
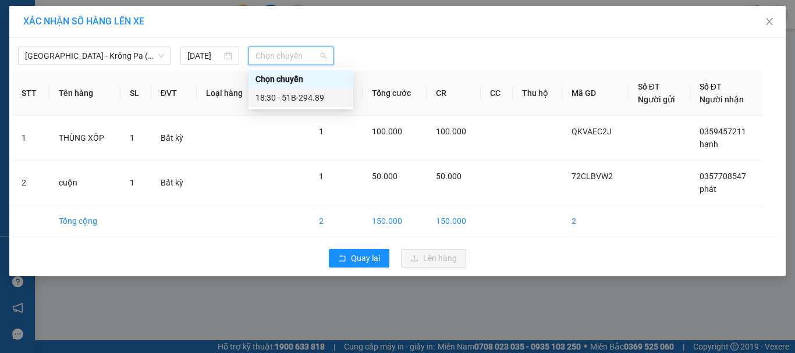
drag, startPoint x: 308, startPoint y: 95, endPoint x: 325, endPoint y: 108, distance: 20.7
click at [310, 96] on div "18:30 - 51B-294.89" at bounding box center [300, 97] width 91 height 13
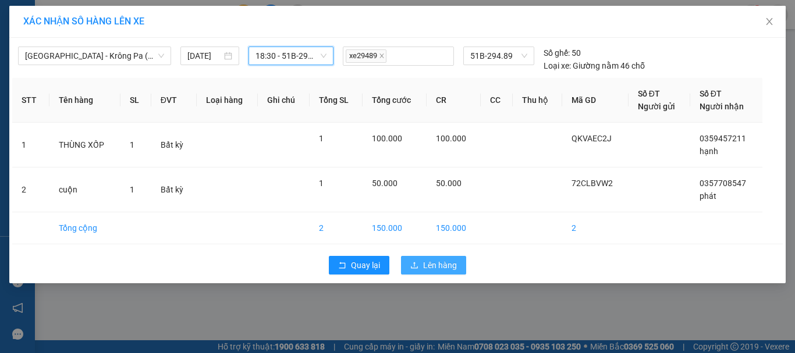
click at [425, 262] on span "Lên hàng" at bounding box center [440, 265] width 34 height 13
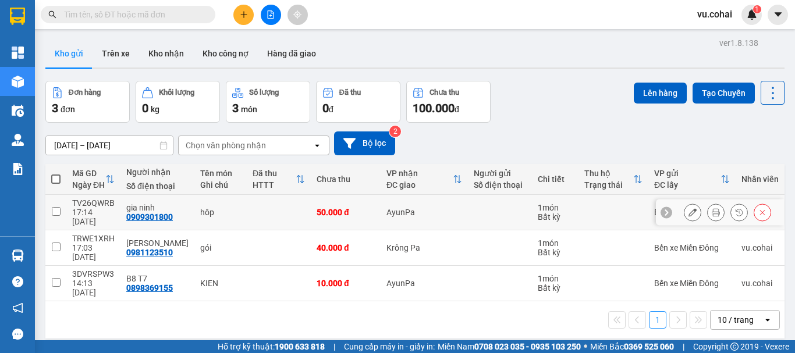
click at [61, 207] on td at bounding box center [55, 212] width 21 height 35
checkbox input "true"
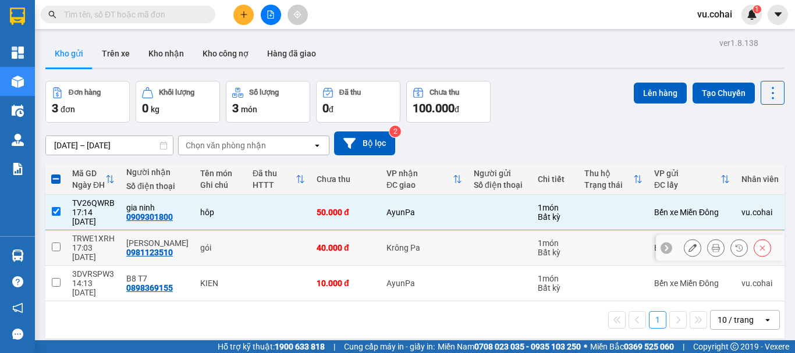
click at [66, 237] on td "TRWE1XRH 17:03 [DATE]" at bounding box center [93, 247] width 54 height 35
checkbox input "true"
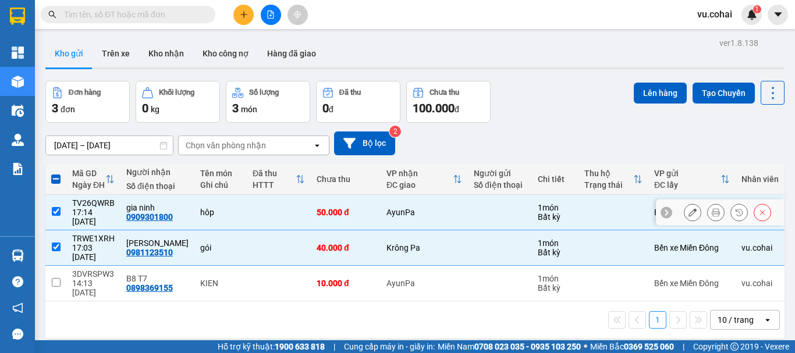
click at [56, 207] on input "checkbox" at bounding box center [56, 211] width 9 height 9
checkbox input "false"
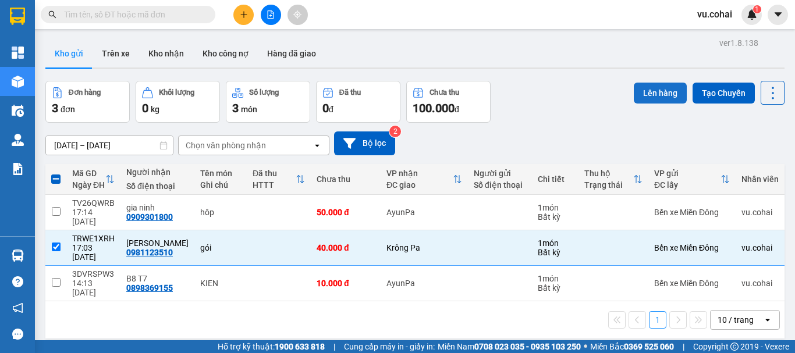
click at [655, 93] on button "Lên hàng" at bounding box center [660, 93] width 53 height 21
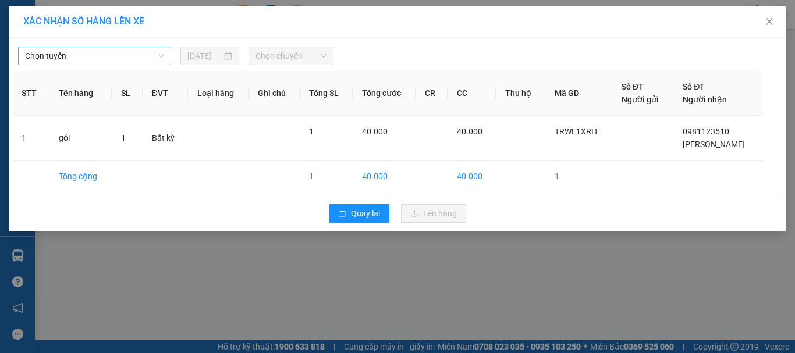
click at [108, 50] on span "Chọn tuyến" at bounding box center [94, 55] width 139 height 17
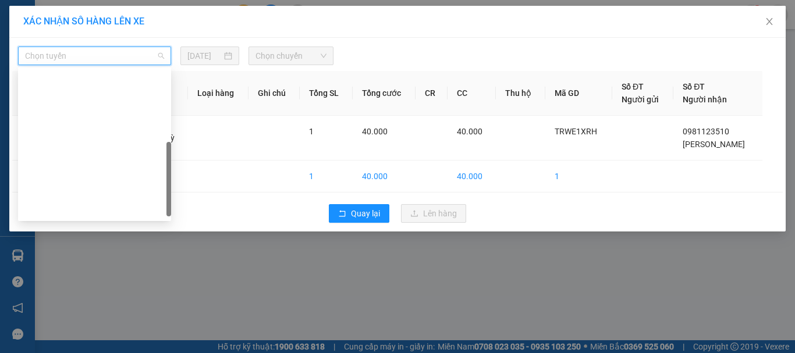
scroll to position [163, 0]
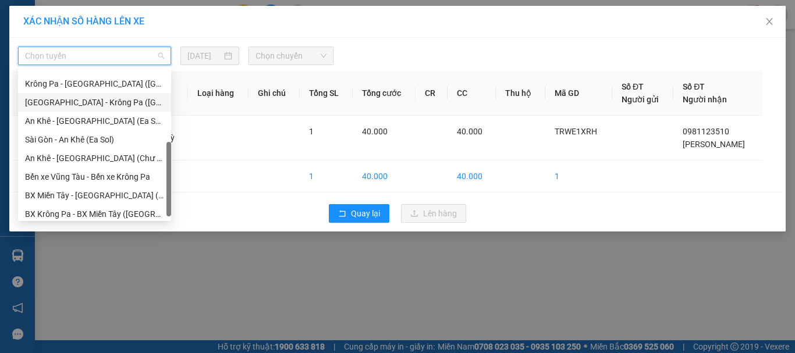
click at [90, 102] on div "[GEOGRAPHIC_DATA] - Krông Pa ([GEOGRAPHIC_DATA])" at bounding box center [94, 102] width 139 height 13
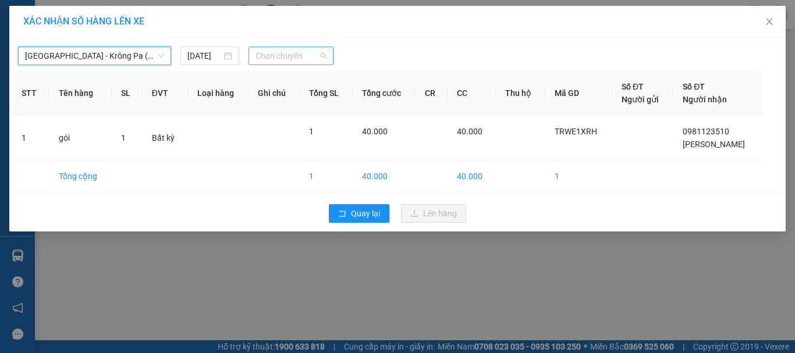
click at [305, 58] on span "Chọn chuyến" at bounding box center [291, 55] width 72 height 17
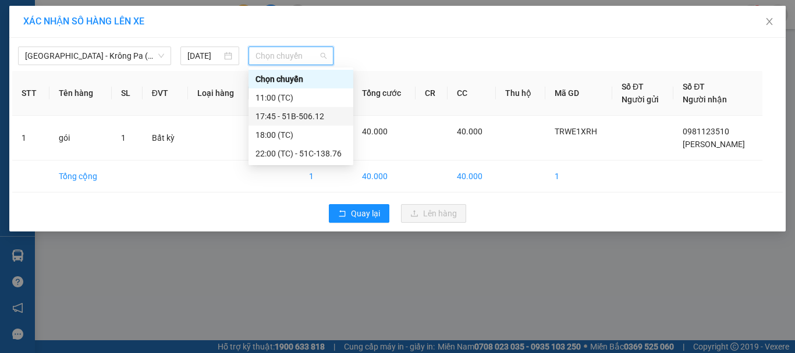
click at [300, 111] on div "17:45 - 51B-506.12" at bounding box center [300, 116] width 91 height 13
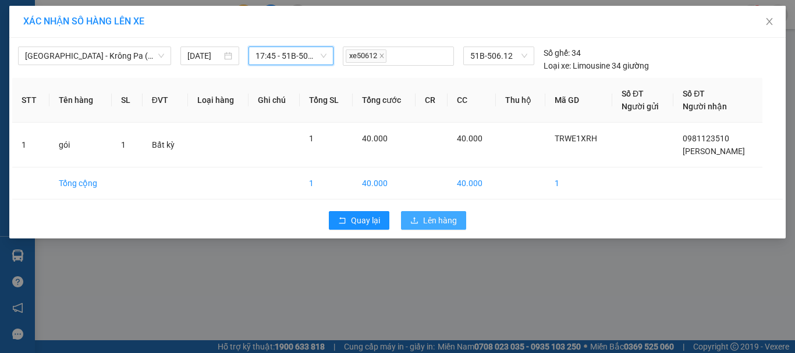
click at [450, 226] on span "Lên hàng" at bounding box center [440, 220] width 34 height 13
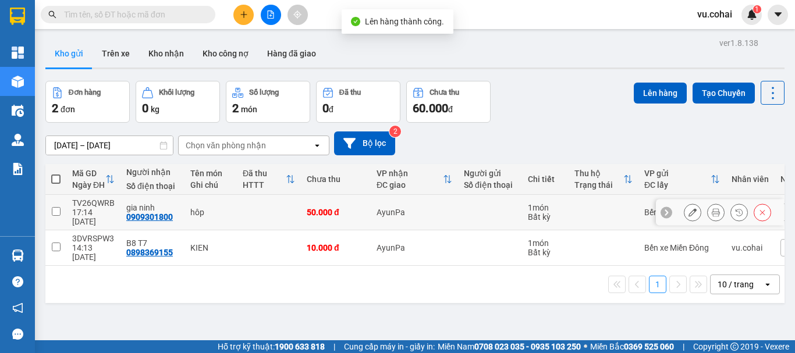
drag, startPoint x: 55, startPoint y: 202, endPoint x: 65, endPoint y: 200, distance: 9.8
click at [58, 207] on input "checkbox" at bounding box center [56, 211] width 9 height 9
checkbox input "true"
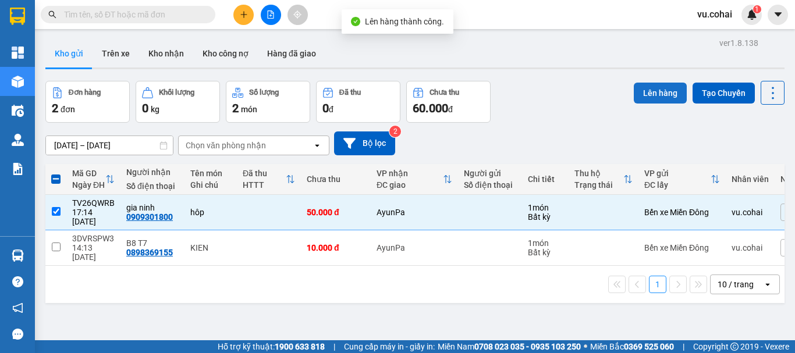
click at [660, 99] on button "Lên hàng" at bounding box center [660, 93] width 53 height 21
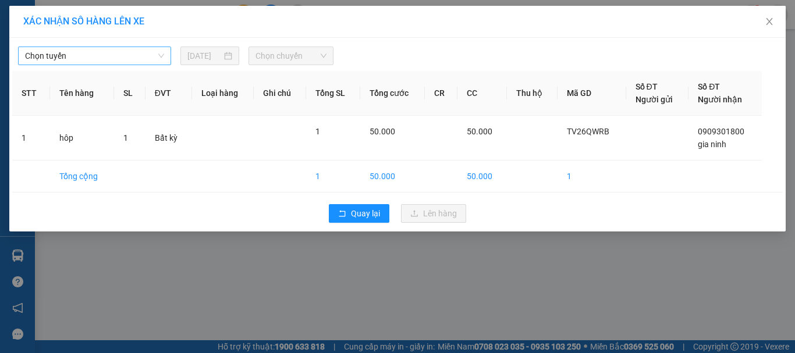
click at [122, 49] on span "Chọn tuyến" at bounding box center [94, 55] width 139 height 17
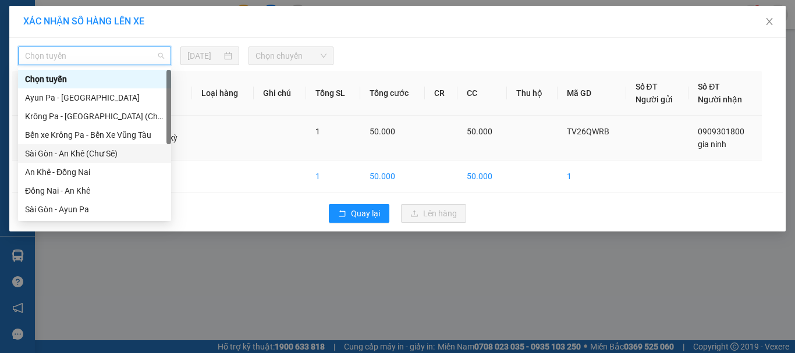
click at [91, 157] on div "Sài Gòn - An Khê (Chư Sê)" at bounding box center [94, 153] width 139 height 13
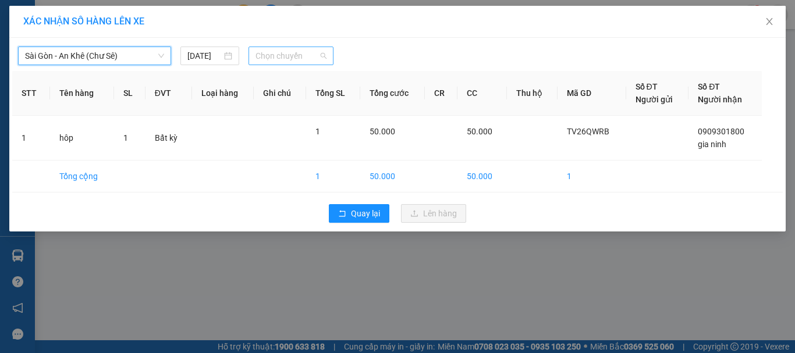
click at [283, 51] on span "Chọn chuyến" at bounding box center [291, 55] width 72 height 17
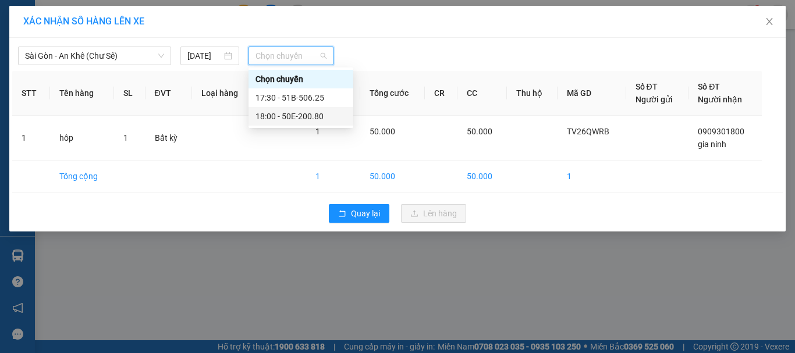
click at [306, 119] on div "18:00 - 50E-200.80" at bounding box center [300, 116] width 91 height 13
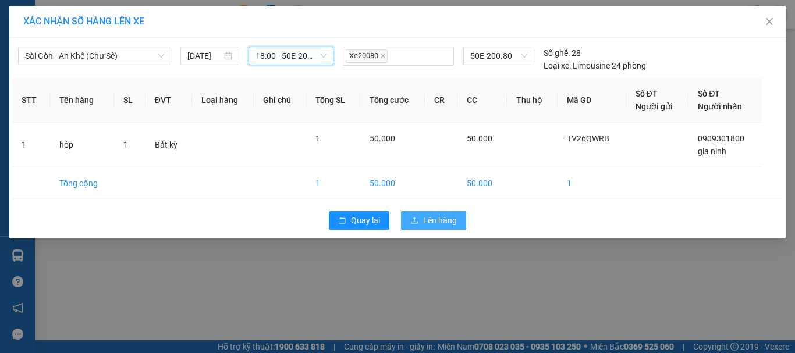
drag, startPoint x: 425, startPoint y: 218, endPoint x: 418, endPoint y: 200, distance: 19.3
click at [425, 216] on span "Lên hàng" at bounding box center [440, 220] width 34 height 13
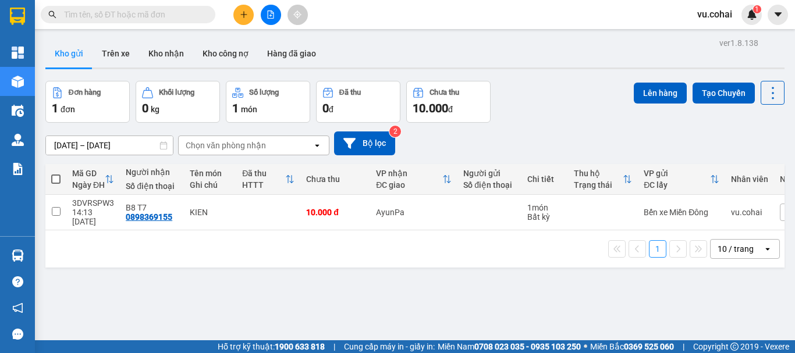
click at [243, 9] on button at bounding box center [243, 15] width 20 height 20
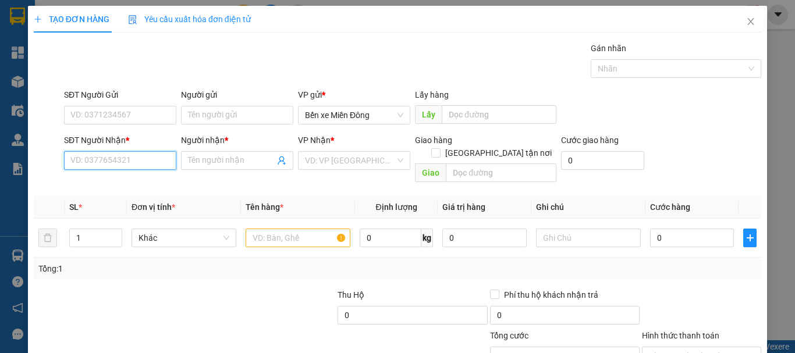
click at [116, 153] on input "SĐT Người Nhận *" at bounding box center [120, 160] width 112 height 19
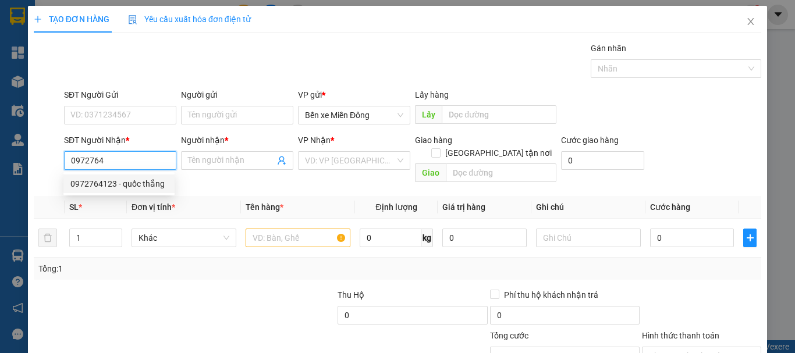
type input "0972764123"
type input "quốc thắng"
type input "0972764123"
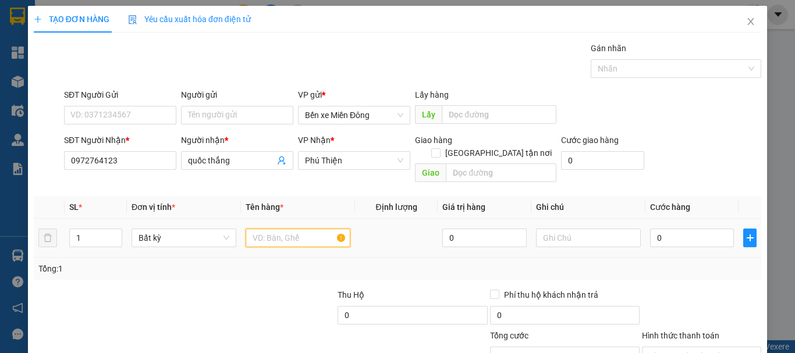
click at [273, 229] on input "text" at bounding box center [298, 238] width 105 height 19
type input "hộp"
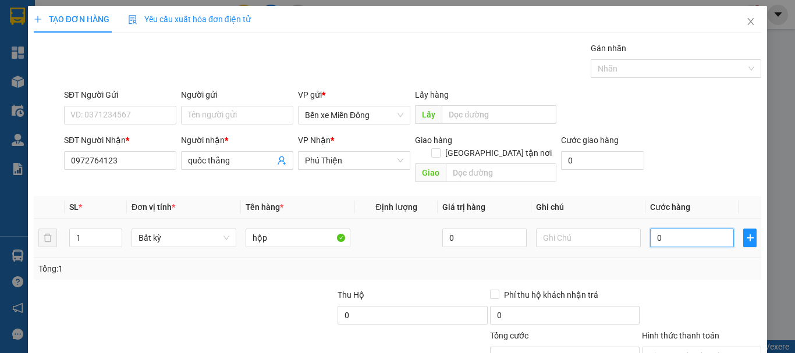
click at [673, 229] on input "0" at bounding box center [692, 238] width 84 height 19
type input "004"
type input "4"
type input "0.040"
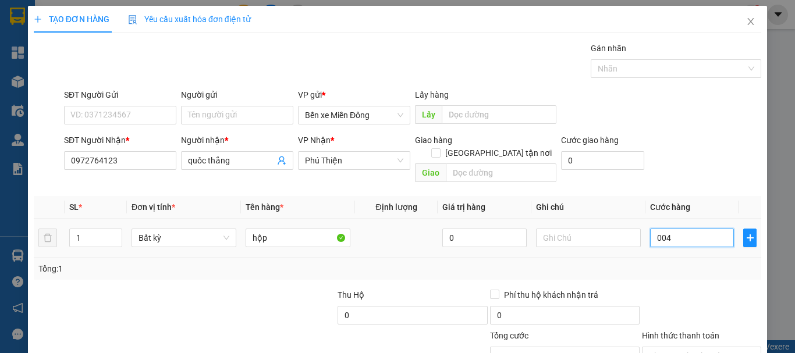
type input "40"
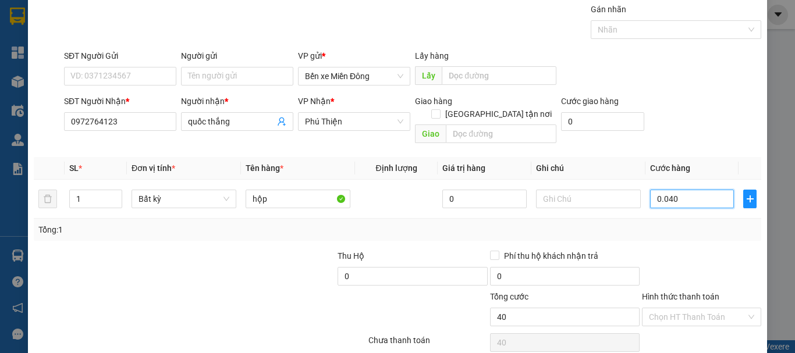
scroll to position [77, 0]
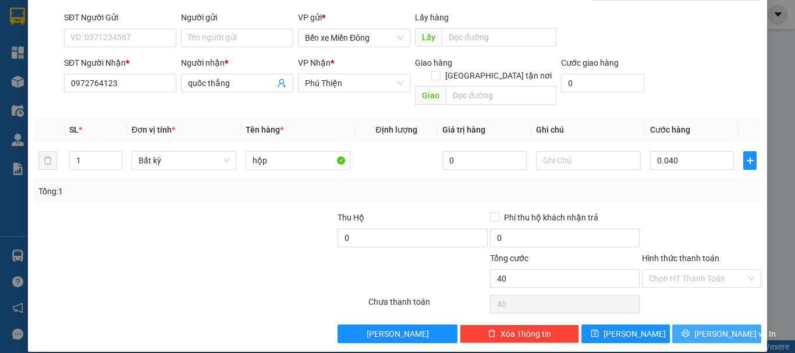
type input "40.000"
click at [705, 328] on span "[PERSON_NAME] và In" at bounding box center [734, 334] width 81 height 13
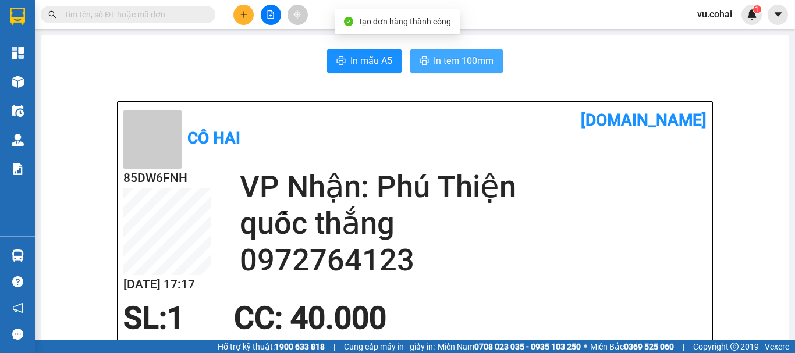
click at [448, 55] on span "In tem 100mm" at bounding box center [463, 61] width 60 height 15
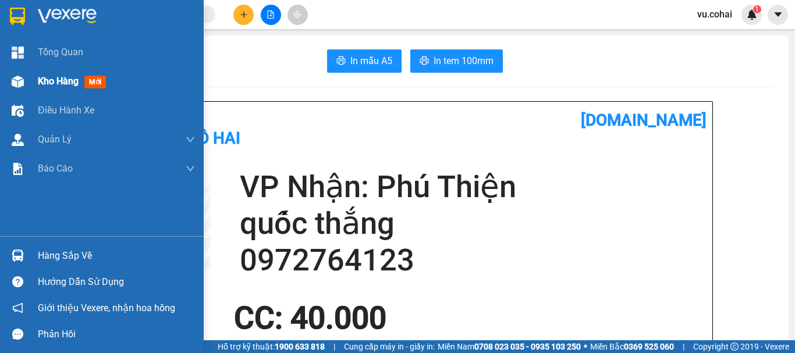
click at [54, 81] on span "Kho hàng" at bounding box center [58, 81] width 41 height 11
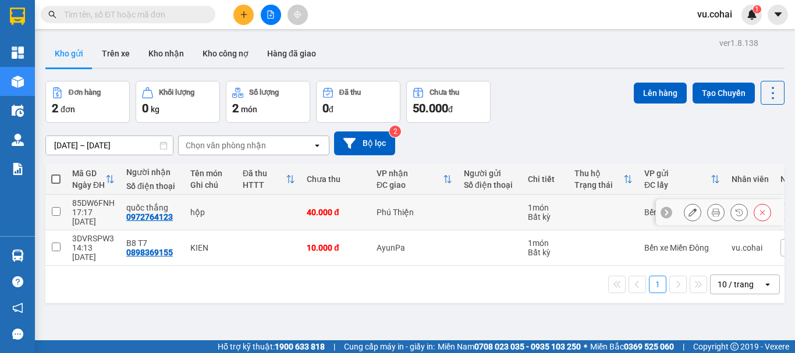
drag, startPoint x: 49, startPoint y: 208, endPoint x: 56, endPoint y: 207, distance: 7.2
click at [50, 208] on td at bounding box center [55, 212] width 21 height 35
checkbox input "true"
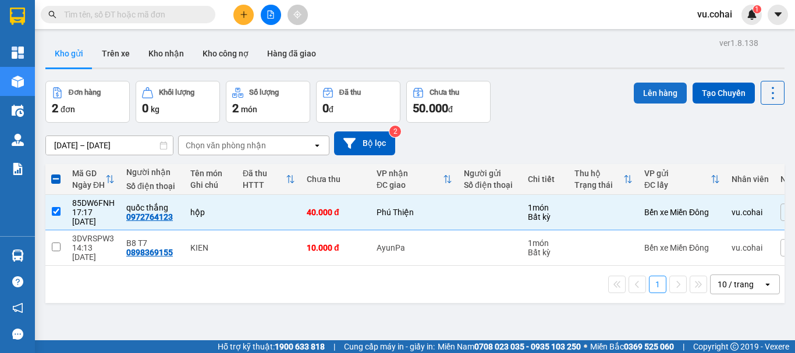
click at [649, 88] on button "Lên hàng" at bounding box center [660, 93] width 53 height 21
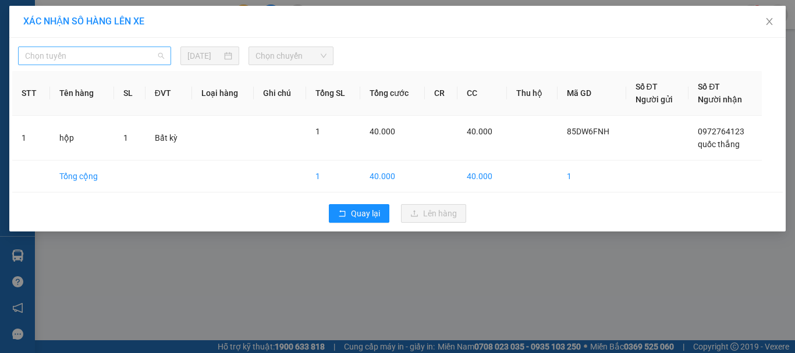
click at [98, 55] on span "Chọn tuyến" at bounding box center [94, 55] width 139 height 17
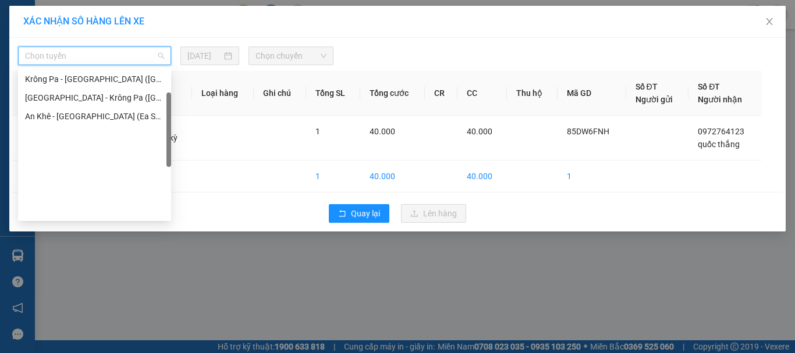
scroll to position [51, 0]
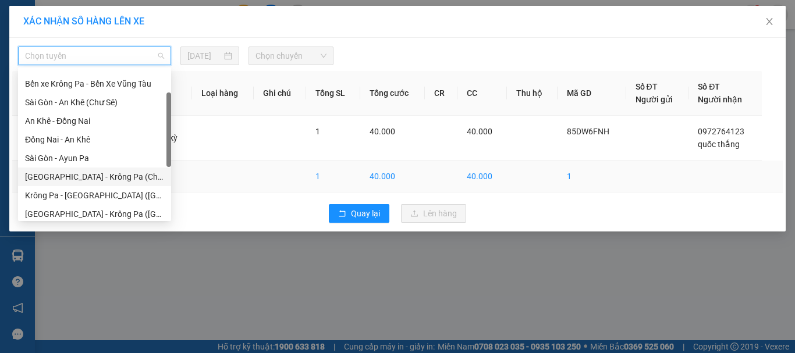
click at [115, 177] on div "[GEOGRAPHIC_DATA] - Krông Pa (Chư RCăm)" at bounding box center [94, 176] width 139 height 13
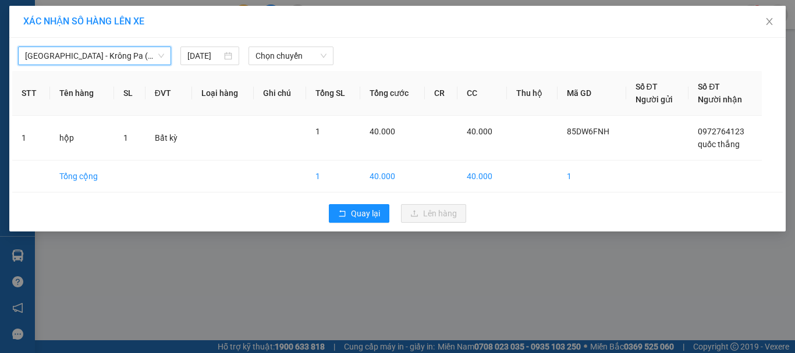
click at [279, 66] on div "[GEOGRAPHIC_DATA] - Krông Pa (Chư RCăm) [GEOGRAPHIC_DATA] - Krông Pa (Chư RCăm)…" at bounding box center [397, 135] width 776 height 194
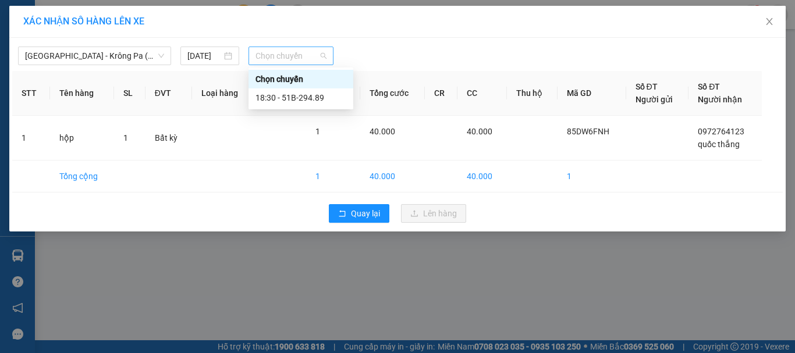
click at [284, 61] on span "Chọn chuyến" at bounding box center [291, 55] width 72 height 17
click at [311, 99] on div "18:30 - 51B-294.89" at bounding box center [300, 97] width 91 height 13
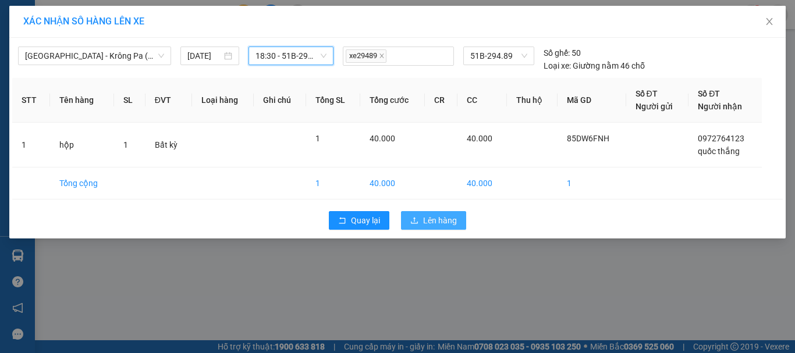
click at [433, 218] on span "Lên hàng" at bounding box center [440, 220] width 34 height 13
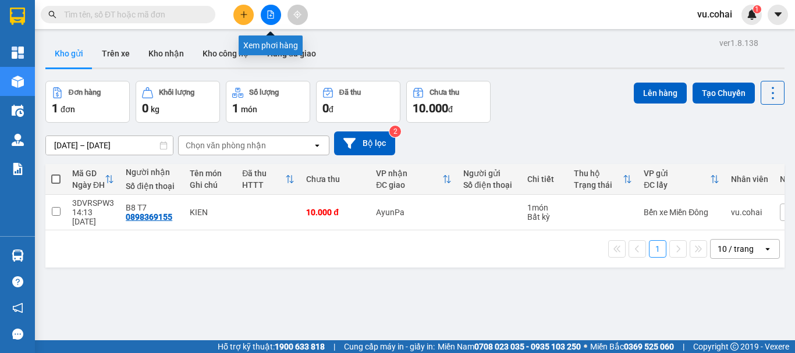
click at [273, 17] on icon "file-add" at bounding box center [271, 14] width 6 height 8
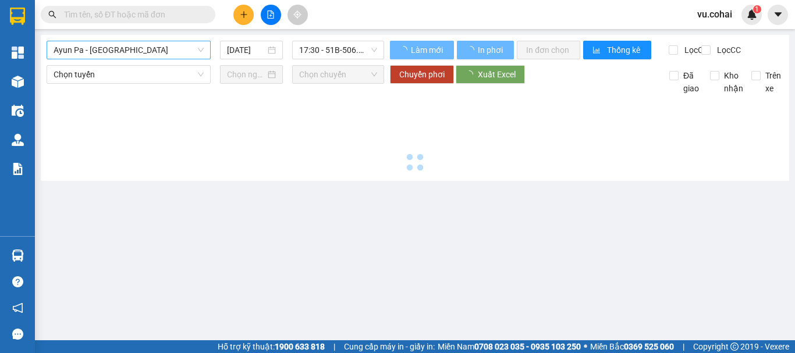
click at [123, 52] on span "Ayun Pa - [GEOGRAPHIC_DATA]" at bounding box center [129, 49] width 150 height 17
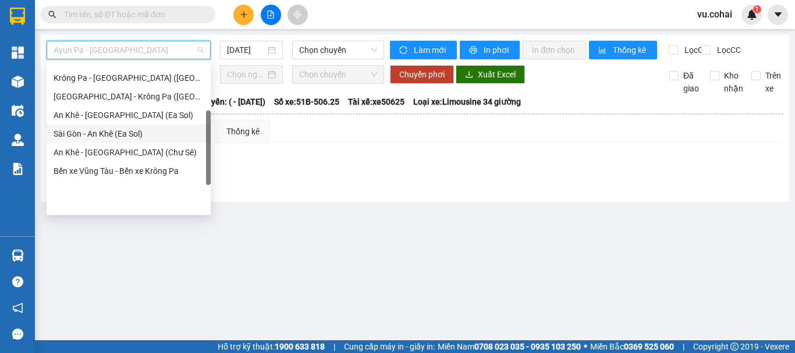
scroll to position [105, 0]
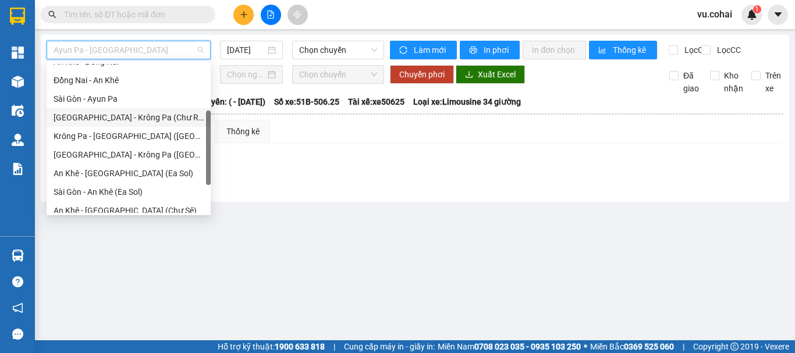
click at [150, 122] on div "[GEOGRAPHIC_DATA] - Krông Pa (Chư RCăm)" at bounding box center [129, 117] width 150 height 13
type input "[DATE]"
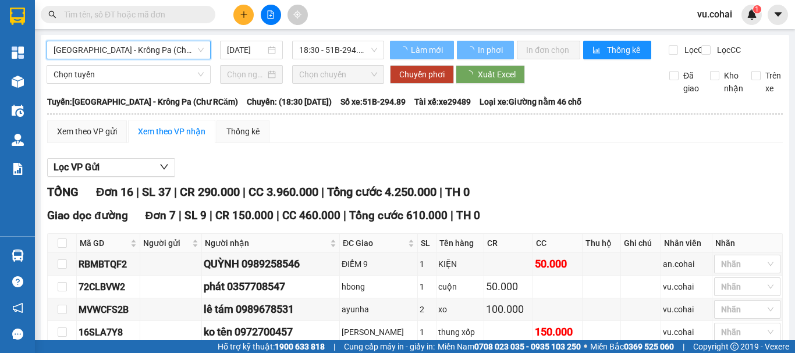
click at [340, 47] on span "18:30 - 51B-294.89" at bounding box center [338, 49] width 78 height 17
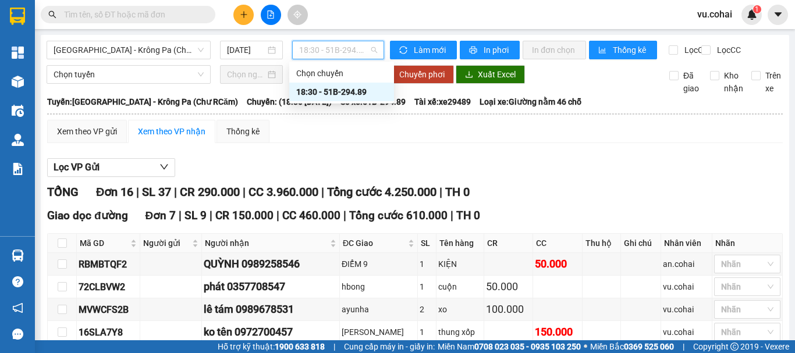
click at [339, 86] on div "18:30 - 51B-294.89" at bounding box center [341, 92] width 91 height 13
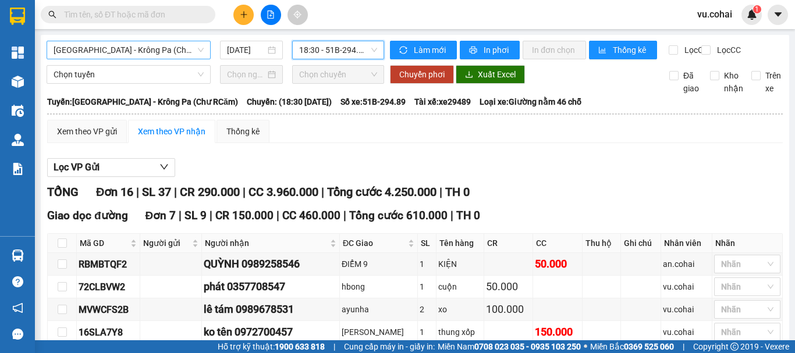
click at [151, 50] on span "[GEOGRAPHIC_DATA] - Krông Pa (Chư RCăm)" at bounding box center [129, 49] width 150 height 17
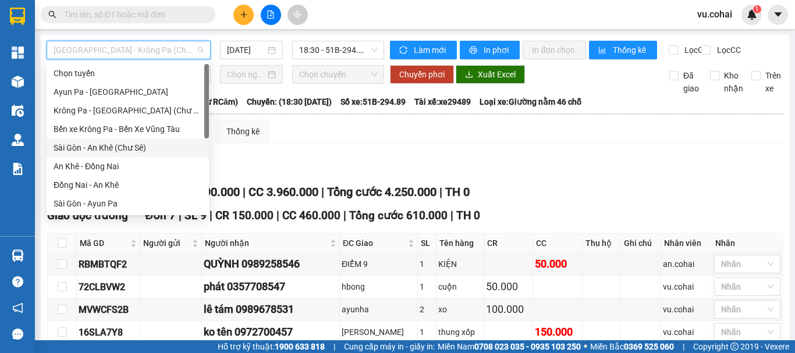
click at [140, 150] on div "Sài Gòn - An Khê (Chư Sê)" at bounding box center [128, 147] width 148 height 13
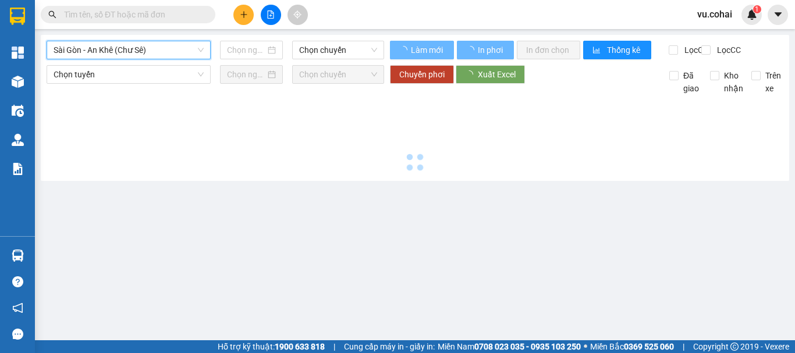
type input "[DATE]"
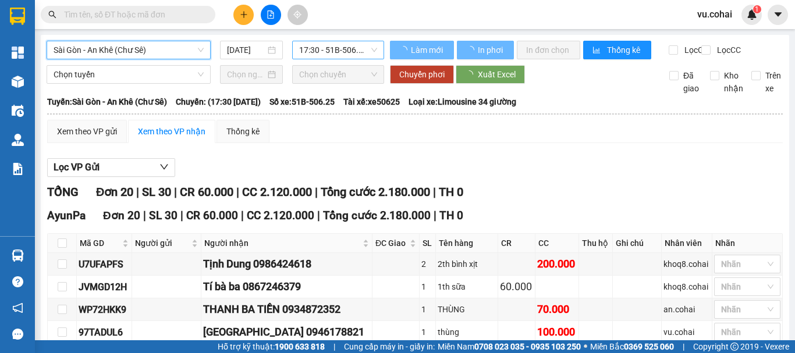
click at [332, 52] on span "17:30 - 51B-506.25" at bounding box center [338, 49] width 78 height 17
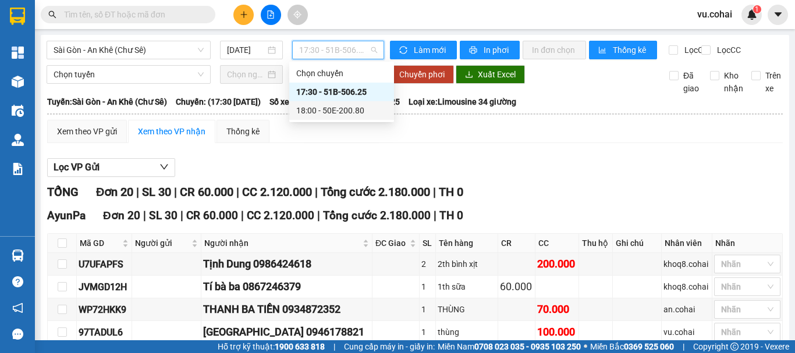
click at [357, 110] on div "18:00 - 50E-200.80" at bounding box center [341, 110] width 91 height 13
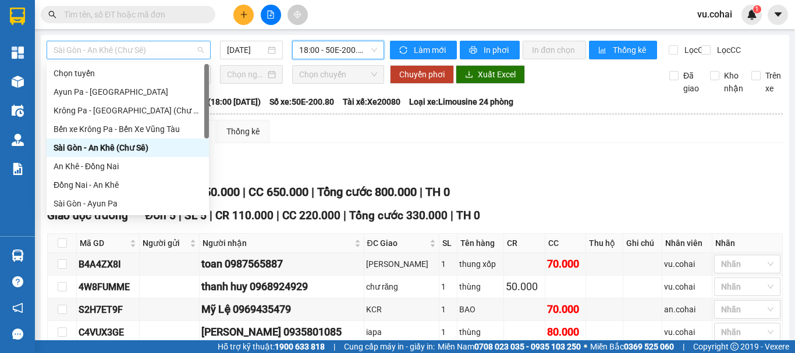
click at [121, 48] on span "Sài Gòn - An Khê (Chư Sê)" at bounding box center [129, 49] width 150 height 17
click at [134, 150] on div "Sài Gòn - An Khê (Chư Sê)" at bounding box center [128, 147] width 148 height 13
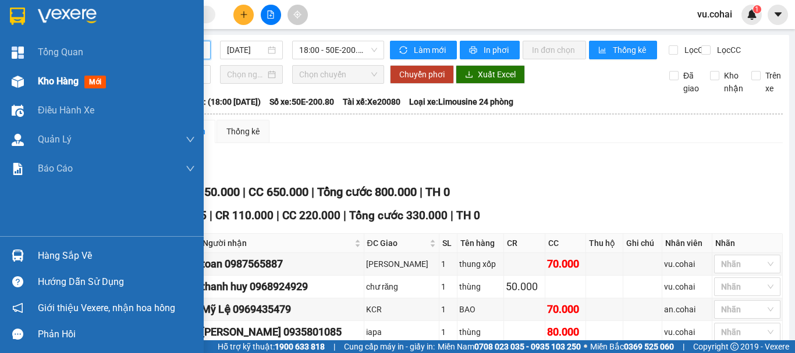
click at [63, 83] on span "Kho hàng" at bounding box center [58, 81] width 41 height 11
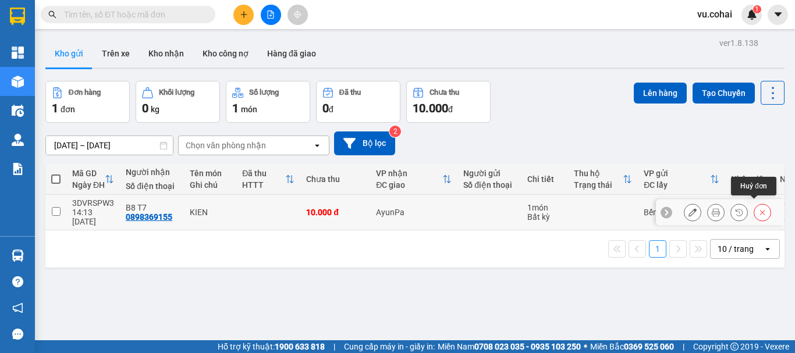
click at [758, 210] on icon at bounding box center [762, 212] width 8 height 8
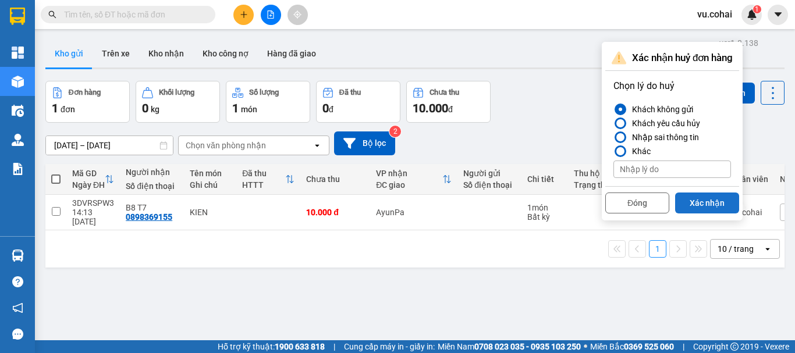
click at [705, 208] on button "Xác nhận" at bounding box center [707, 203] width 64 height 21
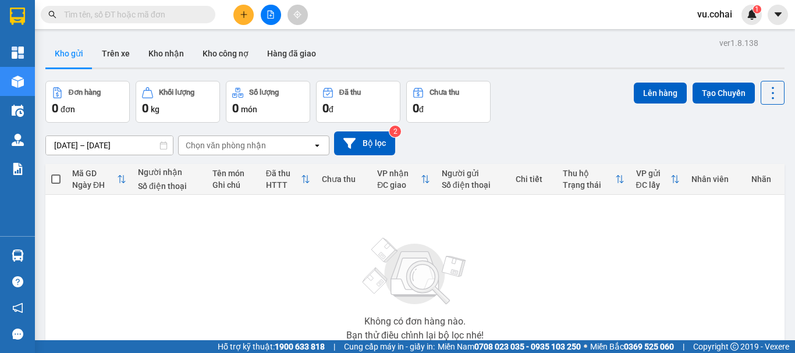
click at [700, 201] on div "Không có đơn hàng nào. Bạn thử điều chỉnh lại bộ lọc nhé!" at bounding box center [414, 285] width 727 height 175
click at [243, 16] on icon "plus" at bounding box center [244, 14] width 8 height 8
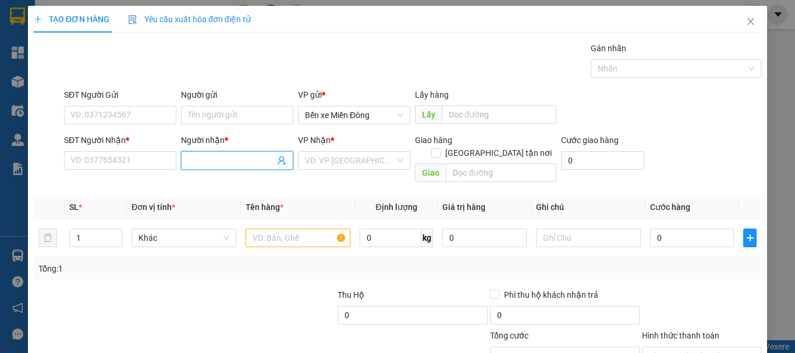
click at [223, 165] on input "Người nhận *" at bounding box center [231, 160] width 87 height 13
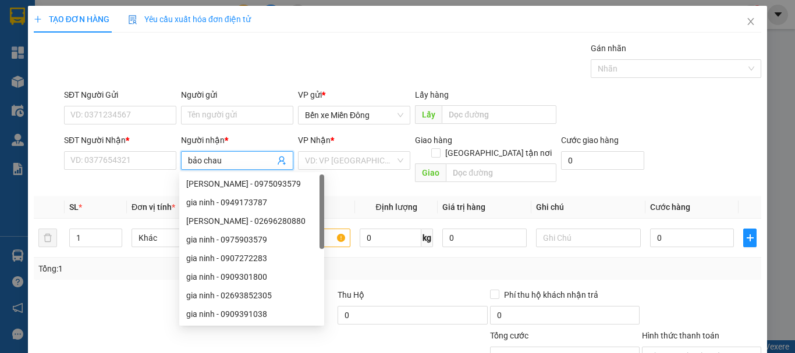
type input "bảo châu"
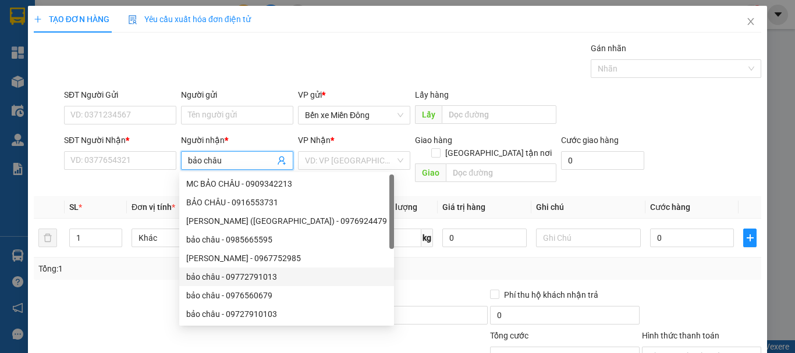
click at [265, 277] on div "bảo châu - 09772791013" at bounding box center [286, 277] width 201 height 13
type input "09772791013"
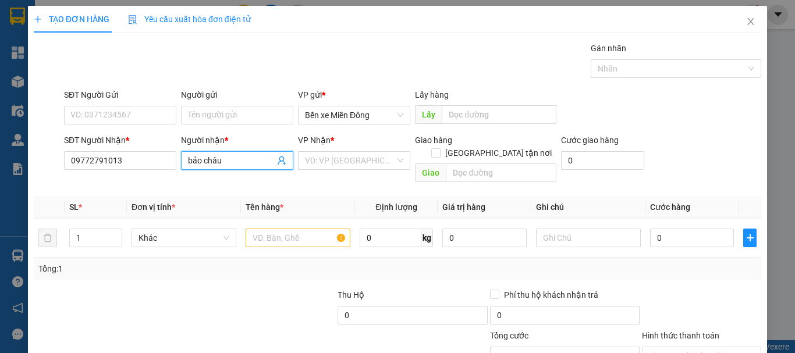
type input "bảo châu"
click at [372, 150] on div "VP Nhận *" at bounding box center [354, 142] width 112 height 17
click at [235, 158] on input "bảo châu" at bounding box center [231, 160] width 87 height 13
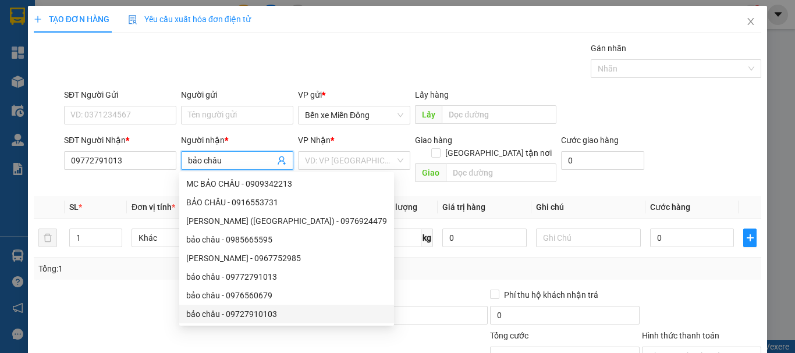
click at [268, 315] on div "bảo châu - 09727910103" at bounding box center [286, 314] width 201 height 13
type input "09727910103"
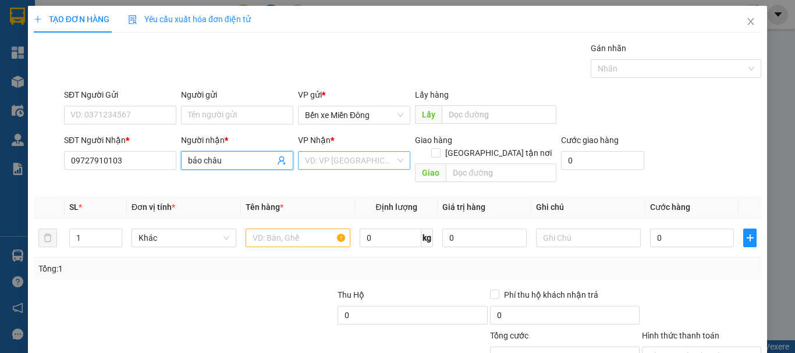
drag, startPoint x: 350, startPoint y: 159, endPoint x: 361, endPoint y: 167, distance: 13.3
click at [351, 159] on input "search" at bounding box center [350, 160] width 90 height 17
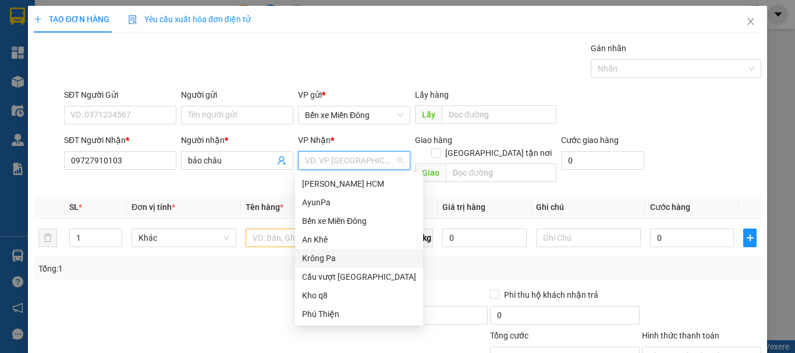
click at [340, 257] on div "Krông Pa" at bounding box center [359, 258] width 114 height 13
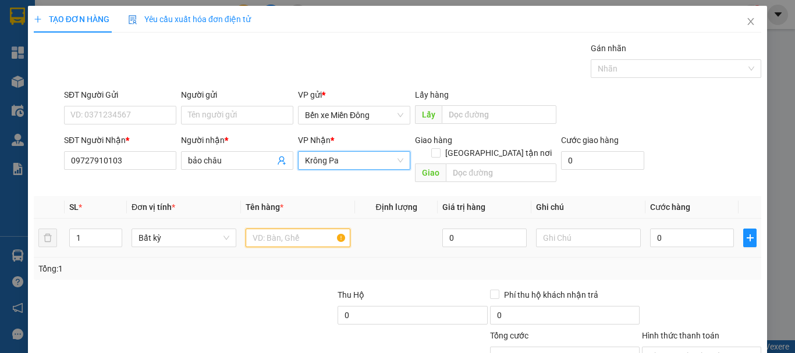
click at [289, 229] on input "text" at bounding box center [298, 238] width 105 height 19
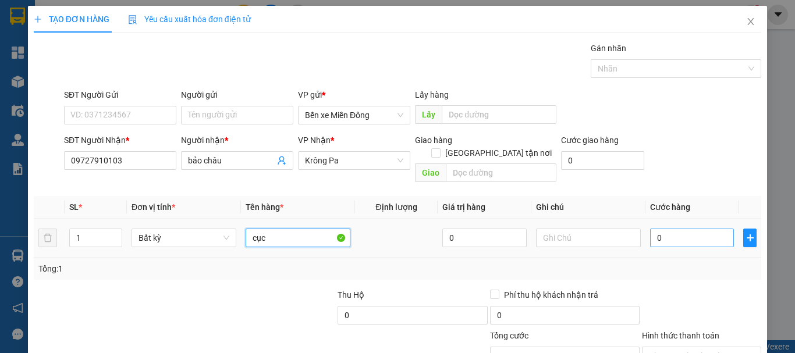
type input "cục"
click at [677, 229] on input "0" at bounding box center [692, 238] width 84 height 19
type input "004"
type input "4"
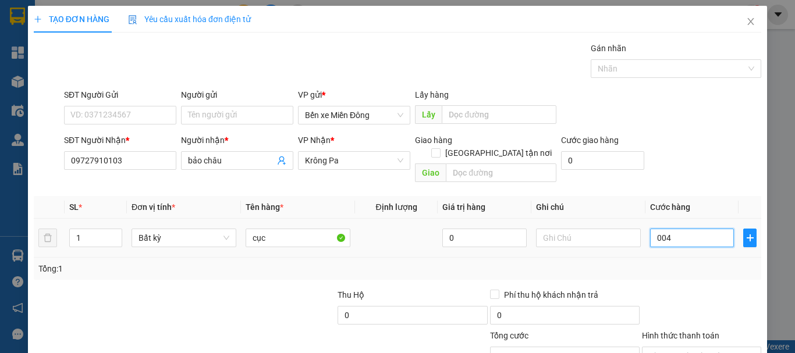
type input "0.040"
type input "40"
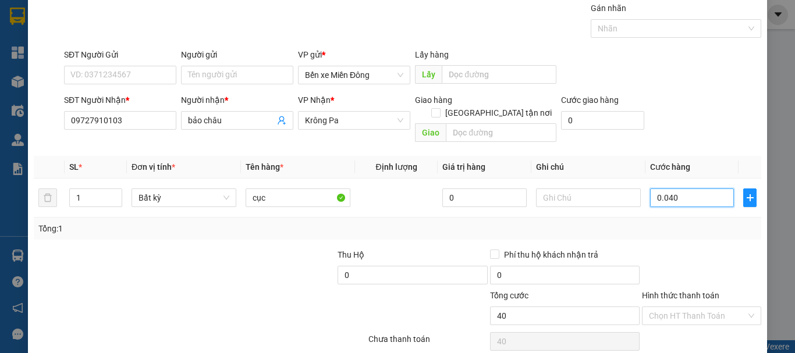
scroll to position [77, 0]
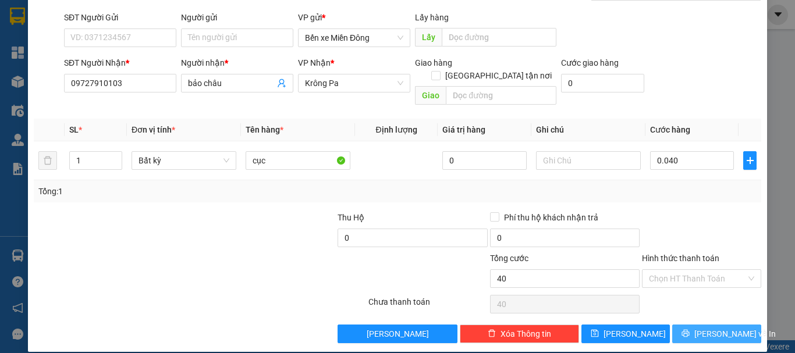
click at [713, 328] on button "[PERSON_NAME] và In" at bounding box center [716, 334] width 89 height 19
type input "40.000"
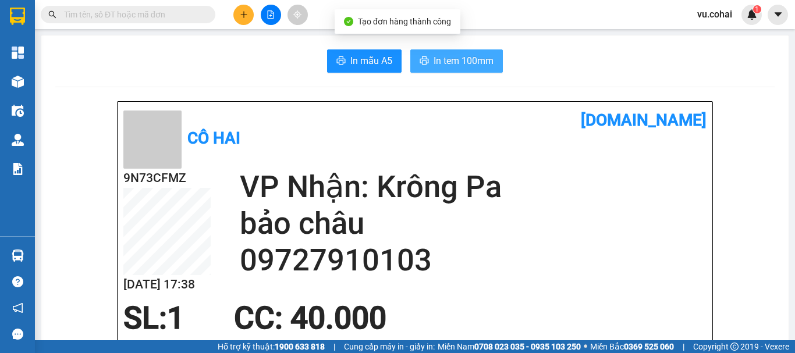
click at [465, 62] on span "In tem 100mm" at bounding box center [463, 61] width 60 height 15
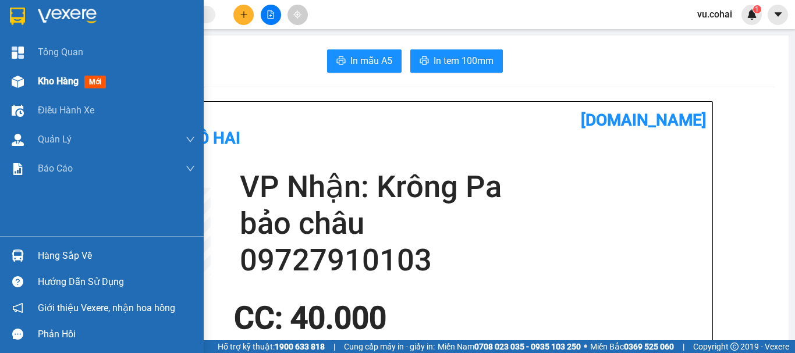
click at [58, 80] on span "Kho hàng" at bounding box center [58, 81] width 41 height 11
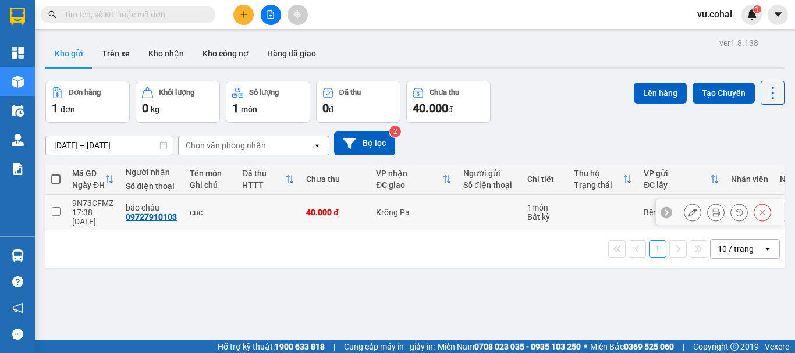
click at [60, 207] on input "checkbox" at bounding box center [56, 211] width 9 height 9
checkbox input "true"
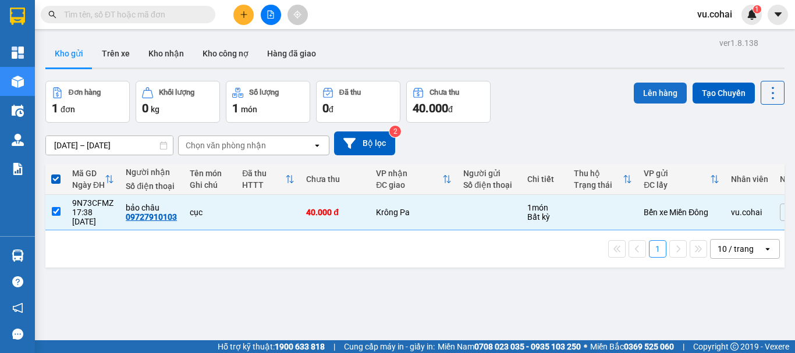
click at [654, 84] on button "Lên hàng" at bounding box center [660, 93] width 53 height 21
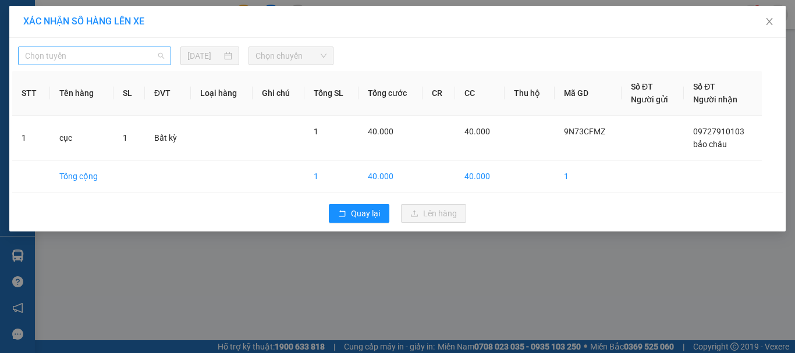
click at [115, 57] on span "Chọn tuyến" at bounding box center [94, 55] width 139 height 17
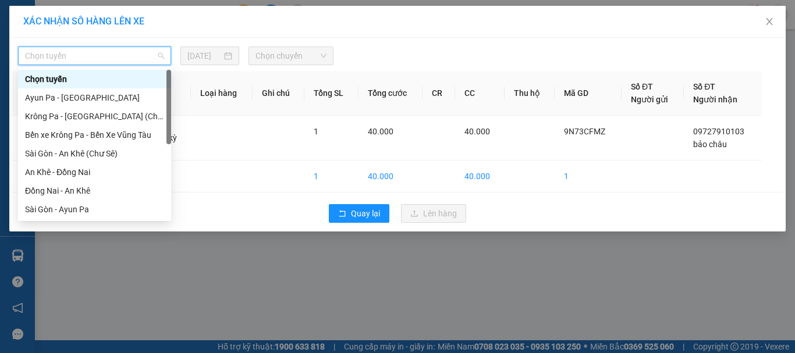
scroll to position [168, 0]
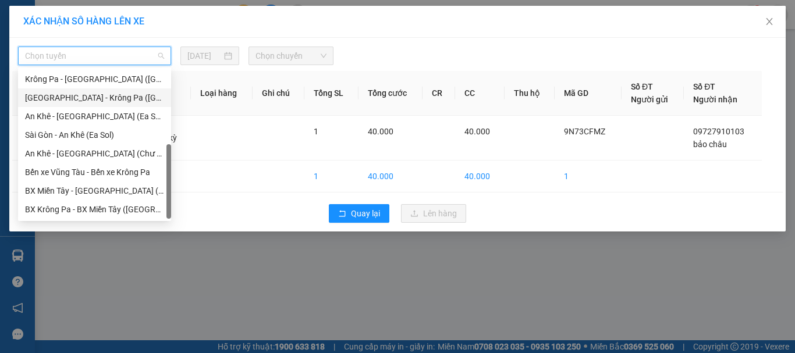
click at [93, 103] on div "[GEOGRAPHIC_DATA] - Krông Pa ([GEOGRAPHIC_DATA])" at bounding box center [94, 97] width 139 height 13
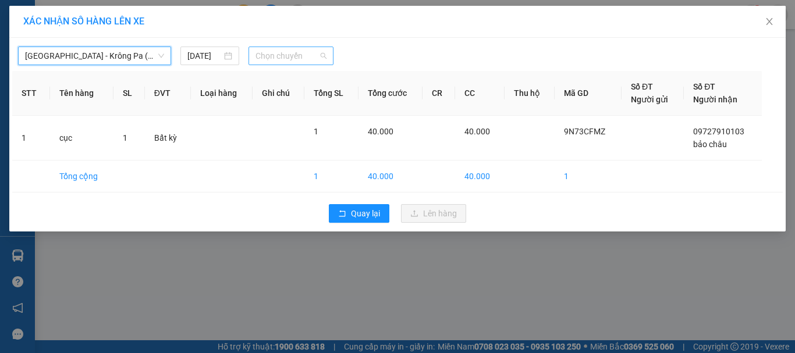
click at [302, 56] on span "Chọn chuyến" at bounding box center [291, 55] width 72 height 17
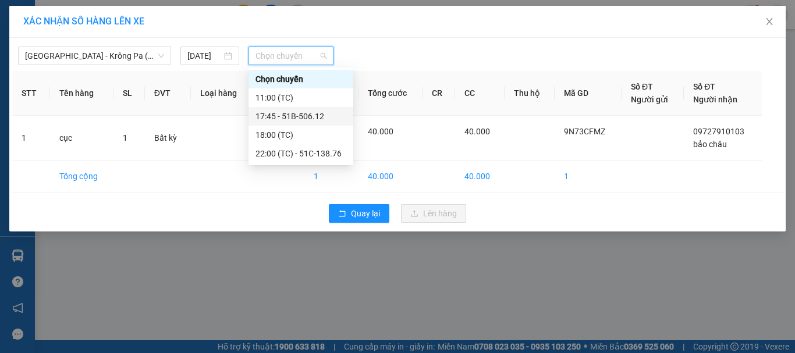
click at [308, 116] on div "17:45 - 51B-506.12" at bounding box center [300, 116] width 91 height 13
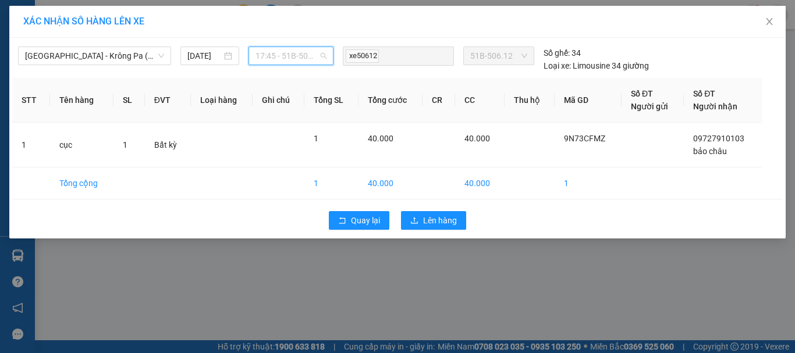
click at [303, 58] on span "17:45 - 51B-506.12" at bounding box center [291, 55] width 72 height 17
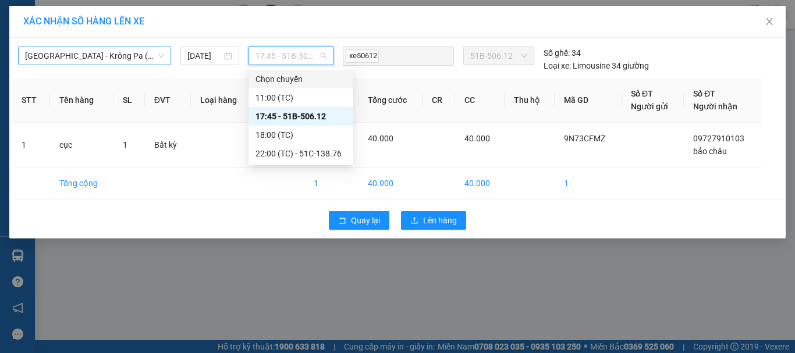
click at [109, 52] on span "[GEOGRAPHIC_DATA] - Krông Pa ([GEOGRAPHIC_DATA])" at bounding box center [94, 55] width 139 height 17
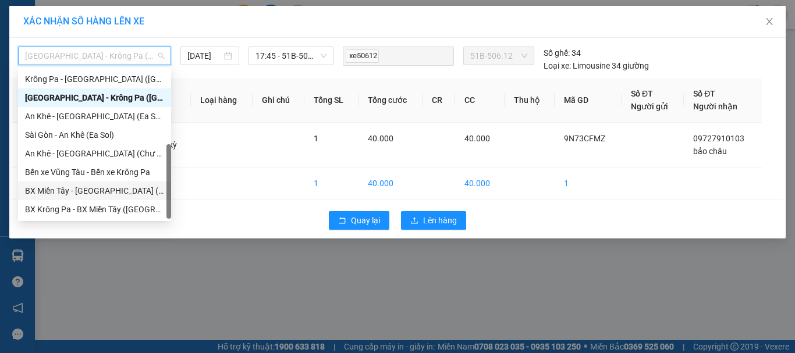
click at [108, 194] on div "BX Miền Tây - [GEOGRAPHIC_DATA] ([GEOGRAPHIC_DATA] - [GEOGRAPHIC_DATA])" at bounding box center [94, 190] width 139 height 13
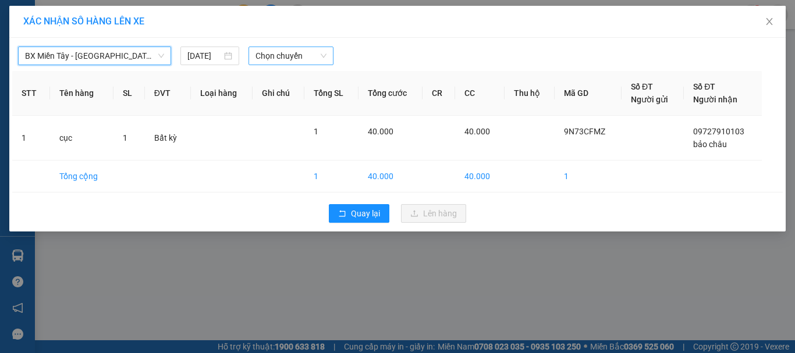
click at [272, 57] on span "Chọn chuyến" at bounding box center [291, 55] width 72 height 17
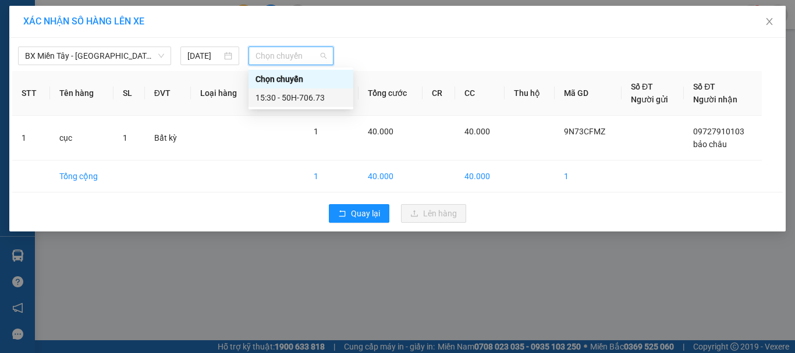
click at [321, 98] on div "15:30 - 50H-706.73" at bounding box center [300, 97] width 91 height 13
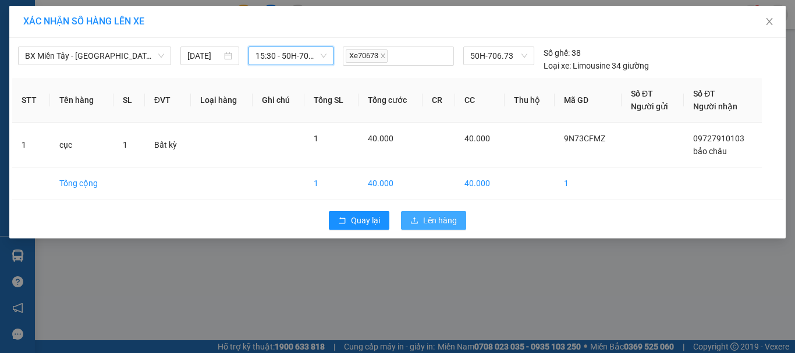
click at [447, 217] on span "Lên hàng" at bounding box center [440, 220] width 34 height 13
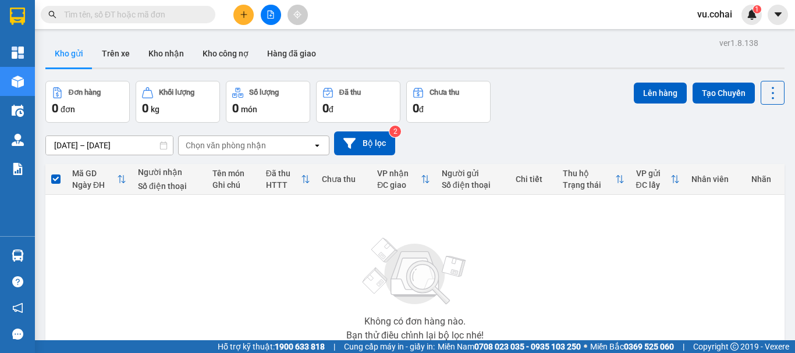
drag, startPoint x: 450, startPoint y: 217, endPoint x: 573, endPoint y: 298, distance: 147.5
click at [471, 251] on div "Không có đơn hàng nào. Bạn thử điều chỉnh lại bộ lọc nhé!" at bounding box center [414, 285] width 727 height 175
click at [271, 12] on icon "file-add" at bounding box center [270, 14] width 8 height 8
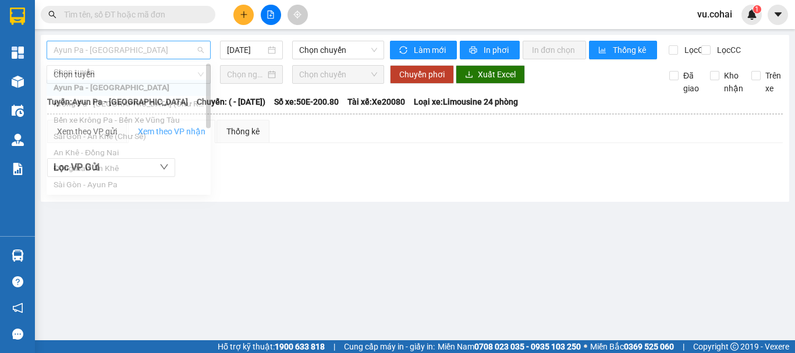
click at [129, 51] on span "Ayun Pa - [GEOGRAPHIC_DATA]" at bounding box center [129, 49] width 150 height 17
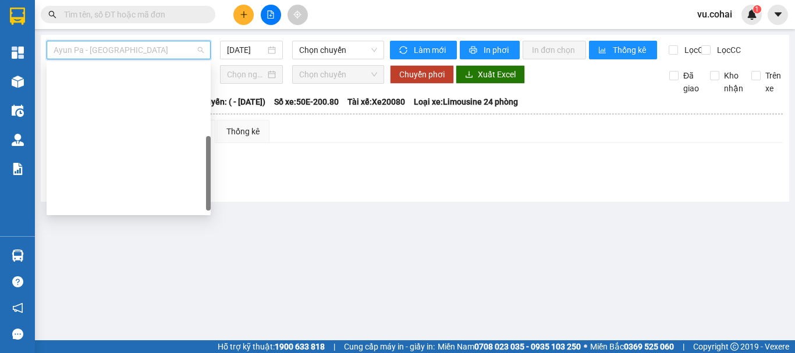
scroll to position [168, 0]
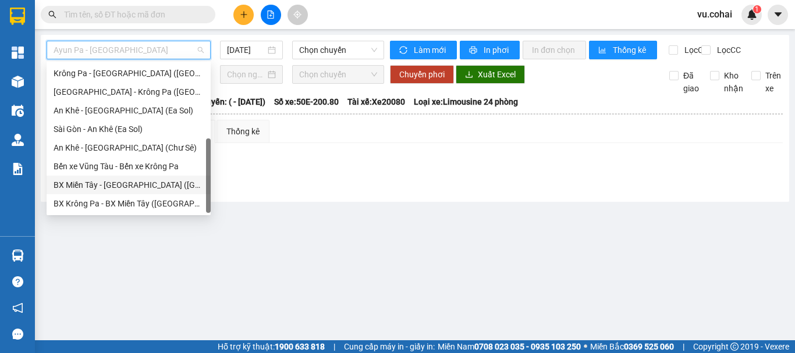
drag, startPoint x: 135, startPoint y: 185, endPoint x: 280, endPoint y: 104, distance: 166.7
click at [136, 184] on div "BX Miền Tây - [GEOGRAPHIC_DATA] ([GEOGRAPHIC_DATA] - [GEOGRAPHIC_DATA])" at bounding box center [129, 185] width 150 height 13
type input "[DATE]"
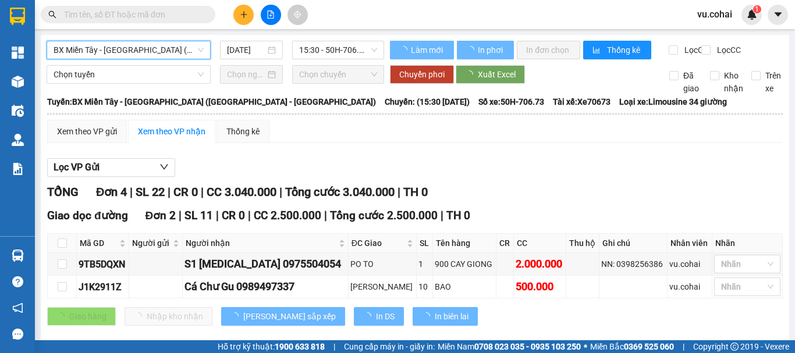
click at [311, 52] on span "15:30 - 50H-706.73" at bounding box center [338, 49] width 78 height 17
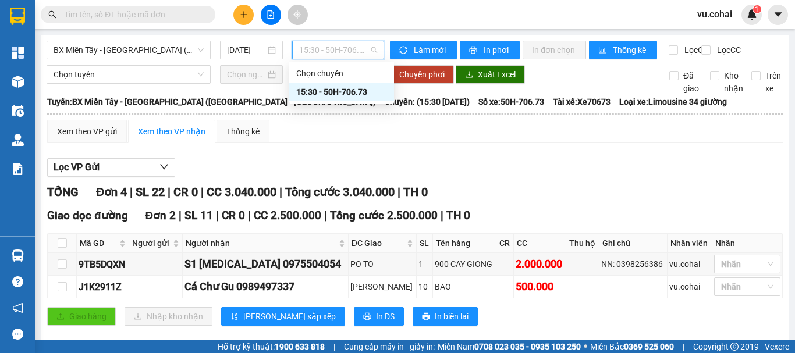
click at [346, 91] on div "15:30 - 50H-706.73" at bounding box center [341, 92] width 91 height 13
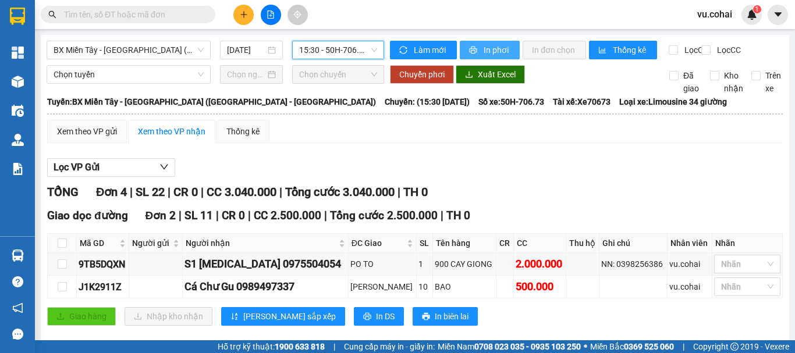
click at [470, 48] on icon "printer" at bounding box center [473, 50] width 8 height 8
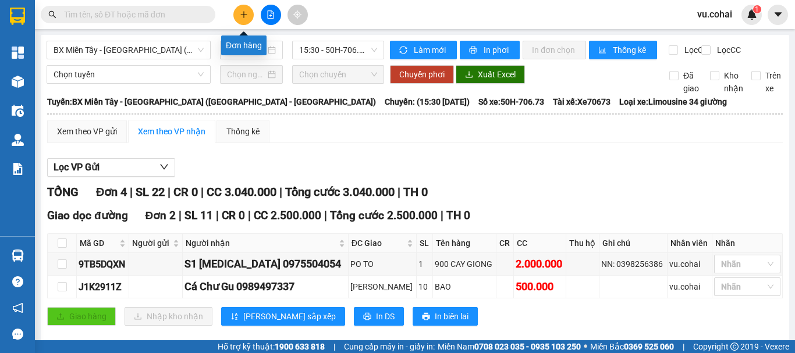
click at [244, 16] on icon "plus" at bounding box center [244, 14] width 8 height 8
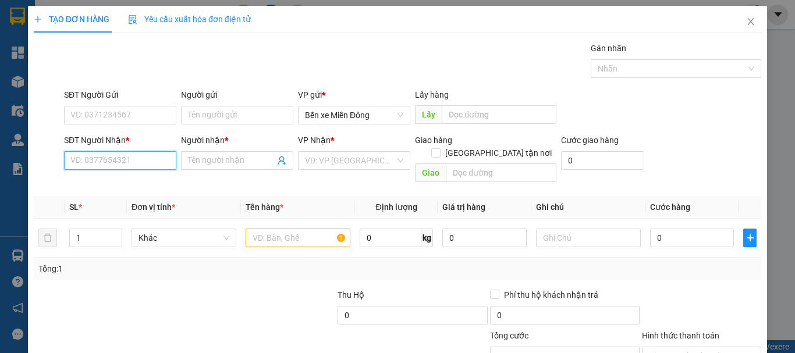
click at [137, 165] on input "SĐT Người Nhận *" at bounding box center [120, 160] width 112 height 19
click at [130, 183] on div "0359007799 - quang" at bounding box center [118, 183] width 97 height 13
type input "0359007799"
type input "quang"
type input "0359007799"
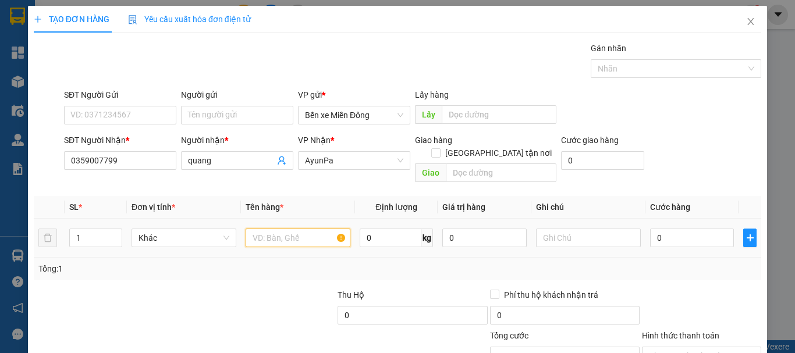
click at [268, 229] on input "text" at bounding box center [298, 238] width 105 height 19
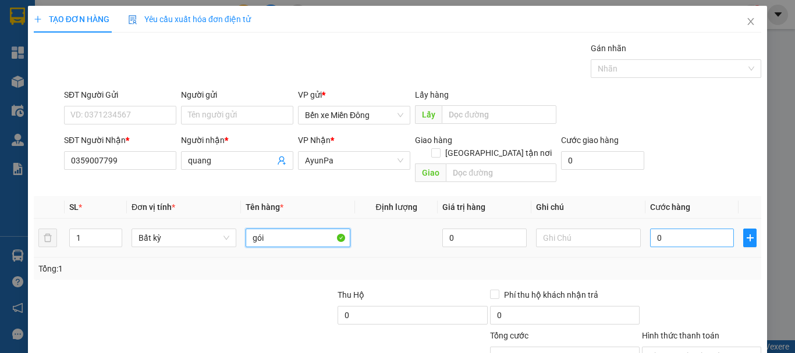
type input "gói"
click at [702, 229] on input "0" at bounding box center [692, 238] width 84 height 19
type input "0.050"
type input "50"
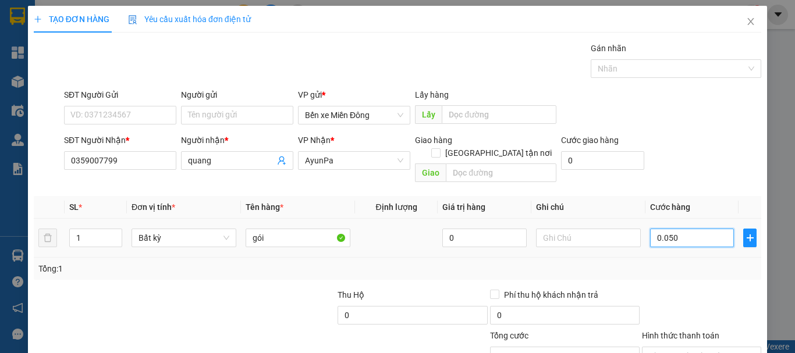
type input "0.050"
type input "50"
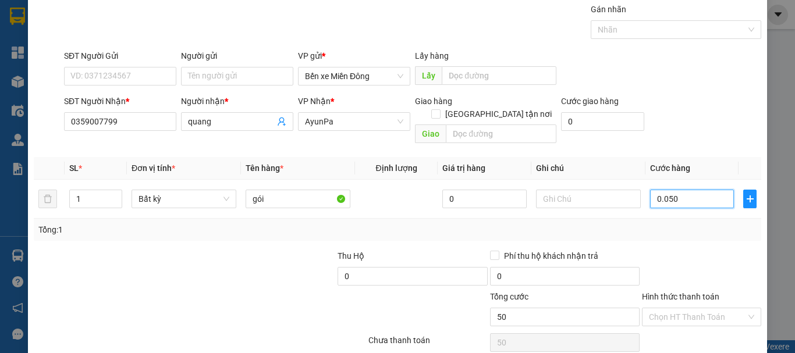
scroll to position [77, 0]
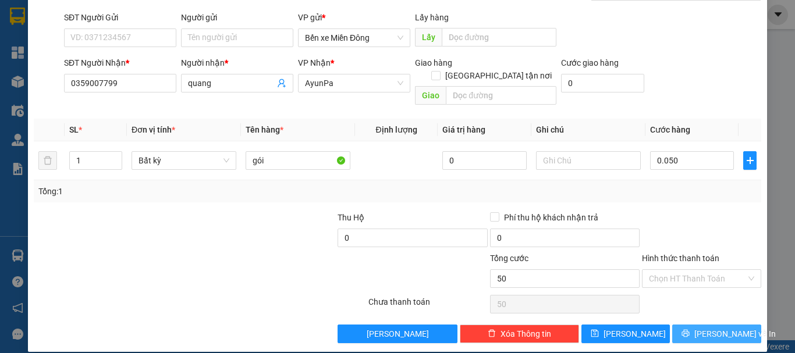
type input "50.000"
click at [722, 328] on span "[PERSON_NAME] và In" at bounding box center [734, 334] width 81 height 13
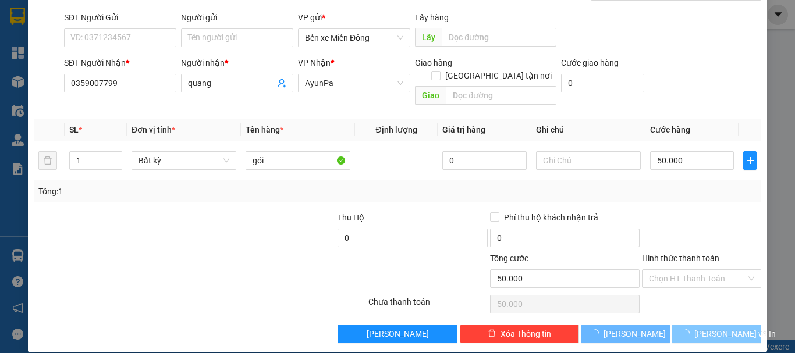
scroll to position [0, 0]
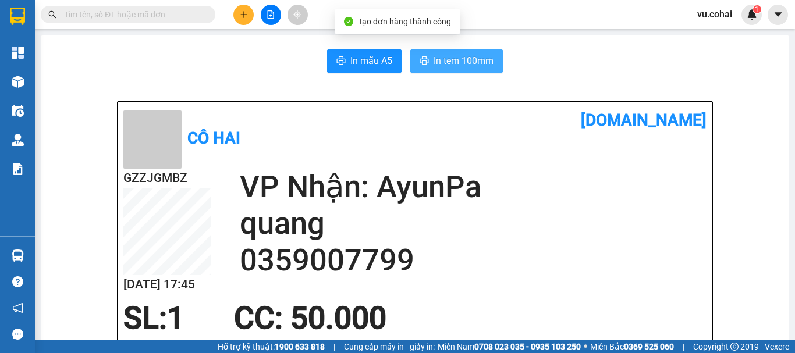
click at [442, 61] on span "In tem 100mm" at bounding box center [463, 61] width 60 height 15
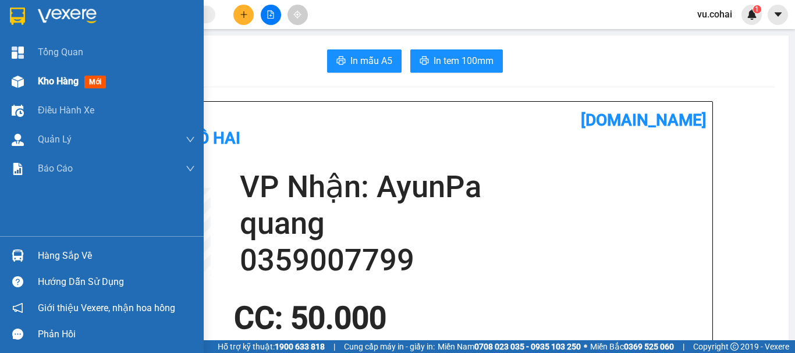
click at [62, 86] on span "Kho hàng" at bounding box center [58, 81] width 41 height 11
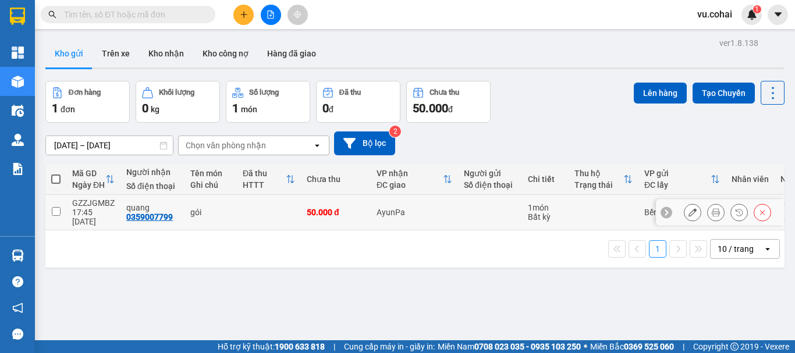
drag, startPoint x: 58, startPoint y: 208, endPoint x: 62, endPoint y: 202, distance: 6.6
click at [58, 207] on input "checkbox" at bounding box center [56, 211] width 9 height 9
checkbox input "true"
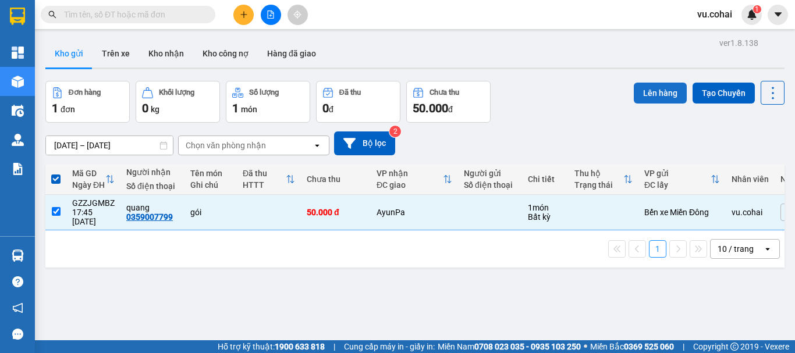
click at [641, 97] on button "Lên hàng" at bounding box center [660, 93] width 53 height 21
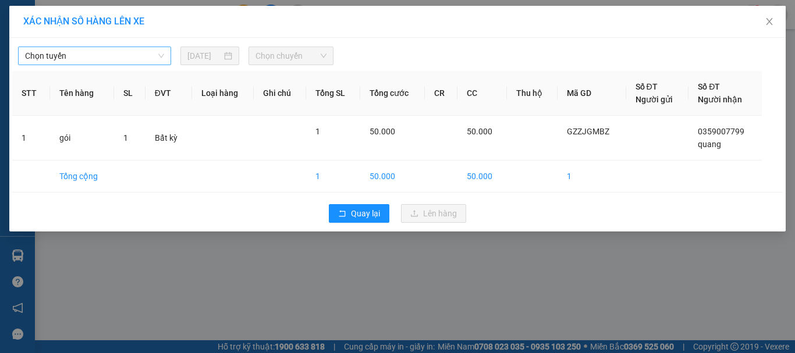
click at [146, 57] on span "Chọn tuyến" at bounding box center [94, 55] width 139 height 17
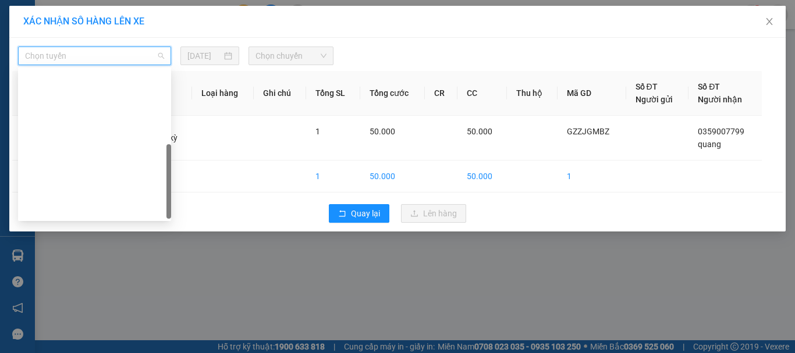
scroll to position [168, 0]
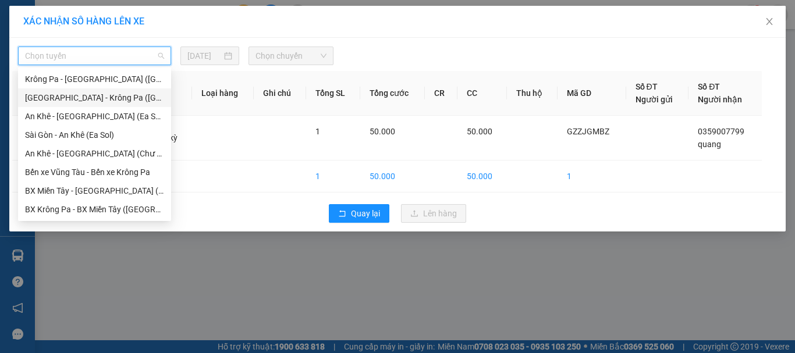
drag, startPoint x: 96, startPoint y: 98, endPoint x: 161, endPoint y: 81, distance: 67.5
click at [97, 98] on div "[GEOGRAPHIC_DATA] - Krông Pa ([GEOGRAPHIC_DATA])" at bounding box center [94, 97] width 139 height 13
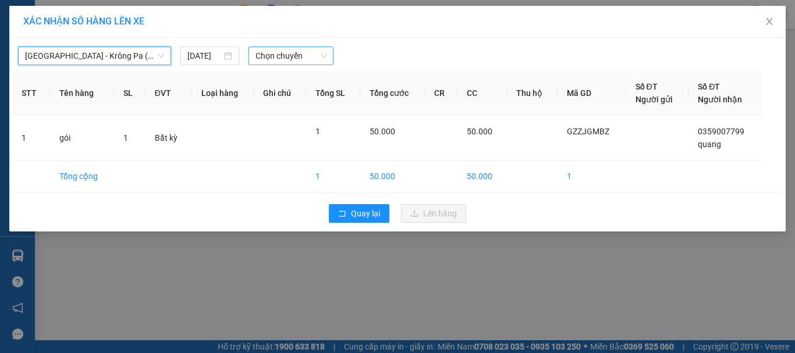
drag, startPoint x: 264, startPoint y: 48, endPoint x: 269, endPoint y: 51, distance: 6.0
click at [265, 48] on span "Chọn chuyến" at bounding box center [291, 55] width 72 height 17
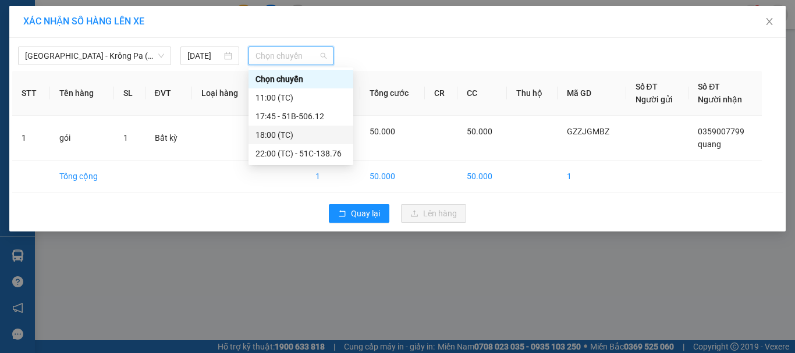
click at [281, 133] on div "18:00 (TC)" at bounding box center [300, 135] width 91 height 13
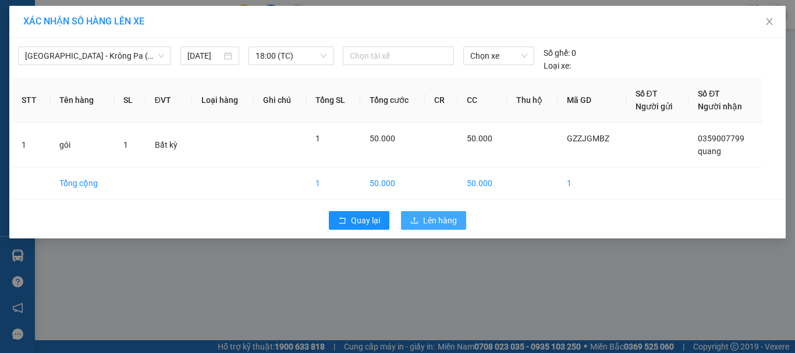
click at [417, 223] on icon "upload" at bounding box center [414, 220] width 7 height 6
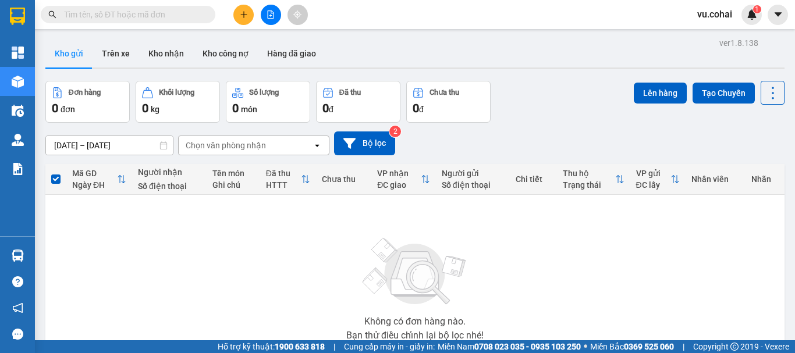
click at [267, 11] on div "Kết quả tìm kiếm ( 0 ) Bộ lọc No Data vu.cohai 1" at bounding box center [397, 14] width 795 height 29
click at [266, 15] on button at bounding box center [271, 15] width 20 height 20
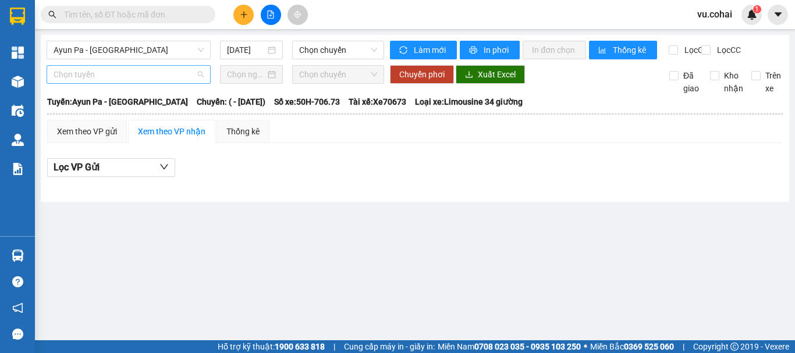
click at [194, 81] on span "Chọn tuyến" at bounding box center [129, 74] width 150 height 17
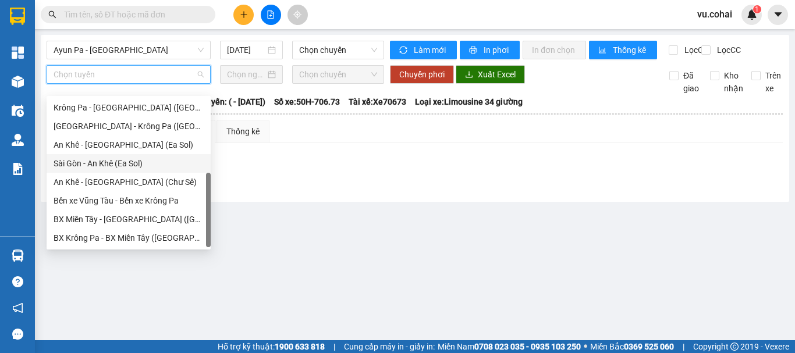
scroll to position [51, 0]
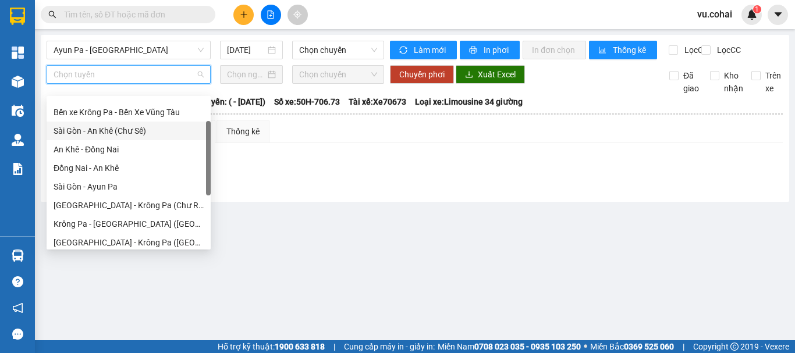
click at [140, 130] on div "Sài Gòn - An Khê (Chư Sê)" at bounding box center [129, 131] width 150 height 13
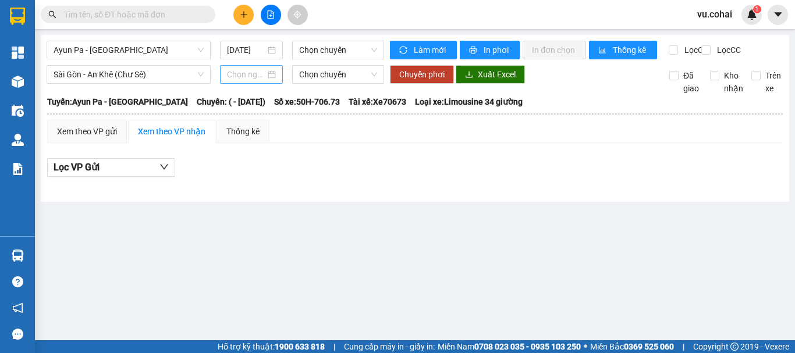
click at [266, 81] on div at bounding box center [251, 74] width 49 height 13
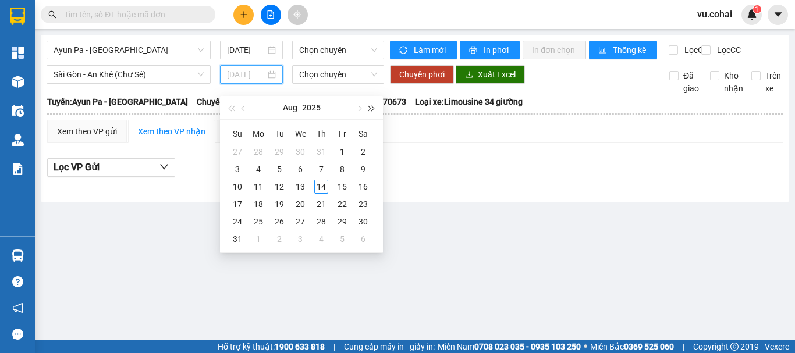
type input "[DATE]"
click at [155, 49] on span "Ayun Pa - [GEOGRAPHIC_DATA]" at bounding box center [129, 49] width 150 height 17
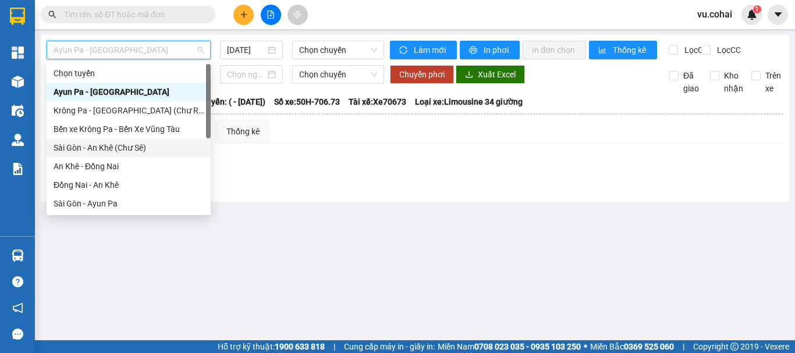
click at [135, 142] on div "Sài Gòn - An Khê (Chư Sê)" at bounding box center [129, 147] width 150 height 13
type input "[DATE]"
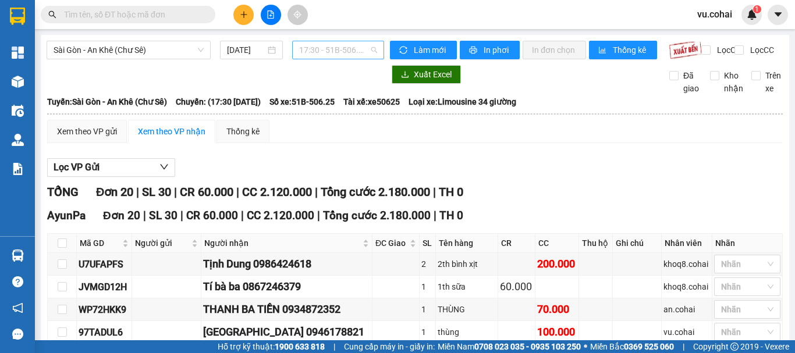
click at [352, 51] on span "17:30 - 51B-506.25" at bounding box center [338, 49] width 78 height 17
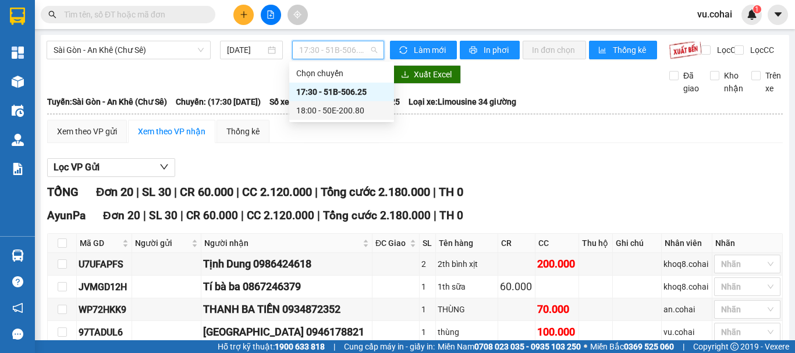
click at [354, 111] on div "18:00 - 50E-200.80" at bounding box center [341, 110] width 91 height 13
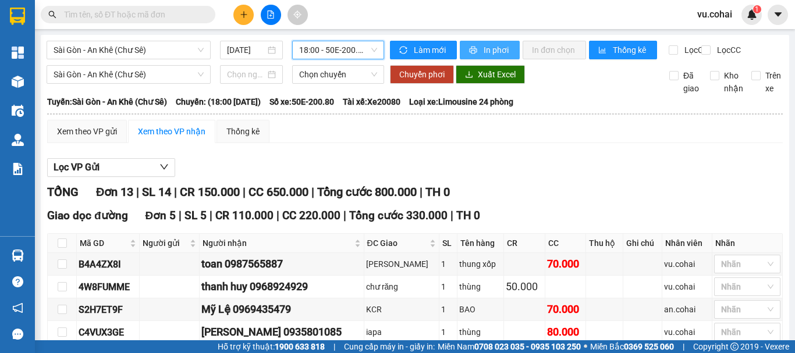
click at [484, 58] on button "In phơi" at bounding box center [490, 50] width 60 height 19
click at [484, 56] on span "In phơi" at bounding box center [496, 50] width 27 height 13
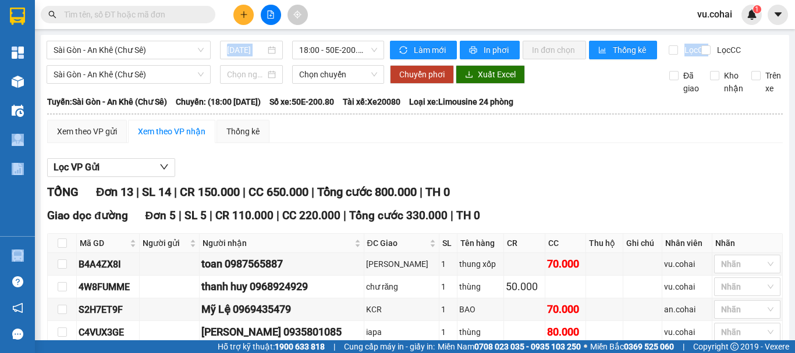
drag, startPoint x: 311, startPoint y: -70, endPoint x: 793, endPoint y: -70, distance: 482.3
click at [793, 0] on html "Kết quả tìm kiếm ( 0 ) Bộ lọc No Data vu.cohai 1 Tổng Quan Kho hàng mới Điều hà…" at bounding box center [397, 176] width 795 height 353
click at [236, 10] on button at bounding box center [243, 15] width 20 height 20
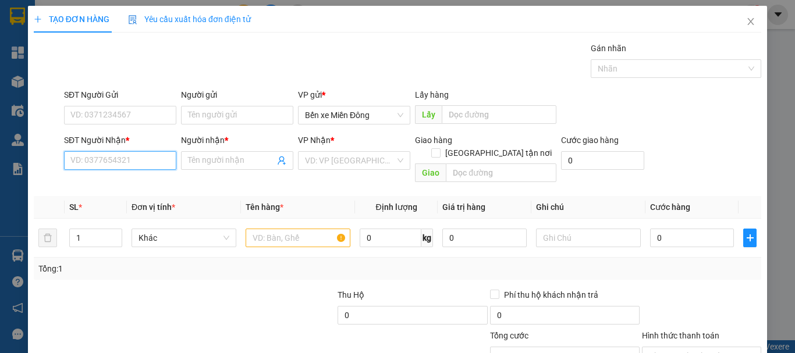
click at [117, 166] on input "SĐT Người Nhận *" at bounding box center [120, 160] width 112 height 19
click at [137, 163] on input "SĐT Người Nhận *" at bounding box center [120, 160] width 112 height 19
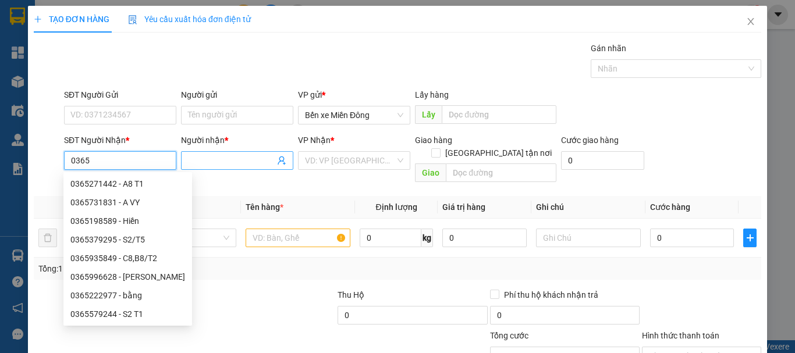
type input "0365"
click at [224, 161] on input "Người nhận *" at bounding box center [231, 160] width 87 height 13
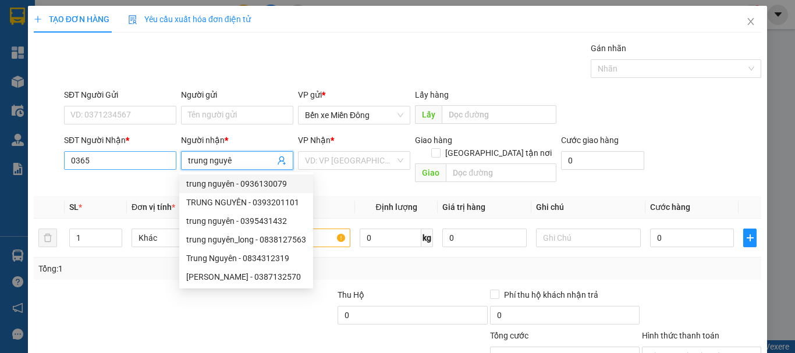
type input "trung nguyê"
click at [106, 161] on input "0365" at bounding box center [120, 160] width 112 height 19
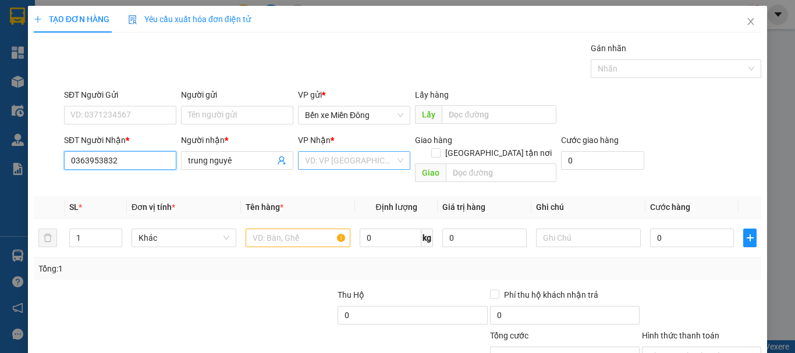
type input "0363953832"
click at [314, 159] on input "search" at bounding box center [350, 160] width 90 height 17
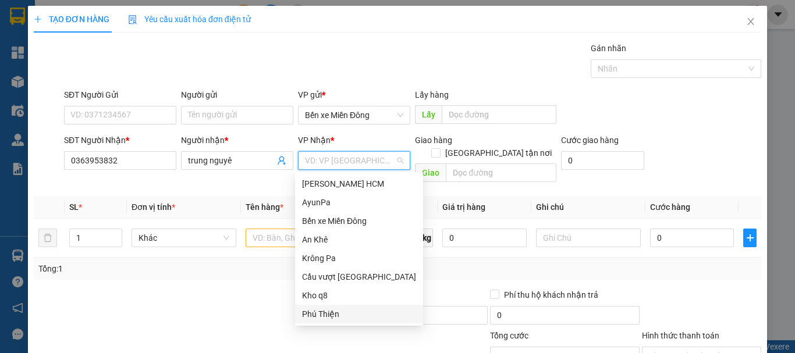
drag, startPoint x: 325, startPoint y: 317, endPoint x: 284, endPoint y: 255, distance: 73.6
click at [322, 315] on div "Phú Thiện" at bounding box center [359, 314] width 114 height 13
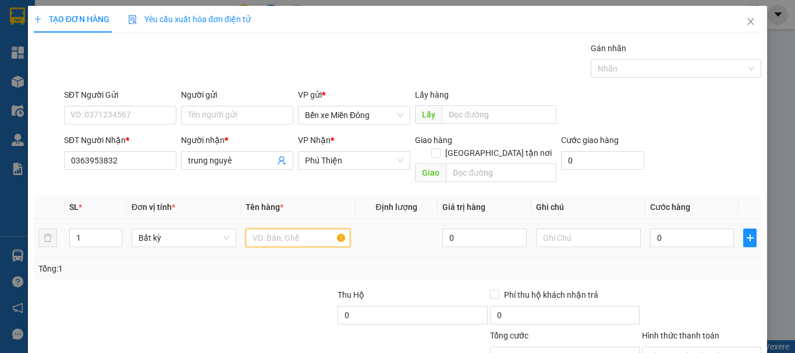
click at [271, 229] on input "text" at bounding box center [298, 238] width 105 height 19
type input "cục"
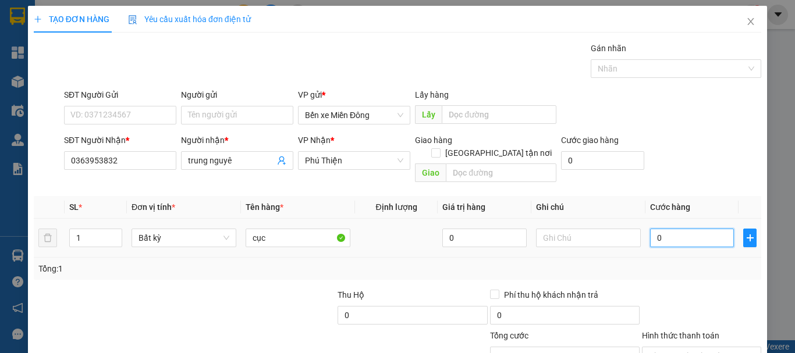
click at [662, 229] on input "0" at bounding box center [692, 238] width 84 height 19
type input "005"
type input "5"
type input "0.050"
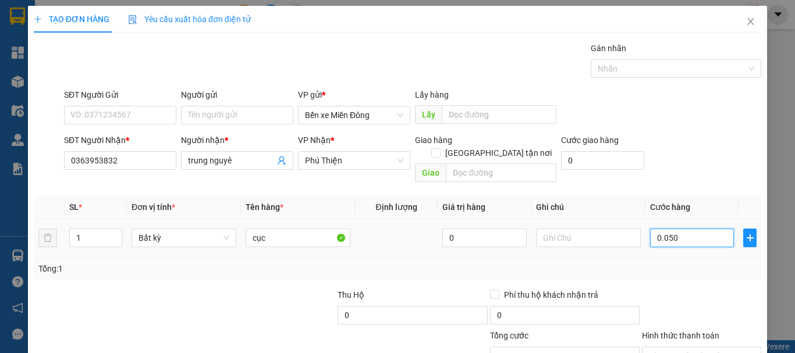
type input "50"
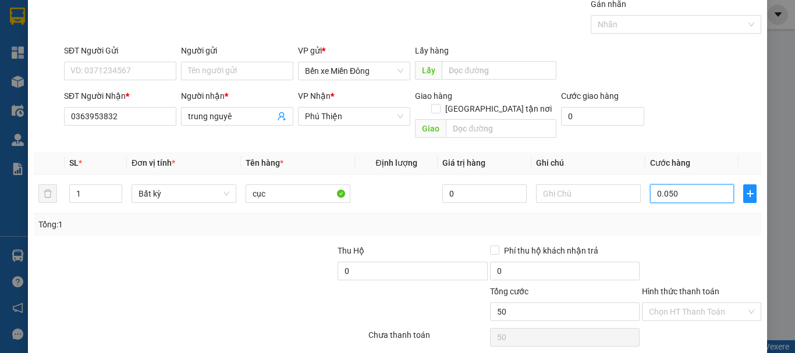
scroll to position [77, 0]
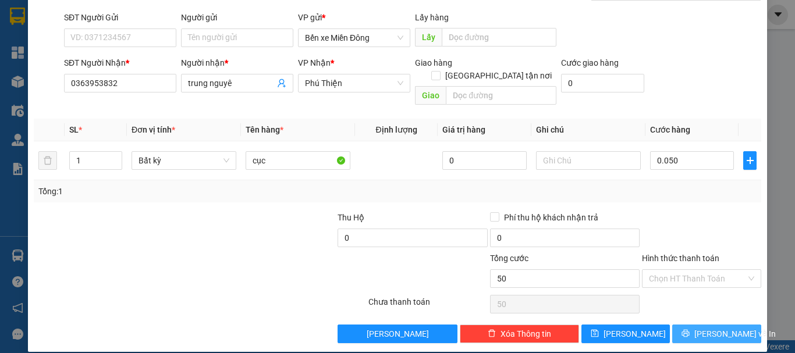
type input "50.000"
click at [723, 328] on span "[PERSON_NAME] và In" at bounding box center [734, 334] width 81 height 13
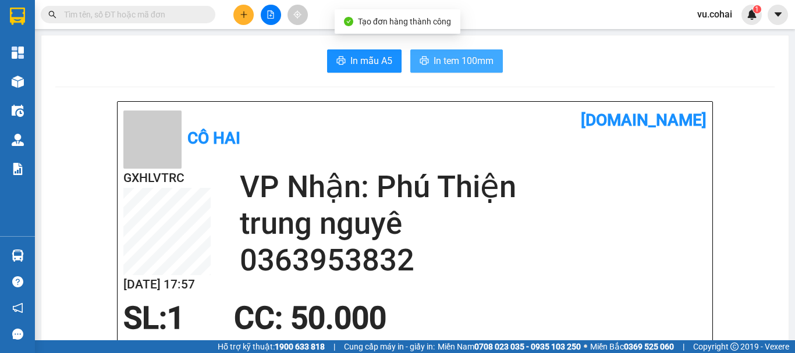
click at [429, 71] on button "In tem 100mm" at bounding box center [456, 60] width 93 height 23
click at [436, 63] on span "In tem 100mm" at bounding box center [463, 61] width 60 height 15
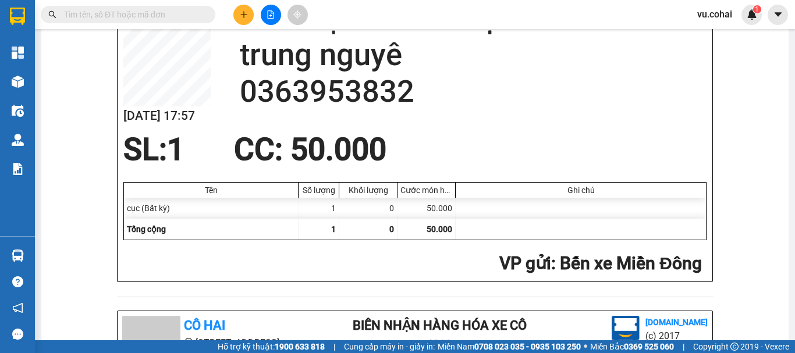
scroll to position [291, 0]
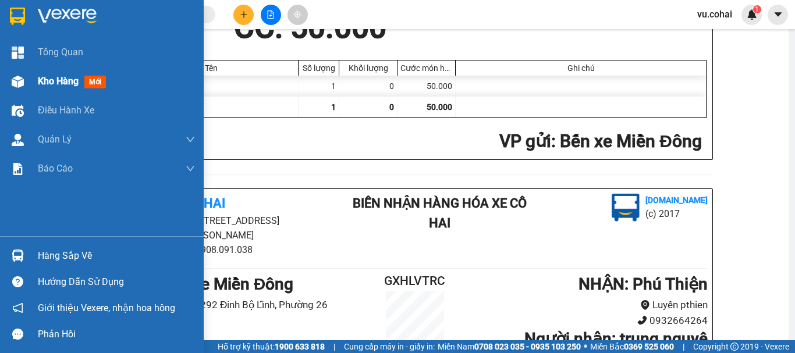
click at [58, 84] on span "Kho hàng" at bounding box center [58, 81] width 41 height 11
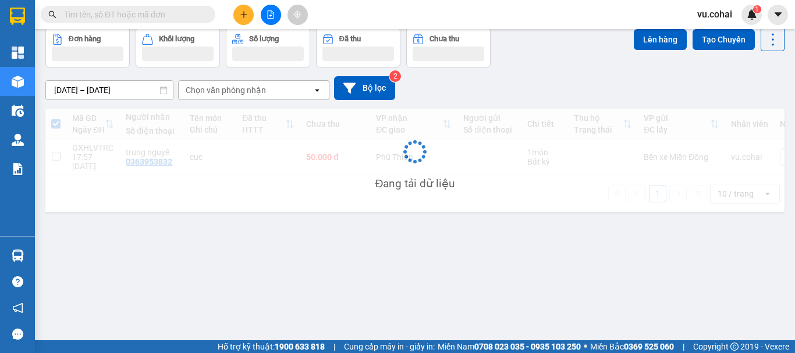
scroll to position [54, 0]
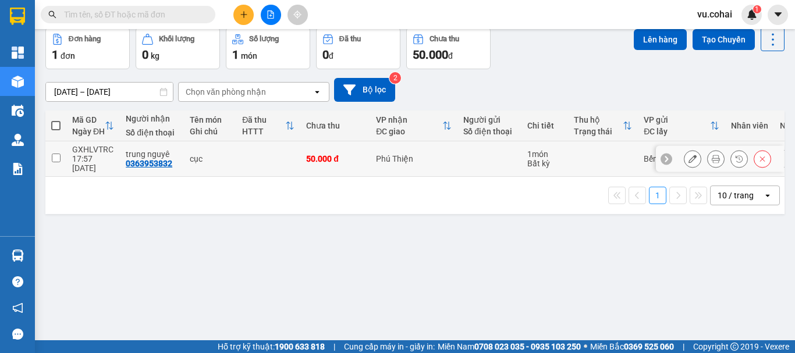
click at [64, 152] on tr "GXHLVTRC 17:57 [DATE] trung nguyê 0363953832 cục 50.000 đ Phú Thiện 1 món Bất k…" at bounding box center [444, 158] width 799 height 35
checkbox input "true"
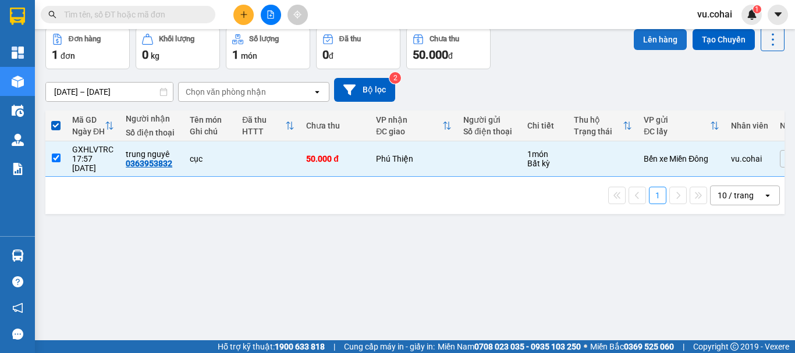
click at [644, 40] on button "Lên hàng" at bounding box center [660, 39] width 53 height 21
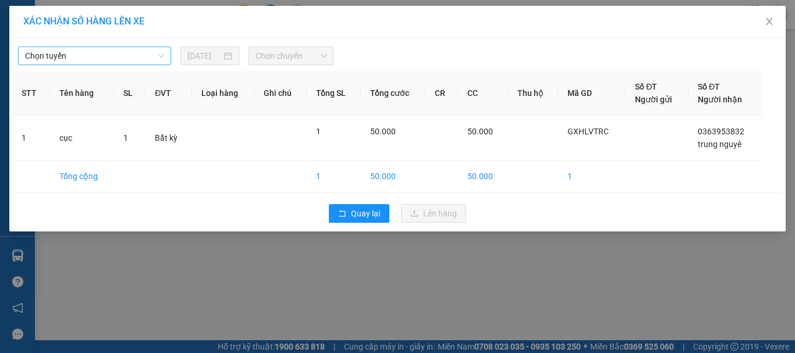
click at [109, 48] on span "Chọn tuyến" at bounding box center [94, 55] width 139 height 17
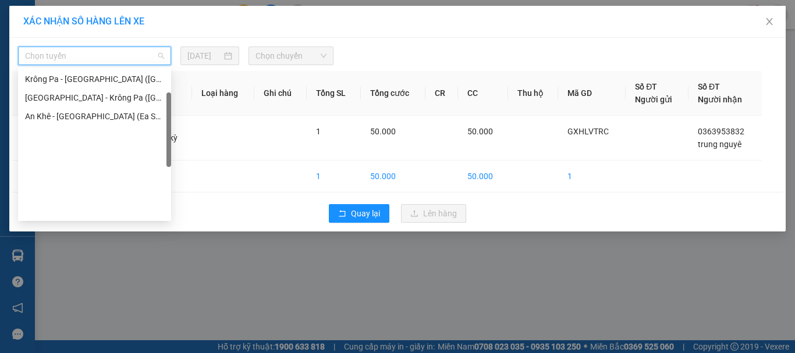
scroll to position [51, 0]
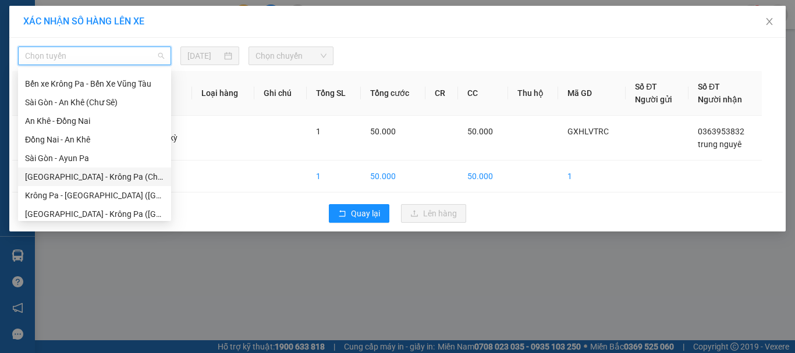
click at [108, 182] on div "[GEOGRAPHIC_DATA] - Krông Pa (Chư RCăm)" at bounding box center [94, 176] width 139 height 13
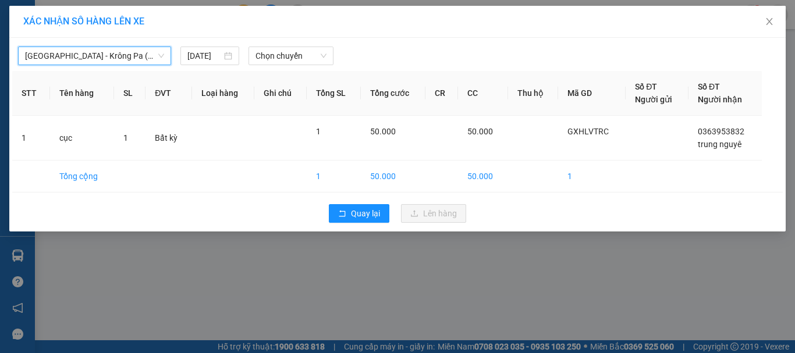
click at [267, 43] on div "[GEOGRAPHIC_DATA] - Krông Pa (Chư RCăm) [GEOGRAPHIC_DATA] - [GEOGRAPHIC_DATA] (…" at bounding box center [397, 53] width 770 height 24
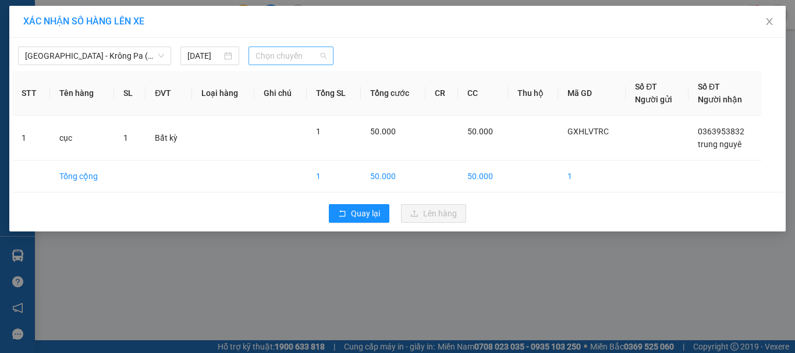
click at [278, 56] on span "Chọn chuyến" at bounding box center [291, 55] width 72 height 17
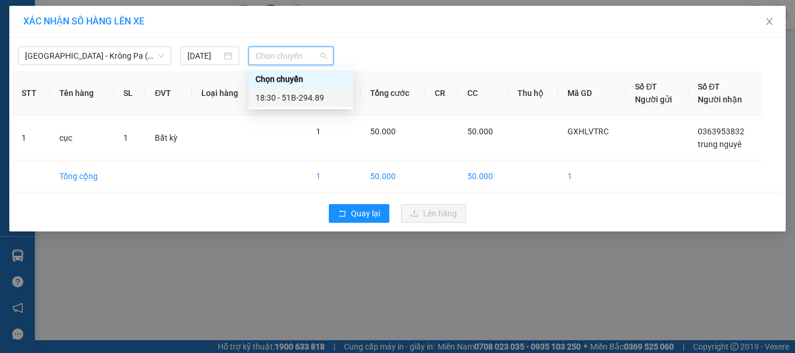
click at [307, 99] on div "18:30 - 51B-294.89" at bounding box center [300, 97] width 91 height 13
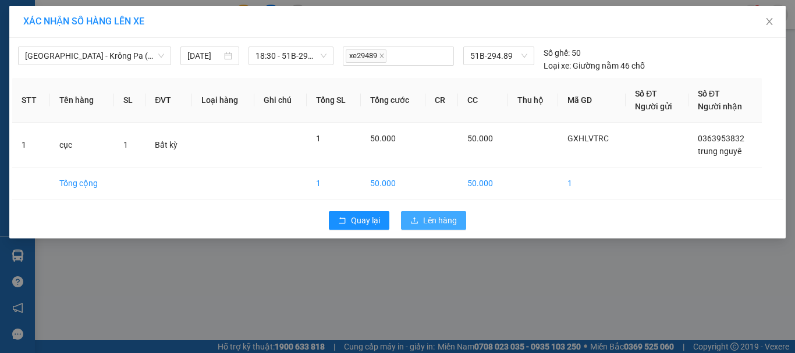
click at [431, 222] on span "Lên hàng" at bounding box center [440, 220] width 34 height 13
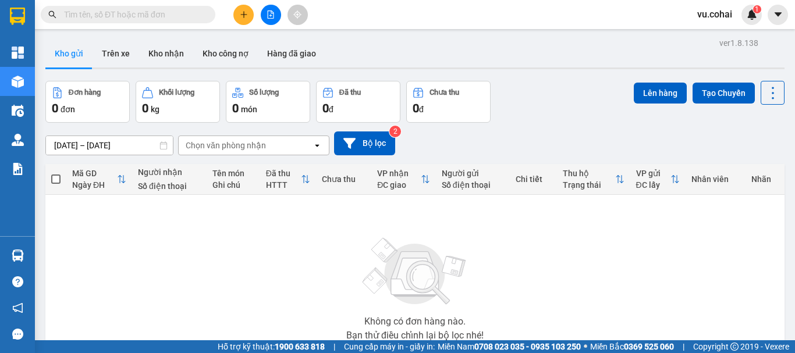
click at [270, 18] on icon "file-add" at bounding box center [271, 14] width 6 height 8
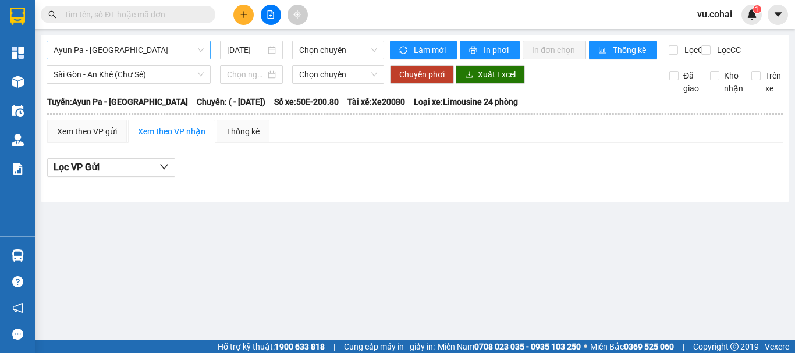
click at [167, 47] on span "Ayun Pa - [GEOGRAPHIC_DATA]" at bounding box center [129, 49] width 150 height 17
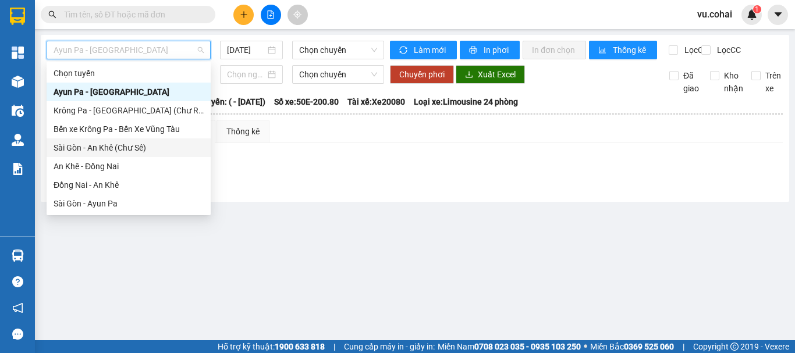
scroll to position [116, 0]
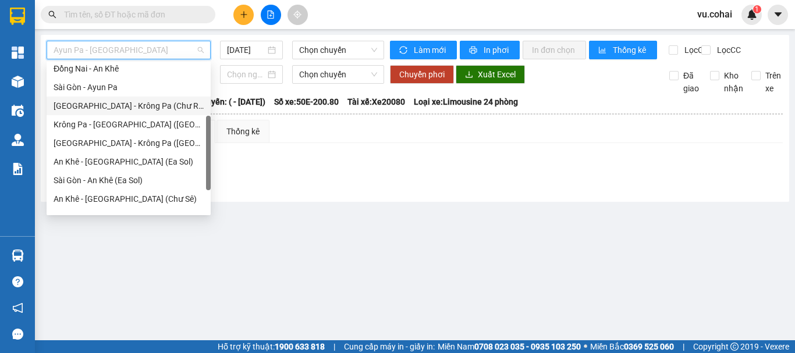
click at [138, 109] on div "[GEOGRAPHIC_DATA] - Krông Pa (Chư RCăm)" at bounding box center [129, 105] width 150 height 13
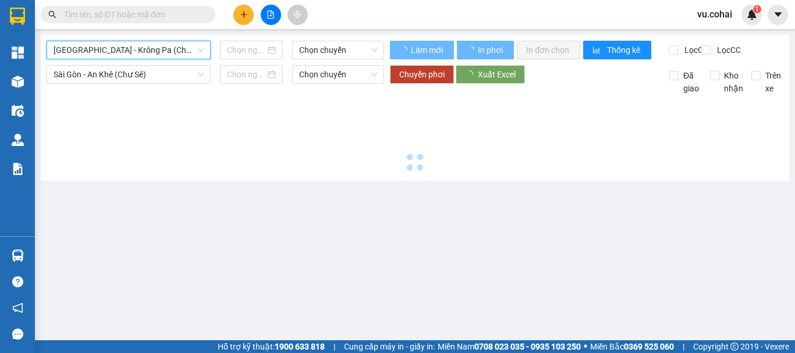
type input "[DATE]"
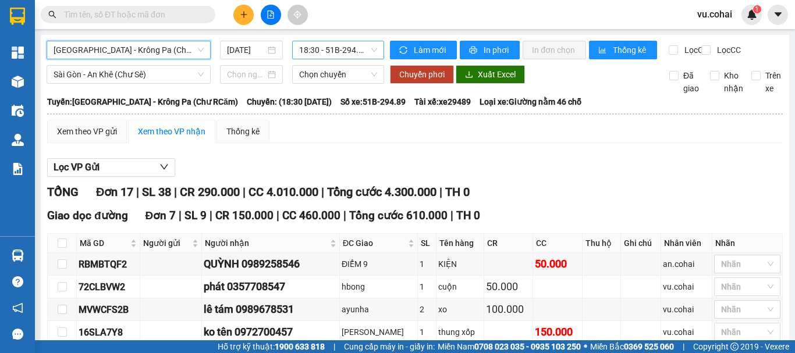
click at [354, 47] on span "18:30 - 51B-294.89" at bounding box center [338, 49] width 78 height 17
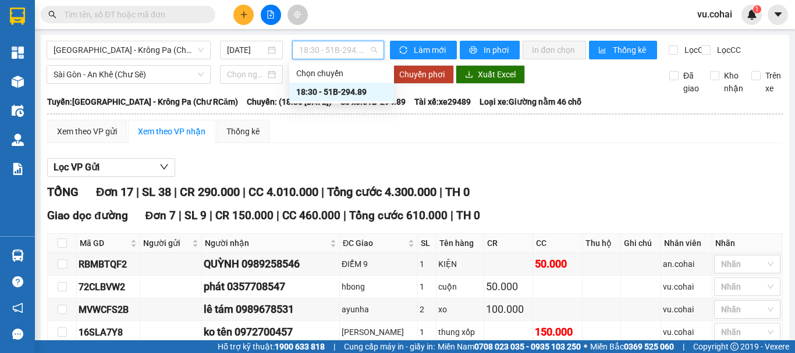
click at [350, 91] on div "18:30 - 51B-294.89" at bounding box center [341, 92] width 91 height 13
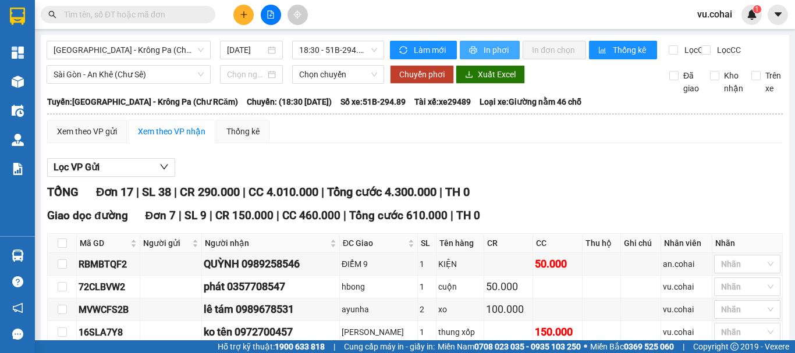
click at [485, 45] on span "In phơi" at bounding box center [496, 50] width 27 height 13
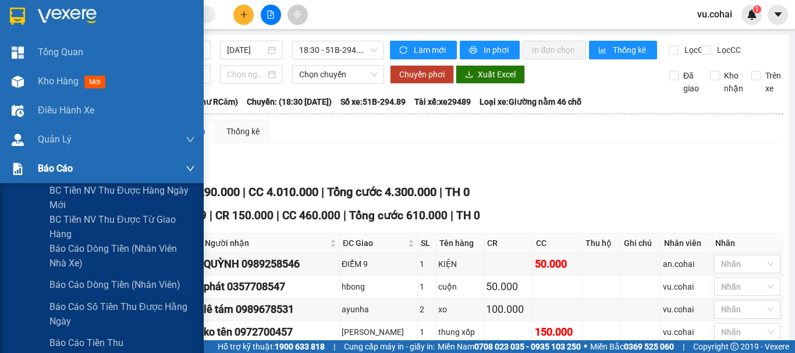
click at [48, 168] on span "Báo cáo" at bounding box center [55, 168] width 35 height 15
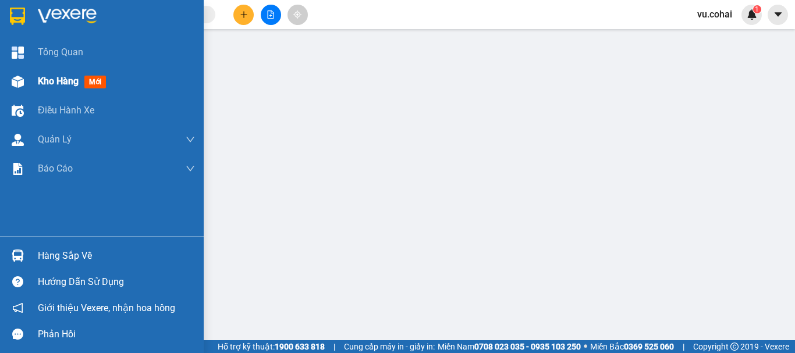
click at [61, 84] on span "Kho hàng" at bounding box center [58, 81] width 41 height 11
